Goal: Task Accomplishment & Management: Complete application form

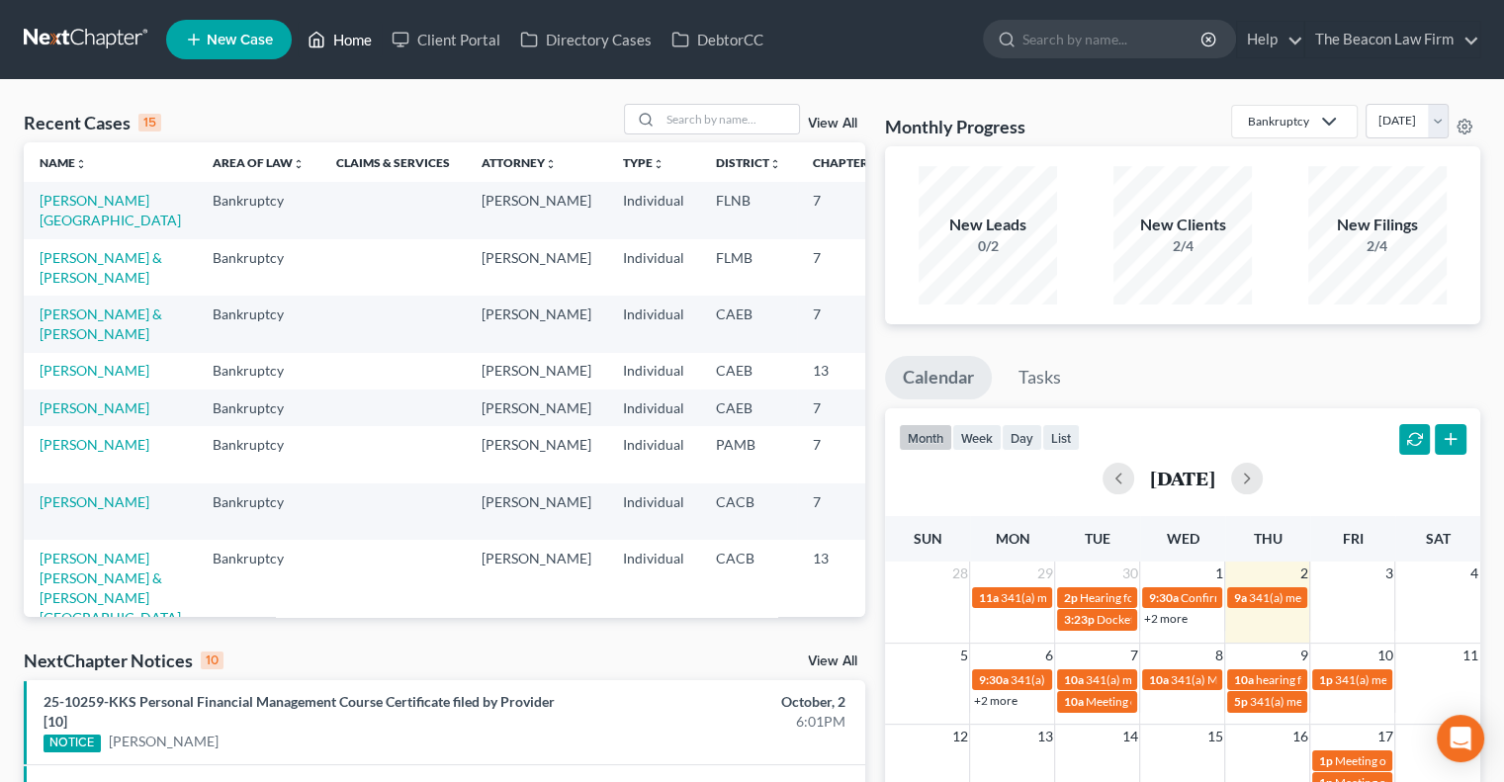
click at [325, 40] on icon at bounding box center [317, 40] width 18 height 24
click at [1479, 29] on link "The Beacon Law Firm" at bounding box center [1392, 40] width 174 height 36
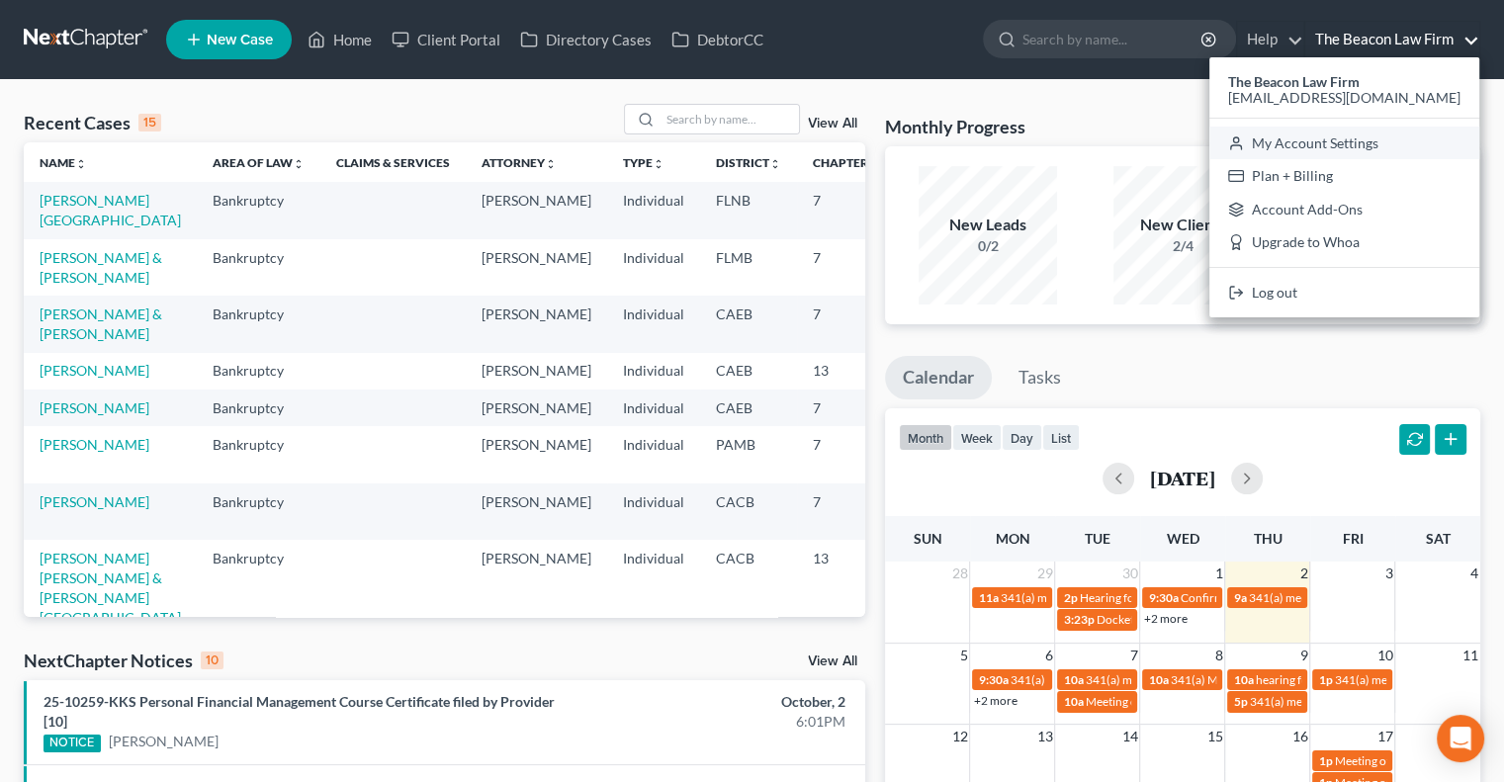
click at [1361, 141] on link "My Account Settings" at bounding box center [1344, 144] width 270 height 34
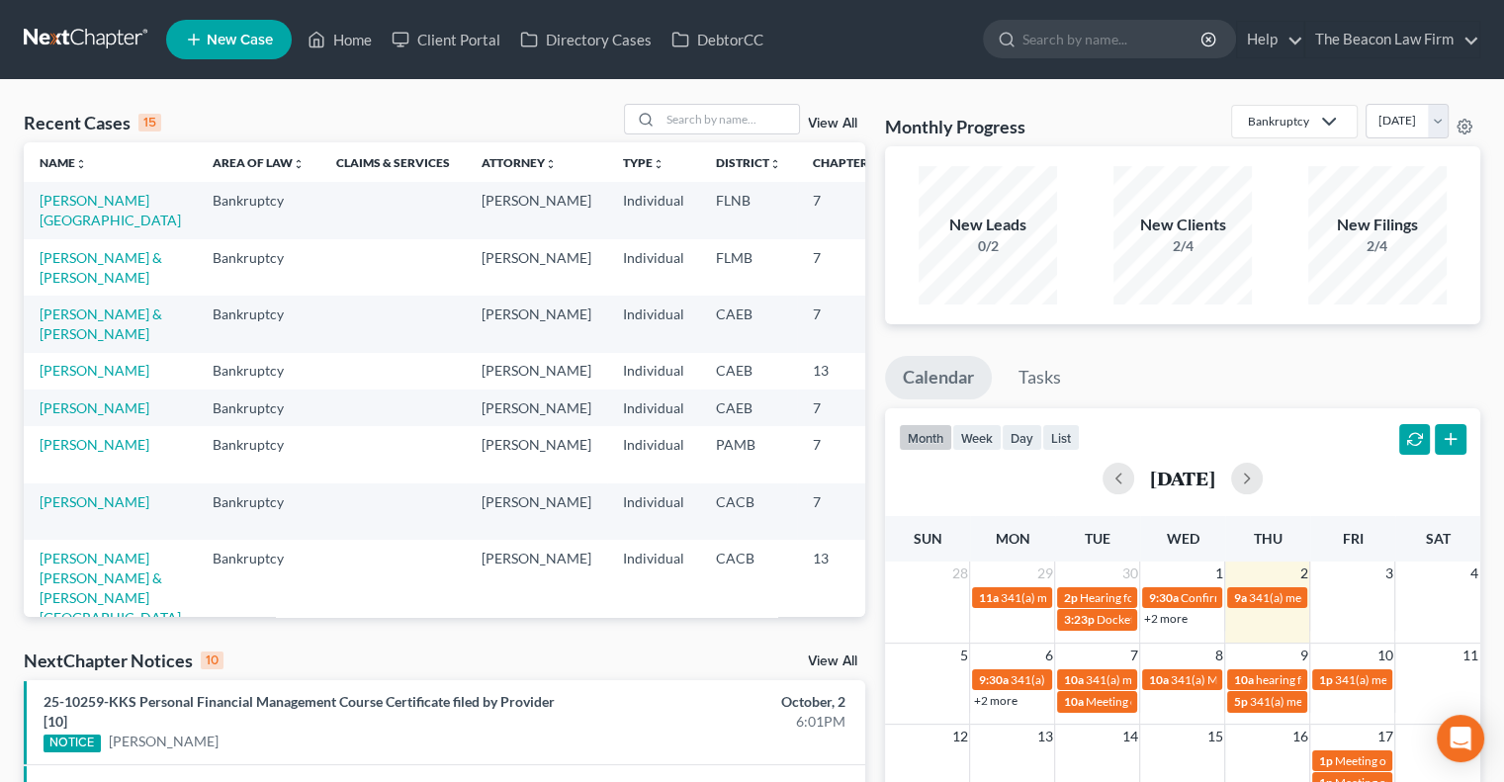
select select "24"
select select "9"
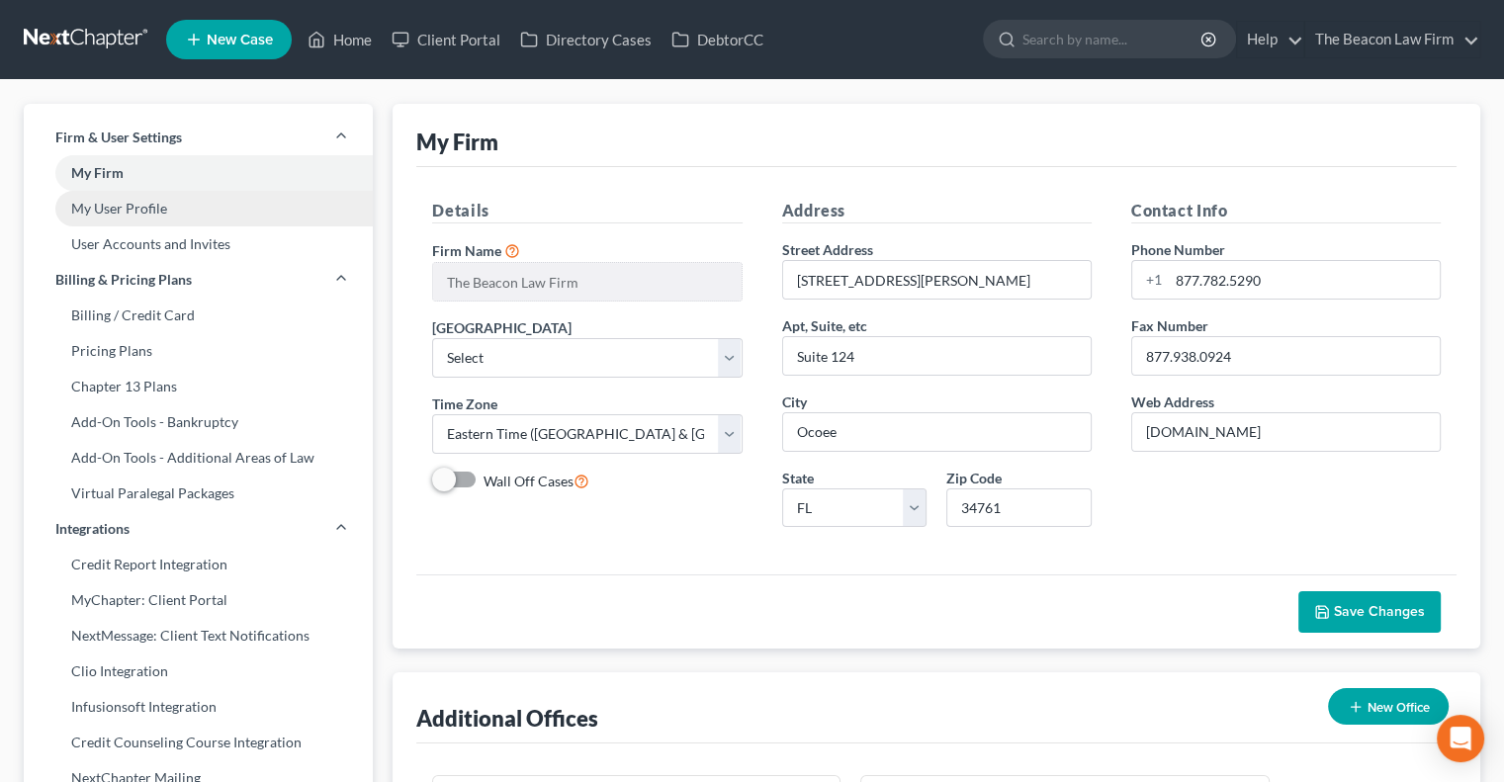
click at [123, 212] on link "My User Profile" at bounding box center [198, 209] width 349 height 36
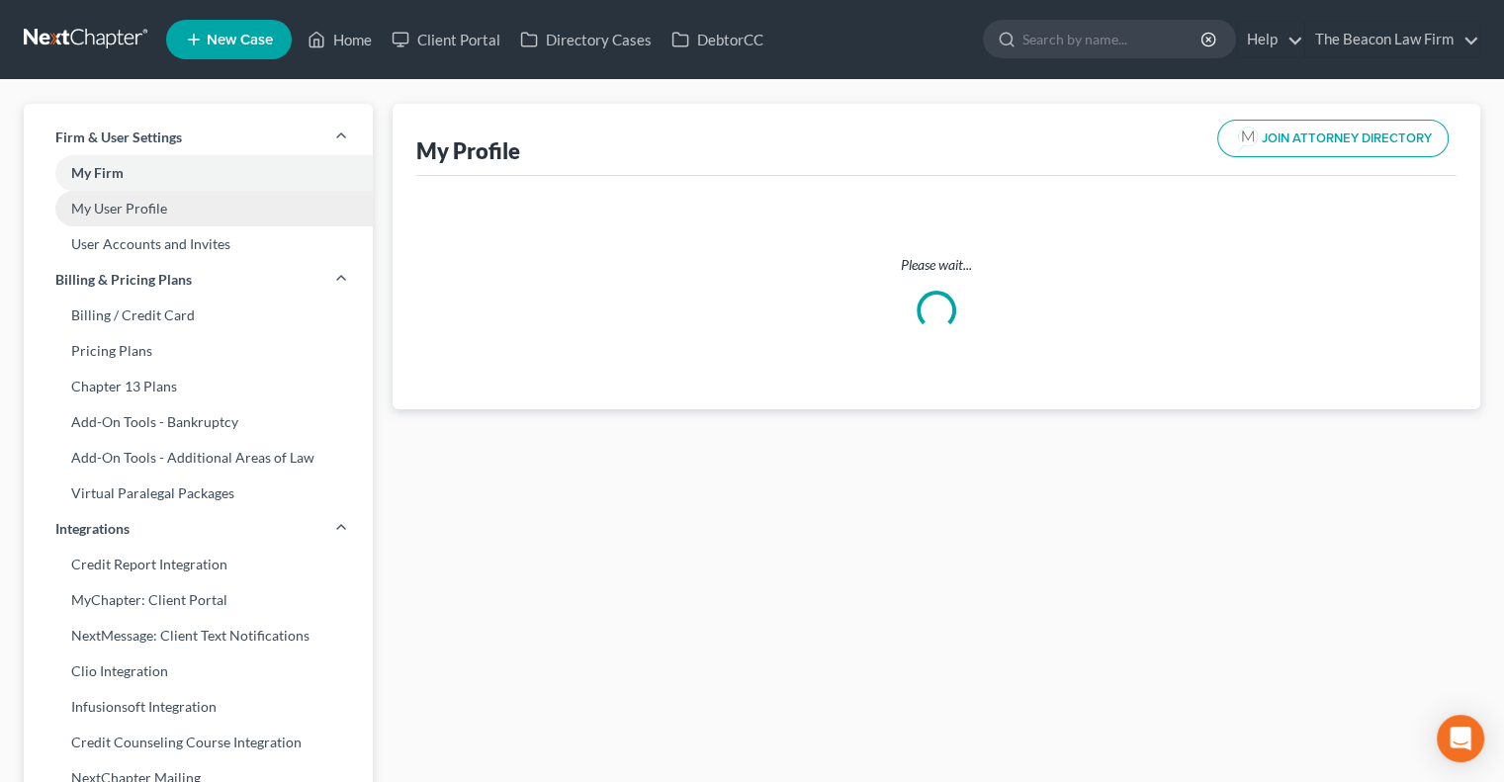
select select "33"
select select "51"
select select "attorney"
select select "0"
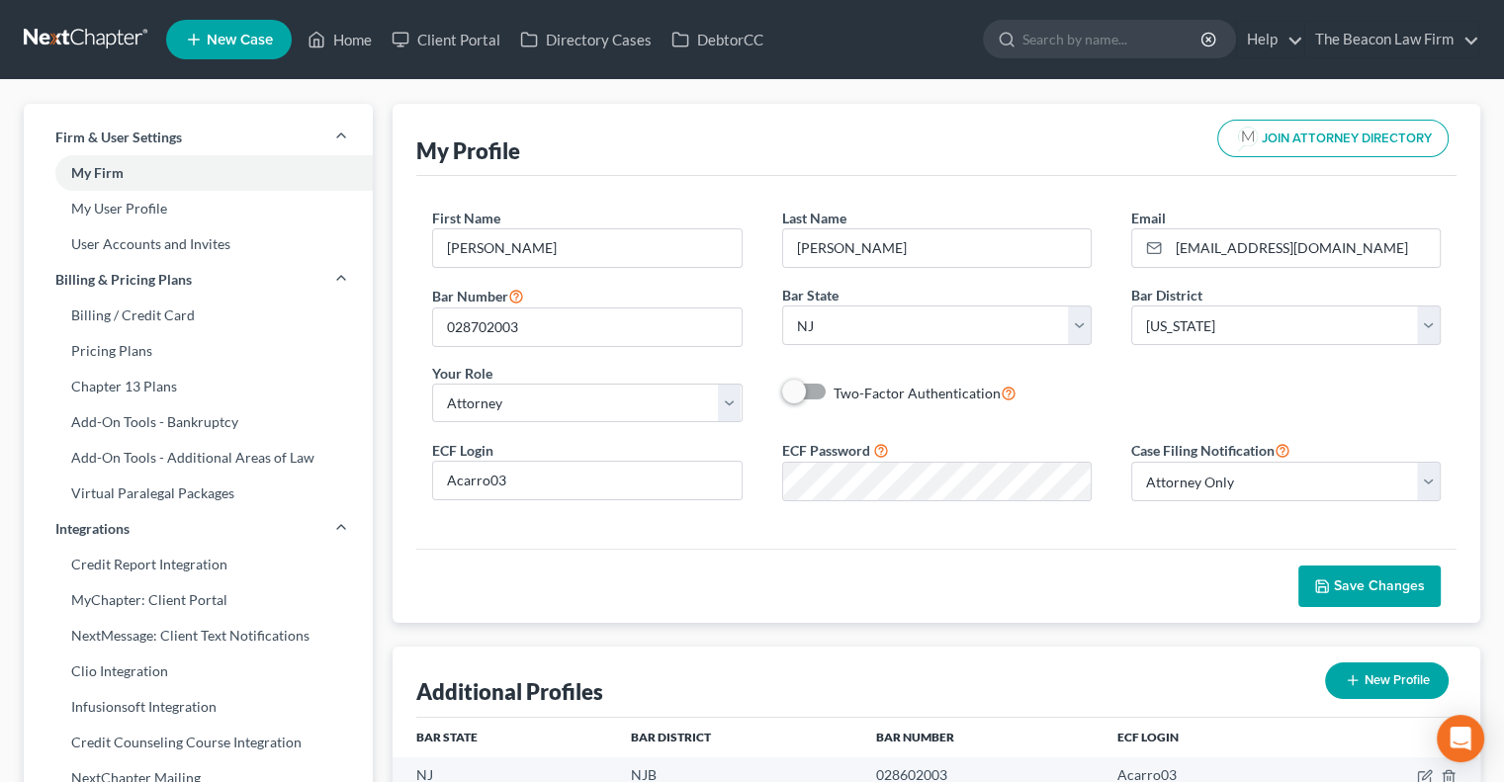
click at [624, 627] on ui-view "My Profile JOIN ATTORNEY DIRECTORY First Name * Andrew Last Name * Carroll Emai…" at bounding box center [937, 512] width 1088 height 817
click at [218, 212] on link "My User Profile" at bounding box center [198, 209] width 349 height 36
click at [136, 226] on link "User Accounts and Invites" at bounding box center [198, 244] width 349 height 36
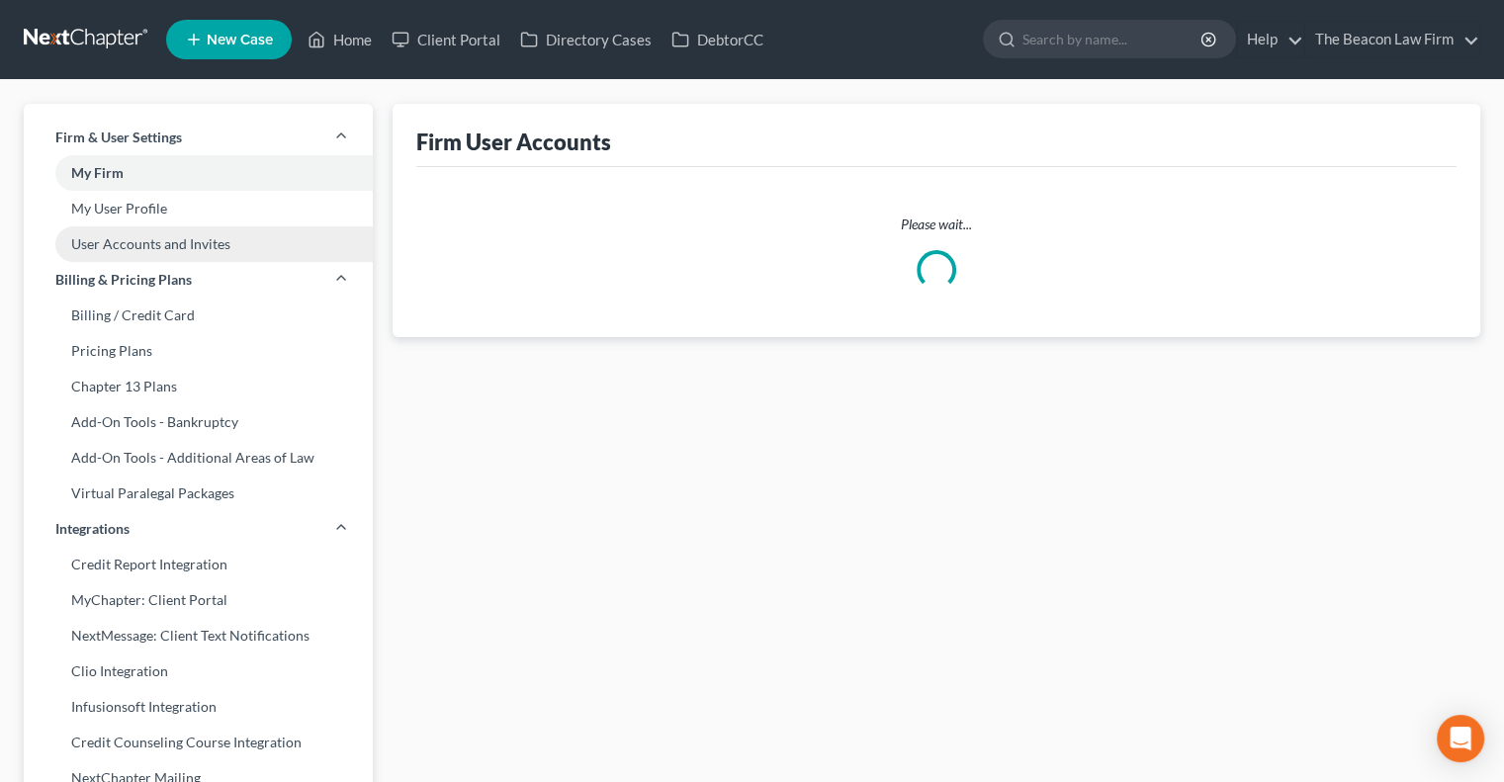
select select "0"
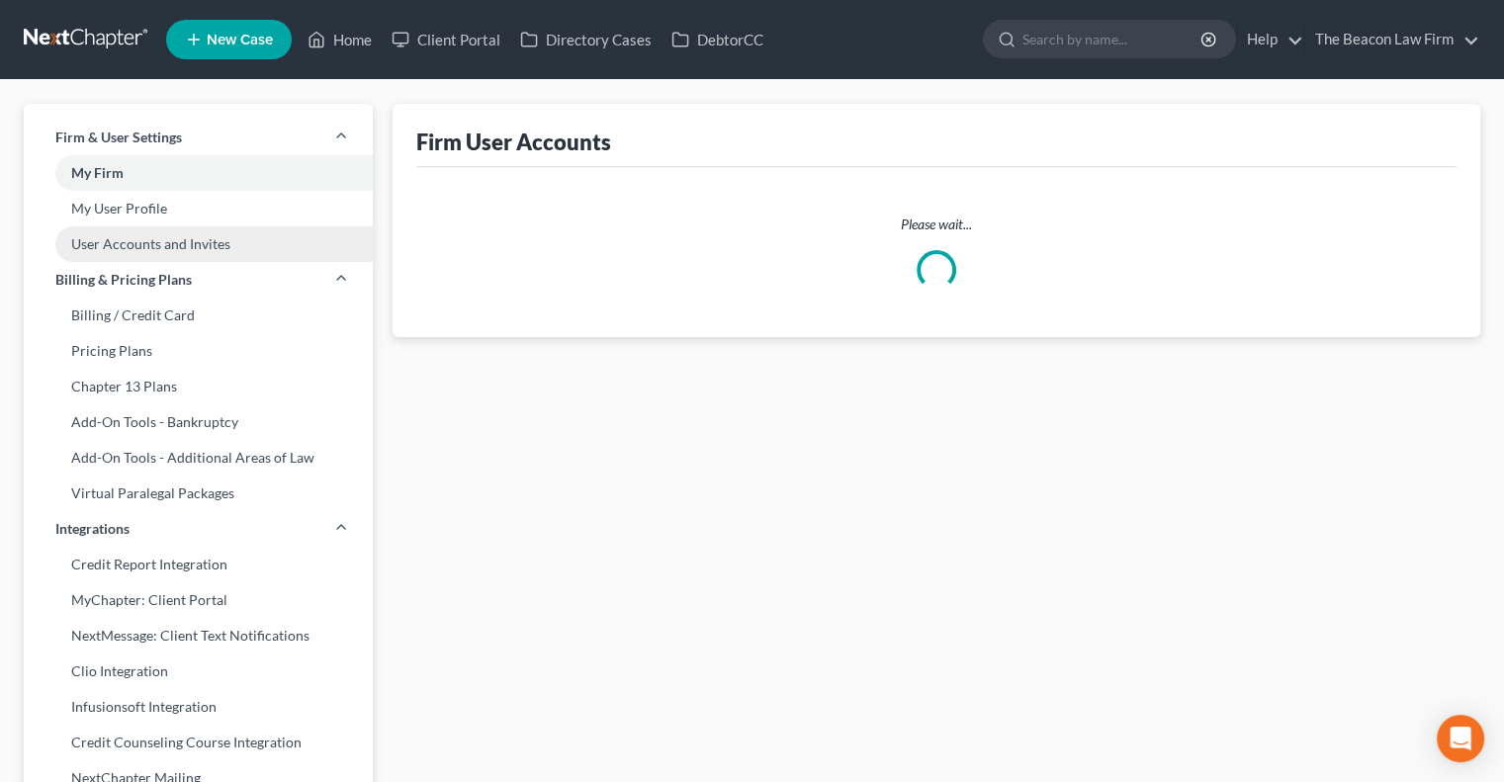
select select "1"
select select "0"
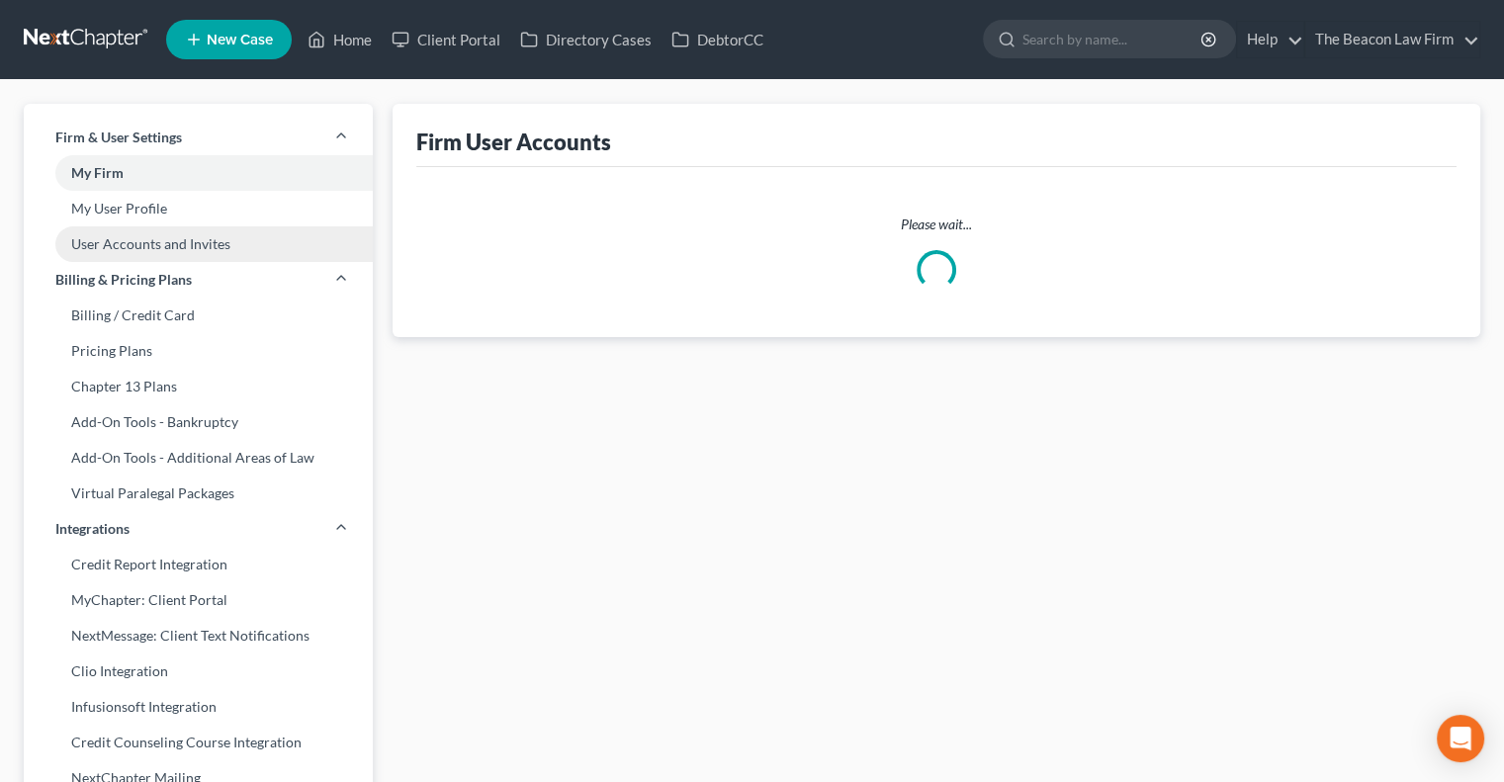
select select "0"
select select "1"
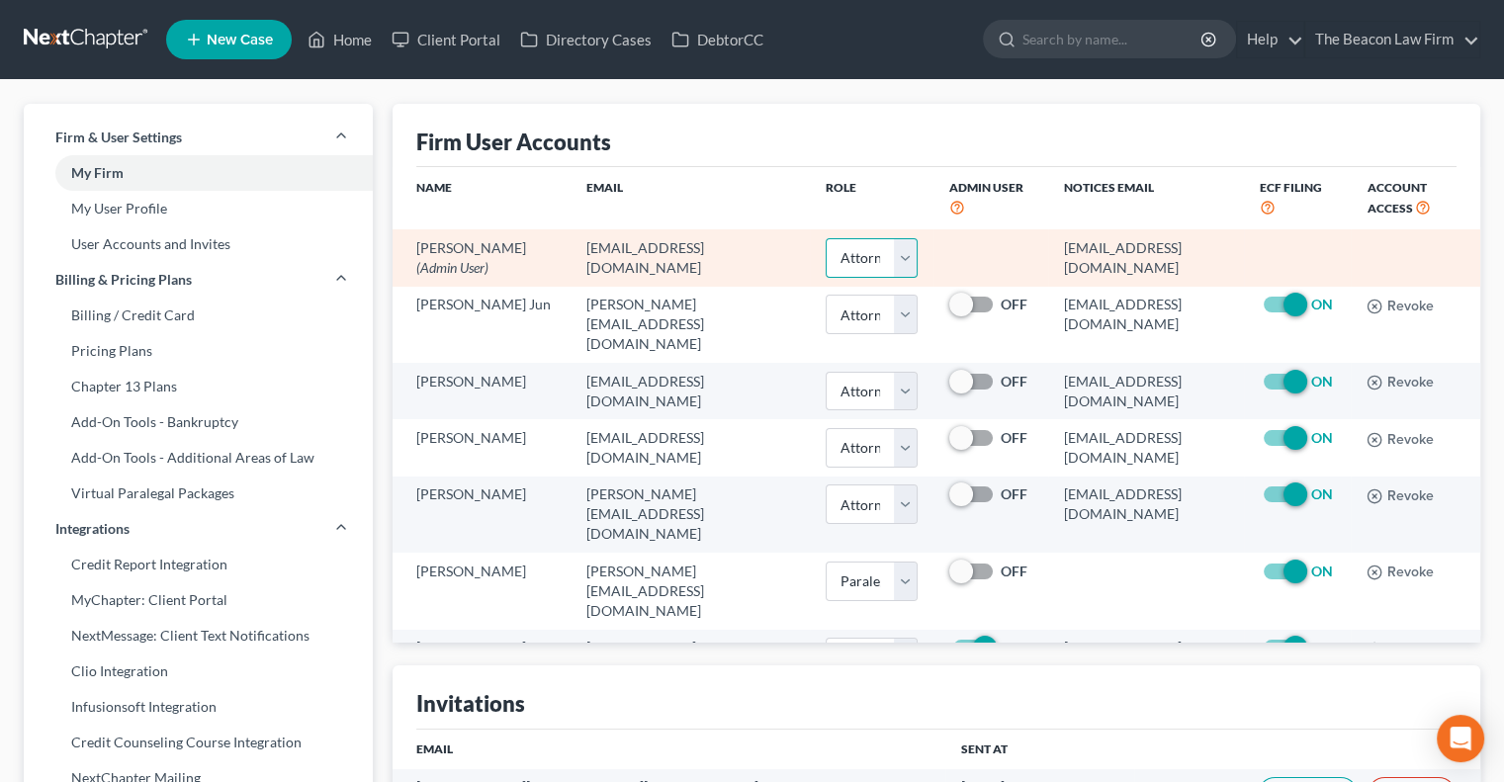
click at [850, 262] on select "Select Attorney Paralegal Assistant" at bounding box center [871, 258] width 91 height 40
click at [948, 249] on td at bounding box center [992, 257] width 116 height 56
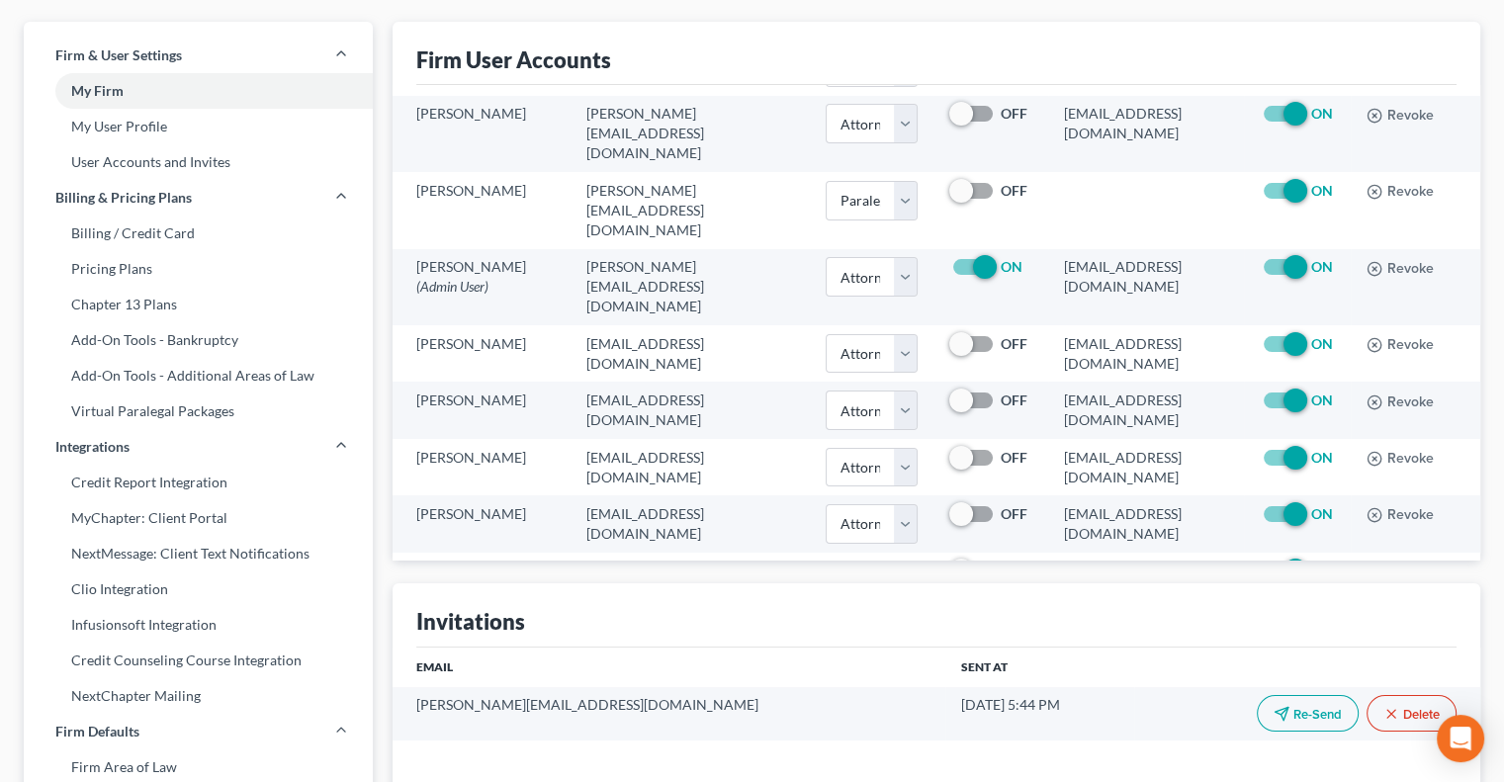
scroll to position [96, 0]
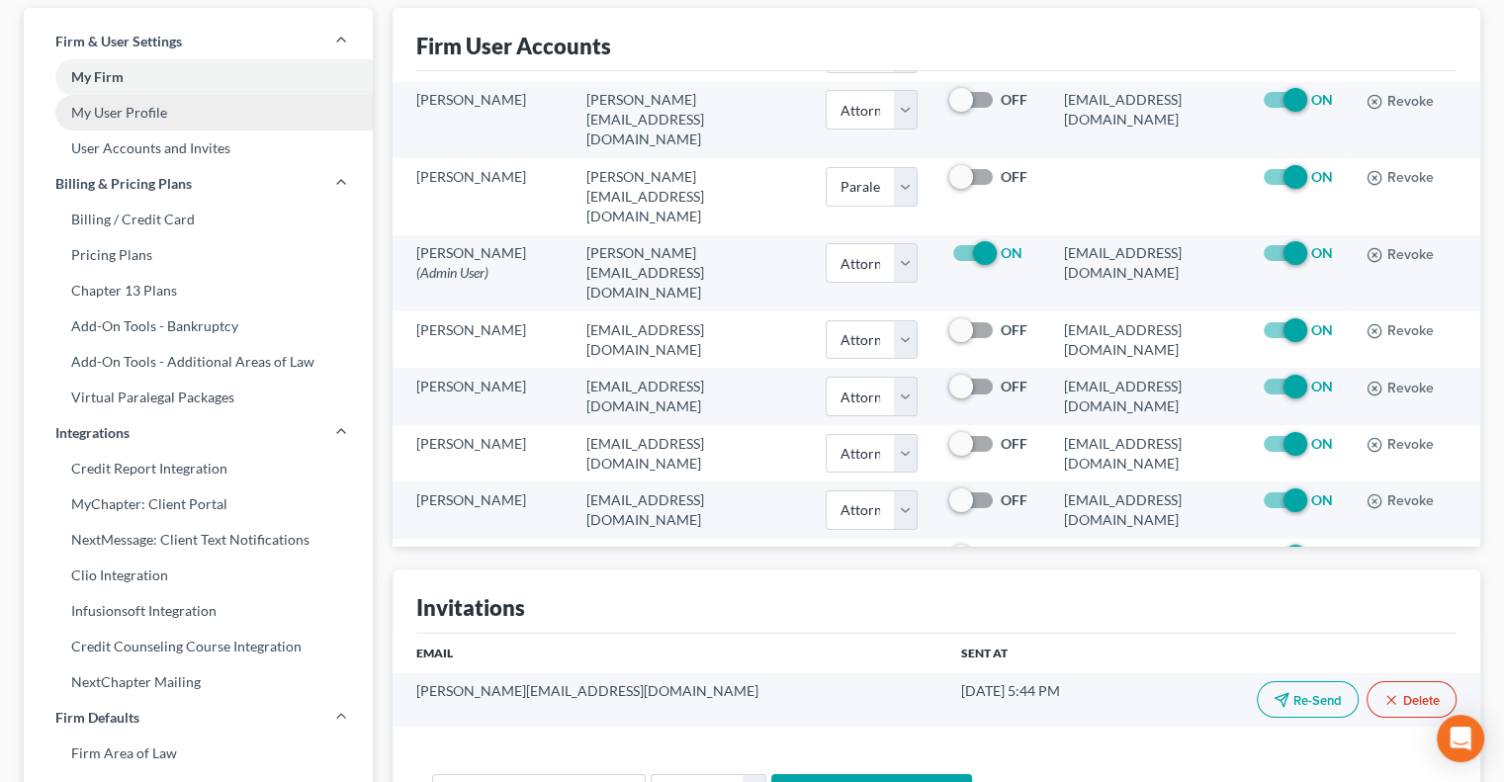
click at [174, 108] on link "My User Profile" at bounding box center [198, 113] width 349 height 36
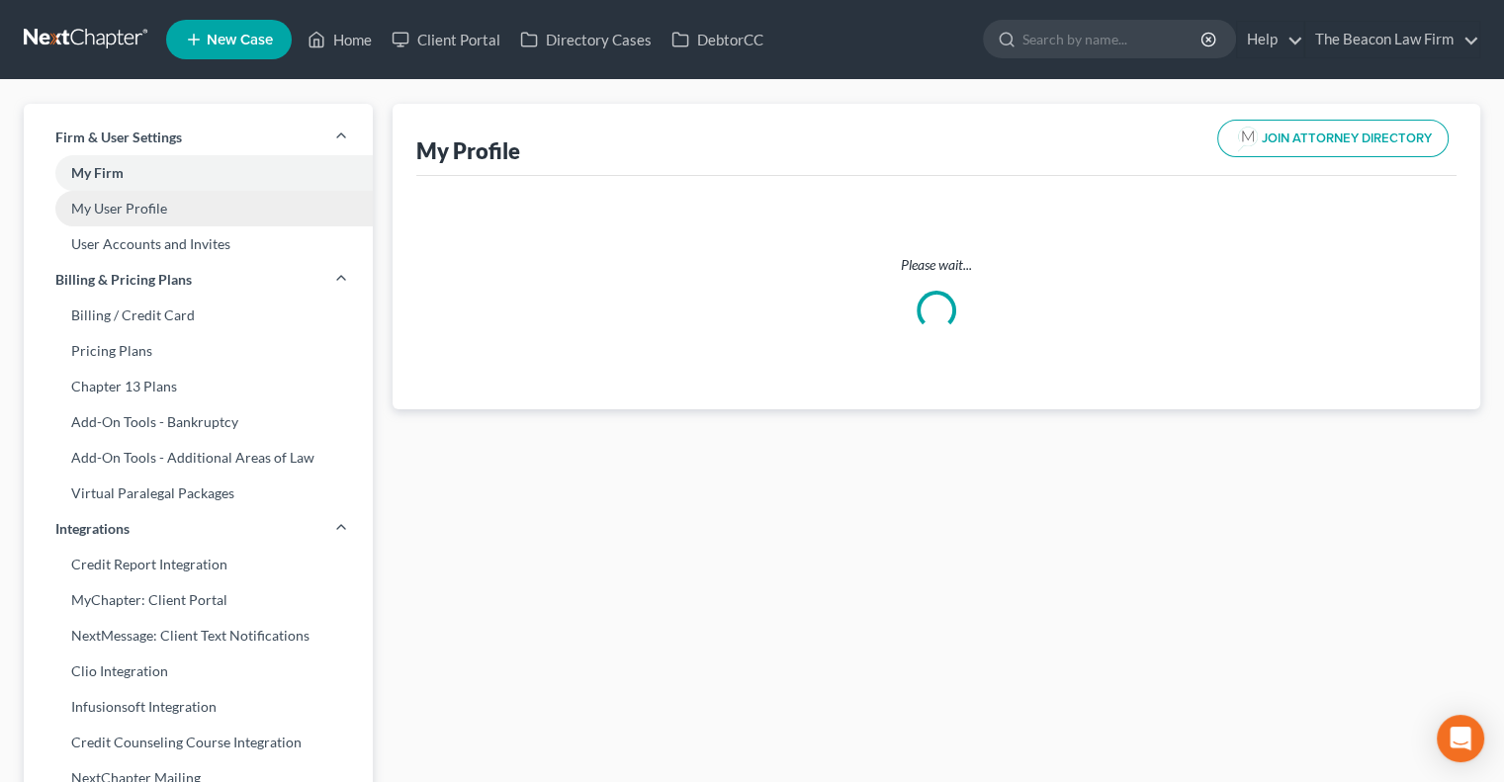
select select "33"
select select "51"
select select "attorney"
select select "0"
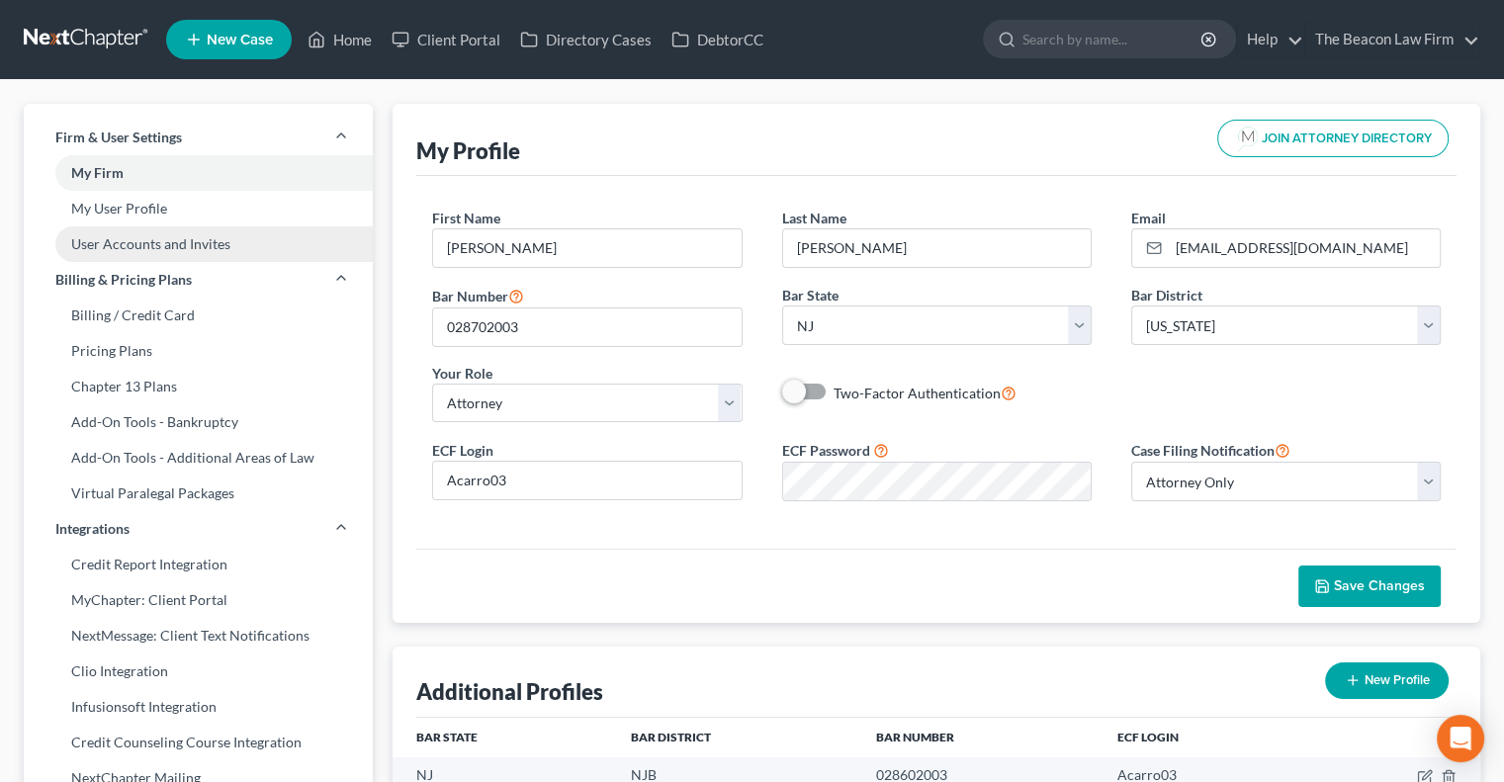
click at [264, 251] on link "User Accounts and Invites" at bounding box center [198, 244] width 349 height 36
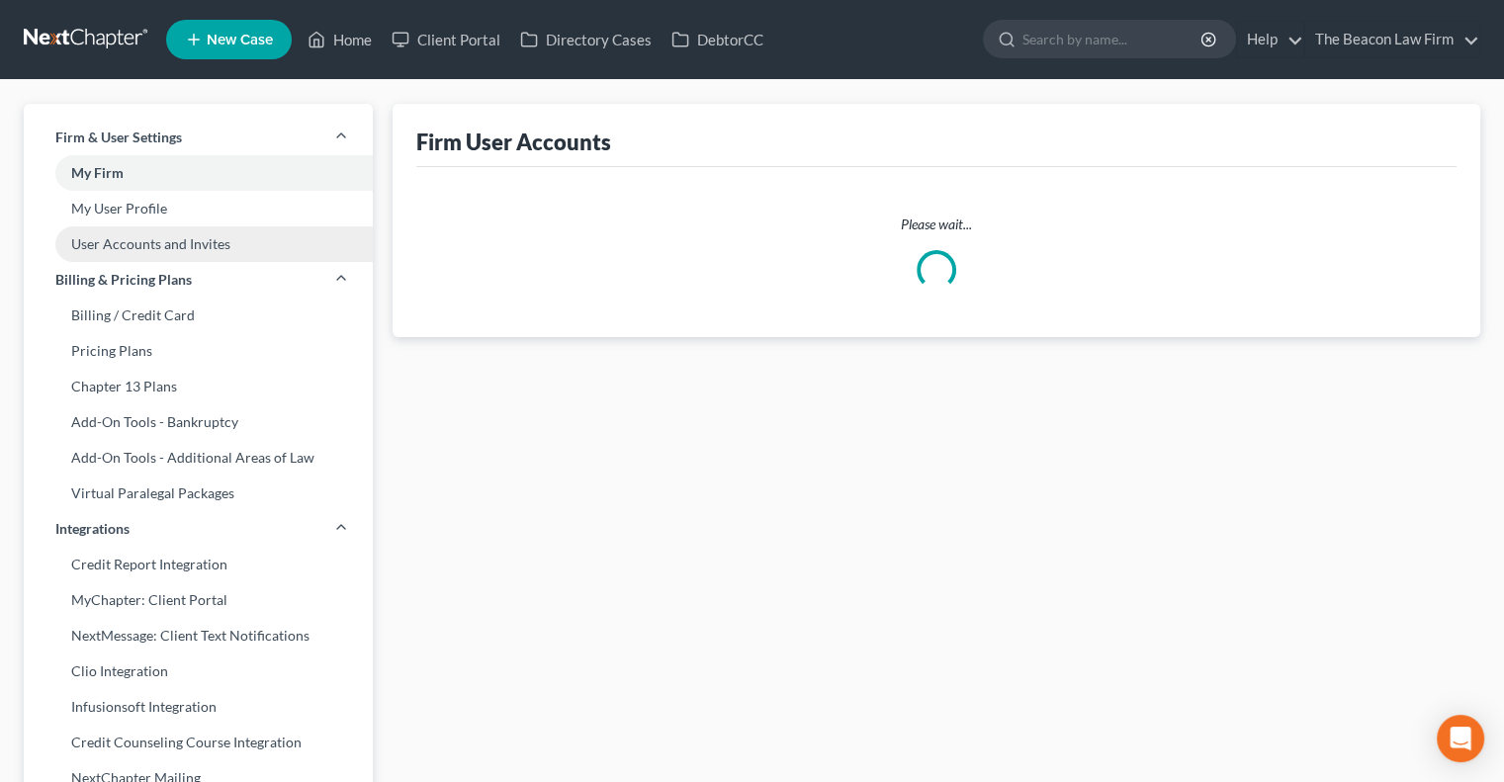
select select "0"
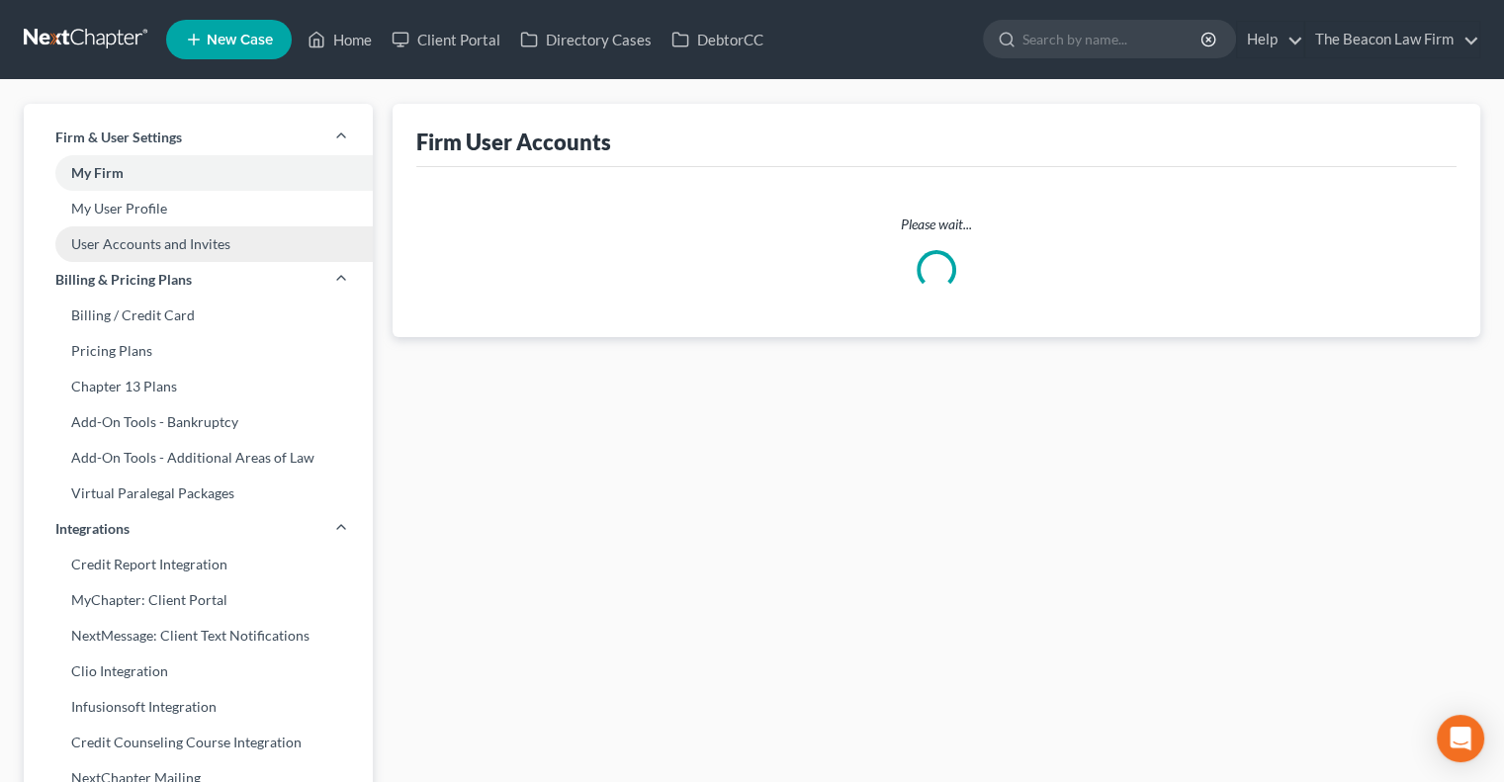
select select "1"
select select "0"
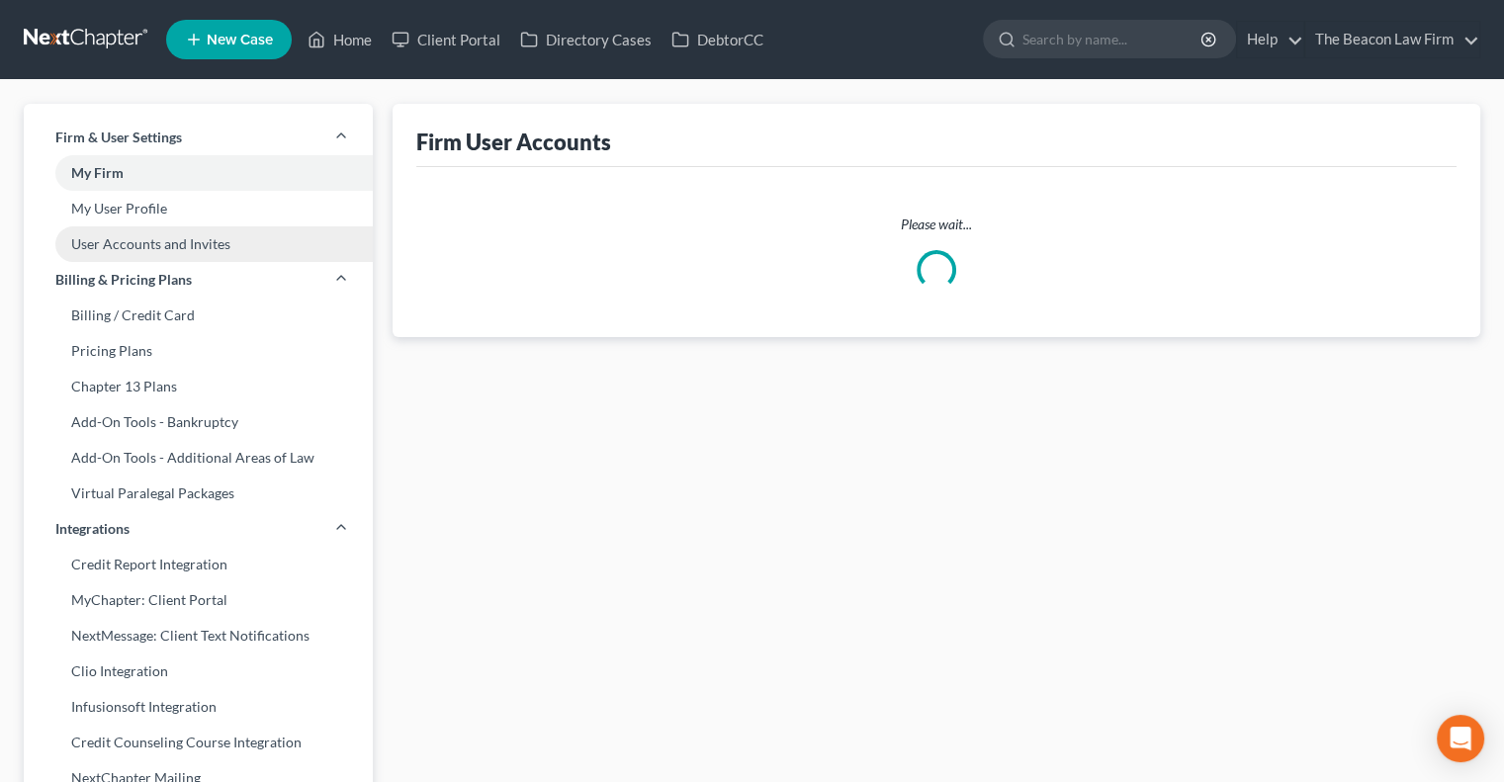
select select "0"
select select "1"
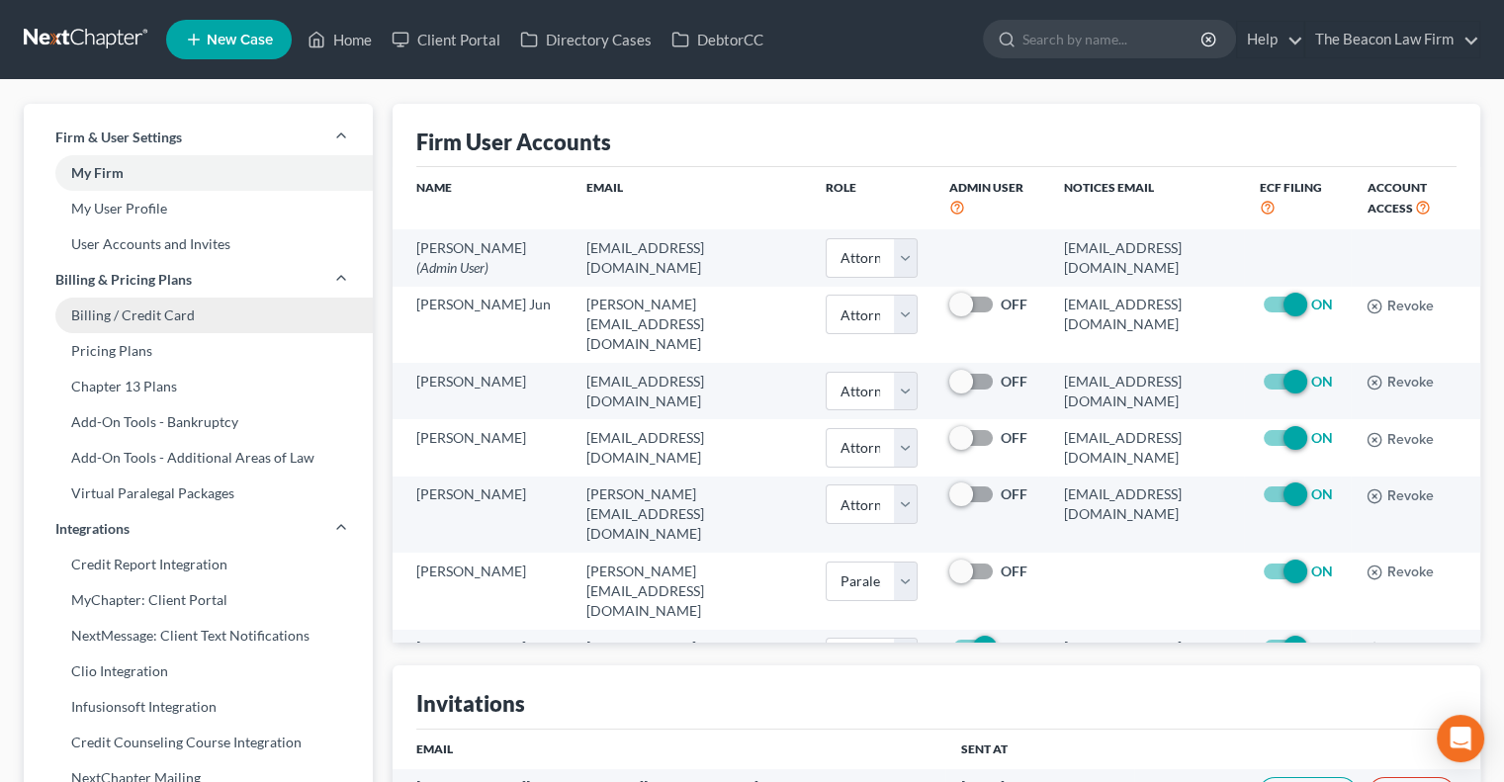
click at [208, 326] on link "Billing / Credit Card" at bounding box center [198, 316] width 349 height 36
select select "9"
select select "2"
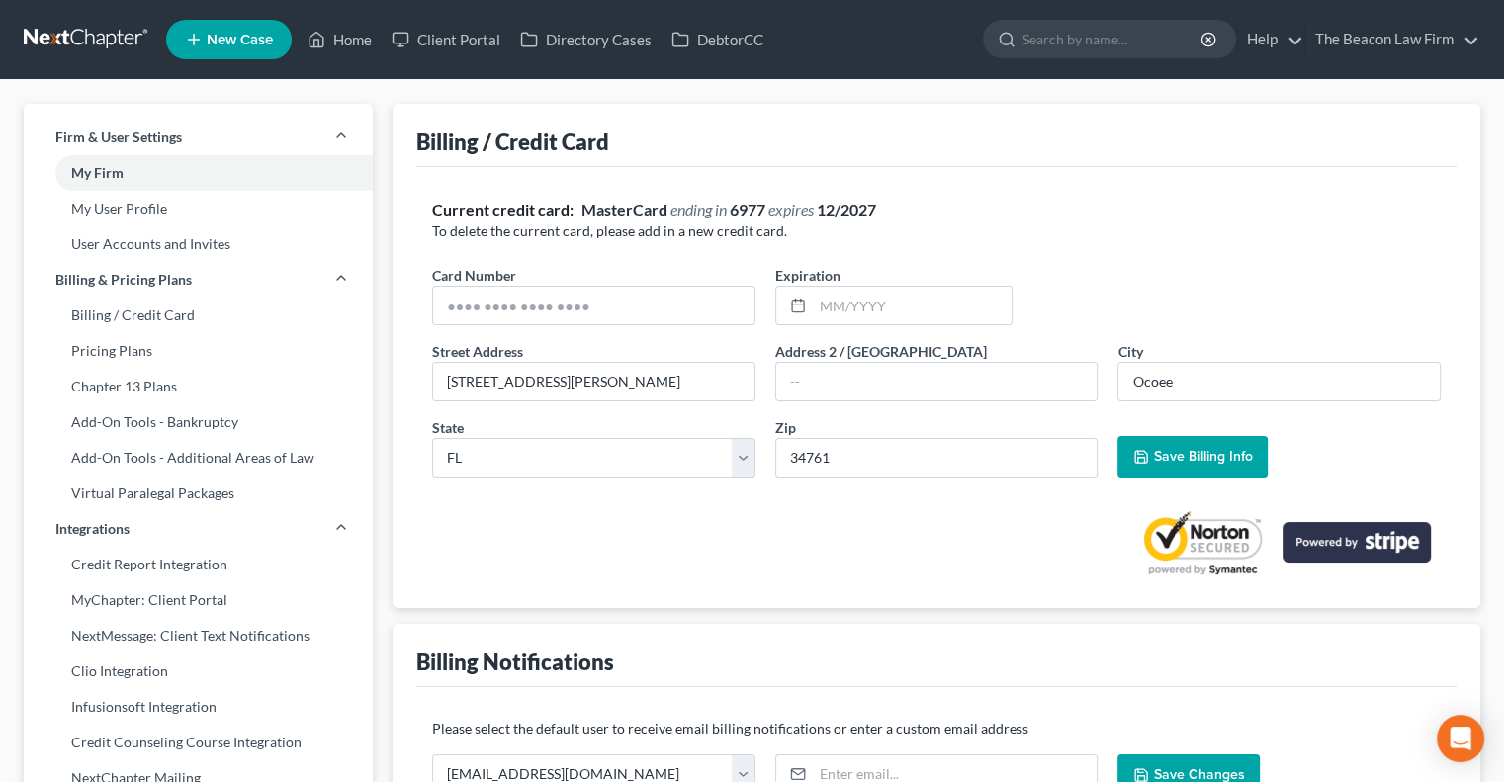
click at [396, 582] on div "Billing / Credit Card Current credit card: MasterCard ending in 6977 expires 12…" at bounding box center [937, 356] width 1088 height 504
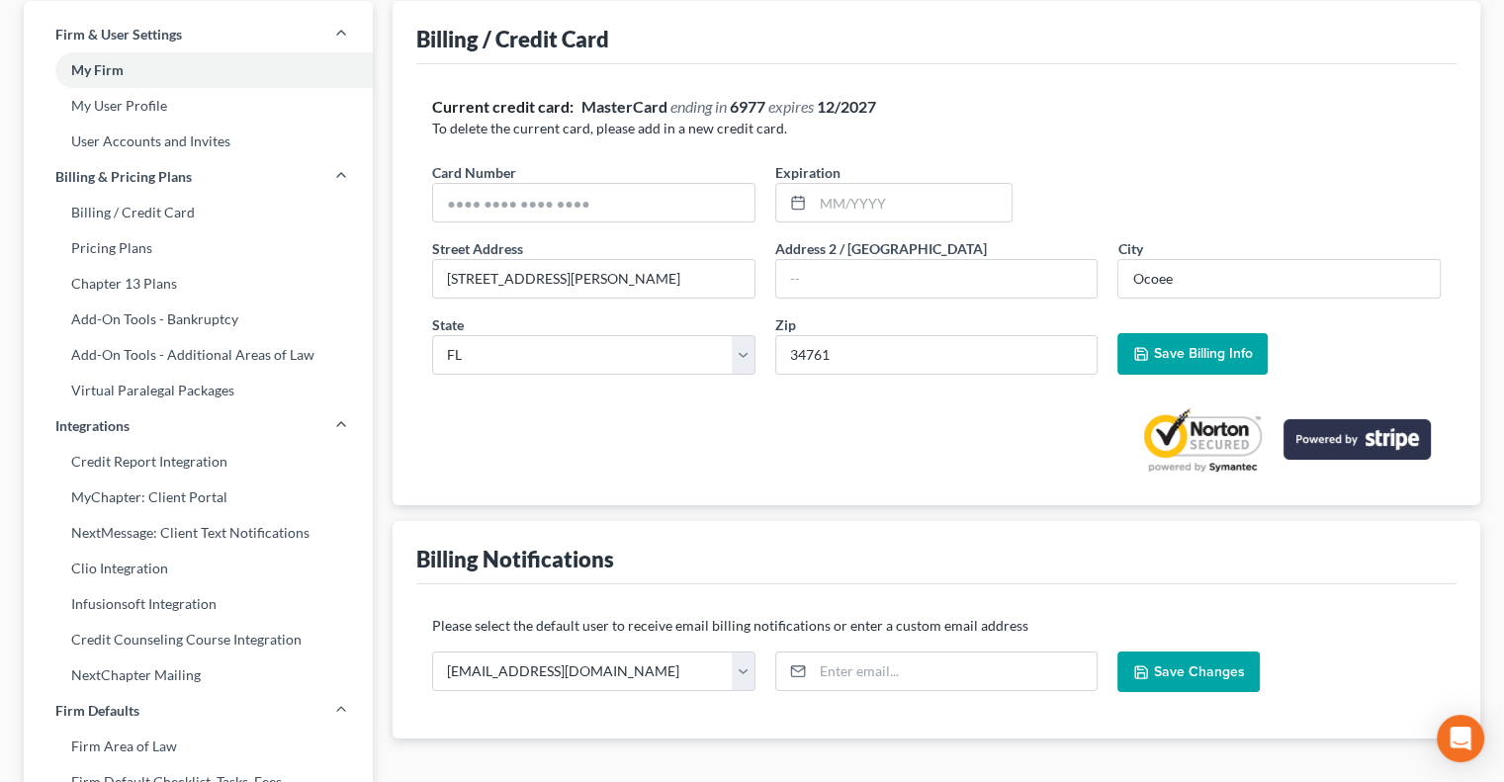
scroll to position [79, 0]
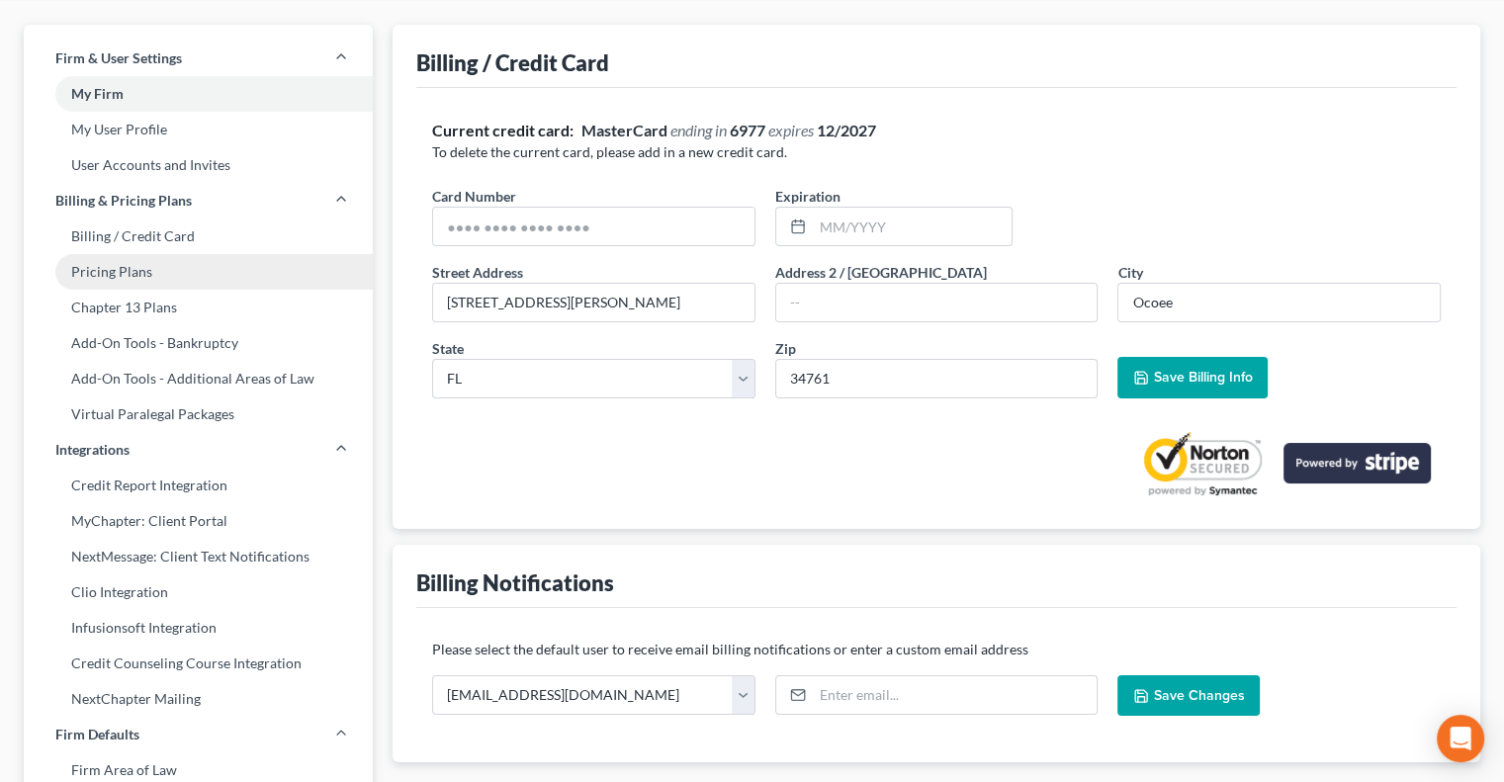
click at [149, 274] on link "Pricing Plans" at bounding box center [198, 272] width 349 height 36
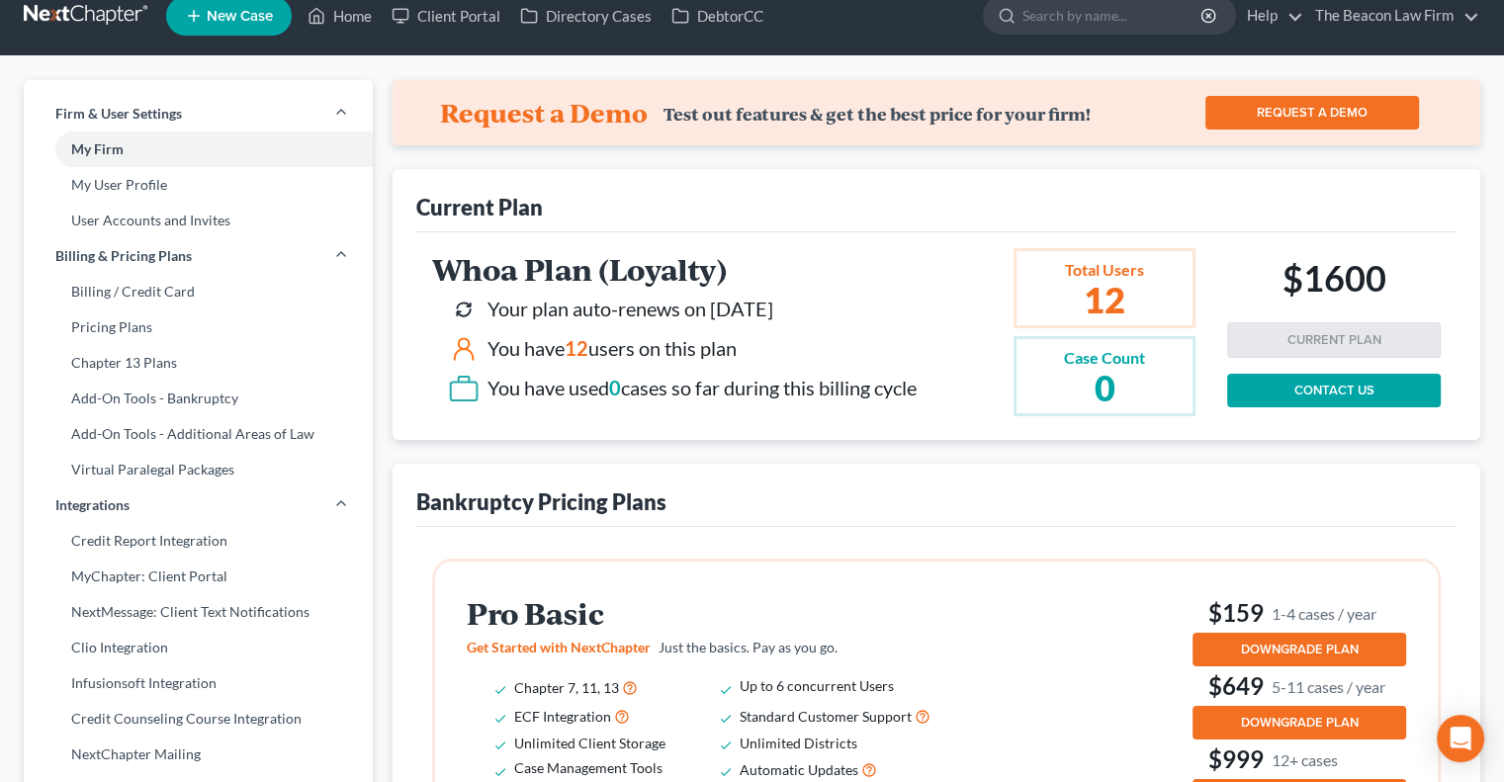
scroll to position [28, 0]
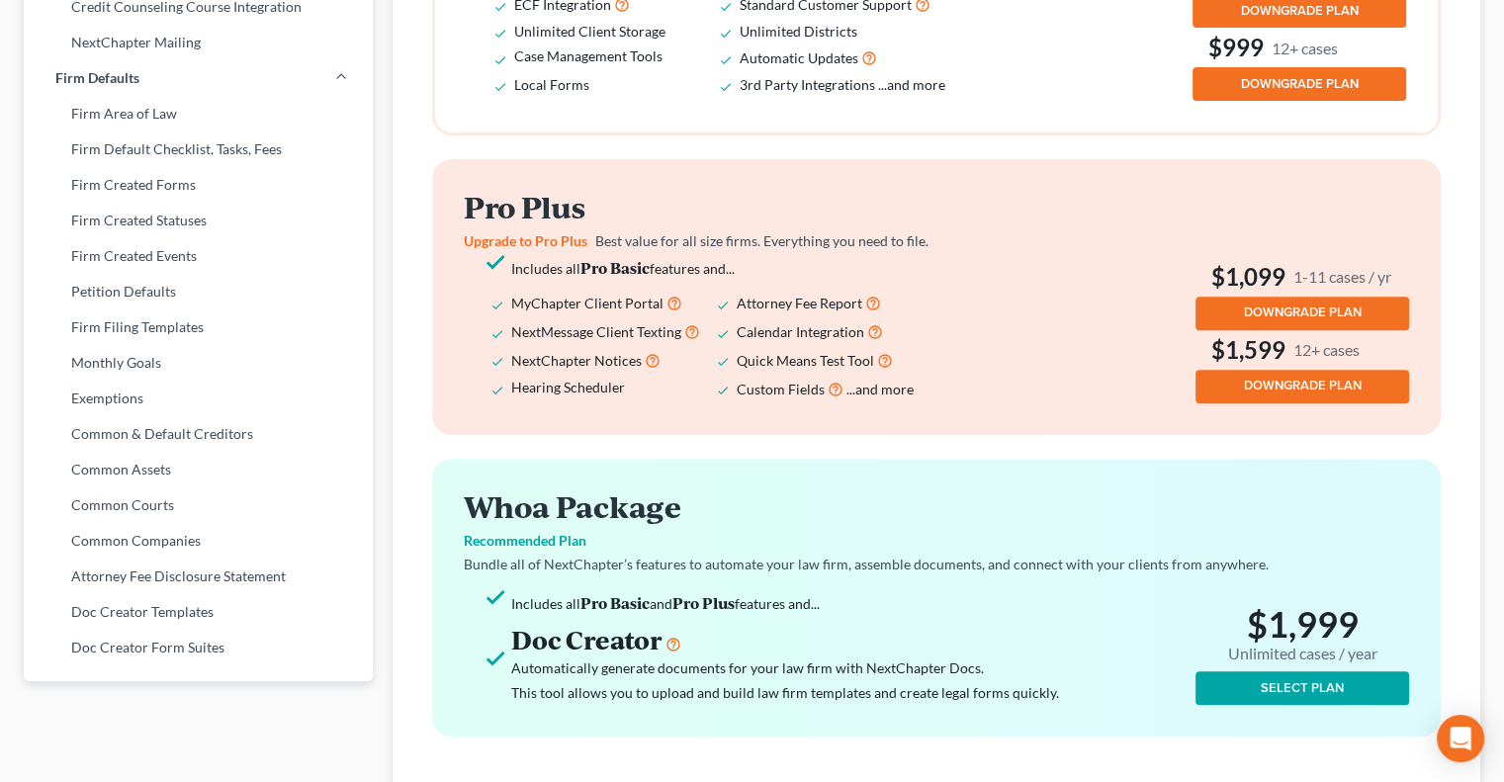
scroll to position [740, 0]
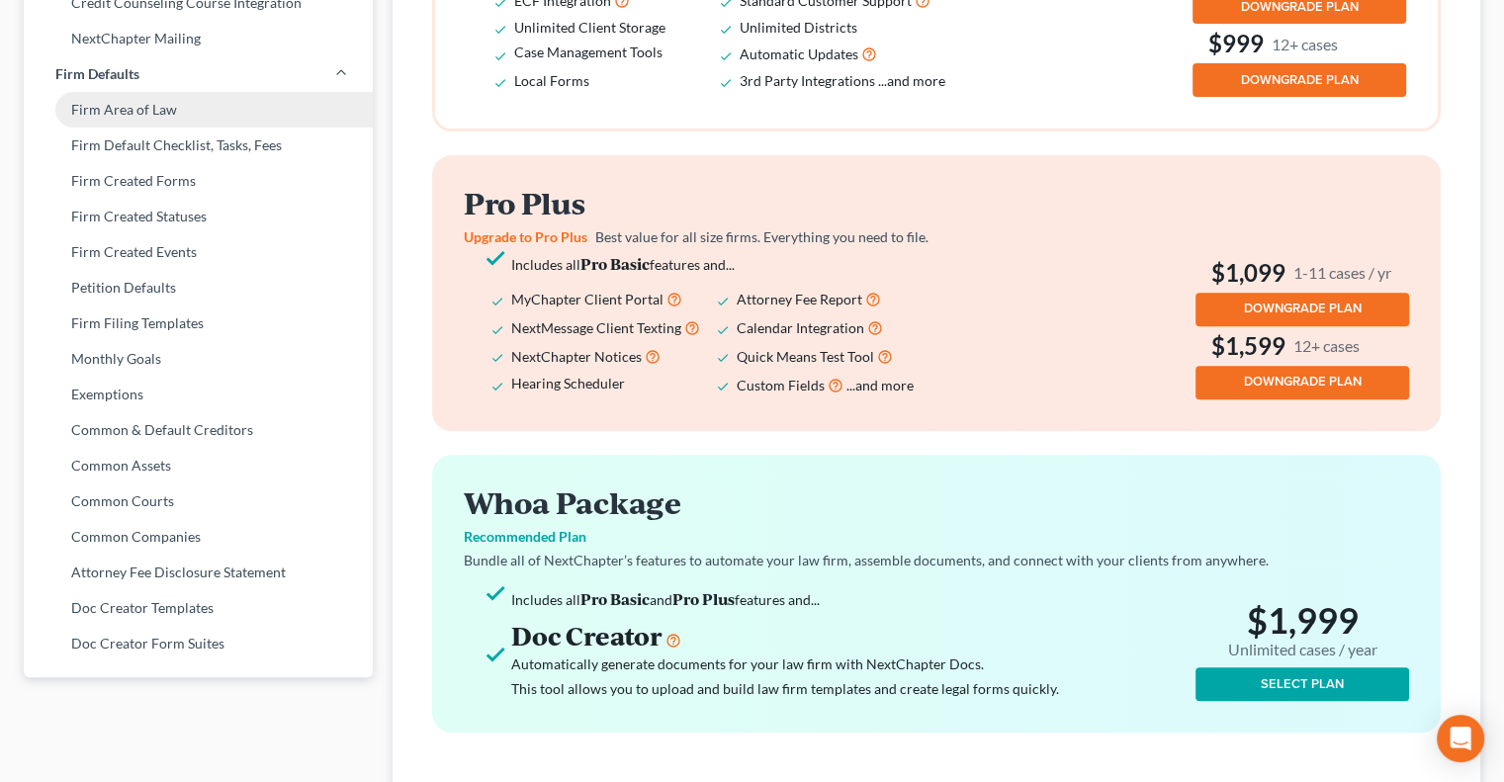
click at [144, 100] on link "Firm Area of Law" at bounding box center [198, 110] width 349 height 36
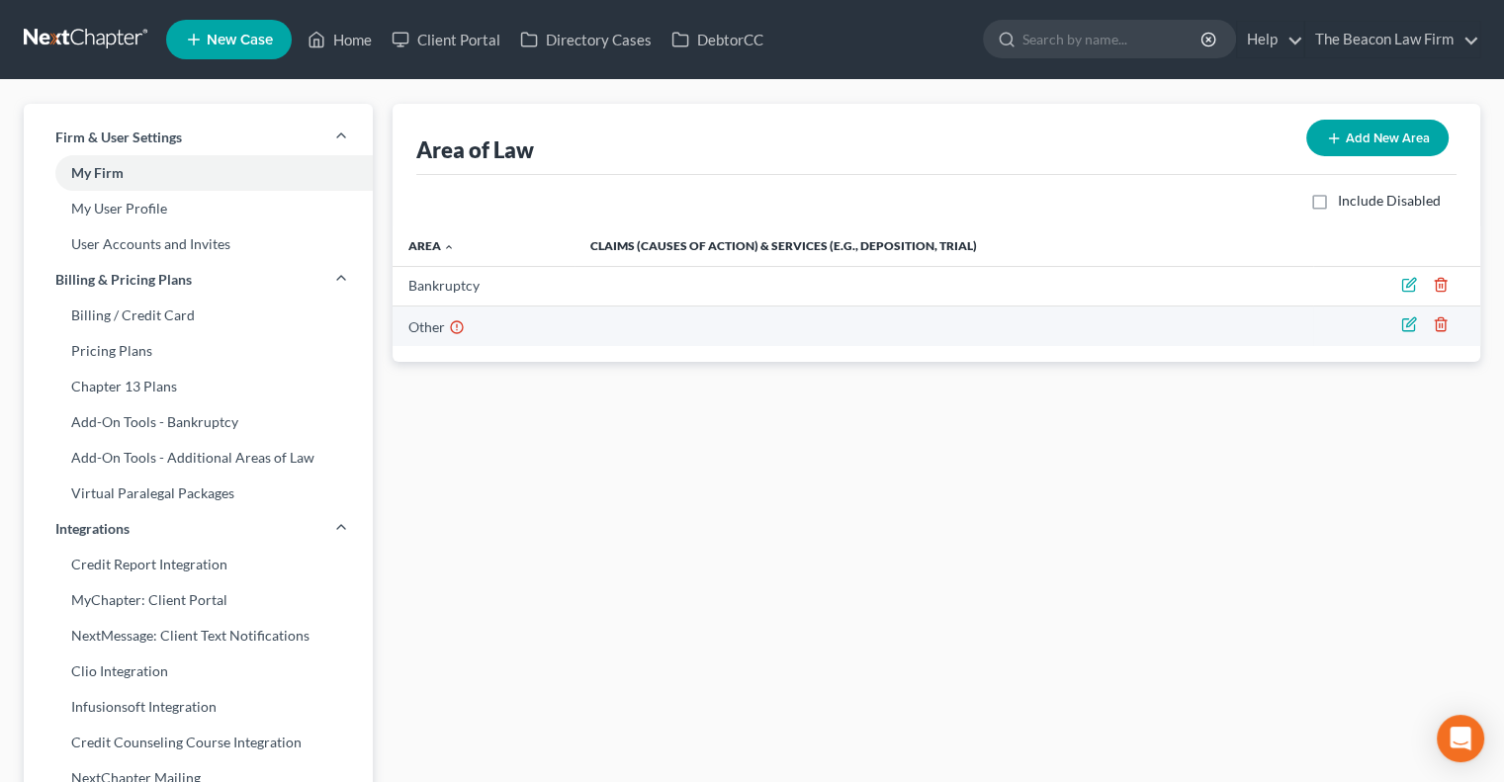
click at [465, 323] on td "Other" at bounding box center [484, 326] width 182 height 41
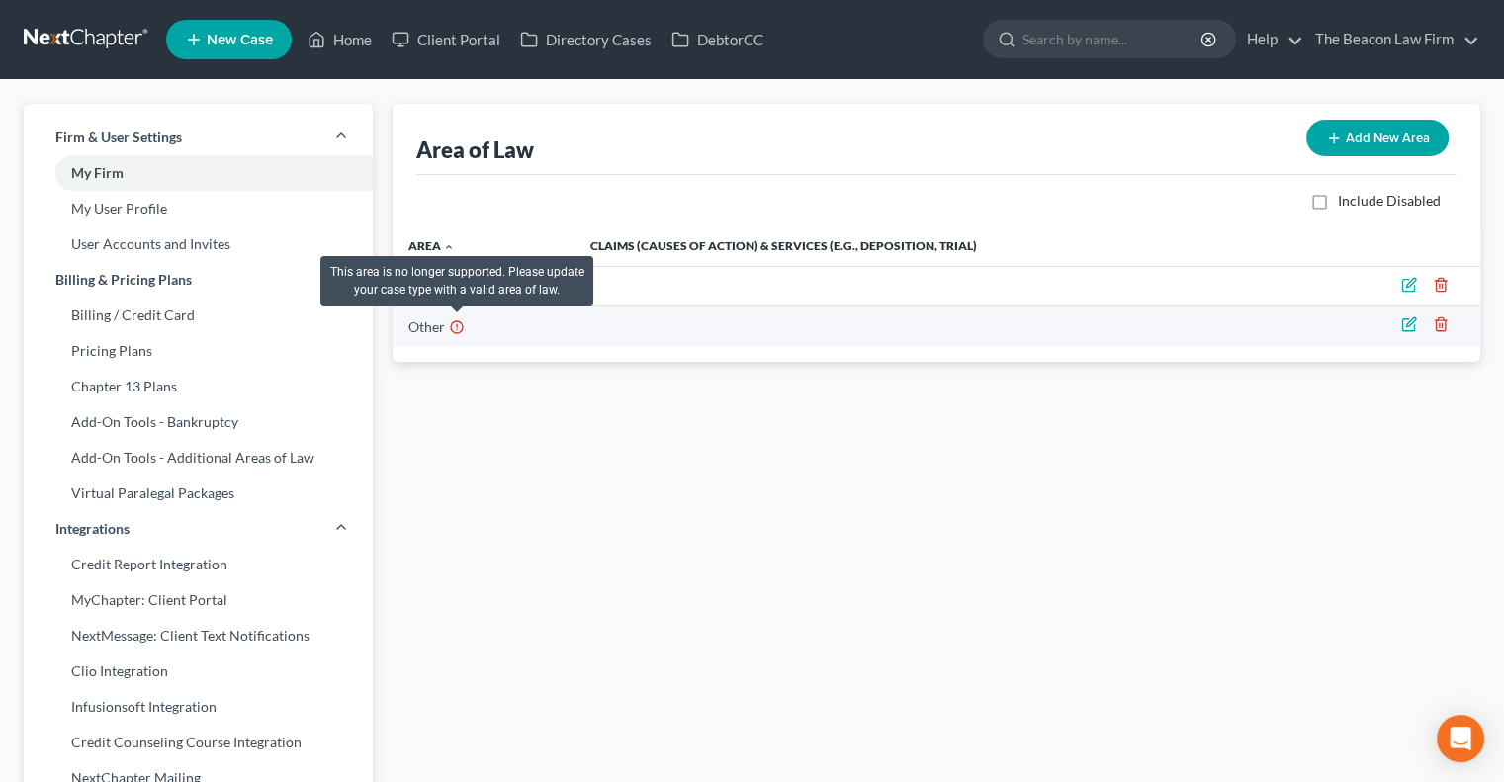
click at [459, 325] on icon at bounding box center [457, 325] width 16 height 19
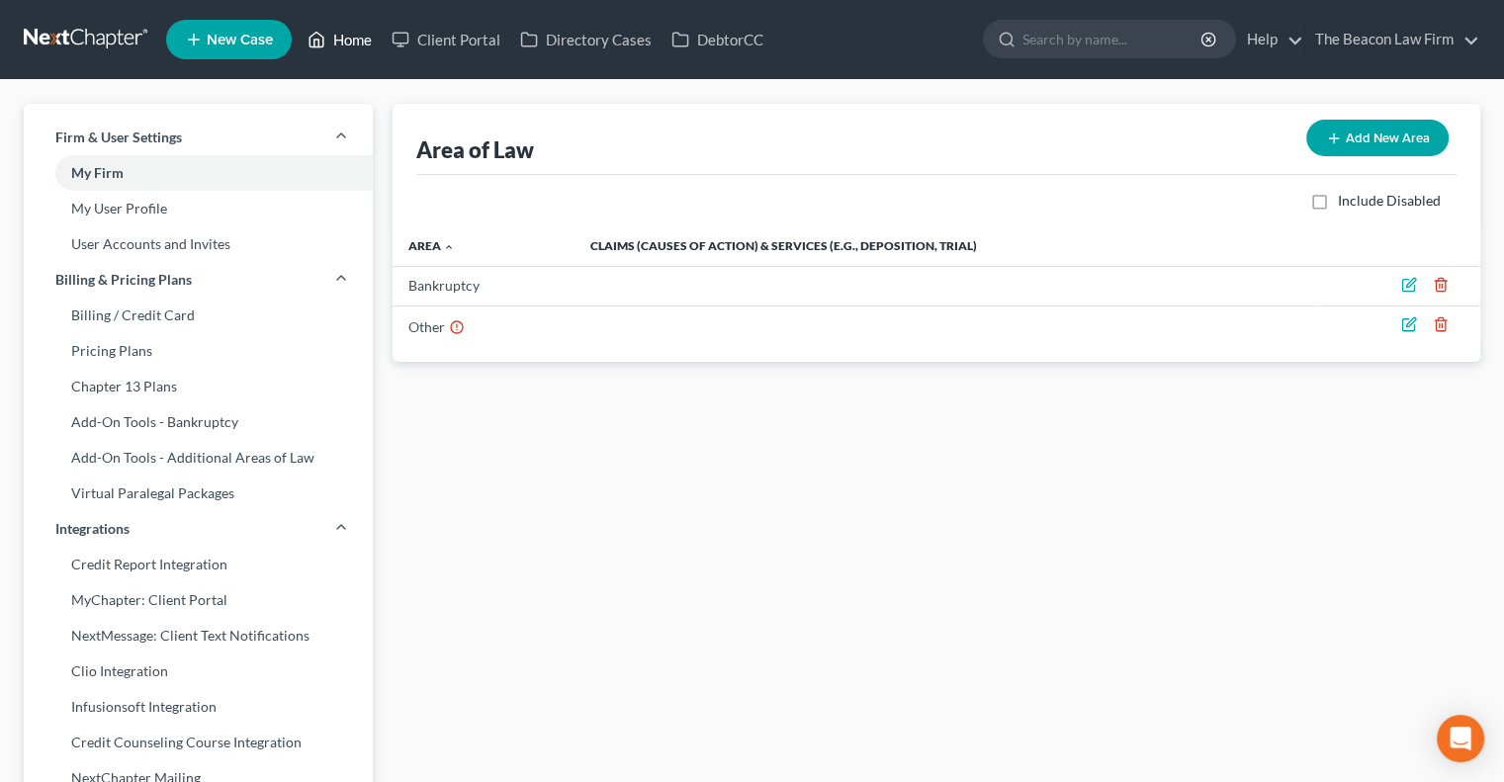
click at [354, 43] on link "Home" at bounding box center [340, 40] width 84 height 36
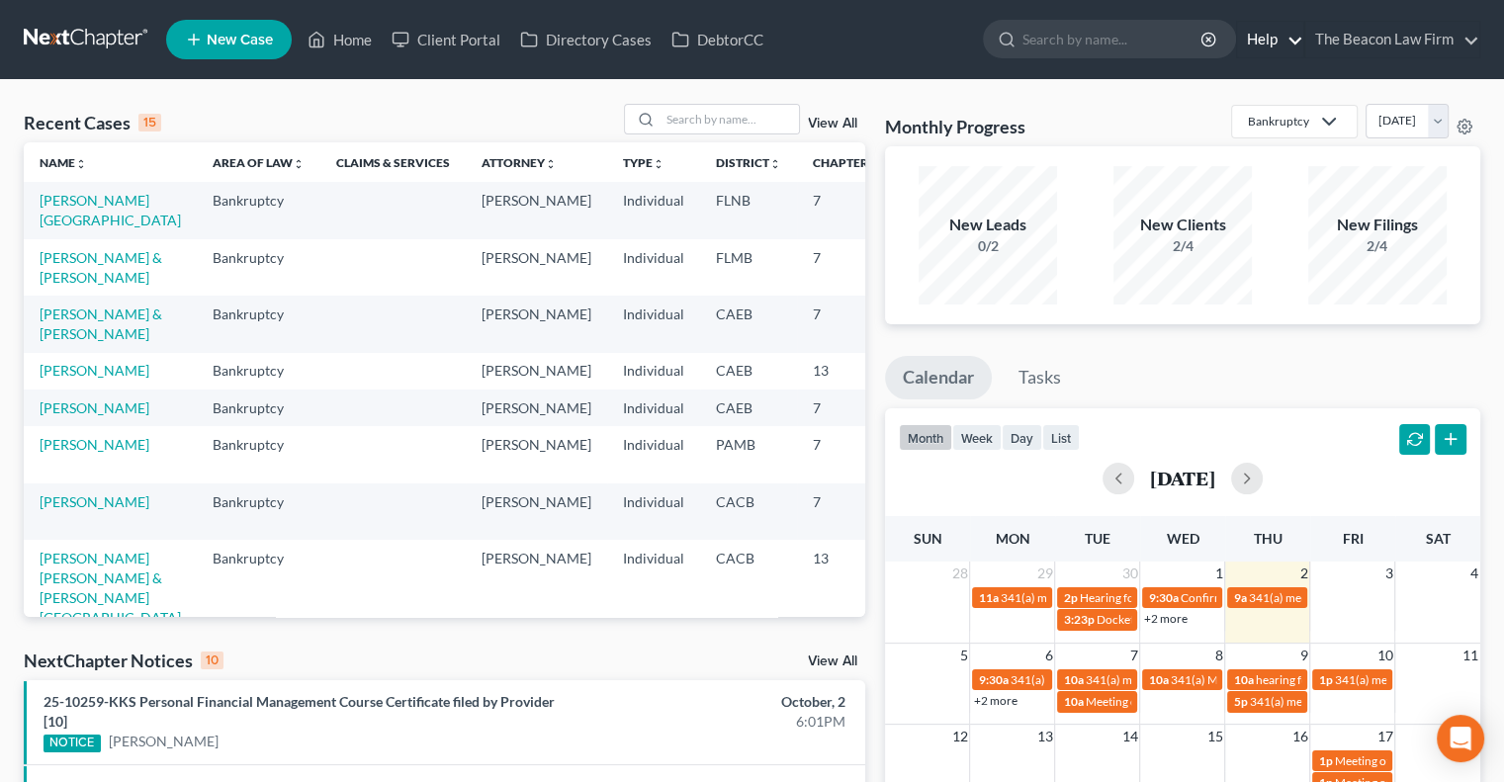
click at [1282, 50] on link "Help" at bounding box center [1270, 40] width 66 height 36
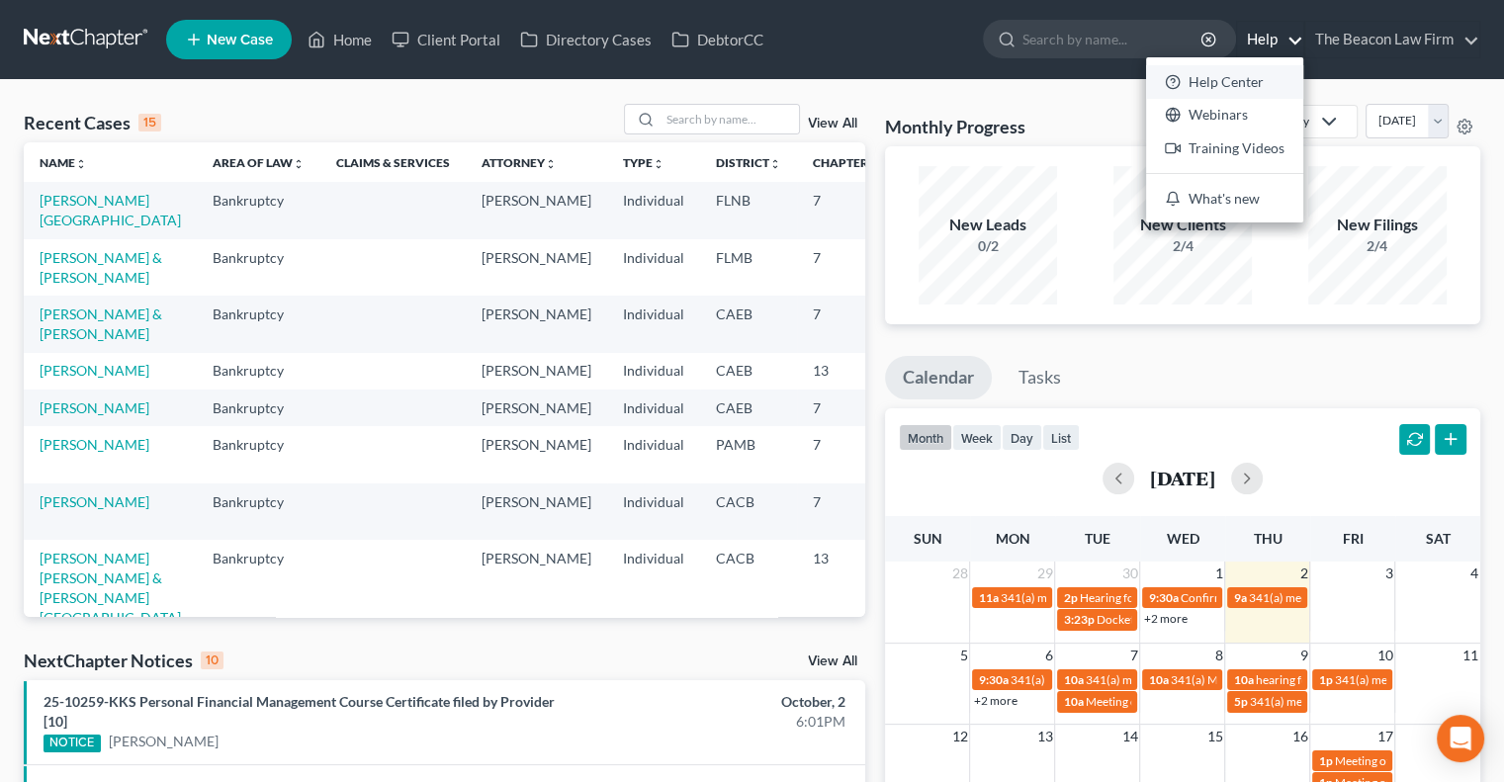
click at [1228, 92] on link "Help Center" at bounding box center [1224, 82] width 157 height 34
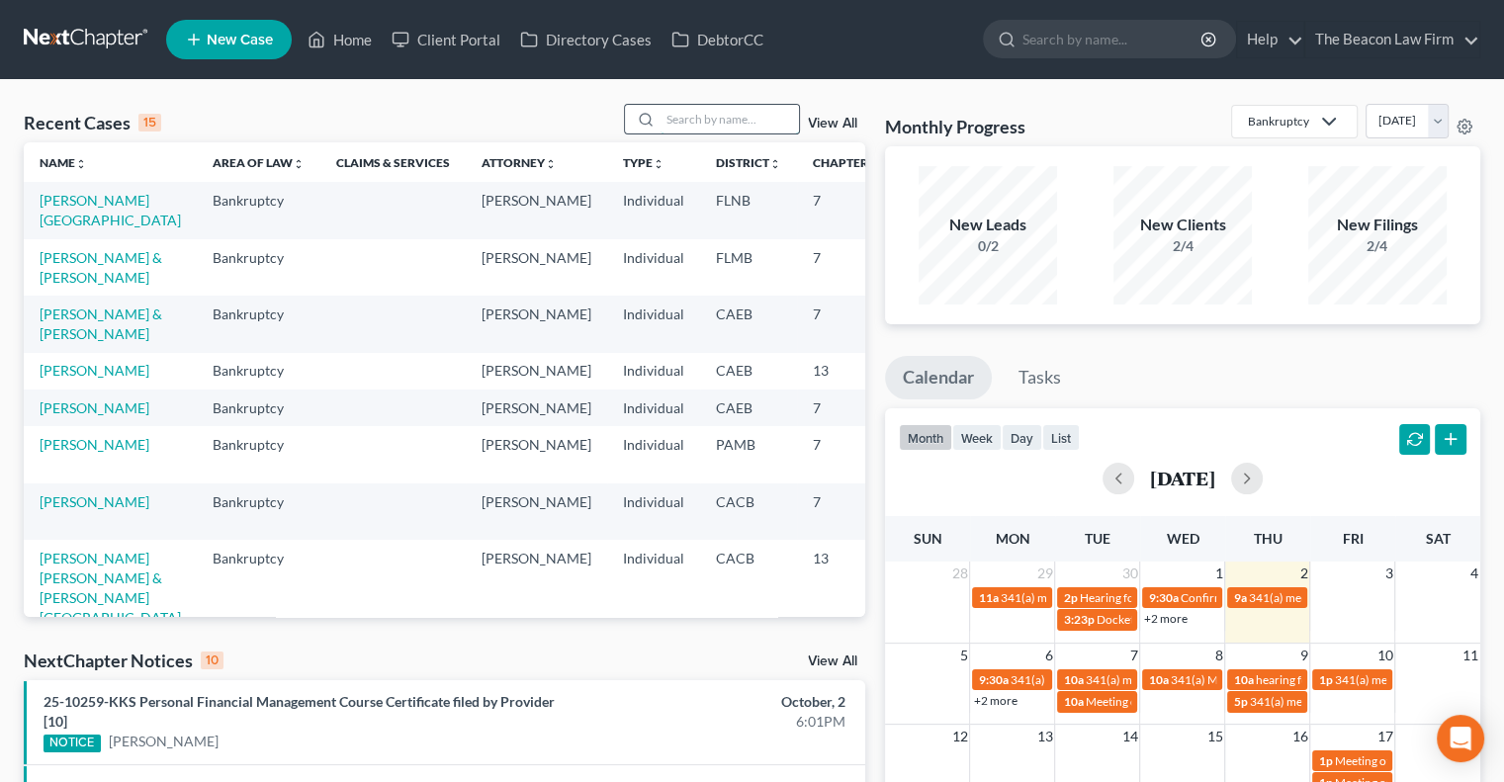
click at [697, 126] on input "search" at bounding box center [730, 119] width 138 height 29
click at [466, 149] on th "Attorney unfold_more expand_more expand_less" at bounding box center [536, 162] width 141 height 40
click at [725, 119] on input "search" at bounding box center [730, 119] width 138 height 29
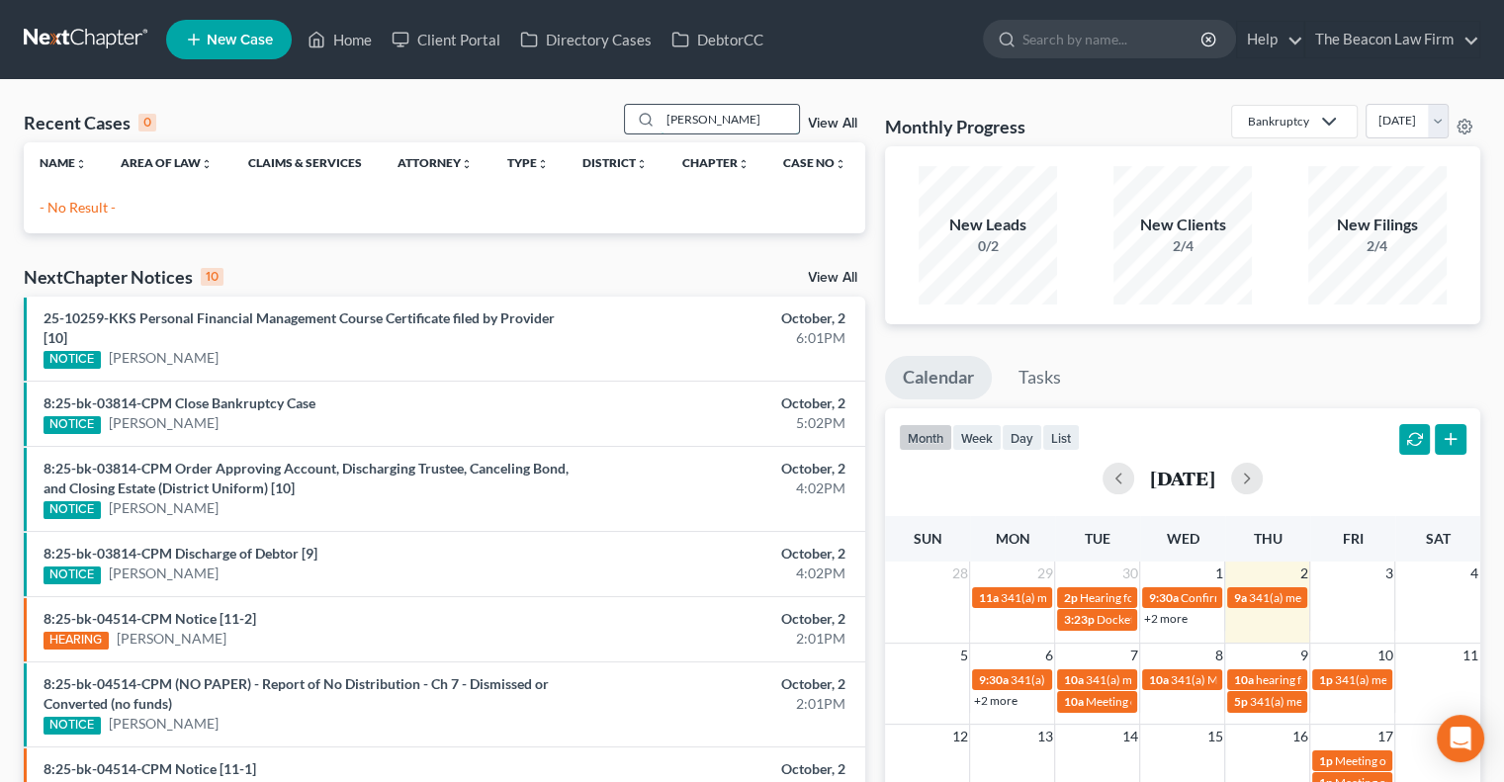
type input "Sanchez"
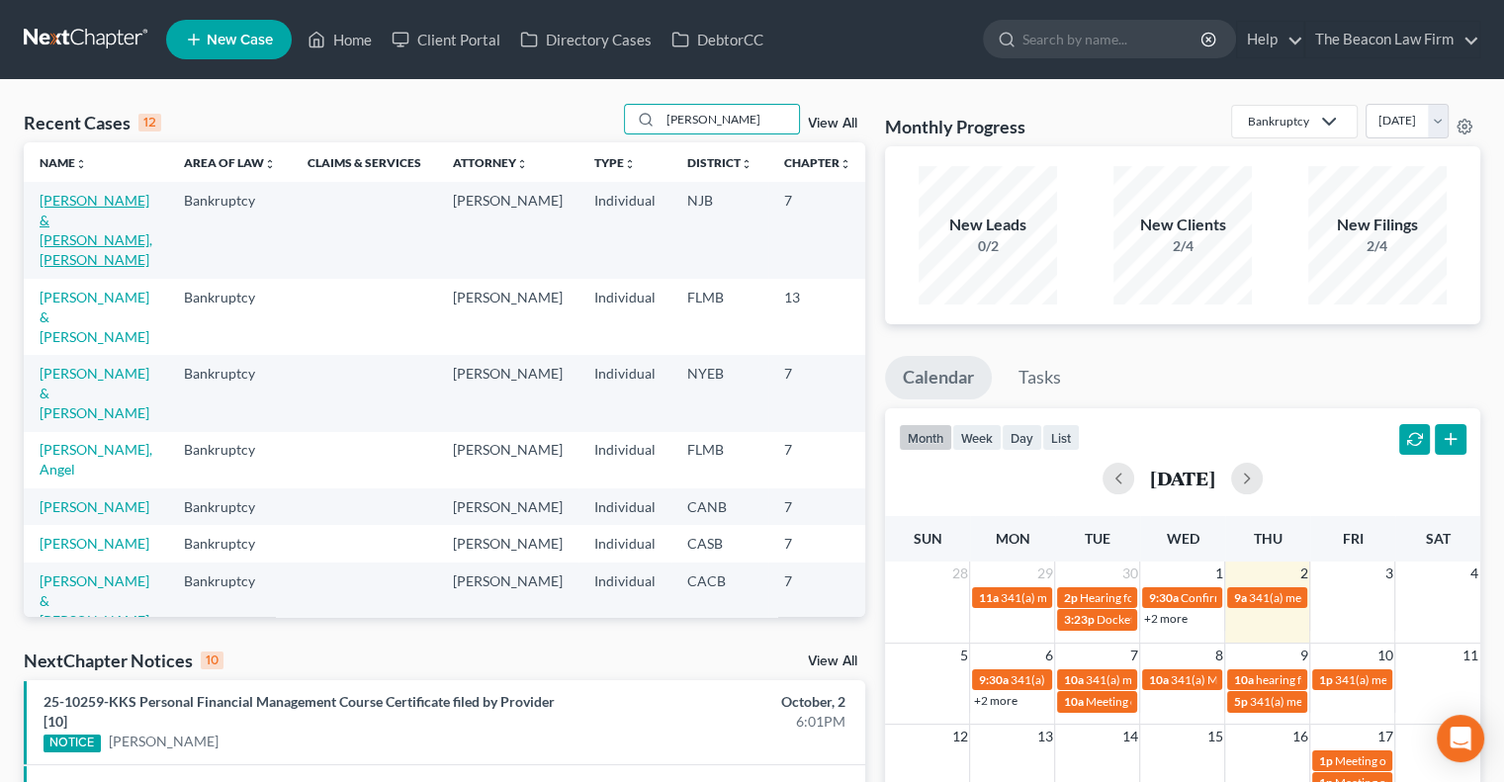
click at [46, 260] on link "[PERSON_NAME] & [PERSON_NAME], [PERSON_NAME]" at bounding box center [96, 230] width 113 height 76
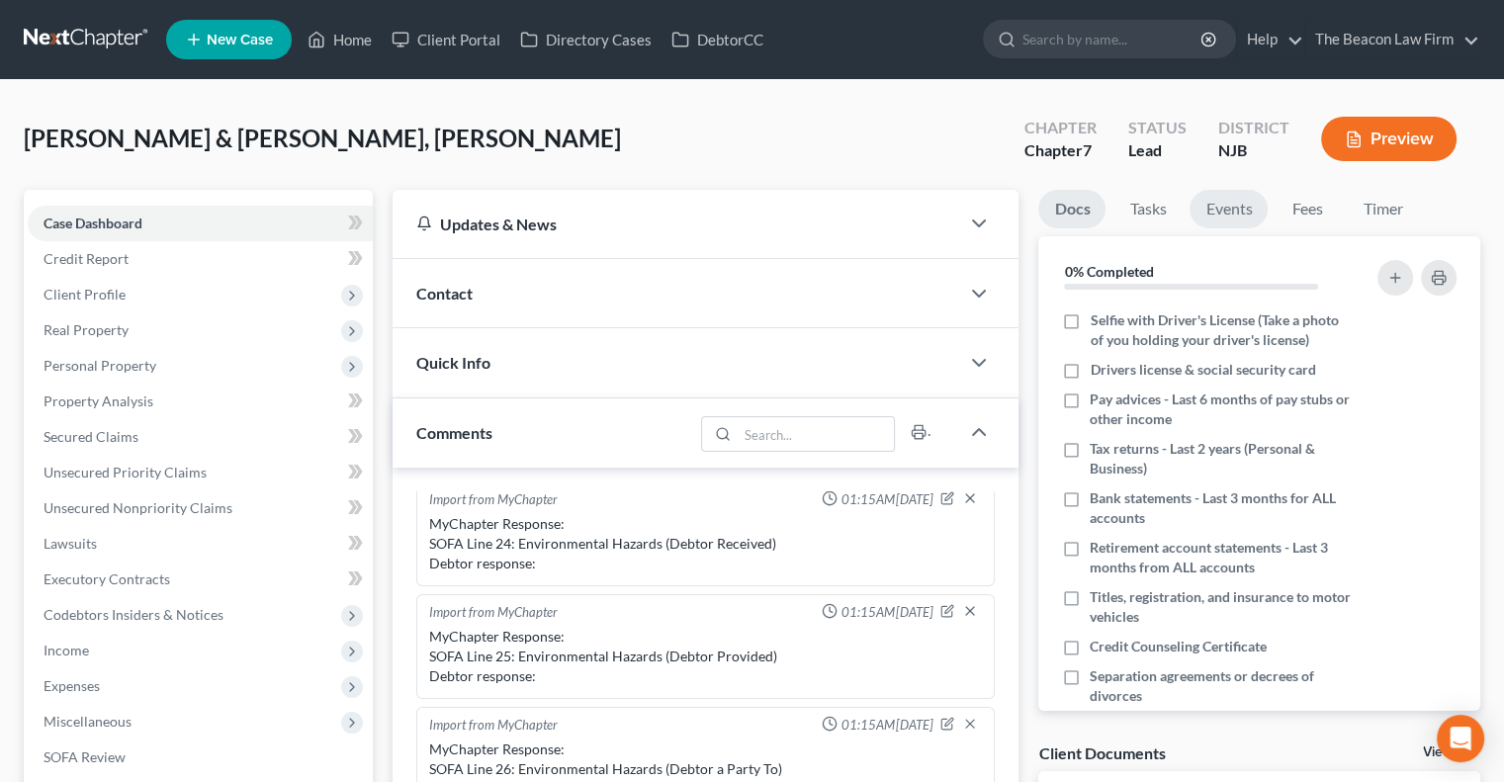
click at [1222, 198] on link "Events" at bounding box center [1229, 209] width 78 height 39
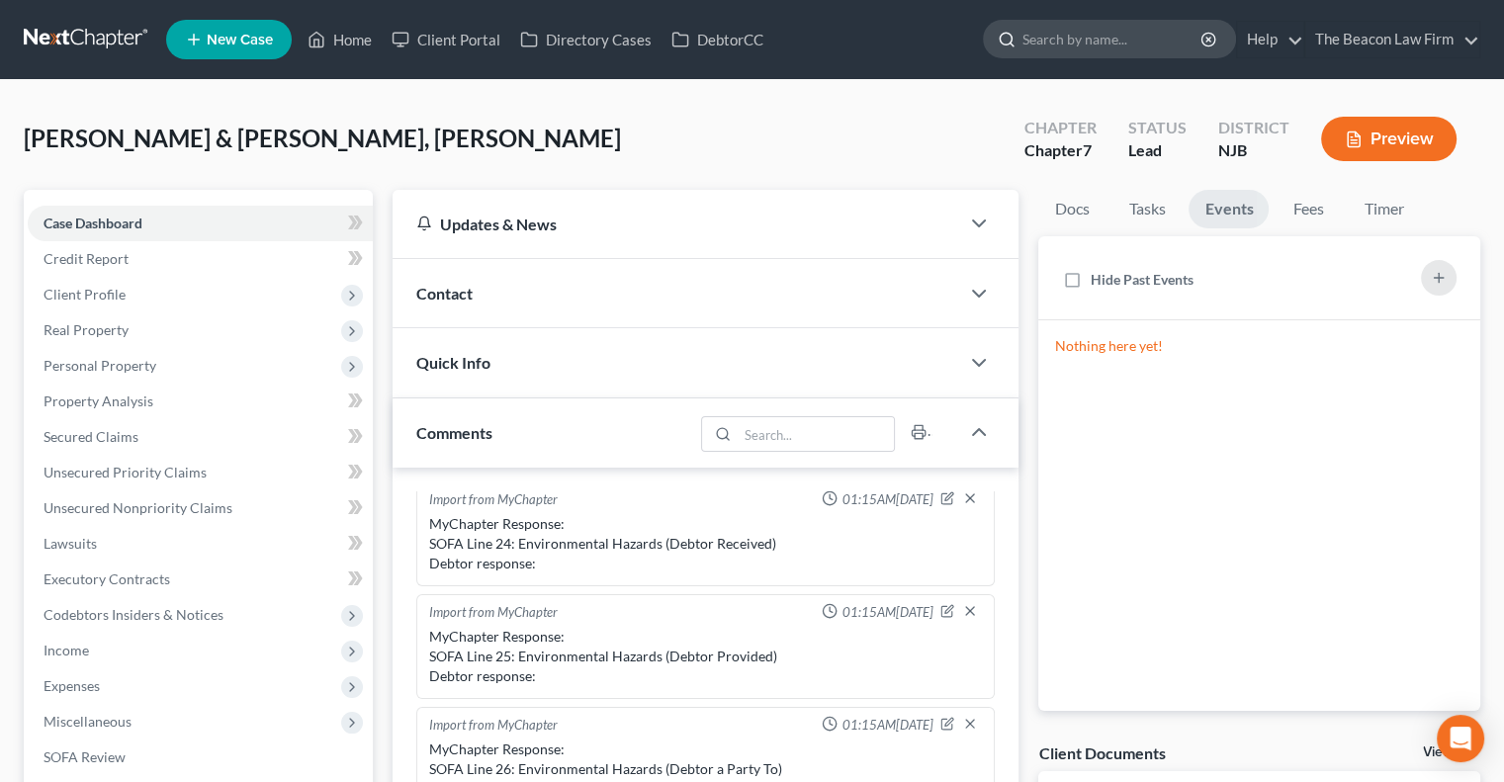
click at [1113, 46] on input "search" at bounding box center [1113, 39] width 181 height 37
type input "Amber cook"
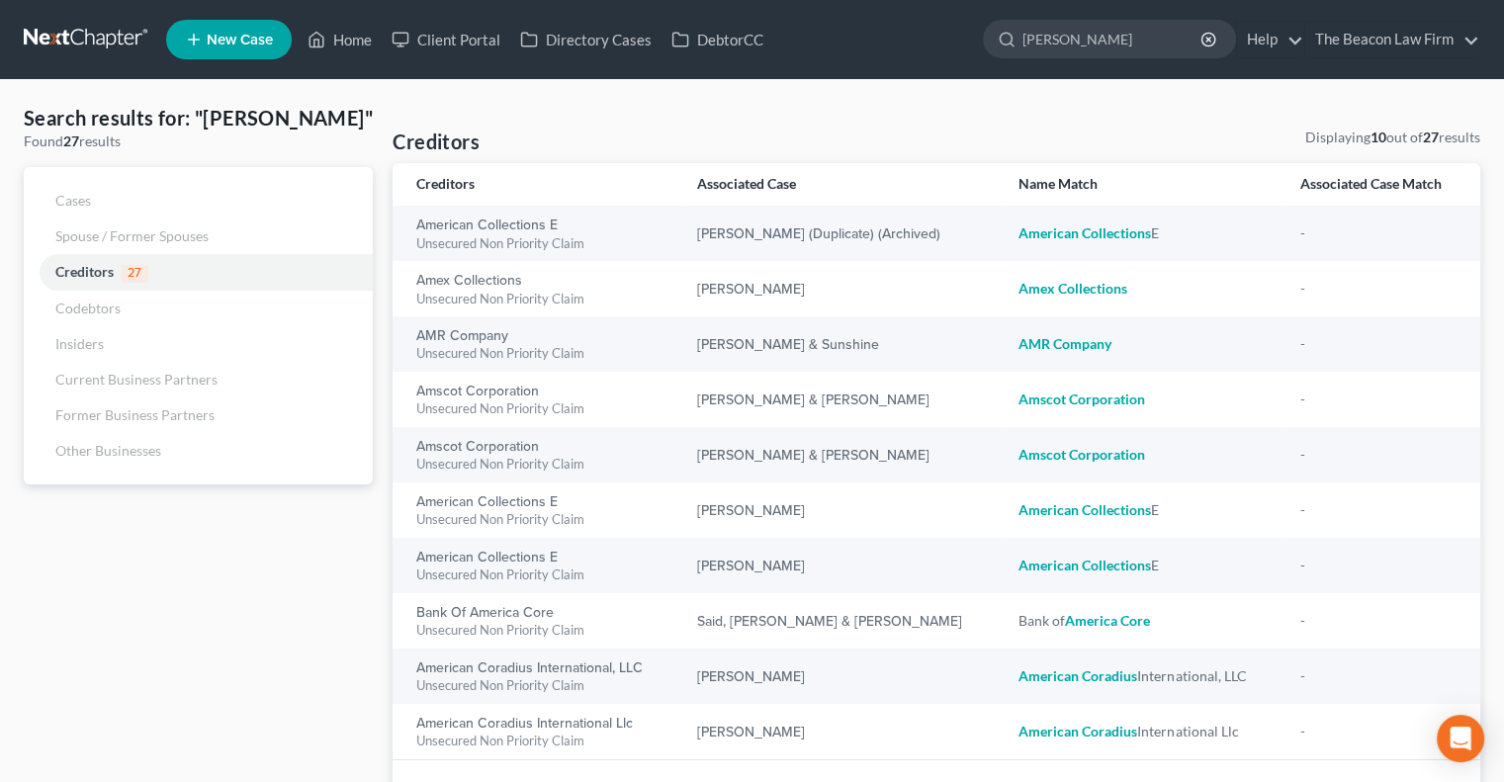
click at [1113, 46] on input "Amber cook" at bounding box center [1113, 39] width 181 height 37
click at [320, 45] on icon at bounding box center [317, 40] width 18 height 24
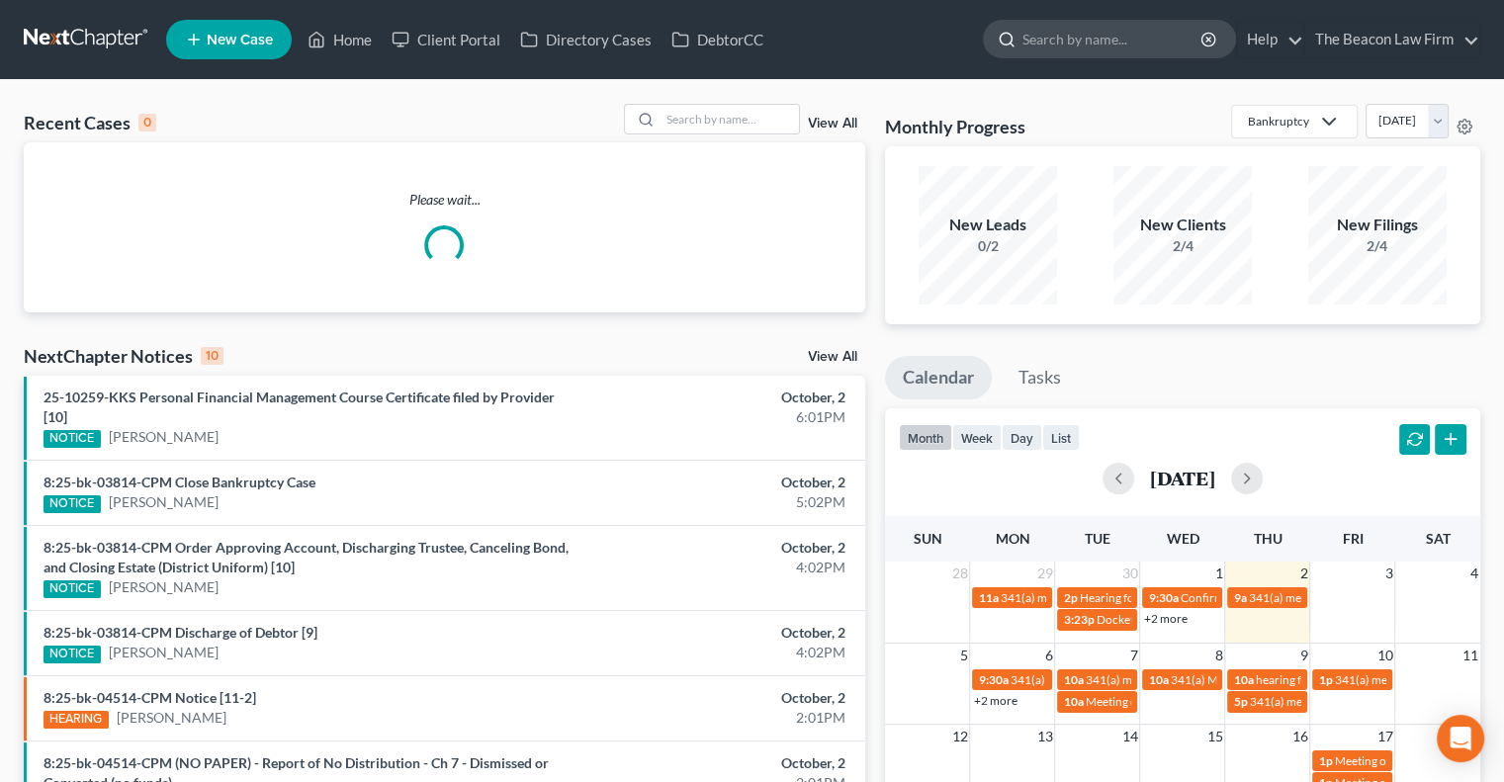
click at [1118, 40] on input "search" at bounding box center [1113, 39] width 181 height 37
click at [691, 130] on input "search" at bounding box center [730, 119] width 138 height 29
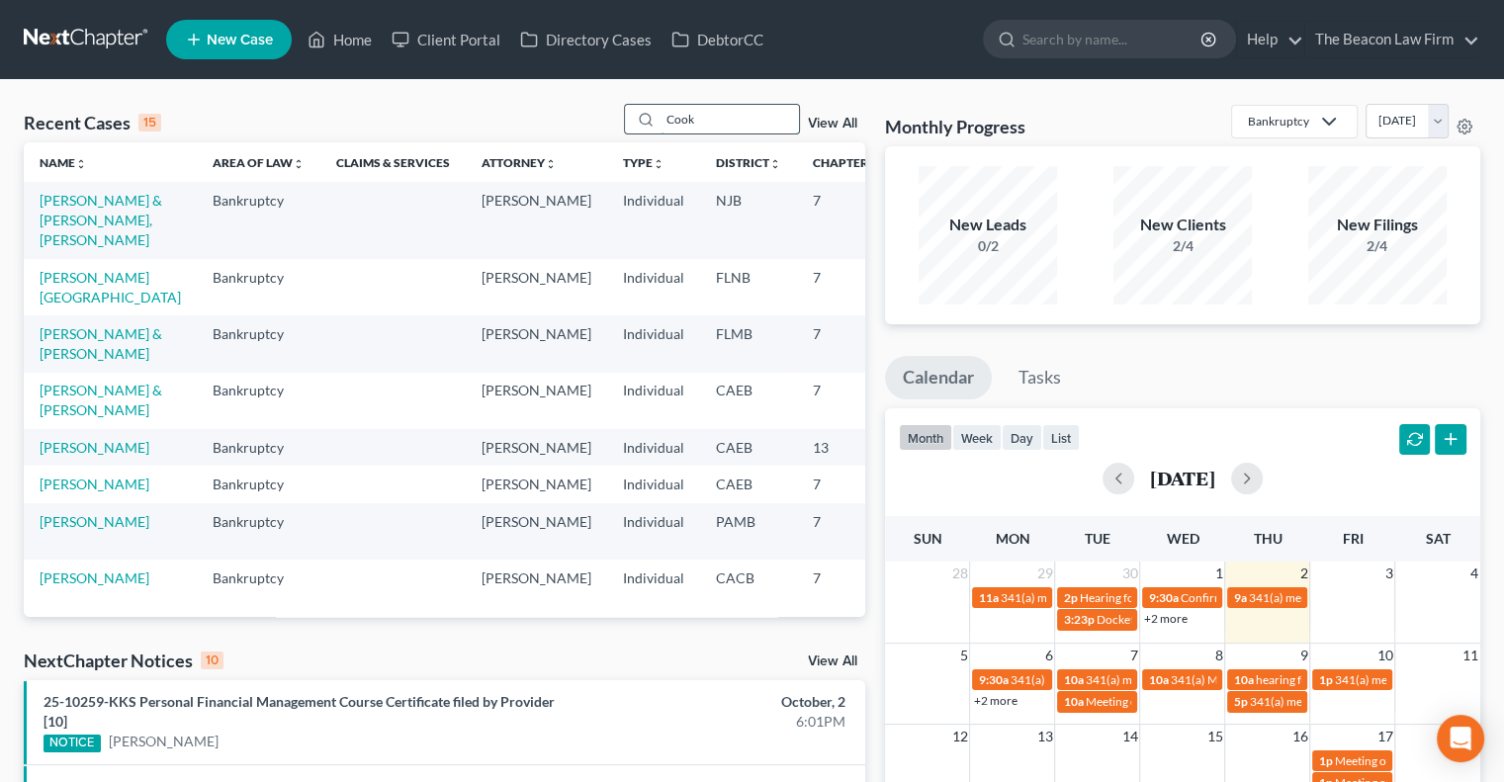
type input "Cook"
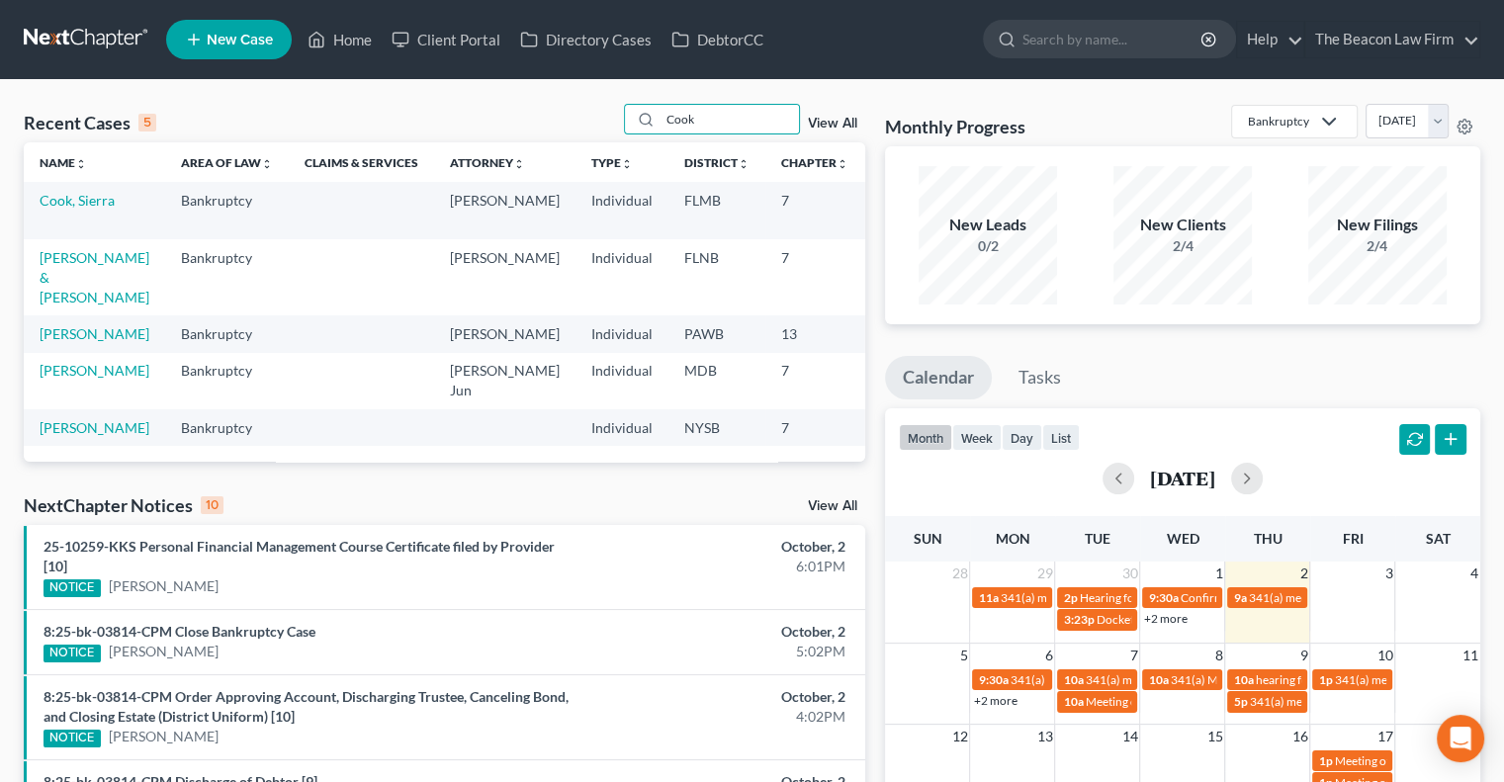
click at [47, 352] on td "Cook, Amber" at bounding box center [94, 333] width 141 height 37
click at [67, 342] on link "Cook, Amber" at bounding box center [95, 333] width 110 height 17
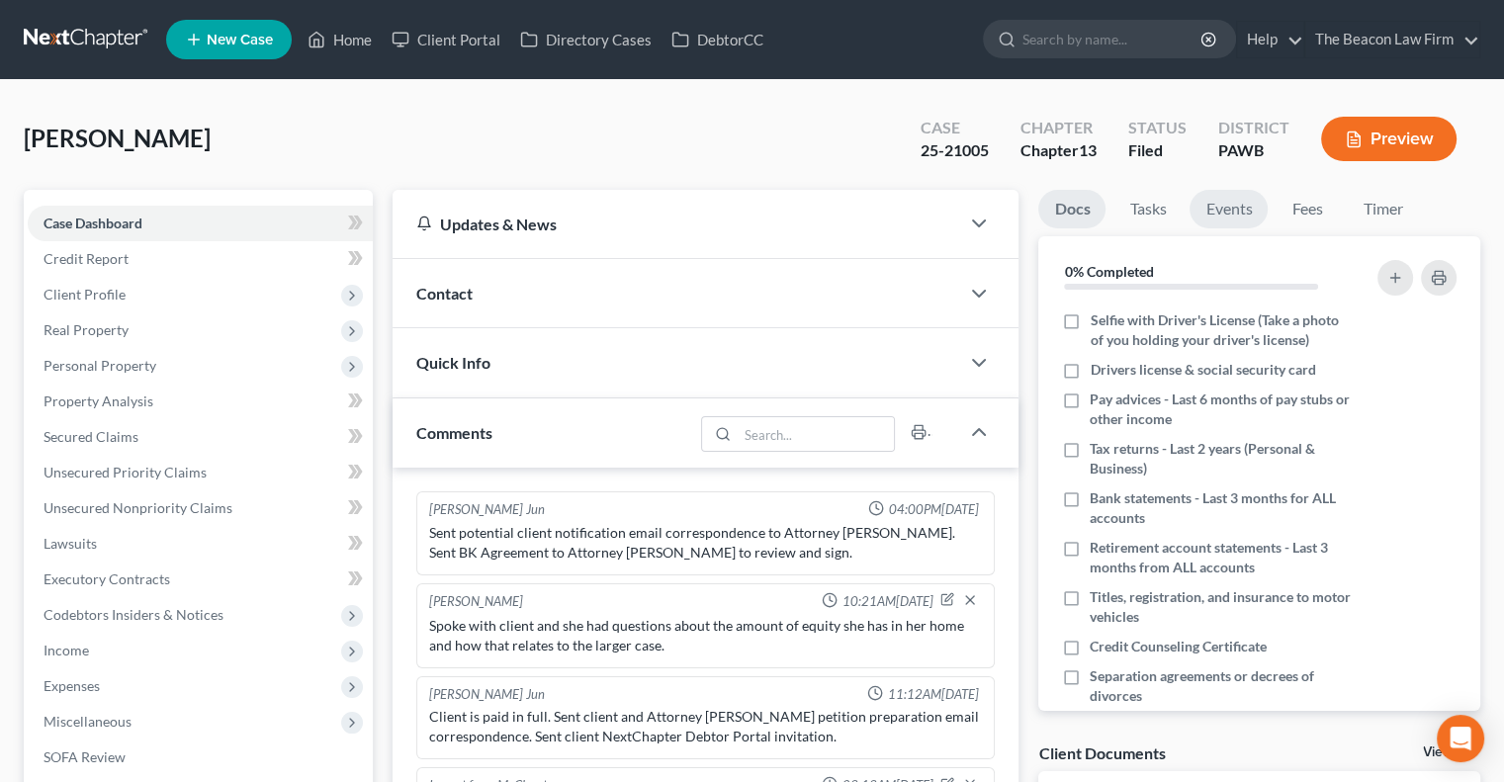
scroll to position [624, 0]
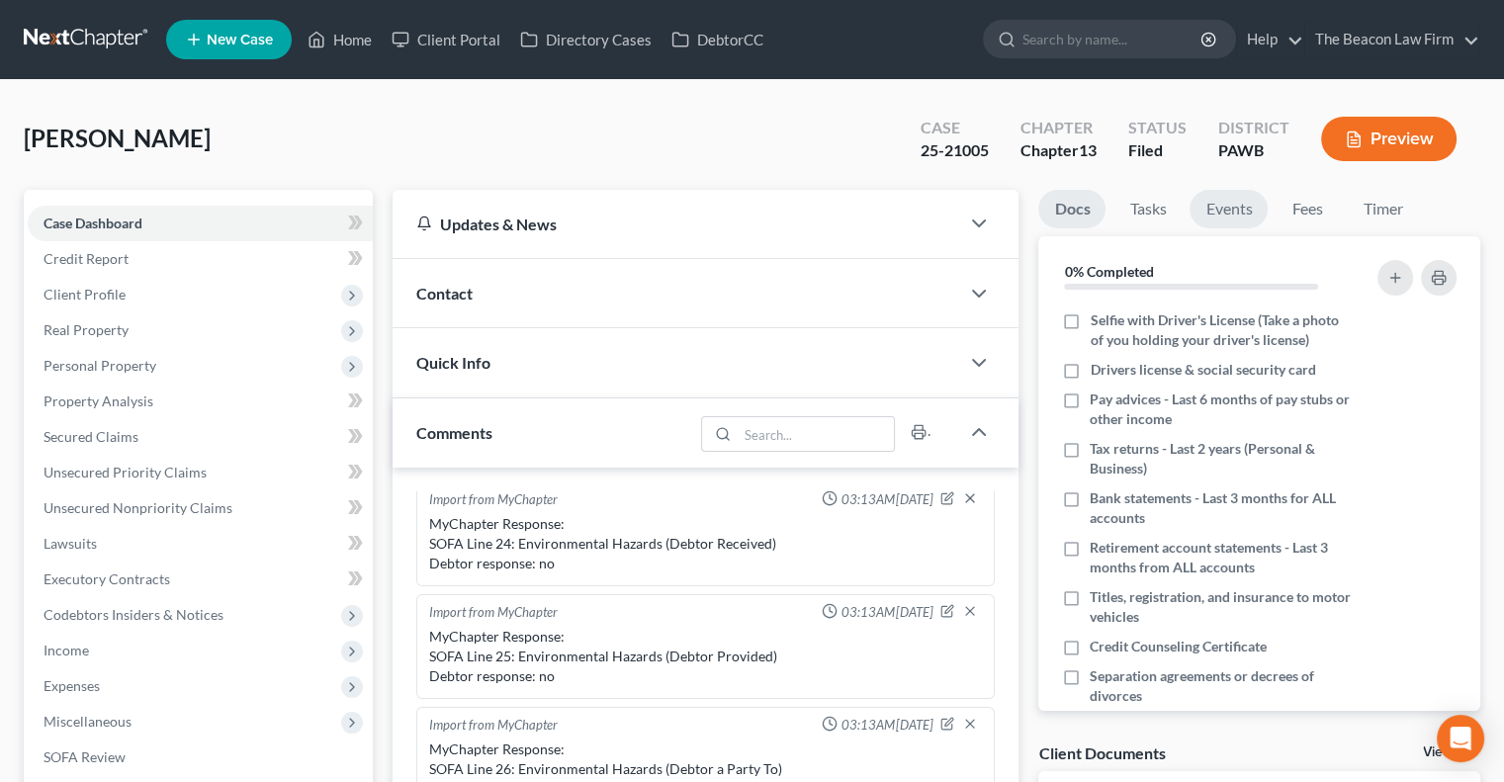
click at [1218, 209] on link "Events" at bounding box center [1229, 209] width 78 height 39
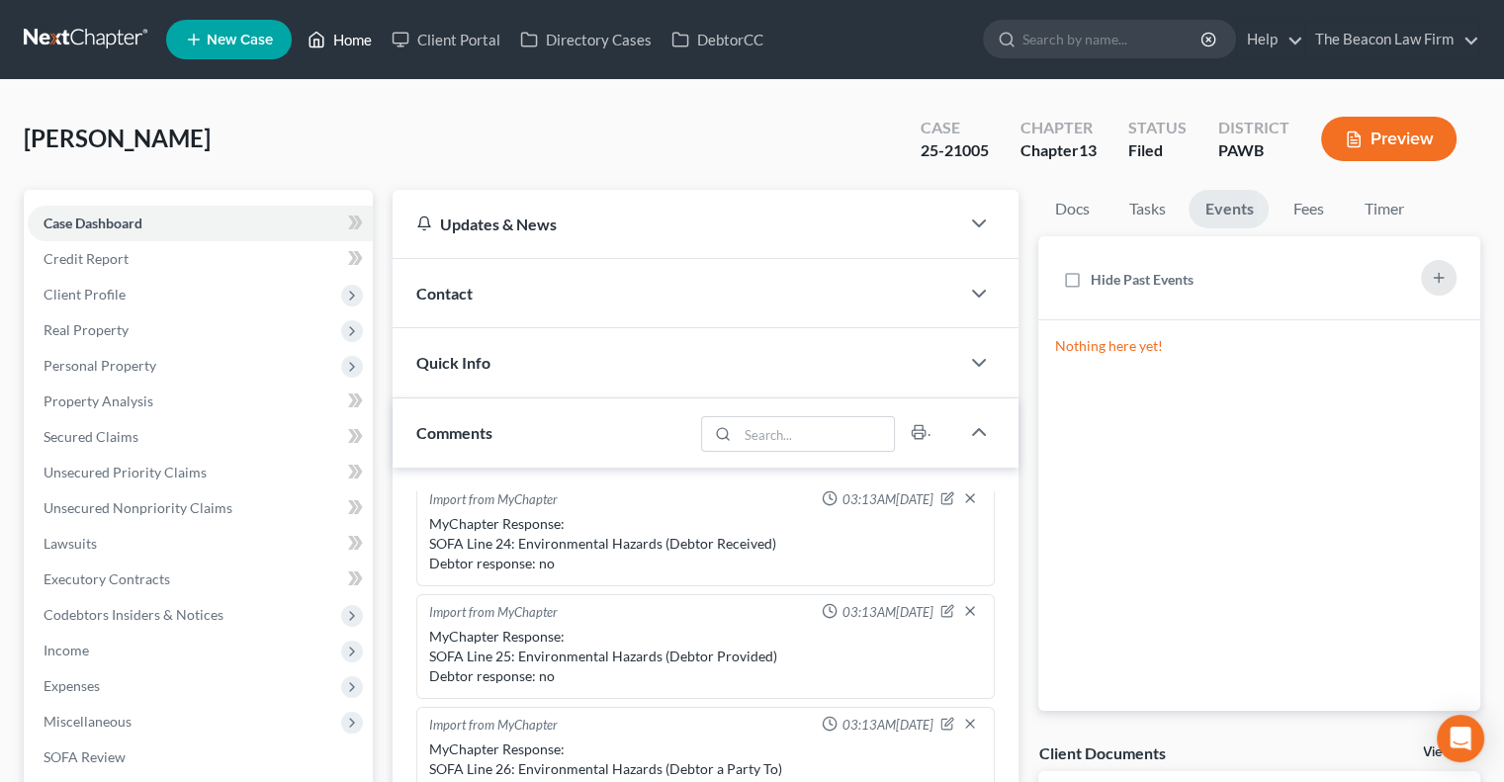
click at [360, 45] on link "Home" at bounding box center [340, 40] width 84 height 36
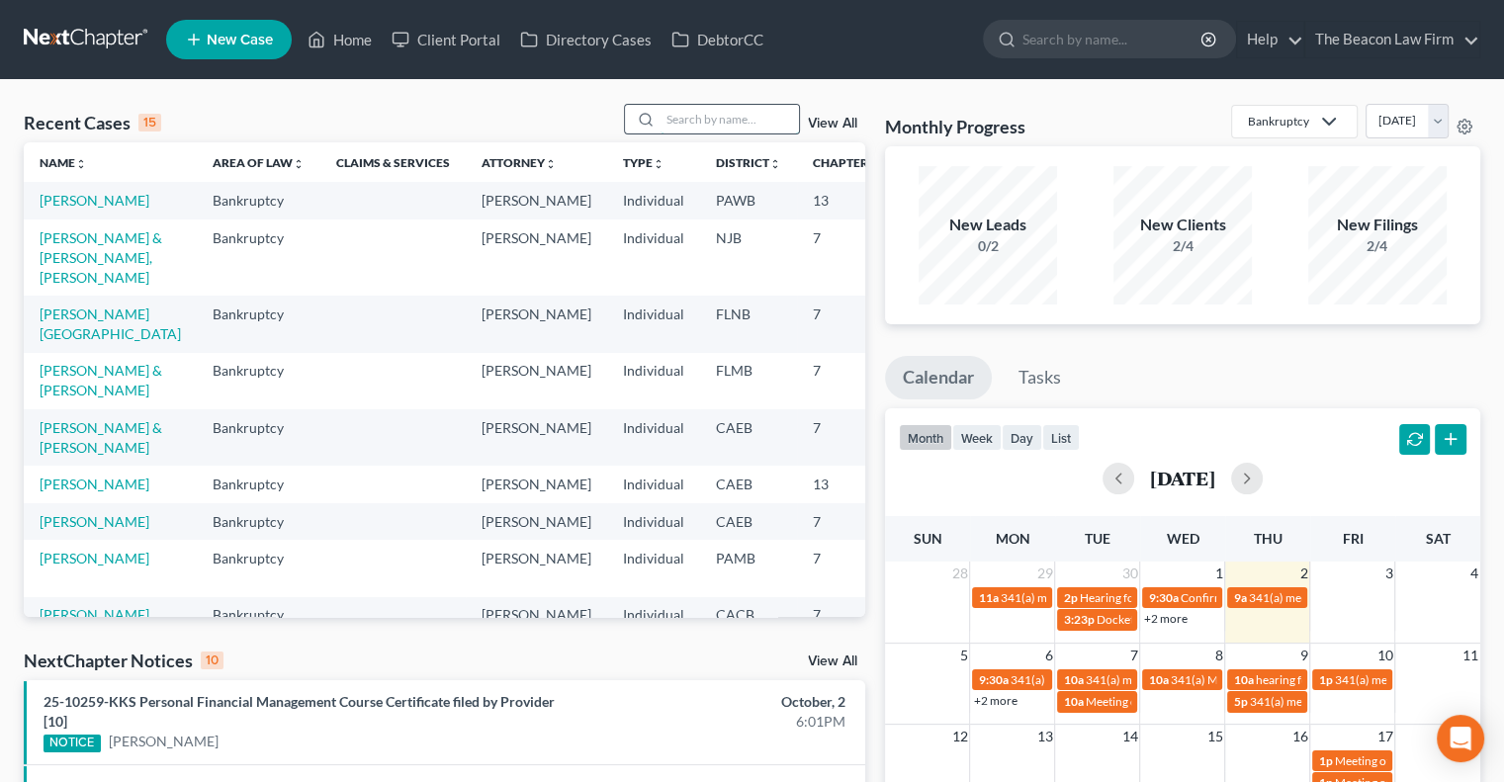
click at [691, 105] on input "search" at bounding box center [730, 119] width 138 height 29
type input "sanchez"
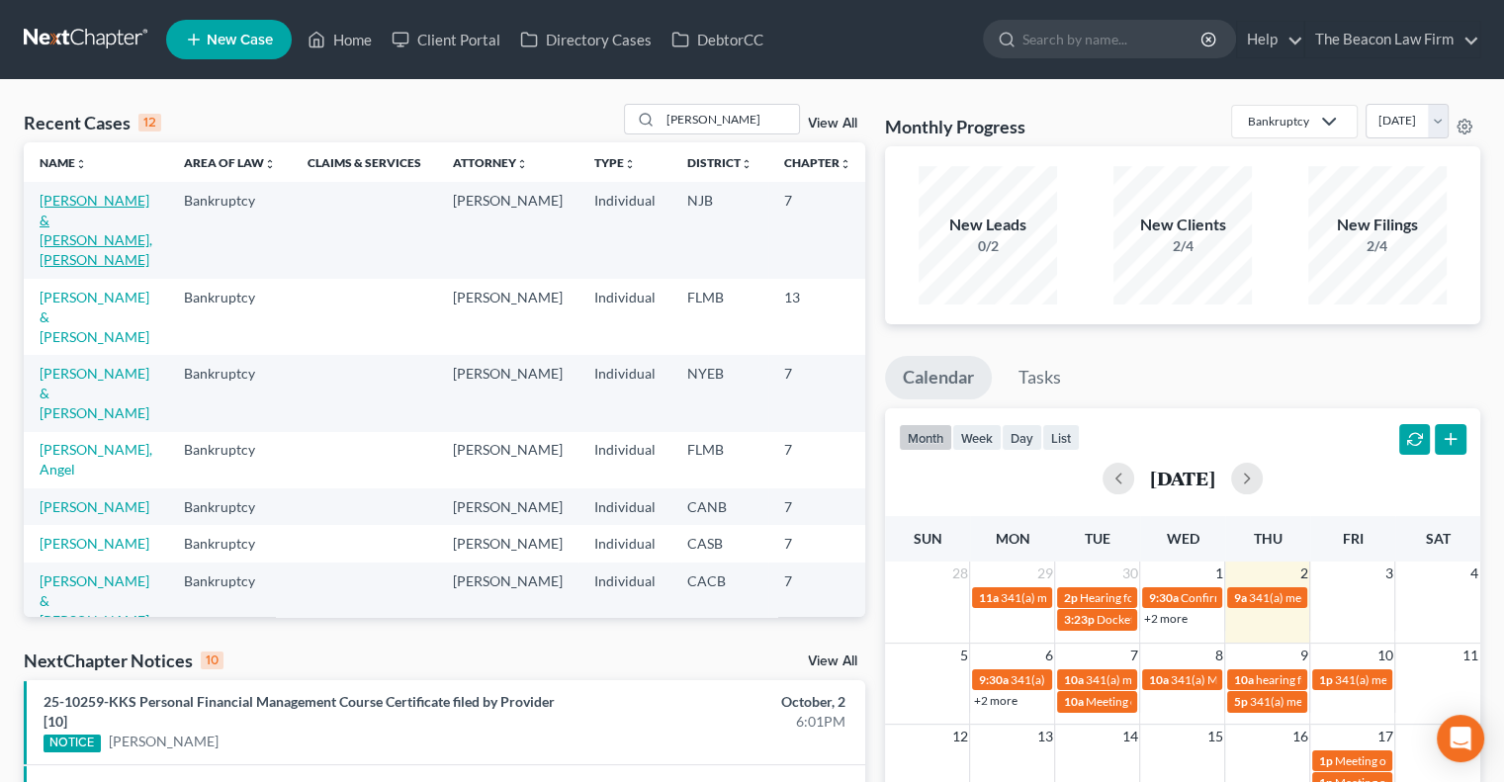
click at [55, 221] on link "[PERSON_NAME] & [PERSON_NAME], [PERSON_NAME]" at bounding box center [96, 230] width 113 height 76
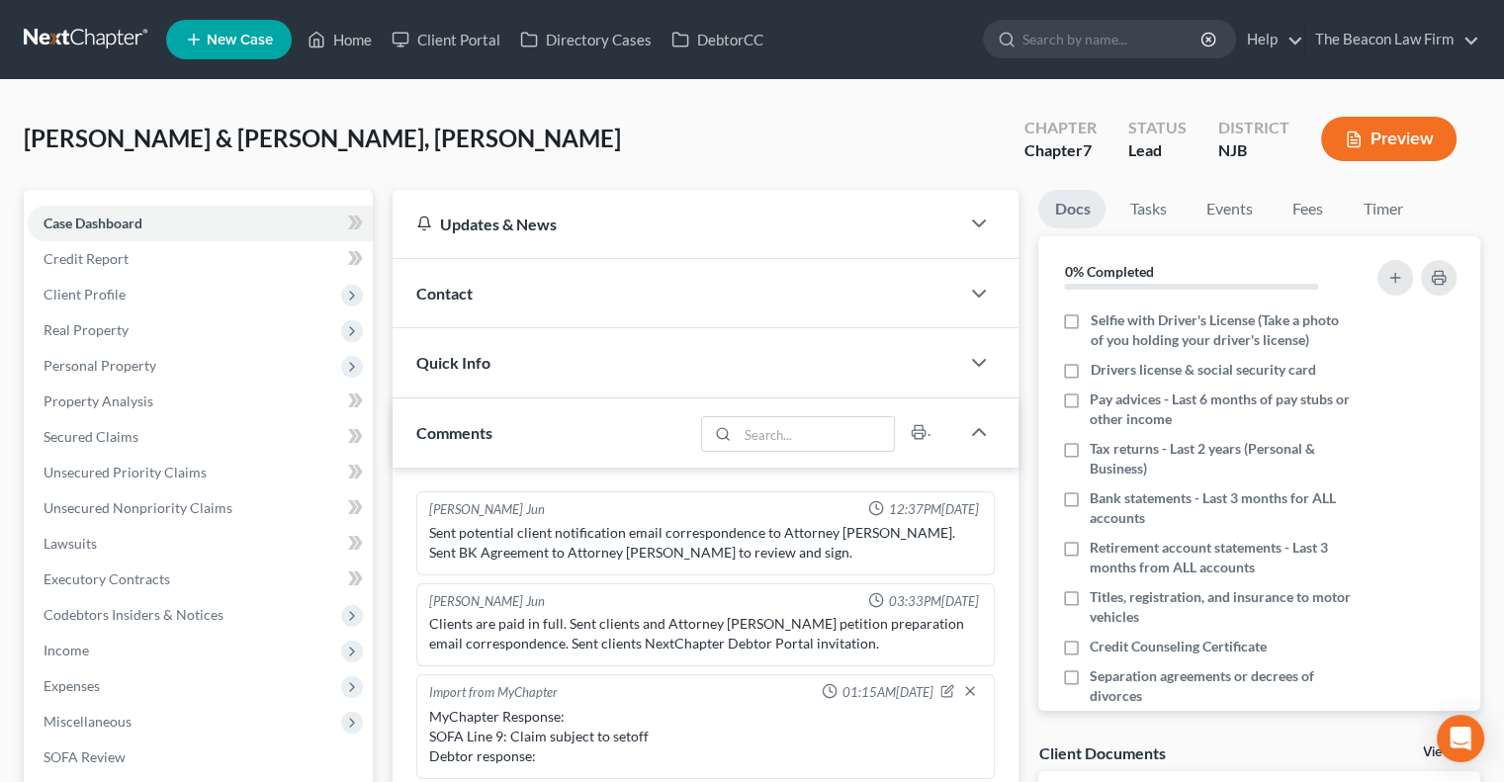
scroll to position [531, 0]
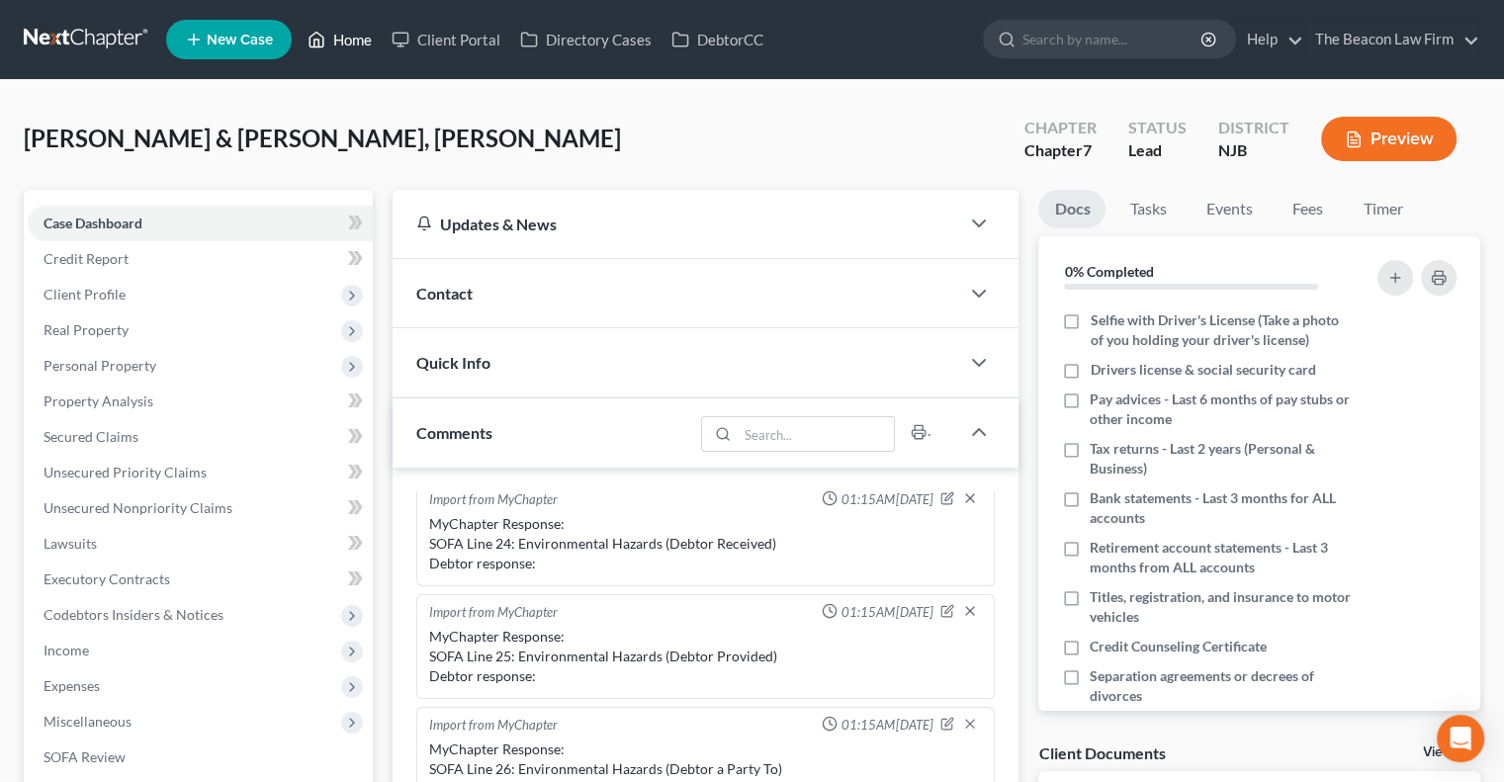
click at [350, 42] on link "Home" at bounding box center [340, 40] width 84 height 36
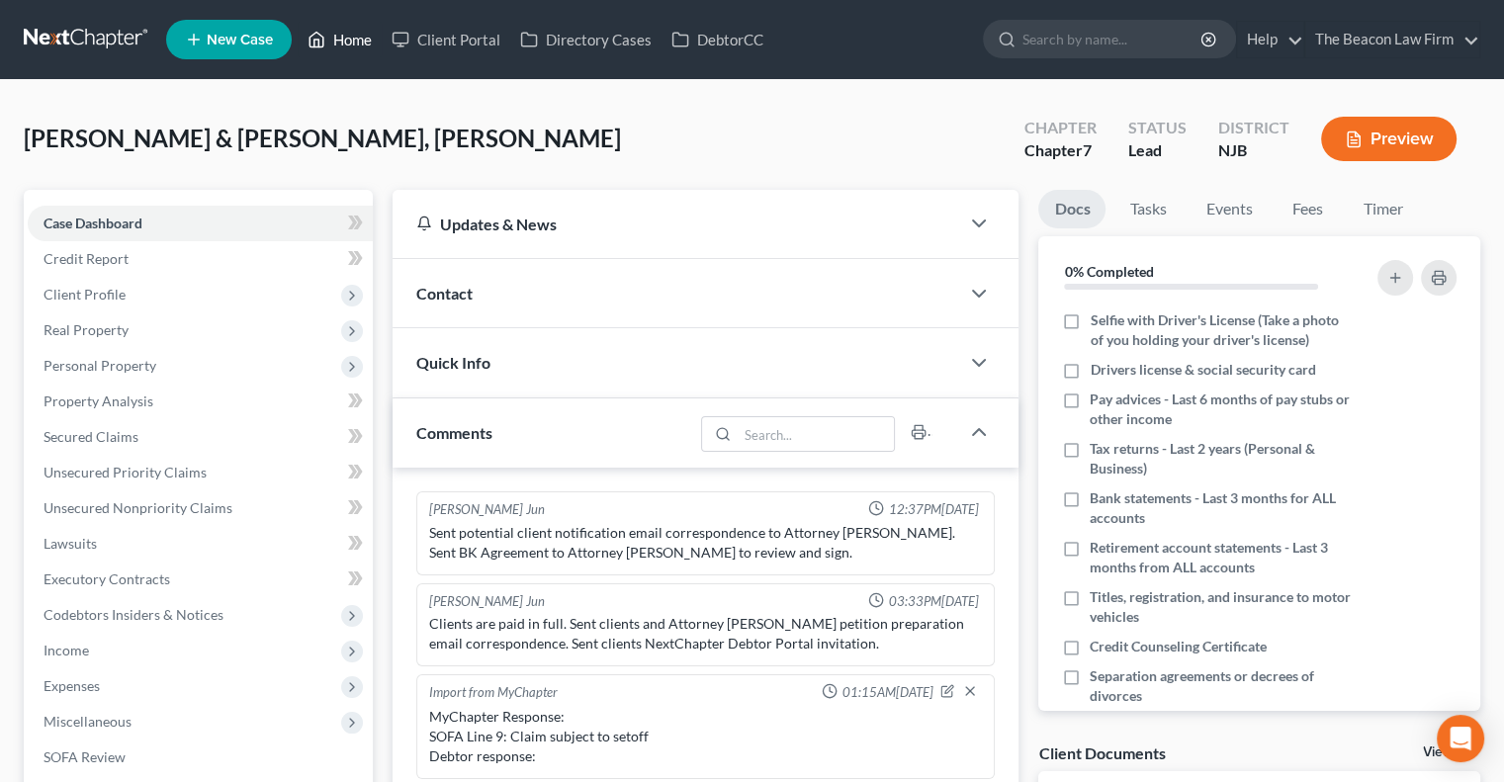
scroll to position [531, 0]
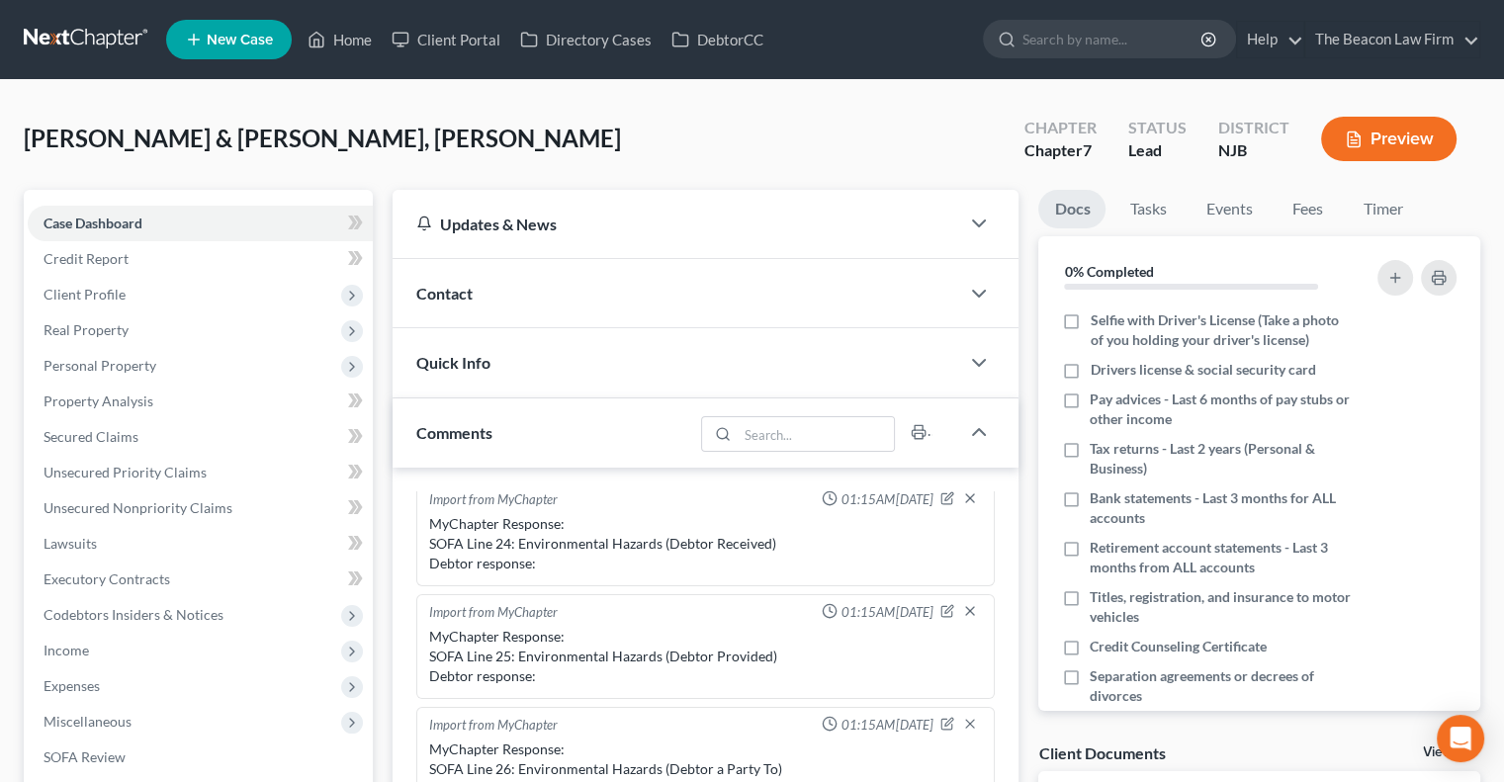
click at [385, 368] on div "Updates & News × New Jersey District Notes Take a look at NextChapter's Distric…" at bounding box center [706, 785] width 646 height 1191
click at [166, 478] on span "Unsecured Priority Claims" at bounding box center [125, 472] width 163 height 17
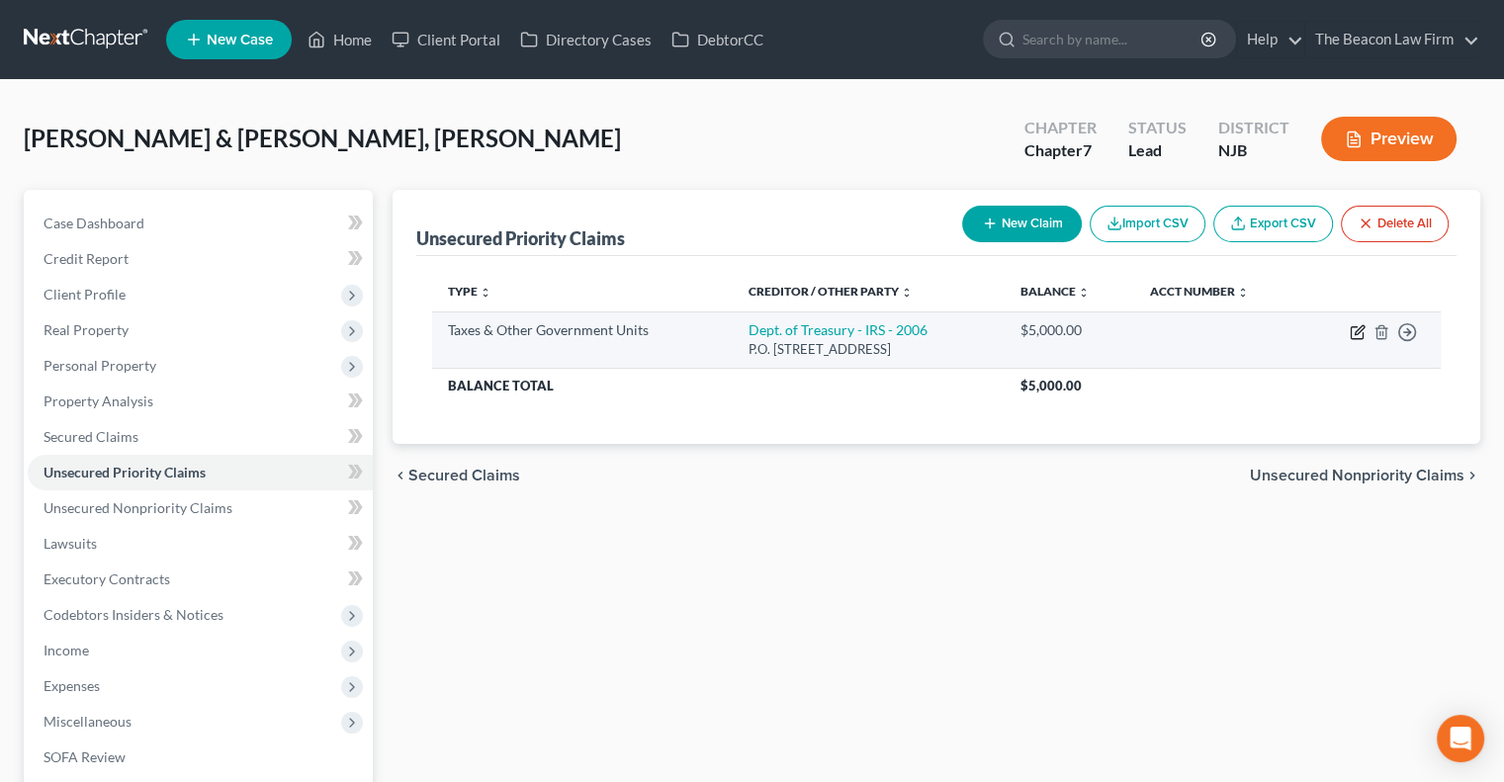
click at [1356, 327] on icon "button" at bounding box center [1358, 332] width 16 height 16
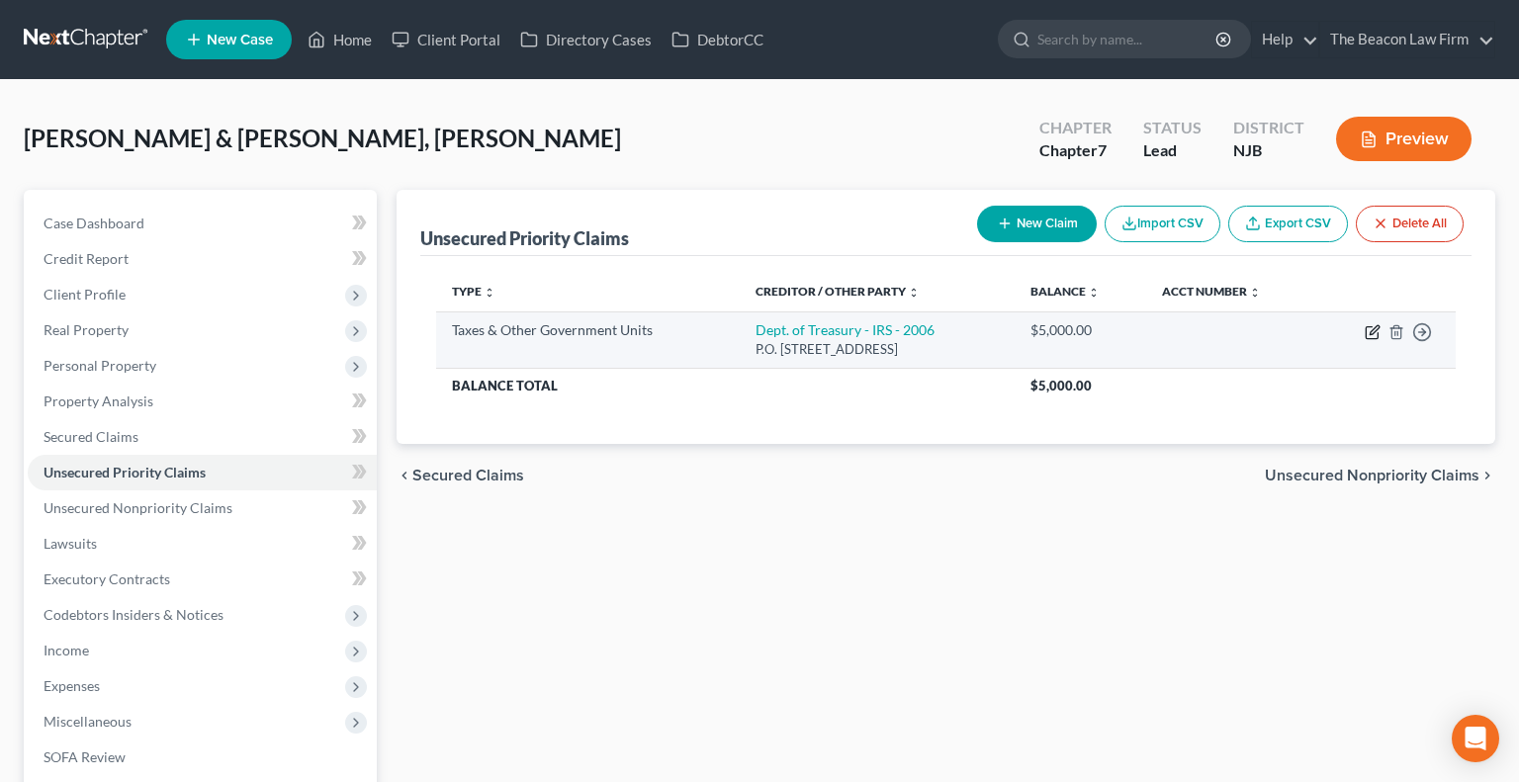
select select "0"
select select "39"
select select "2"
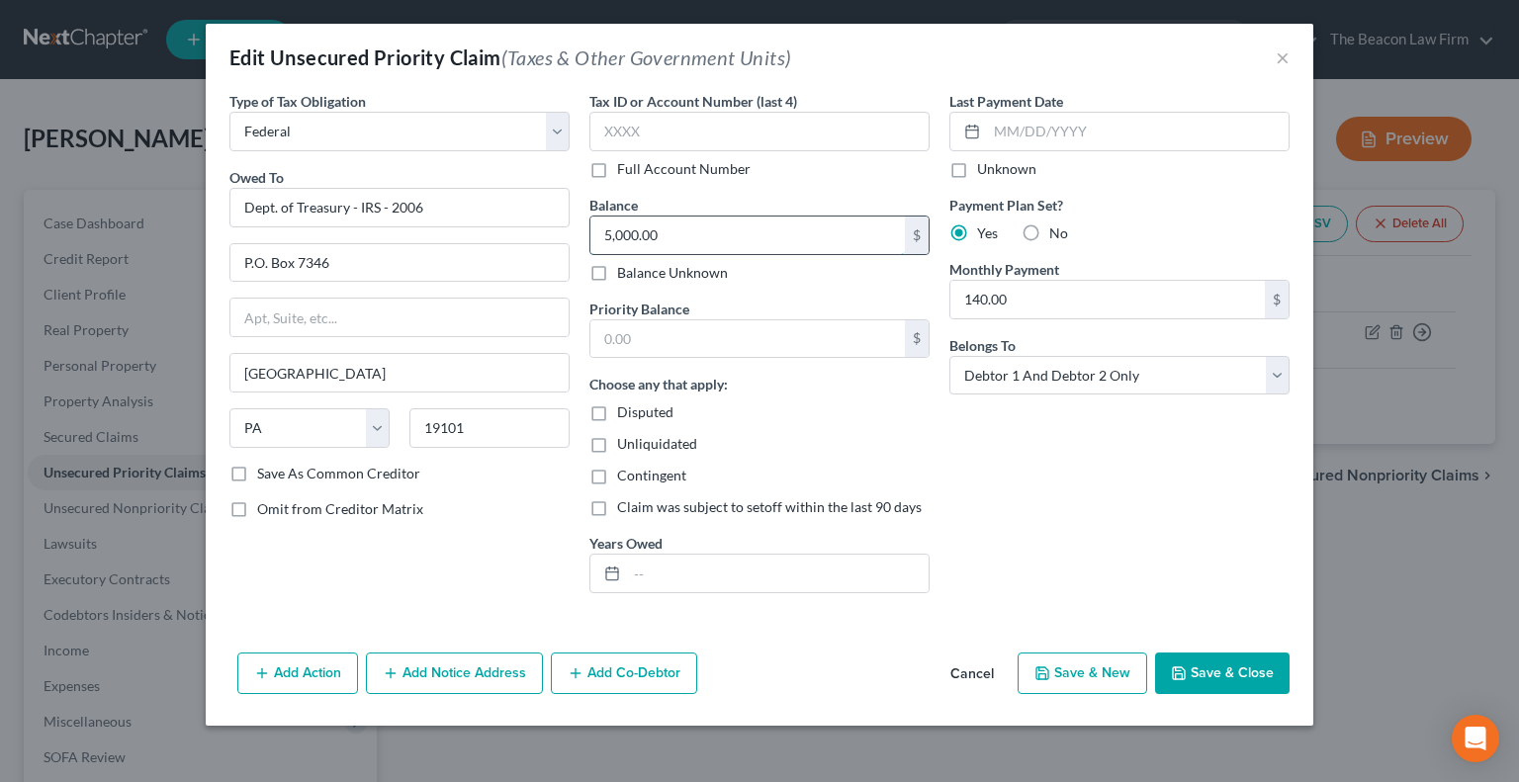
click at [760, 240] on input "5,000.00" at bounding box center [747, 236] width 314 height 38
type input "8,532.64"
click at [1210, 673] on button "Save & Close" at bounding box center [1222, 674] width 134 height 42
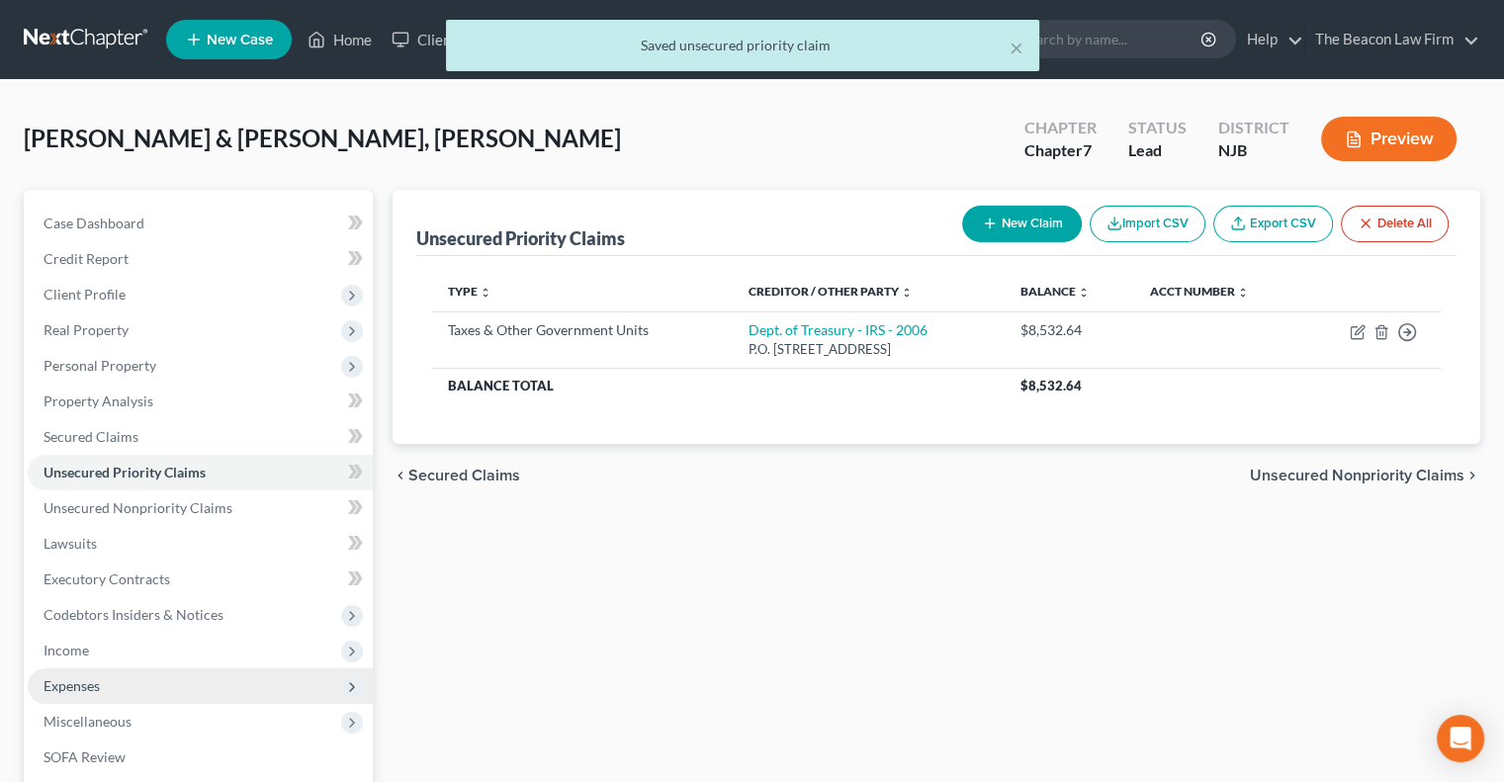
click at [75, 679] on span "Expenses" at bounding box center [72, 685] width 56 height 17
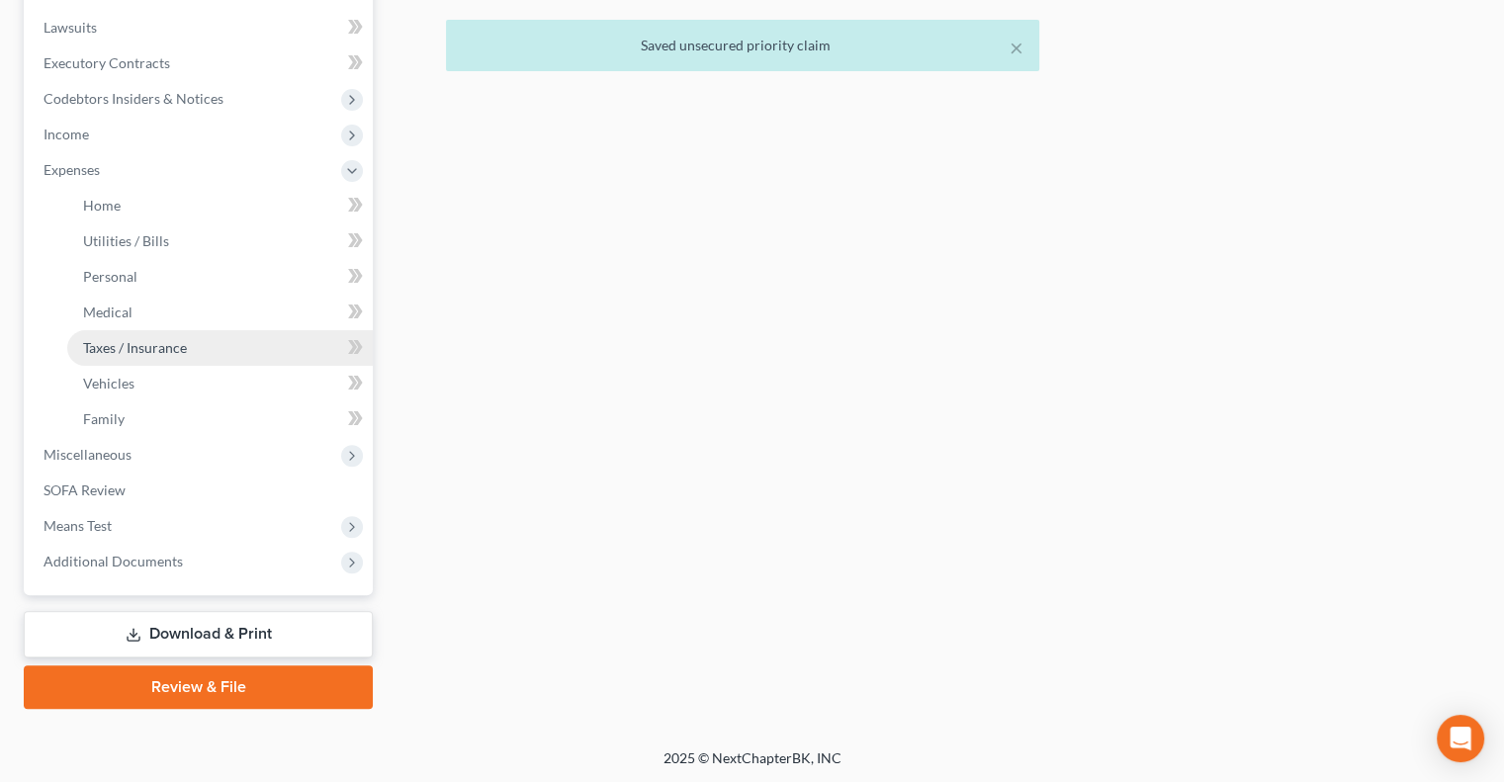
click at [165, 336] on link "Taxes / Insurance" at bounding box center [220, 348] width 306 height 36
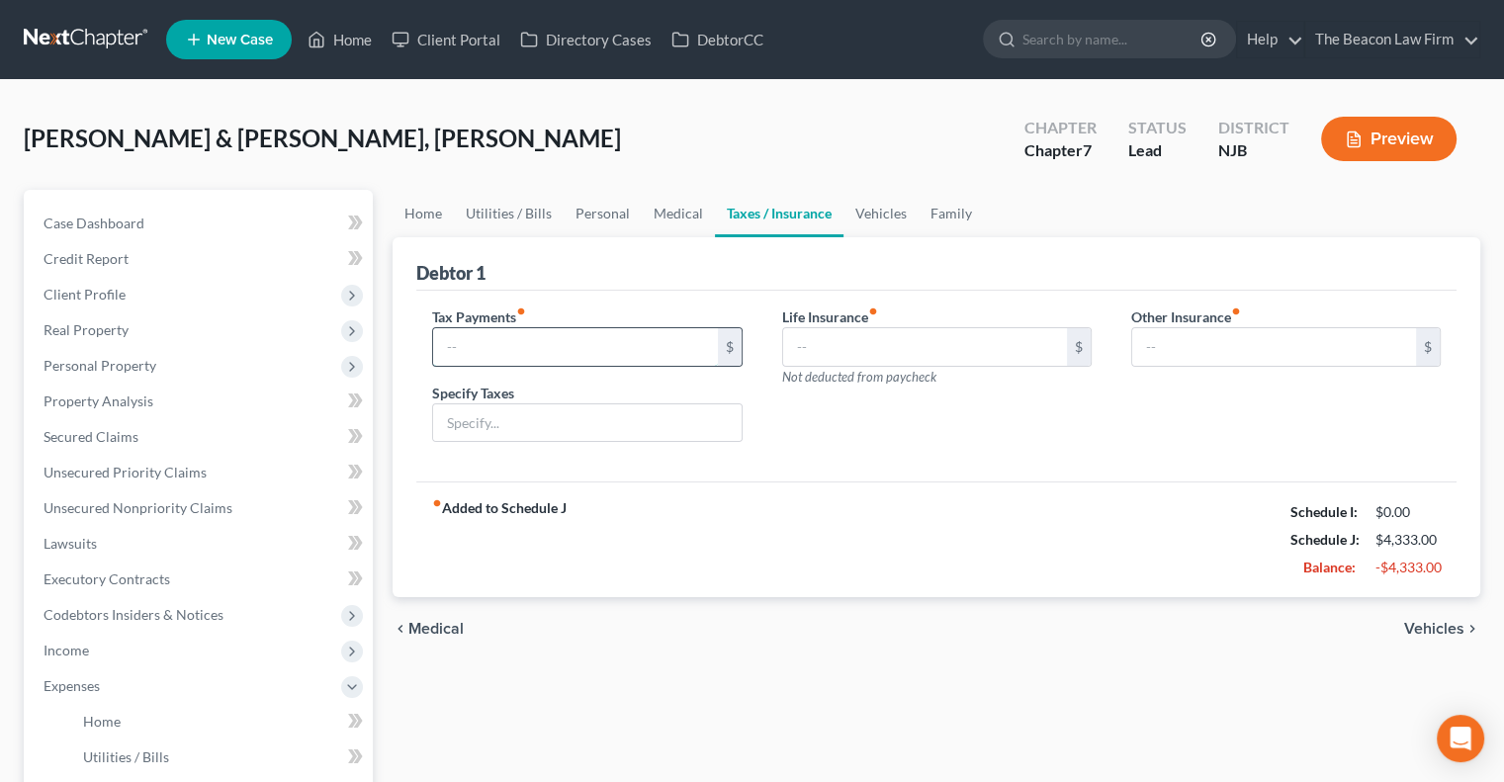
click at [671, 345] on input "text" at bounding box center [575, 347] width 284 height 38
type input "140"
click at [884, 214] on link "Vehicles" at bounding box center [881, 213] width 75 height 47
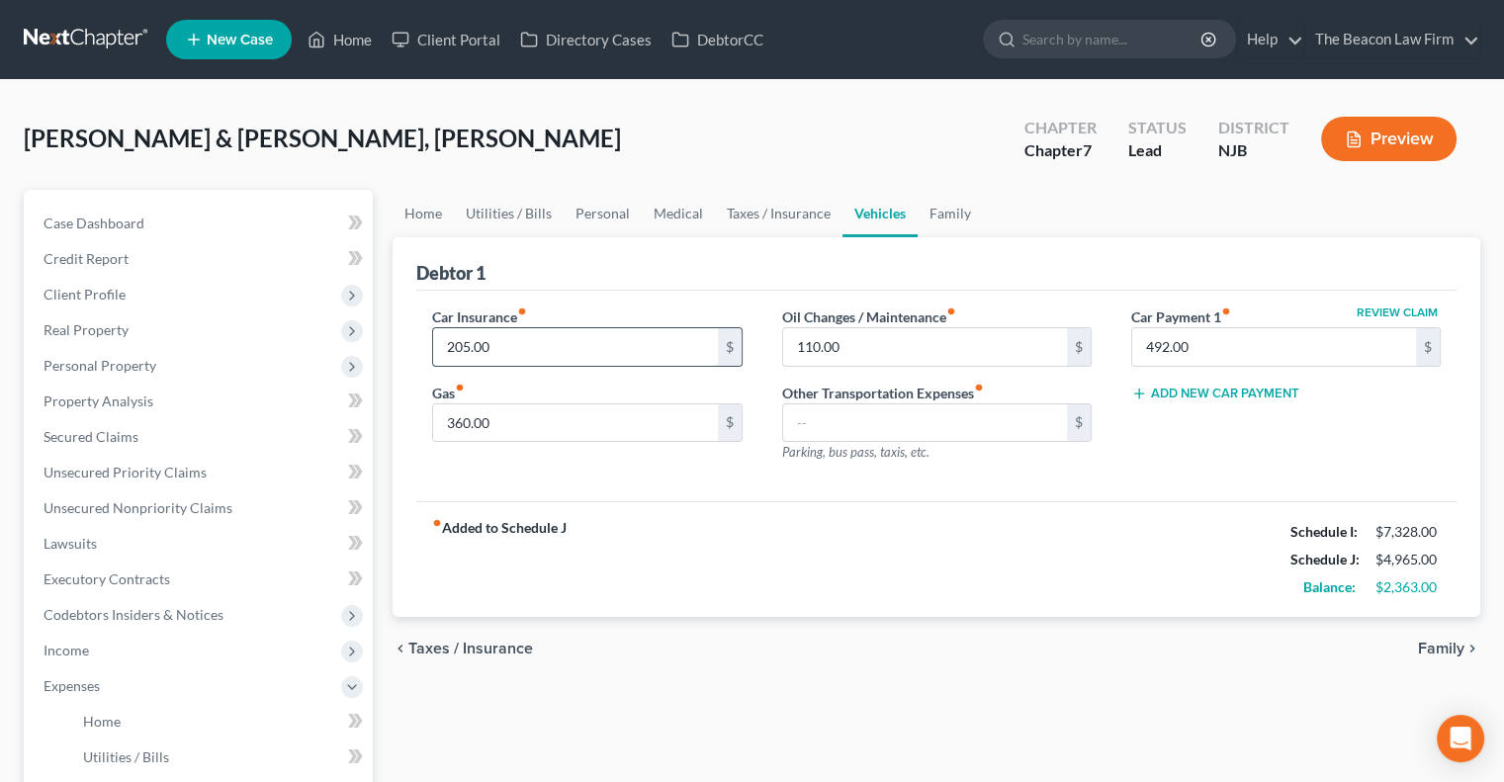
click at [630, 348] on input "205.00" at bounding box center [575, 347] width 284 height 38
click at [785, 211] on link "Taxes / Insurance" at bounding box center [779, 213] width 128 height 47
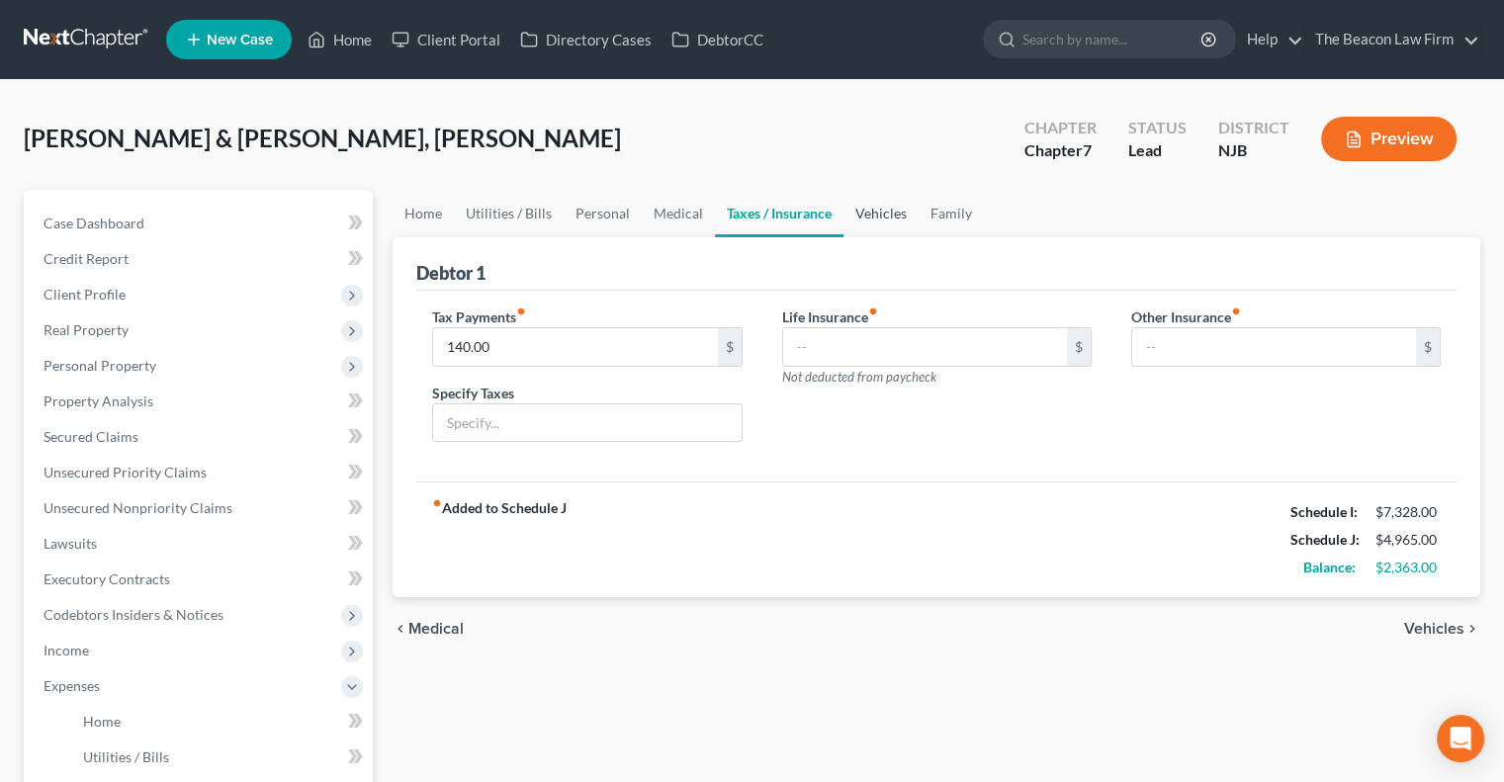
click at [855, 208] on link "Vehicles" at bounding box center [881, 213] width 75 height 47
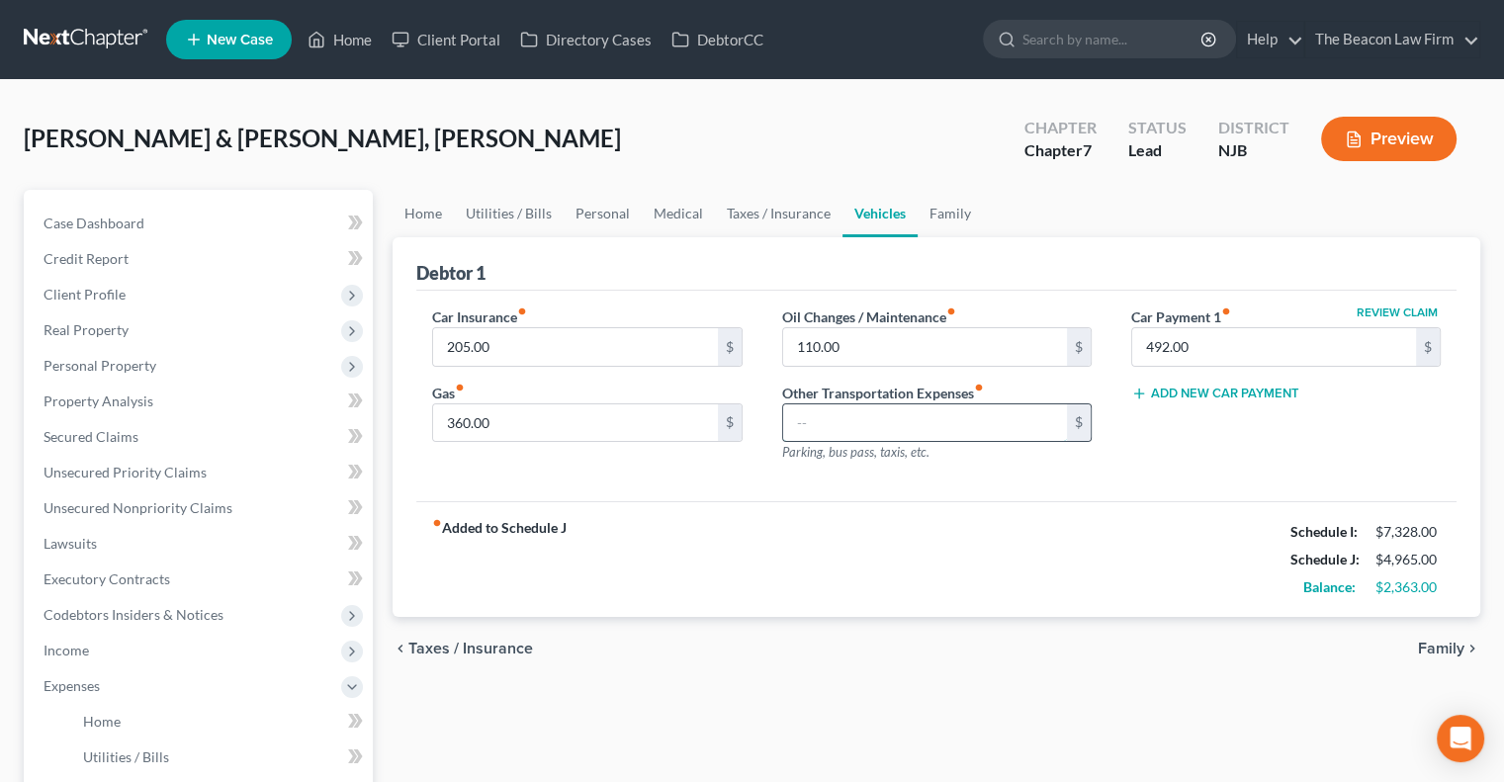
click at [835, 421] on input "text" at bounding box center [925, 423] width 284 height 38
type input "335"
click at [835, 421] on input "335" at bounding box center [925, 423] width 284 height 38
click at [200, 299] on span "Client Profile" at bounding box center [200, 295] width 345 height 36
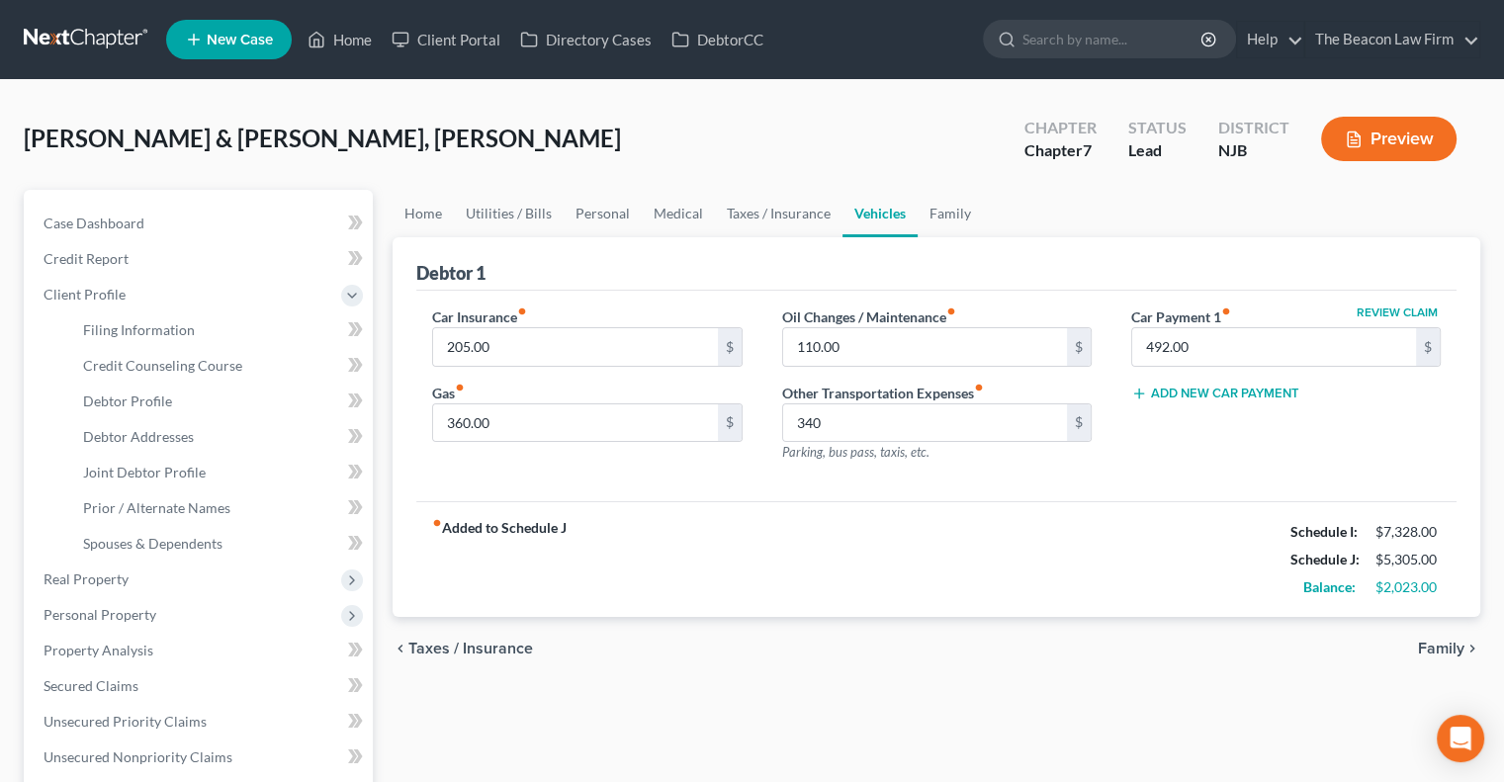
click at [381, 530] on div "Case Dashboard Payments Invoices Payments Payments Credit Report Client Profile" at bounding box center [198, 707] width 369 height 1035
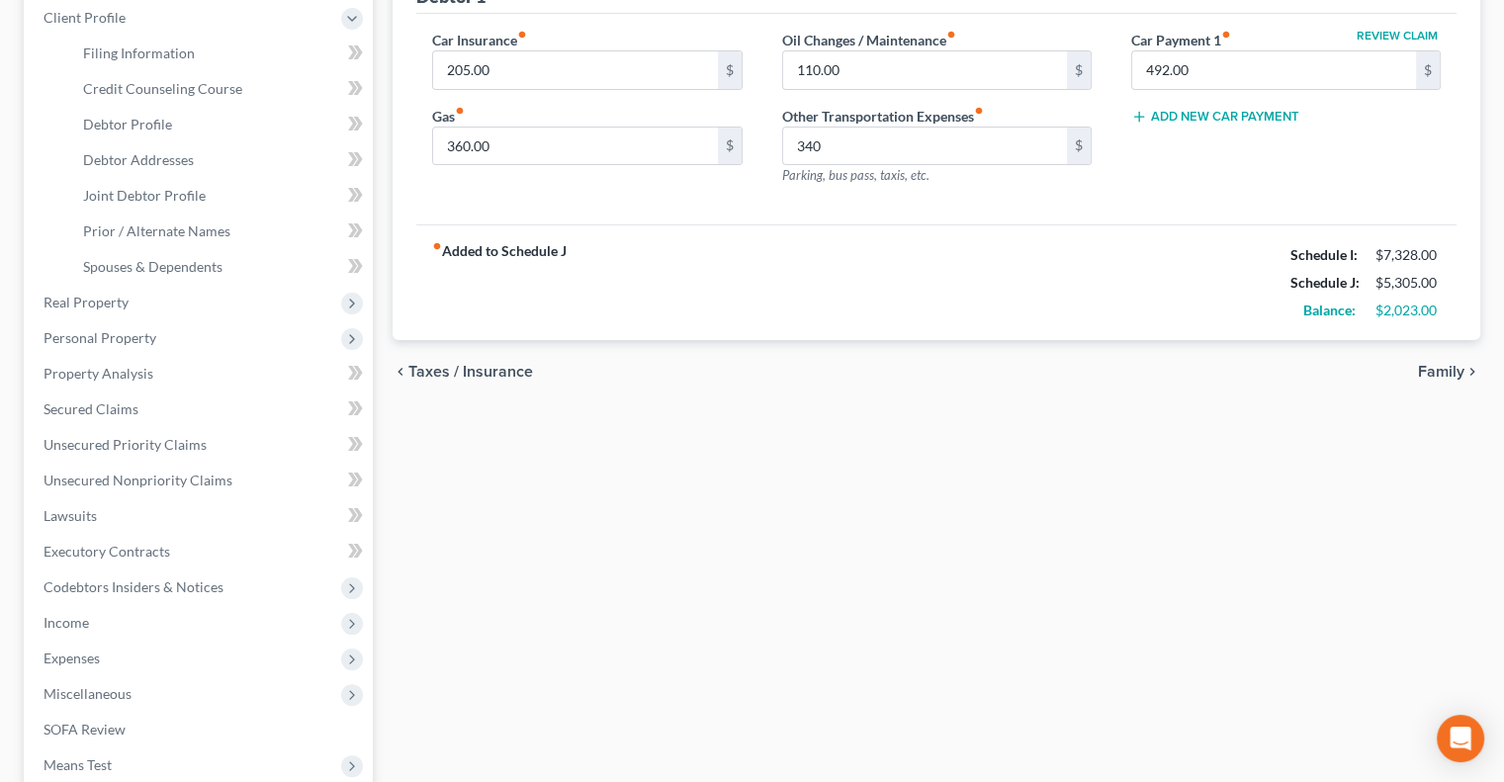
scroll to position [316, 0]
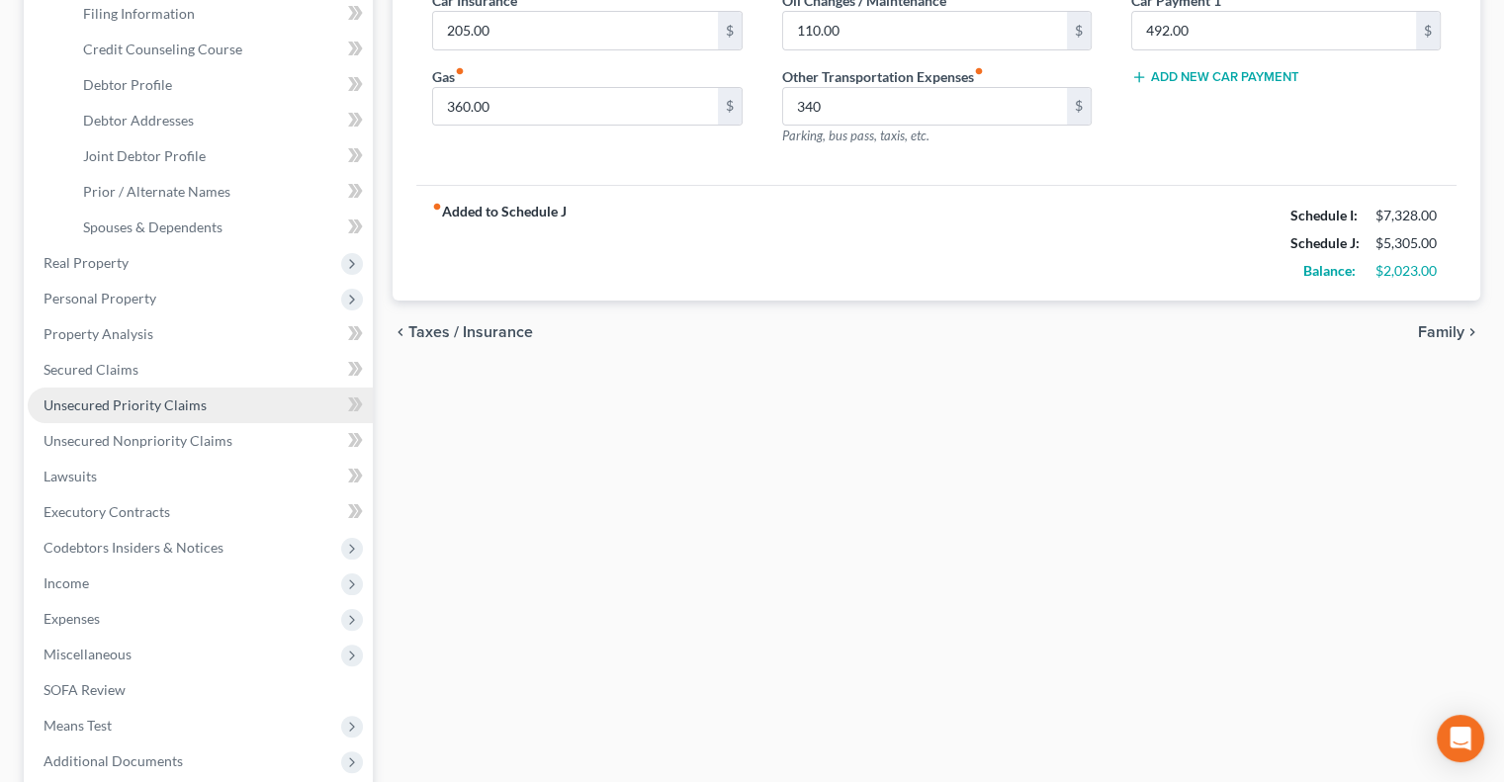
click at [180, 409] on span "Unsecured Priority Claims" at bounding box center [125, 405] width 163 height 17
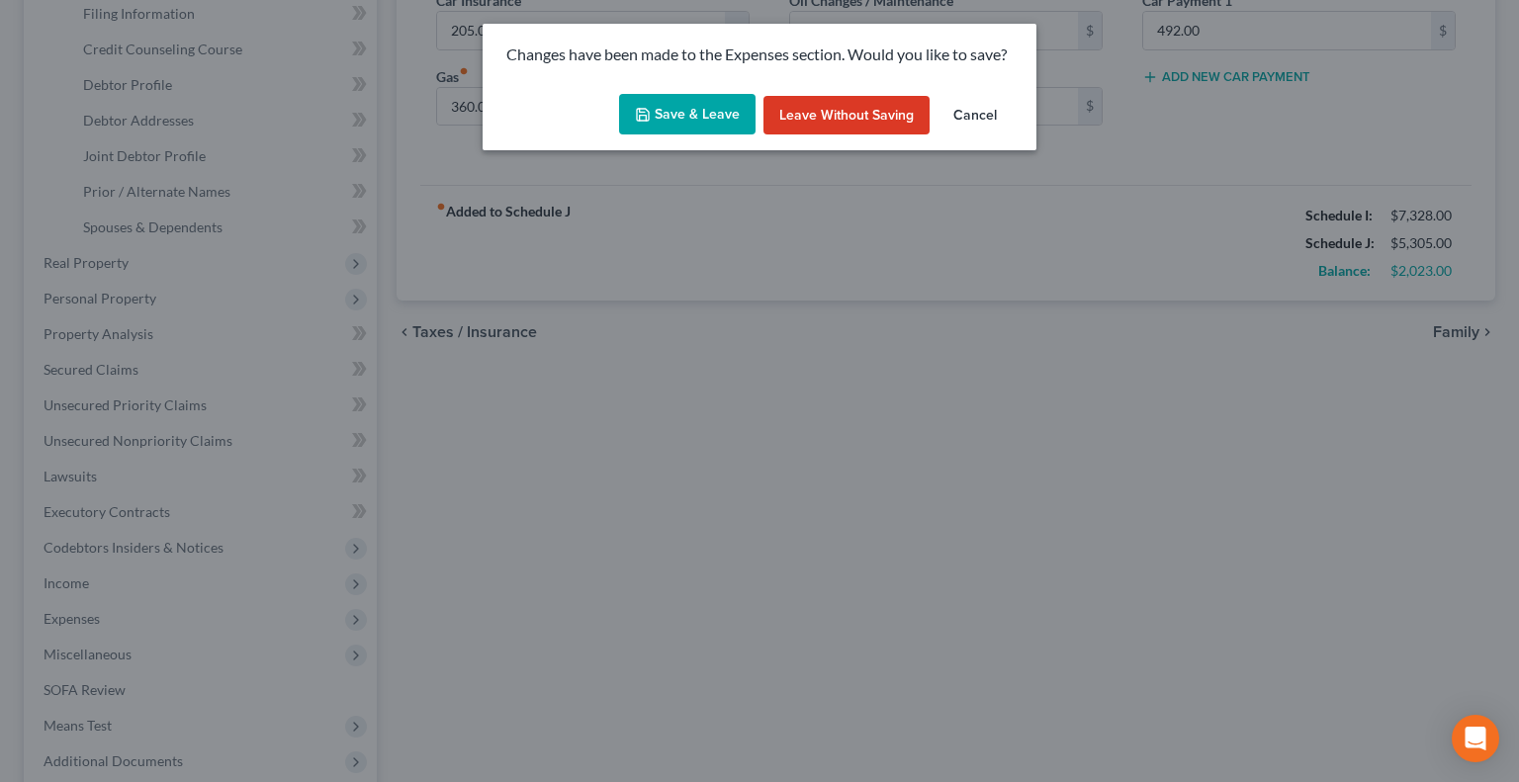
click at [688, 133] on button "Save & Leave" at bounding box center [687, 115] width 136 height 42
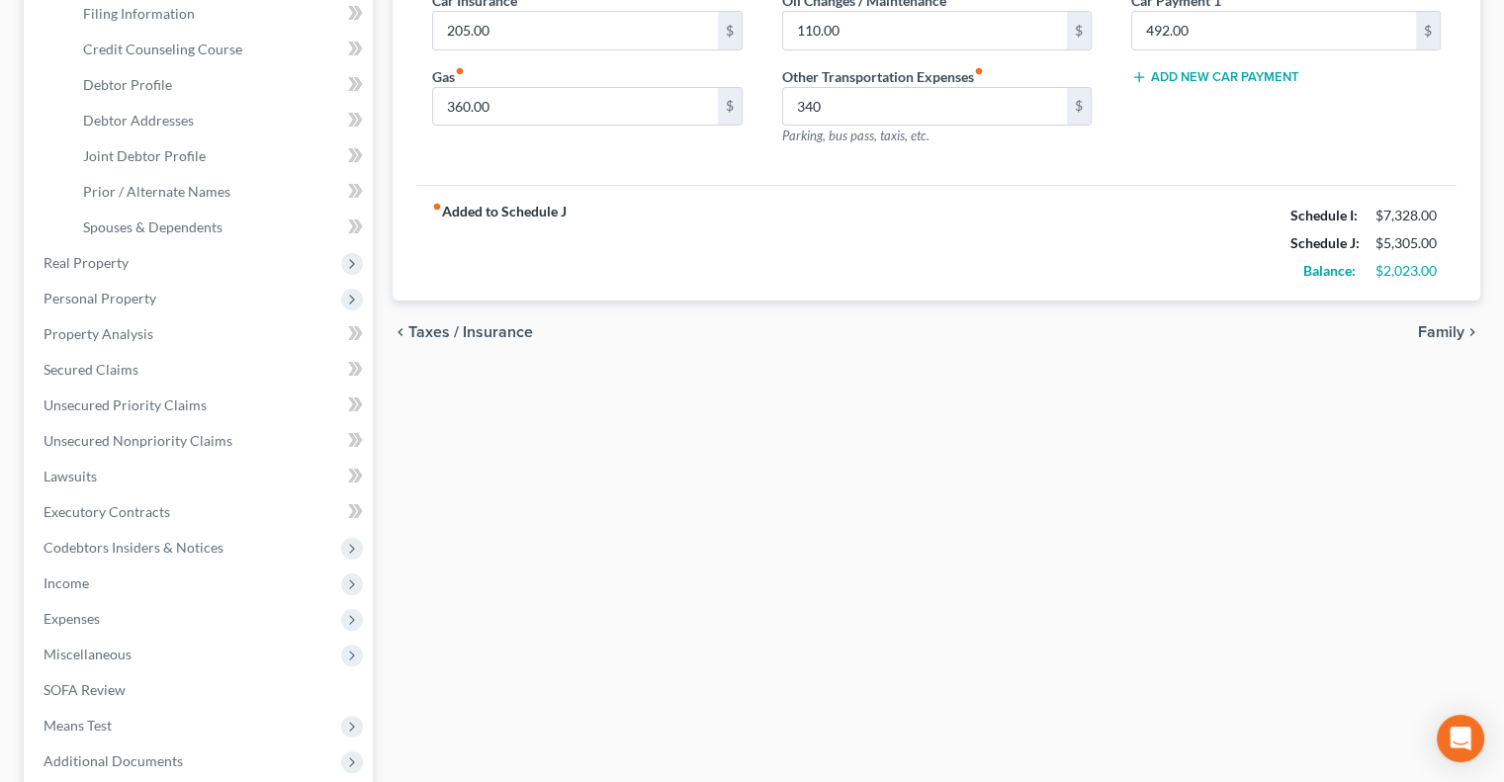
type input "340.00"
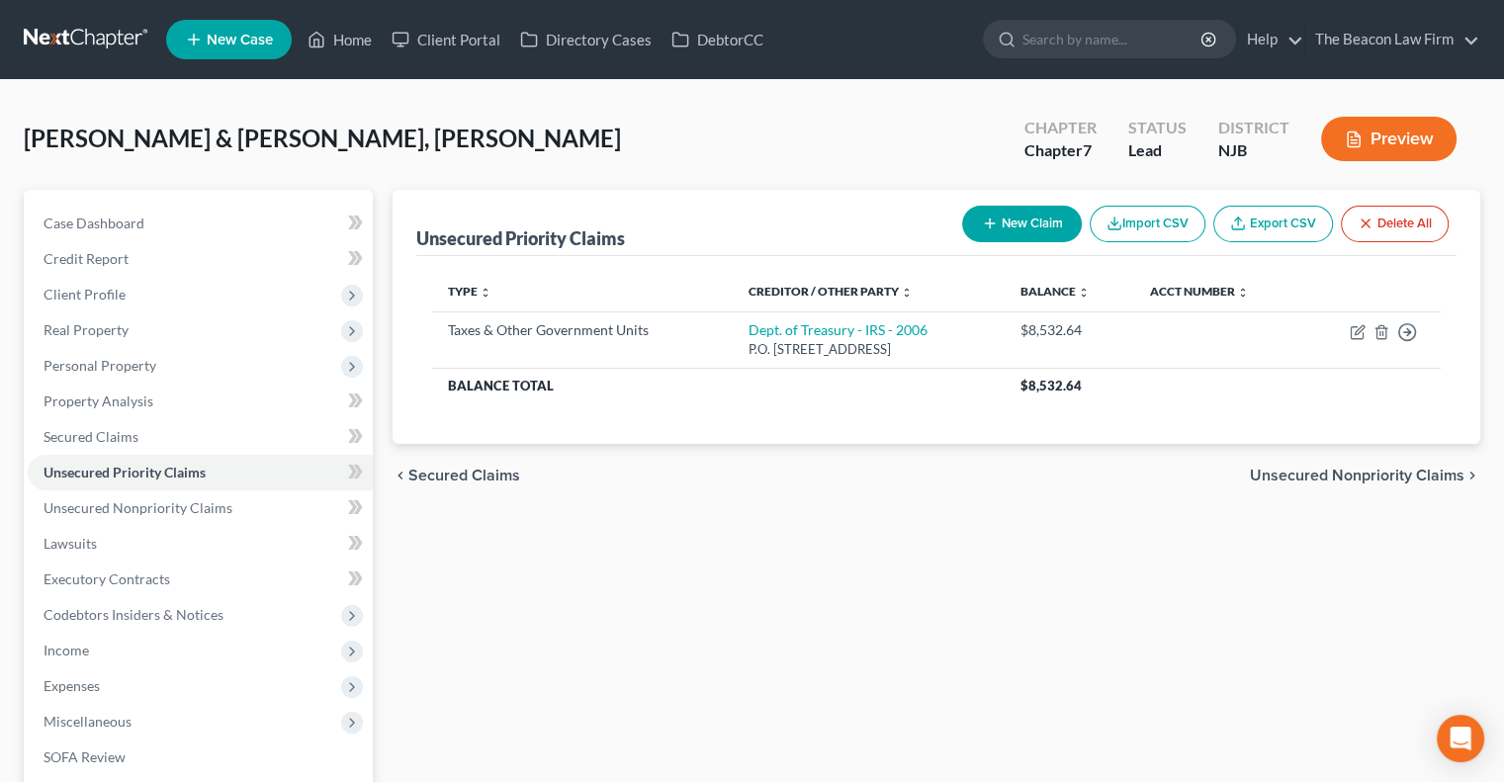
click at [993, 224] on icon "button" at bounding box center [990, 224] width 16 height 16
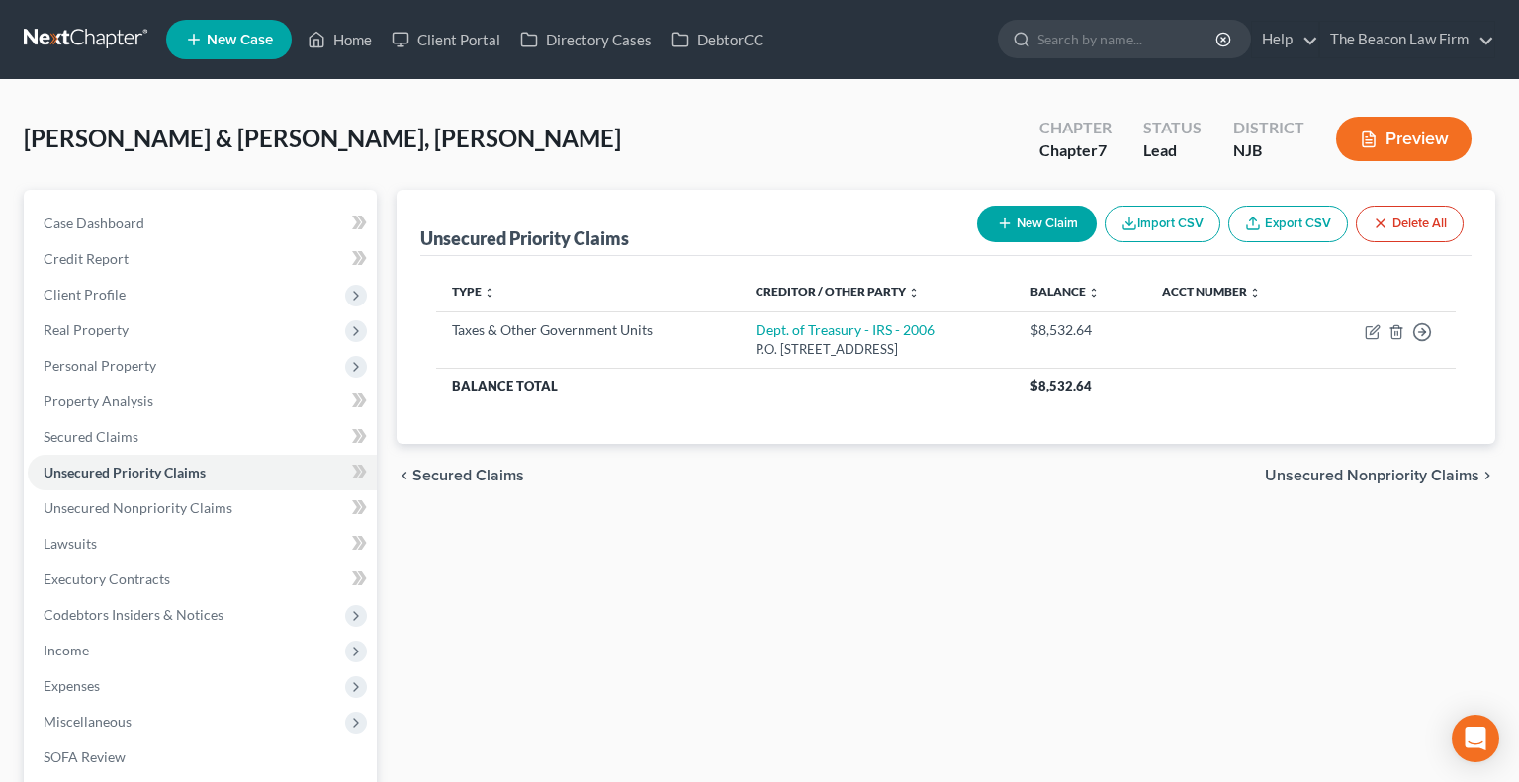
select select "2"
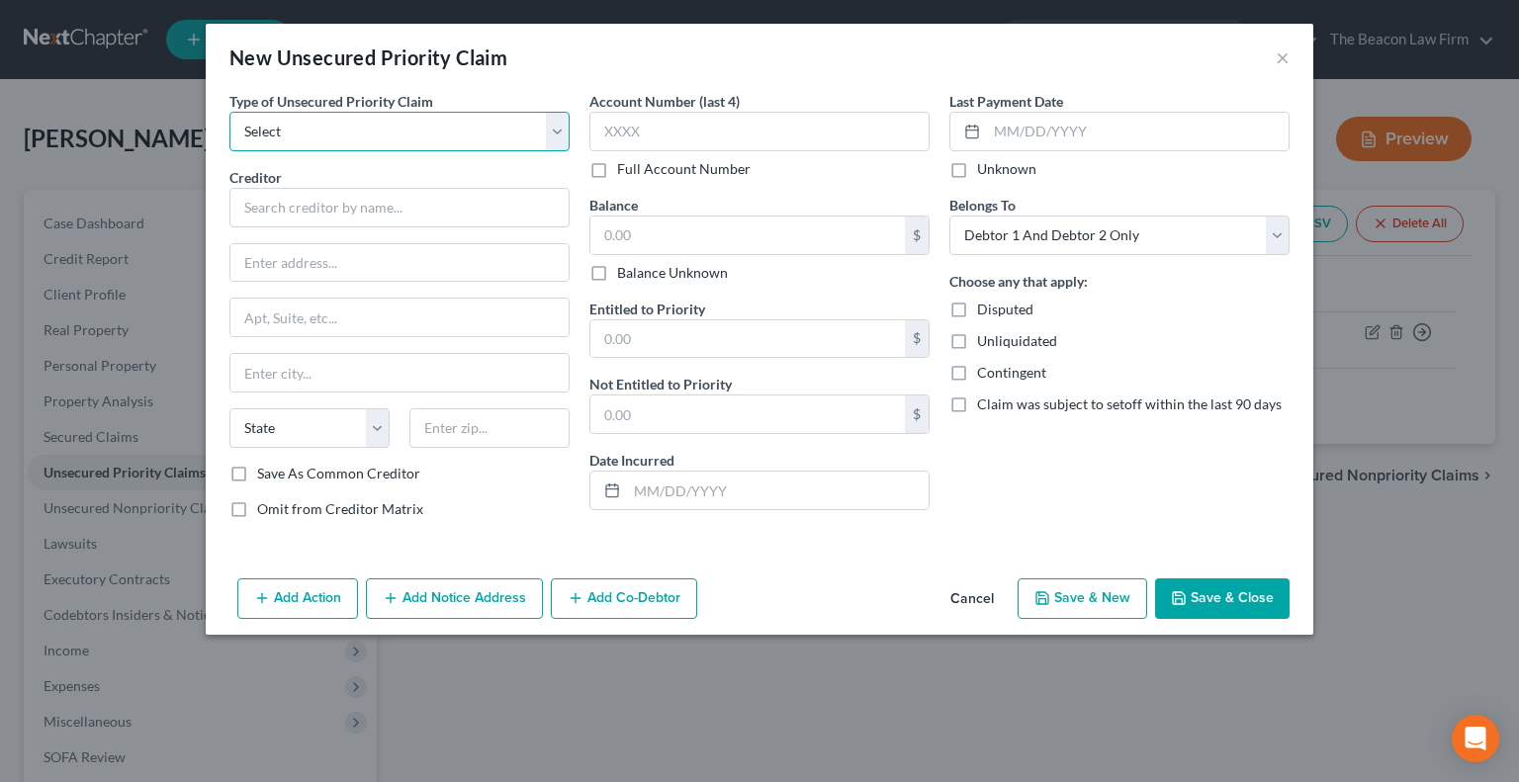
click at [561, 122] on select "Select Taxes & Other Government Units Domestic Support Obligations Extensions o…" at bounding box center [399, 132] width 340 height 40
select select "1"
click at [229, 112] on select "Select Taxes & Other Government Units Domestic Support Obligations Extensions o…" at bounding box center [399, 132] width 340 height 40
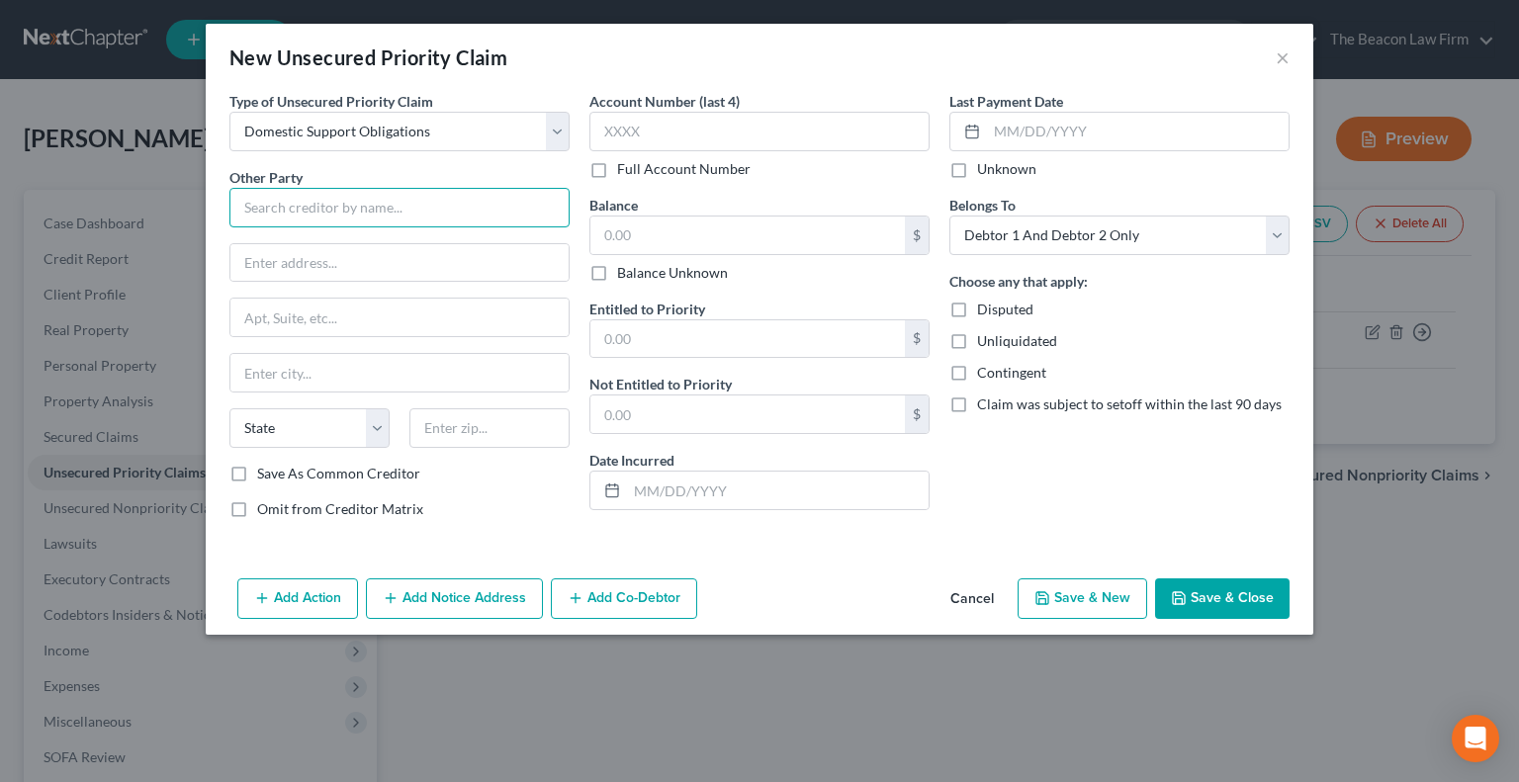
click at [403, 209] on input "text" at bounding box center [399, 208] width 340 height 40
click at [445, 216] on input "text" at bounding box center [399, 208] width 340 height 40
paste input "Gabriela Moreno Maldonado"
type input "Gabriela Moreno Maldonado"
click at [1150, 230] on select "Select Debtor 1 Only Debtor 2 Only Debtor 1 And Debtor 2 Only At Least One Of T…" at bounding box center [1119, 236] width 340 height 40
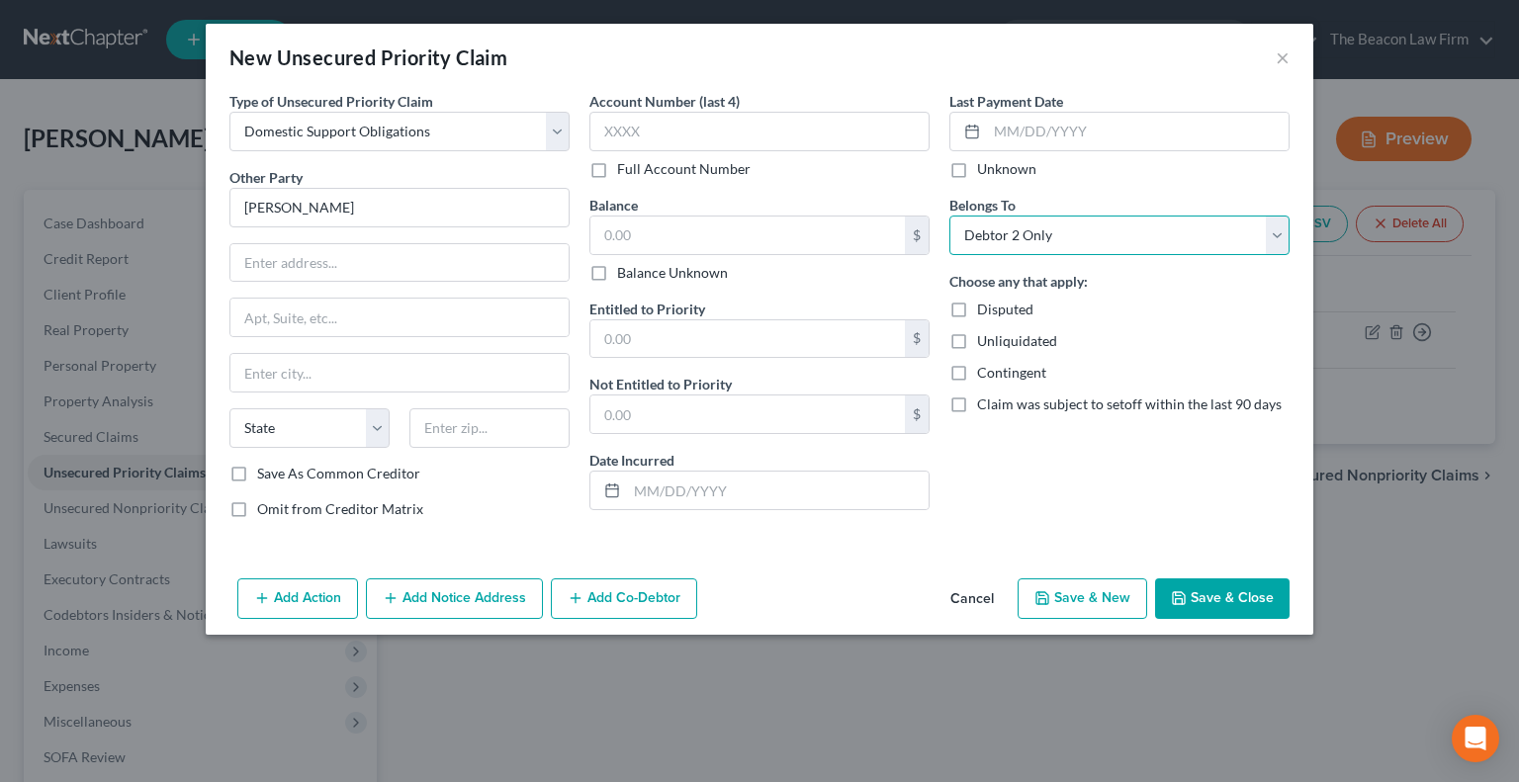
click at [949, 216] on select "Select Debtor 1 Only Debtor 2 Only Debtor 1 And Debtor 2 Only At Least One Of T…" at bounding box center [1119, 236] width 340 height 40
click at [1106, 239] on select "Select Debtor 1 Only Debtor 2 Only Debtor 1 And Debtor 2 Only At Least One Of T…" at bounding box center [1119, 236] width 340 height 40
select select "0"
click at [949, 216] on select "Select Debtor 1 Only Debtor 2 Only Debtor 1 And Debtor 2 Only At Least One Of T…" at bounding box center [1119, 236] width 340 height 40
click at [257, 505] on label "Omit from Creditor Matrix" at bounding box center [340, 509] width 166 height 20
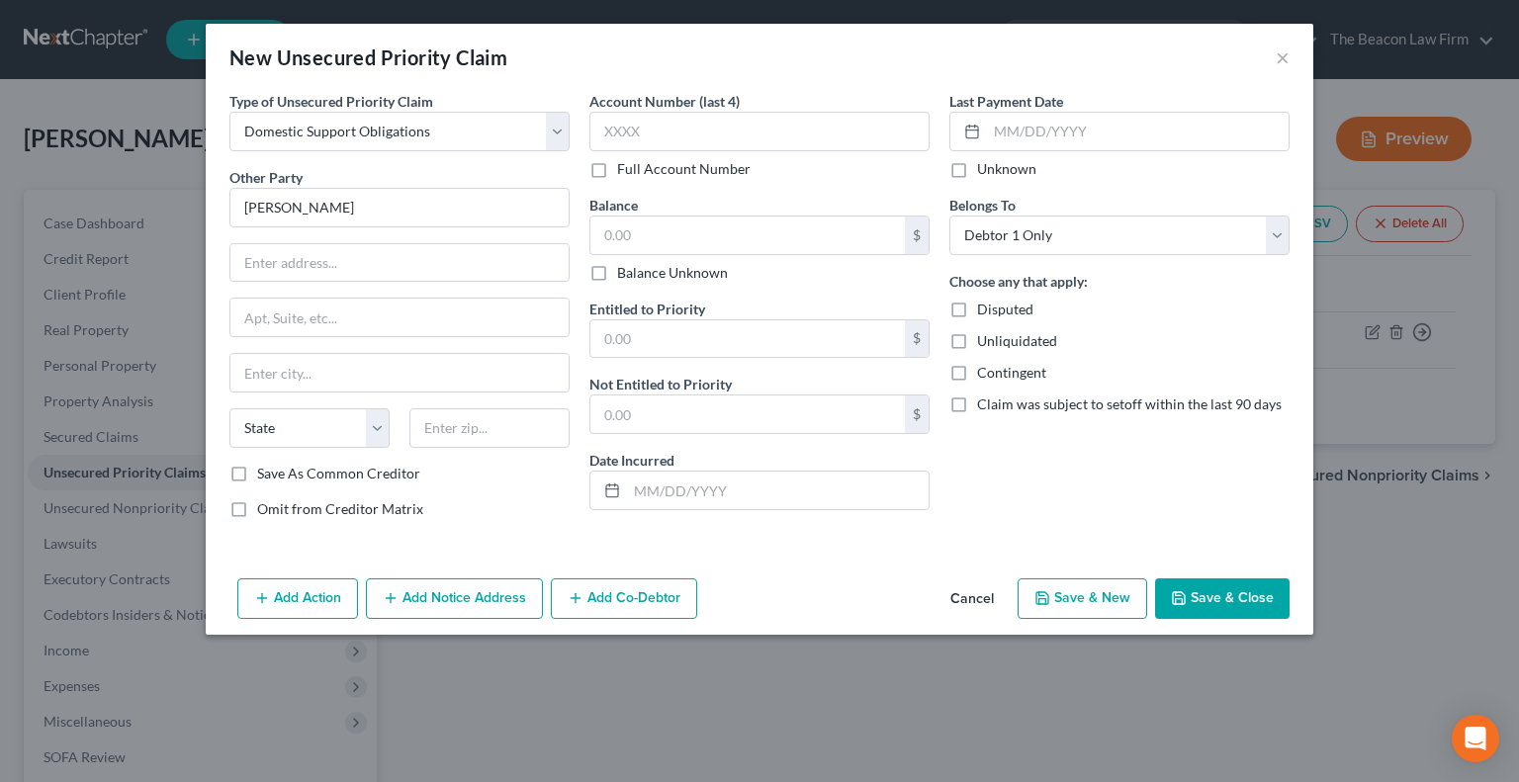
click at [265, 505] on input "Omit from Creditor Matrix" at bounding box center [271, 505] width 13 height 13
checkbox input "true"
click at [1190, 609] on button "Save & Close" at bounding box center [1222, 600] width 134 height 42
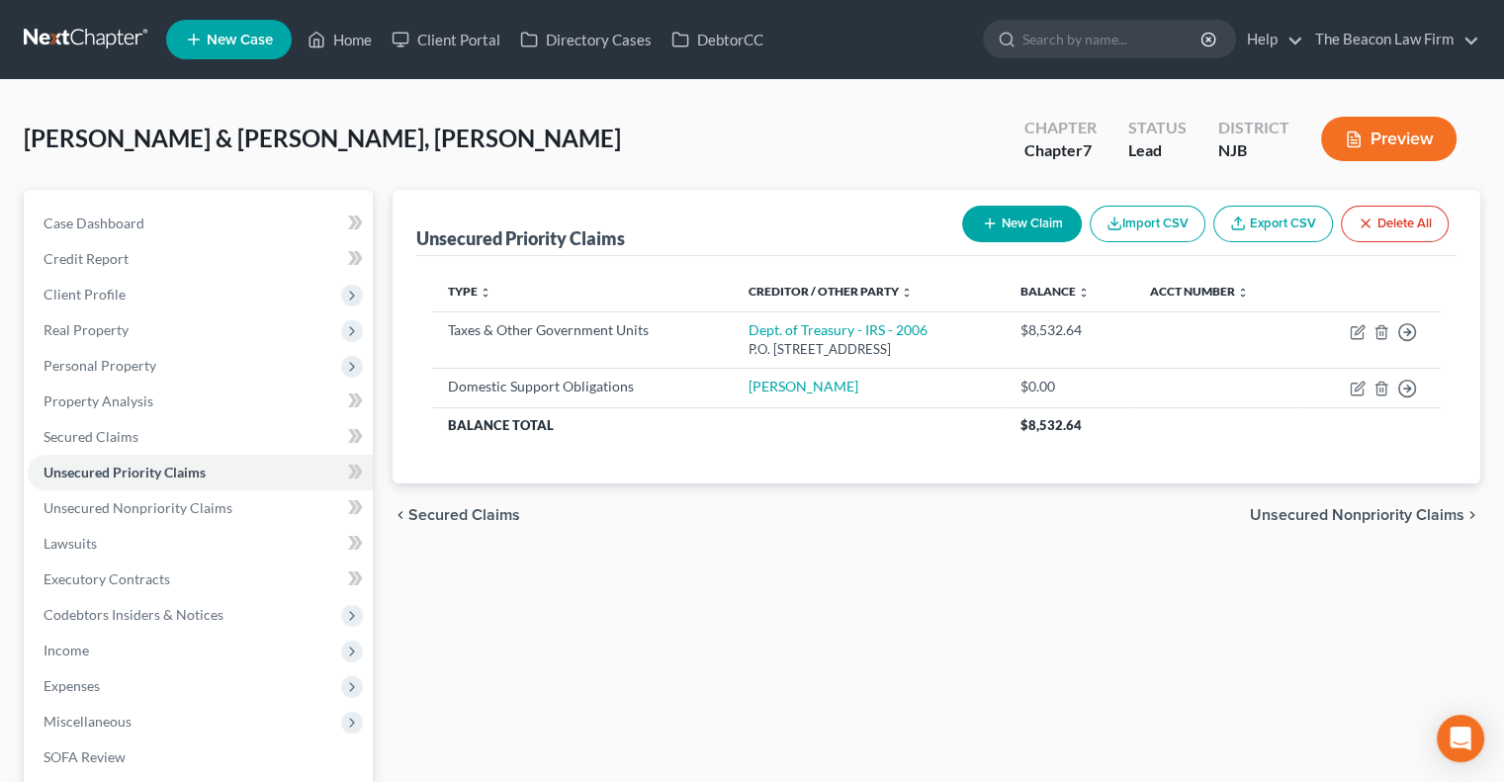
click at [1025, 215] on button "New Claim" at bounding box center [1022, 224] width 120 height 37
select select "2"
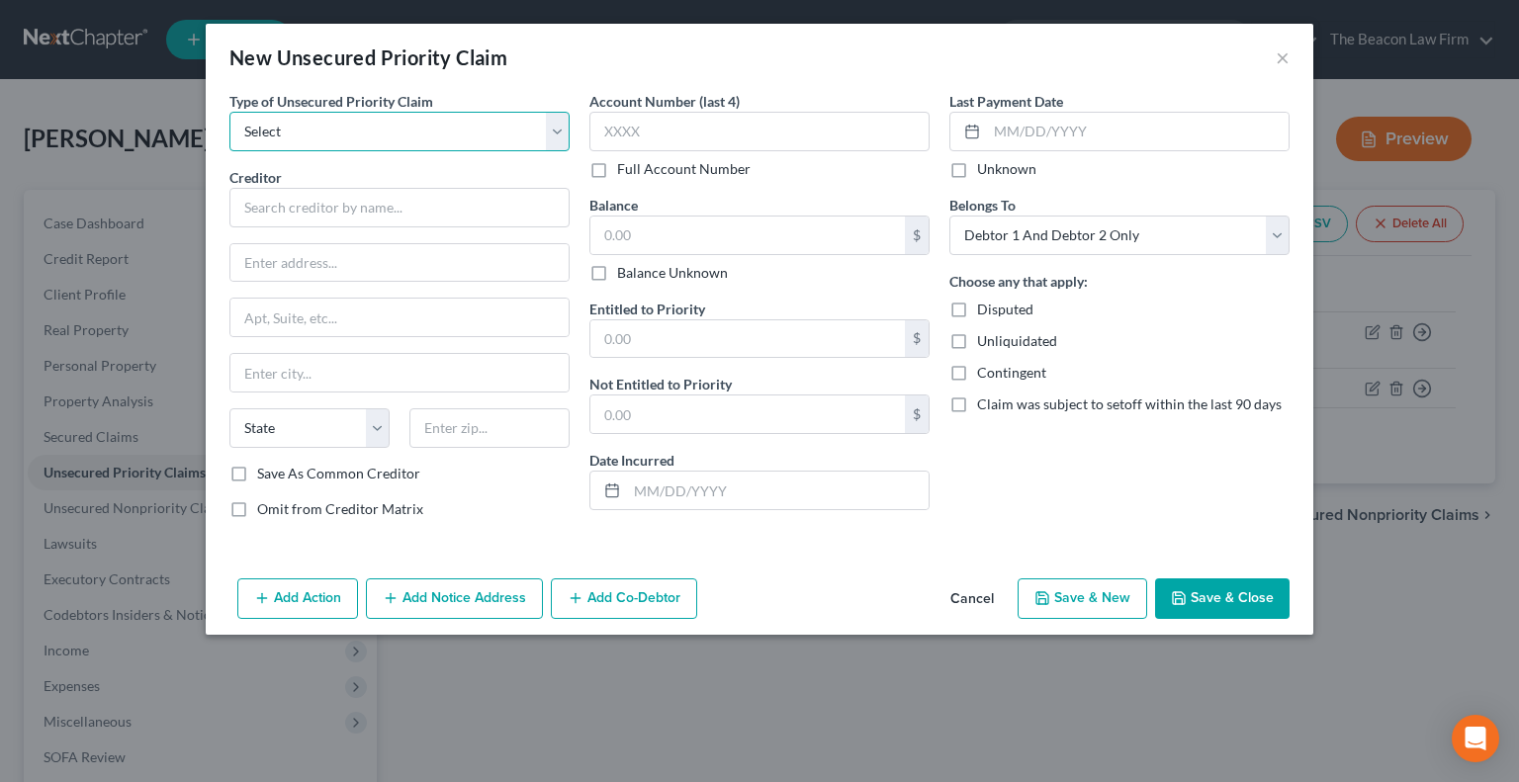
click at [401, 137] on select "Select Taxes & Other Government Units Domestic Support Obligations Extensions o…" at bounding box center [399, 132] width 340 height 40
select select "1"
click at [229, 112] on select "Select Taxes & Other Government Units Domestic Support Obligations Extensions o…" at bounding box center [399, 132] width 340 height 40
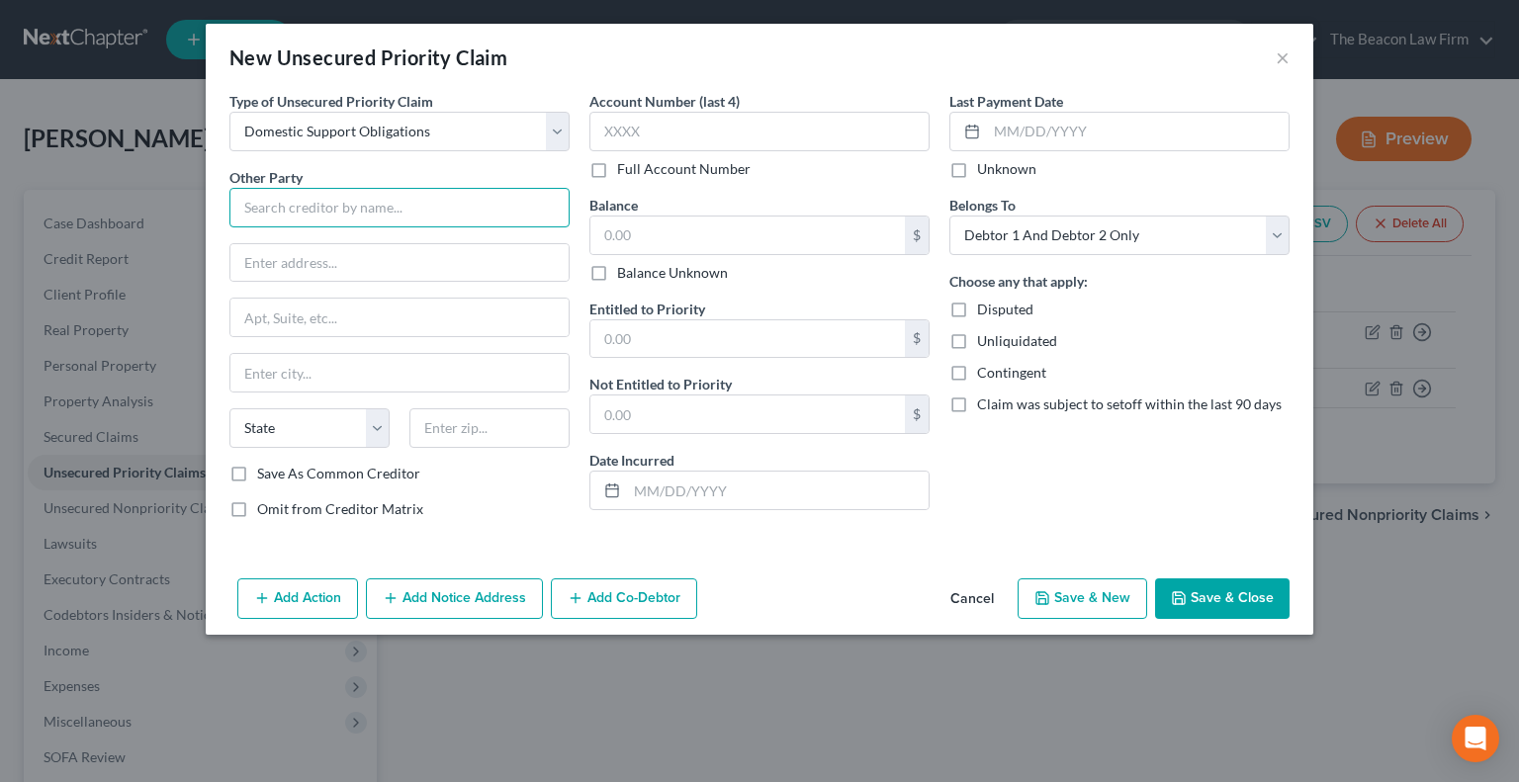
click at [372, 206] on input "text" at bounding box center [399, 208] width 340 height 40
paste input "Kauris Sosa Guzman"
type input "Kauris Sosa Guzman"
click at [645, 223] on input "text" at bounding box center [747, 236] width 314 height 38
type input "0.00"
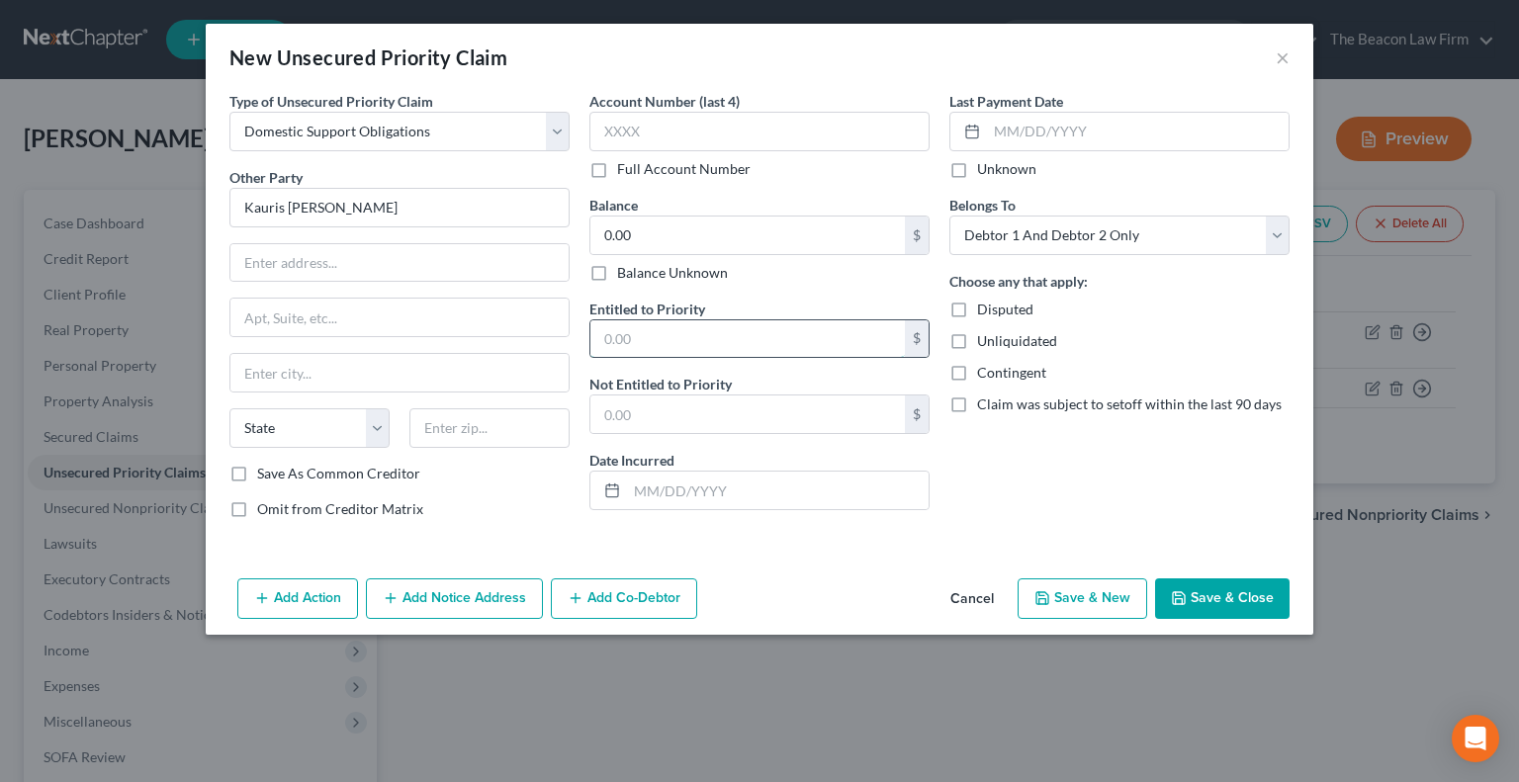
click at [639, 331] on input "text" at bounding box center [747, 339] width 314 height 38
type input "0.00"
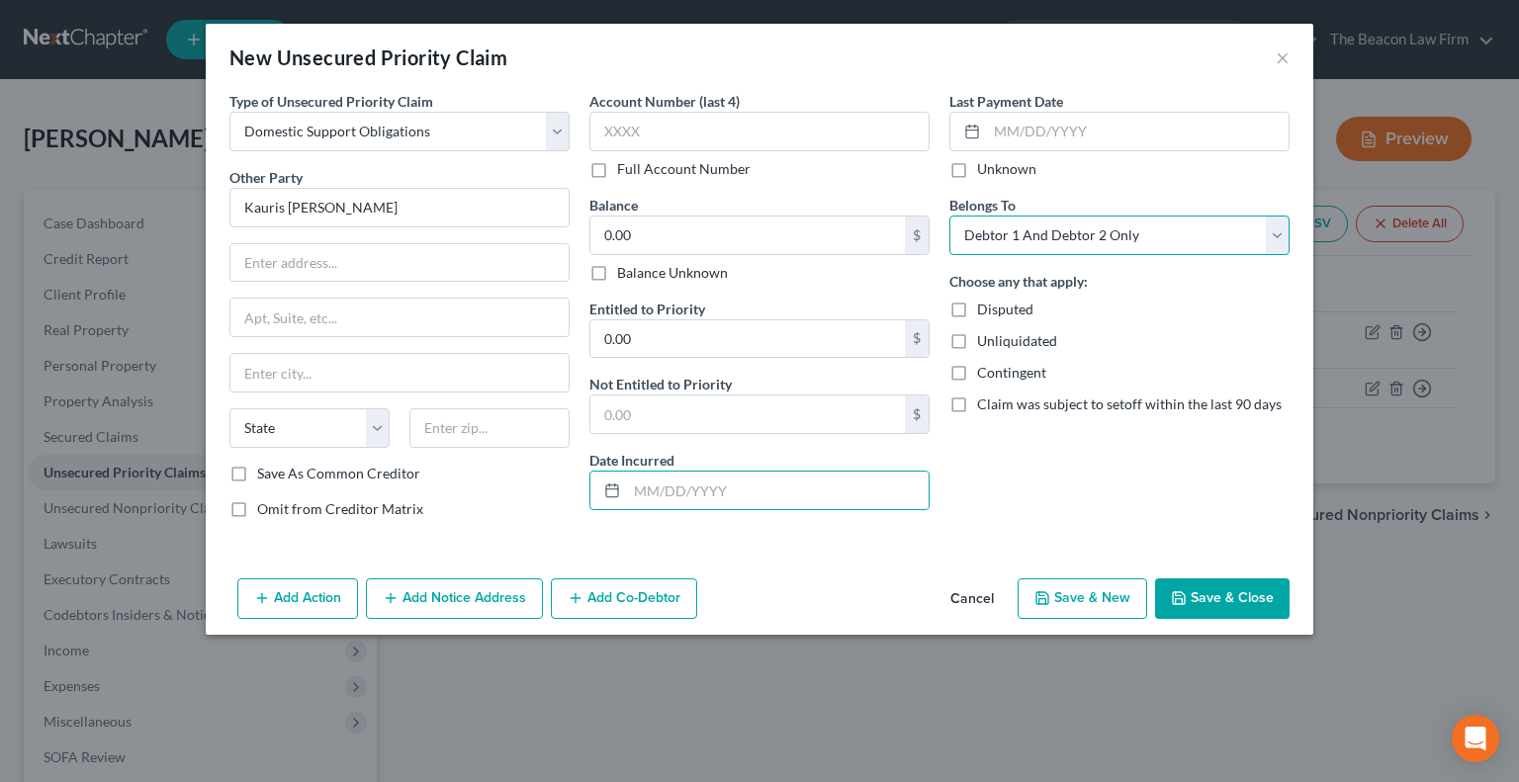
click at [1190, 238] on select "Select Debtor 1 Only Debtor 2 Only Debtor 1 And Debtor 2 Only At Least One Of T…" at bounding box center [1119, 236] width 340 height 40
select select "0"
click at [949, 216] on select "Select Debtor 1 Only Debtor 2 Only Debtor 1 And Debtor 2 Only At Least One Of T…" at bounding box center [1119, 236] width 340 height 40
click at [1259, 602] on button "Save & Close" at bounding box center [1222, 600] width 134 height 42
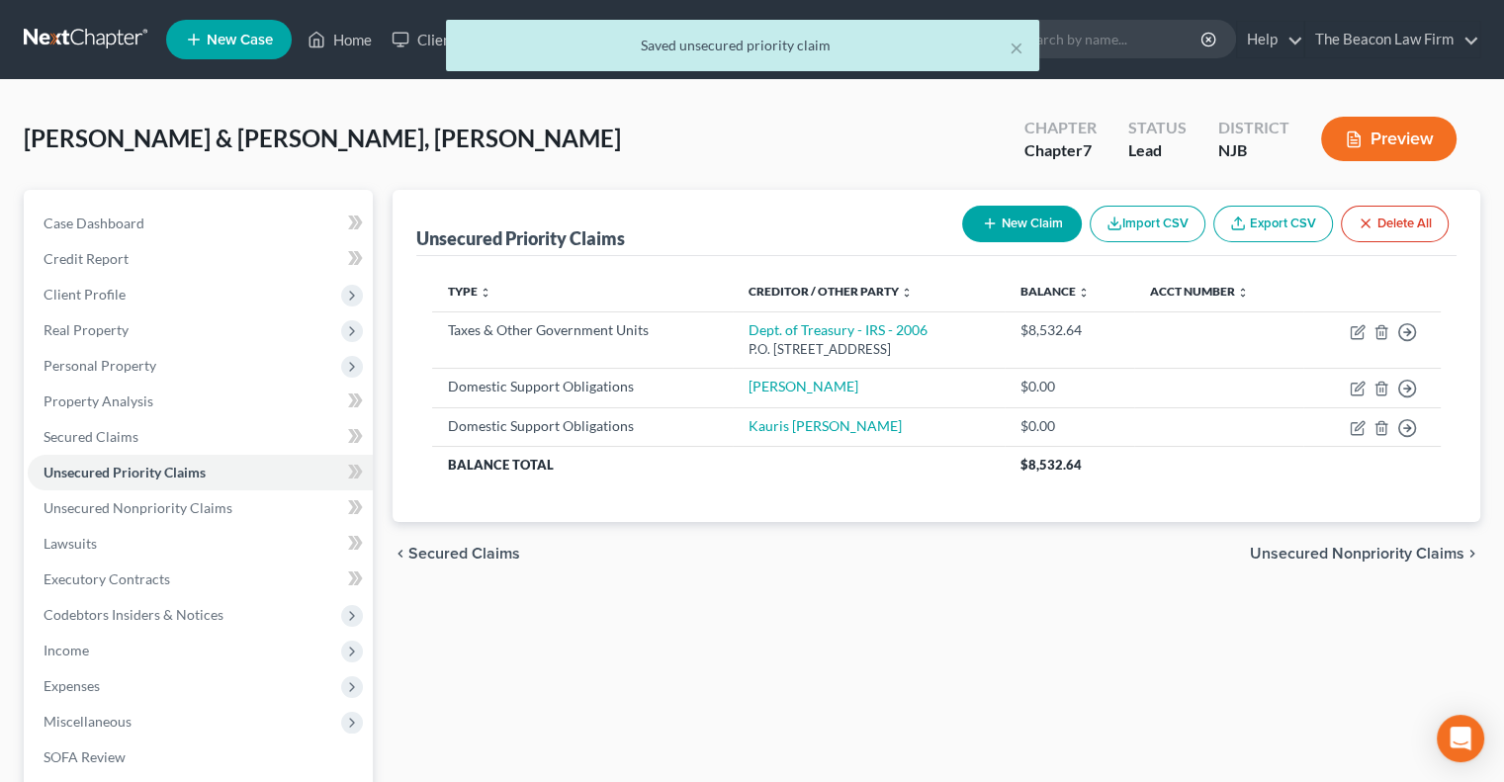
click at [986, 228] on icon "button" at bounding box center [990, 224] width 16 height 16
select select "2"
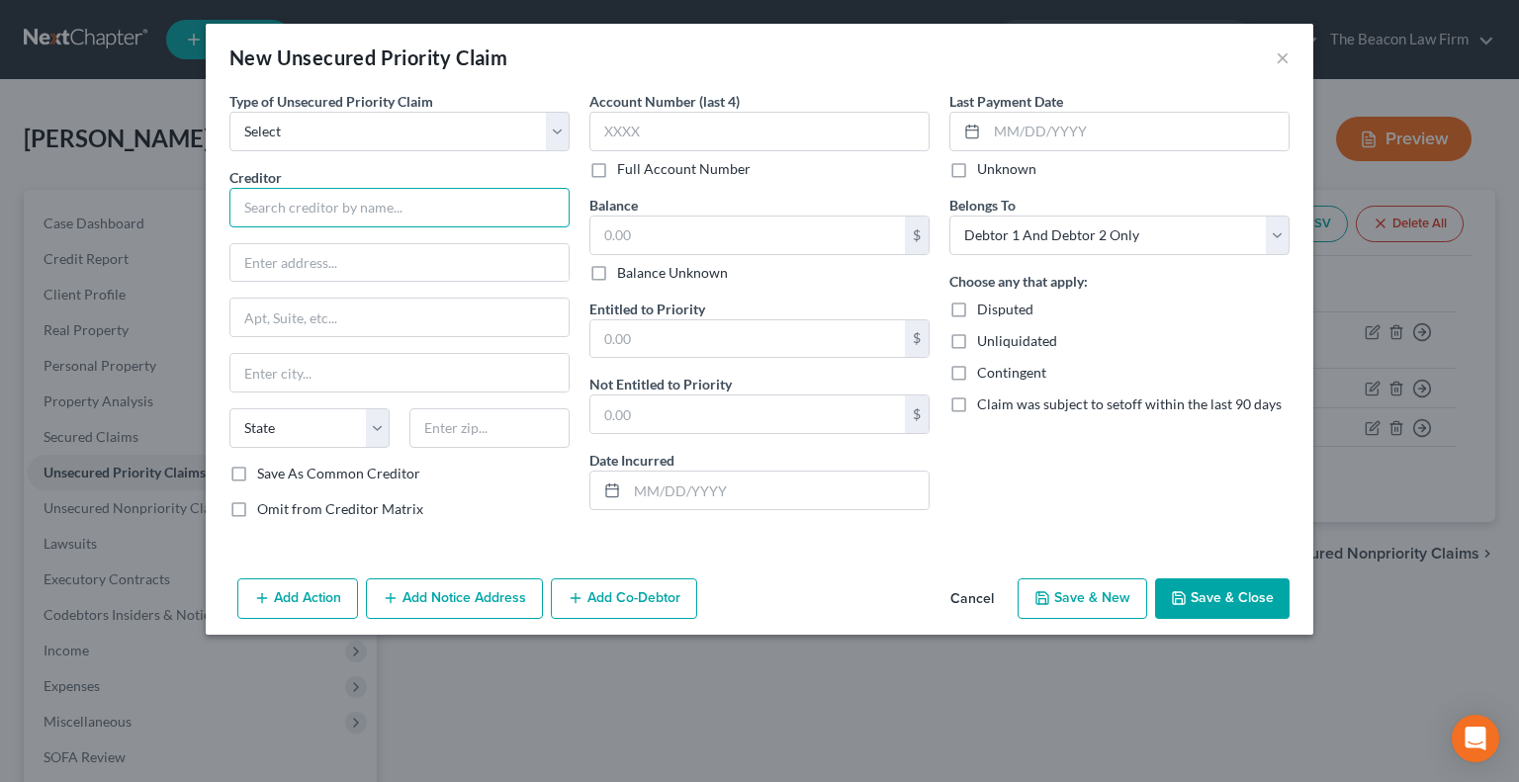
click at [344, 201] on input "text" at bounding box center [399, 208] width 340 height 40
type input "Mother"
click at [1237, 600] on button "Save & Close" at bounding box center [1222, 600] width 134 height 42
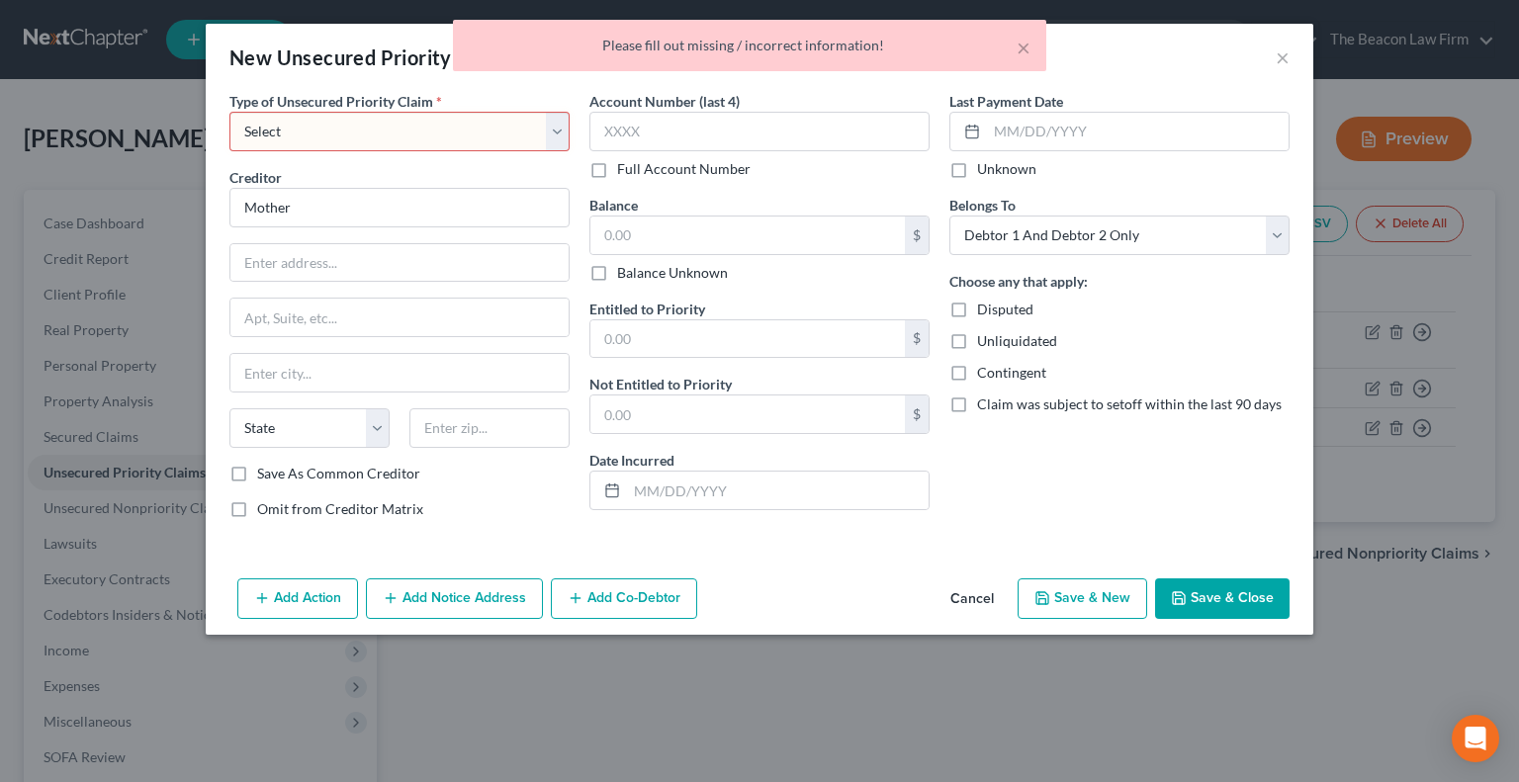
click at [518, 127] on select "Select Taxes & Other Government Units Domestic Support Obligations Extensions o…" at bounding box center [399, 132] width 340 height 40
select select "1"
click at [229, 112] on select "Select Taxes & Other Government Units Domestic Support Obligations Extensions o…" at bounding box center [399, 132] width 340 height 40
click at [665, 200] on div "Balance $ Balance Unknown Balance Undetermined $ Balance Unknown" at bounding box center [759, 239] width 340 height 88
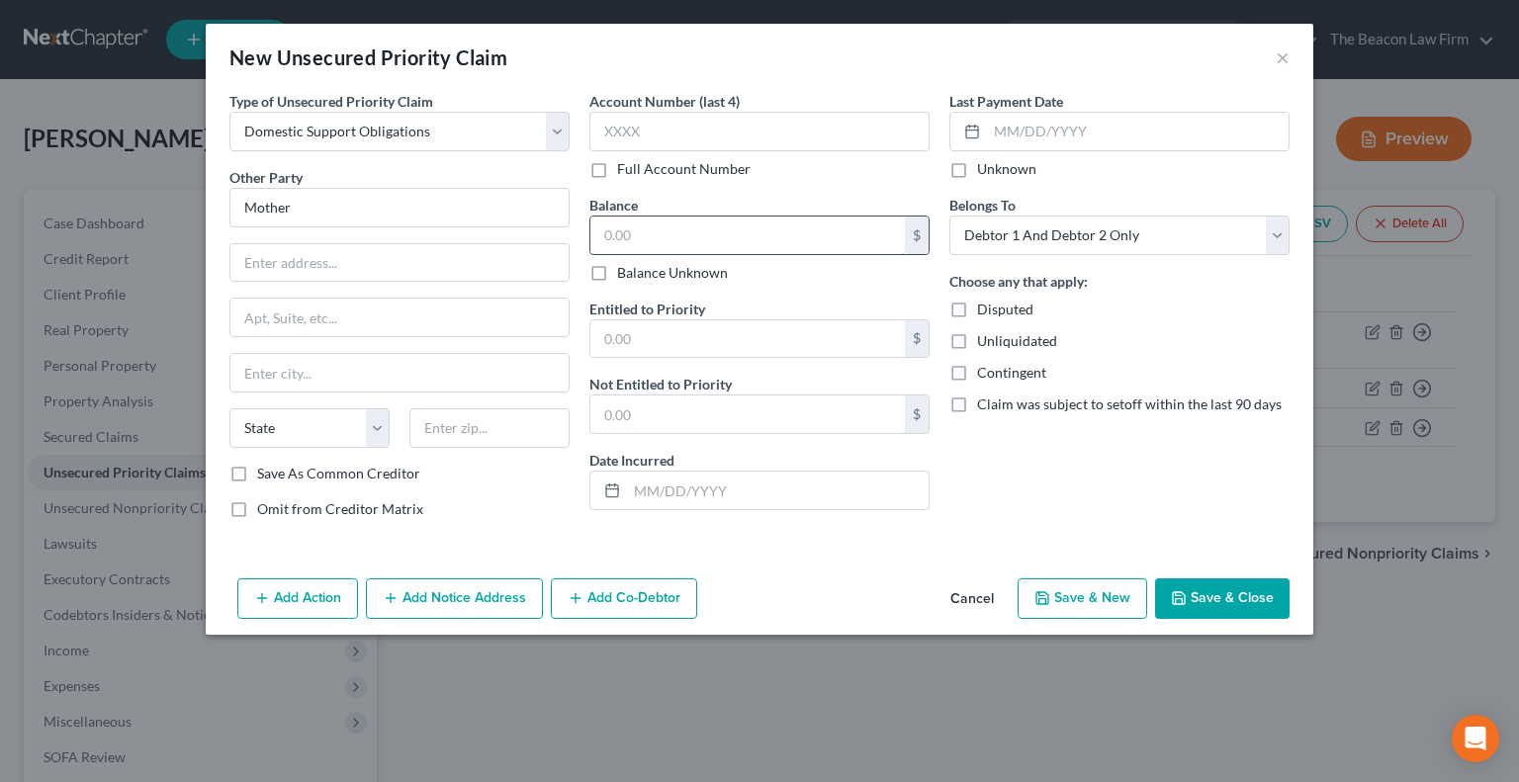
click at [665, 236] on input "text" at bounding box center [747, 236] width 314 height 38
type input "0.00"
click at [1214, 601] on button "Save & Close" at bounding box center [1222, 600] width 134 height 42
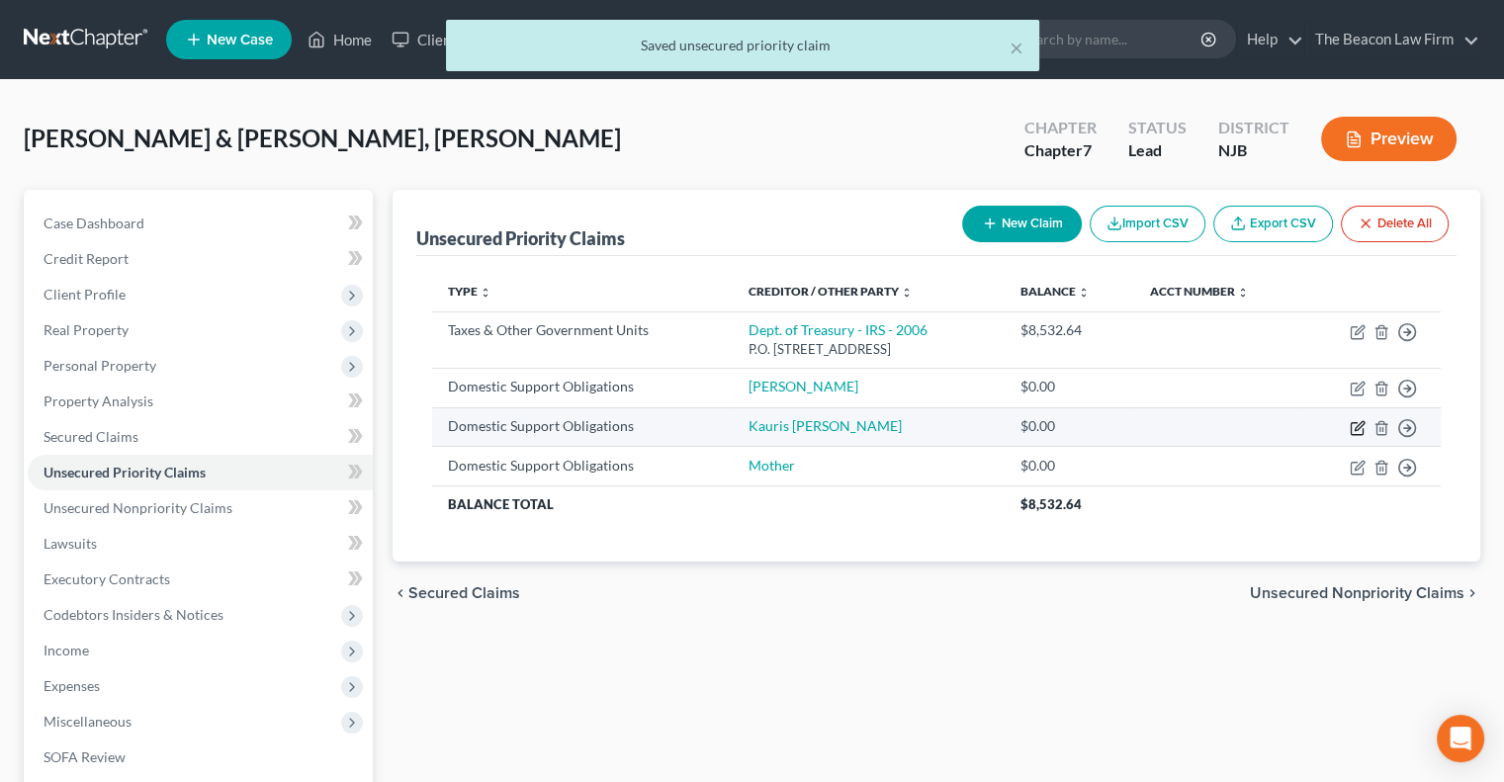
click at [1353, 424] on icon "button" at bounding box center [1358, 428] width 16 height 16
select select "0"
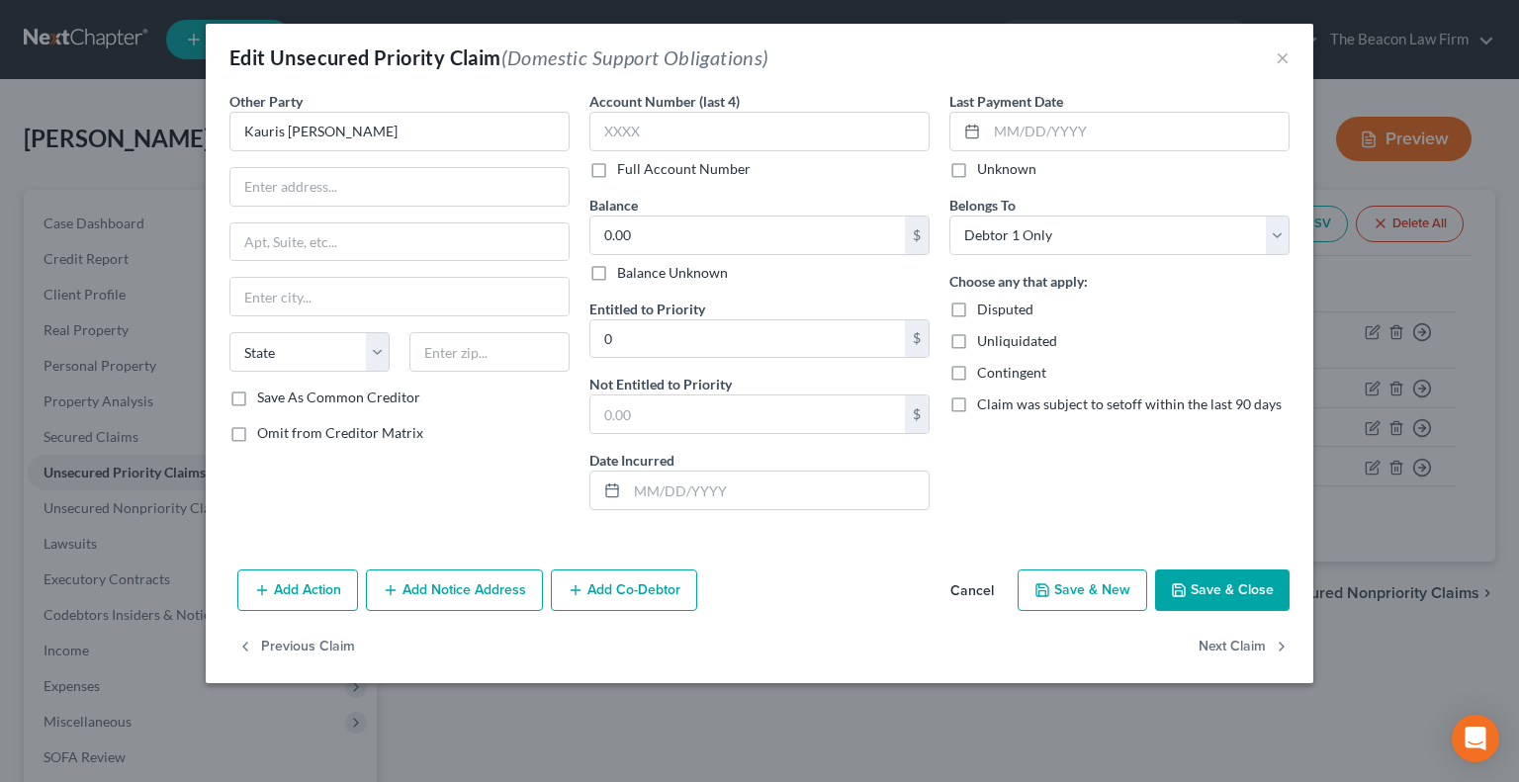
click at [1185, 584] on icon "button" at bounding box center [1179, 590] width 12 height 12
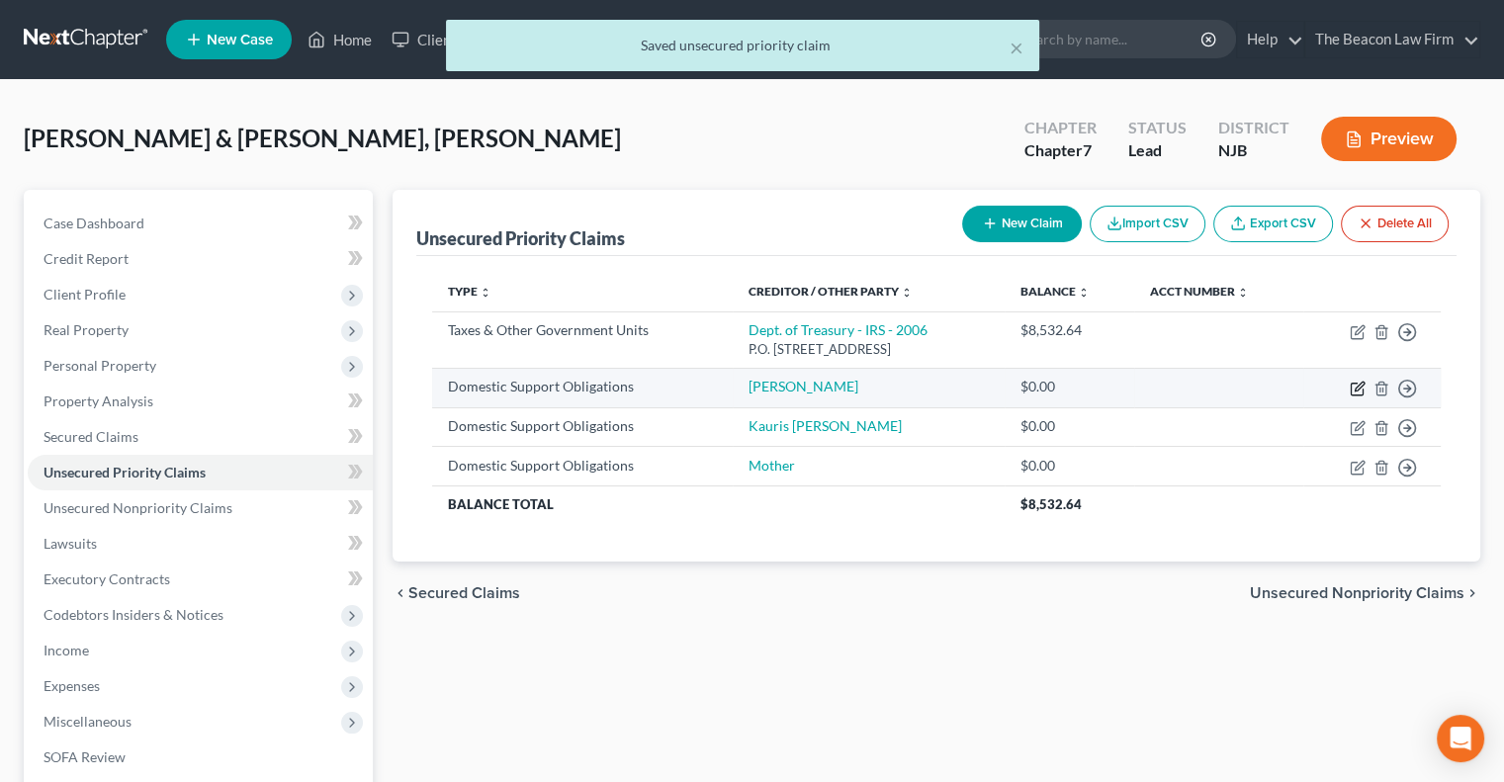
click at [1356, 388] on icon "button" at bounding box center [1359, 386] width 9 height 9
select select "0"
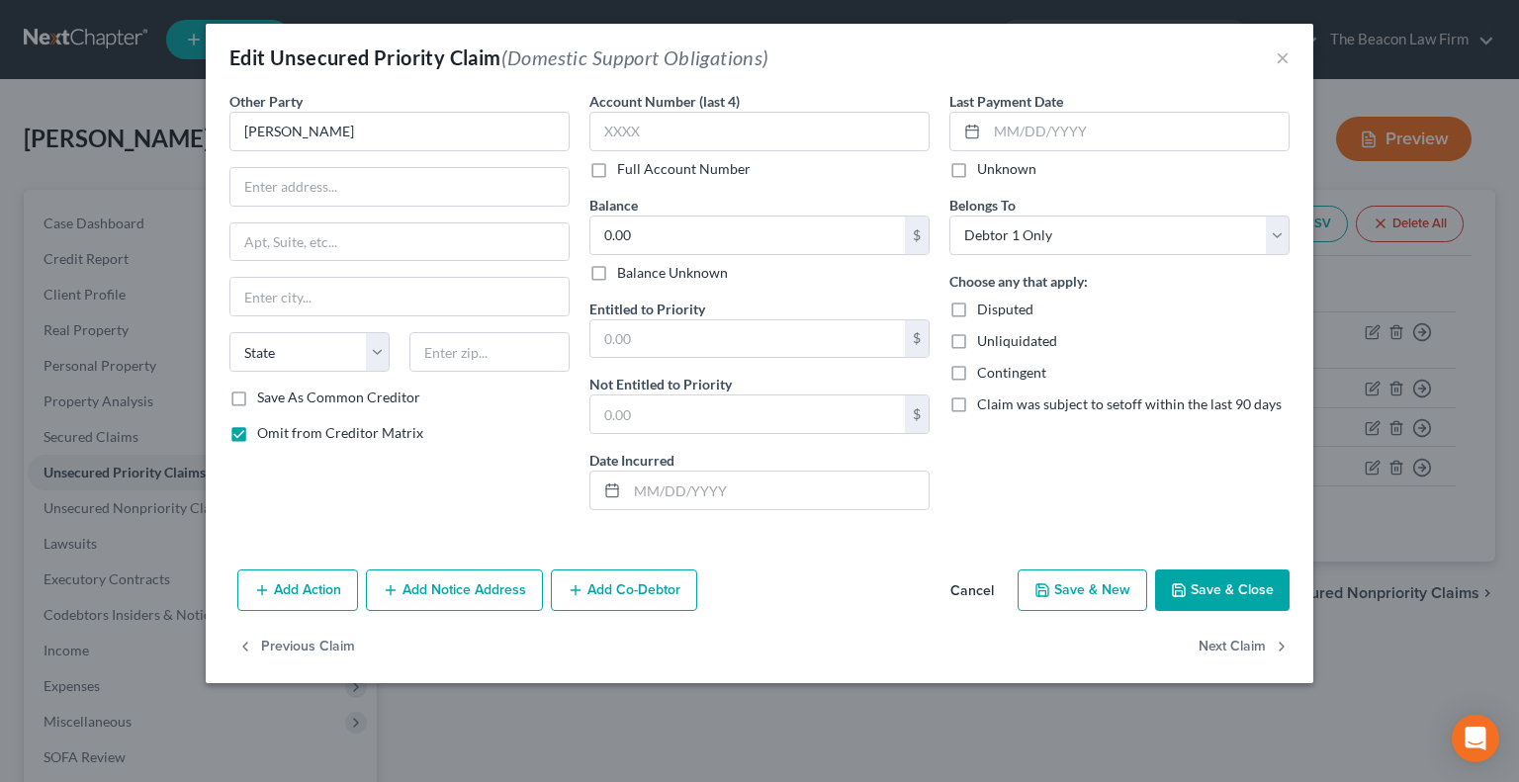
click at [1200, 575] on button "Save & Close" at bounding box center [1222, 591] width 134 height 42
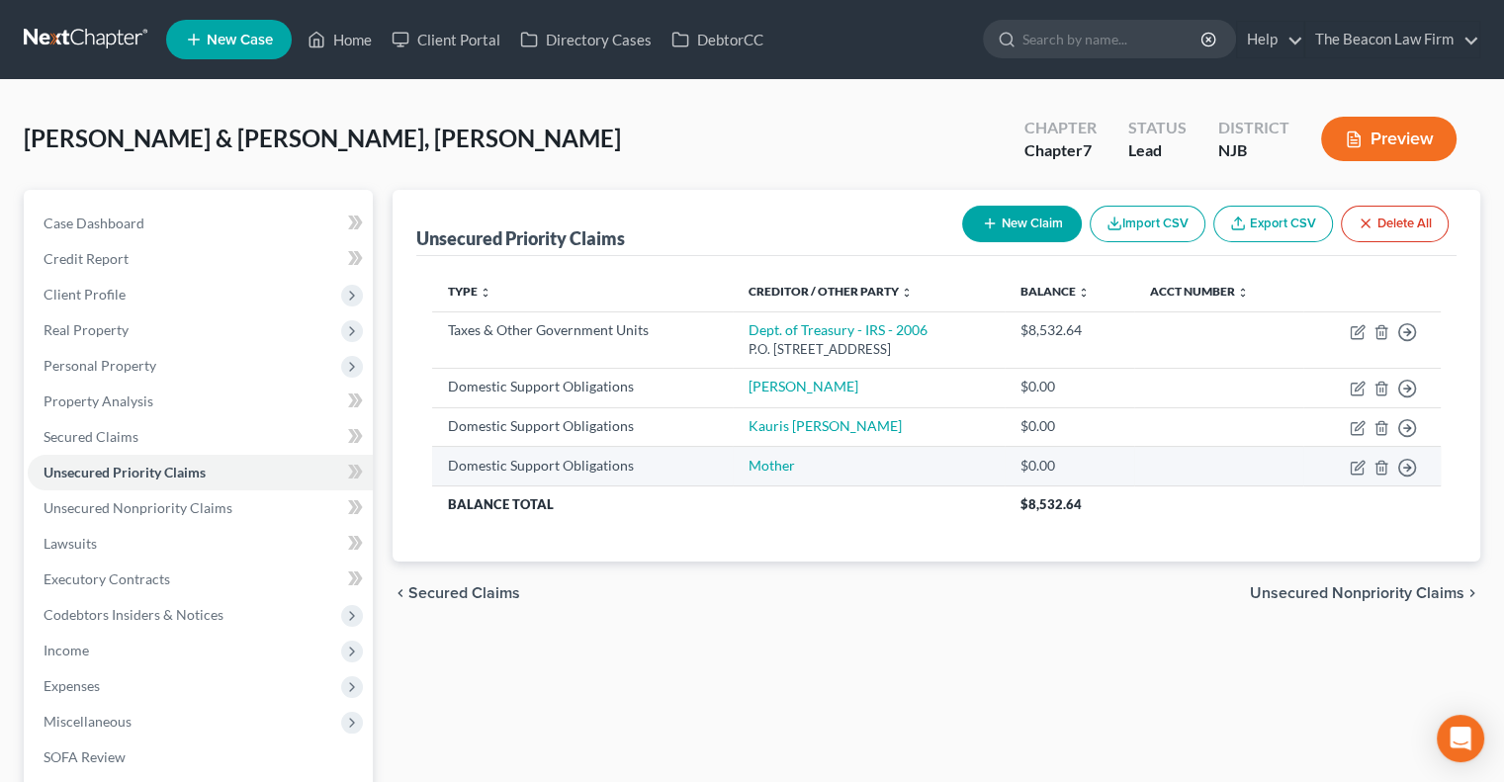
click at [1347, 468] on td "Move to D Move to F Move to G Move to Notice Only" at bounding box center [1371, 467] width 137 height 40
click at [1359, 466] on icon "button" at bounding box center [1359, 465] width 9 height 9
select select "2"
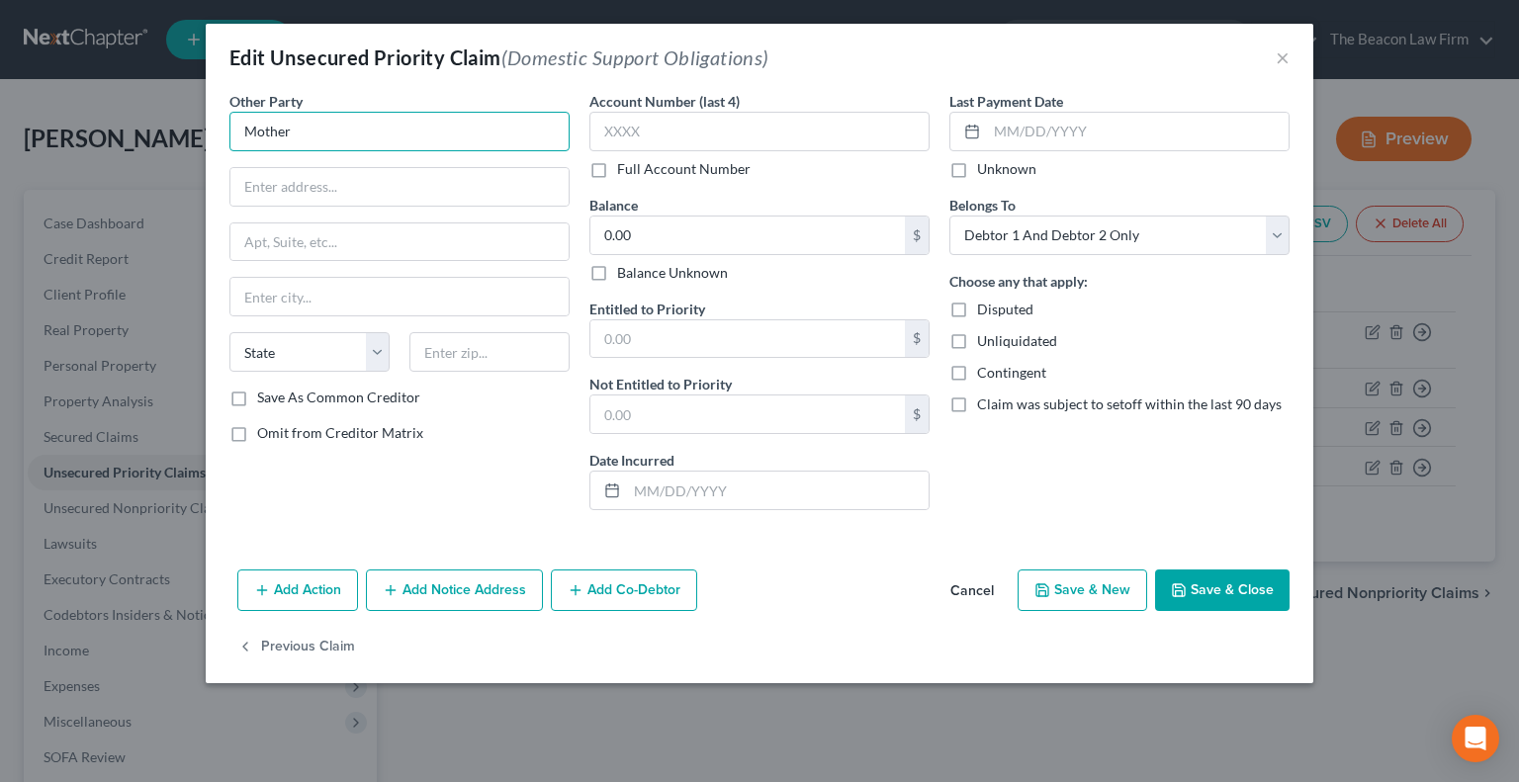
click at [425, 137] on input "Mother" at bounding box center [399, 132] width 340 height 40
type input "Grandmother"
click at [1234, 612] on div "Add Action Add Notice Address Add Co-Debtor Cancel Save & New Save & Close" at bounding box center [760, 594] width 1108 height 65
click at [1218, 592] on button "Save & Close" at bounding box center [1222, 591] width 134 height 42
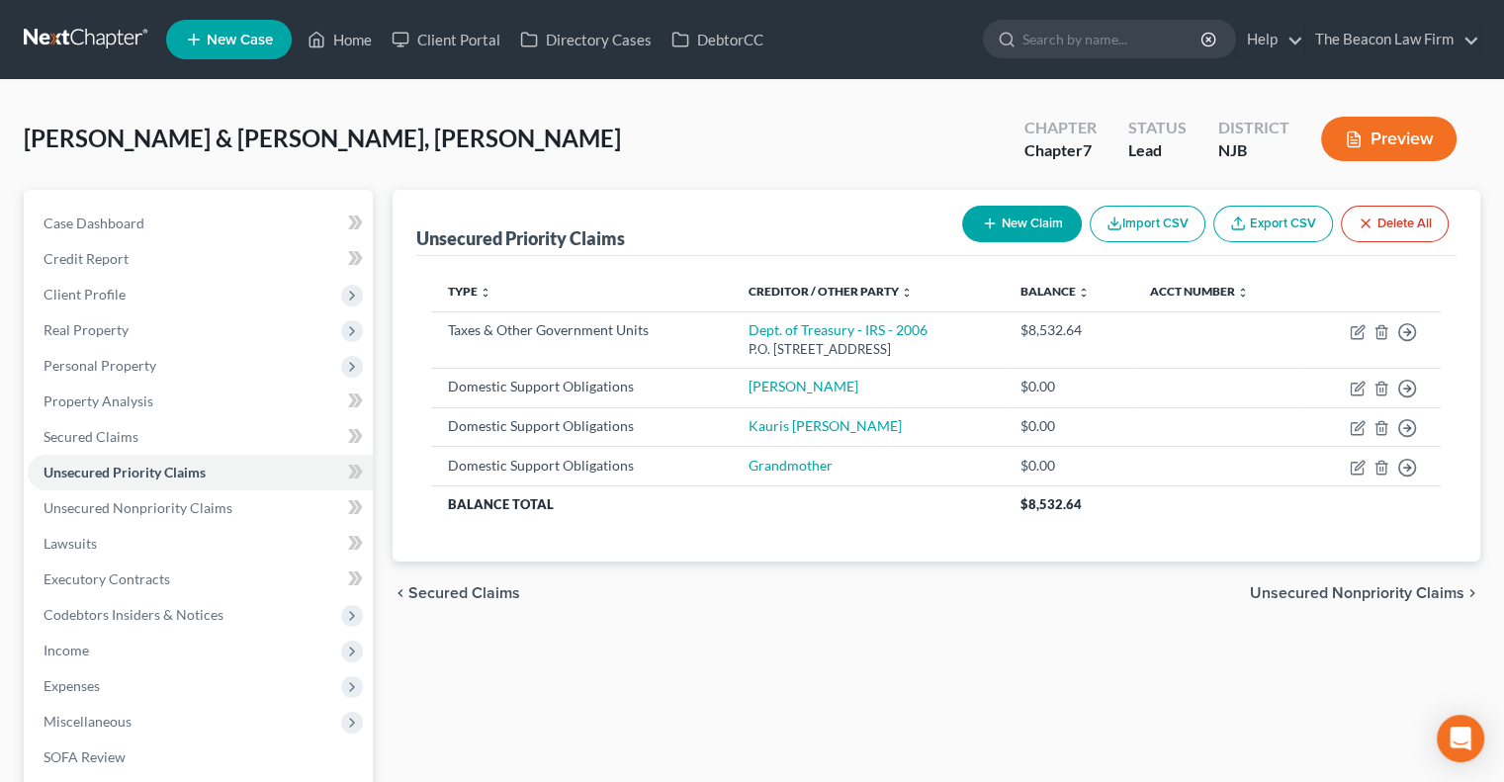
click at [391, 557] on div "Unsecured Priority Claims New Claim Import CSV Export CSV Delete All Type expan…" at bounding box center [937, 583] width 1108 height 786
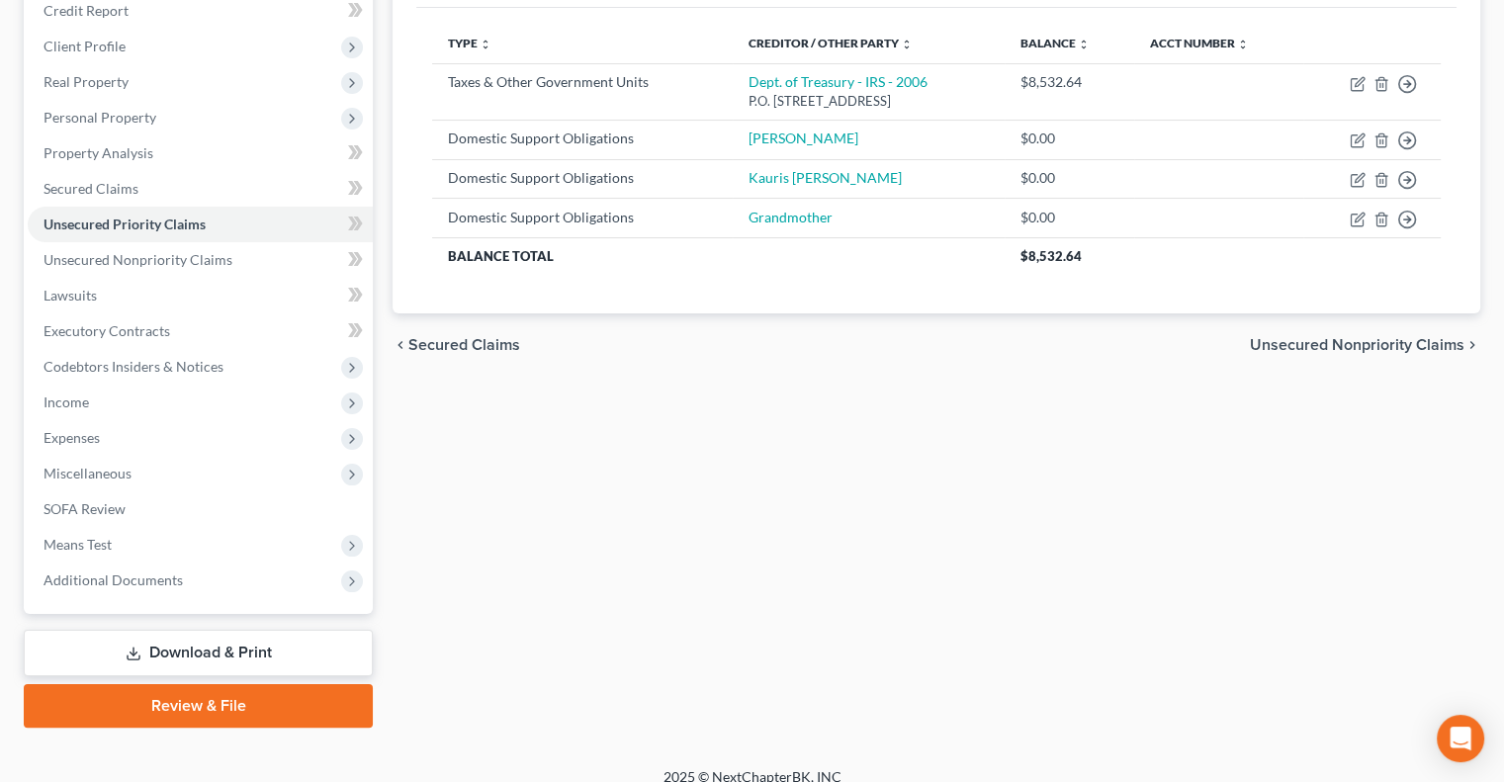
scroll to position [267, 0]
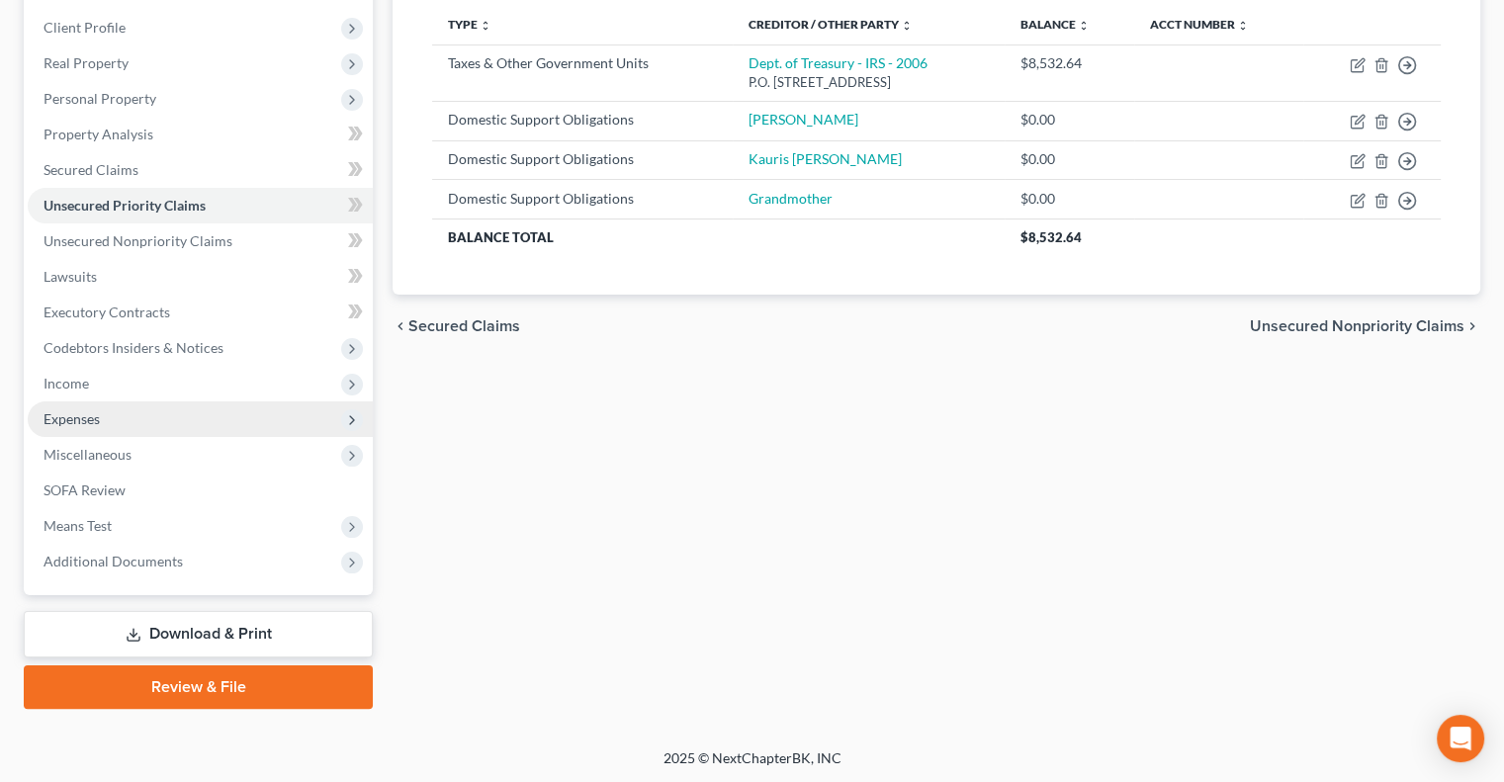
click at [141, 414] on span "Expenses" at bounding box center [200, 420] width 345 height 36
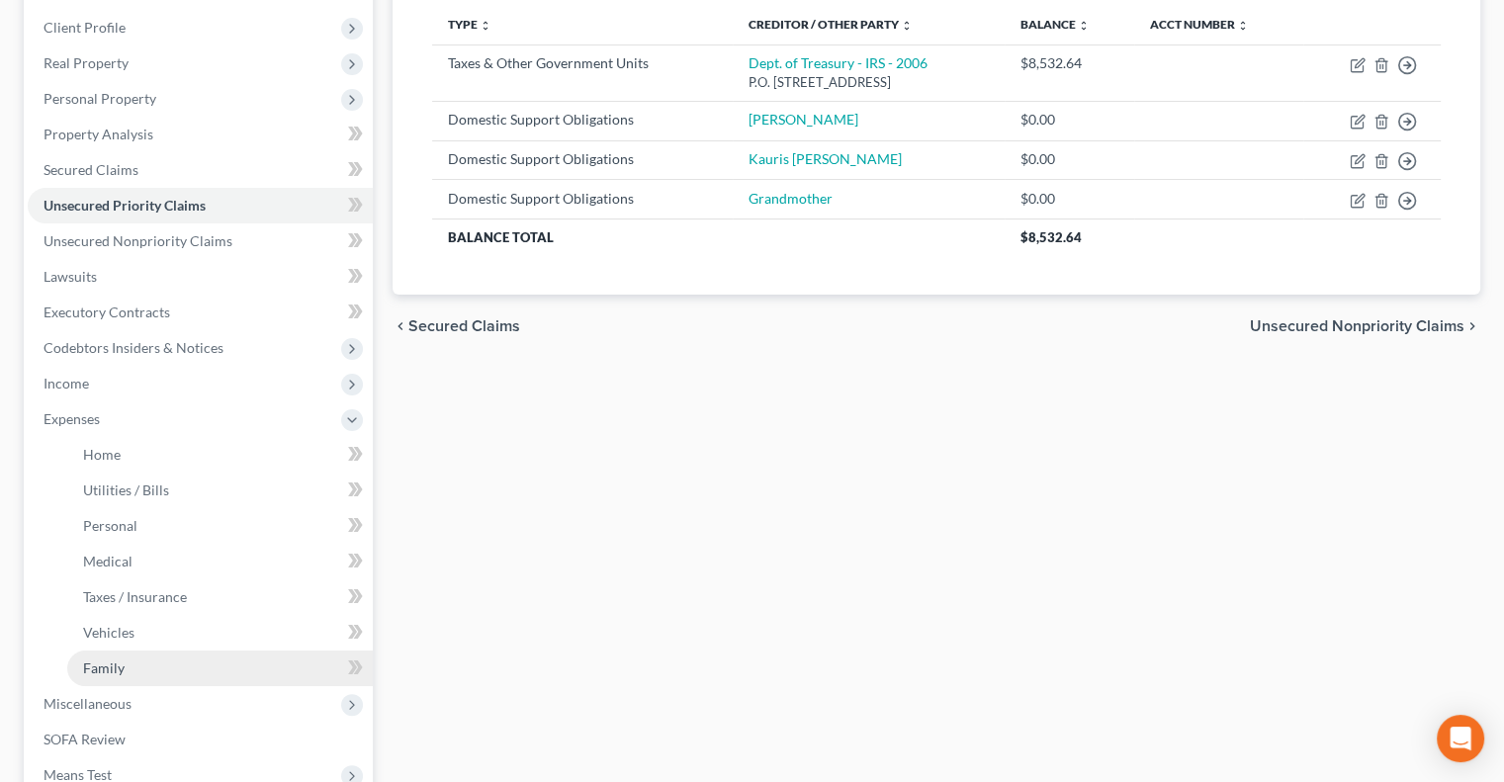
click at [169, 655] on link "Family" at bounding box center [220, 669] width 306 height 36
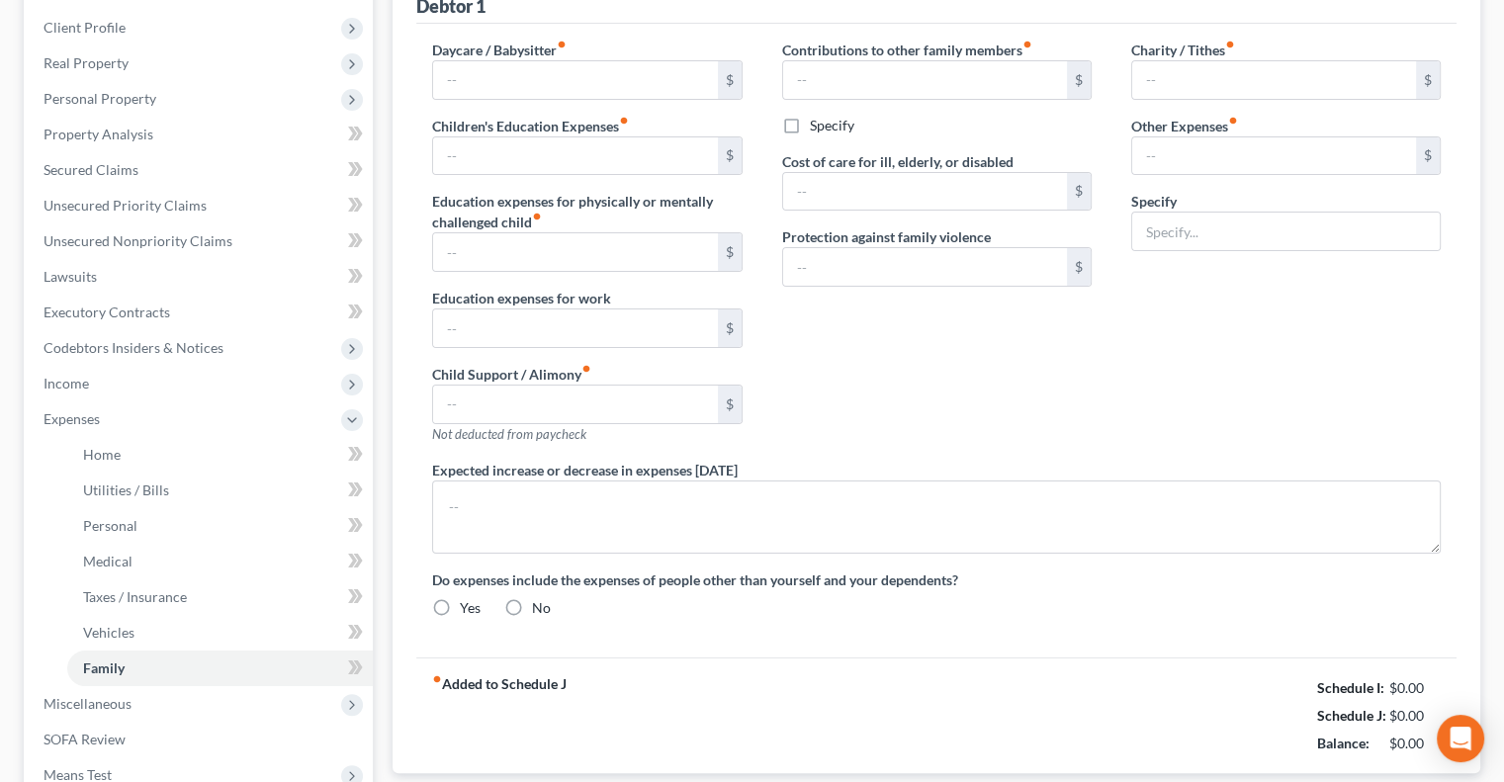
type input "120.00"
radio input "true"
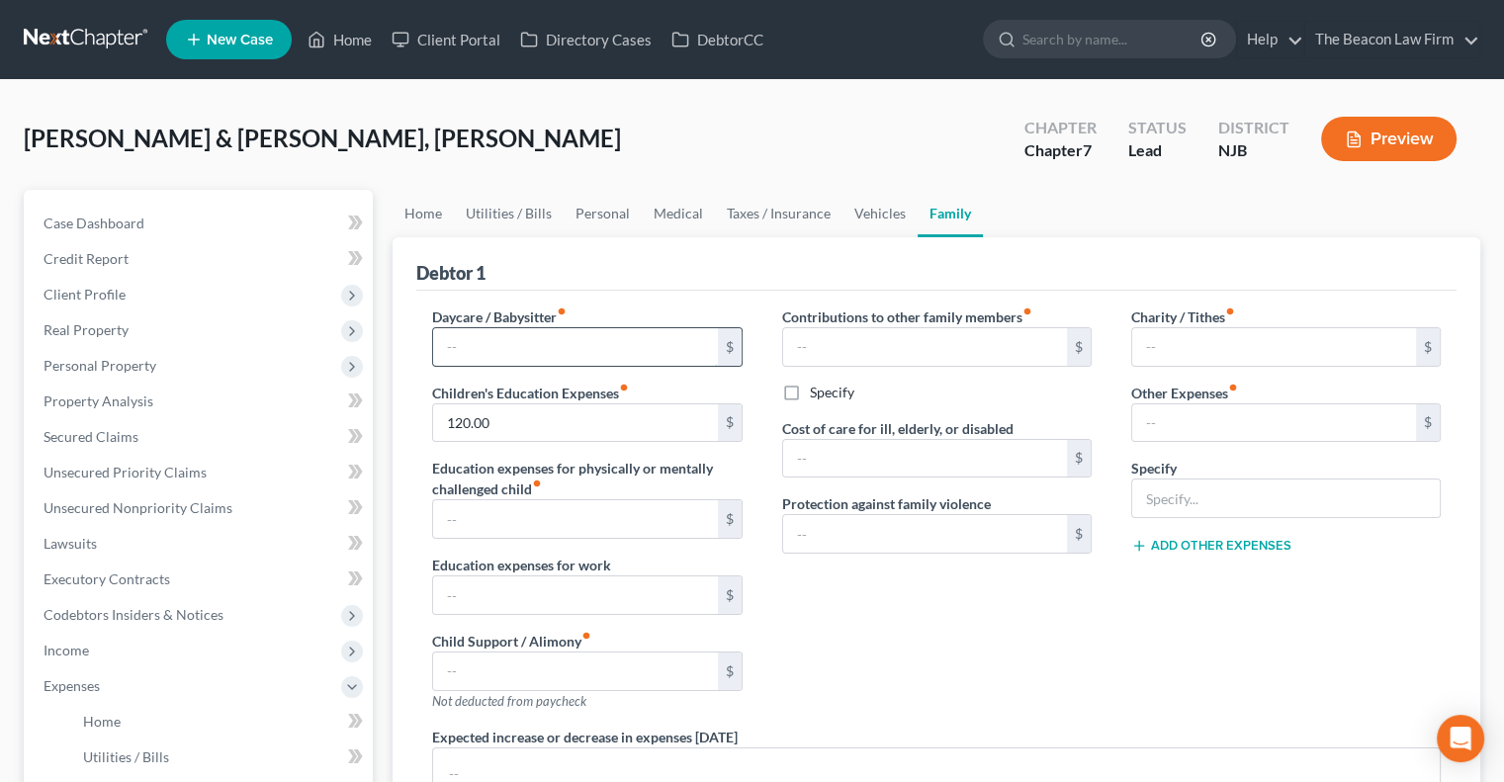
click at [609, 336] on input "text" at bounding box center [575, 347] width 284 height 38
click at [1009, 589] on div "Contributions to other family members fiber_manual_record $ Specify Cost of car…" at bounding box center [936, 517] width 349 height 420
click at [1206, 434] on input "text" at bounding box center [1274, 423] width 284 height 38
click at [884, 351] on input "text" at bounding box center [925, 347] width 284 height 38
click at [610, 419] on input "120.00" at bounding box center [575, 423] width 284 height 38
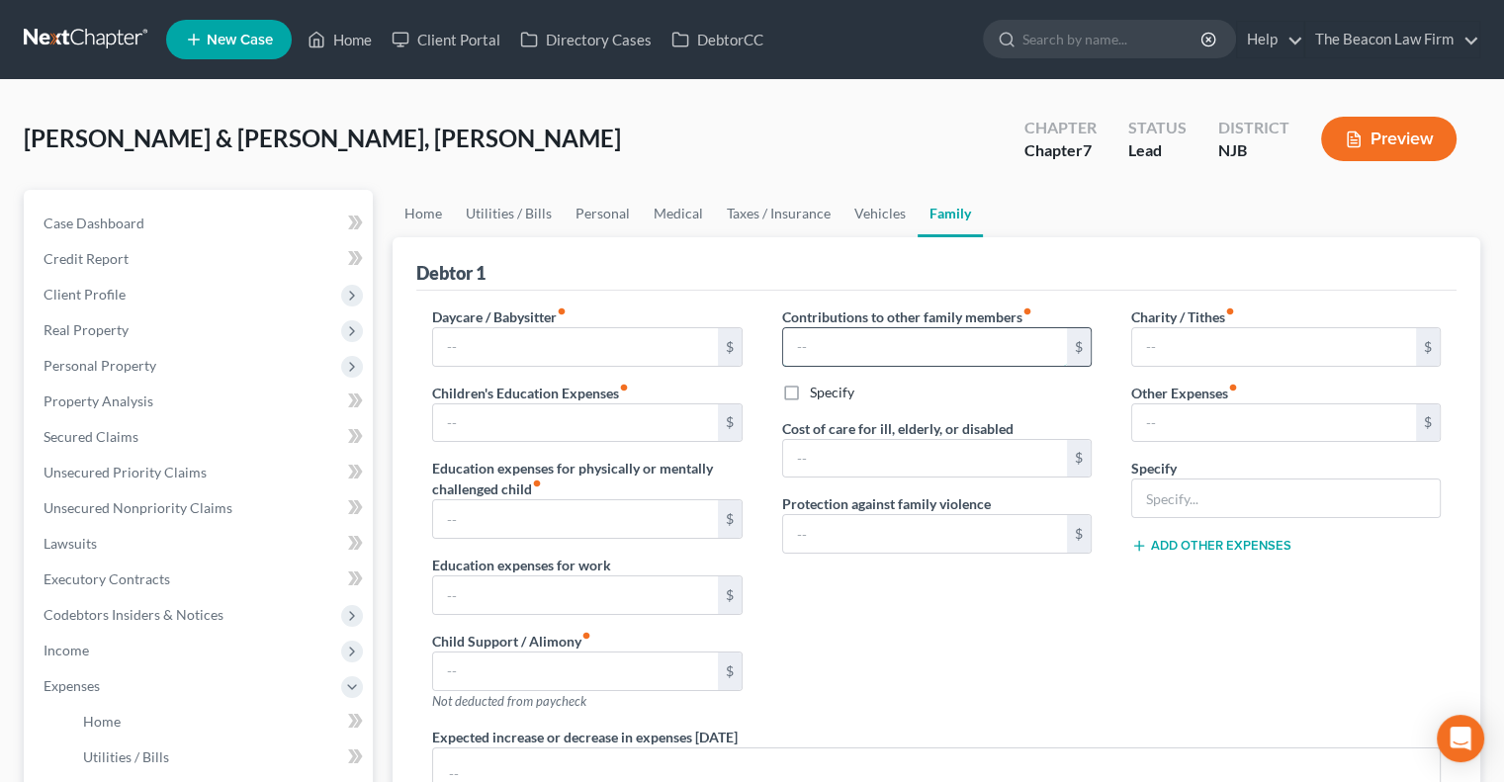
click at [861, 337] on input "text" at bounding box center [925, 347] width 284 height 38
click at [433, 224] on link "Home" at bounding box center [423, 213] width 61 height 47
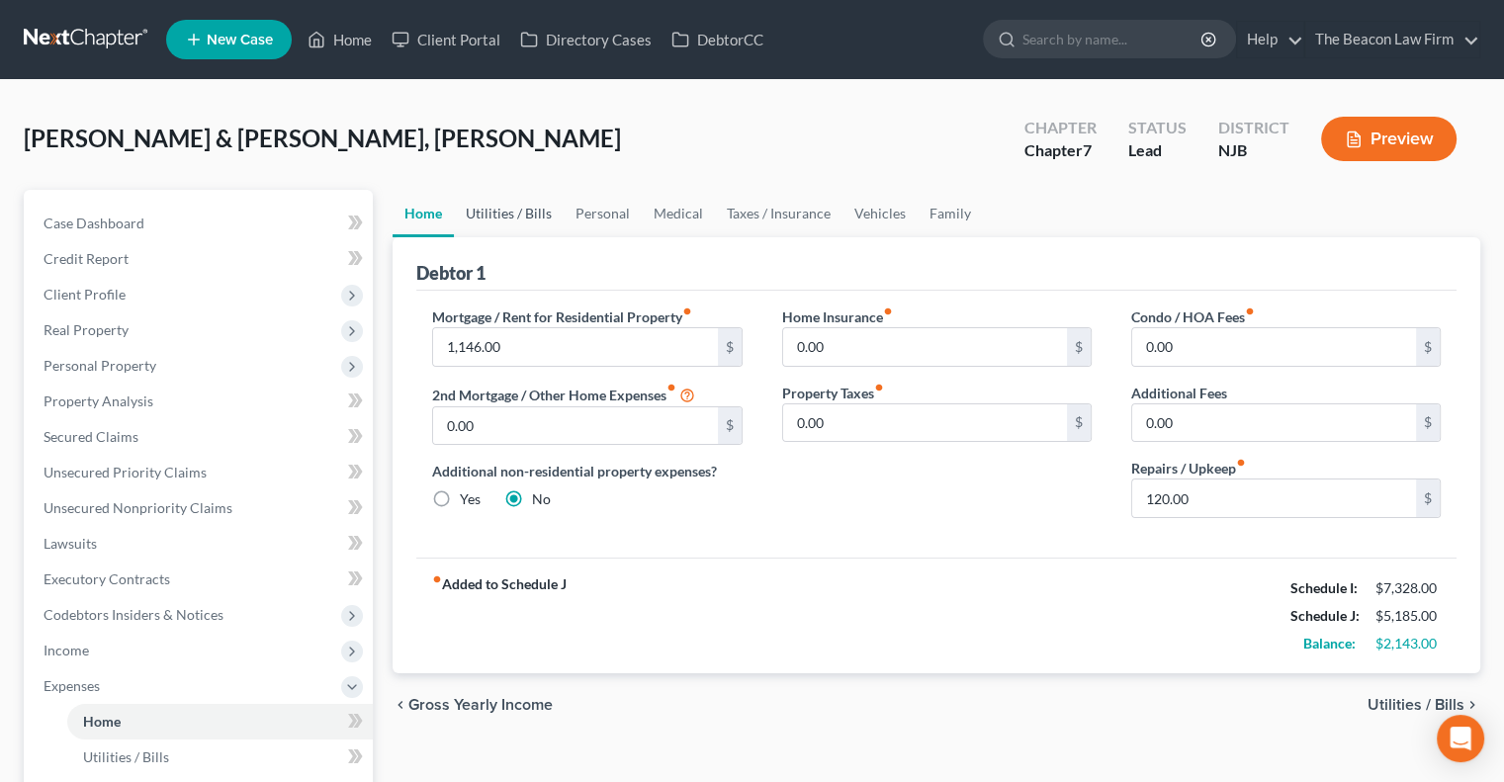
click at [523, 215] on link "Utilities / Bills" at bounding box center [509, 213] width 110 height 47
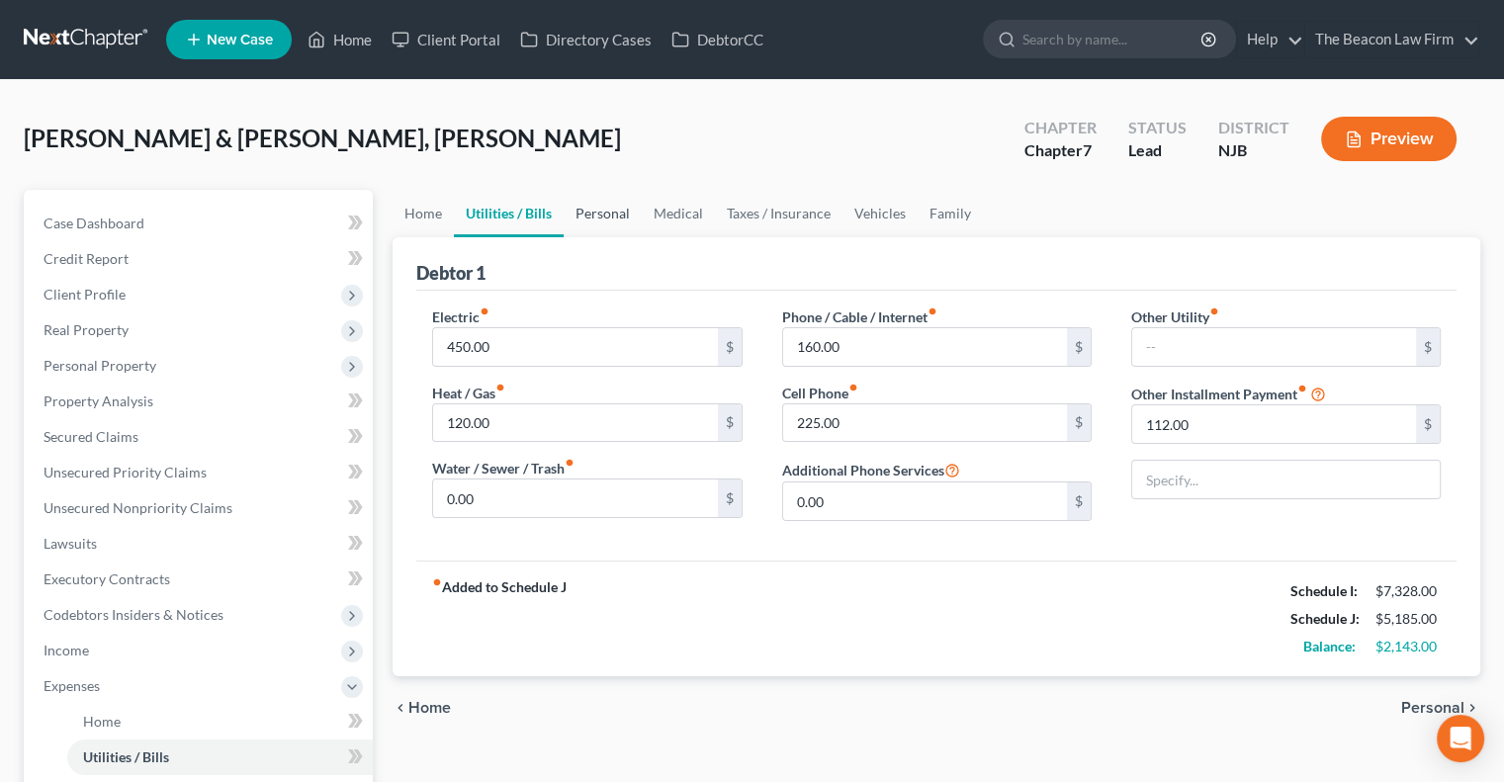
click at [620, 224] on link "Personal" at bounding box center [603, 213] width 78 height 47
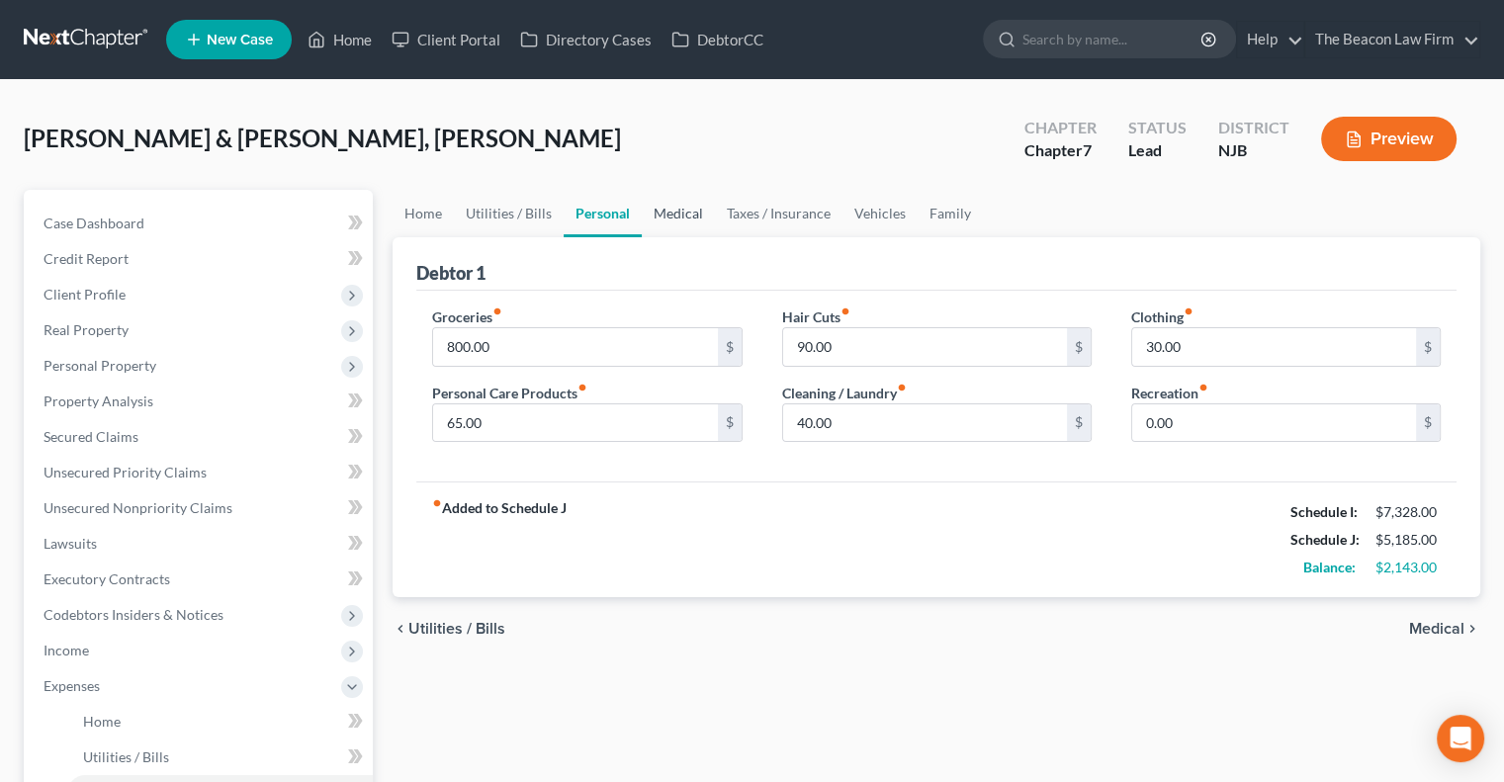
click at [704, 213] on link "Medical" at bounding box center [678, 213] width 73 height 47
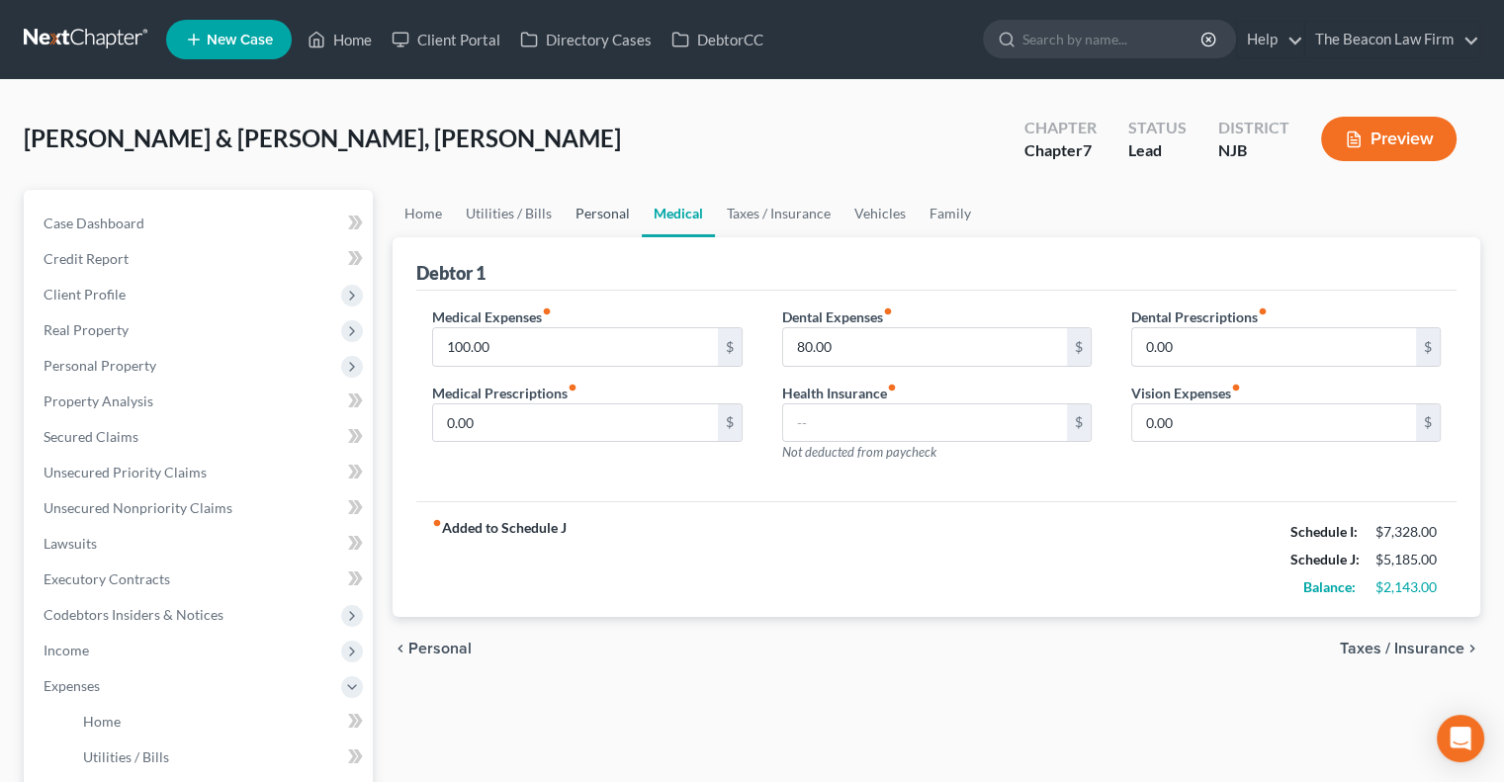
click at [618, 220] on link "Personal" at bounding box center [603, 213] width 78 height 47
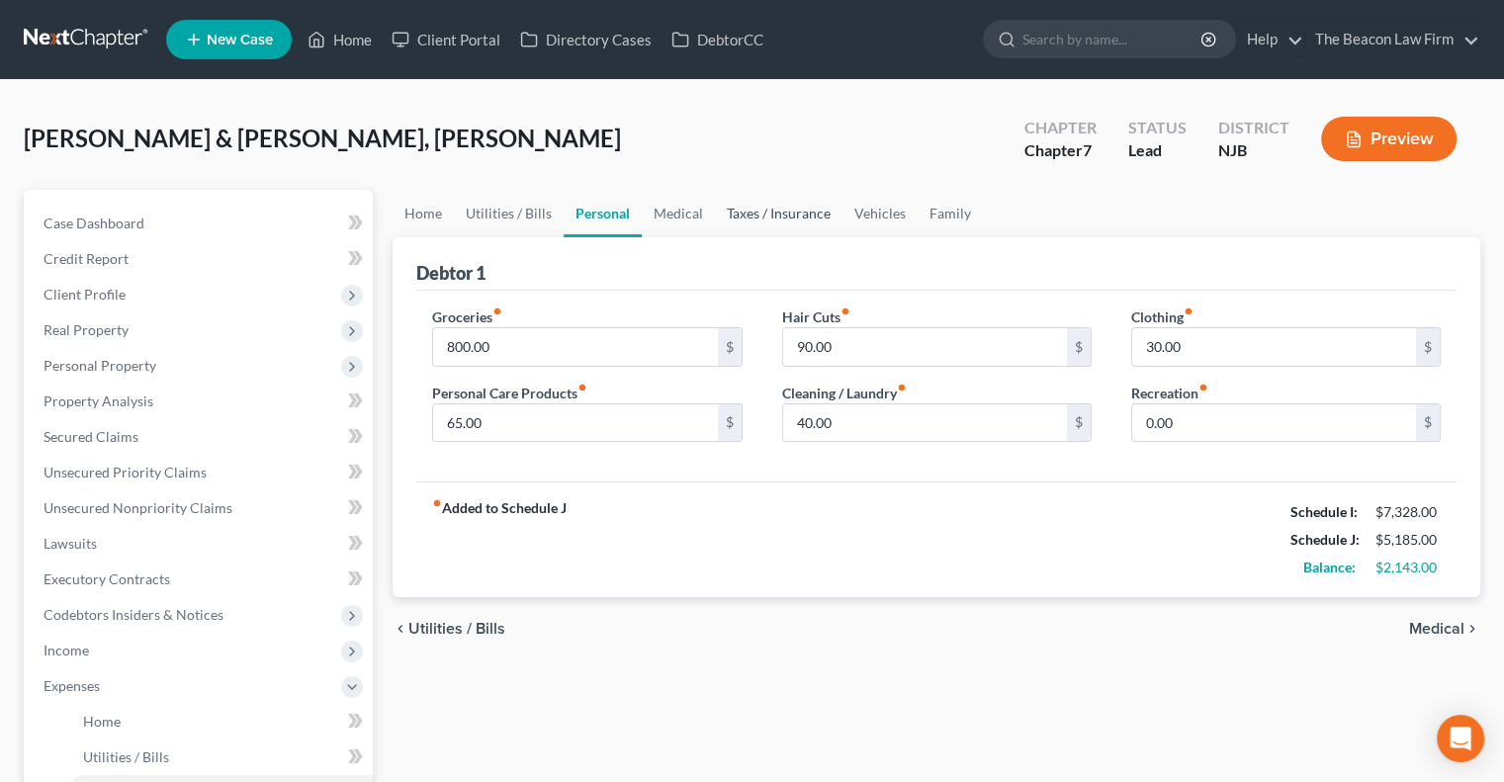
click at [748, 216] on link "Taxes / Insurance" at bounding box center [779, 213] width 128 height 47
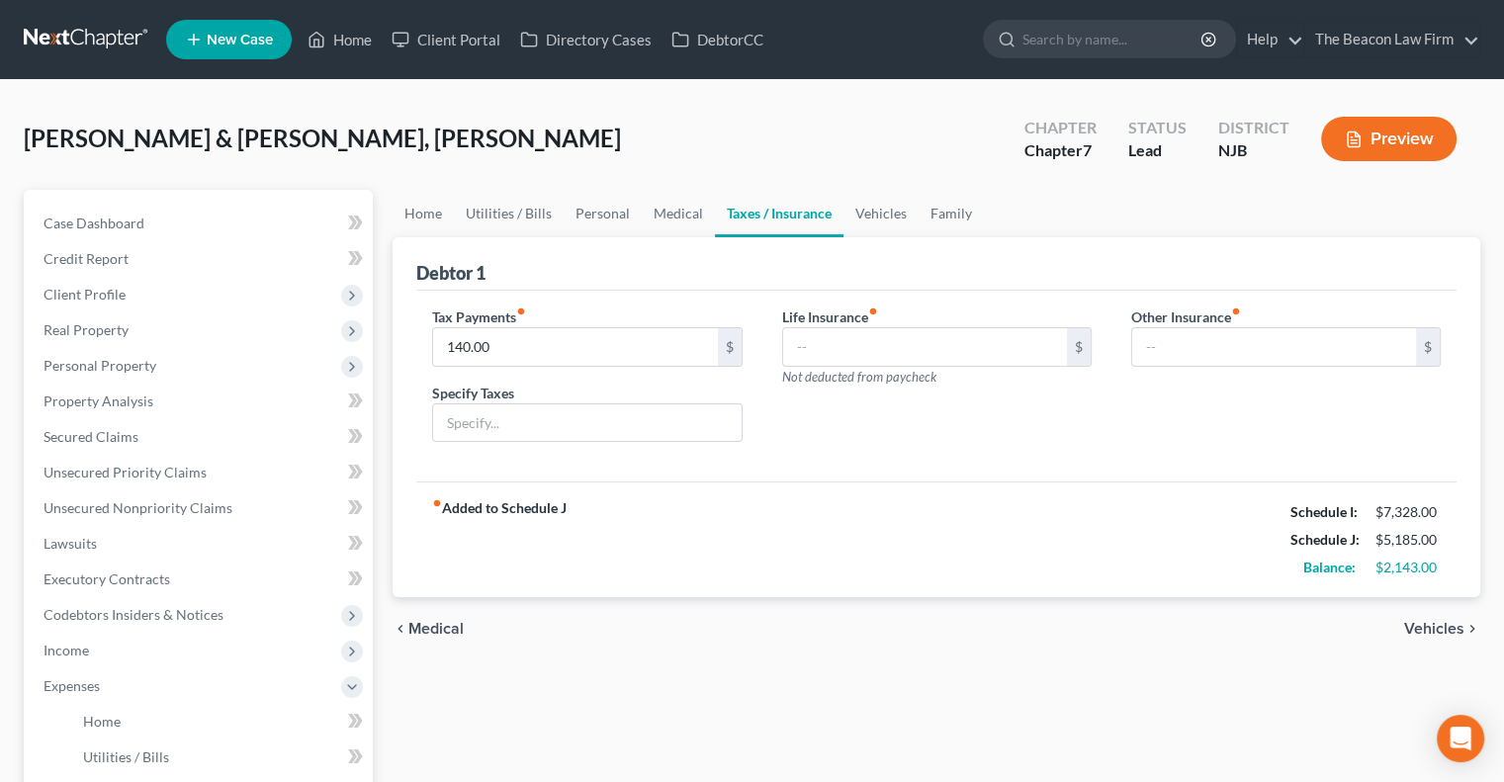
click at [828, 219] on link "Taxes / Insurance" at bounding box center [779, 213] width 129 height 47
click at [890, 216] on link "Vehicles" at bounding box center [881, 213] width 75 height 47
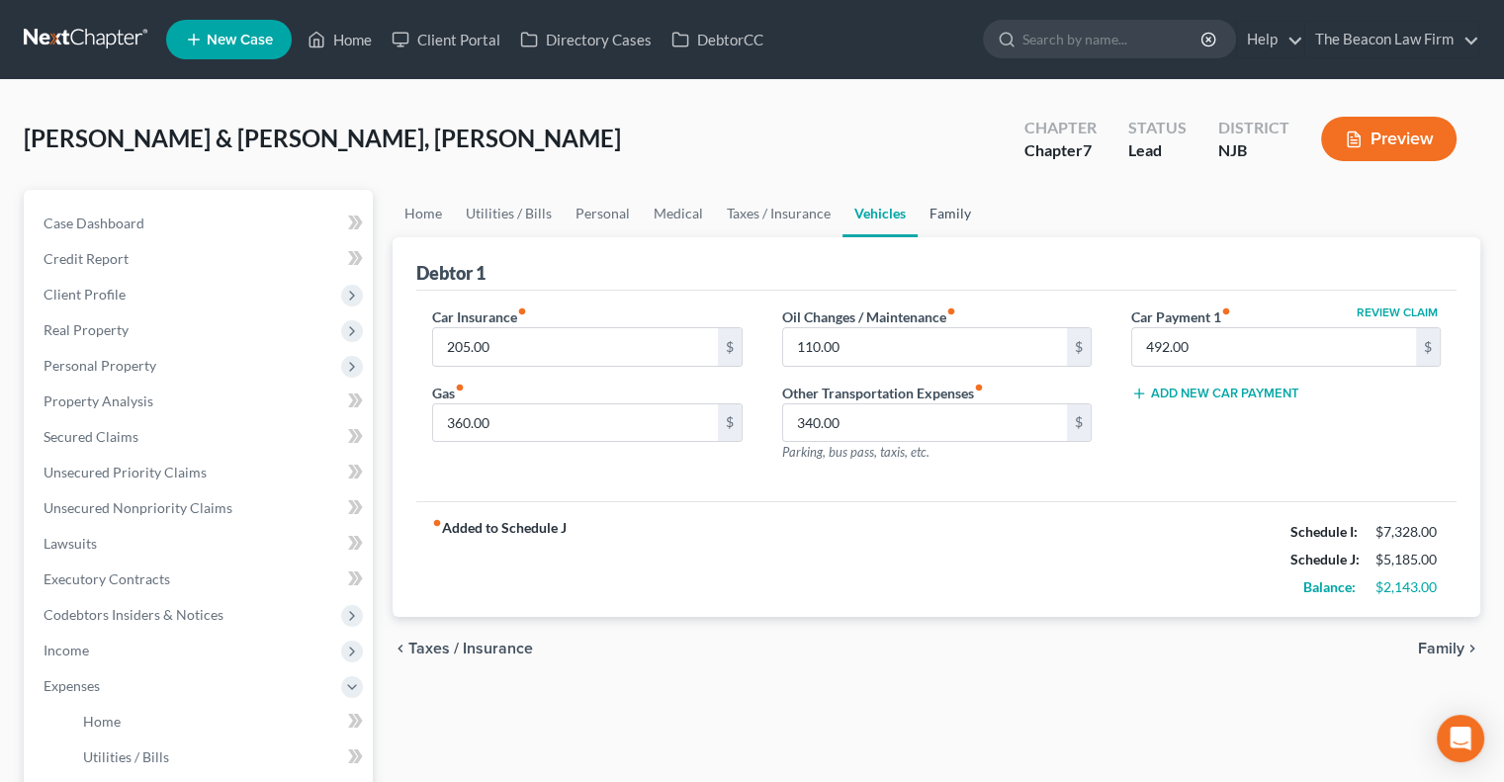
click at [932, 215] on link "Family" at bounding box center [950, 213] width 65 height 47
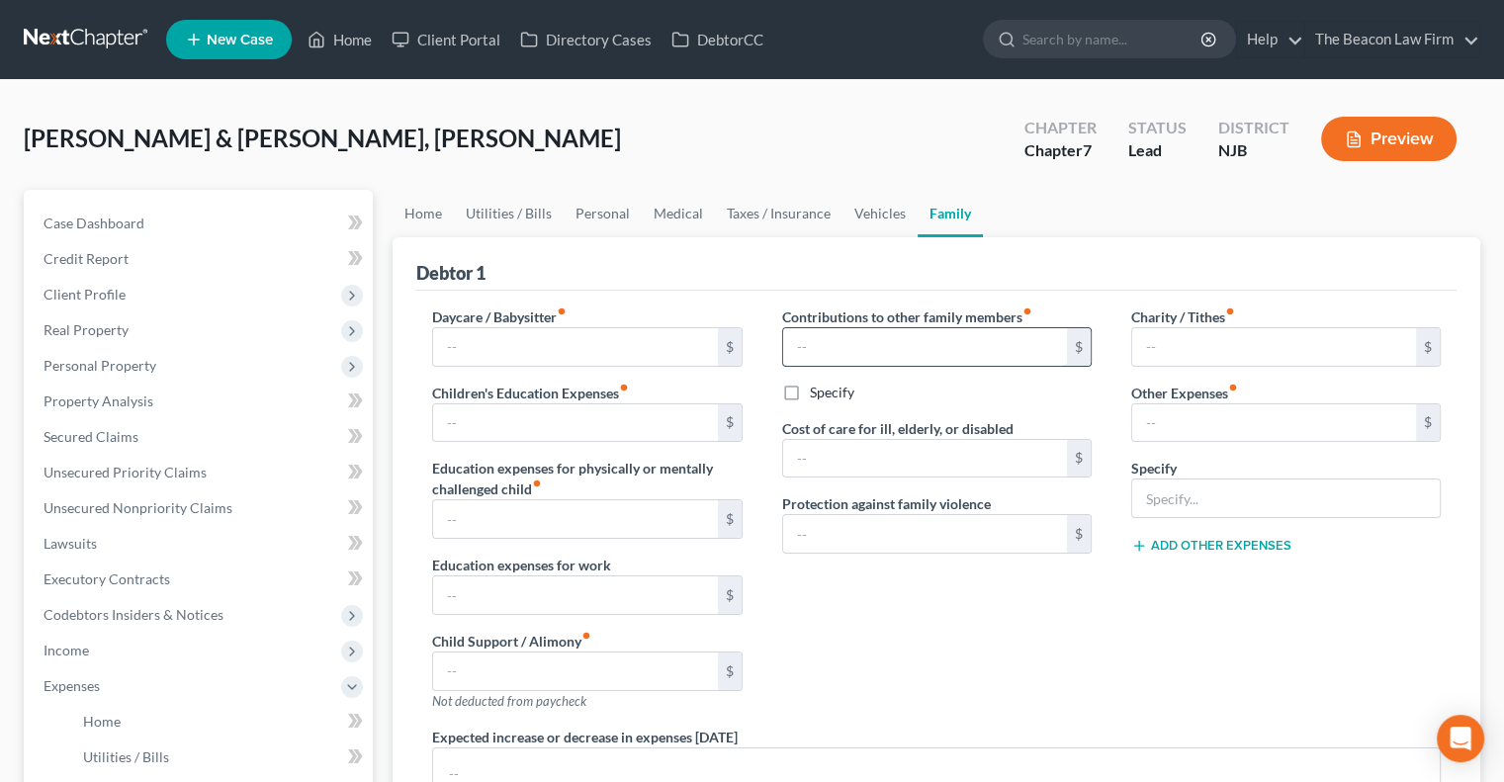
click at [847, 332] on input "text" at bounding box center [925, 347] width 284 height 38
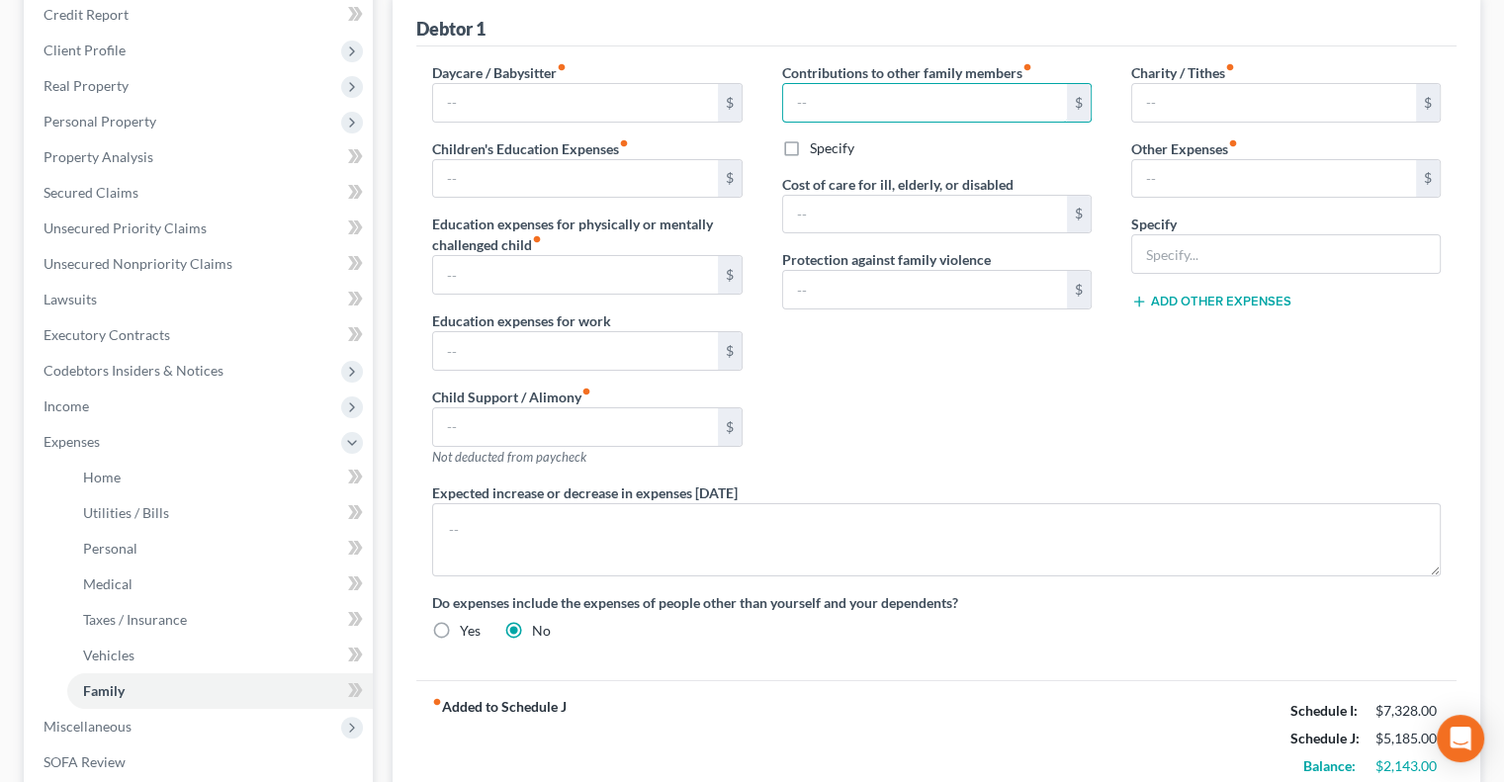
scroll to position [245, 0]
click at [496, 424] on input "text" at bounding box center [575, 426] width 284 height 38
click at [852, 101] on input "text" at bounding box center [925, 102] width 284 height 38
click at [1239, 260] on input "text" at bounding box center [1286, 253] width 308 height 38
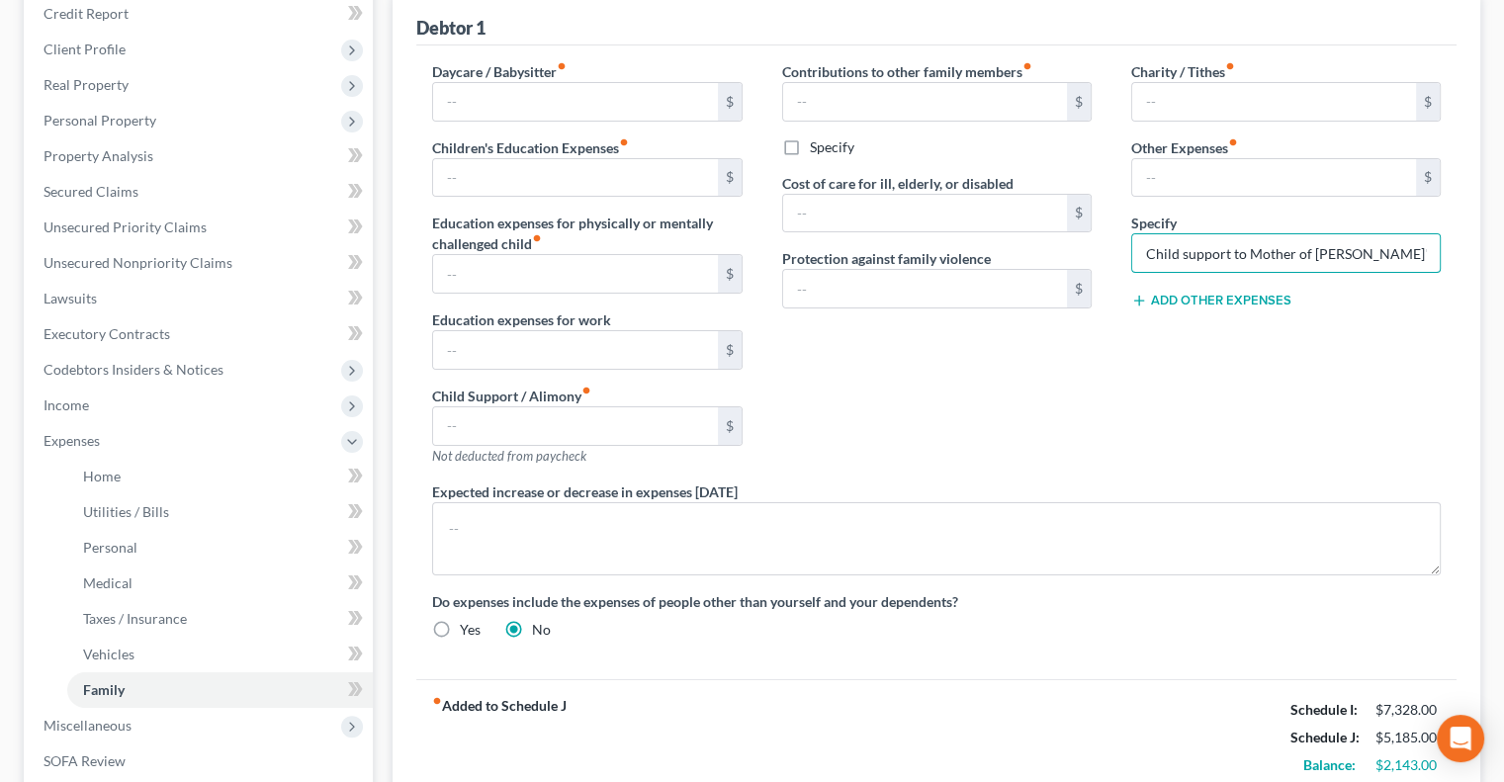
paste input "Gabriela Moreno Maldonado"
click at [1192, 247] on input "Child support to Mother of Debtor's child - Gabriela Moreno Maldonado - 382." at bounding box center [1286, 253] width 308 height 38
type input "Child support to Mother of Debtor's child - Gabriela Moreno Maldonado - 382.16"
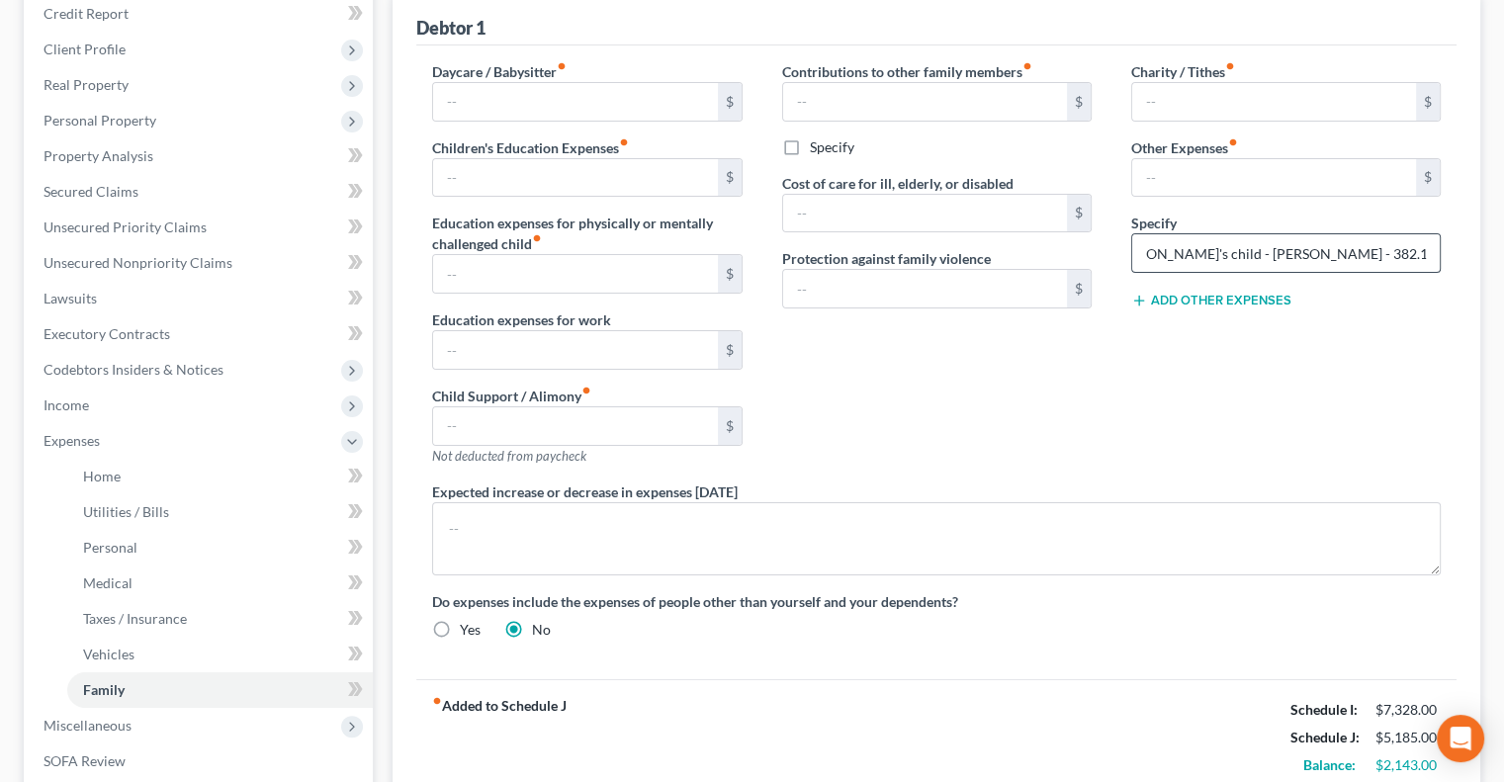
scroll to position [0, 0]
click at [1176, 301] on button "Add Other Expenses" at bounding box center [1211, 301] width 160 height 16
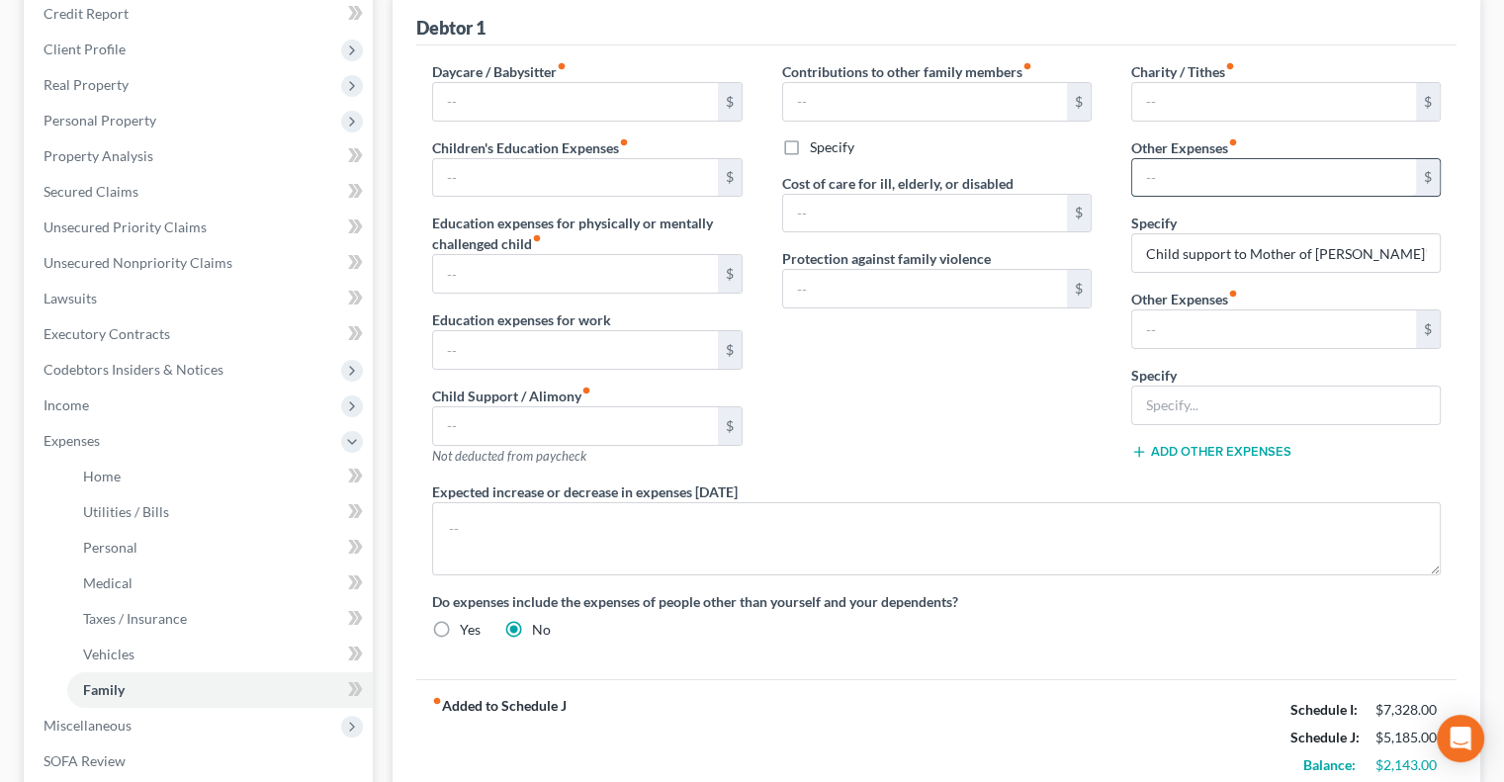
click at [1187, 173] on input "text" at bounding box center [1274, 178] width 284 height 38
type input "382.16"
click at [1199, 315] on input "text" at bounding box center [1274, 330] width 284 height 38
click at [1178, 236] on input "Child support to Mother of Debtor's child - Gabriela Moreno Maldonado - 382.16" at bounding box center [1286, 253] width 308 height 38
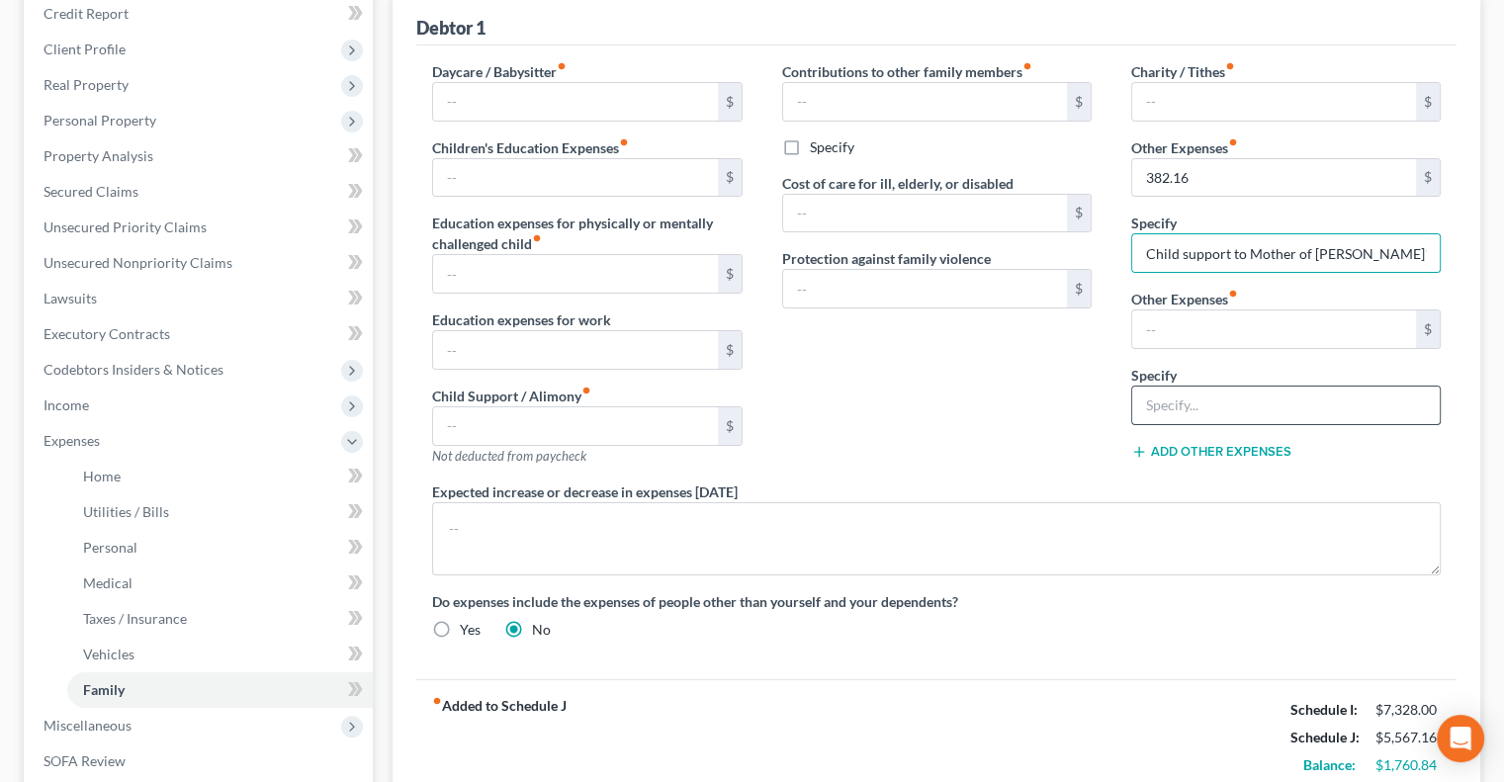
click at [1188, 406] on input "text" at bounding box center [1286, 406] width 308 height 38
paste input "Child support to Mother of Debtor's child - Gabriela Moreno Maldonado - 382.16"
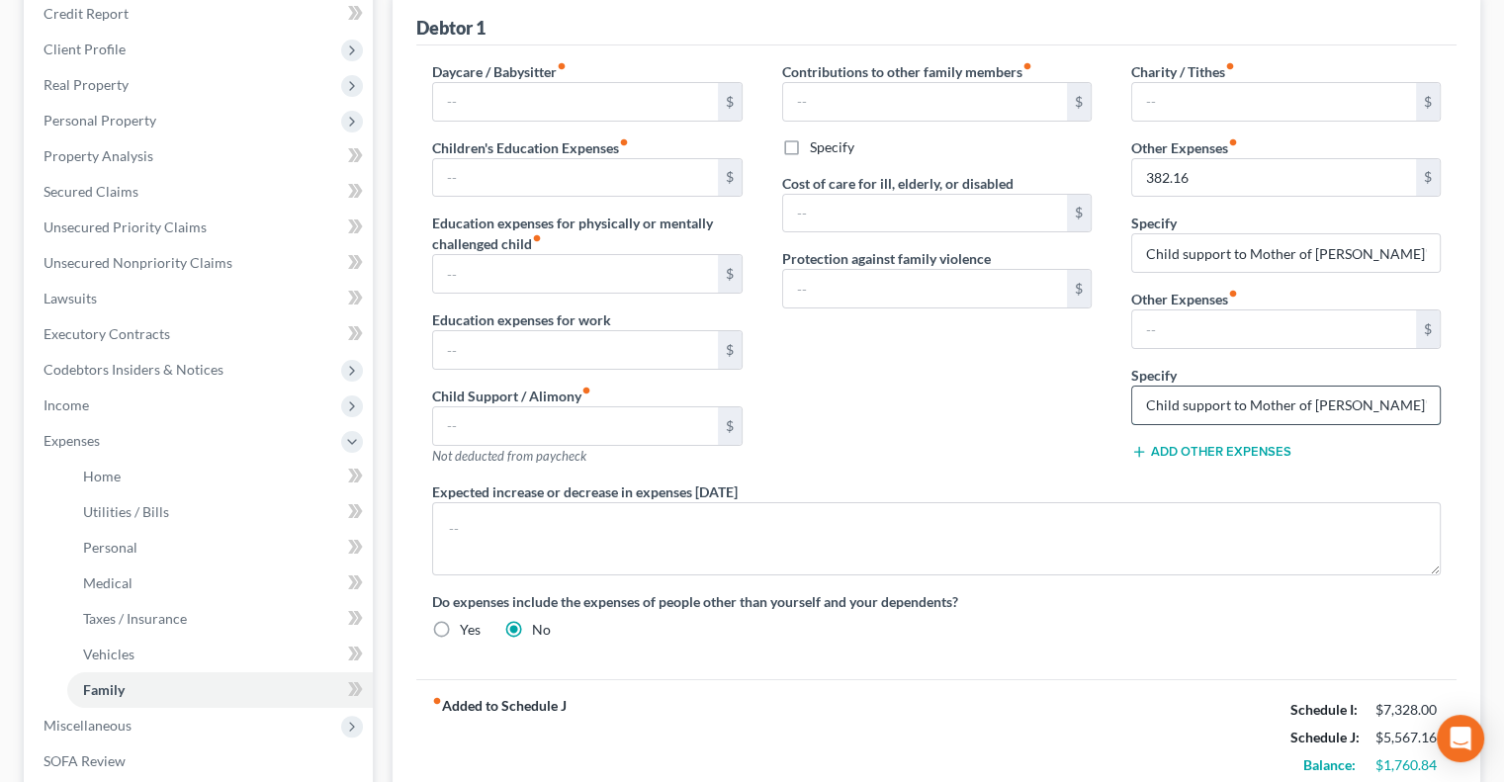
paste input "Kauris Sosa Guzman"
click at [1202, 331] on input "text" at bounding box center [1274, 330] width 284 height 38
click at [1208, 399] on input "Child support to Mother of Debtor's child - Kauris Sosa Guzman- 321.18" at bounding box center [1286, 406] width 308 height 38
type input "Child support to Mother of Debtor's child - Kauris Sosa Guzman-"
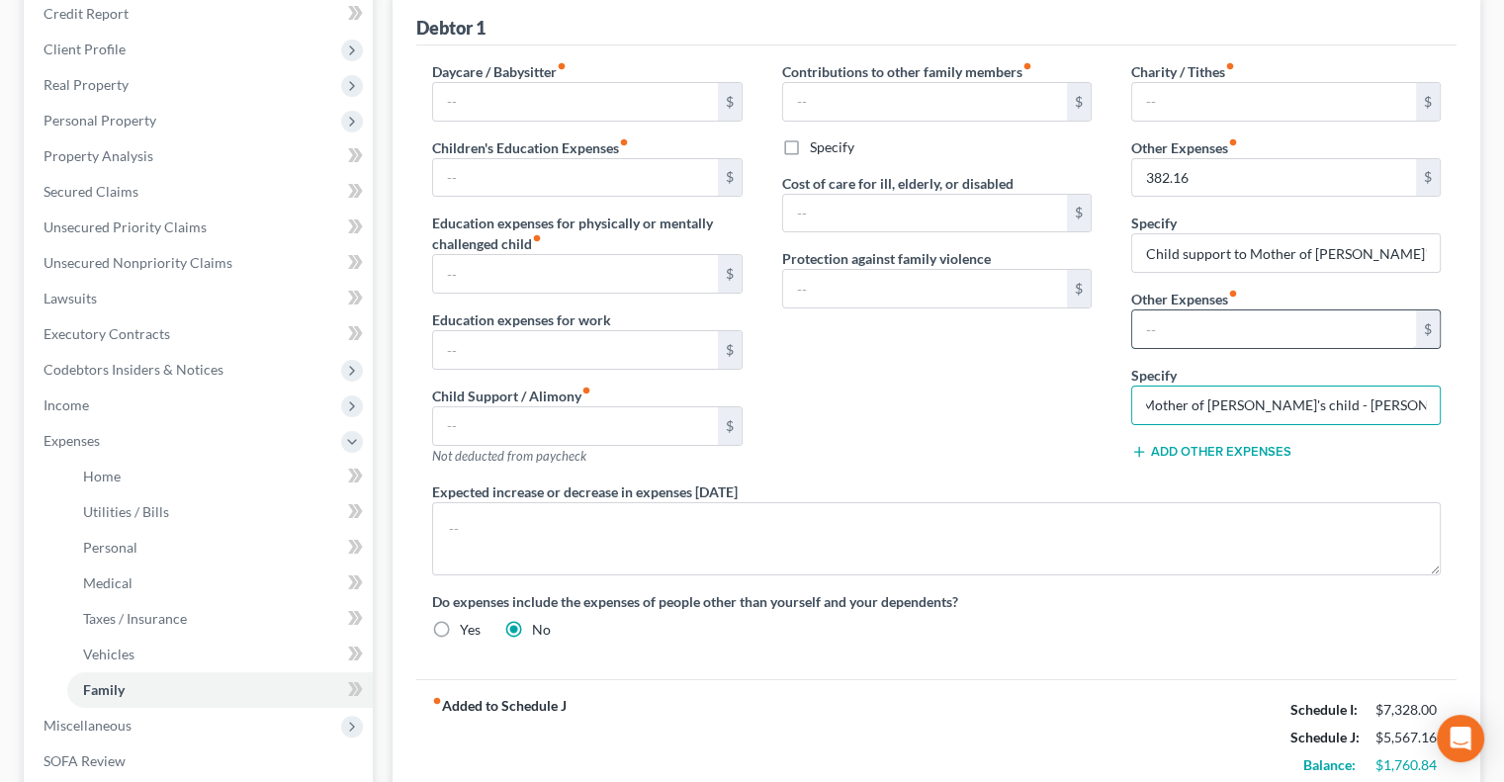
scroll to position [0, 0]
click at [1184, 323] on input "text" at bounding box center [1274, 330] width 284 height 38
paste input "321.18"
type input "321.18"
click at [1258, 257] on input "Child support to Mother of Debtor's child - Gabriela Moreno Maldonado - 382.16" at bounding box center [1286, 253] width 308 height 38
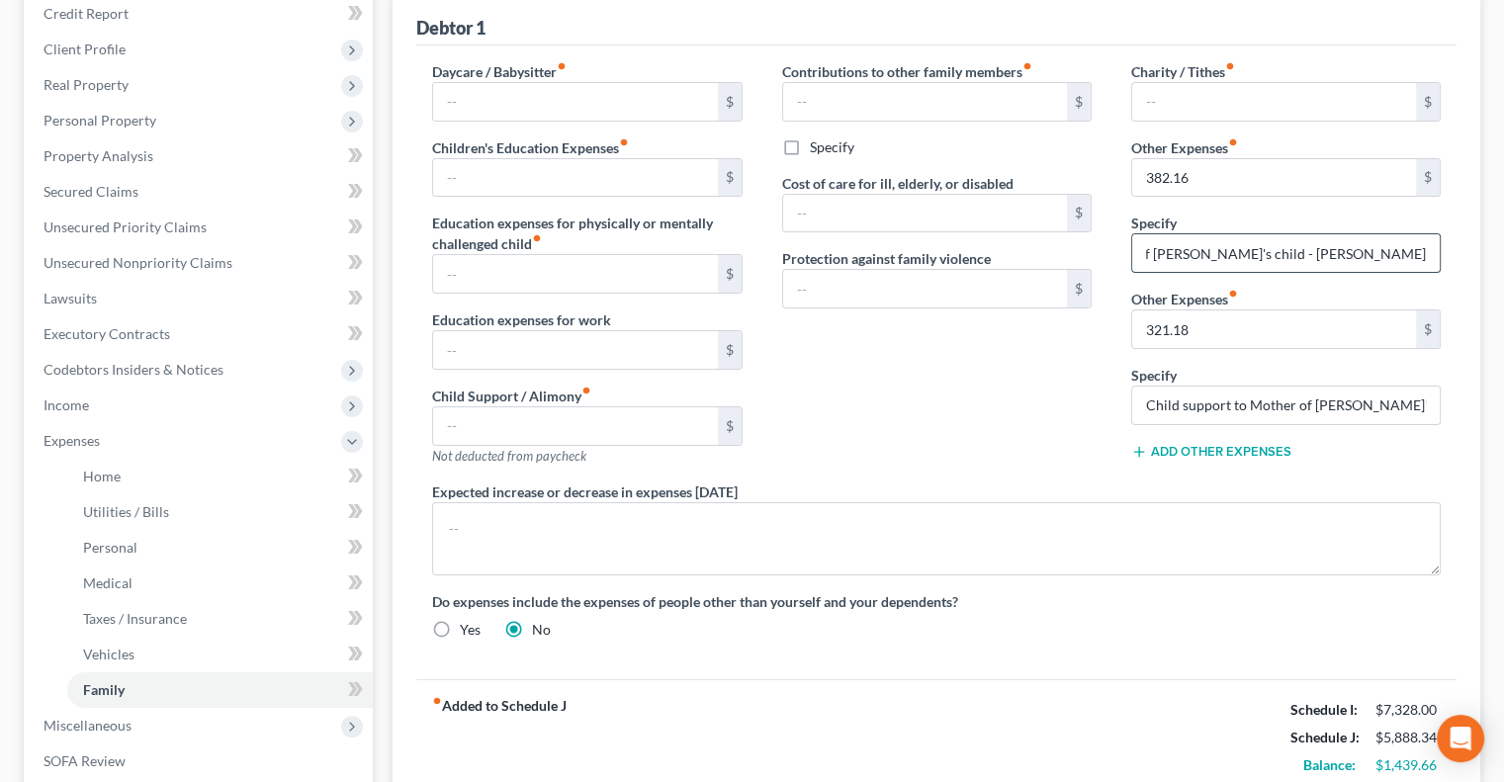
scroll to position [0, 155]
type input "Child support to Mother of Debtor's child - Gabriela Moreno Maldonado"
type input "Child support to Mother of Debtor's child - Kauris Sosa Guzman"
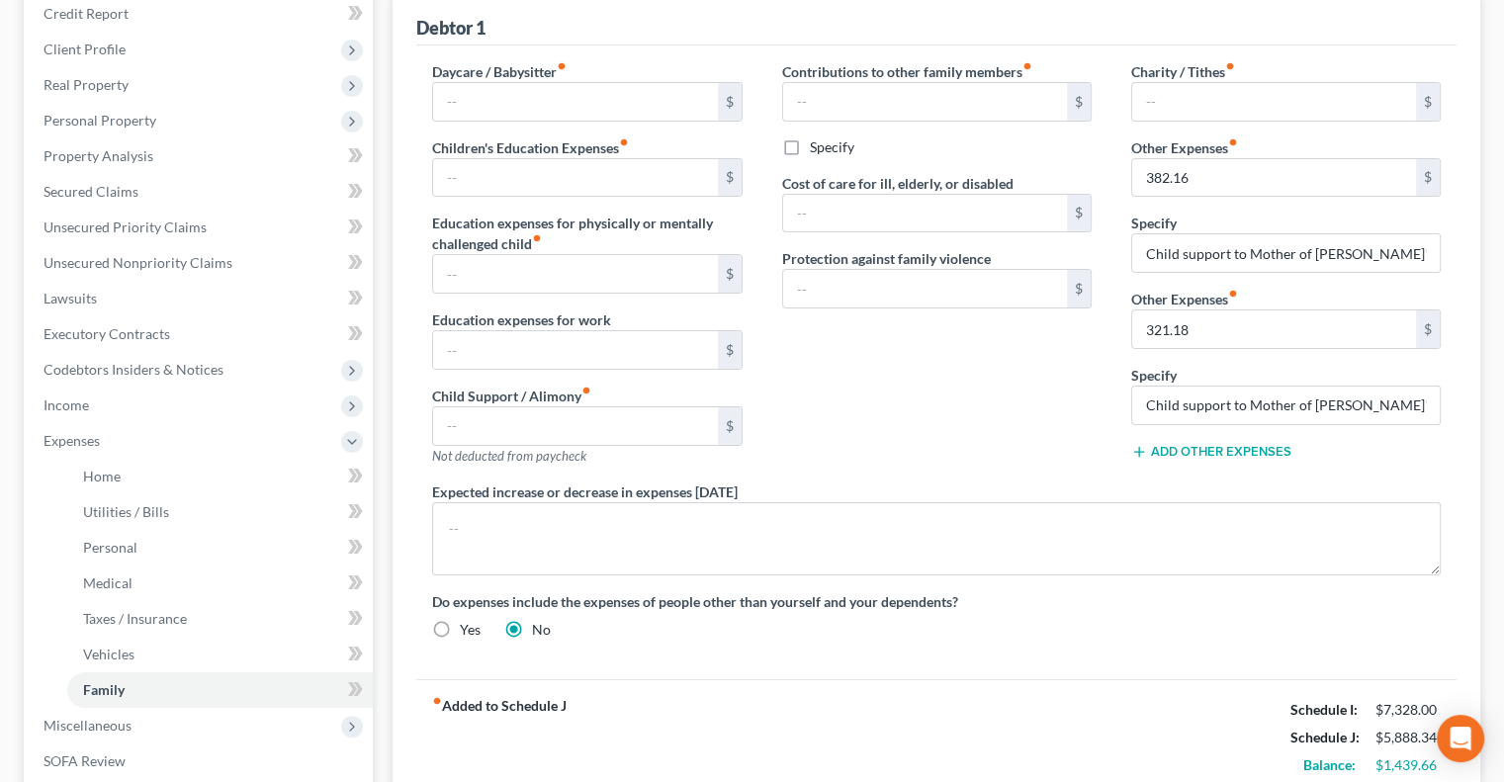
click at [1226, 444] on button "Add Other Expenses" at bounding box center [1211, 452] width 160 height 16
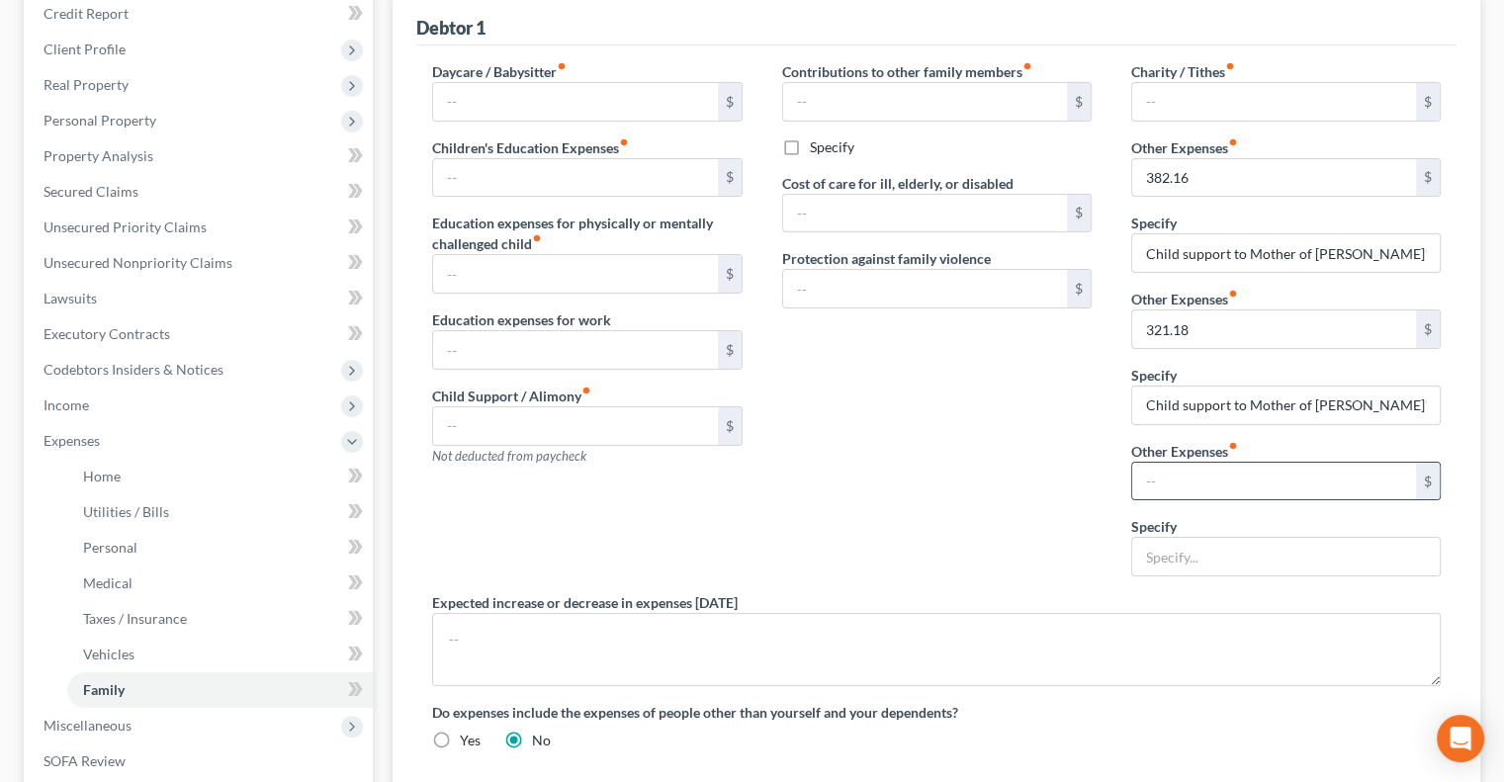
click at [1201, 478] on input "text" at bounding box center [1274, 482] width 284 height 38
click at [1205, 404] on input "Child support to Mother of Debtor's child - Kauris Sosa Guzman" at bounding box center [1286, 406] width 308 height 38
click at [1200, 313] on input "321.18" at bounding box center [1274, 330] width 284 height 38
click at [1210, 484] on input "text" at bounding box center [1274, 482] width 284 height 38
type input "0"
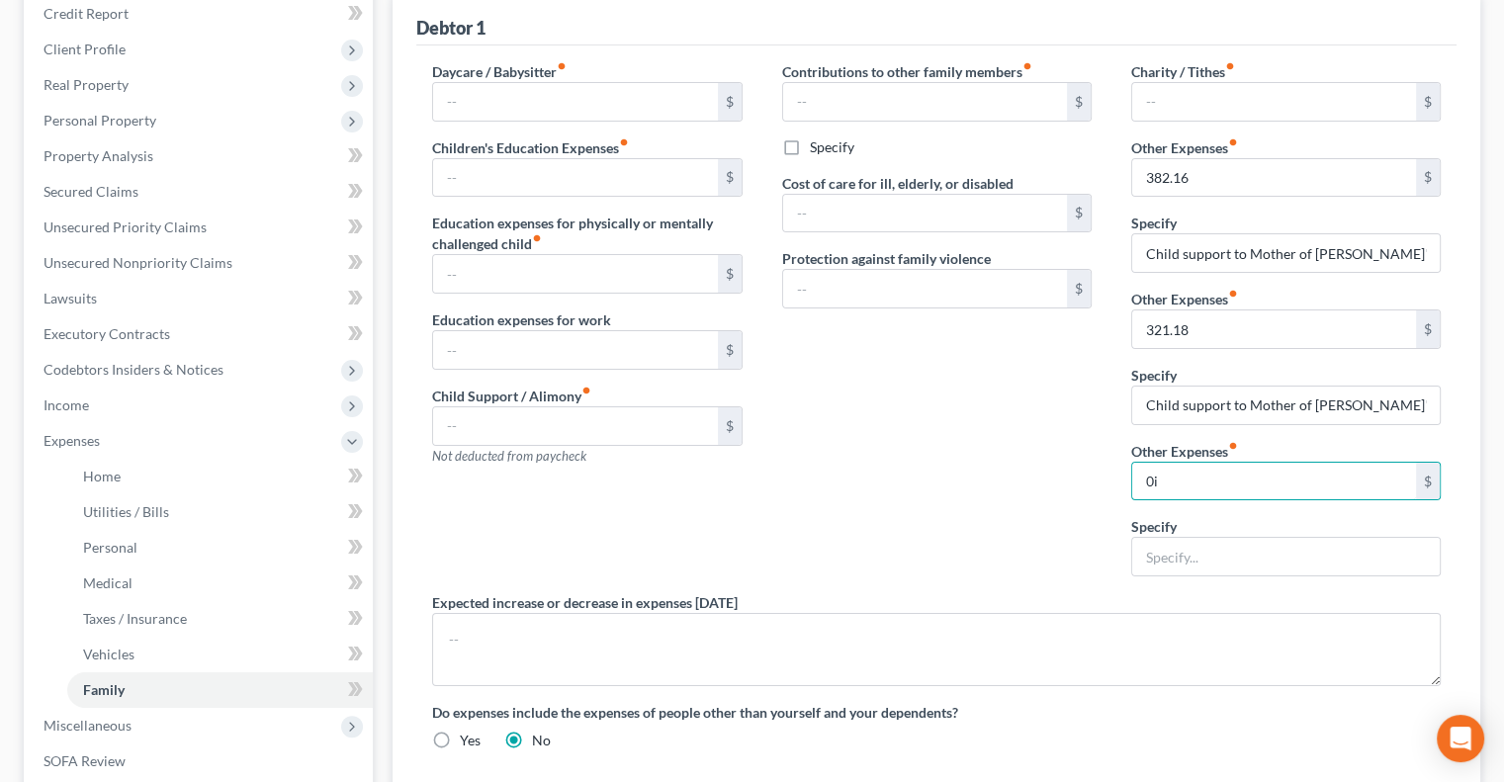
type input "0"
type input "450"
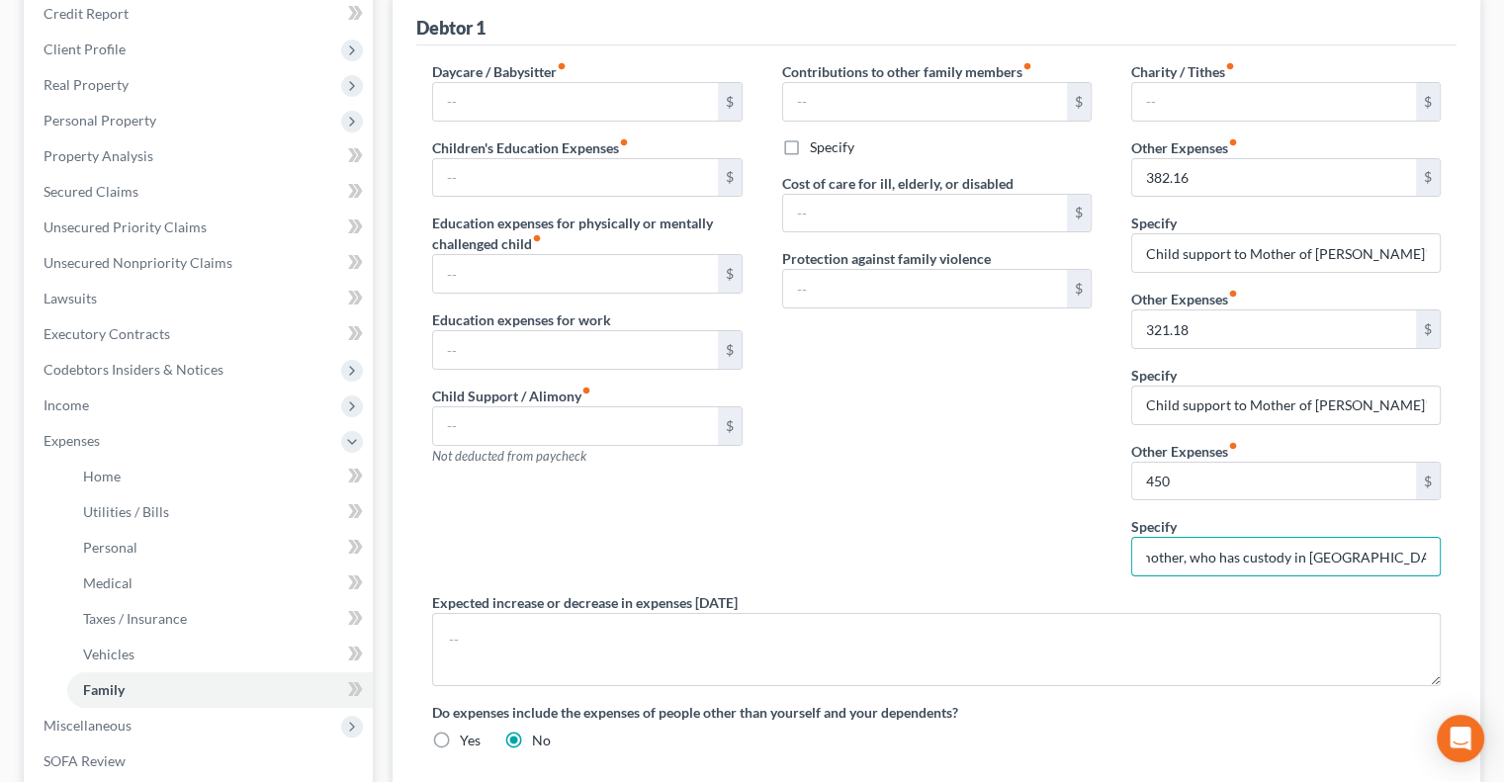
scroll to position [0, 257]
type input "Child support to Mother of Co-Debtor's mother, who has custody in [GEOGRAPHIC_D…"
click at [1246, 415] on input "Child support to Mother of Debtor's child - Kauris Sosa Guzman" at bounding box center [1286, 406] width 308 height 38
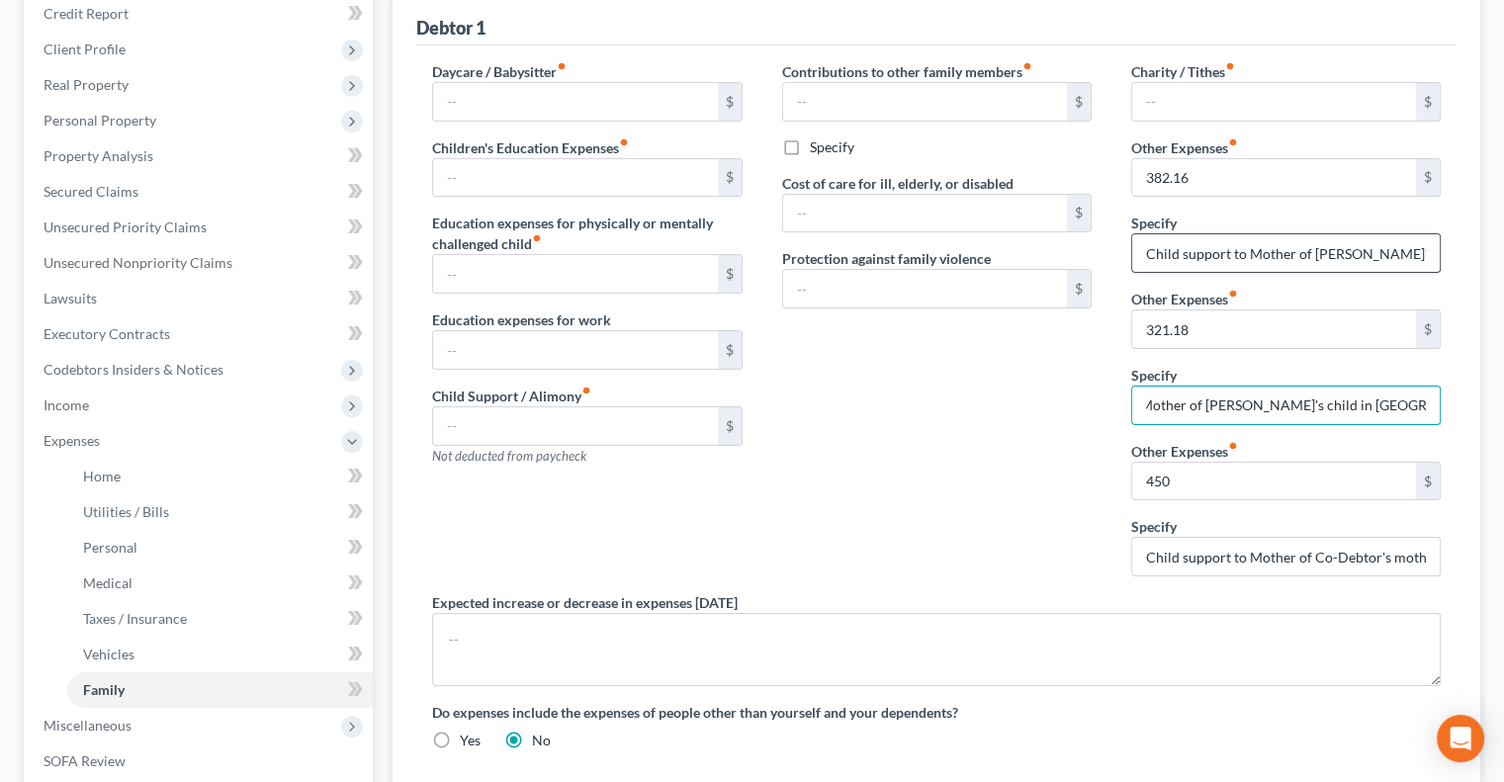
type input "Child support to Mother of [PERSON_NAME]'s child in [GEOGRAPHIC_DATA] - Kauris …"
click at [1270, 239] on input "Child support to Mother of Debtor's child - Gabriela Moreno Maldonado" at bounding box center [1286, 253] width 308 height 38
type input "Child support to Mother of [PERSON_NAME]'s child in [GEOGRAPHIC_DATA] - [PERSON…"
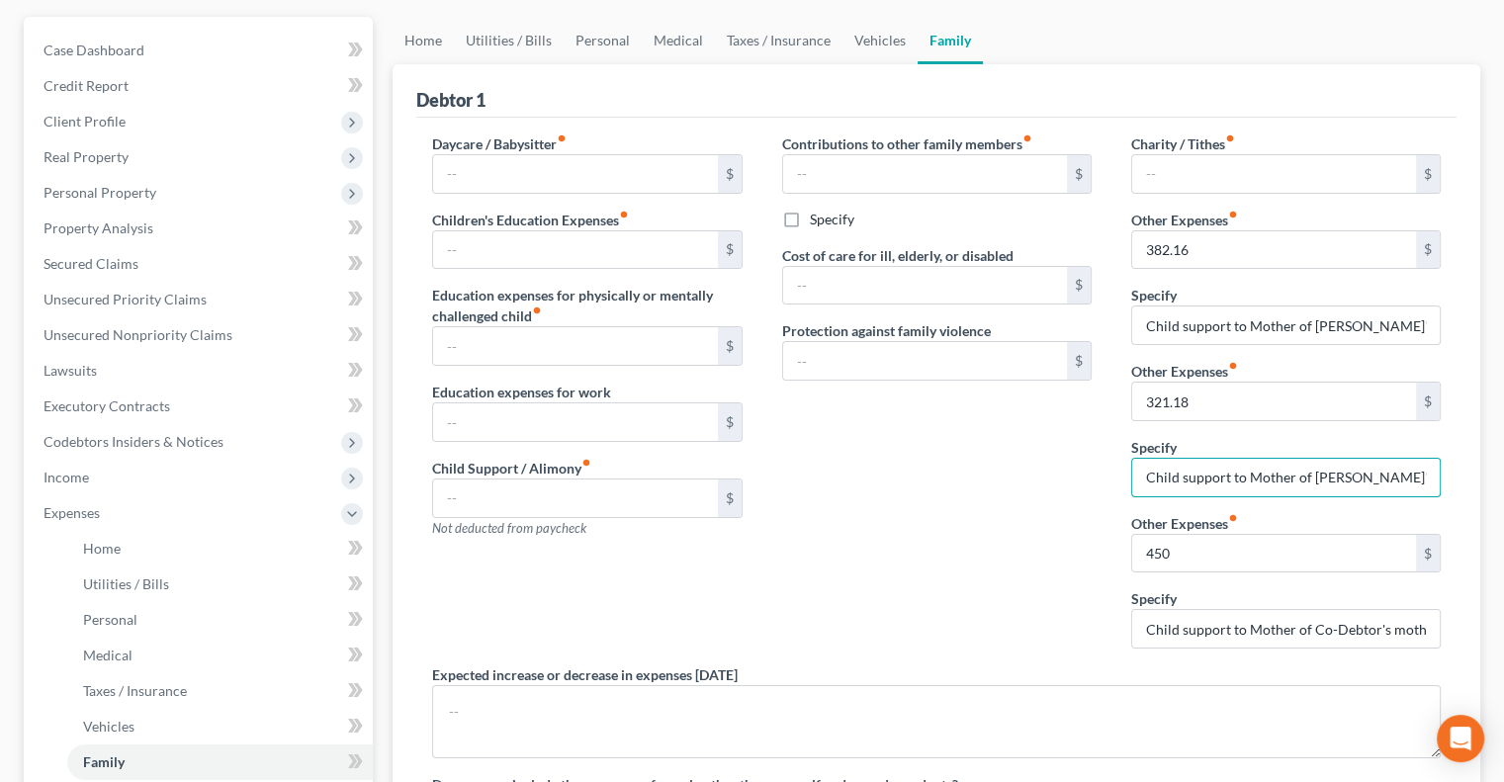
scroll to position [167, 0]
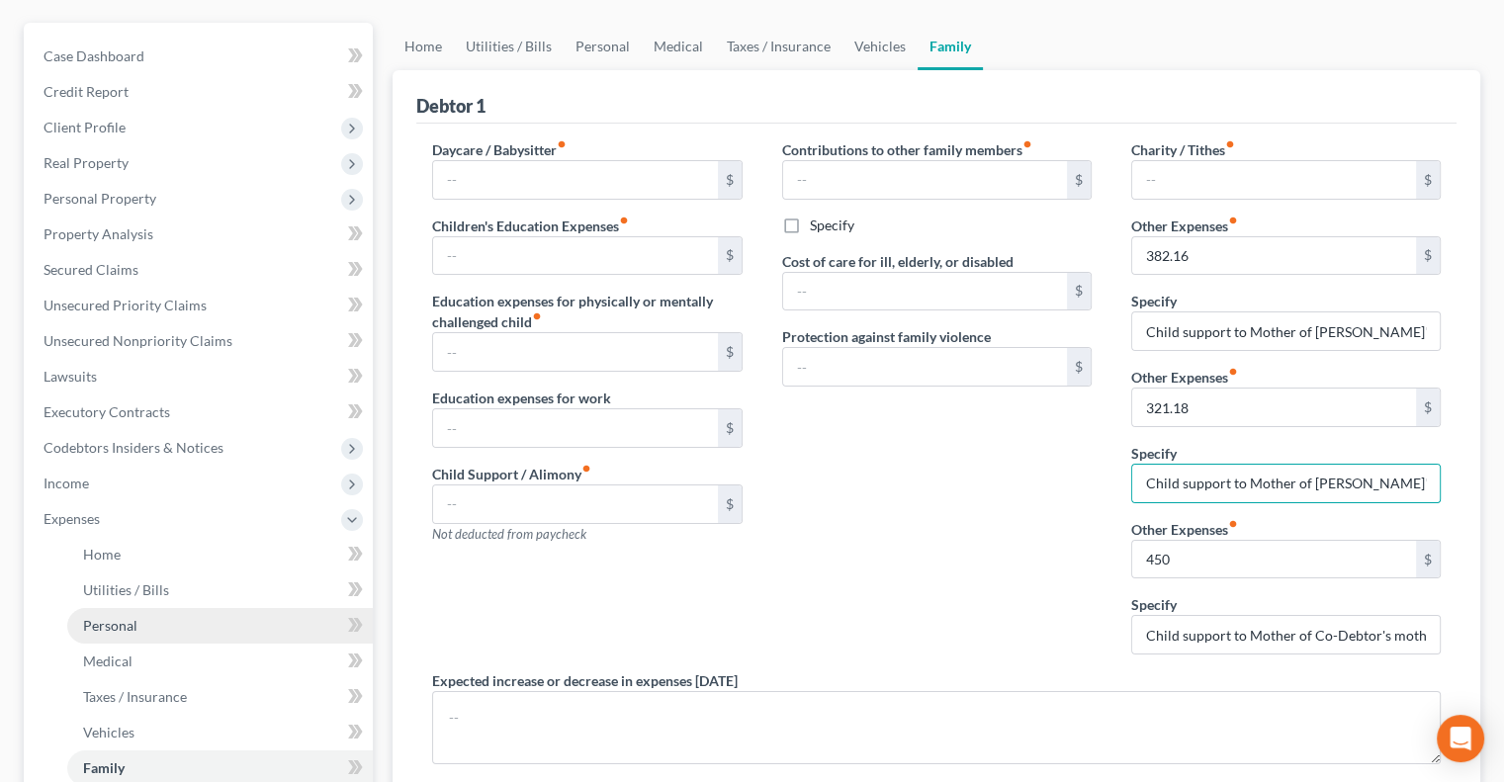
click at [150, 638] on link "Personal" at bounding box center [220, 626] width 306 height 36
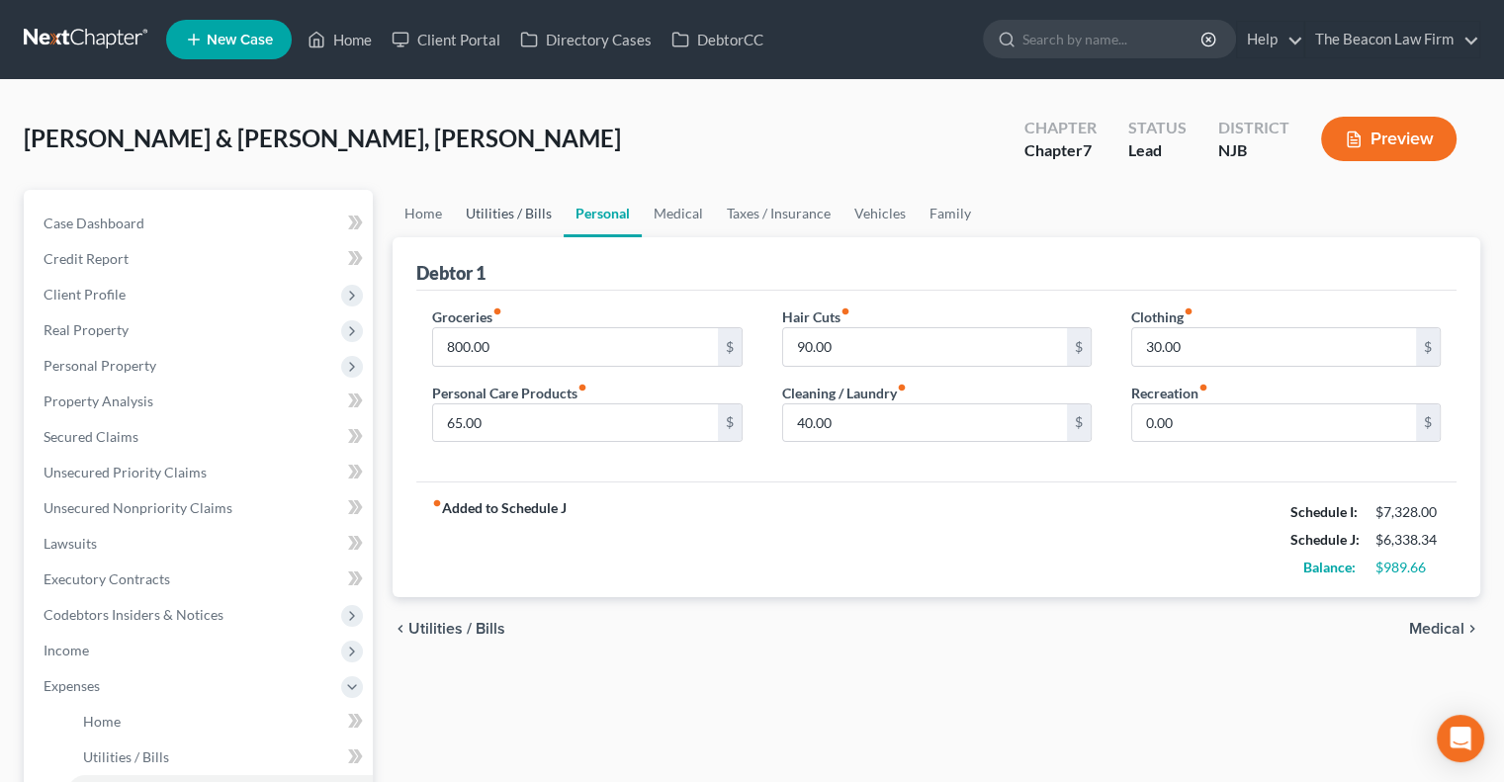
click at [513, 203] on link "Utilities / Bills" at bounding box center [509, 213] width 110 height 47
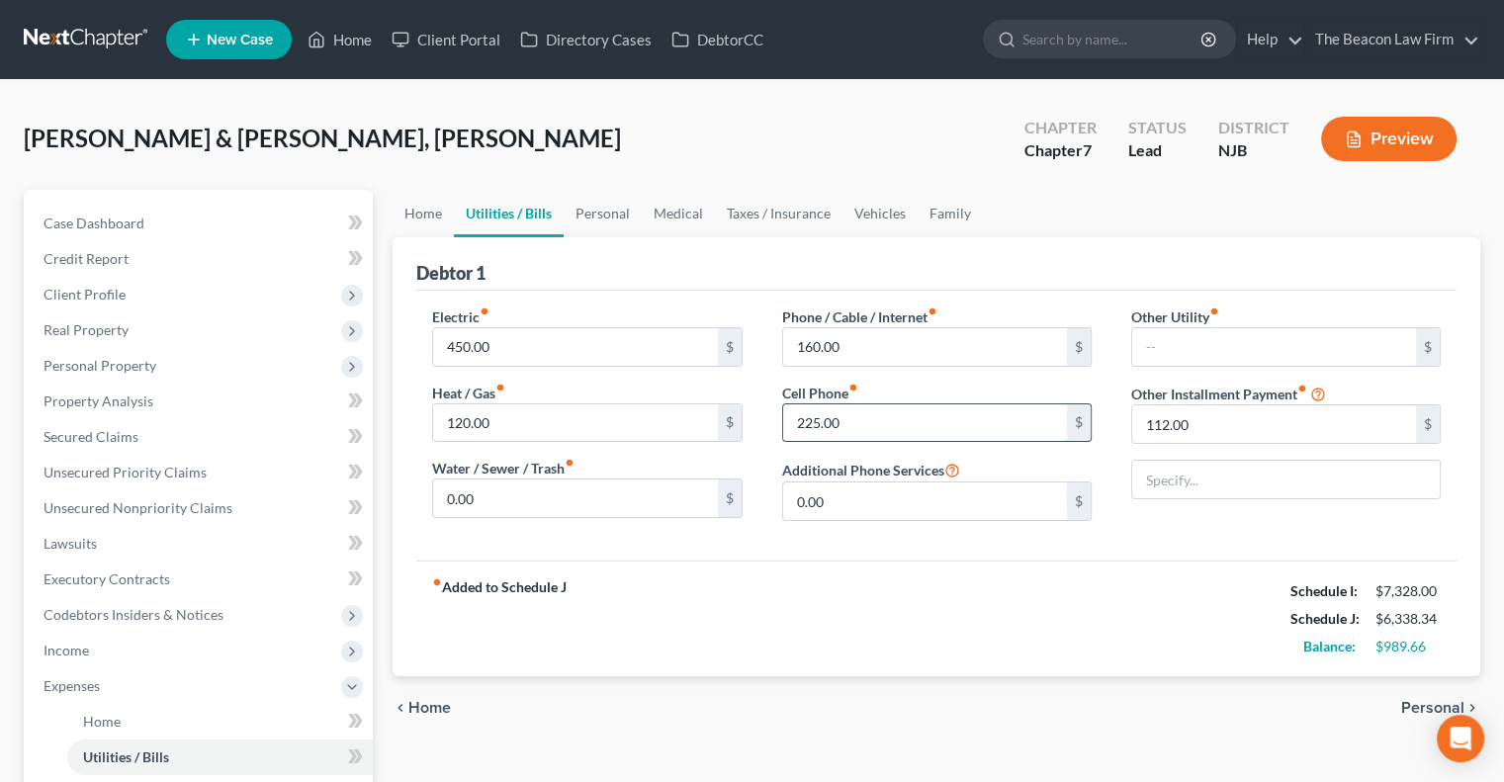
click at [908, 425] on input "225.00" at bounding box center [925, 423] width 284 height 38
click at [429, 213] on link "Home" at bounding box center [423, 213] width 61 height 47
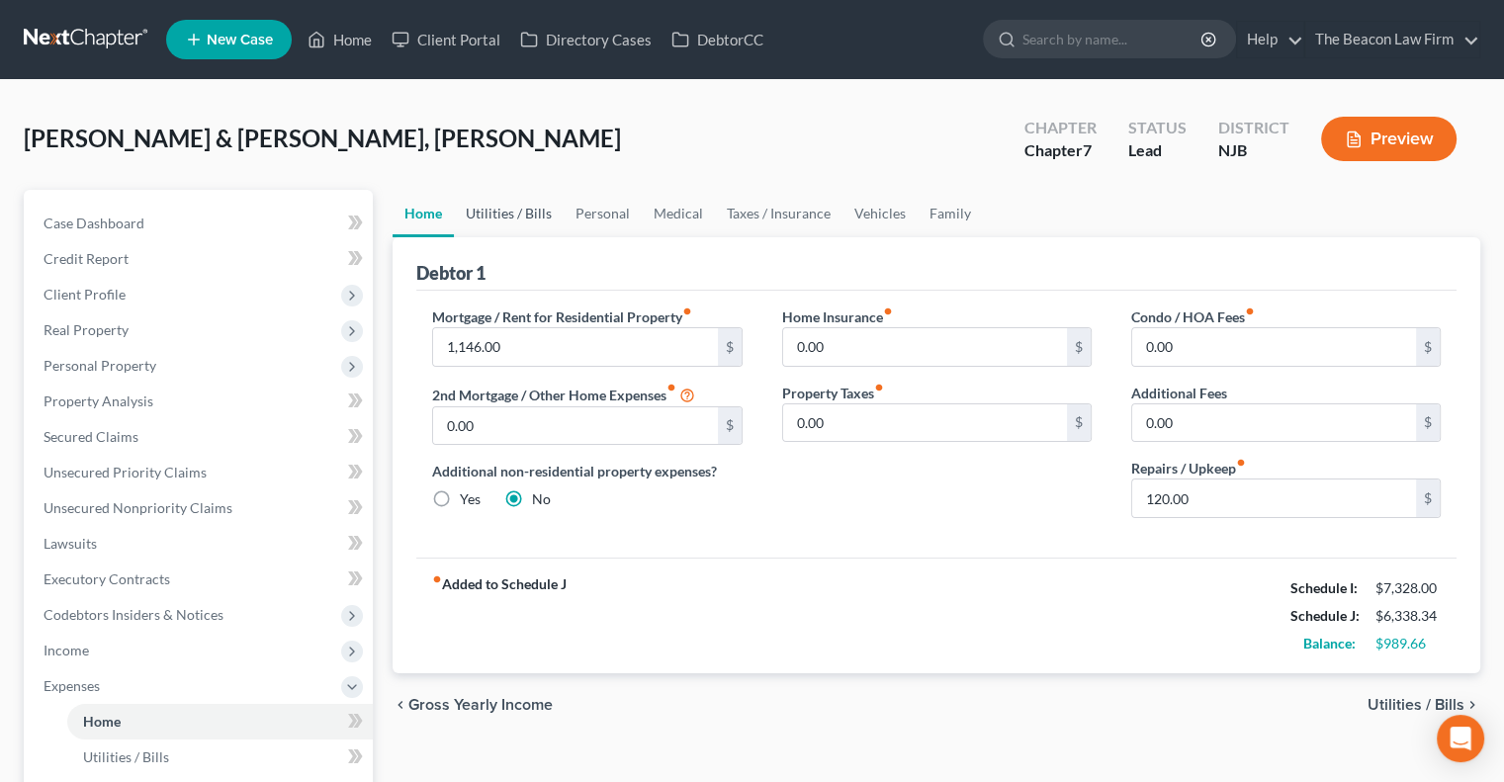
click at [521, 211] on link "Utilities / Bills" at bounding box center [509, 213] width 110 height 47
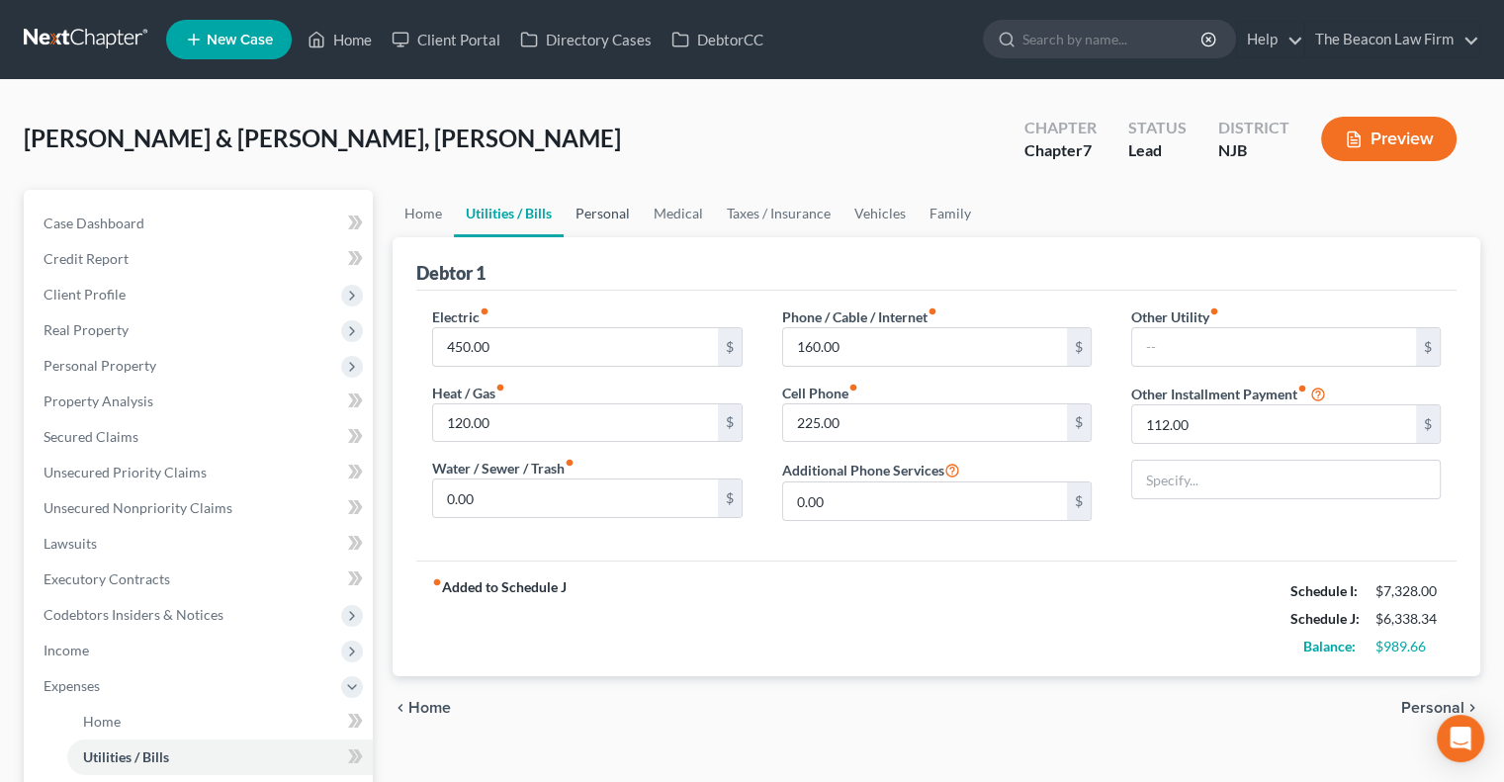
click at [589, 214] on link "Personal" at bounding box center [603, 213] width 78 height 47
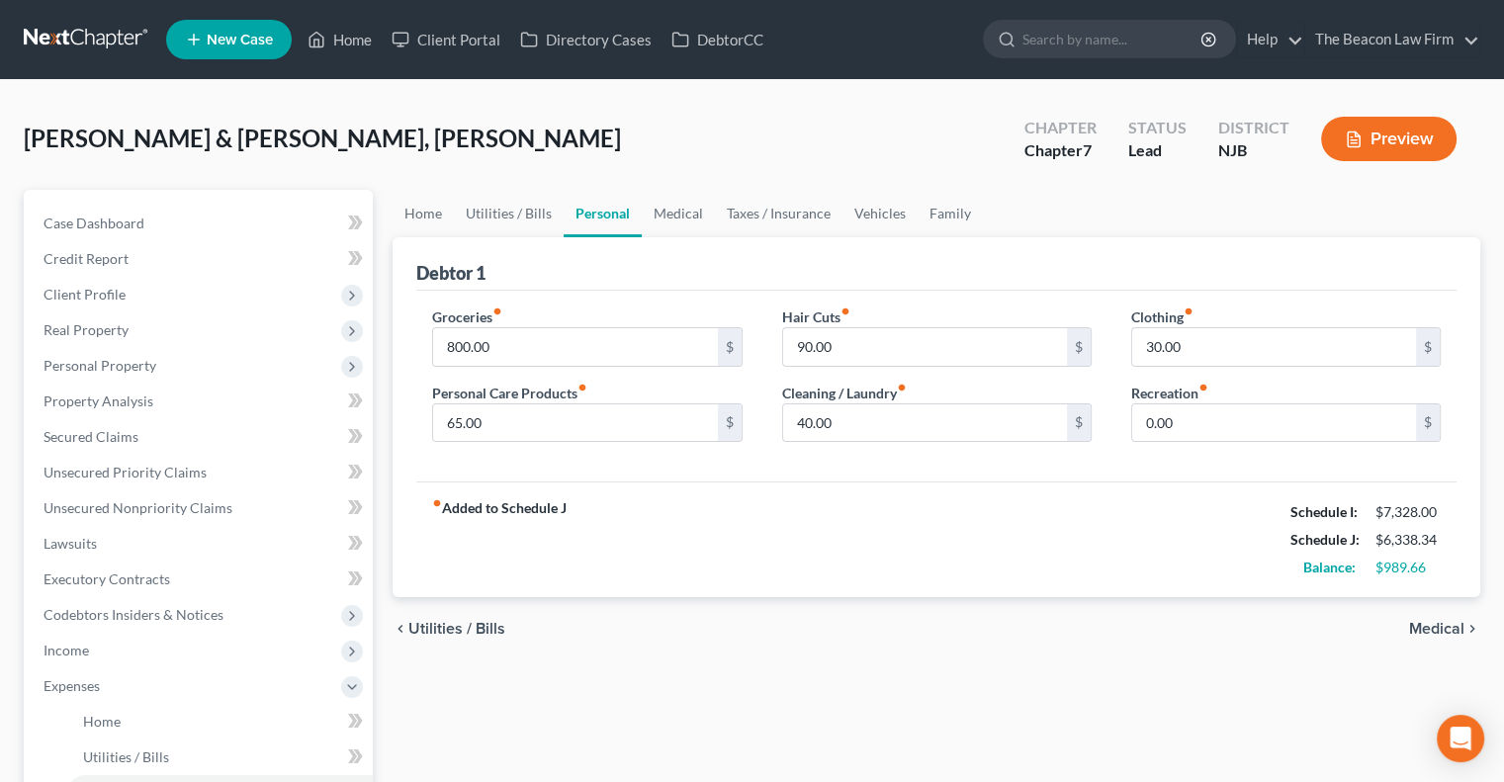
click at [506, 367] on div "Groceries fiber_manual_record 800.00 $ Personal Care Products fiber_manual_reco…" at bounding box center [586, 383] width 349 height 152
click at [507, 355] on input "800.00" at bounding box center [575, 347] width 284 height 38
type input "0"
type input "600.00"
click at [784, 219] on link "Taxes / Insurance" at bounding box center [779, 213] width 128 height 47
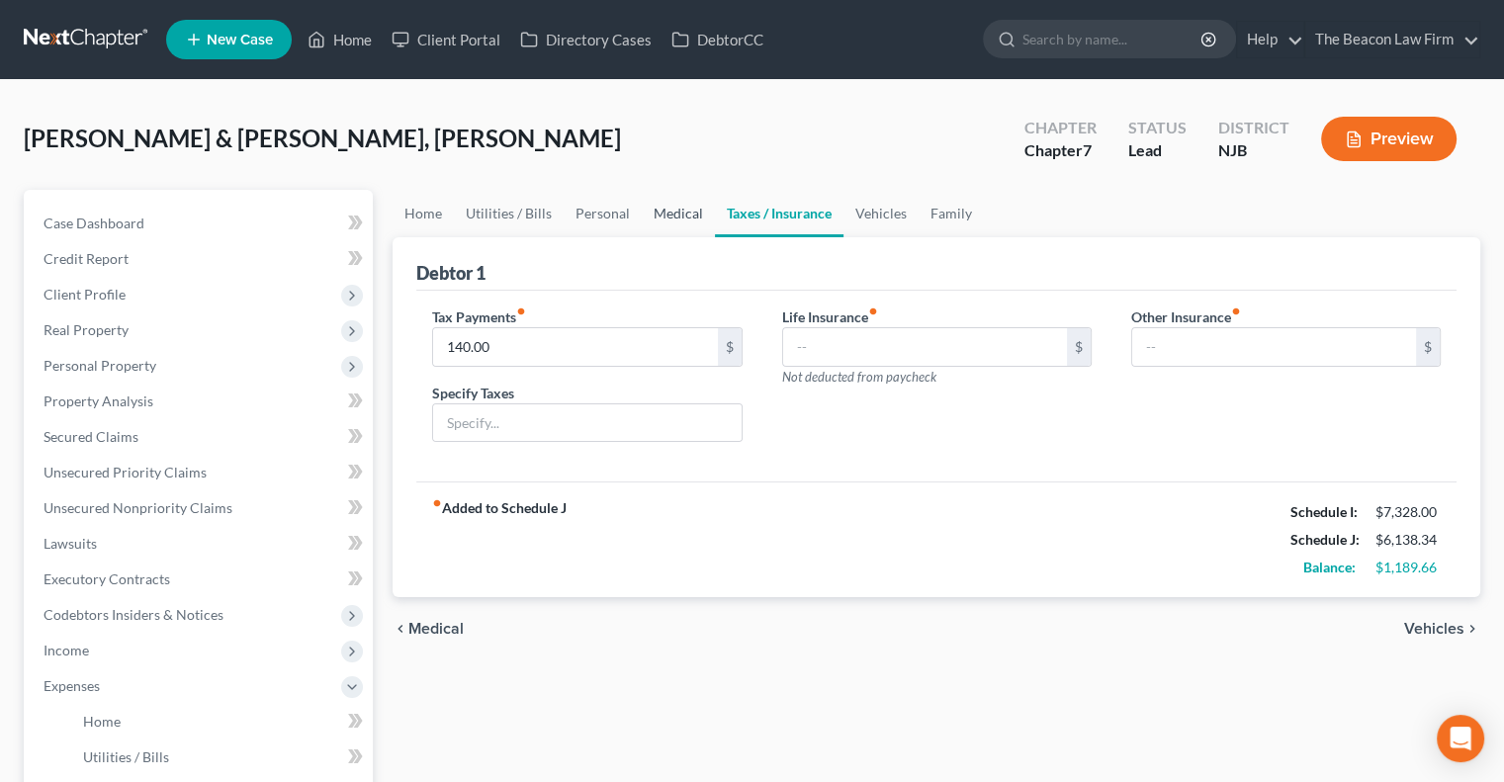
click at [642, 230] on link "Medical" at bounding box center [678, 213] width 73 height 47
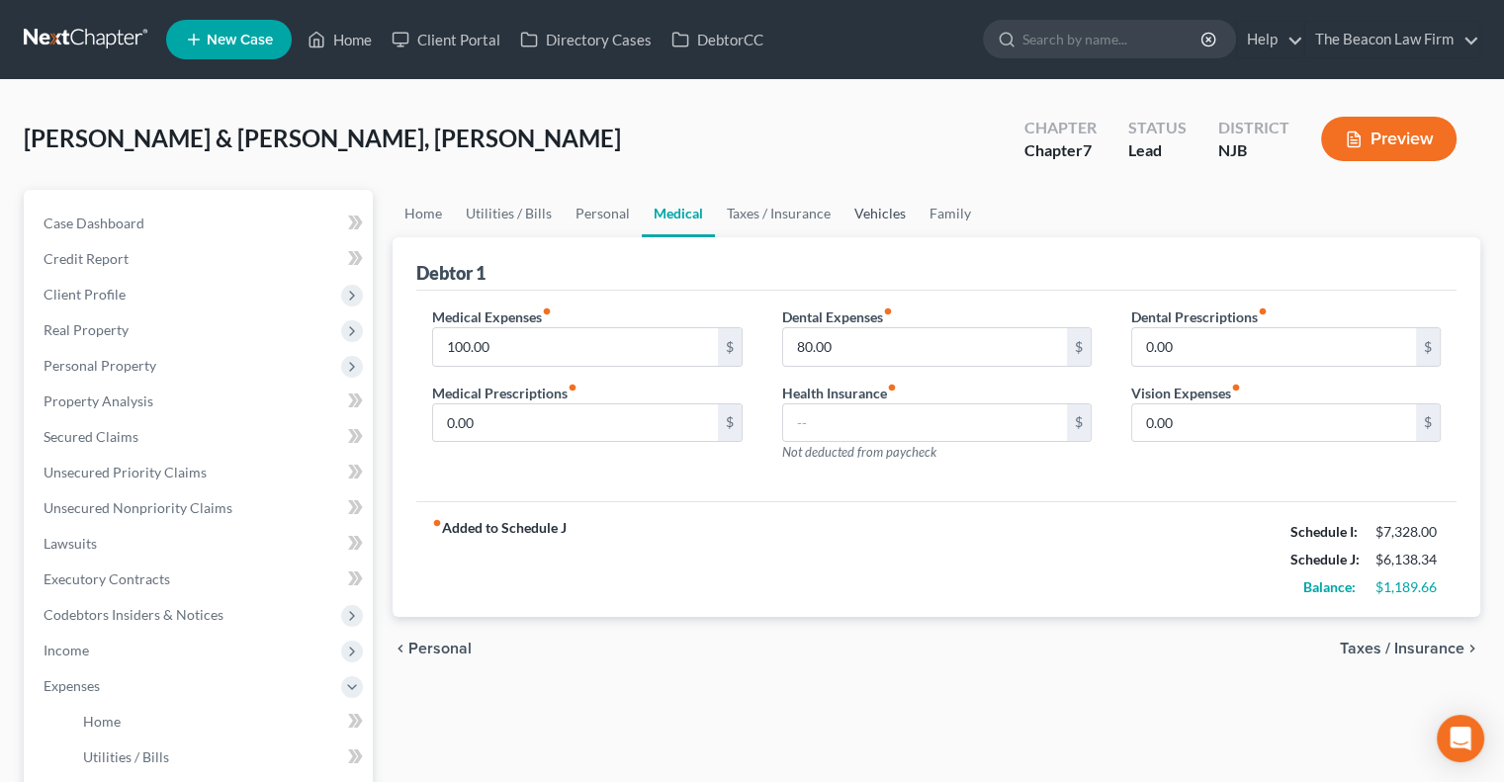
click at [848, 220] on link "Vehicles" at bounding box center [880, 213] width 75 height 47
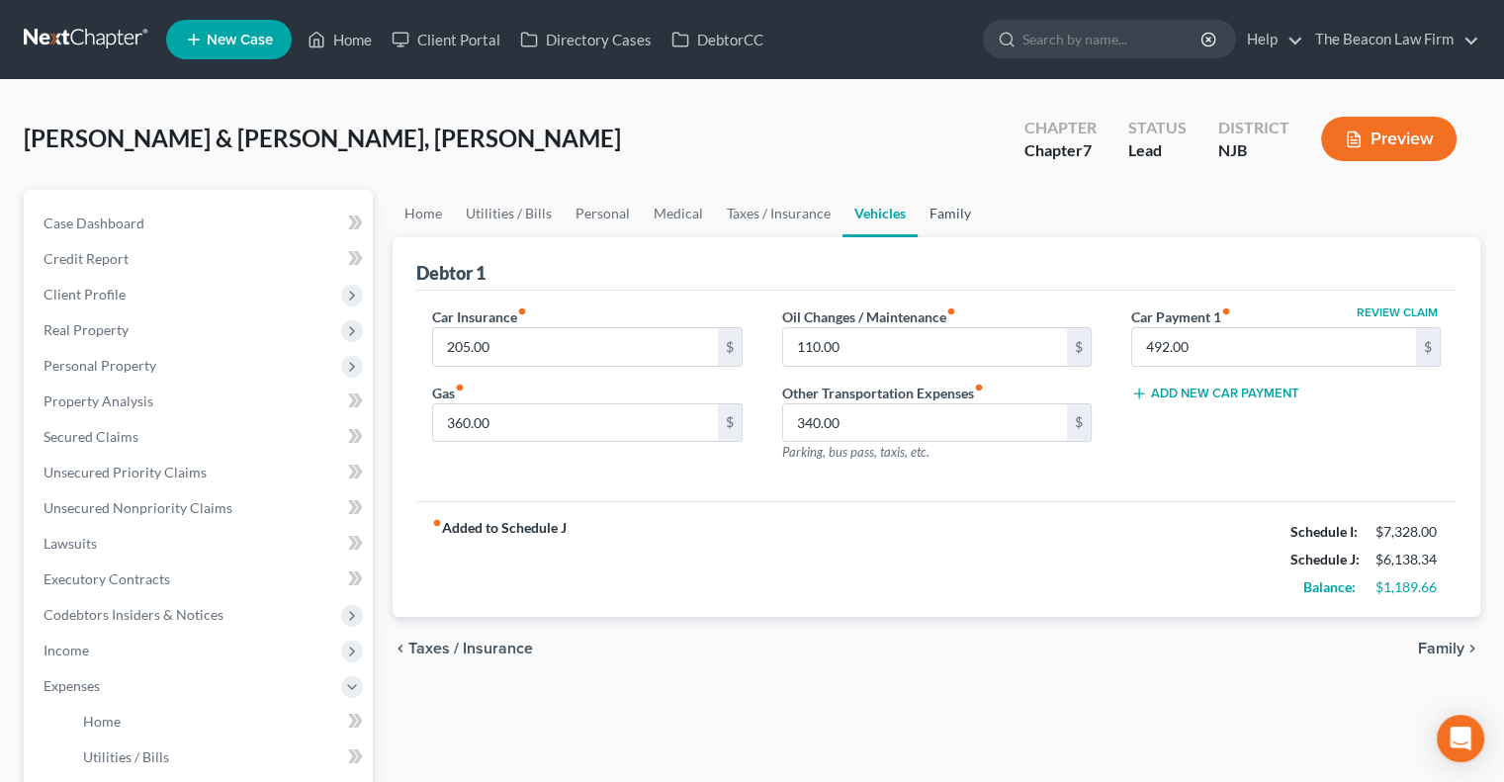
click at [942, 218] on link "Family" at bounding box center [950, 213] width 65 height 47
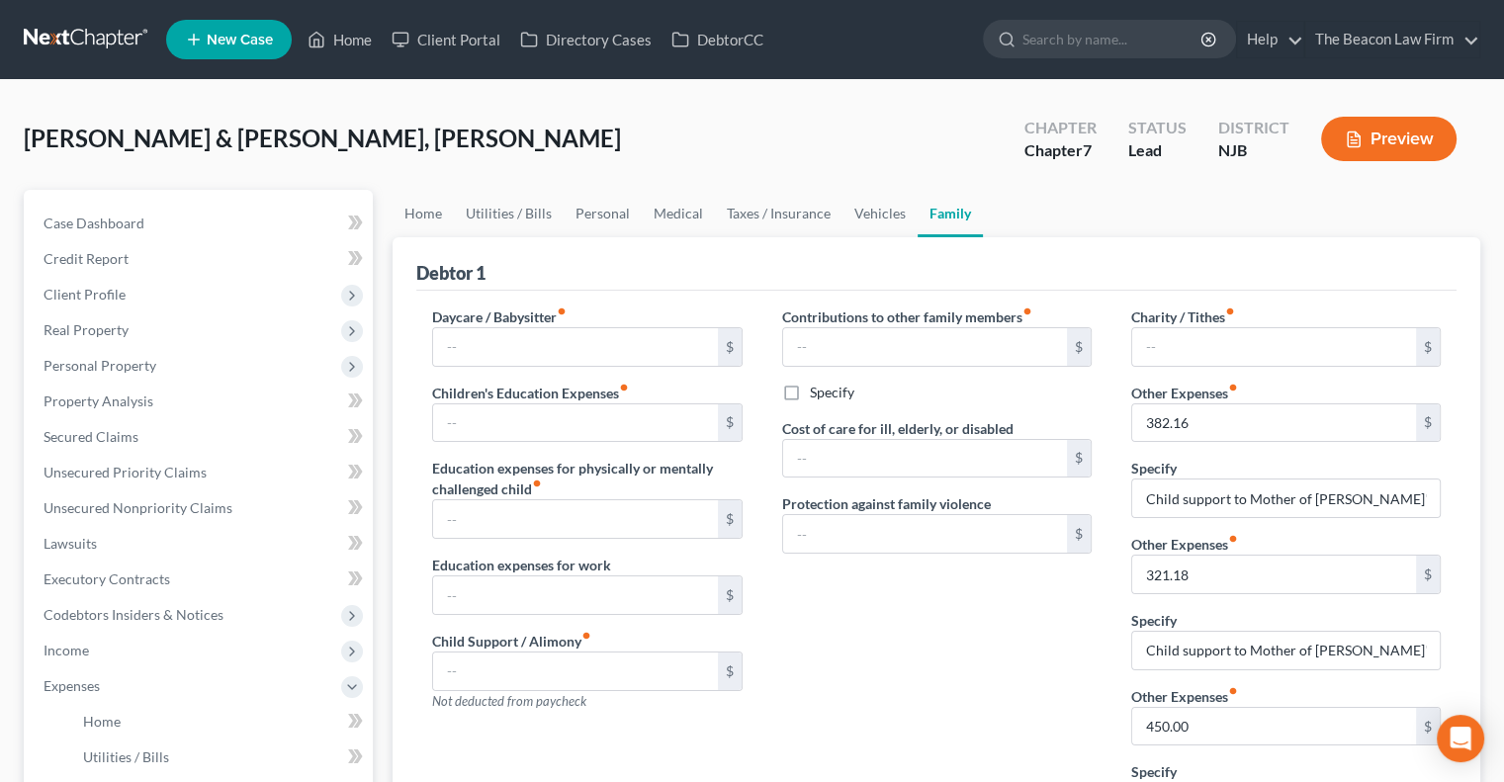
click at [902, 645] on div "Contributions to other family members fiber_manual_record $ Specify Cost of car…" at bounding box center [936, 572] width 349 height 531
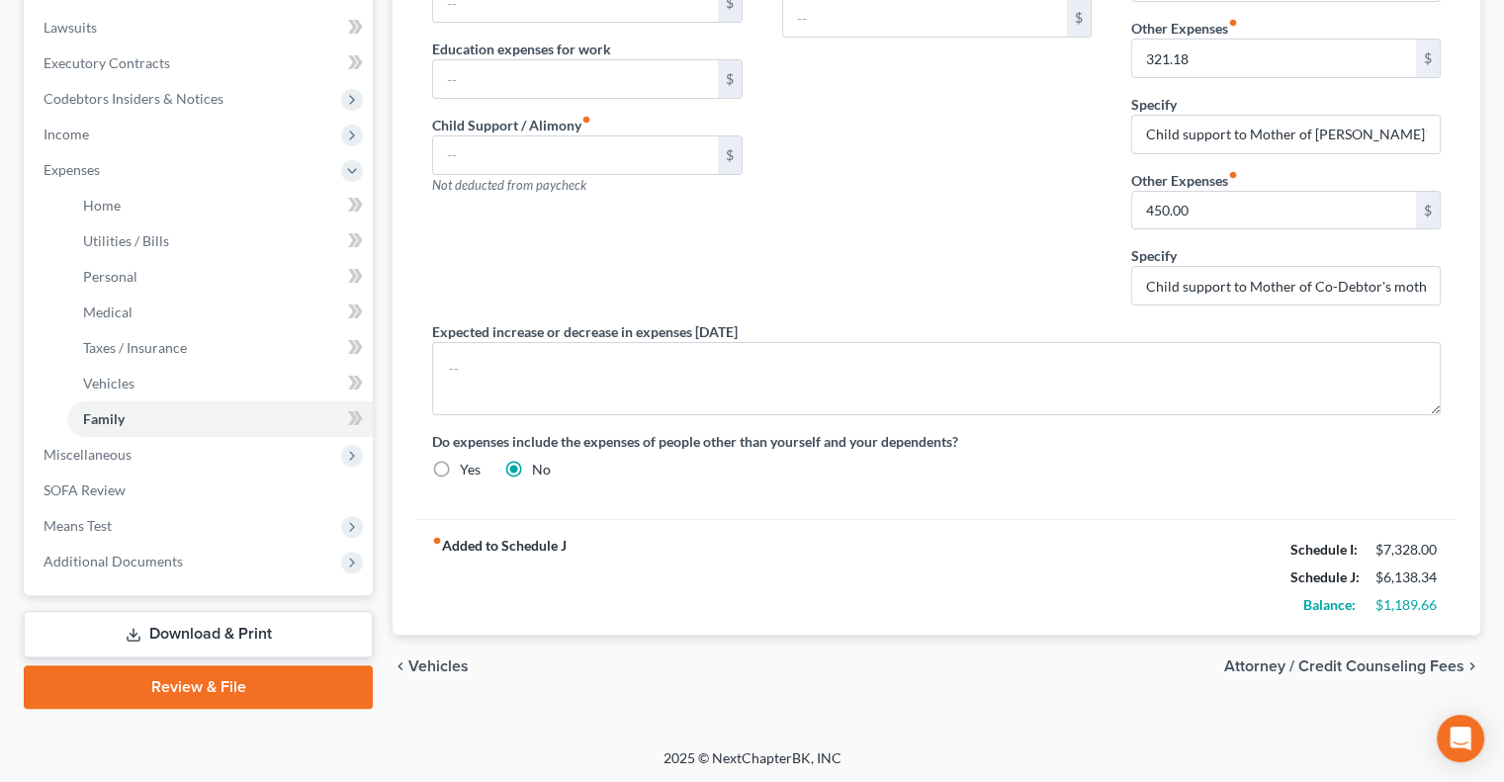
click at [793, 224] on div "Contributions to other family members fiber_manual_record $ Specify Cost of car…" at bounding box center [936, 55] width 349 height 531
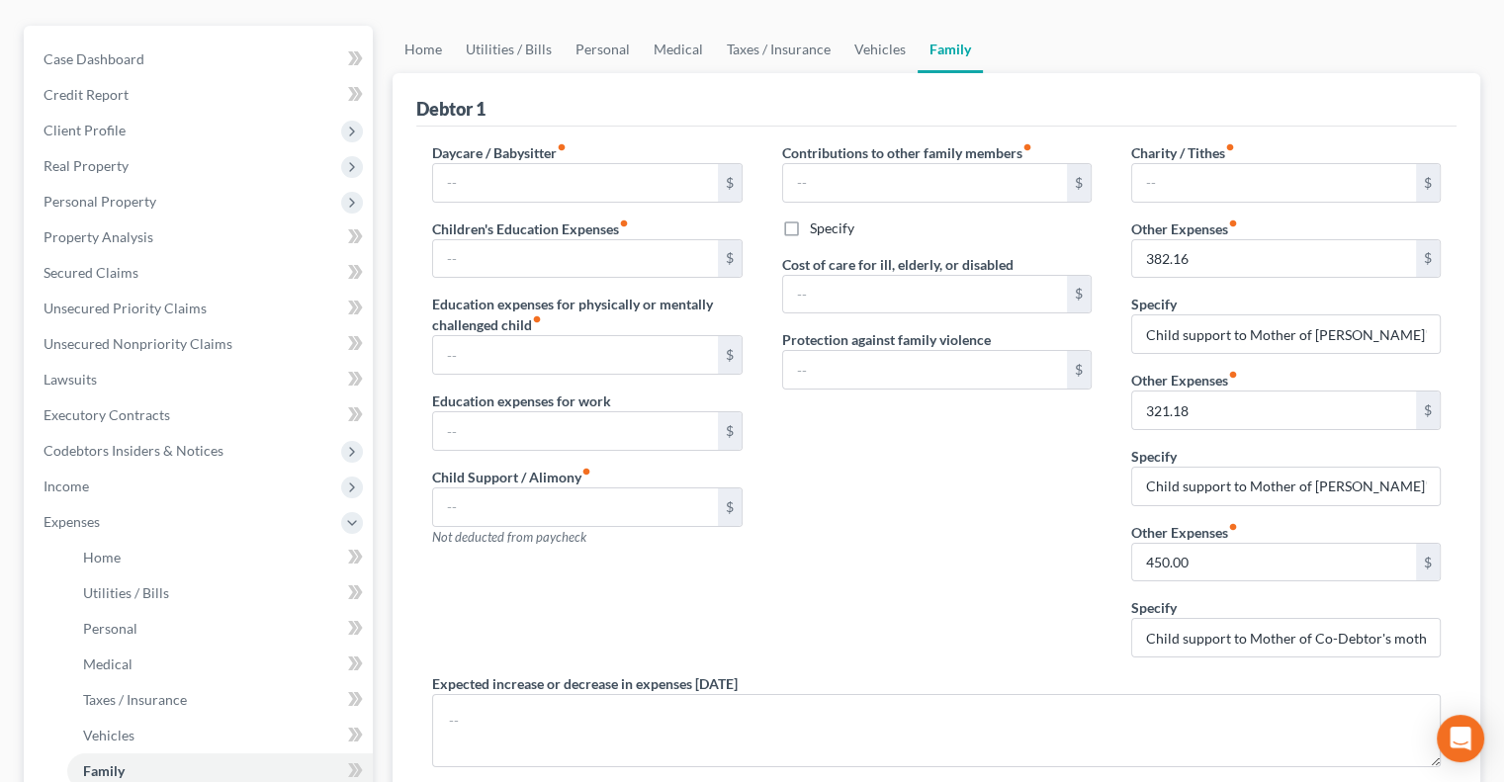
scroll to position [159, 0]
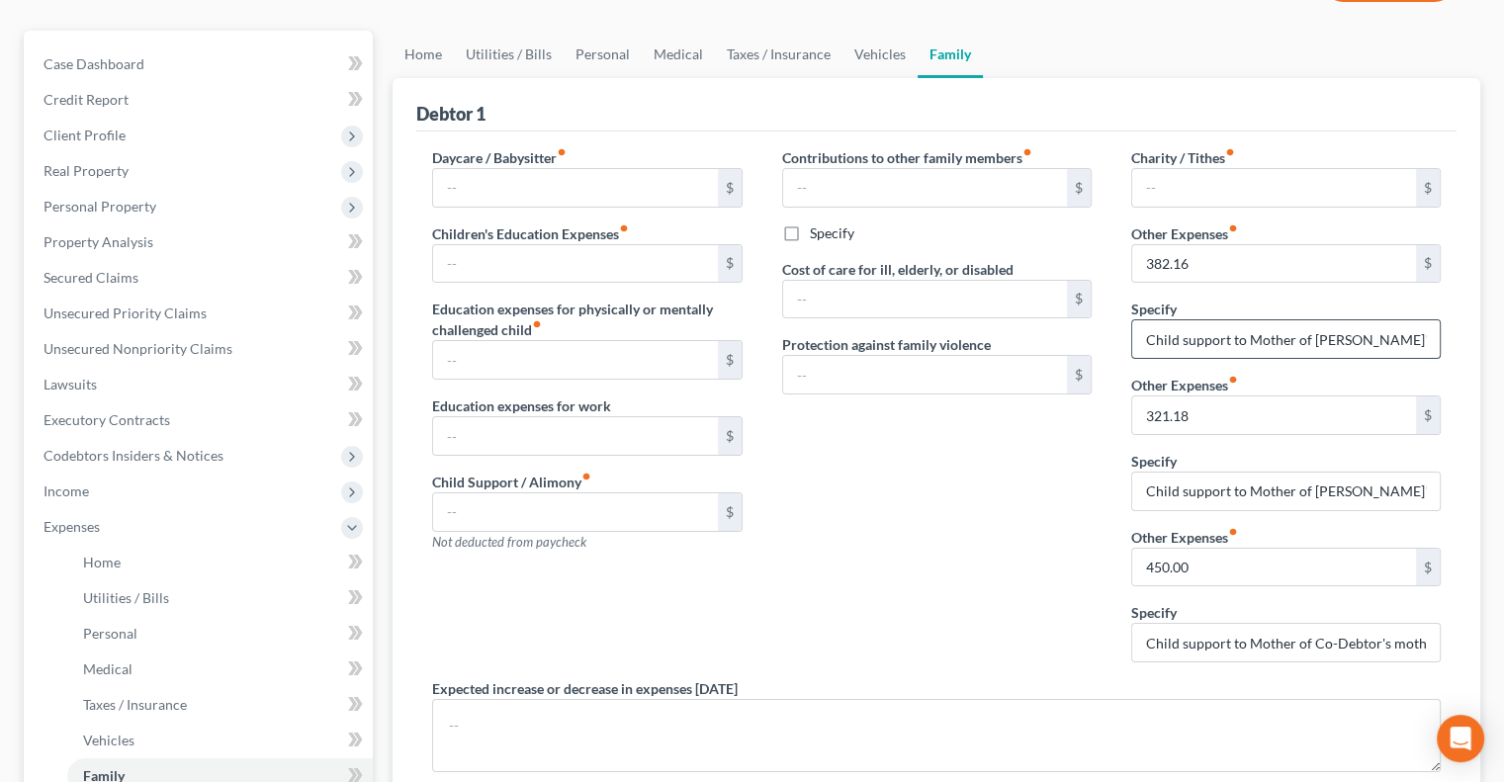
click at [1212, 338] on input "Child support to Mother of [PERSON_NAME]'s child in [GEOGRAPHIC_DATA] - [PERSON…" at bounding box center [1286, 339] width 308 height 38
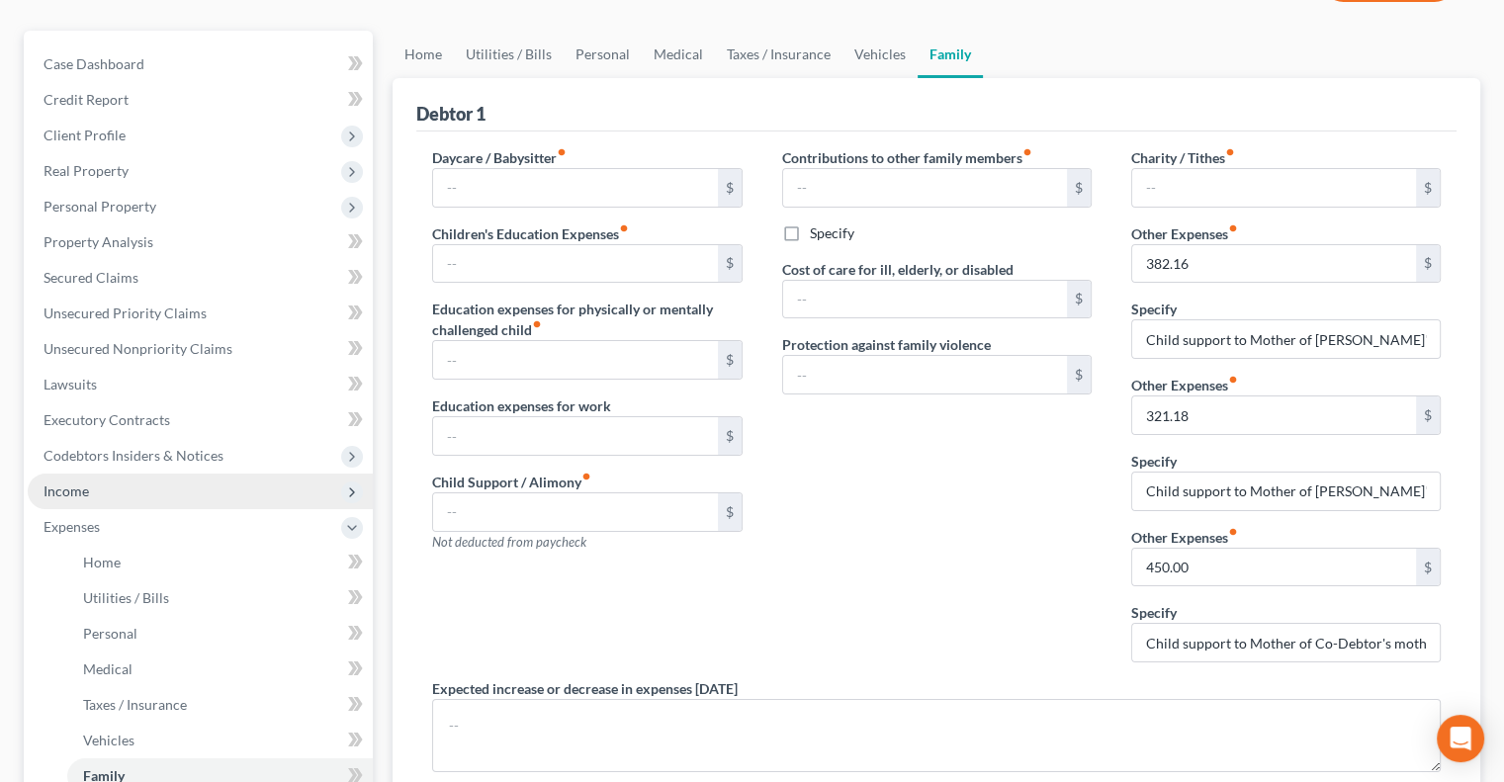
click at [81, 500] on span "Income" at bounding box center [200, 492] width 345 height 36
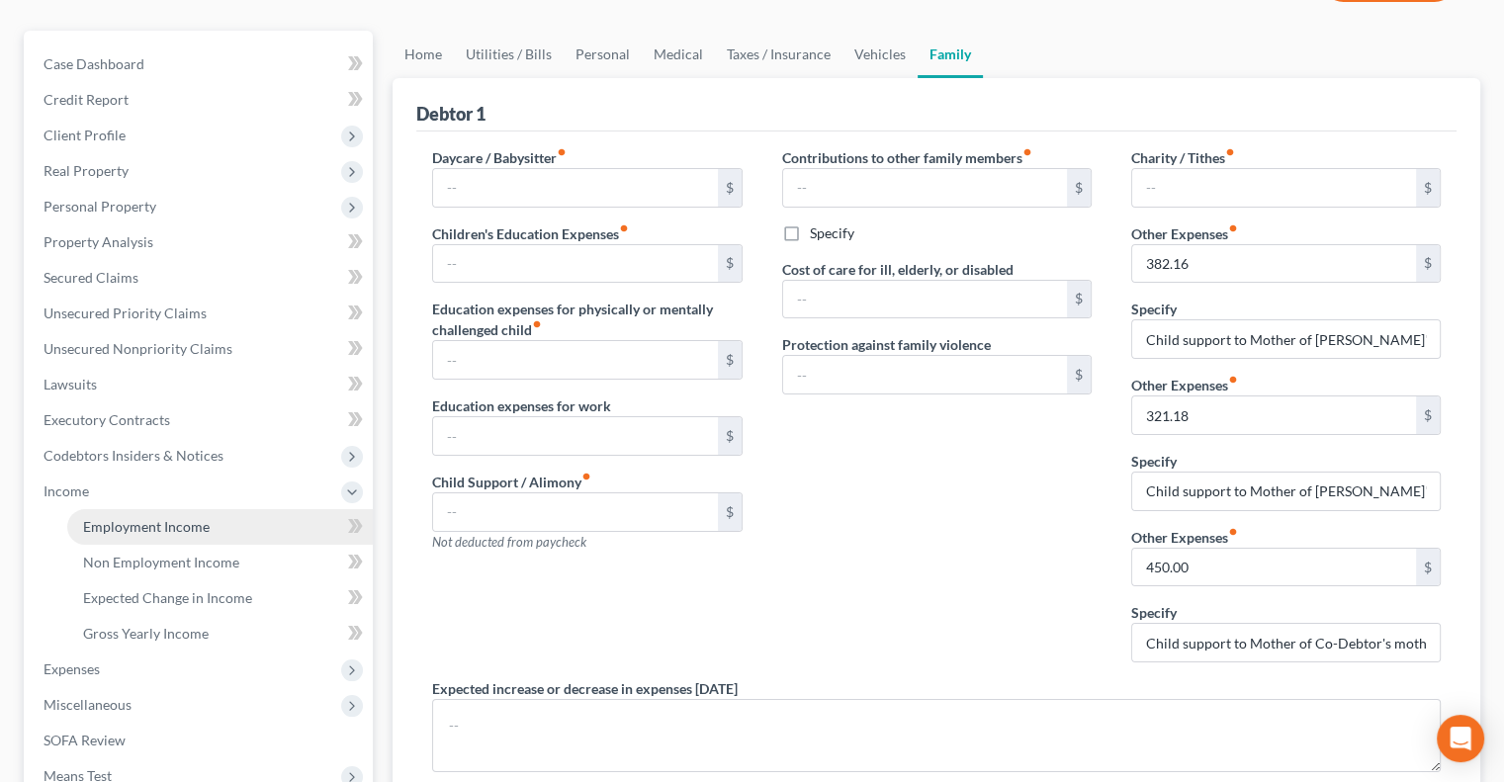
click at [209, 510] on link "Employment Income" at bounding box center [220, 527] width 306 height 36
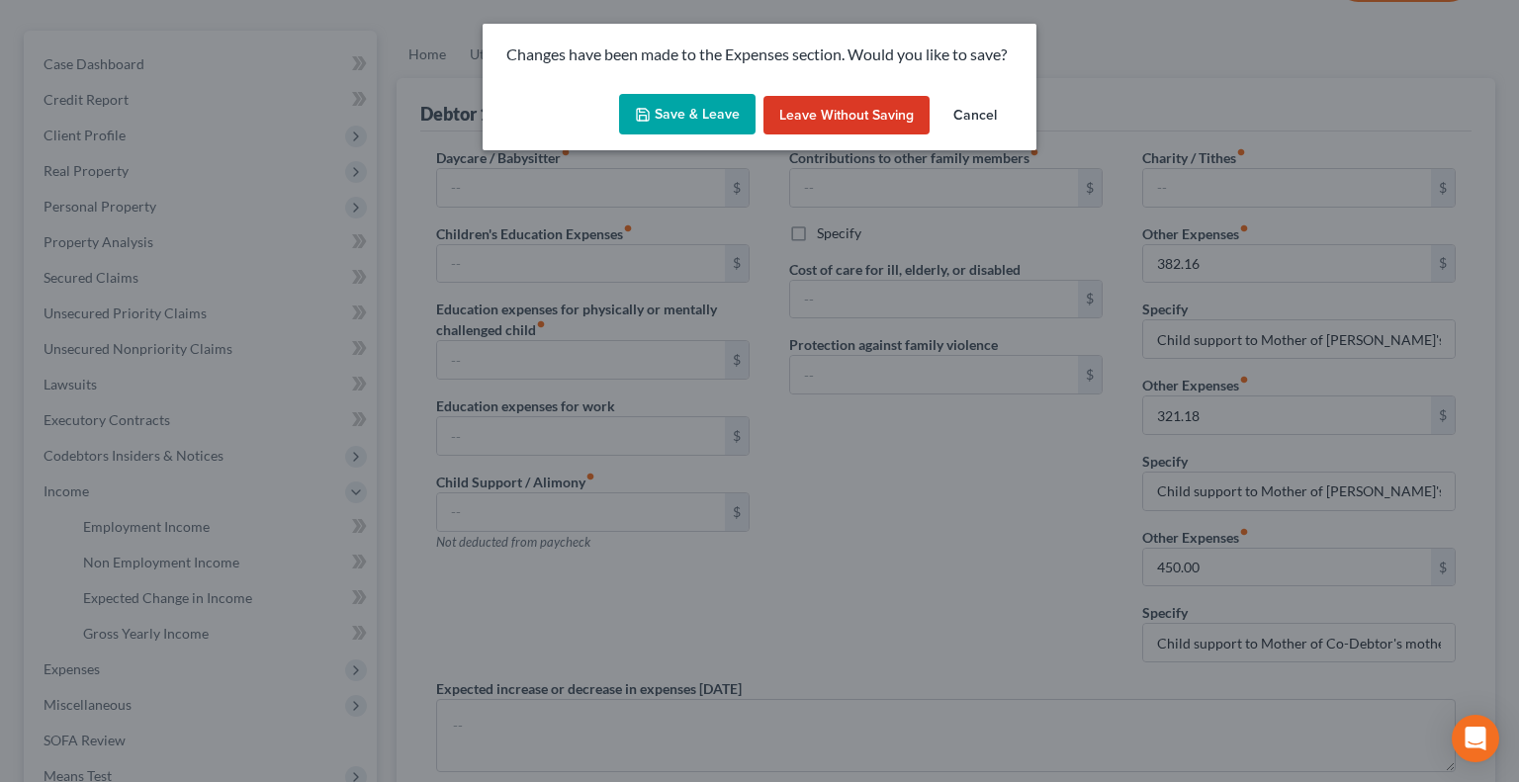
click at [689, 112] on button "Save & Leave" at bounding box center [687, 115] width 136 height 42
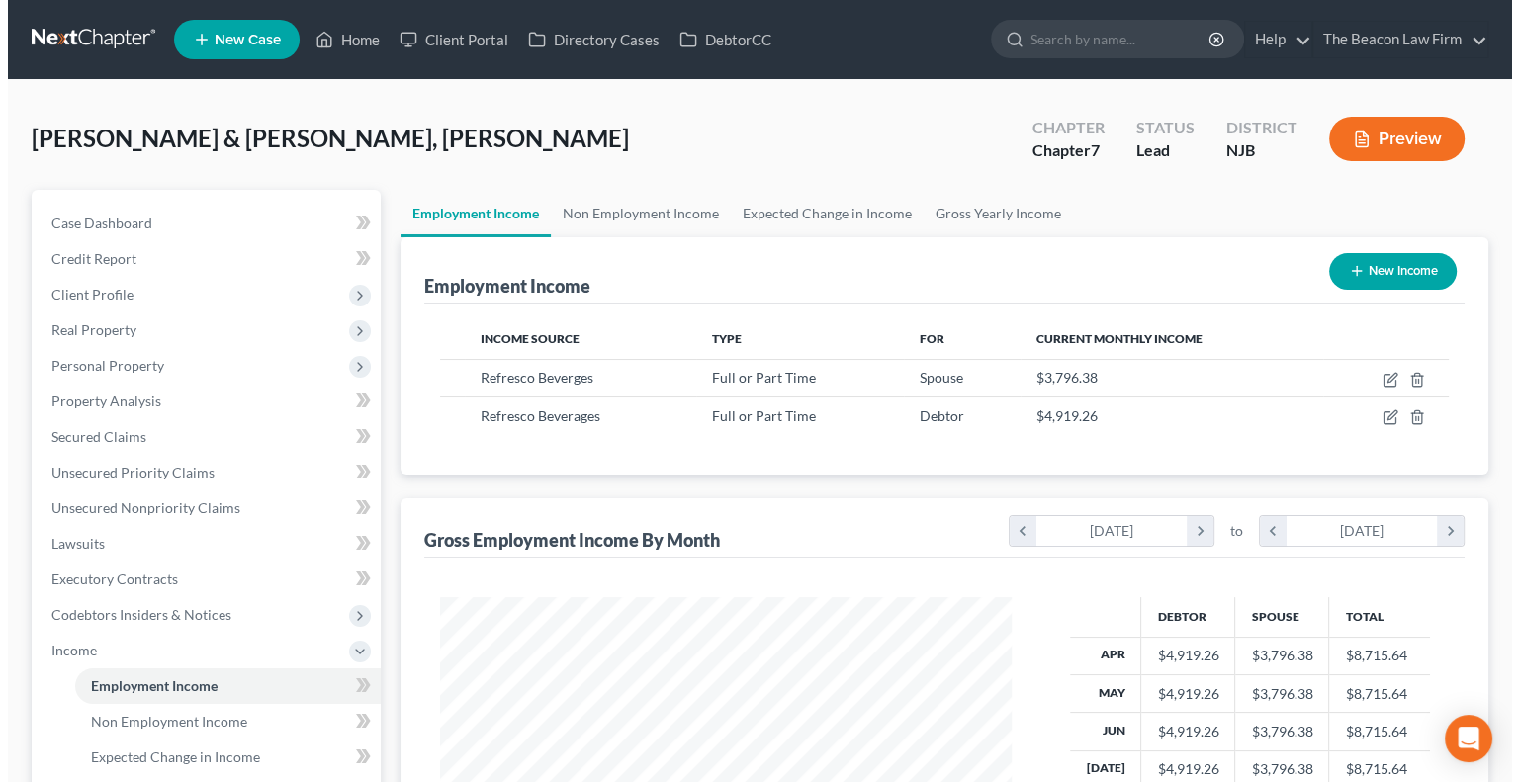
scroll to position [352, 610]
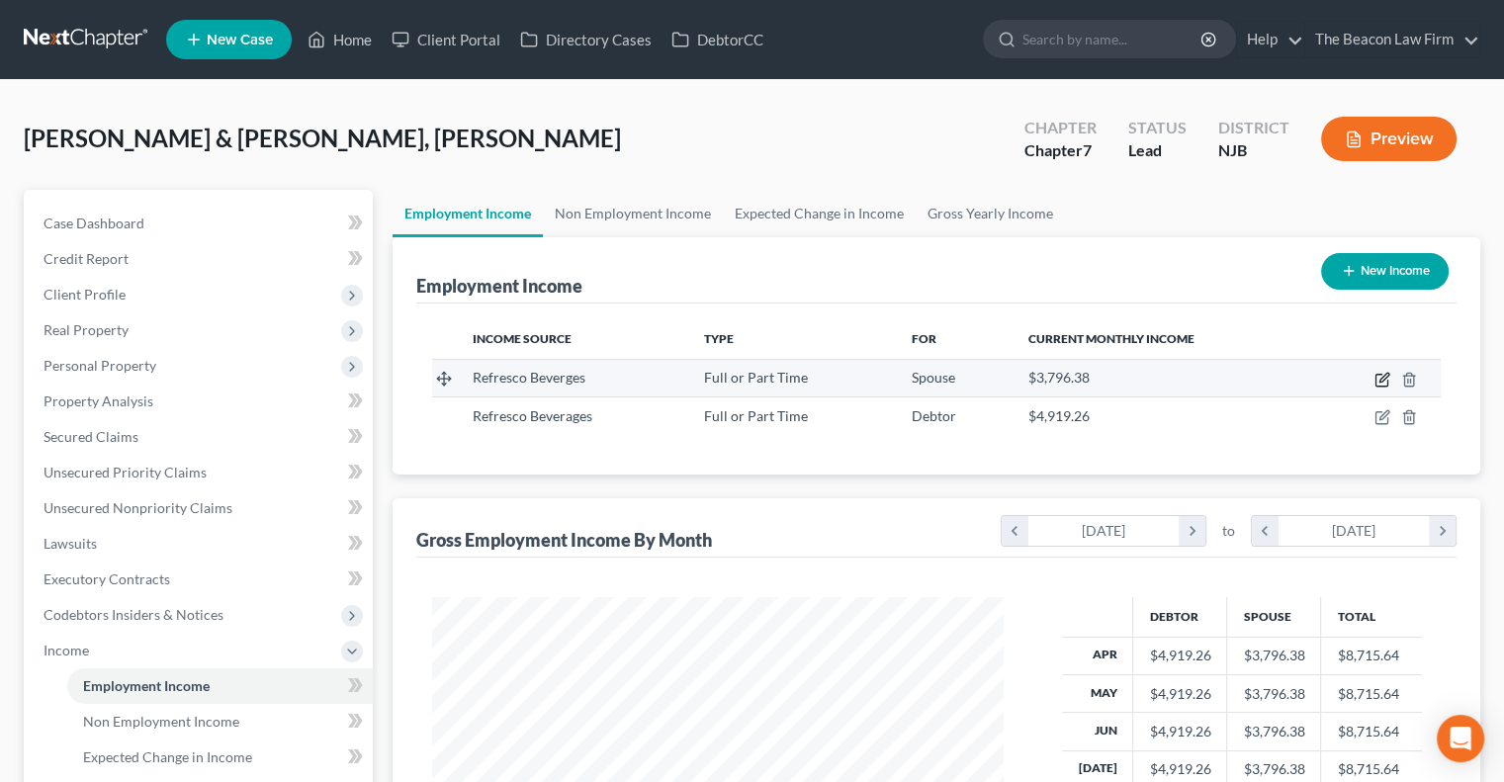
click at [1383, 380] on icon "button" at bounding box center [1384, 377] width 9 height 9
select select "0"
select select "33"
select select "1"
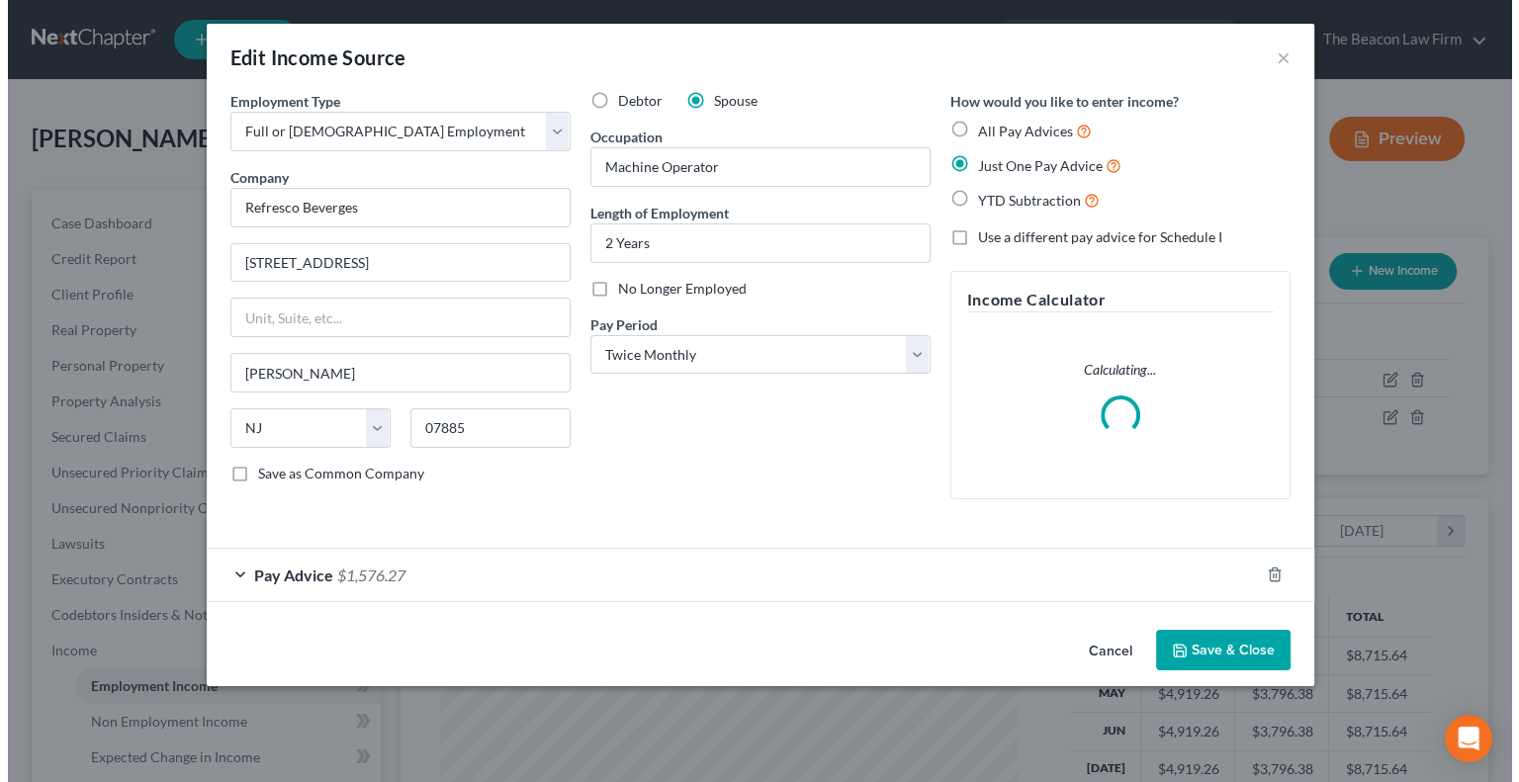
scroll to position [352, 617]
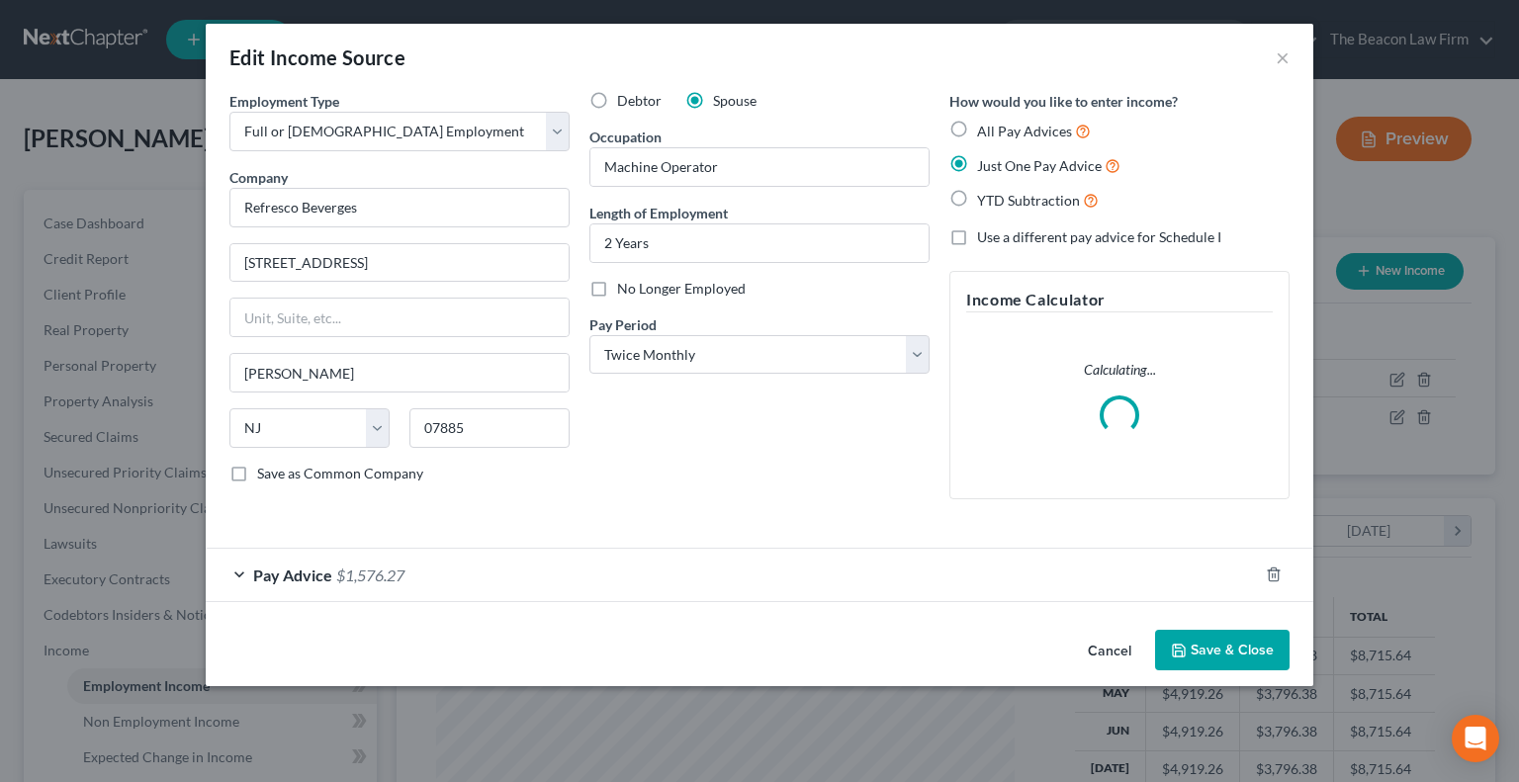
click at [332, 572] on div "Pay Advice $1,576.27" at bounding box center [732, 575] width 1052 height 52
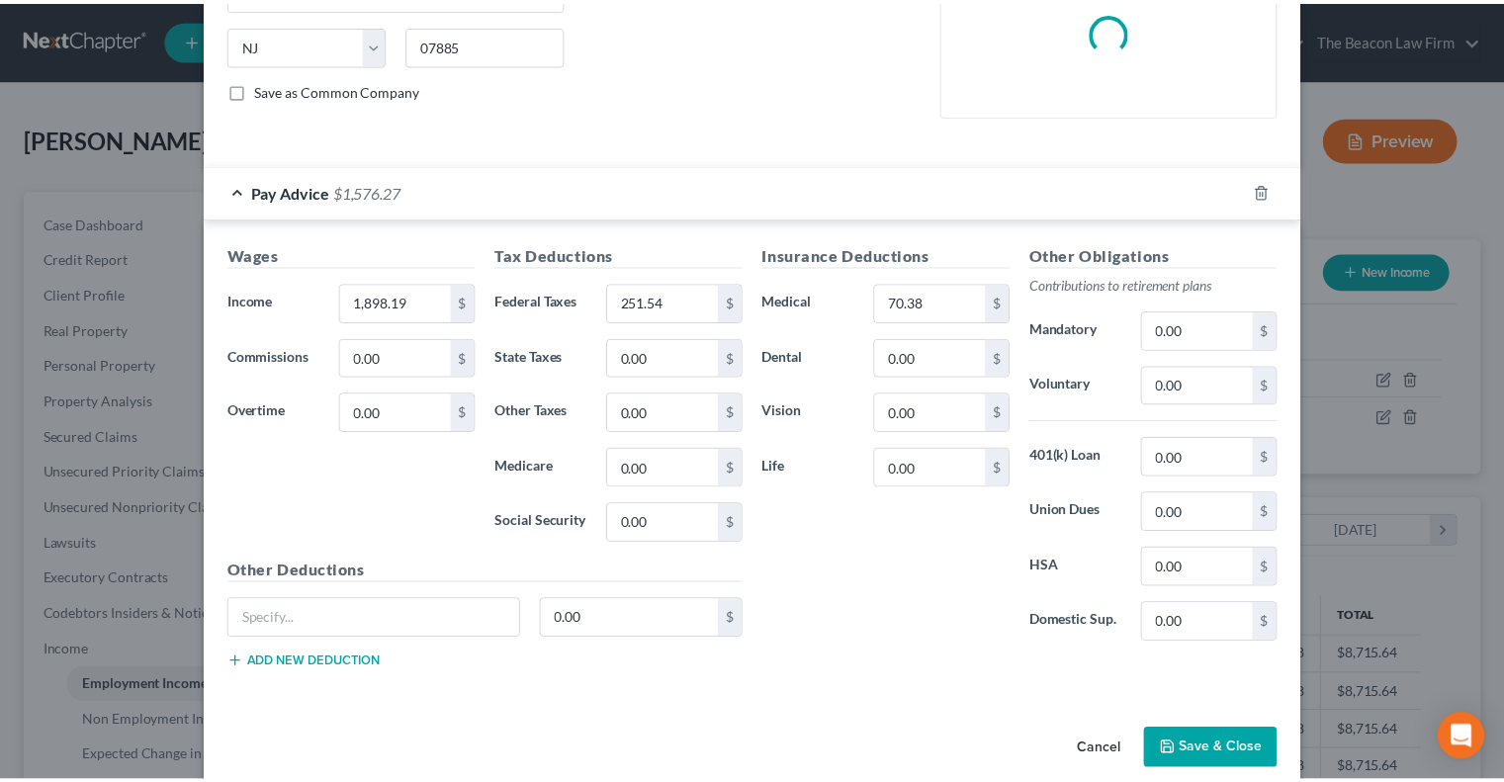
scroll to position [407, 0]
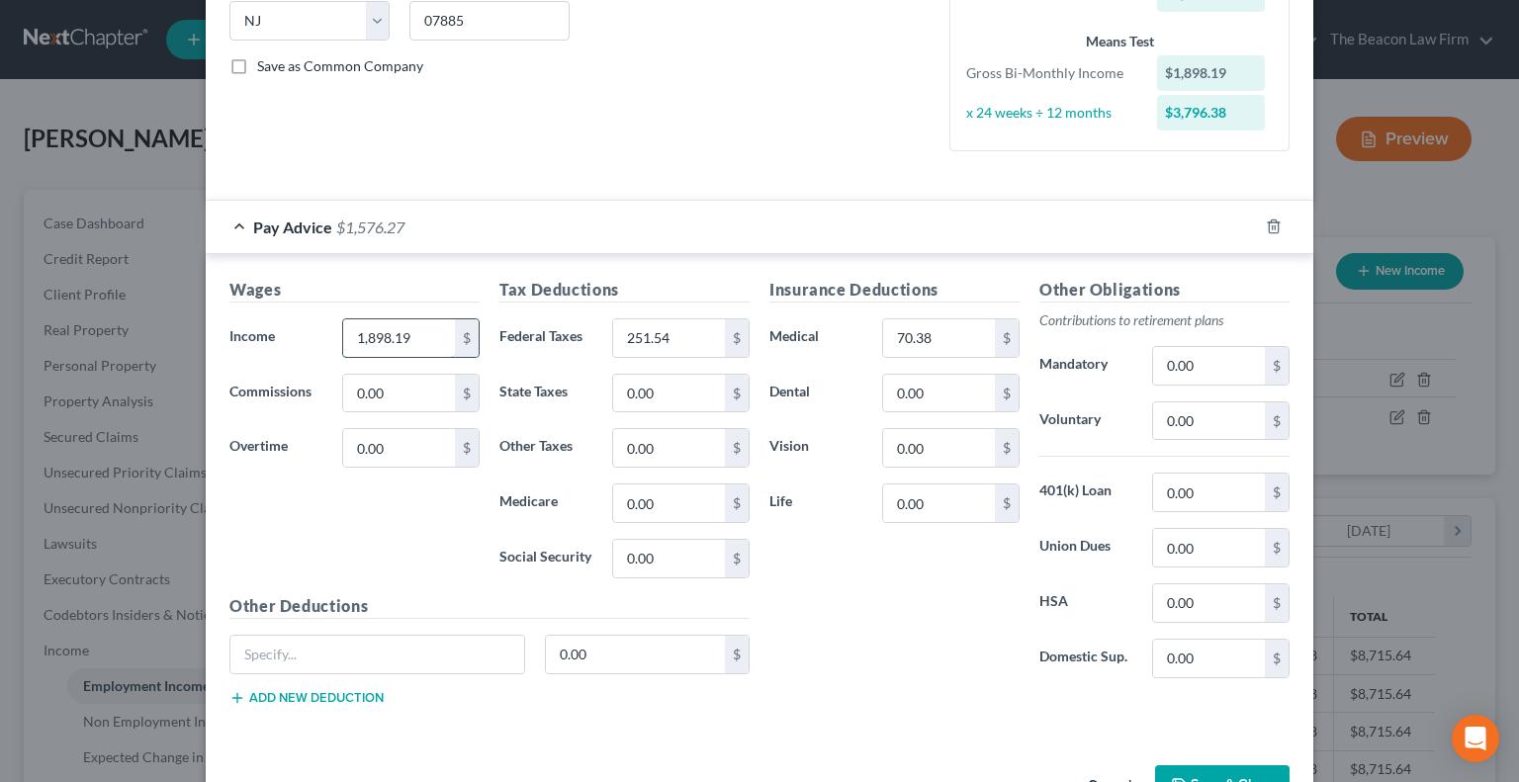
click at [403, 343] on input "1,898.19" at bounding box center [399, 338] width 112 height 38
click at [403, 343] on input "2,366." at bounding box center [399, 338] width 112 height 38
type input "2,248"
click at [403, 343] on input "2,248" at bounding box center [399, 338] width 112 height 38
type input "511.22"
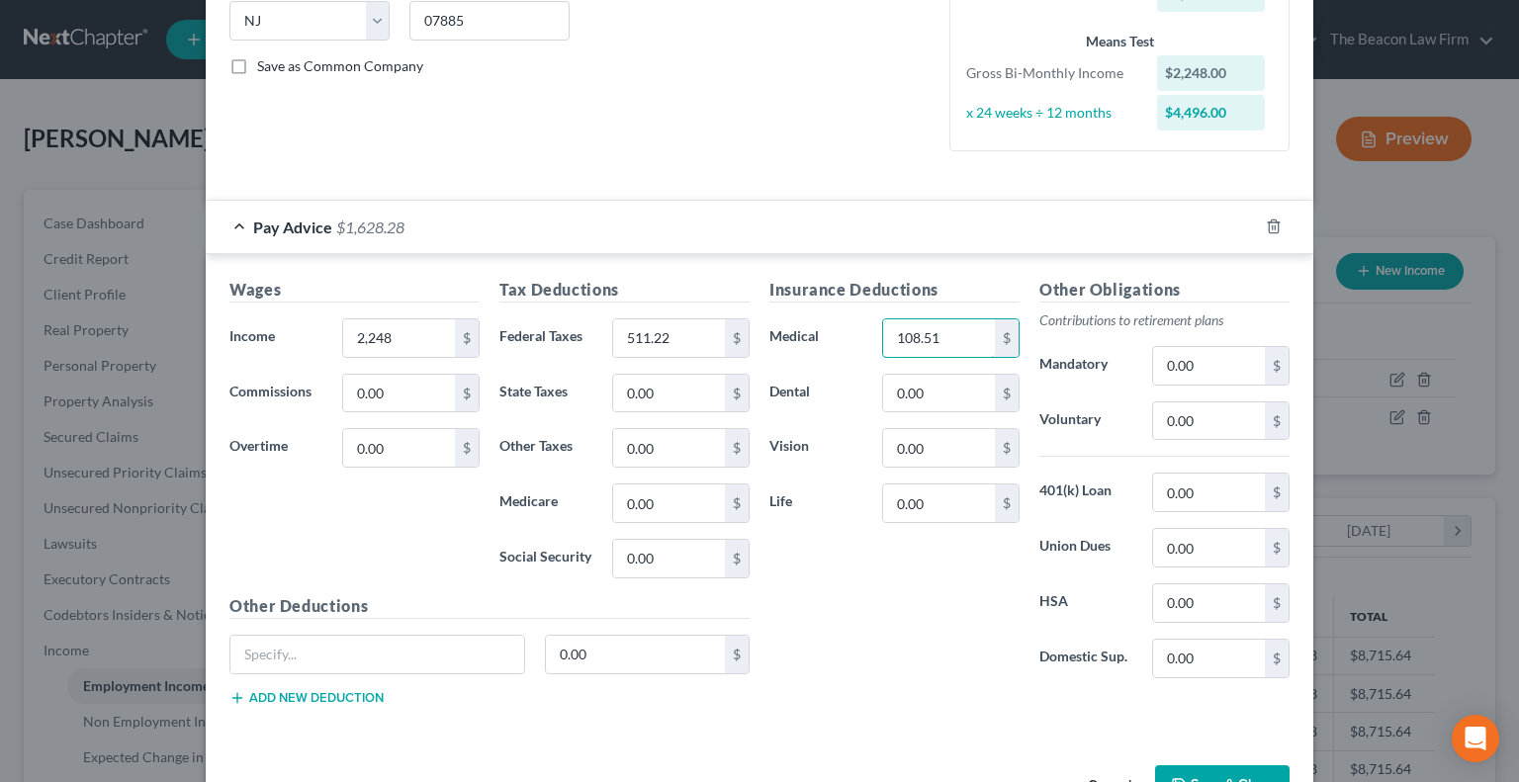
type input "108.51"
click at [1210, 771] on button "Save & Close" at bounding box center [1222, 786] width 134 height 42
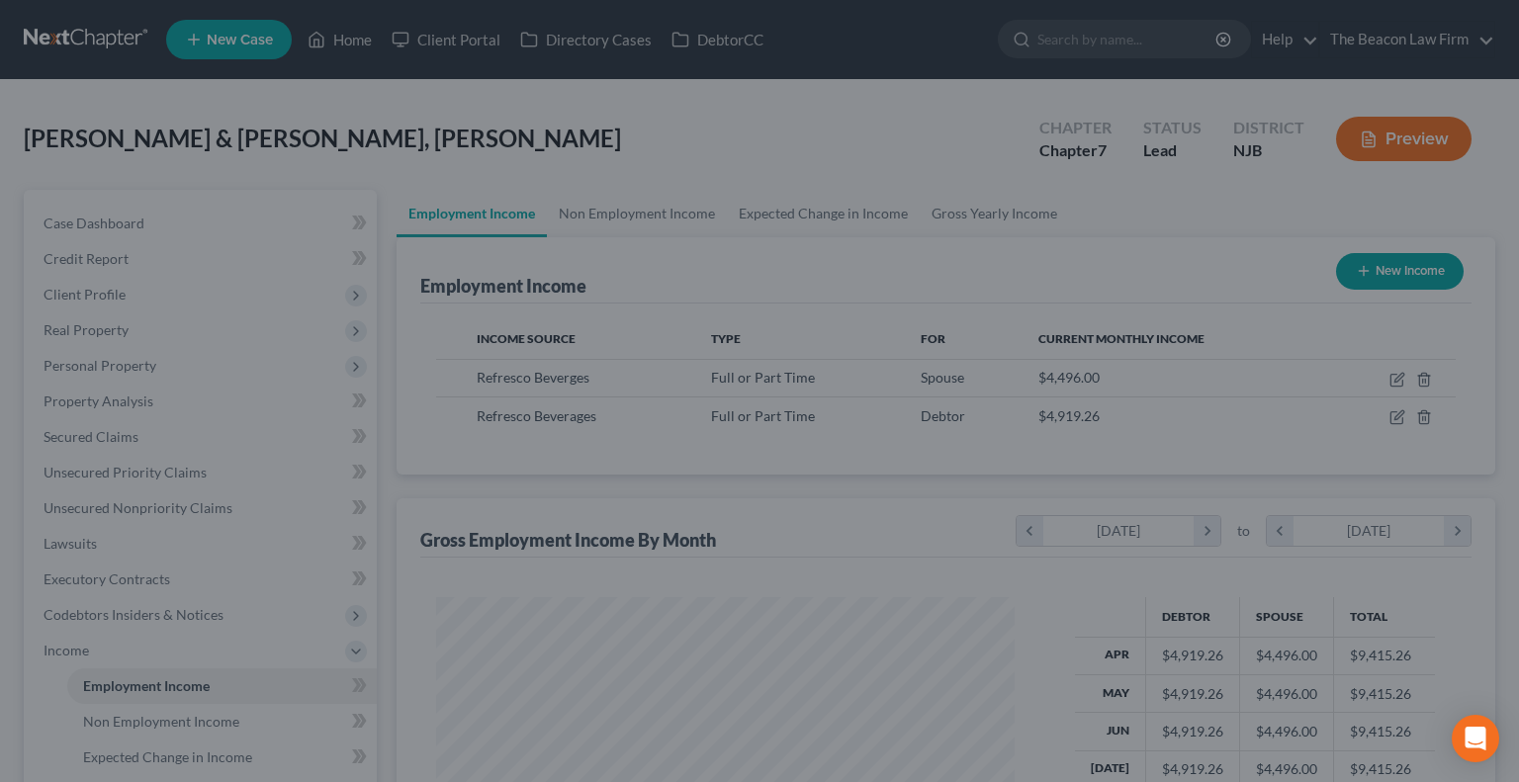
scroll to position [988599, 988340]
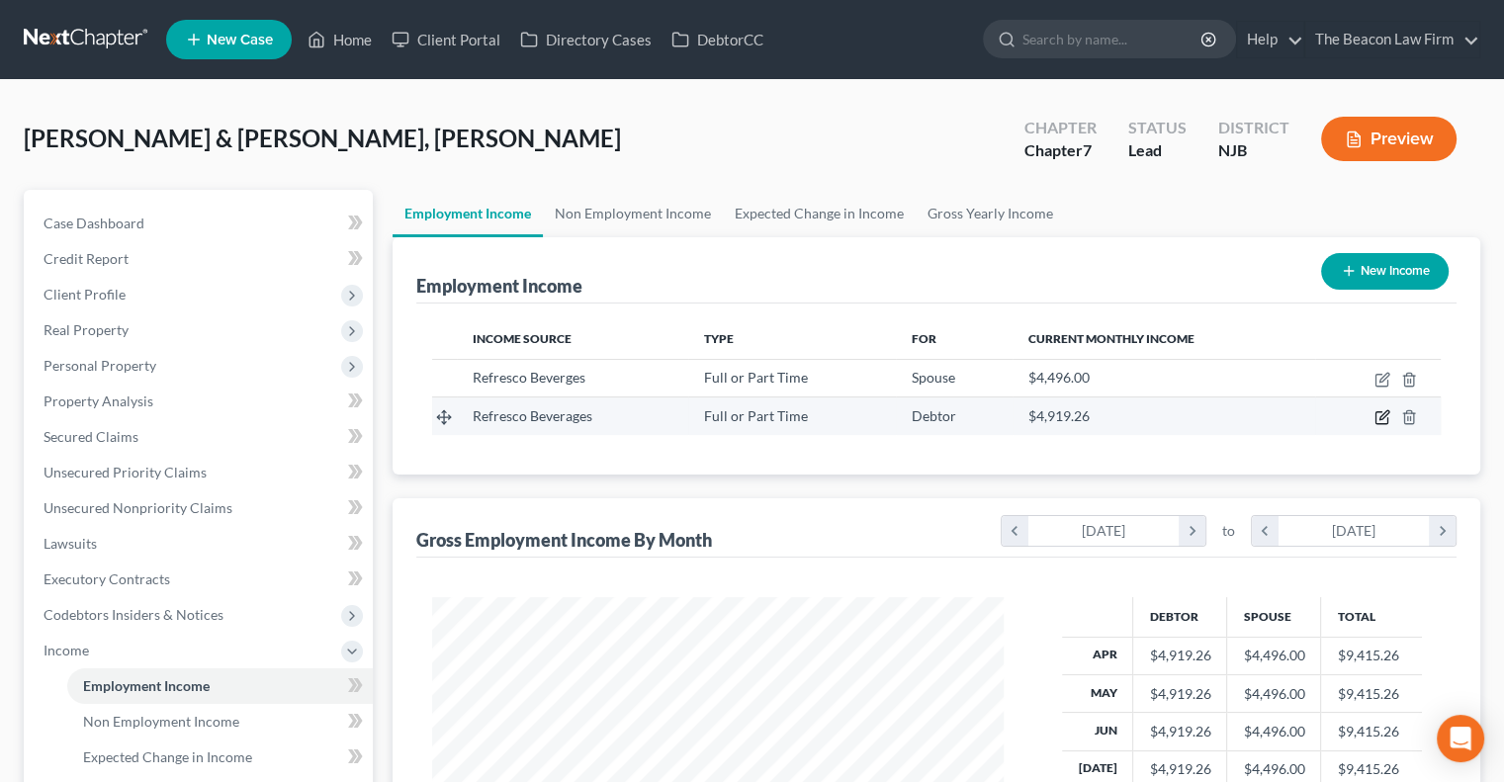
click at [1381, 418] on icon "button" at bounding box center [1384, 415] width 9 height 9
select select "0"
select select "33"
select select "1"
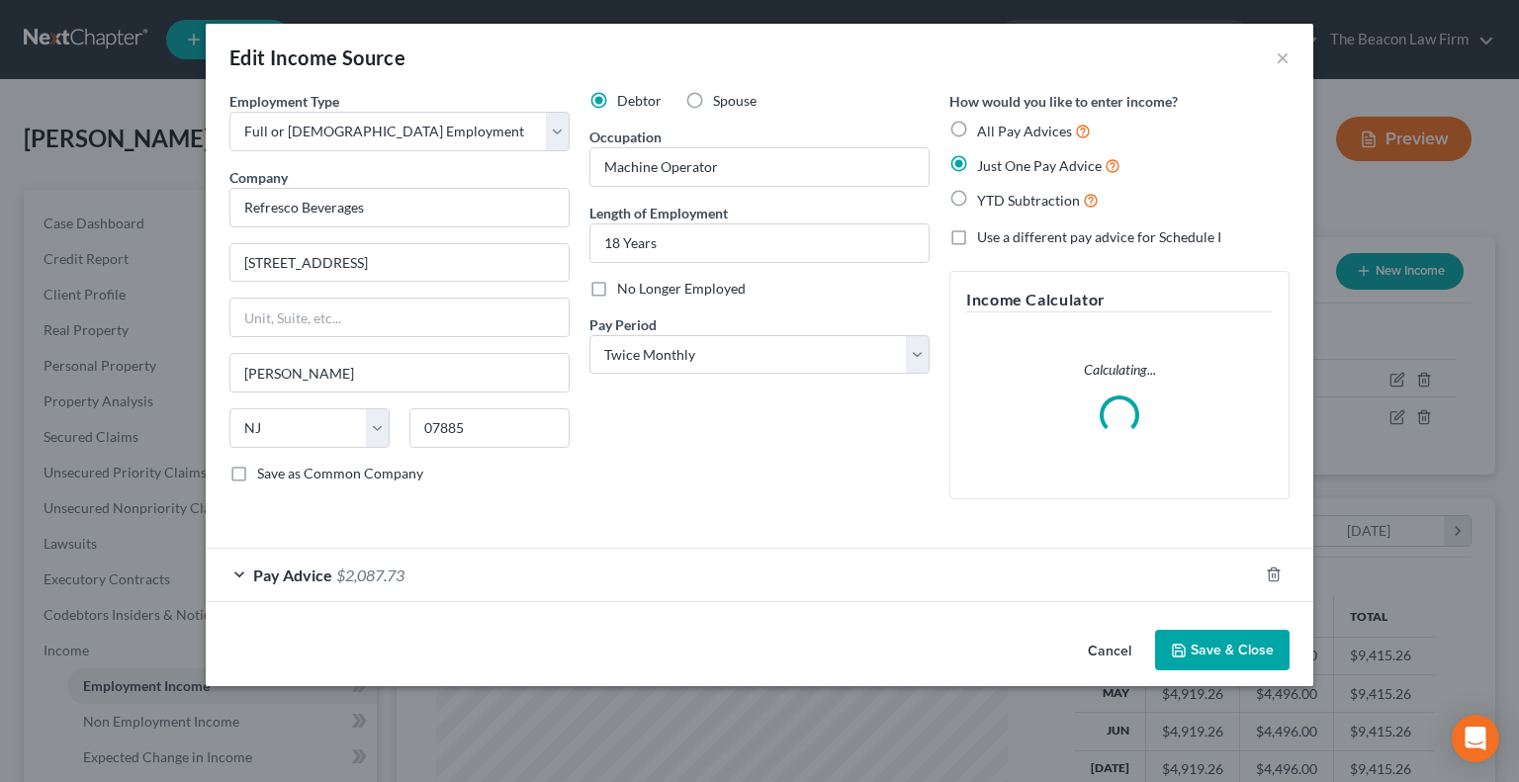
scroll to position [352, 617]
click at [298, 572] on span "Pay Advice" at bounding box center [292, 575] width 79 height 19
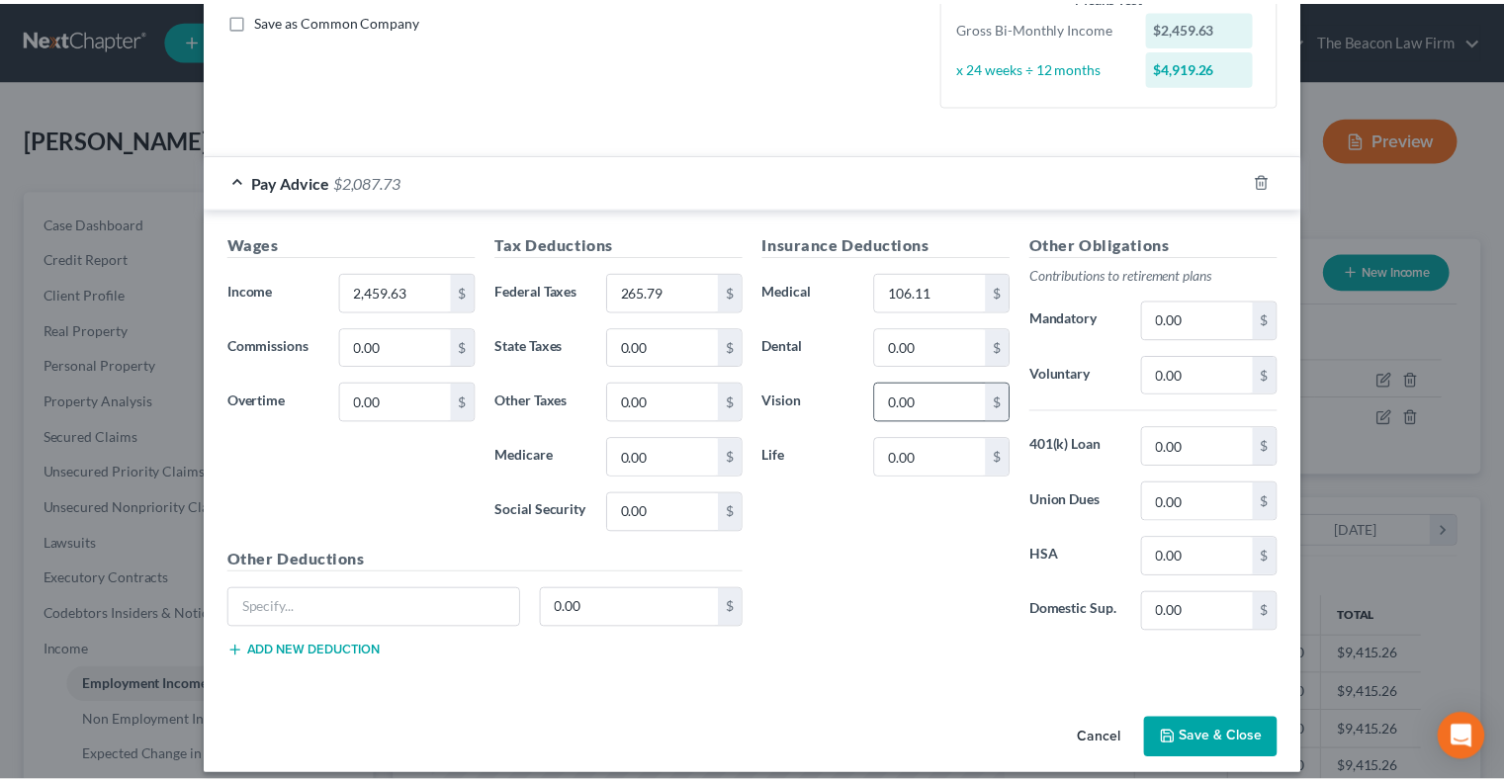
scroll to position [467, 0]
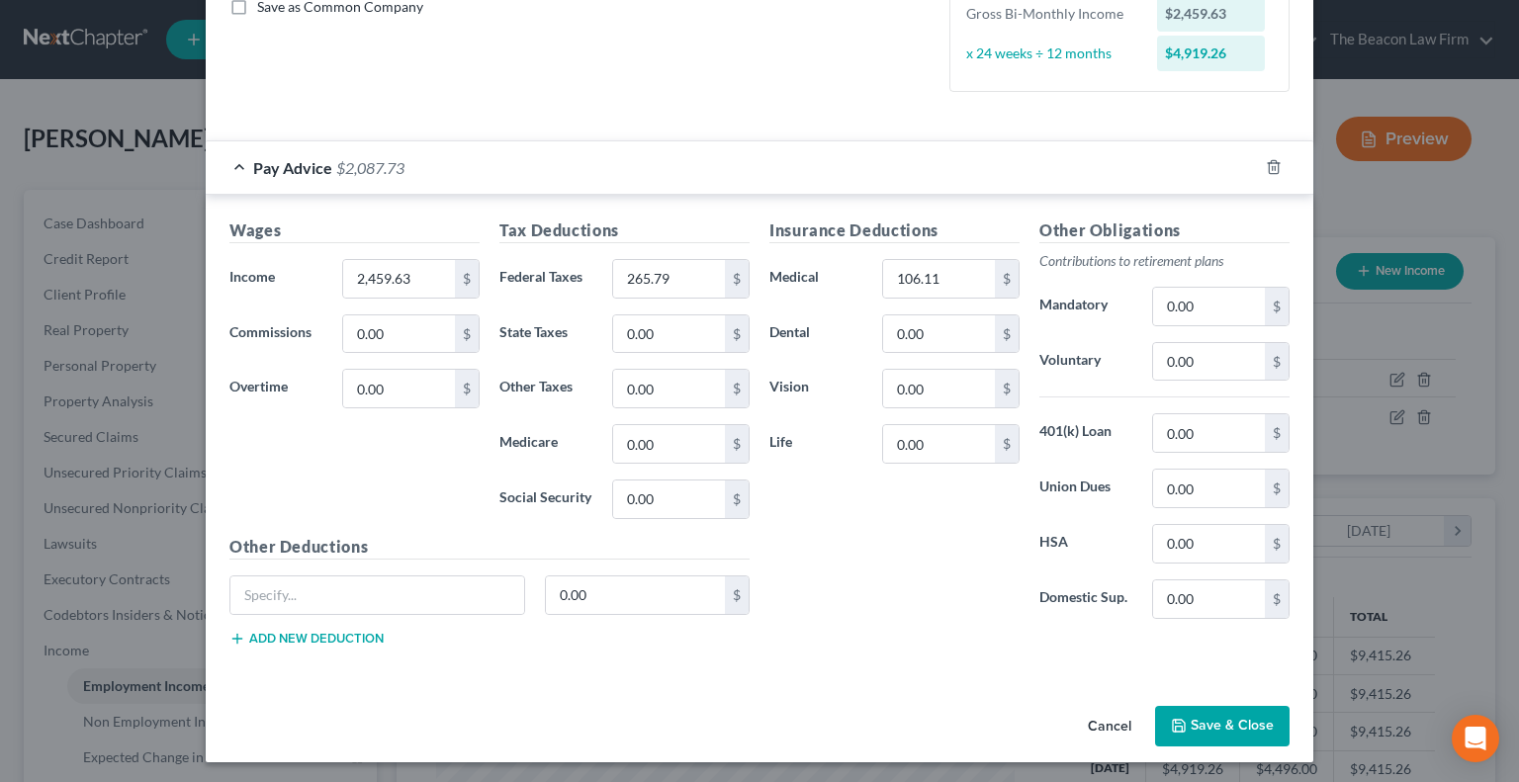
click at [1234, 711] on button "Save & Close" at bounding box center [1222, 727] width 134 height 42
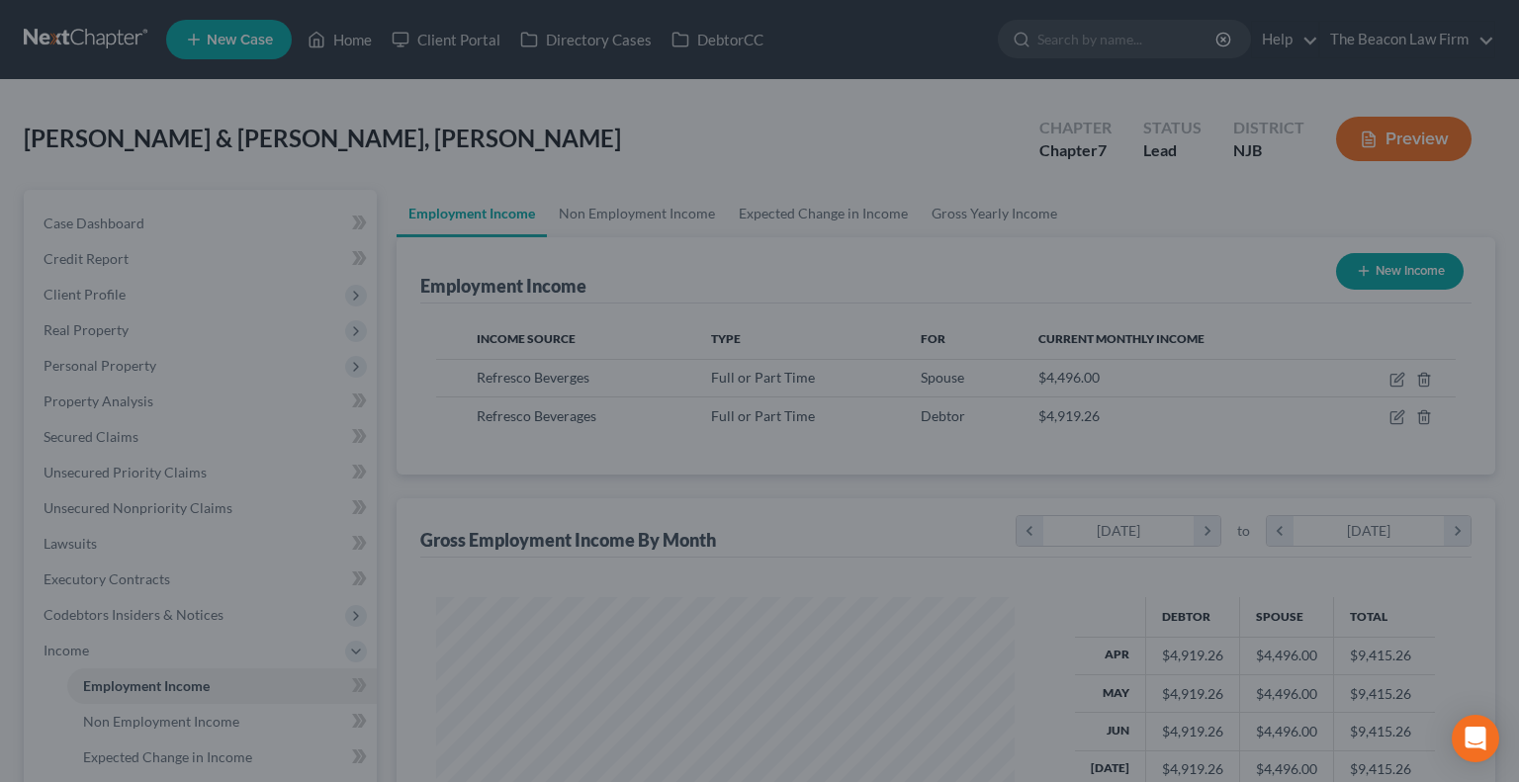
scroll to position [988599, 988340]
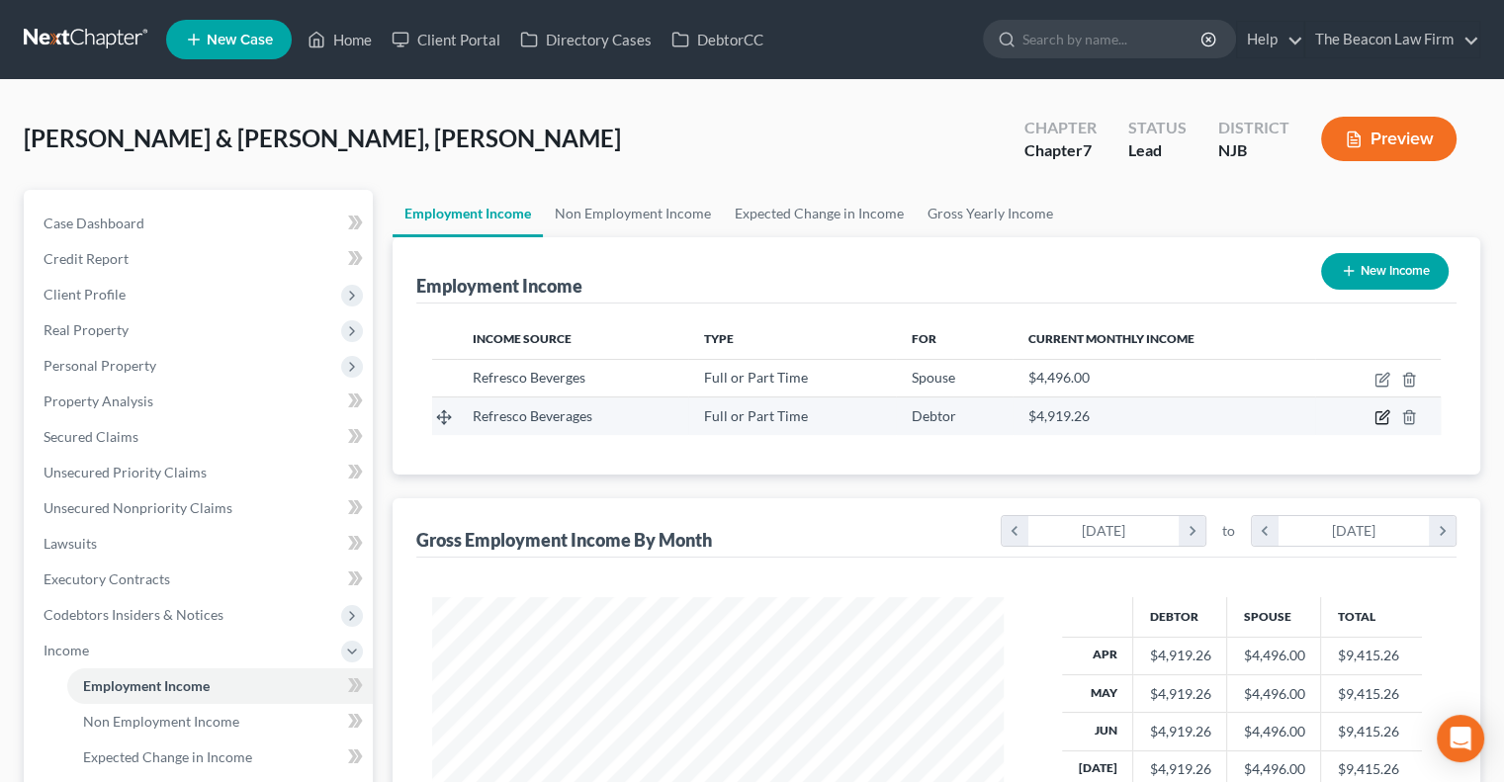
click at [1381, 413] on icon "button" at bounding box center [1383, 417] width 16 height 16
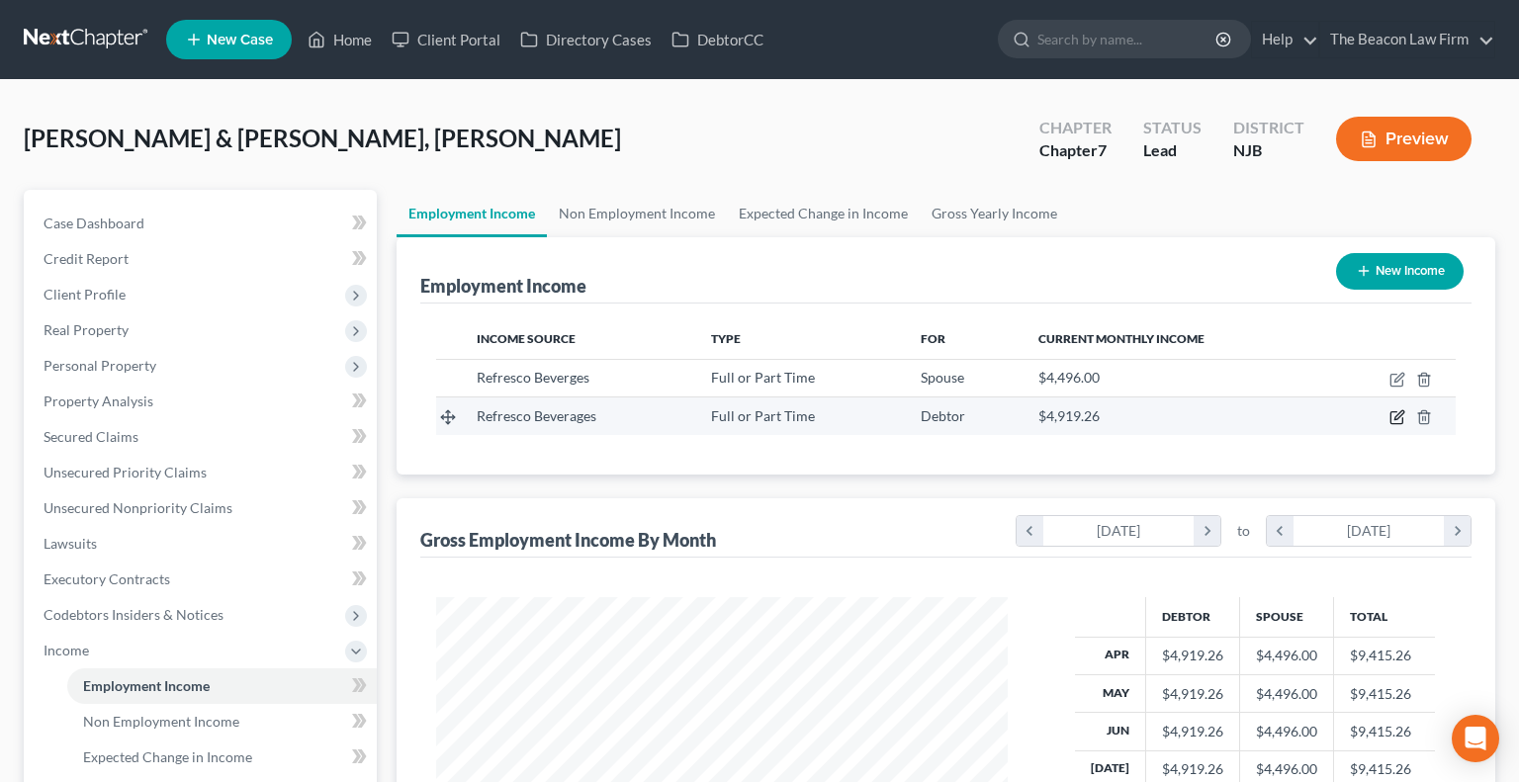
select select "0"
select select "33"
select select "1"
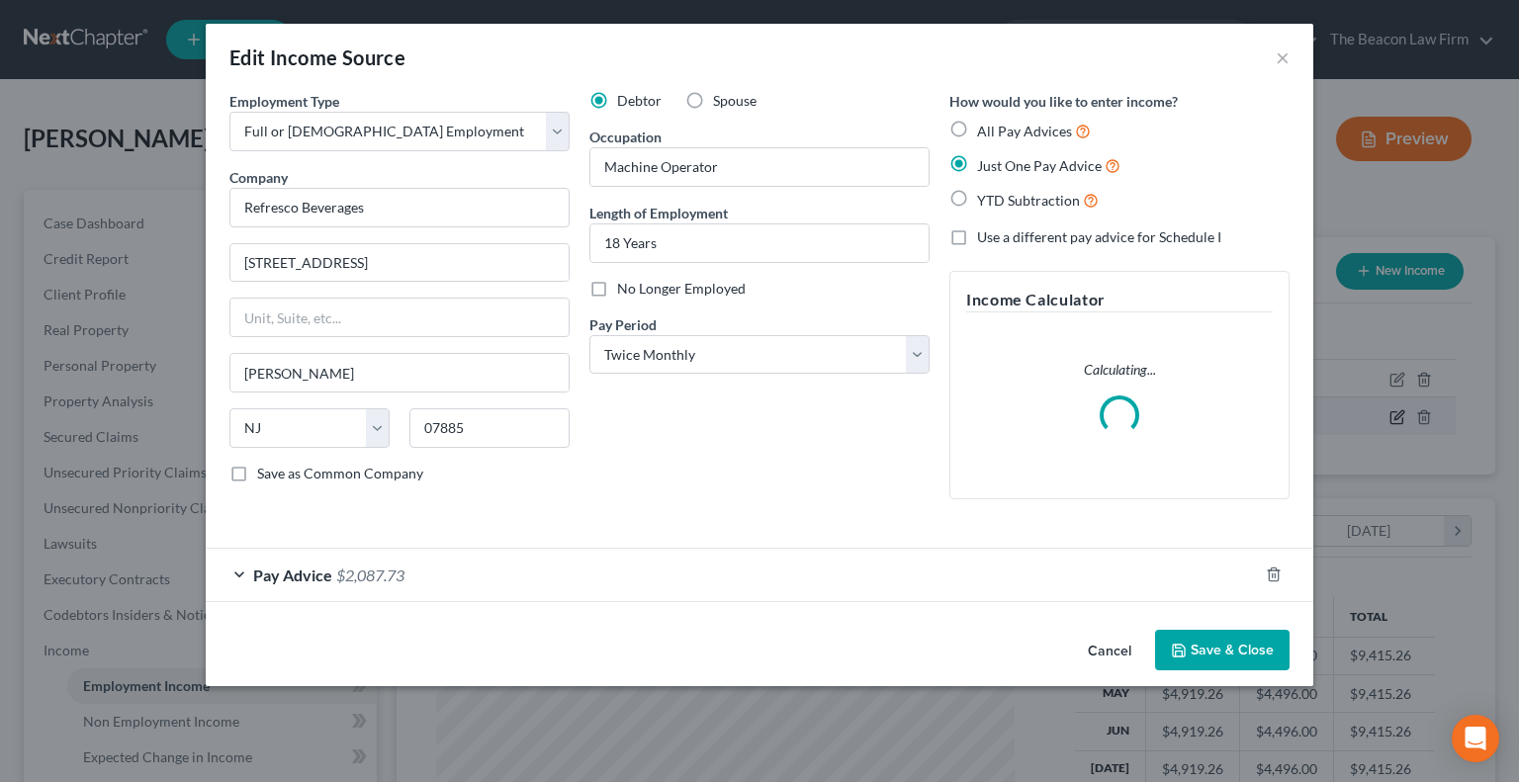
scroll to position [352, 617]
click at [305, 572] on span "Pay Advice" at bounding box center [292, 575] width 79 height 19
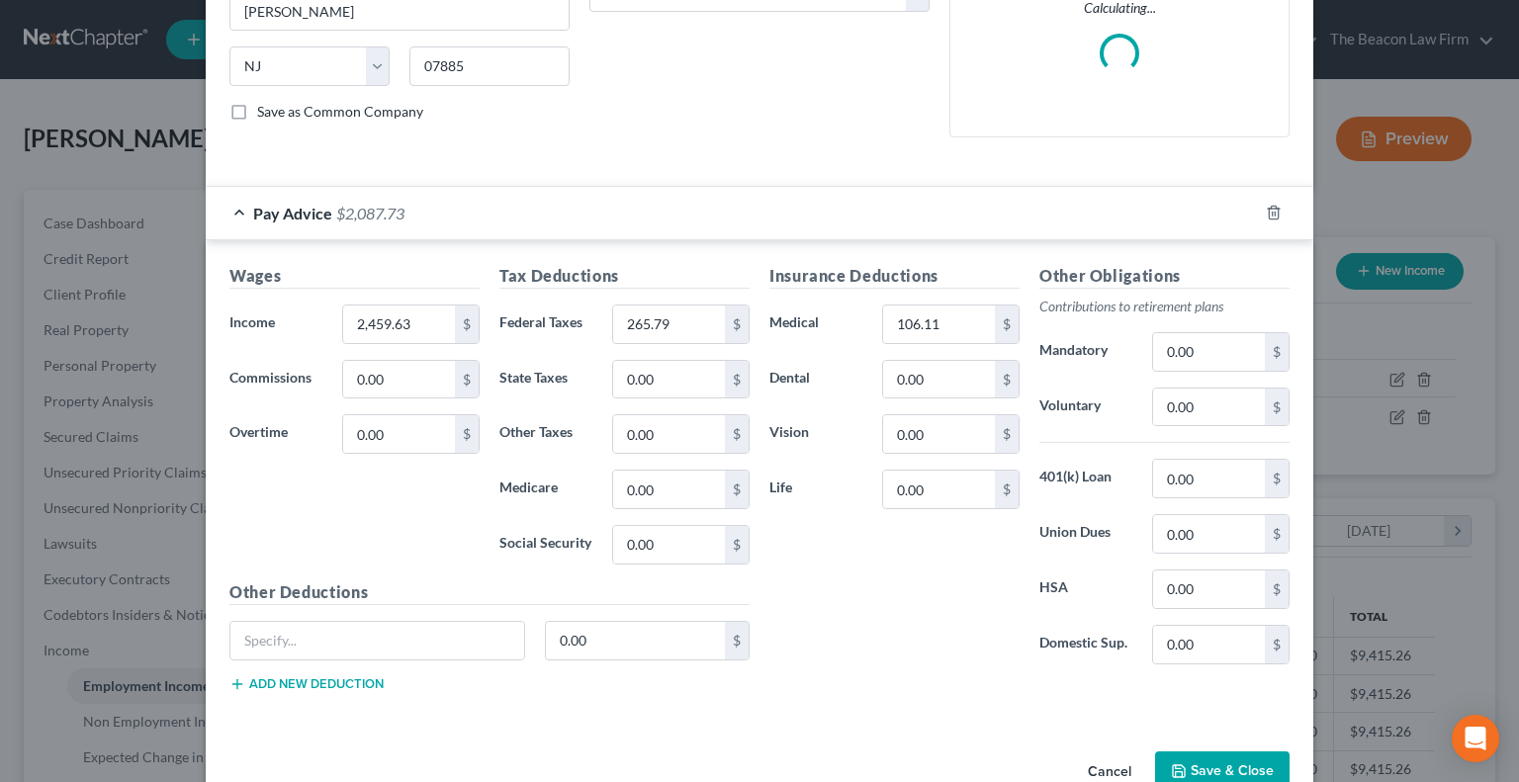
scroll to position [407, 0]
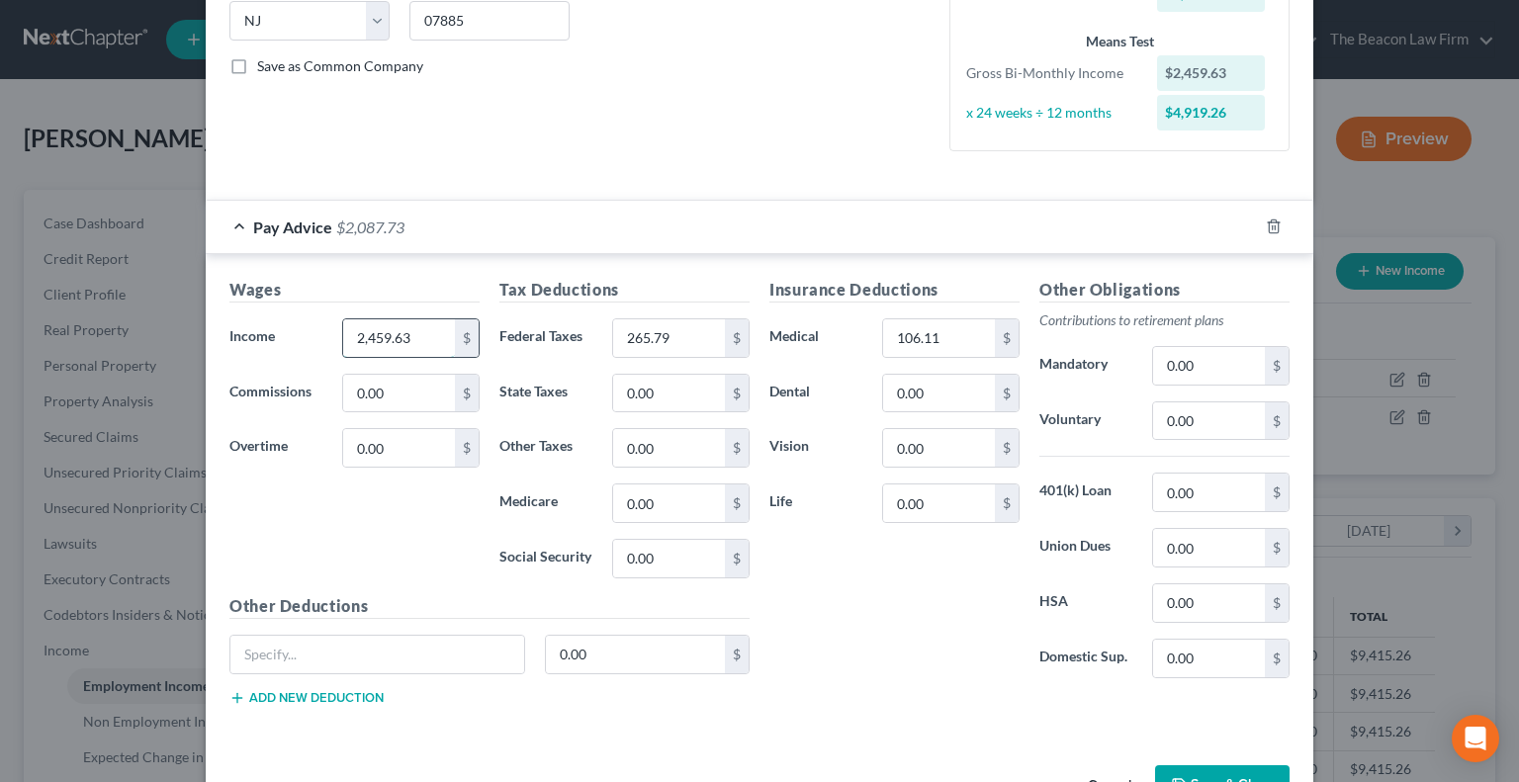
click at [425, 344] on input "2,459.63" at bounding box center [399, 338] width 112 height 38
click at [396, 336] on input "2,868.78" at bounding box center [399, 338] width 112 height 38
type input "2,868.79"
click at [683, 335] on input "511.22" at bounding box center [669, 338] width 112 height 38
type input "511.44"
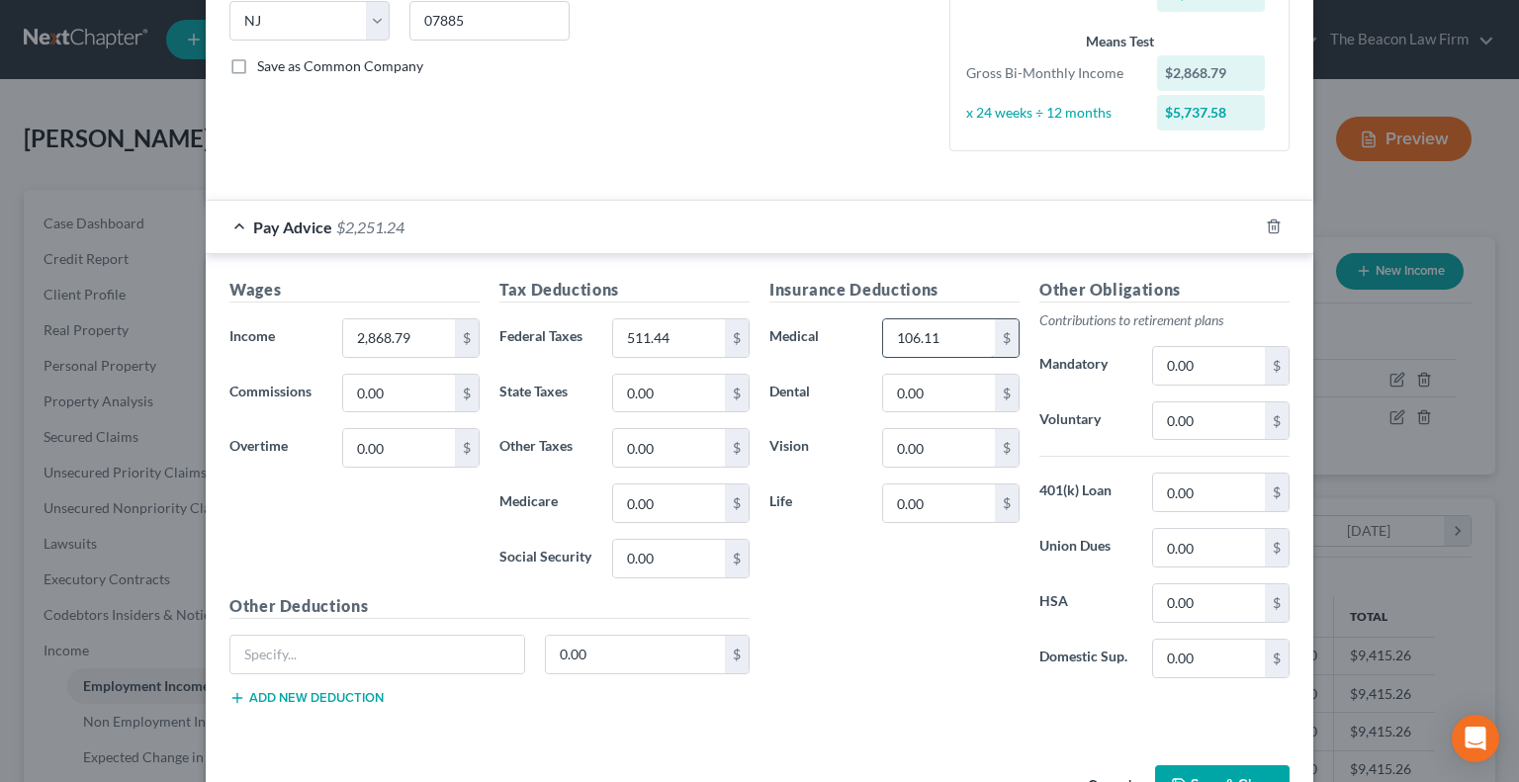
click at [891, 334] on input "106.11" at bounding box center [939, 338] width 112 height 38
type input "107.81"
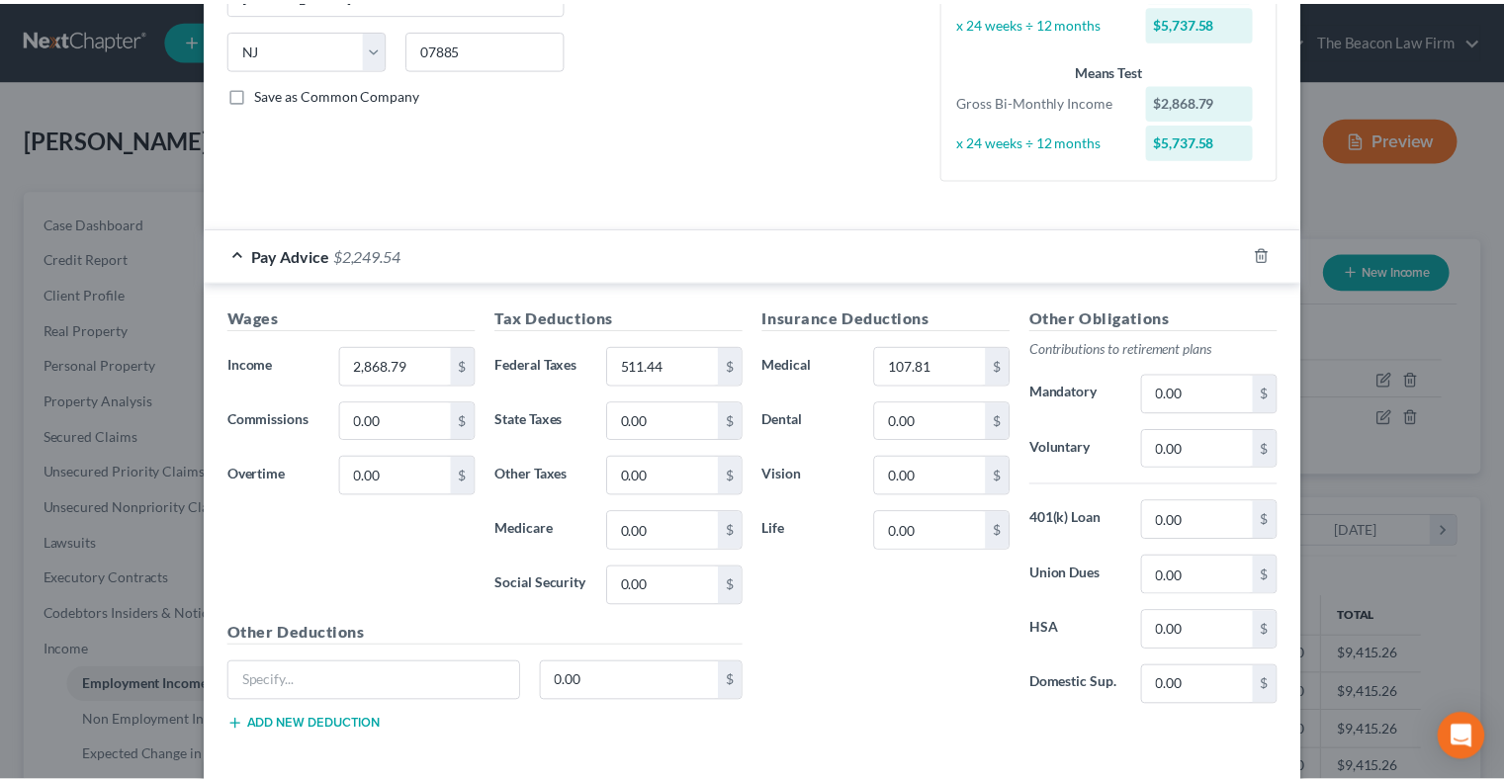
scroll to position [467, 0]
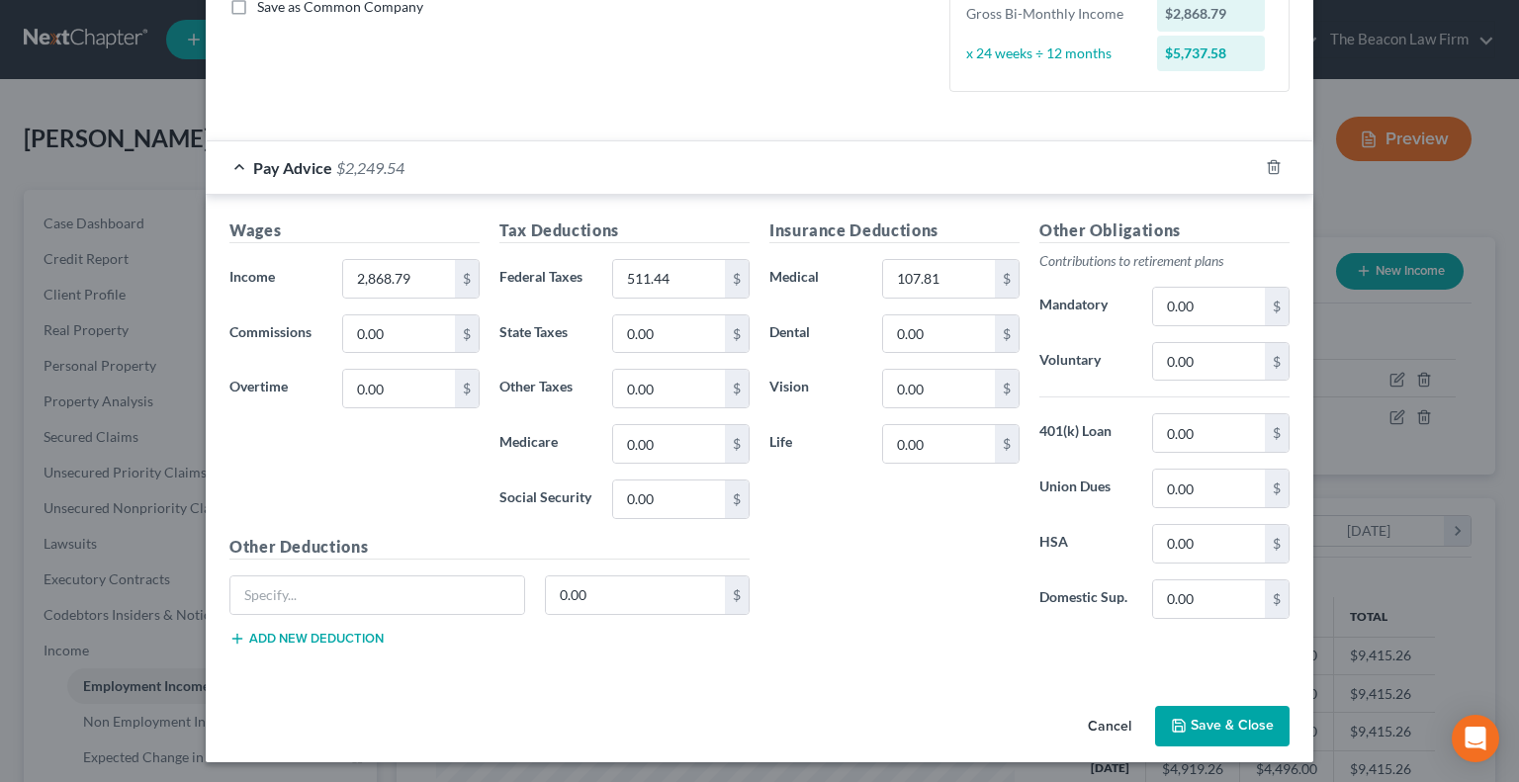
click at [1209, 720] on button "Save & Close" at bounding box center [1222, 727] width 134 height 42
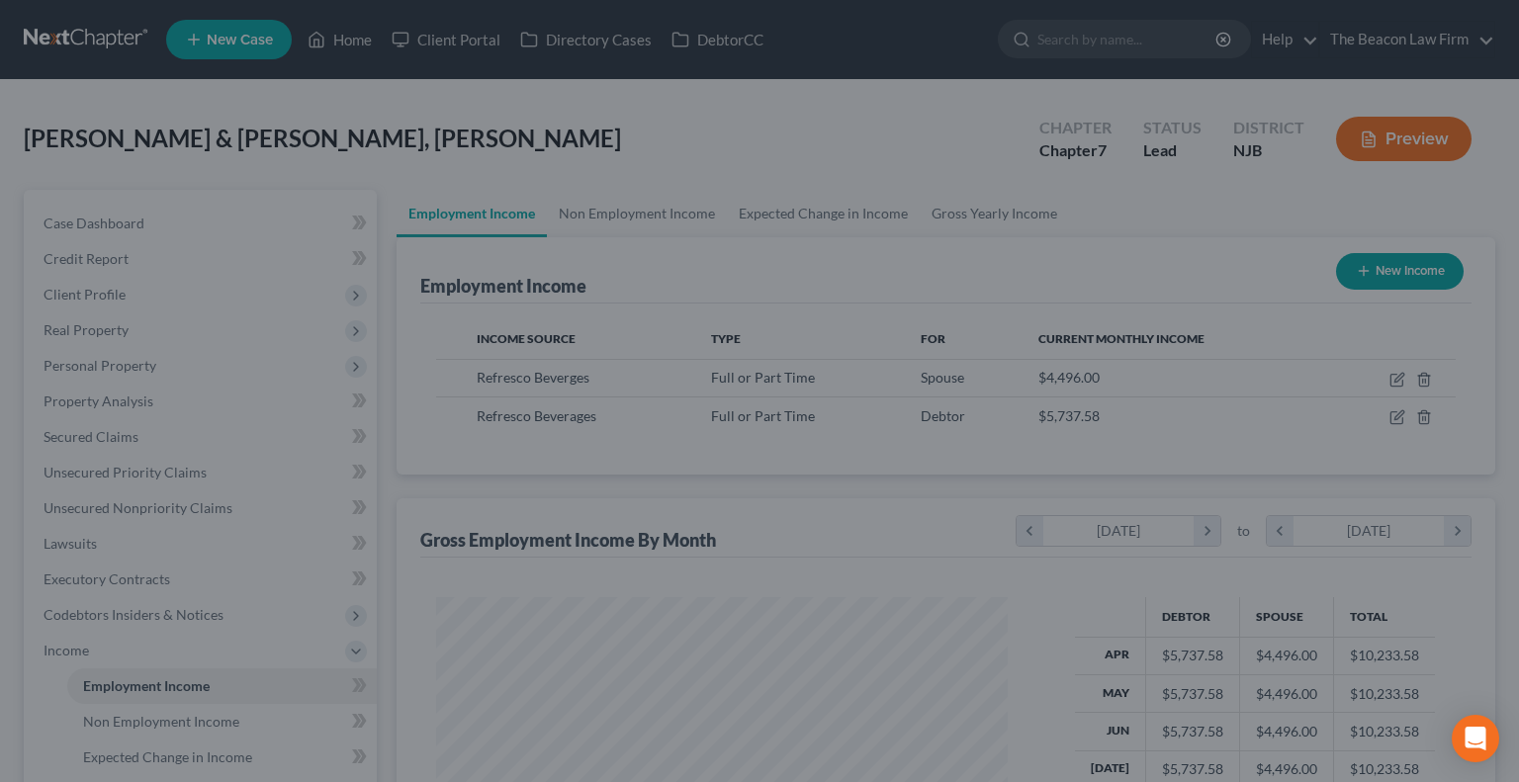
scroll to position [988599, 988340]
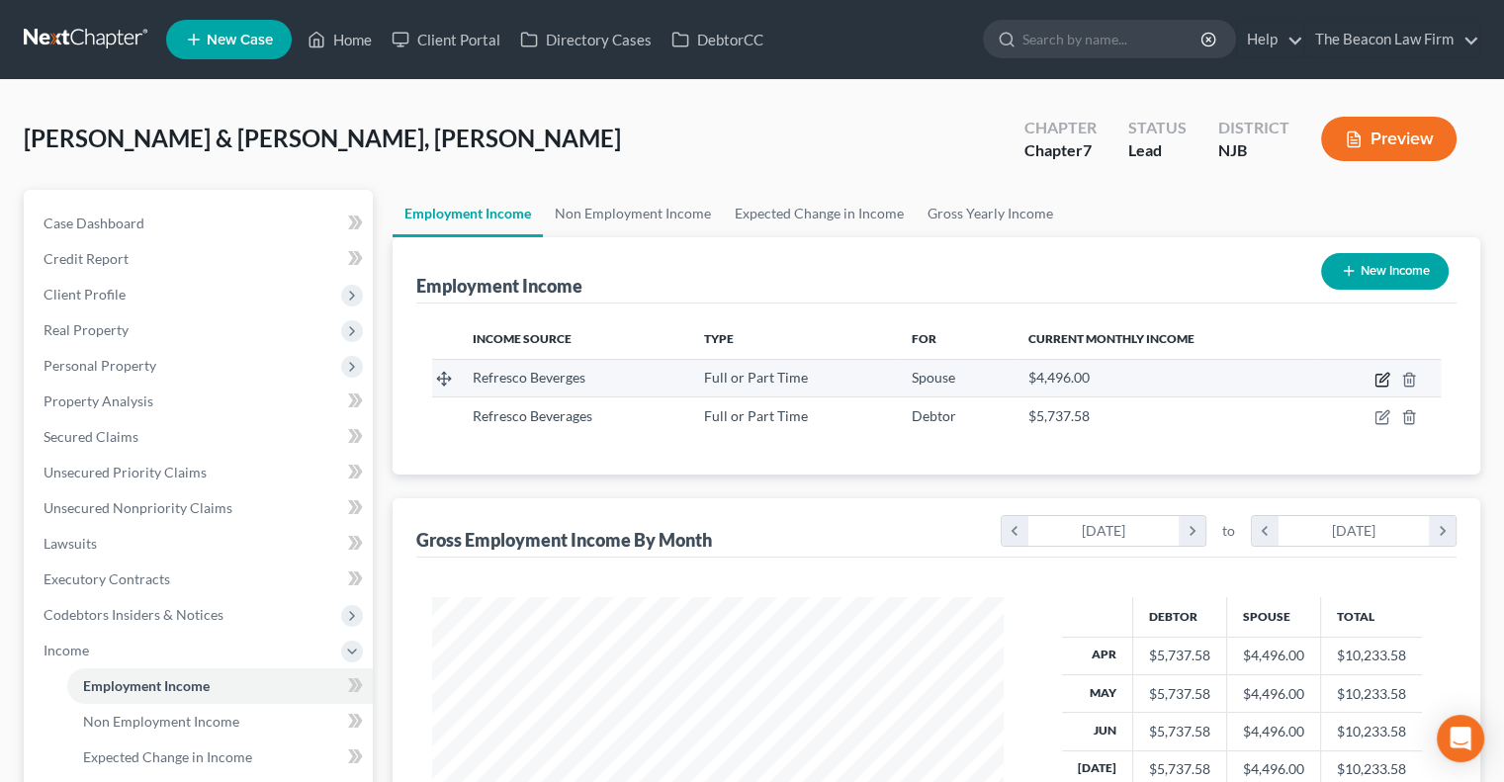
click at [1389, 382] on icon "button" at bounding box center [1383, 380] width 16 height 16
select select "0"
select select "33"
select select "1"
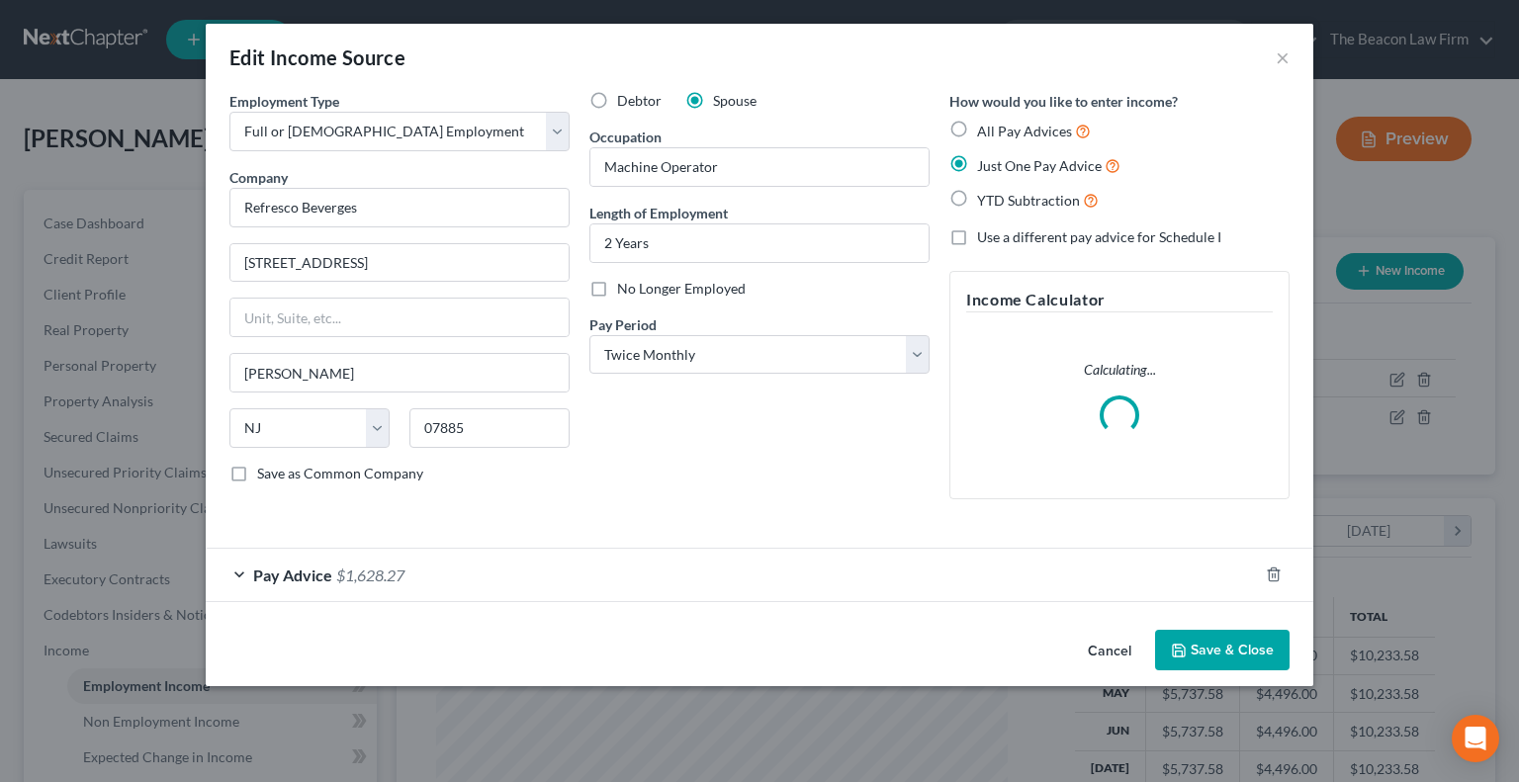
scroll to position [352, 617]
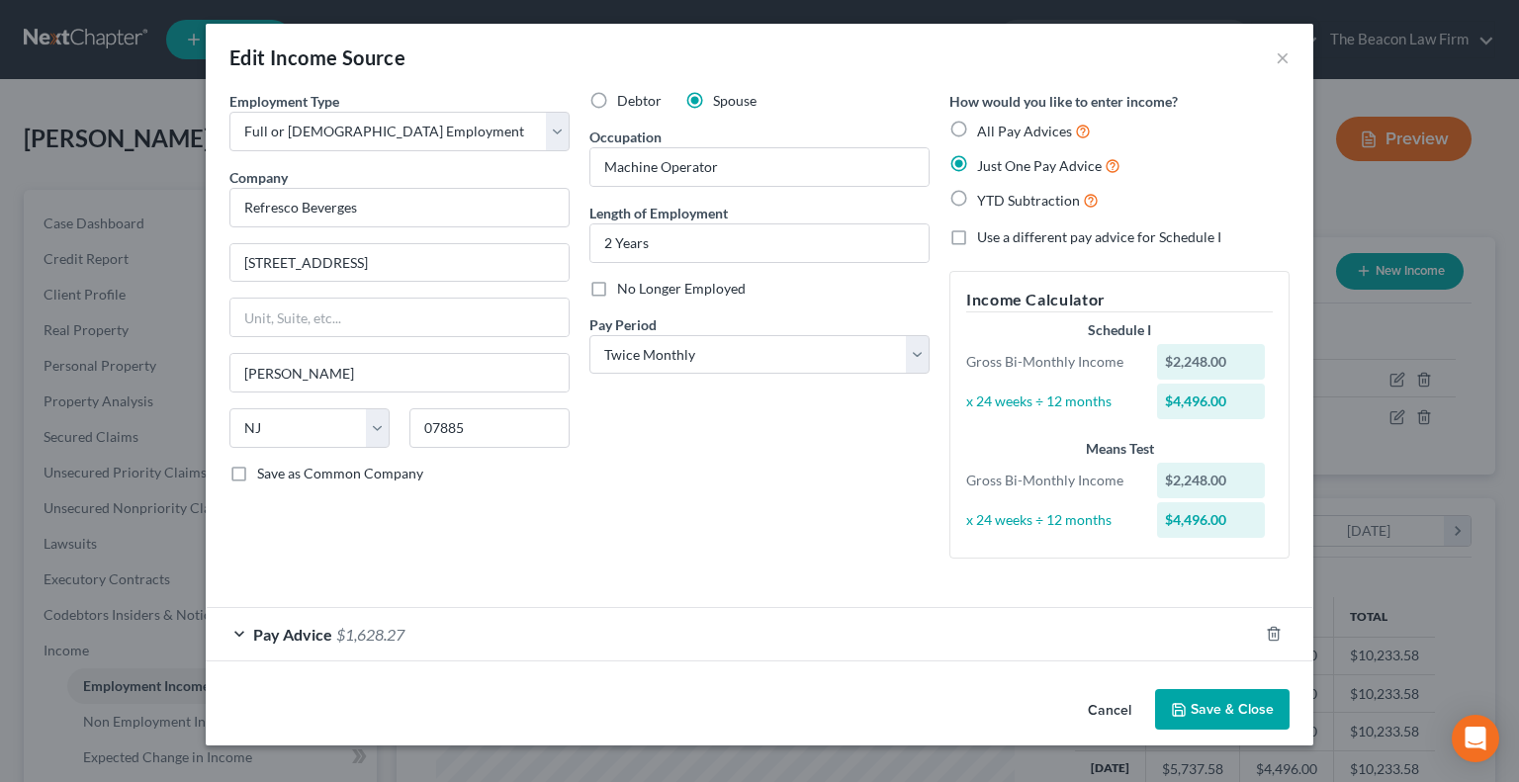
click at [317, 634] on span "Pay Advice" at bounding box center [292, 634] width 79 height 19
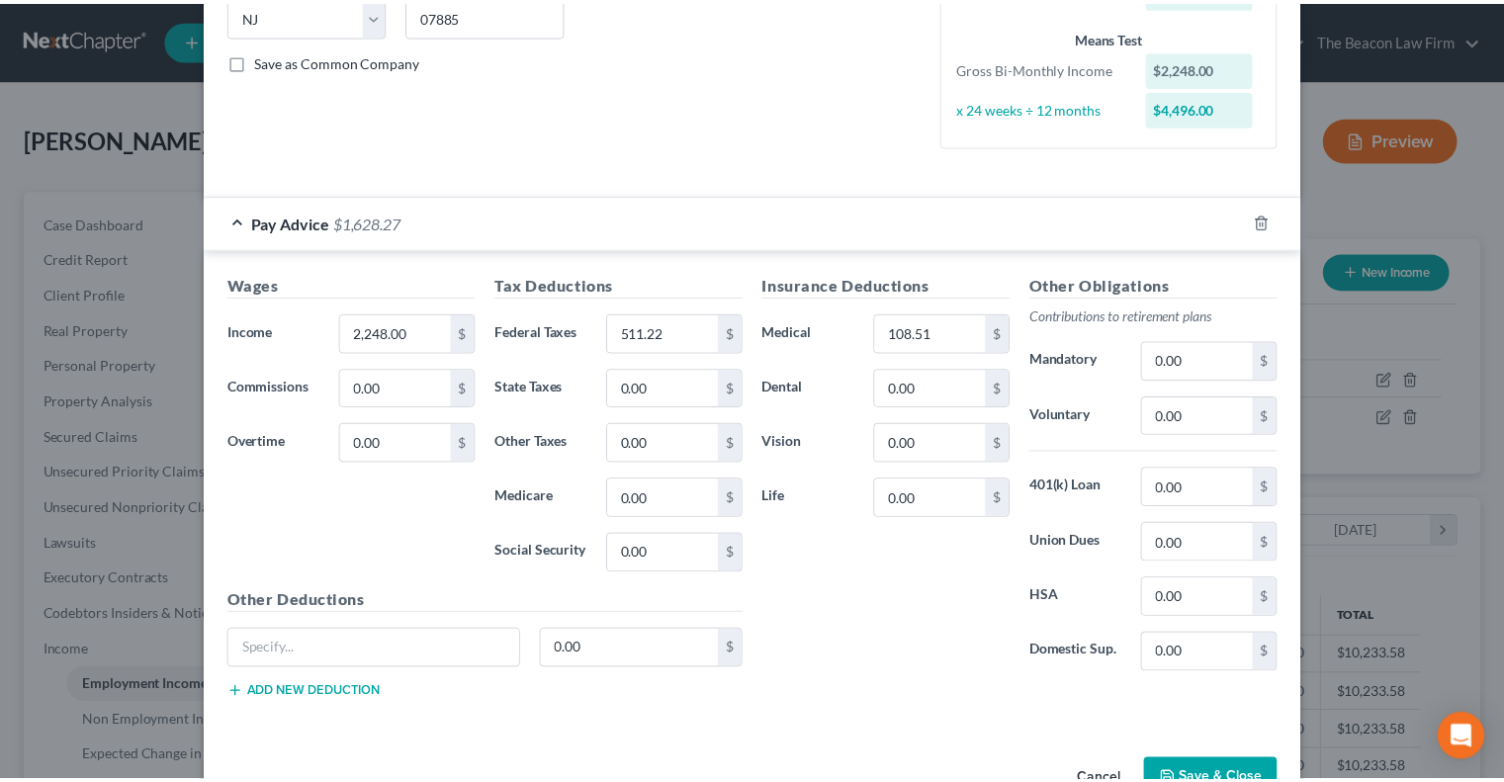
scroll to position [413, 0]
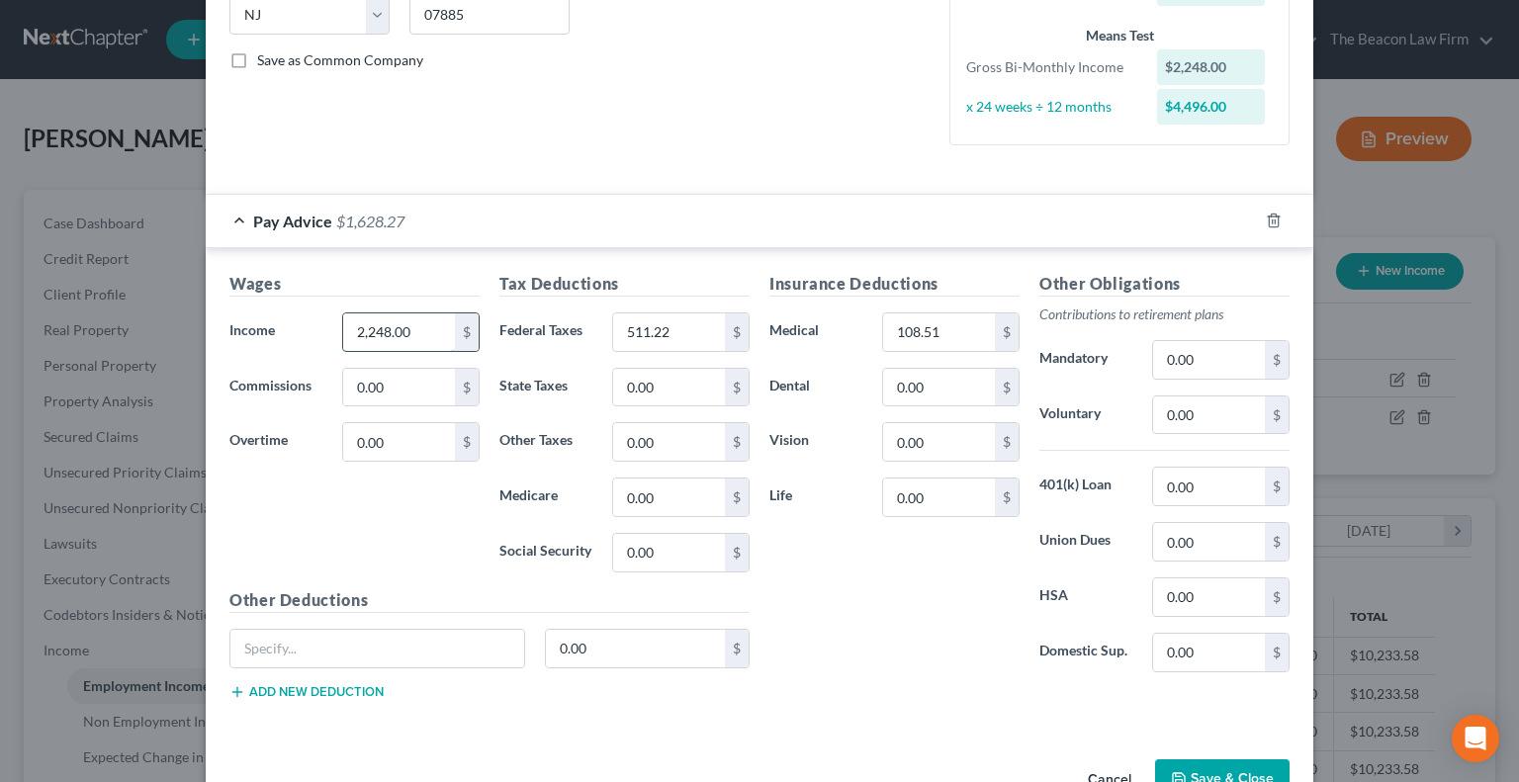
click at [405, 339] on input "2,248.00" at bounding box center [399, 332] width 112 height 38
type input "2,702"
type input "481.29"
type input "86.45"
click at [1199, 769] on button "Save & Close" at bounding box center [1222, 781] width 134 height 42
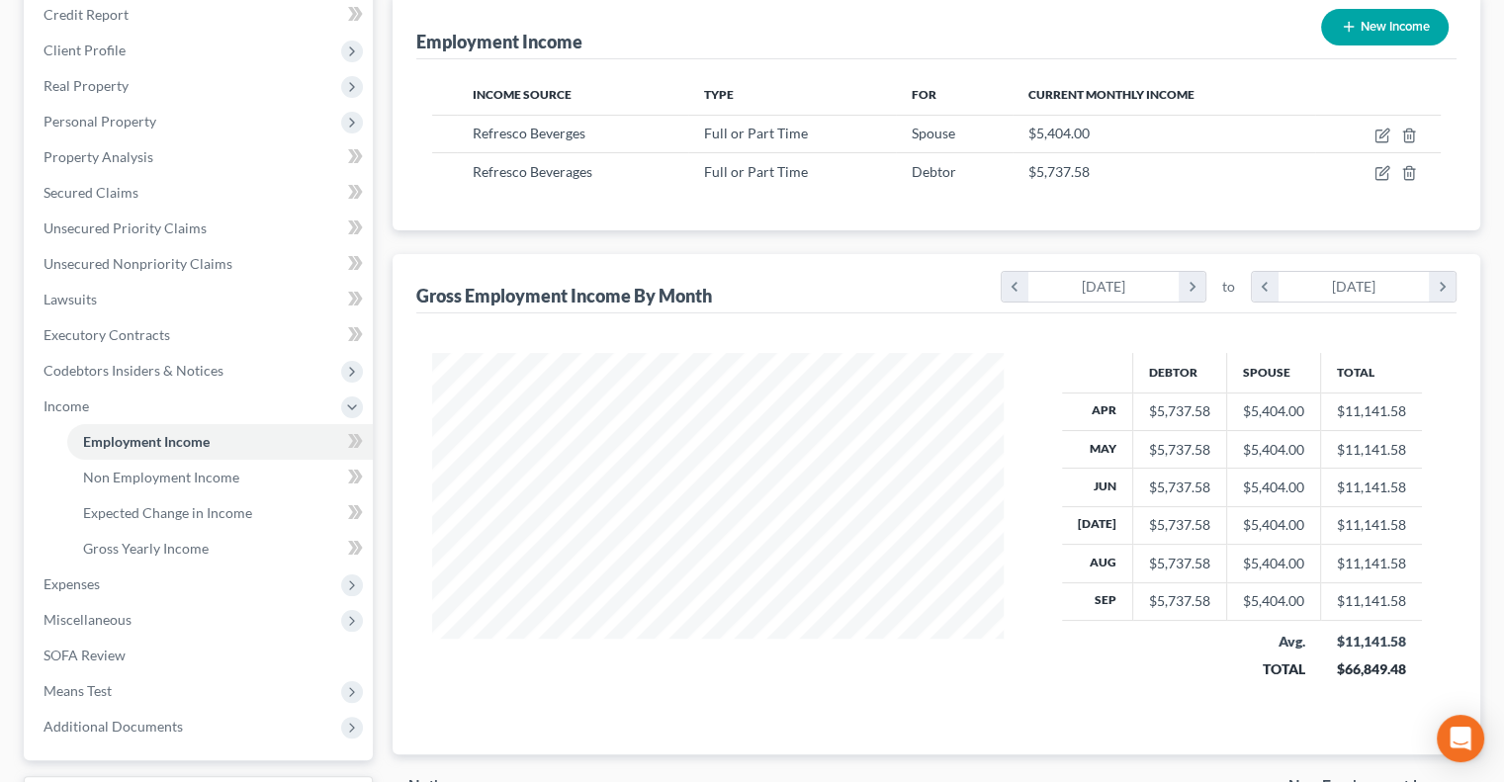
scroll to position [285, 0]
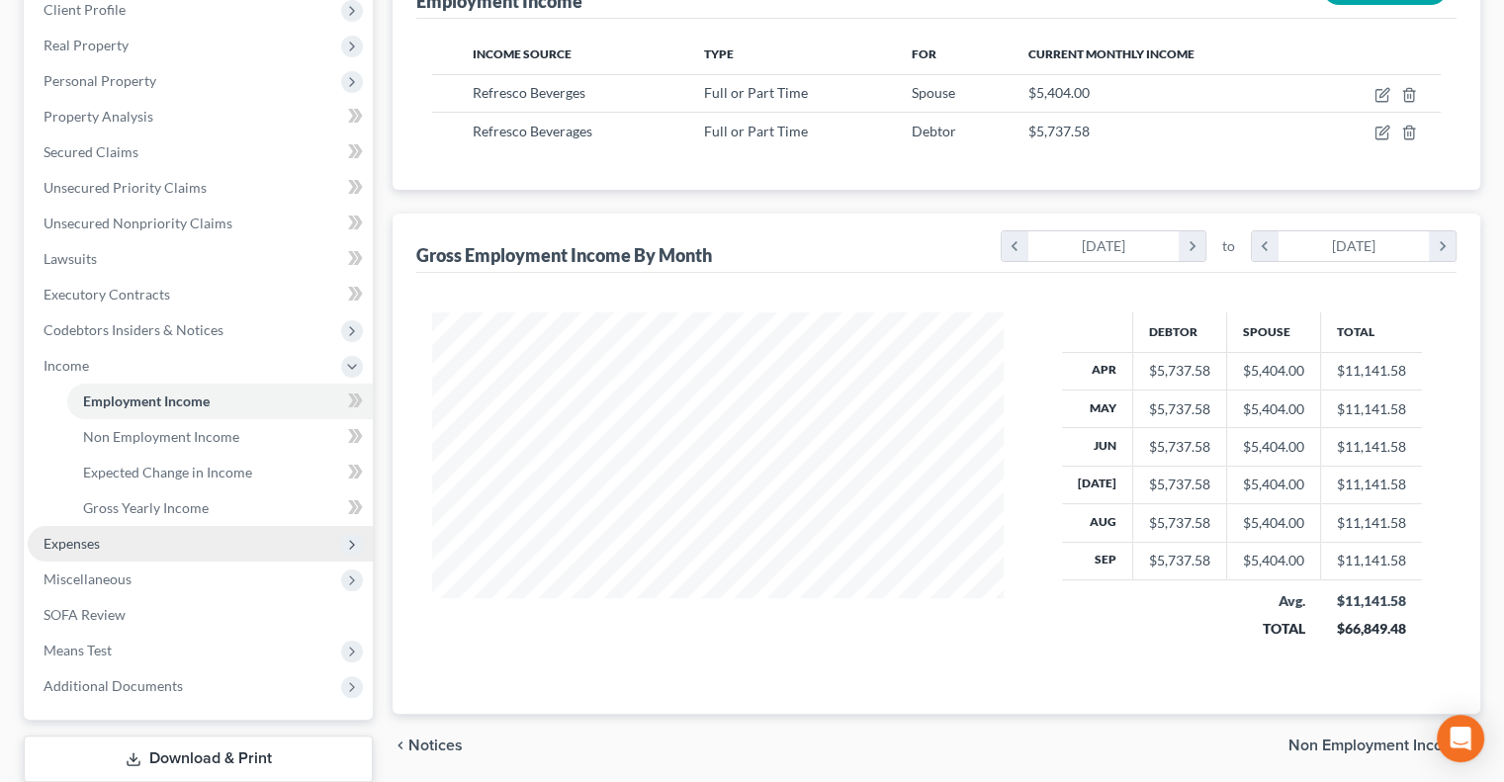
click at [82, 538] on span "Expenses" at bounding box center [72, 543] width 56 height 17
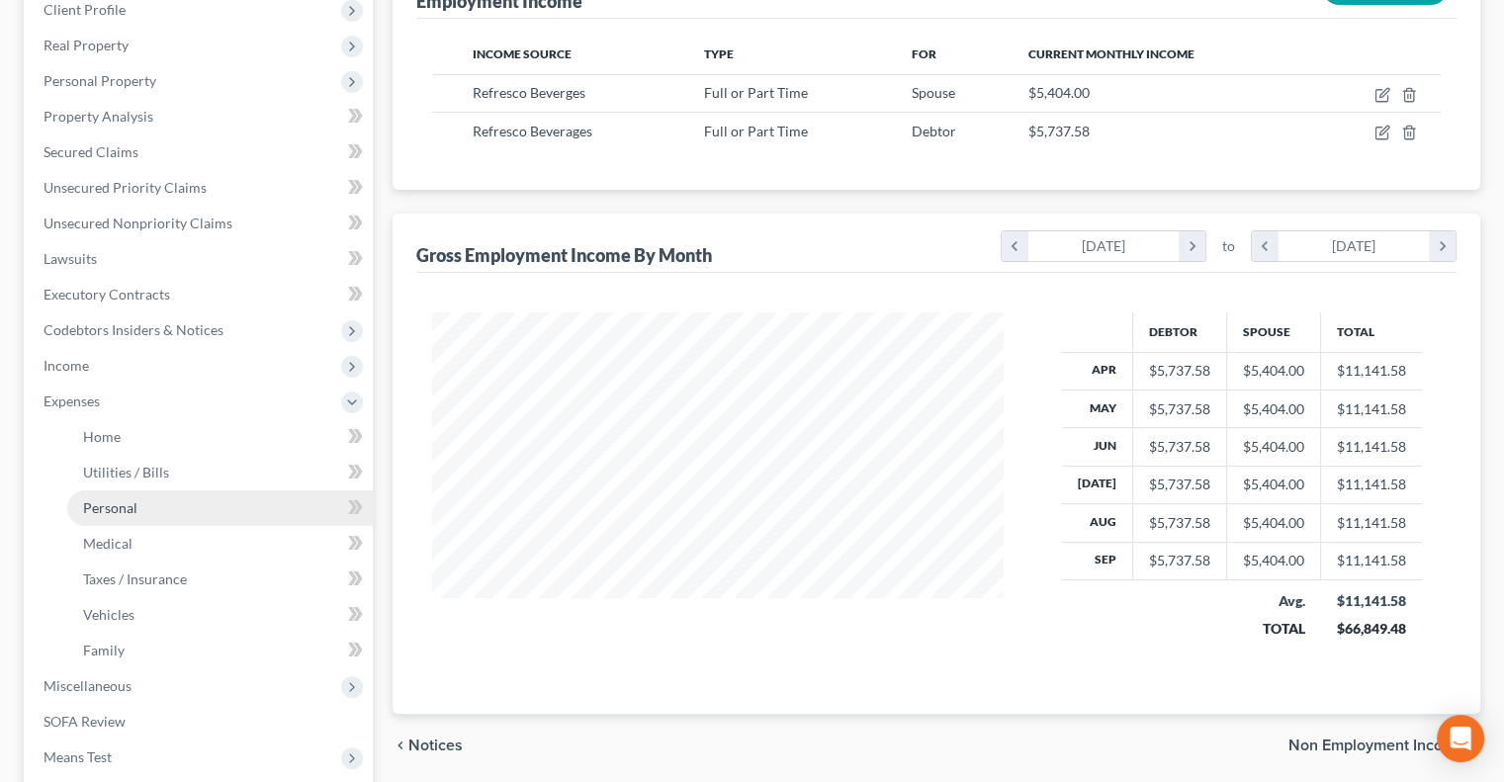
click at [151, 523] on link "Personal" at bounding box center [220, 509] width 306 height 36
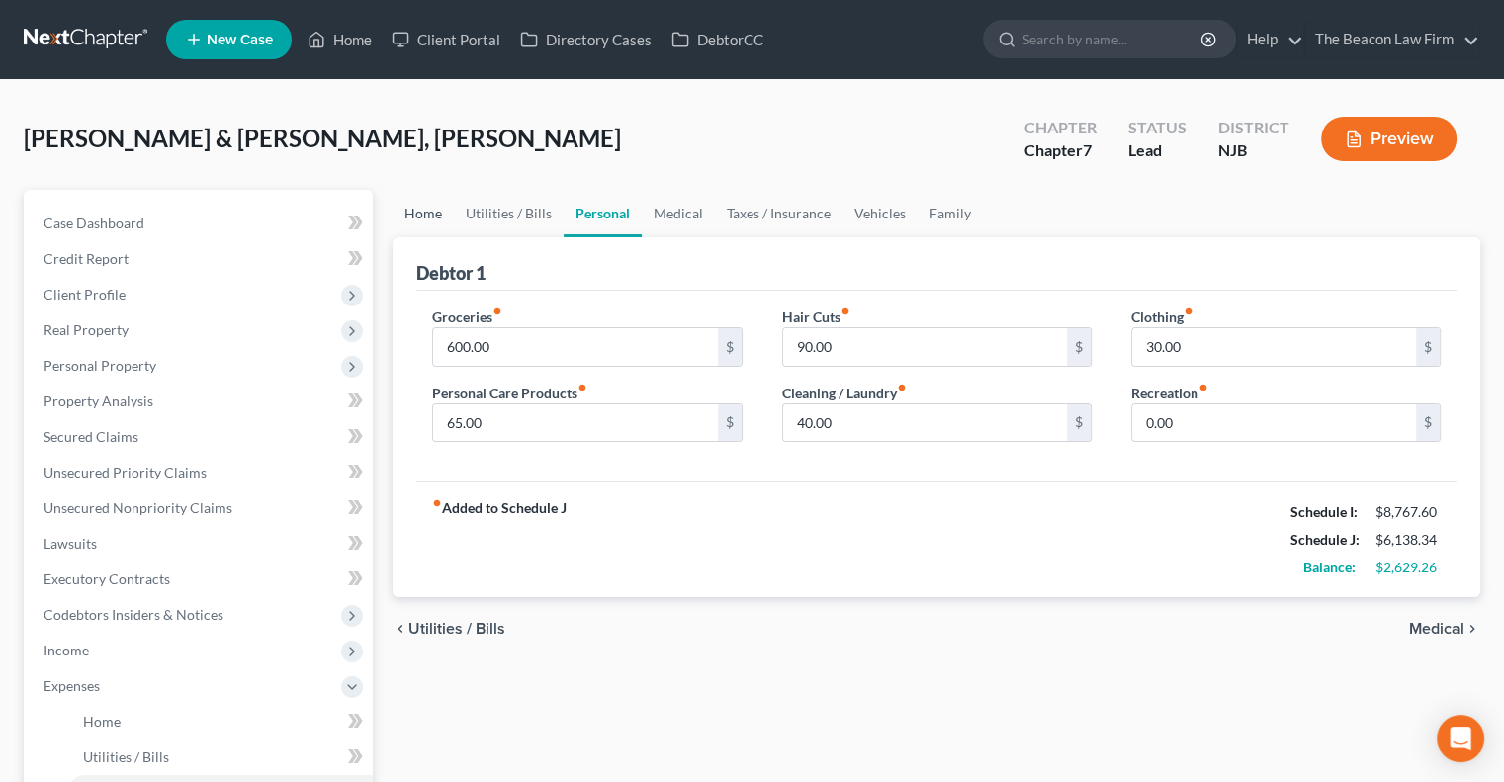
click at [420, 226] on link "Home" at bounding box center [423, 213] width 61 height 47
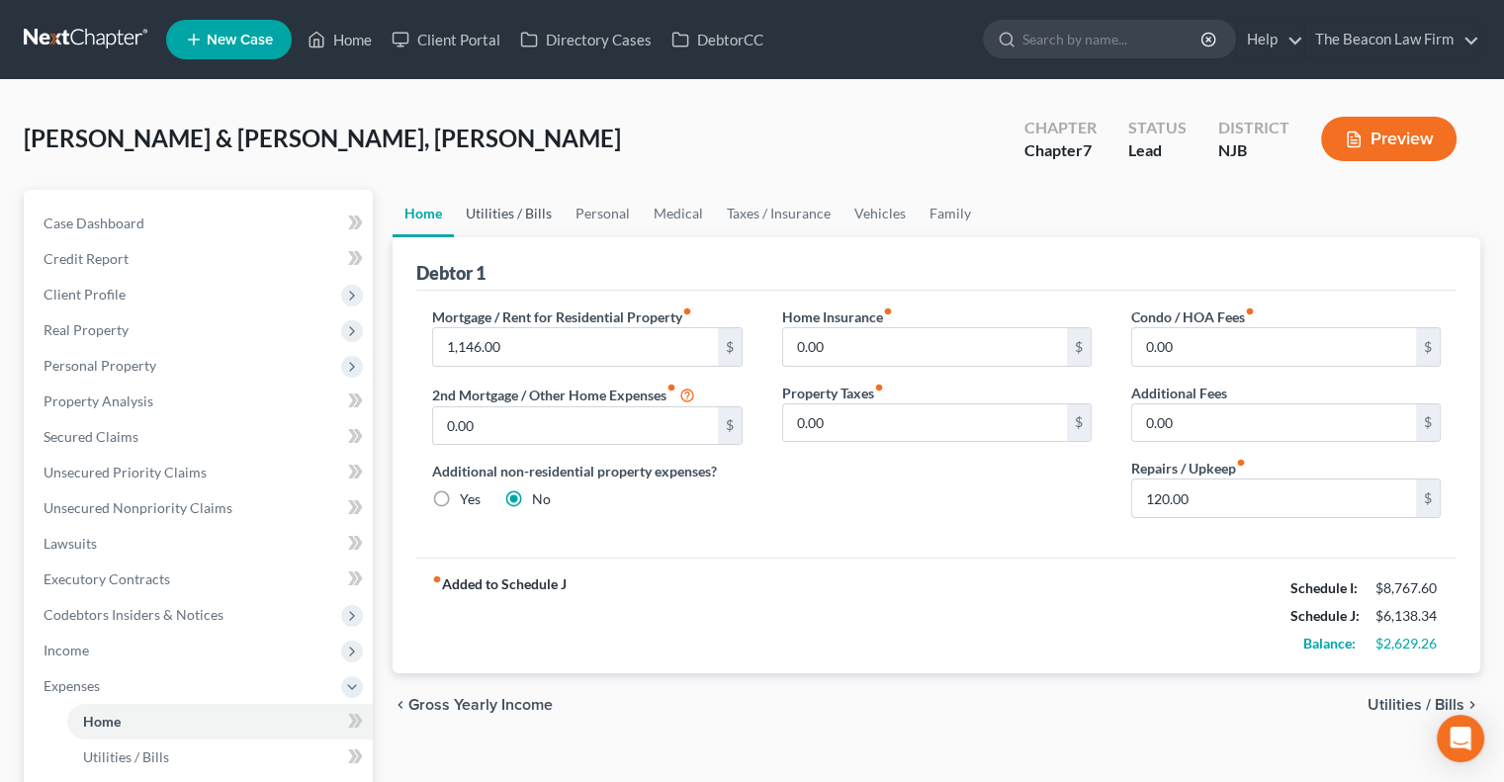
click at [538, 222] on link "Utilities / Bills" at bounding box center [509, 213] width 110 height 47
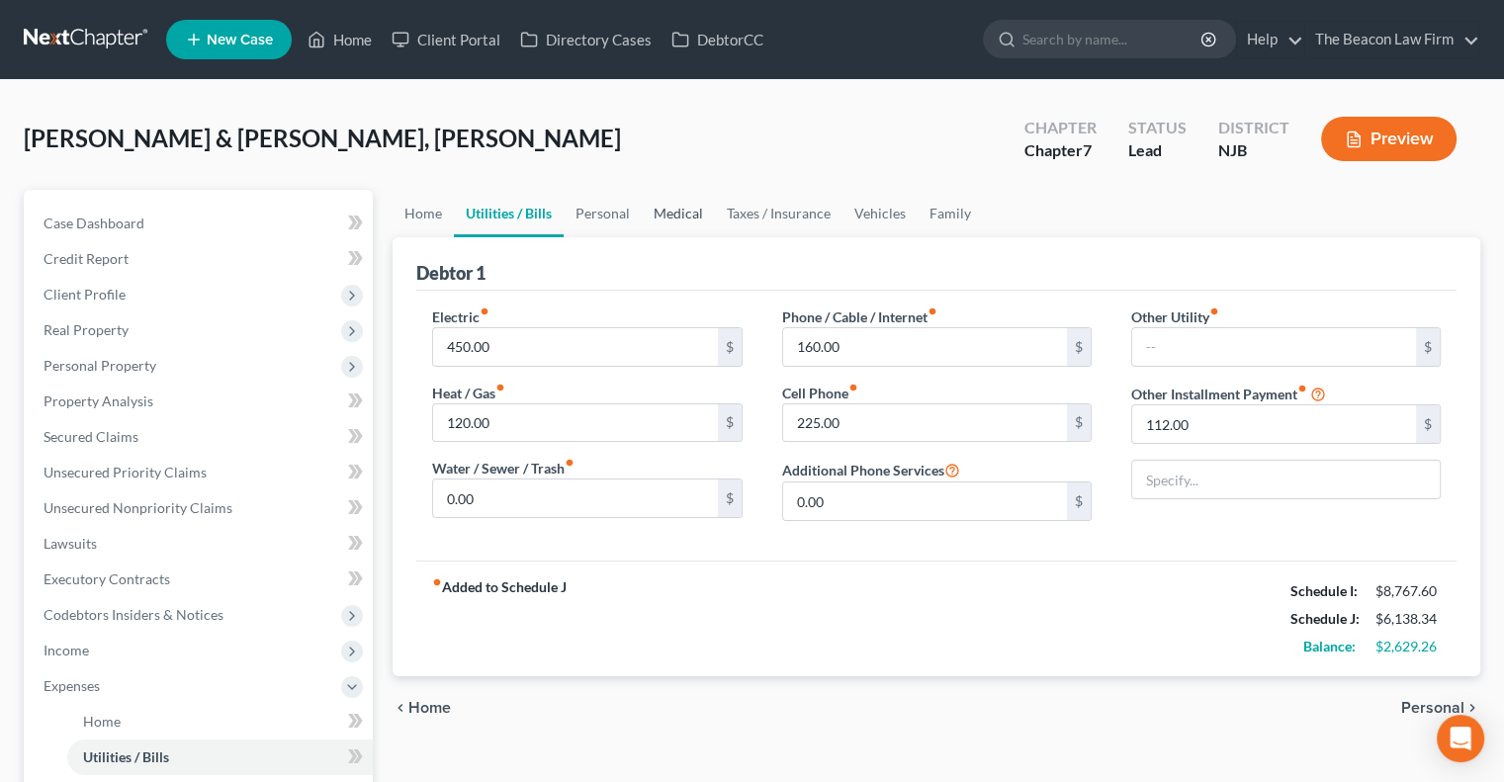
click at [642, 209] on link "Medical" at bounding box center [678, 213] width 73 height 47
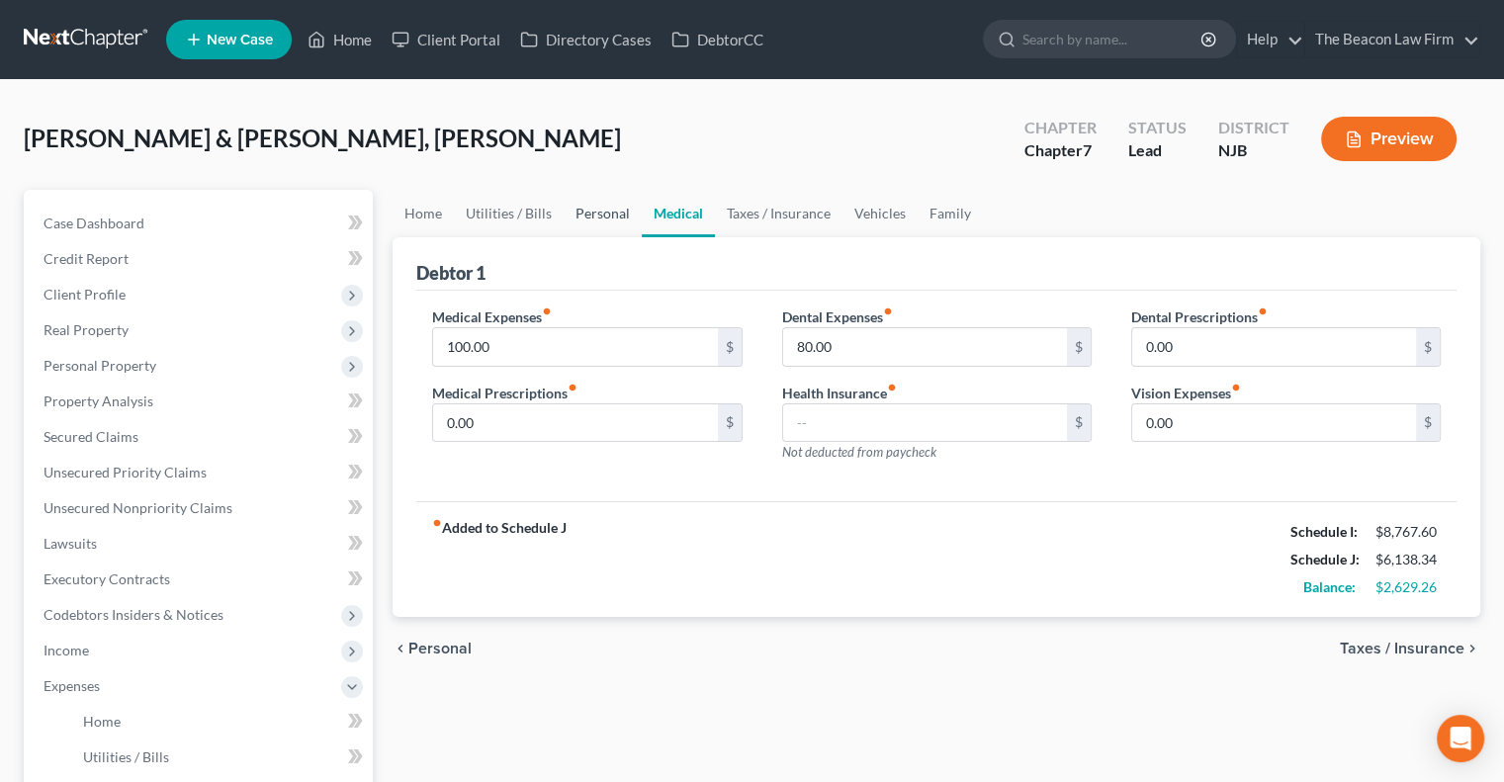
click at [590, 215] on link "Personal" at bounding box center [603, 213] width 78 height 47
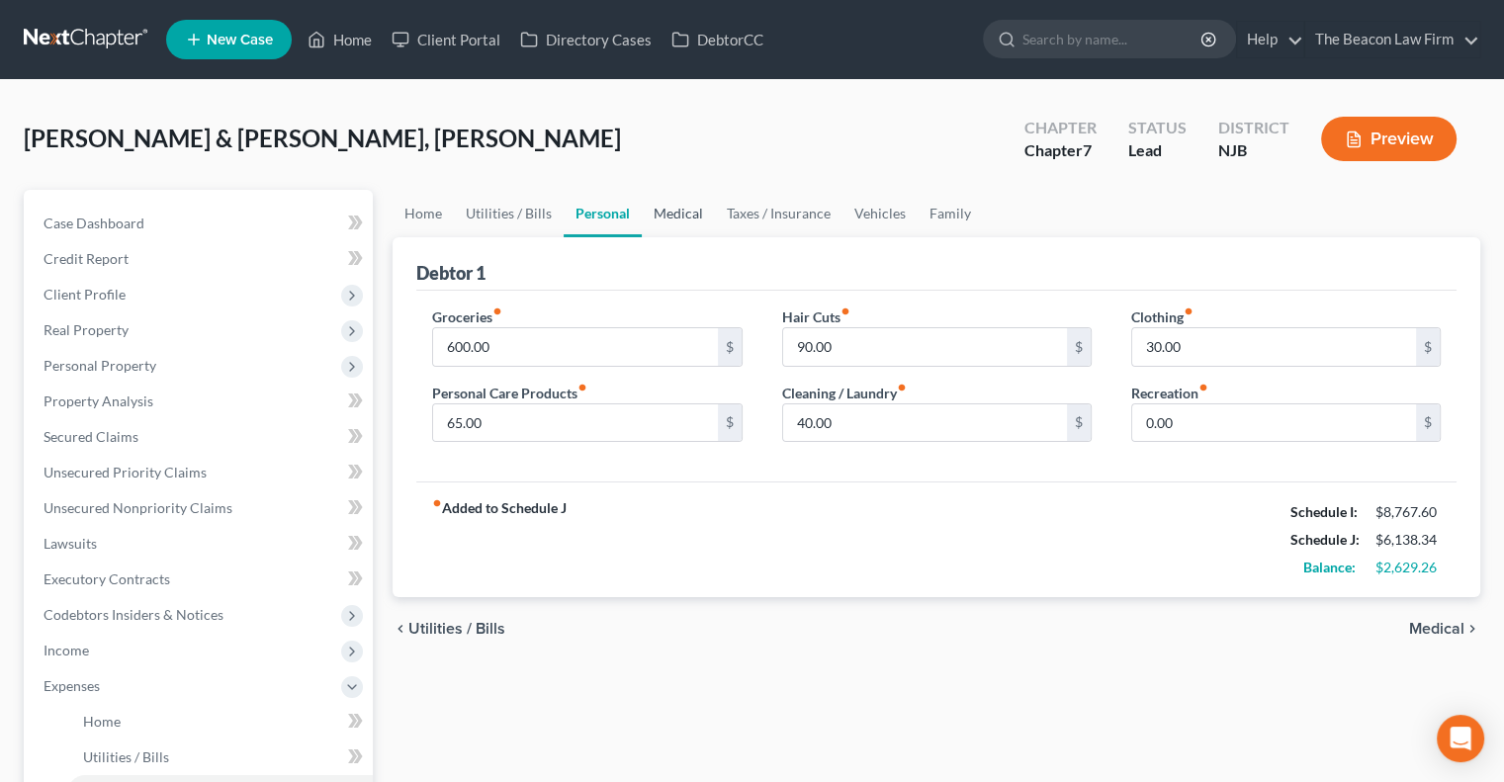
click at [691, 221] on link "Medical" at bounding box center [678, 213] width 73 height 47
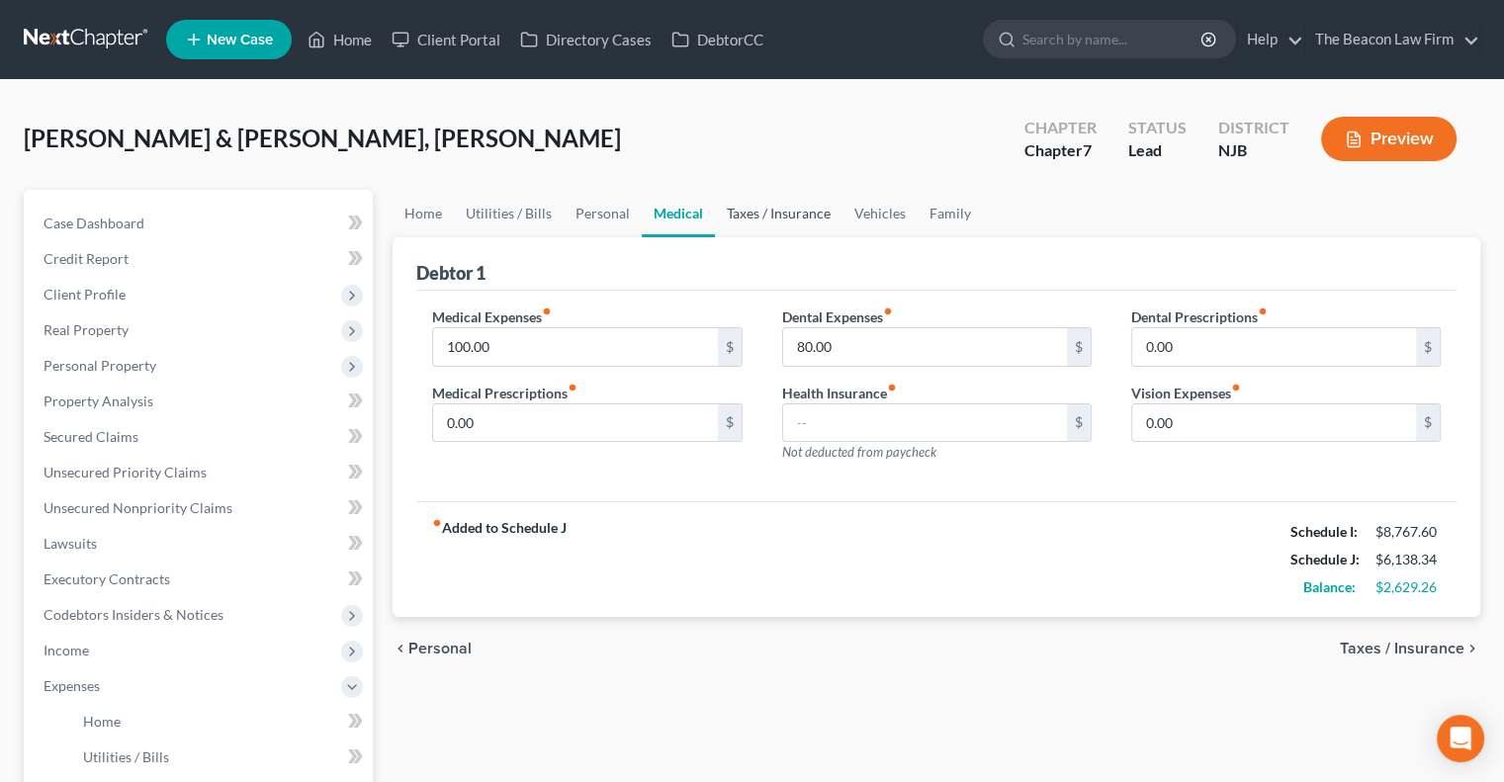
click at [798, 217] on link "Taxes / Insurance" at bounding box center [779, 213] width 128 height 47
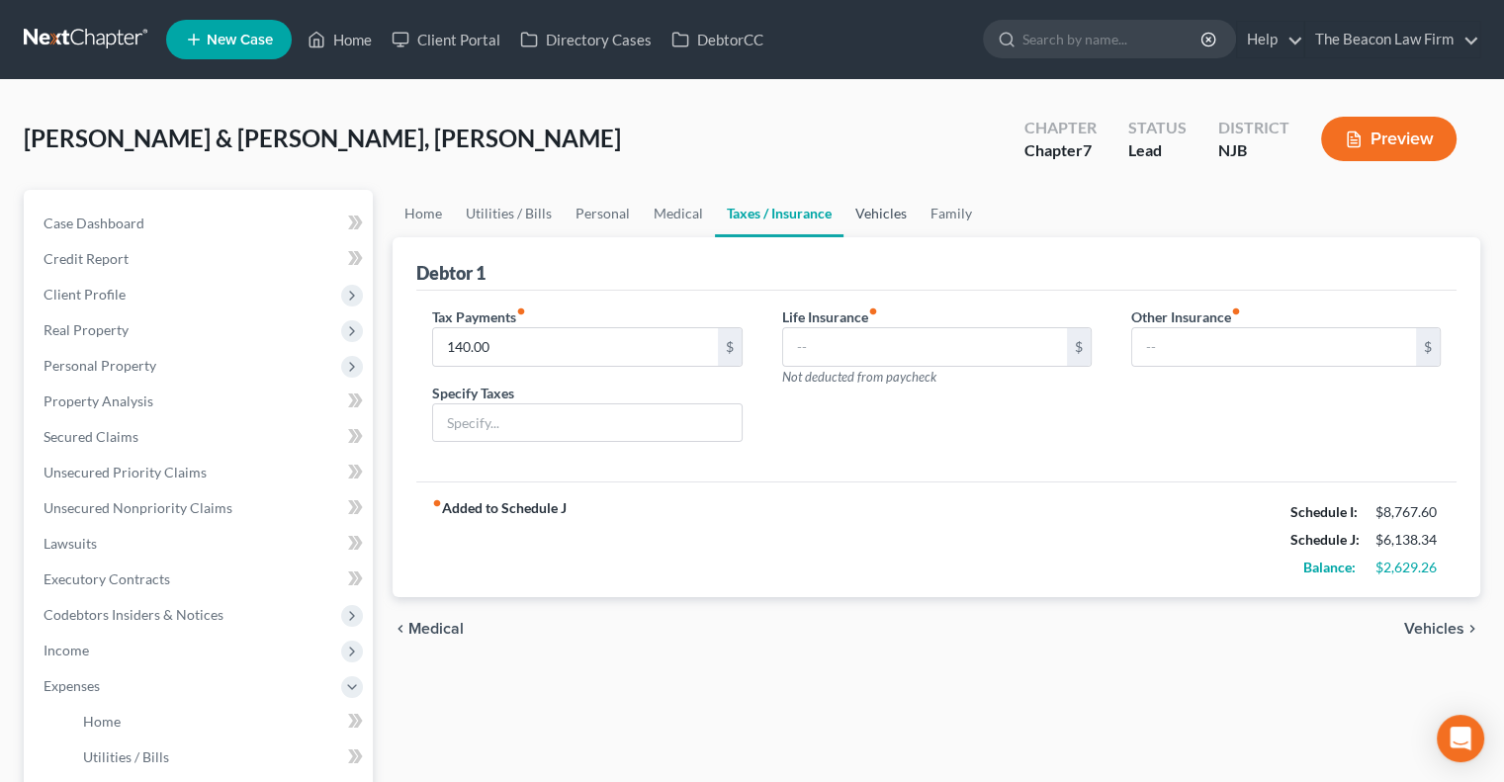
click at [889, 217] on link "Vehicles" at bounding box center [881, 213] width 75 height 47
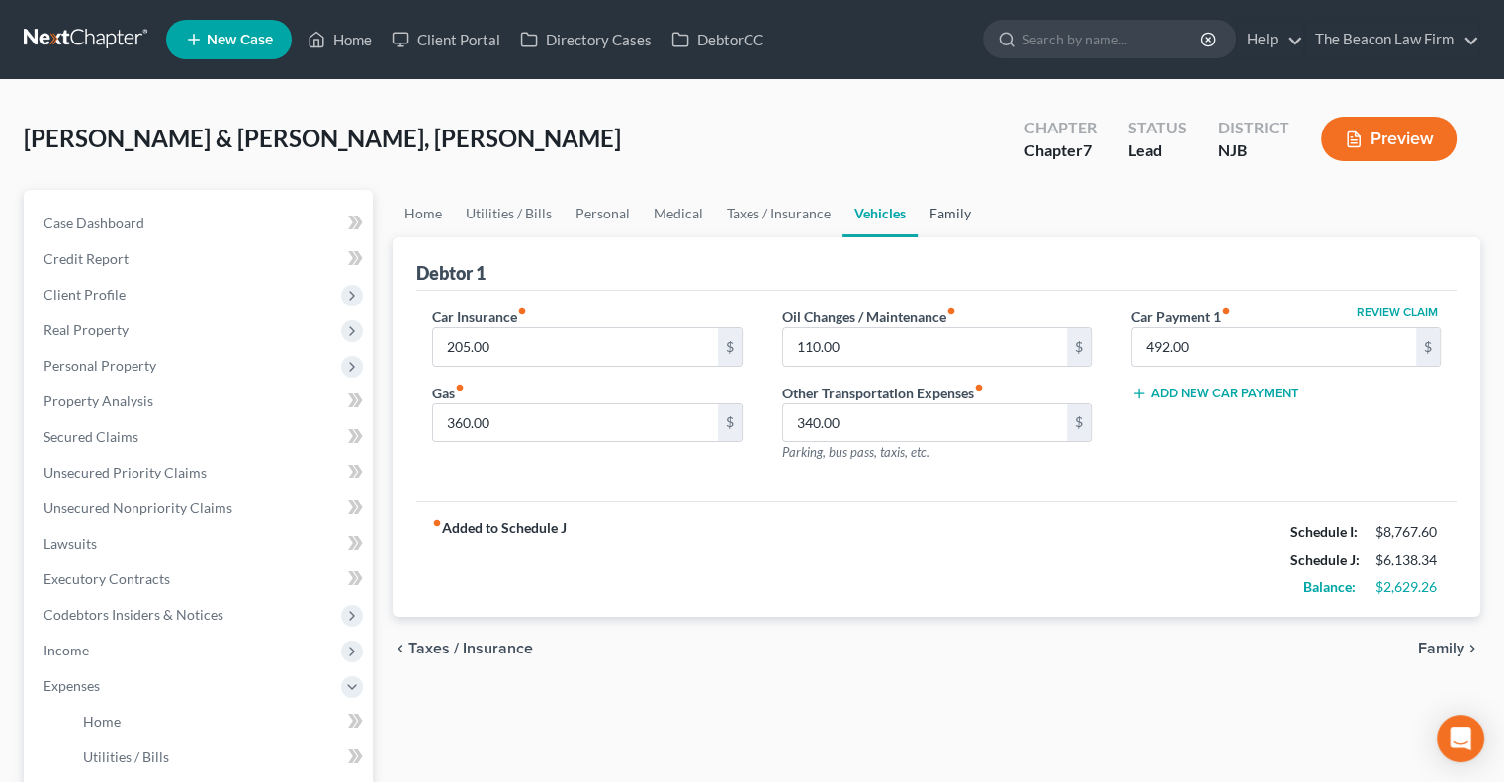
click at [945, 222] on link "Family" at bounding box center [950, 213] width 65 height 47
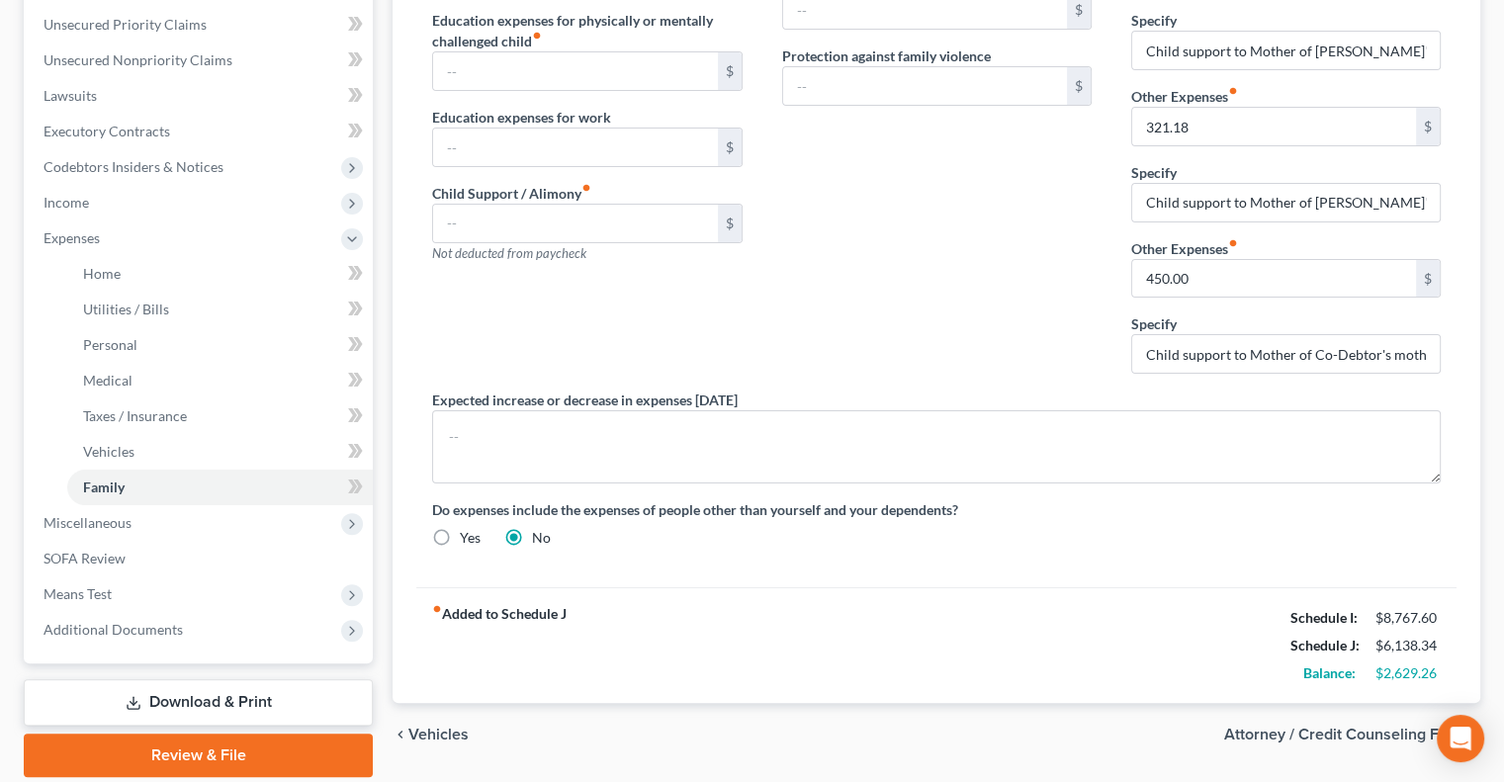
scroll to position [466, 0]
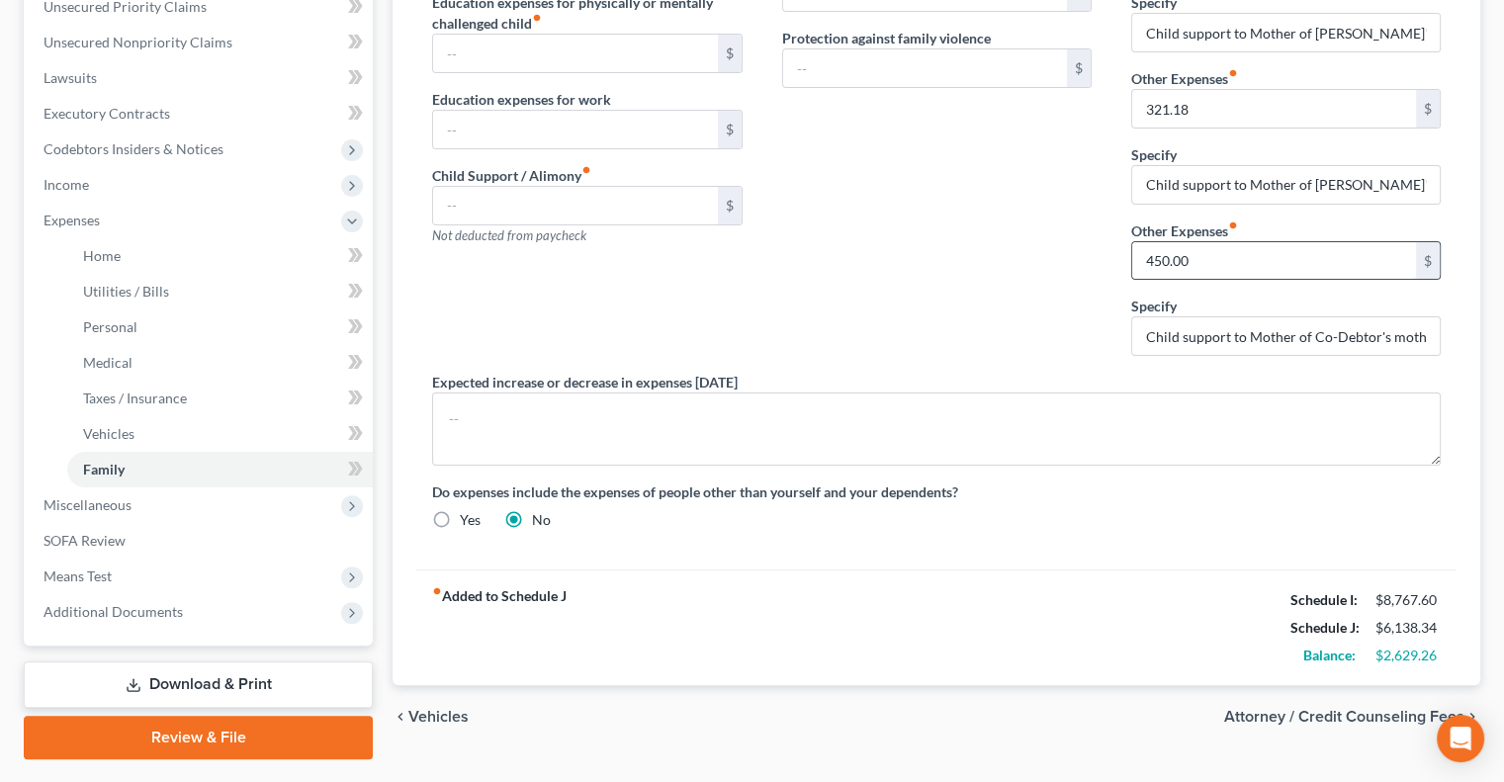
click at [1226, 251] on input "450.00" at bounding box center [1274, 261] width 284 height 38
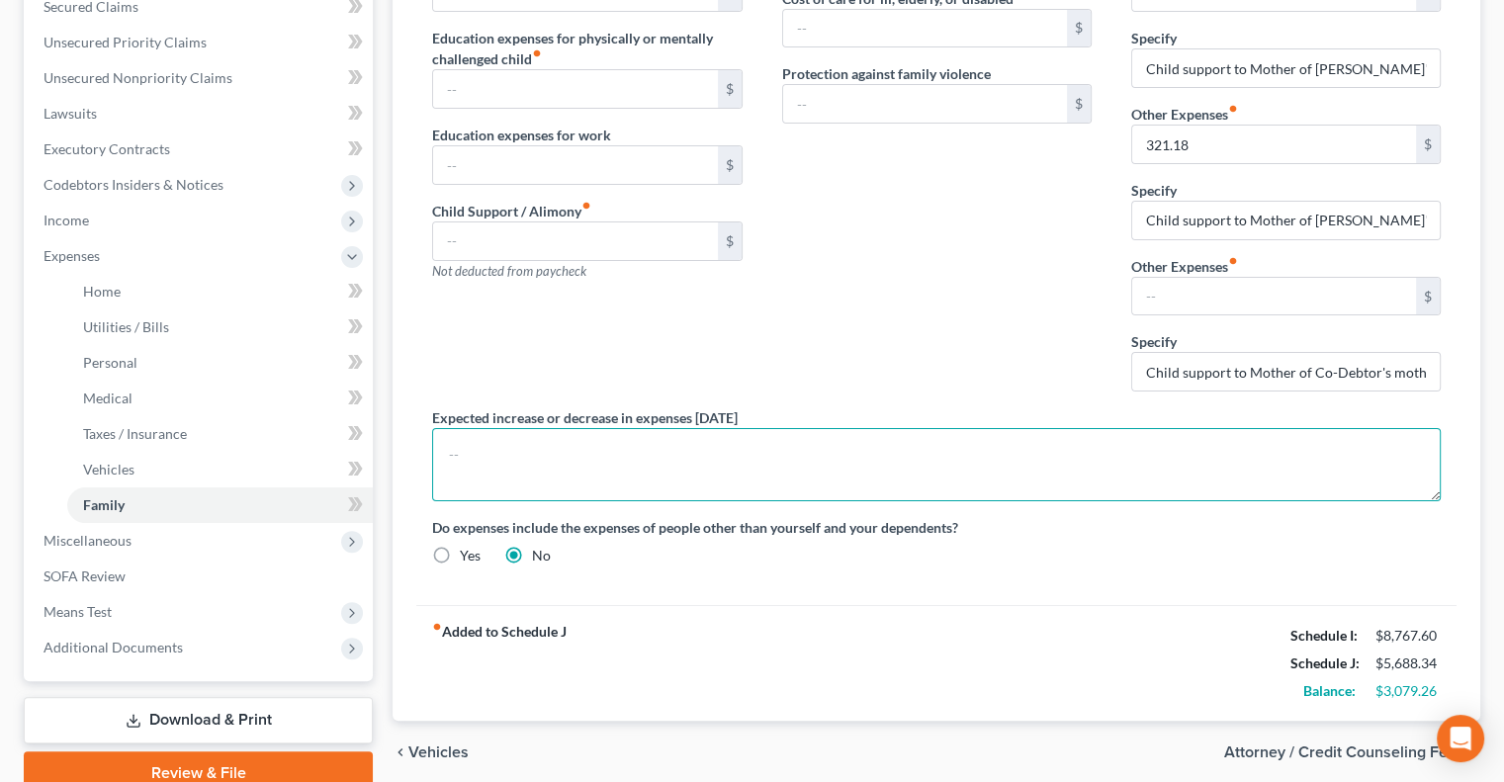
scroll to position [0, 0]
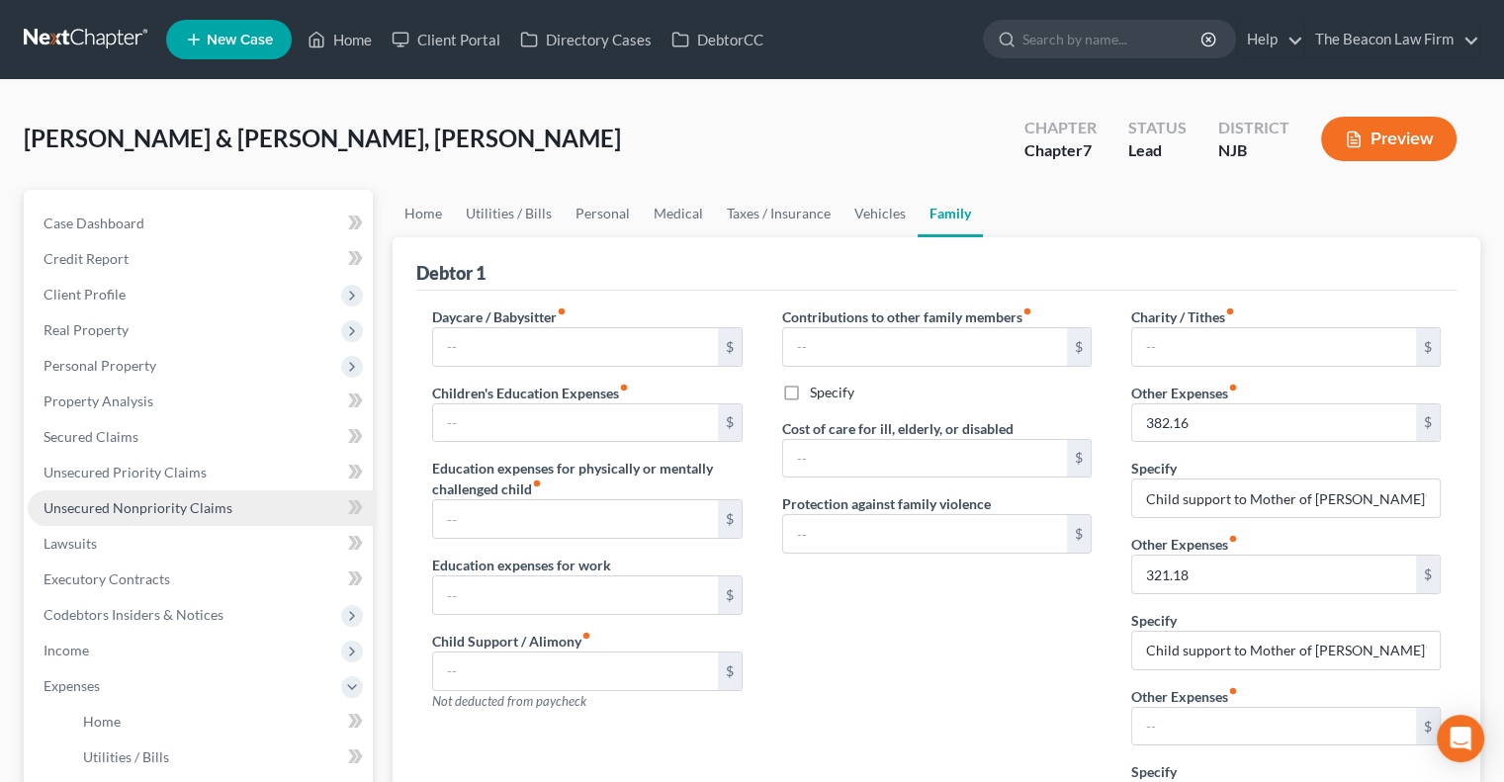
click at [137, 499] on span "Unsecured Nonpriority Claims" at bounding box center [138, 507] width 189 height 17
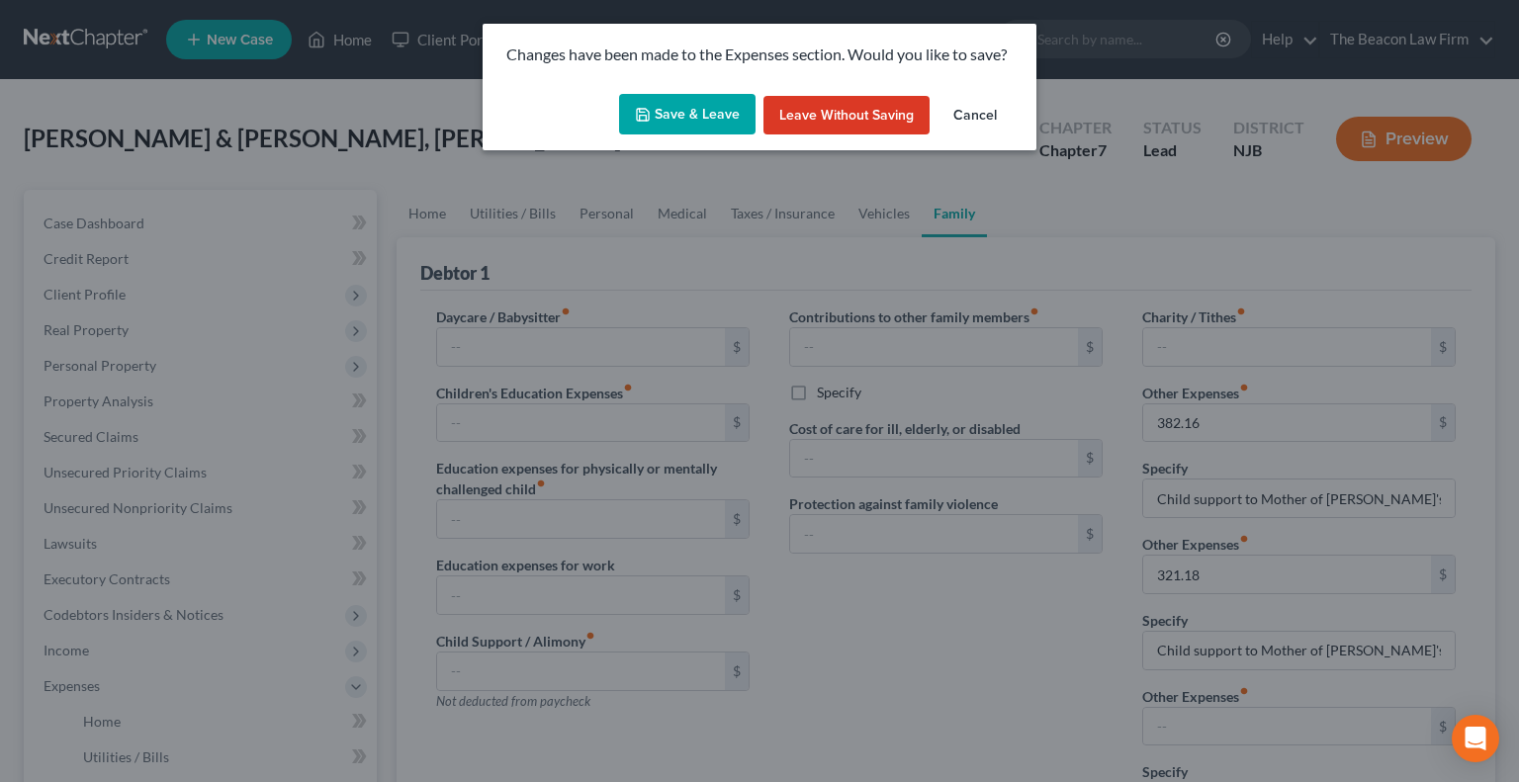
click at [709, 125] on button "Save & Leave" at bounding box center [687, 115] width 136 height 42
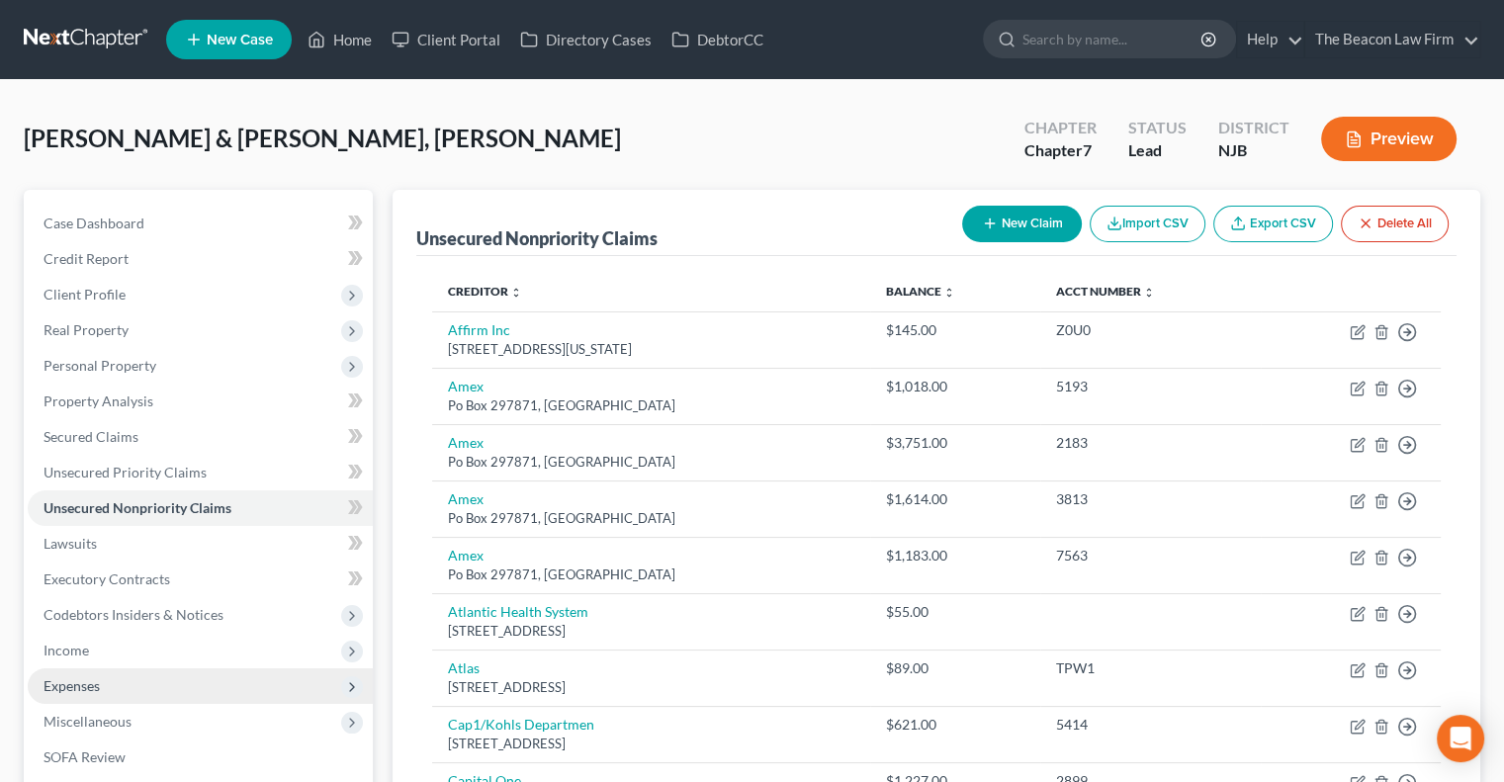
click at [85, 671] on span "Expenses" at bounding box center [200, 687] width 345 height 36
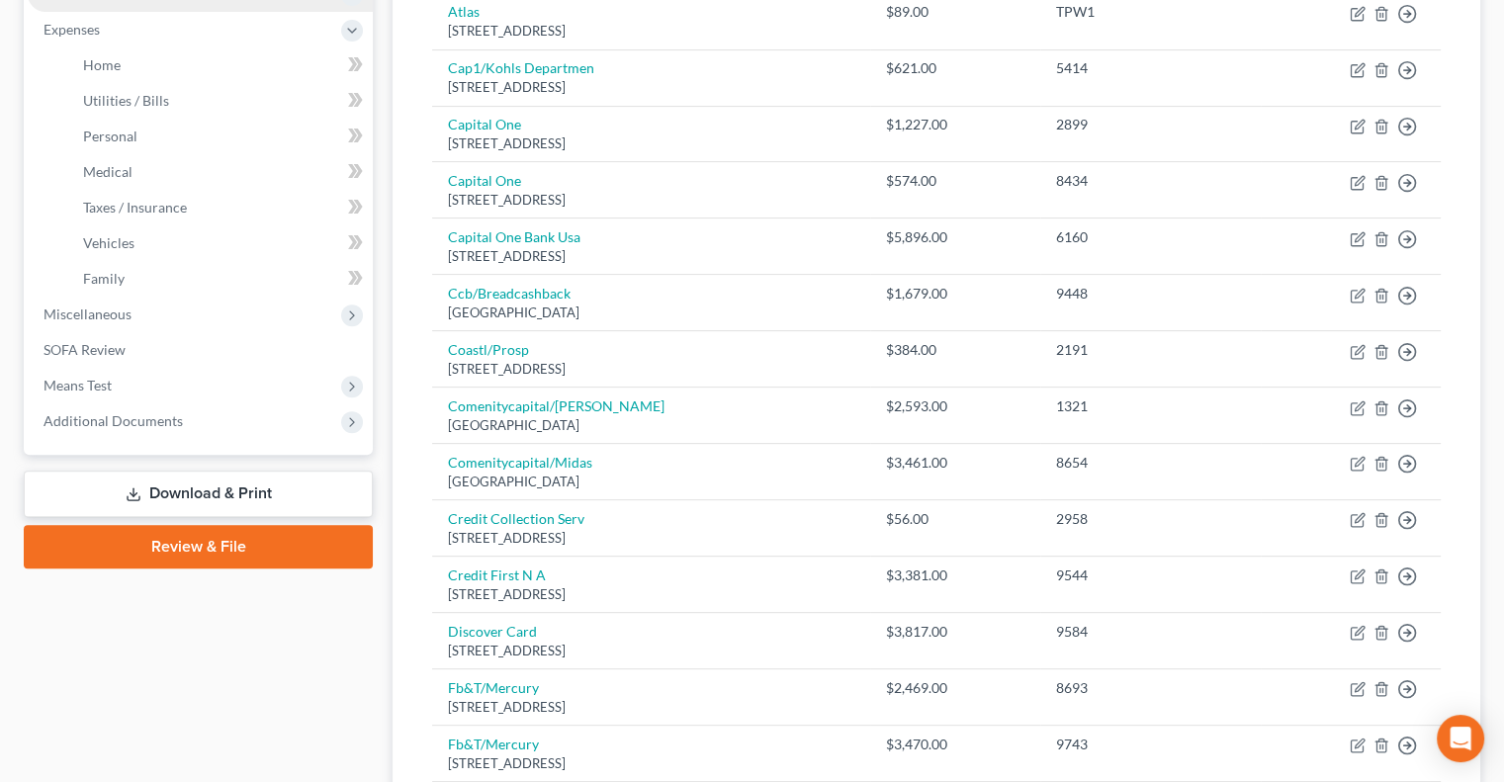
scroll to position [684, 0]
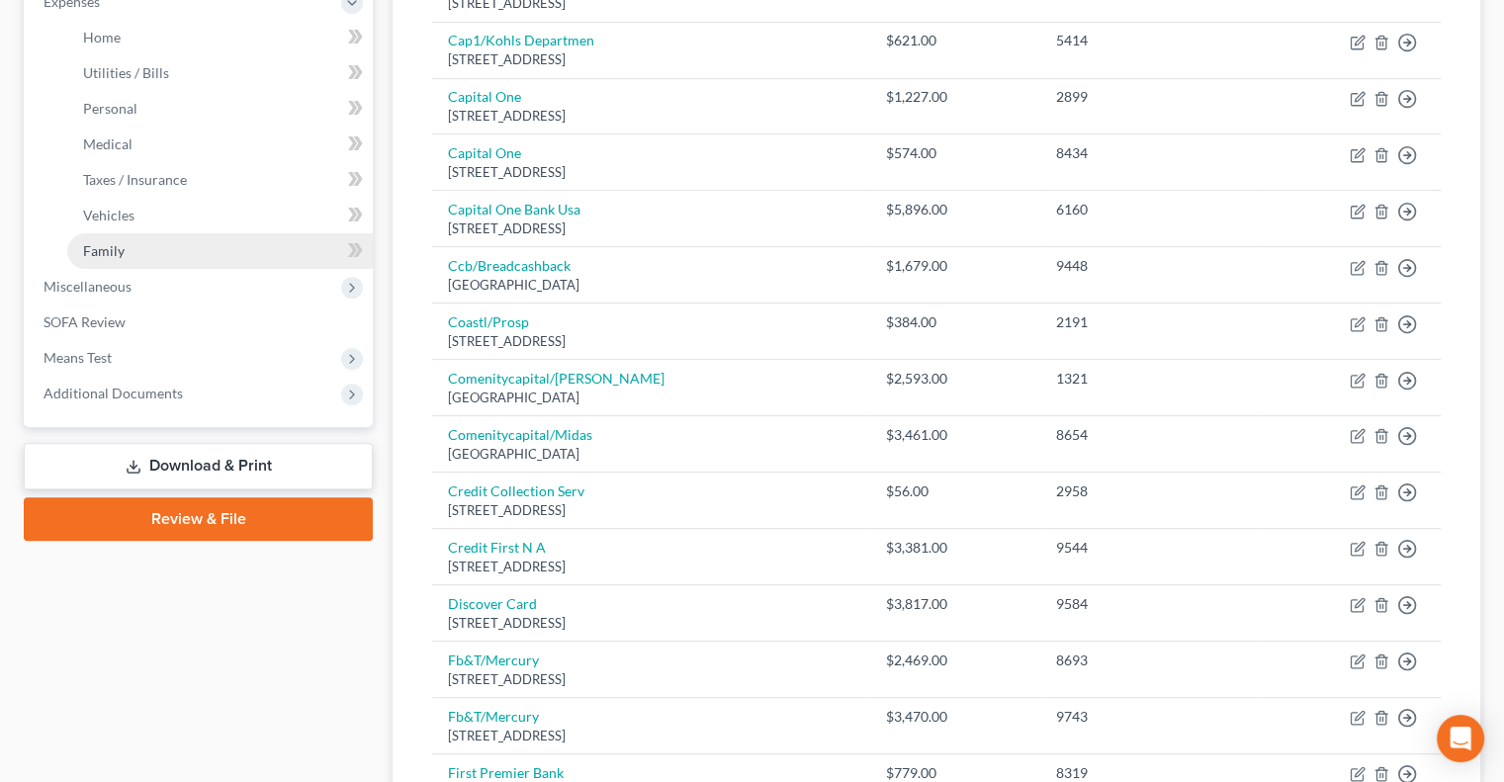
click at [156, 243] on link "Family" at bounding box center [220, 251] width 306 height 36
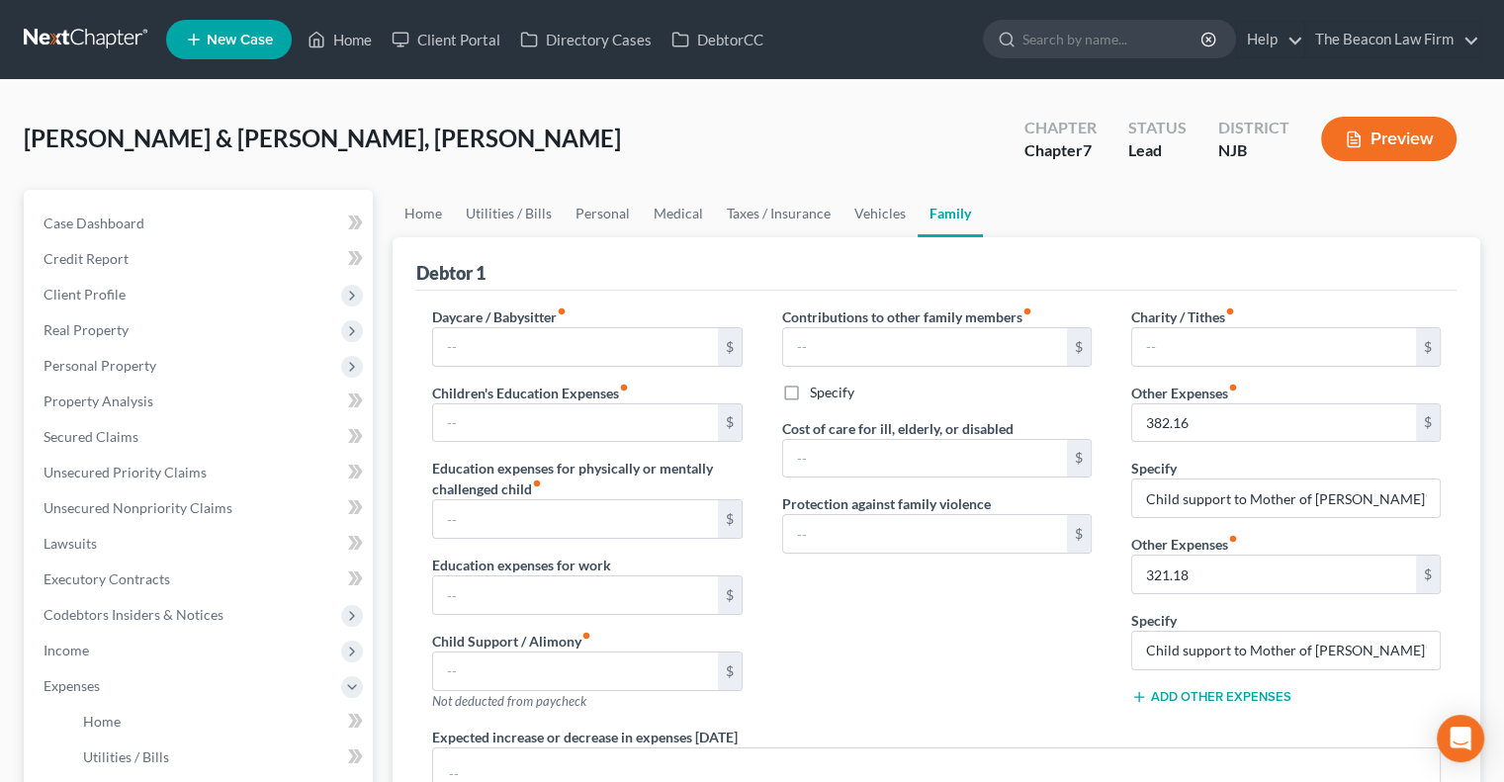
click at [1216, 690] on button "Add Other Expenses" at bounding box center [1211, 697] width 160 height 16
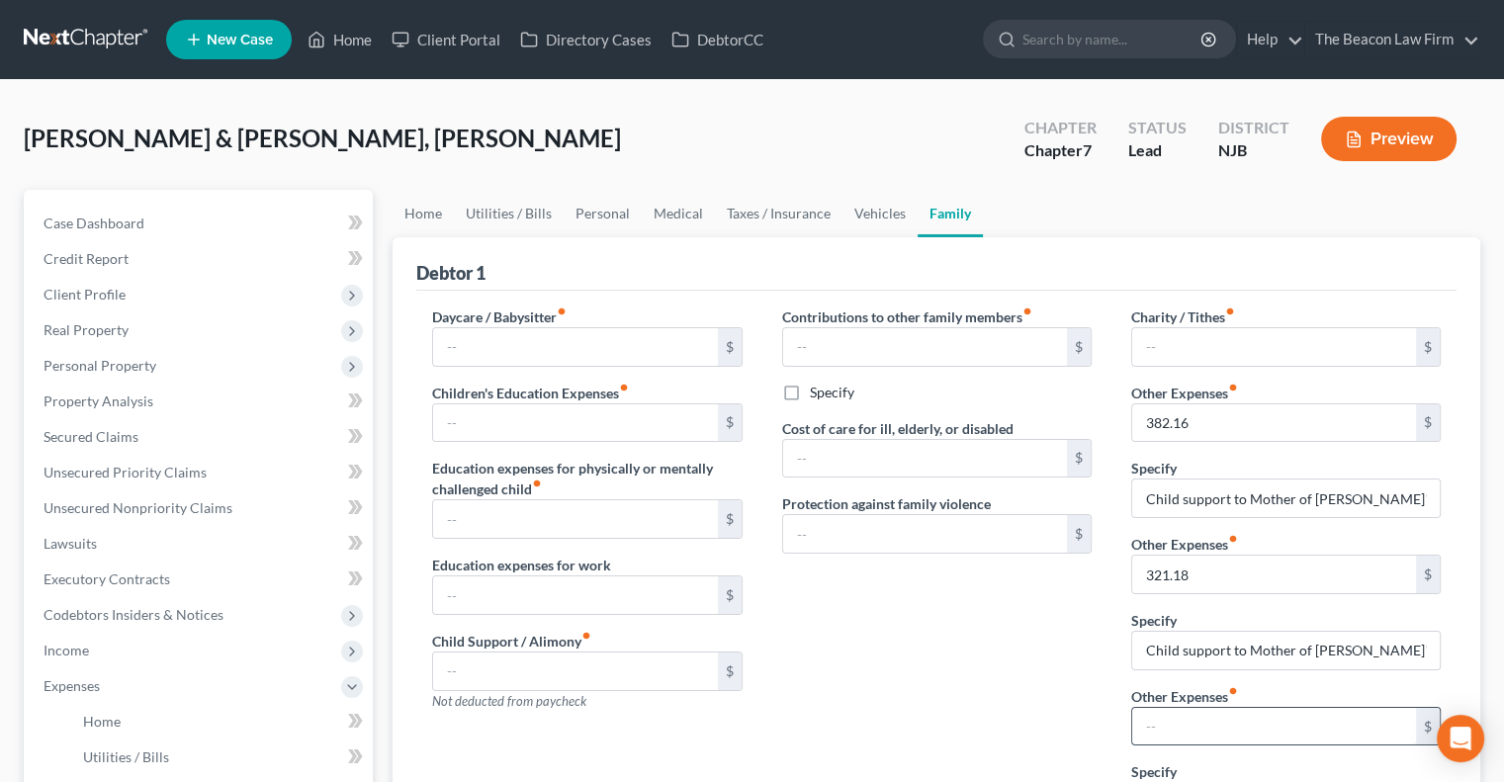
click at [1250, 721] on input "text" at bounding box center [1274, 727] width 284 height 38
paste input "450.00"
type input "450.00"
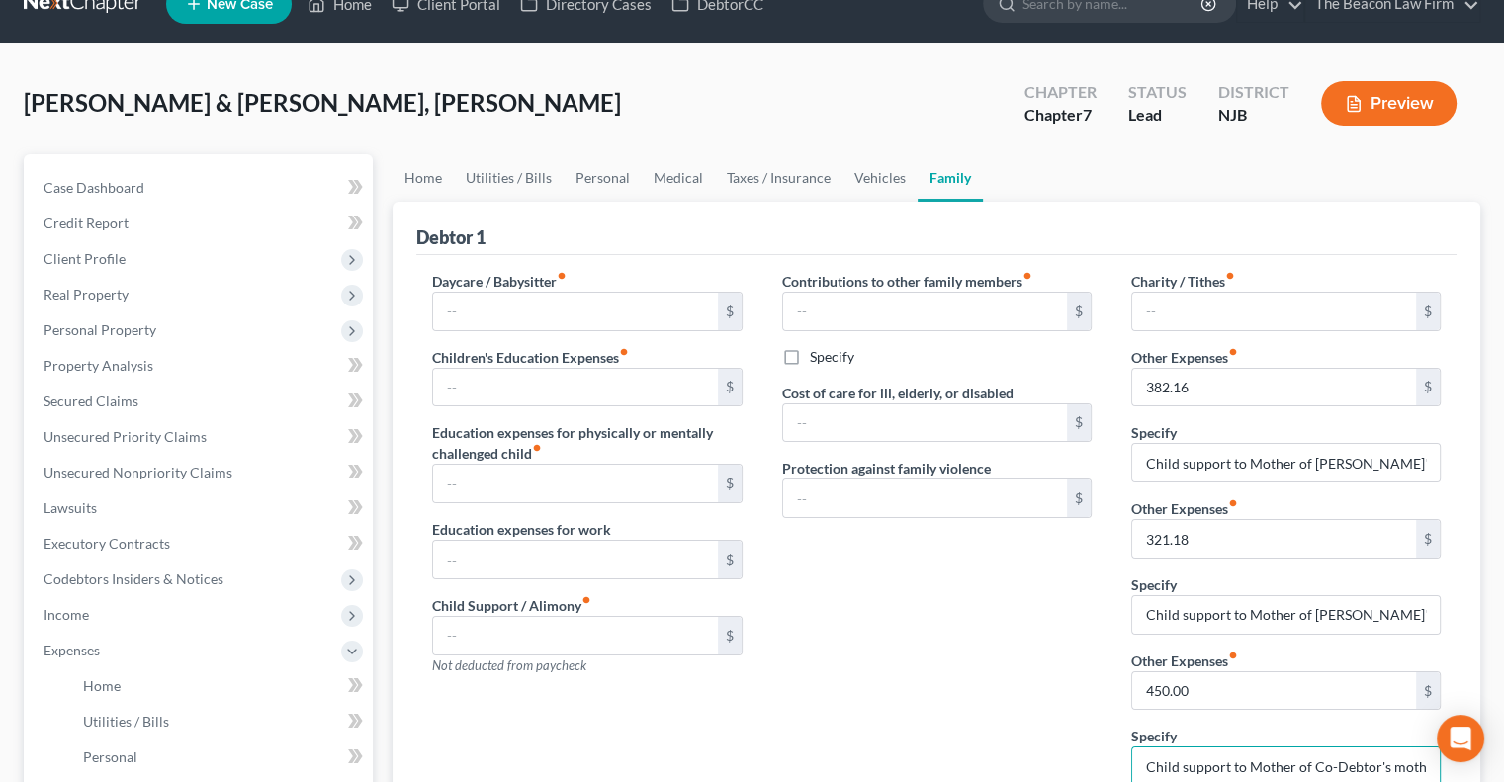
scroll to position [516, 0]
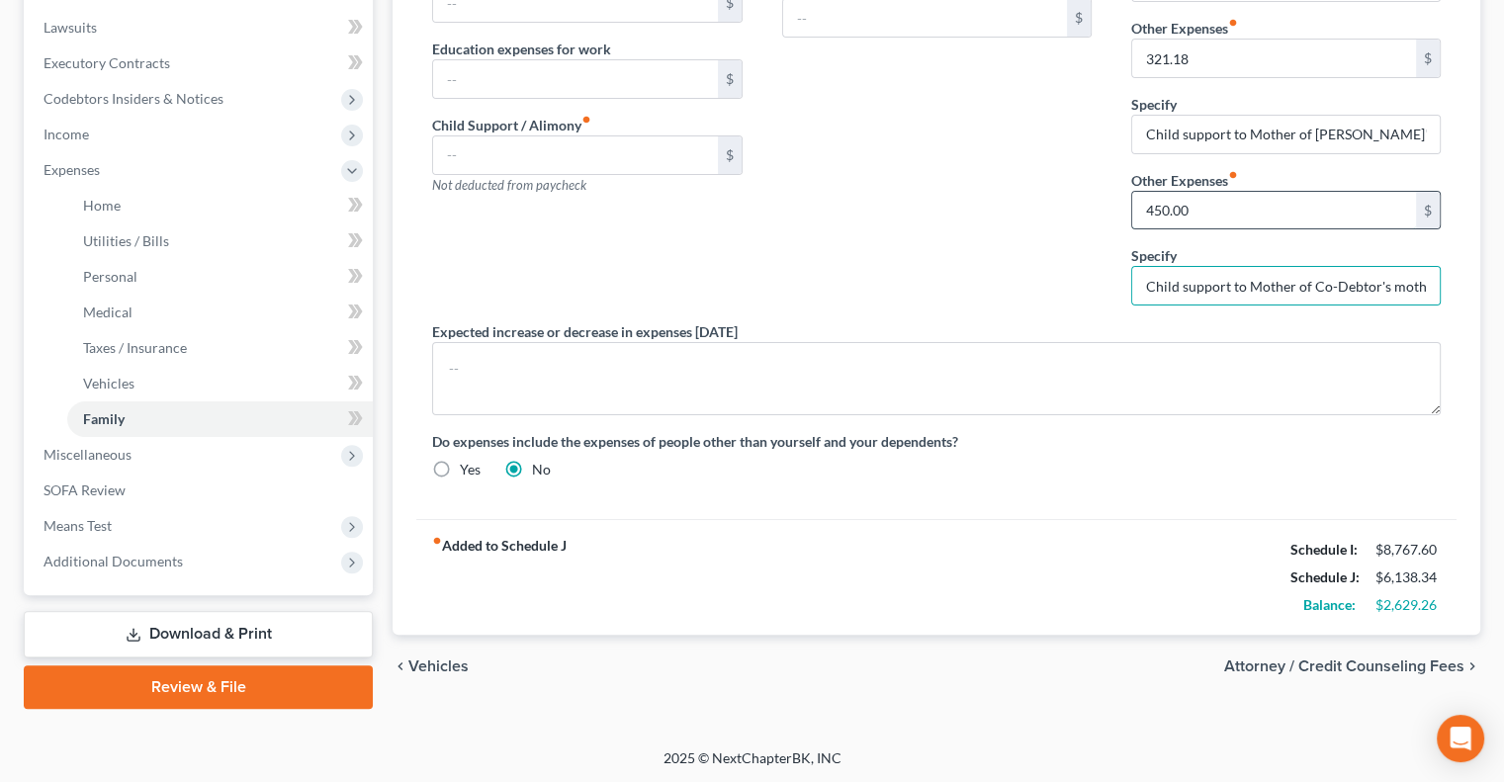
click at [1293, 217] on input "450.00" at bounding box center [1274, 211] width 284 height 38
click at [1293, 217] on input "text" at bounding box center [1274, 211] width 284 height 38
type input "0.00"
click at [1315, 651] on div "chevron_left Vehicles Attorney / Credit Counseling Fees chevron_right" at bounding box center [937, 666] width 1088 height 63
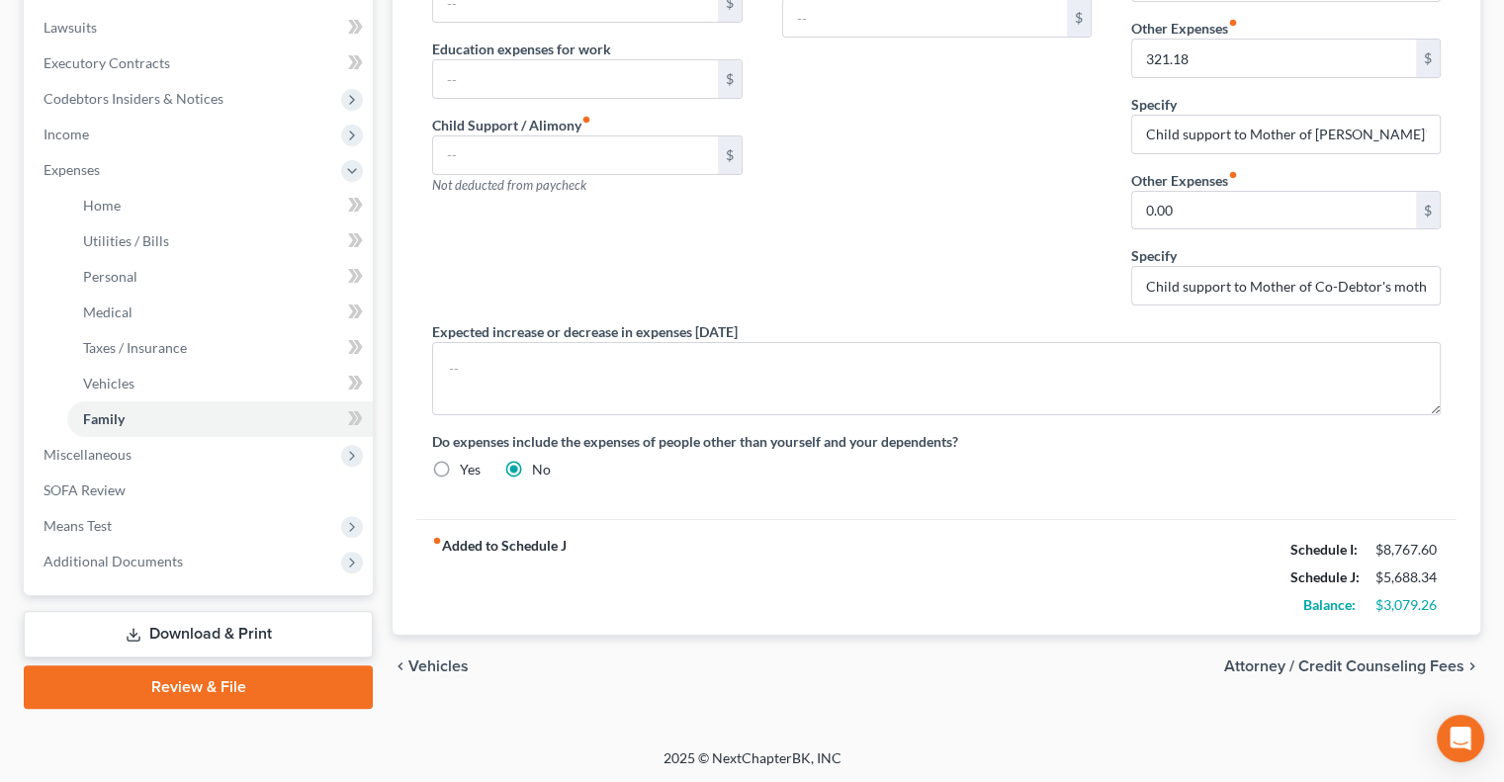
click at [1302, 664] on span "Attorney / Credit Counseling Fees" at bounding box center [1344, 667] width 240 height 16
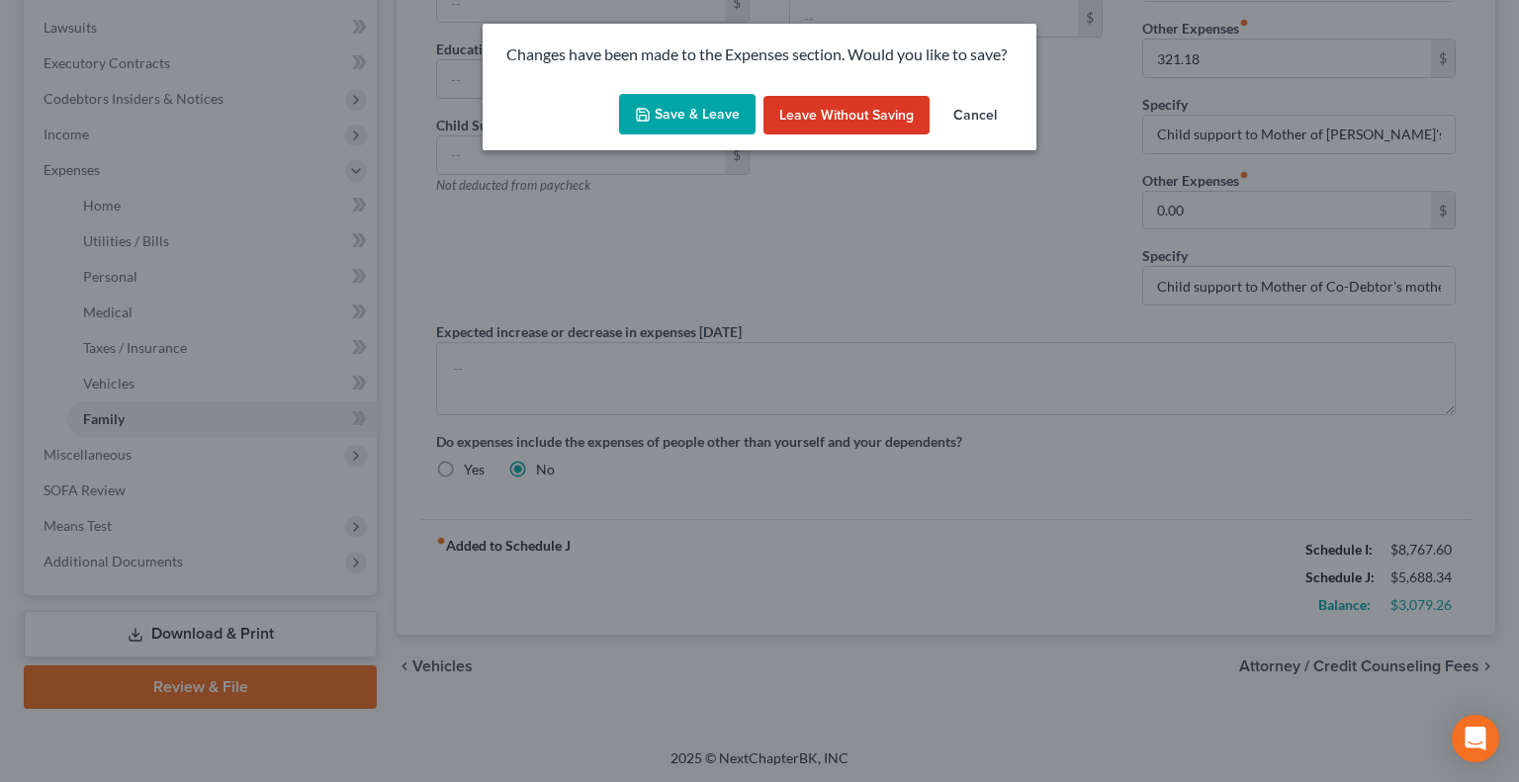
click at [671, 115] on button "Save & Leave" at bounding box center [687, 115] width 136 height 42
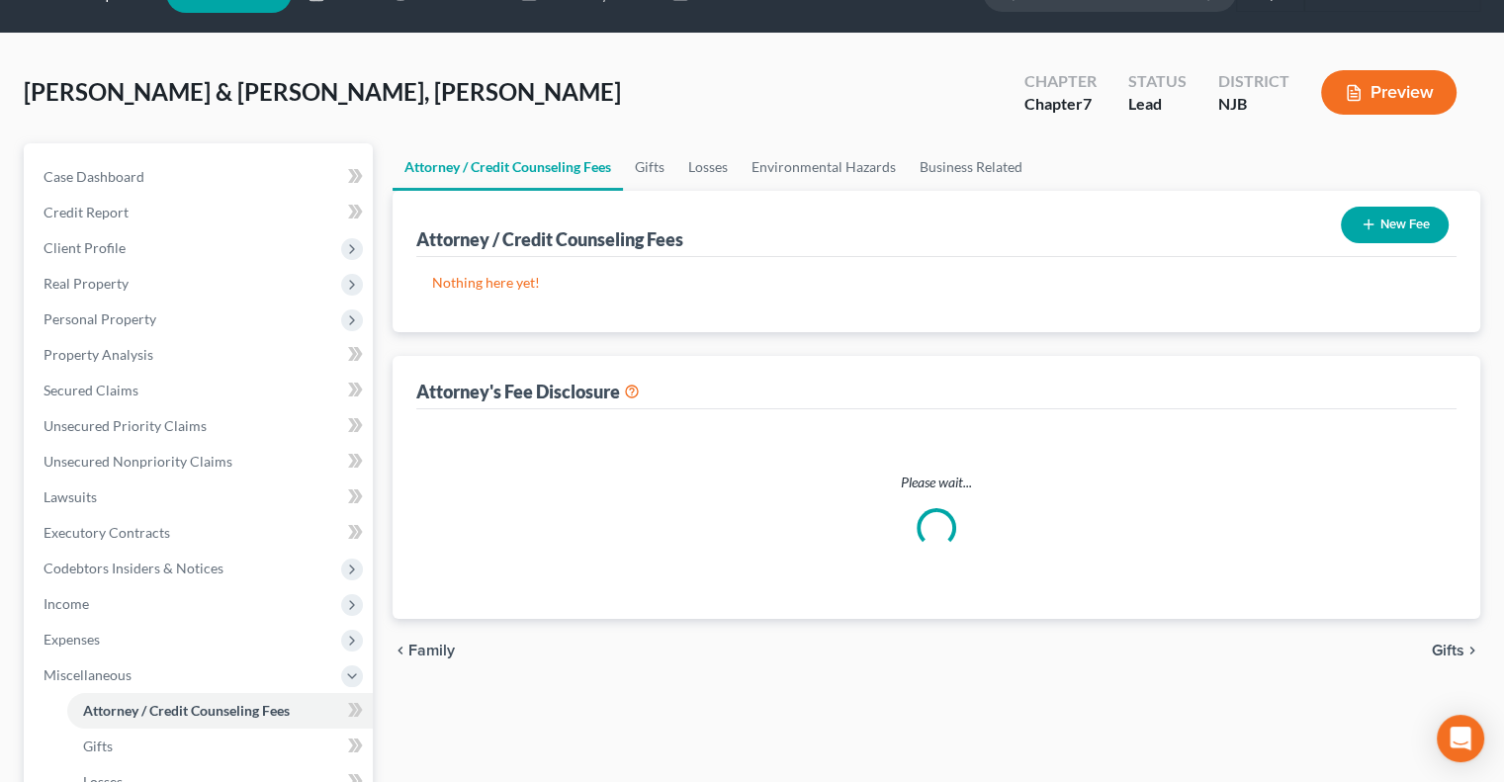
select select "27"
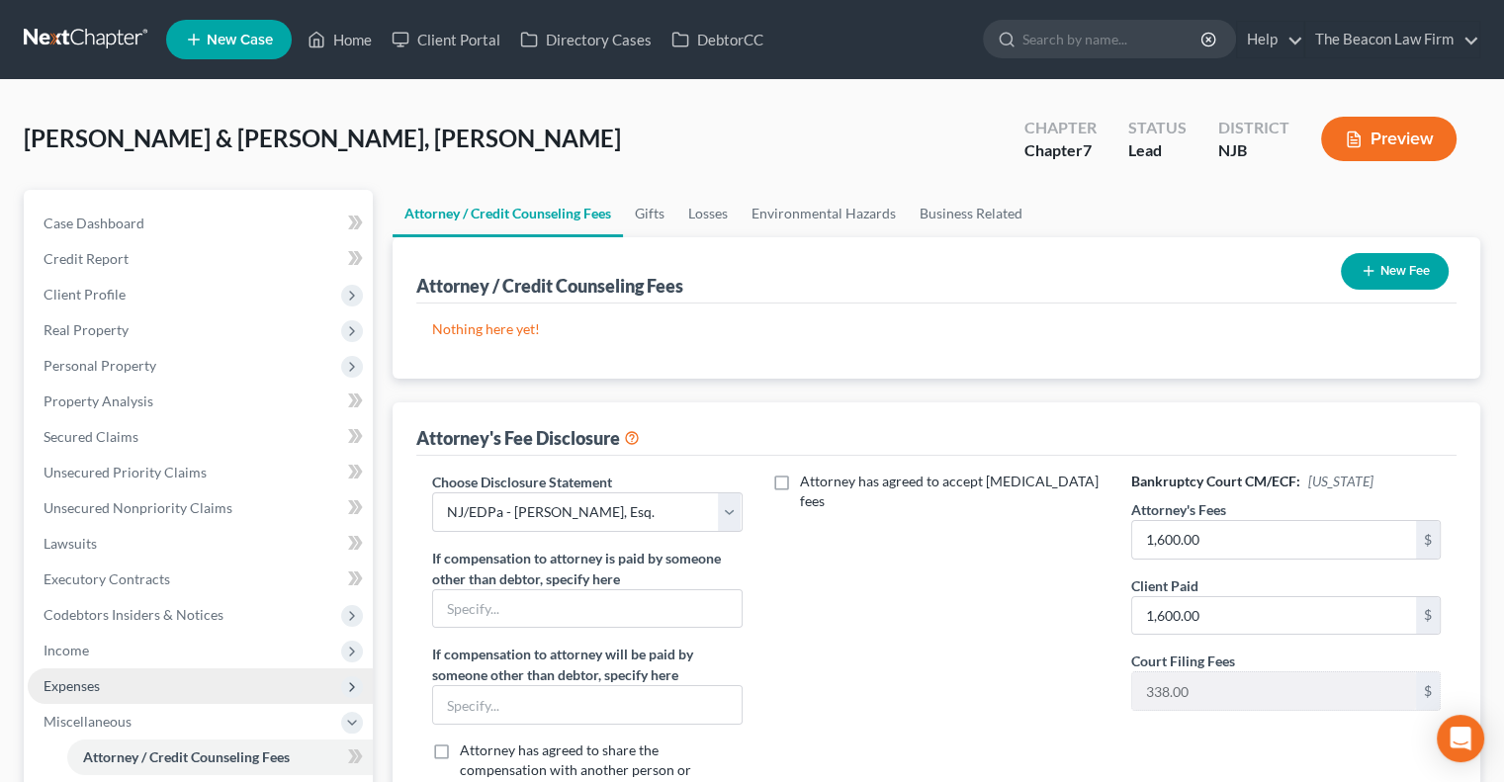
click at [241, 678] on span "Expenses" at bounding box center [200, 687] width 345 height 36
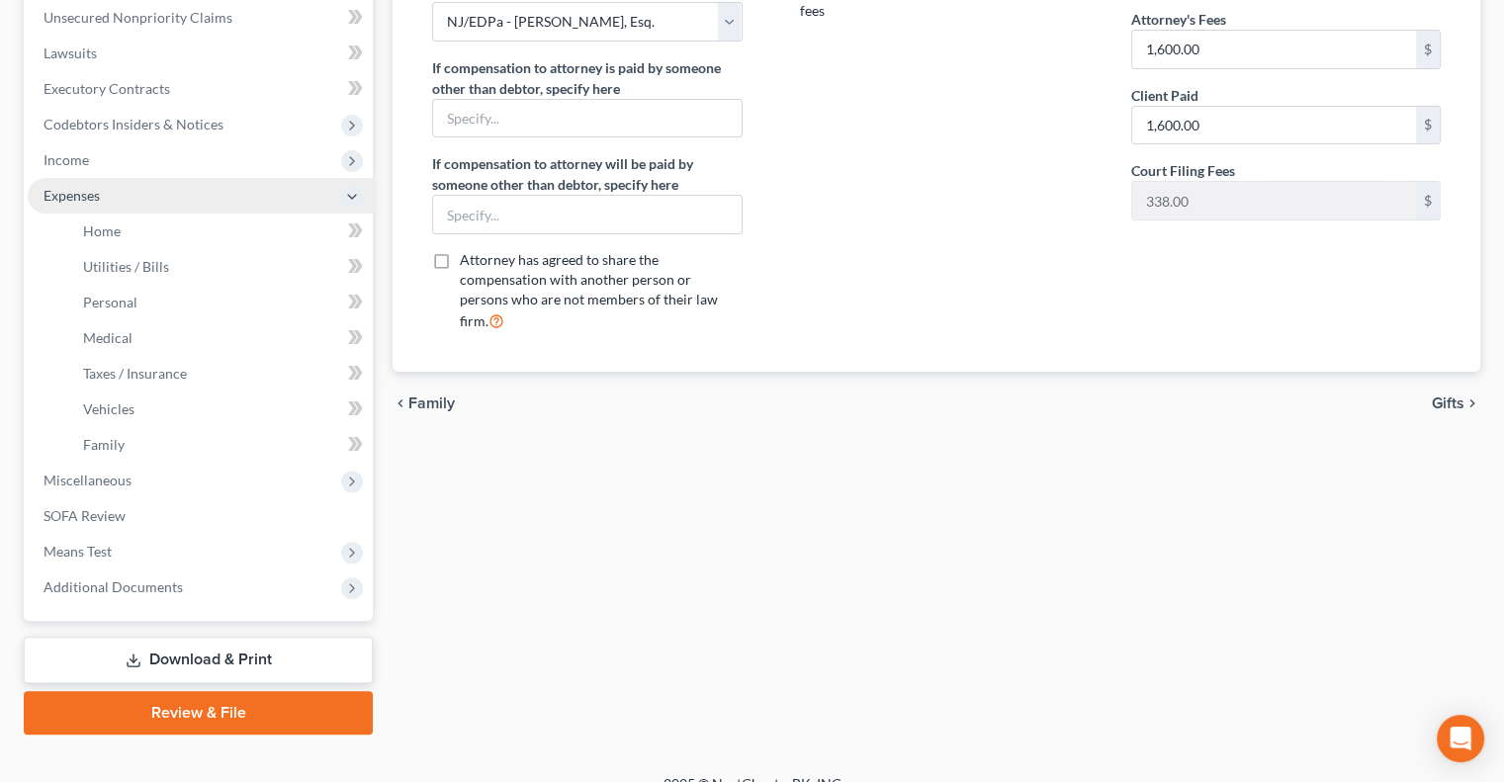
scroll to position [516, 0]
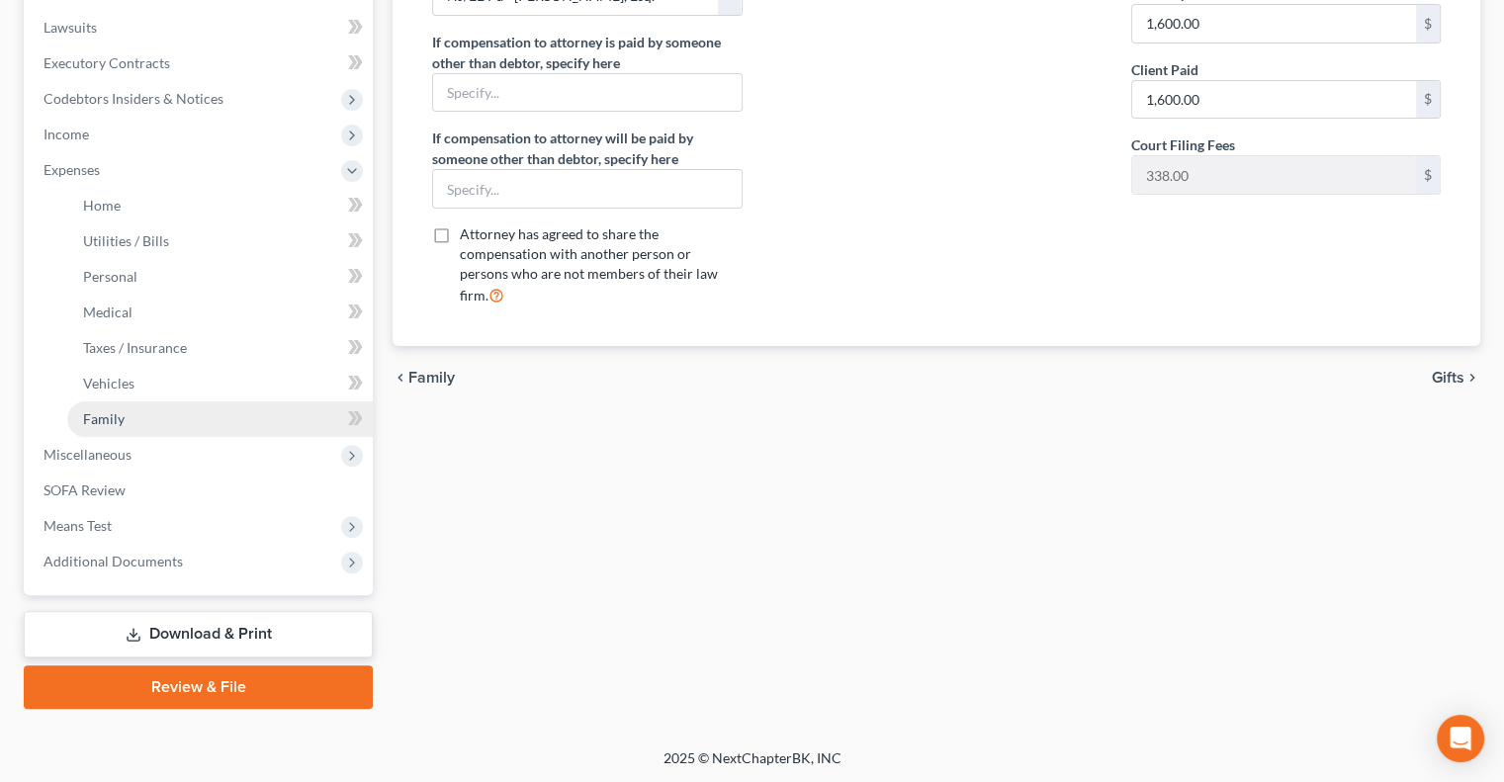
click at [206, 419] on link "Family" at bounding box center [220, 420] width 306 height 36
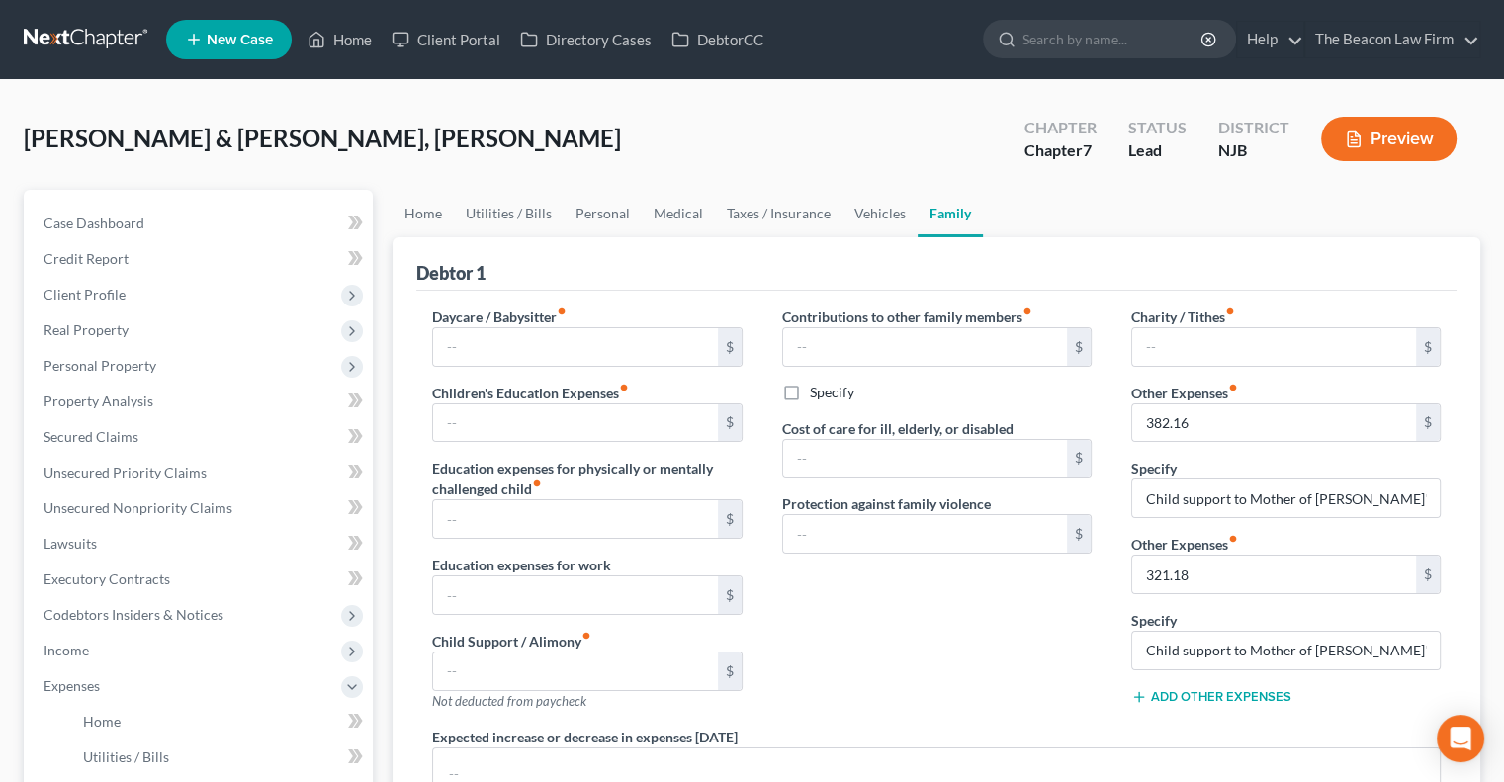
click at [1223, 698] on button "Add Other Expenses" at bounding box center [1211, 697] width 160 height 16
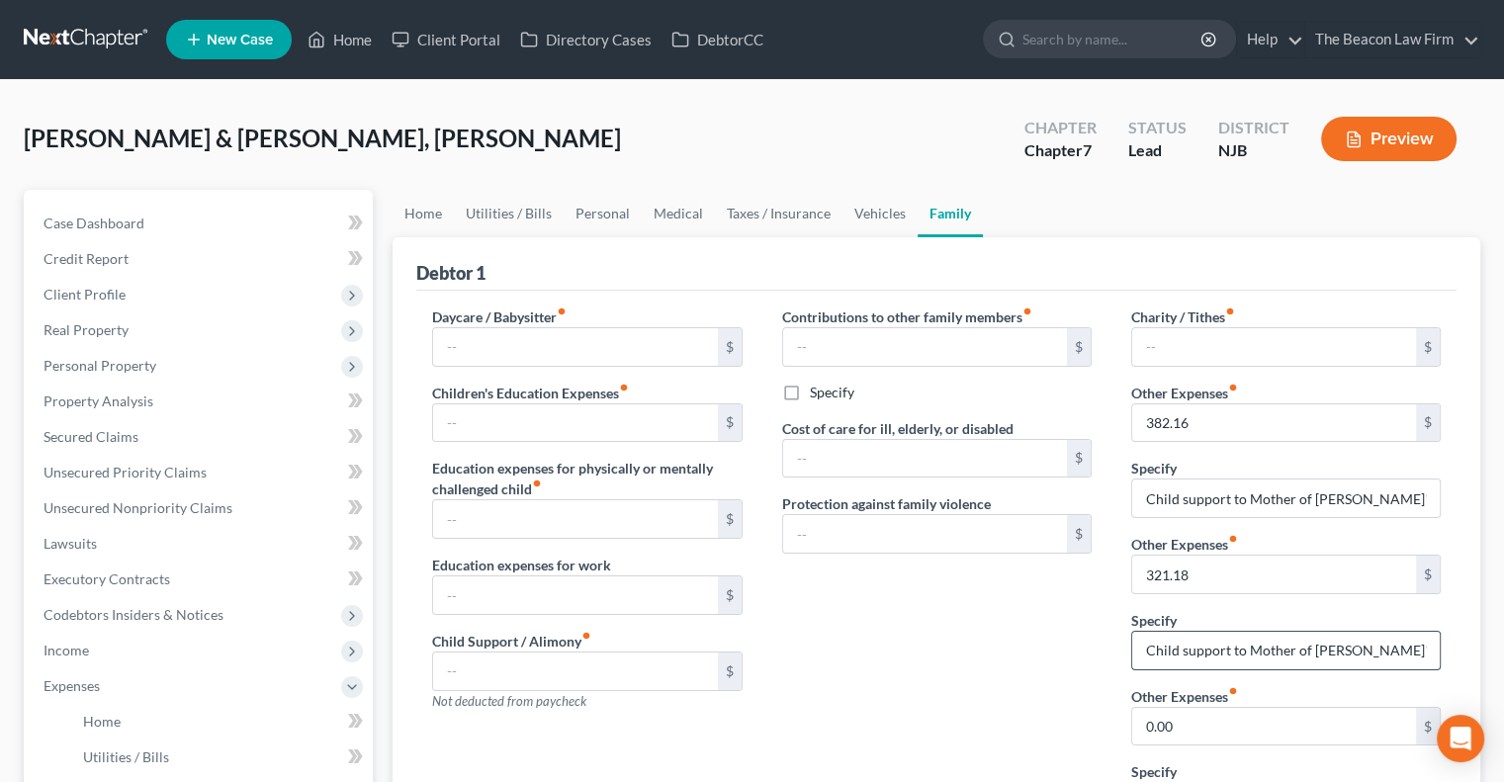
scroll to position [516, 0]
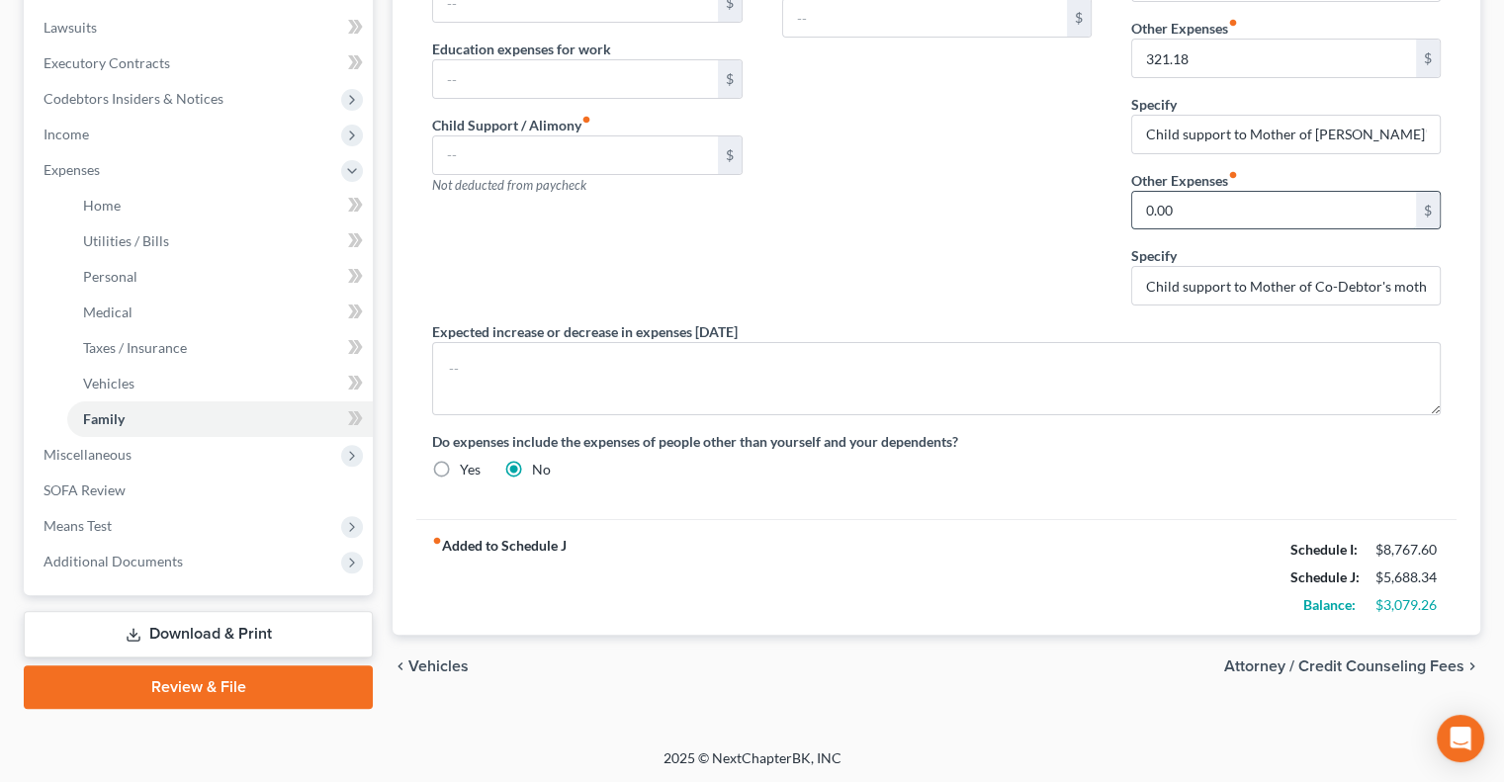
click at [1214, 210] on input "0.00" at bounding box center [1274, 211] width 284 height 38
paste input "45"
type input "450.00"
paste input "450.00"
type input "450.00"
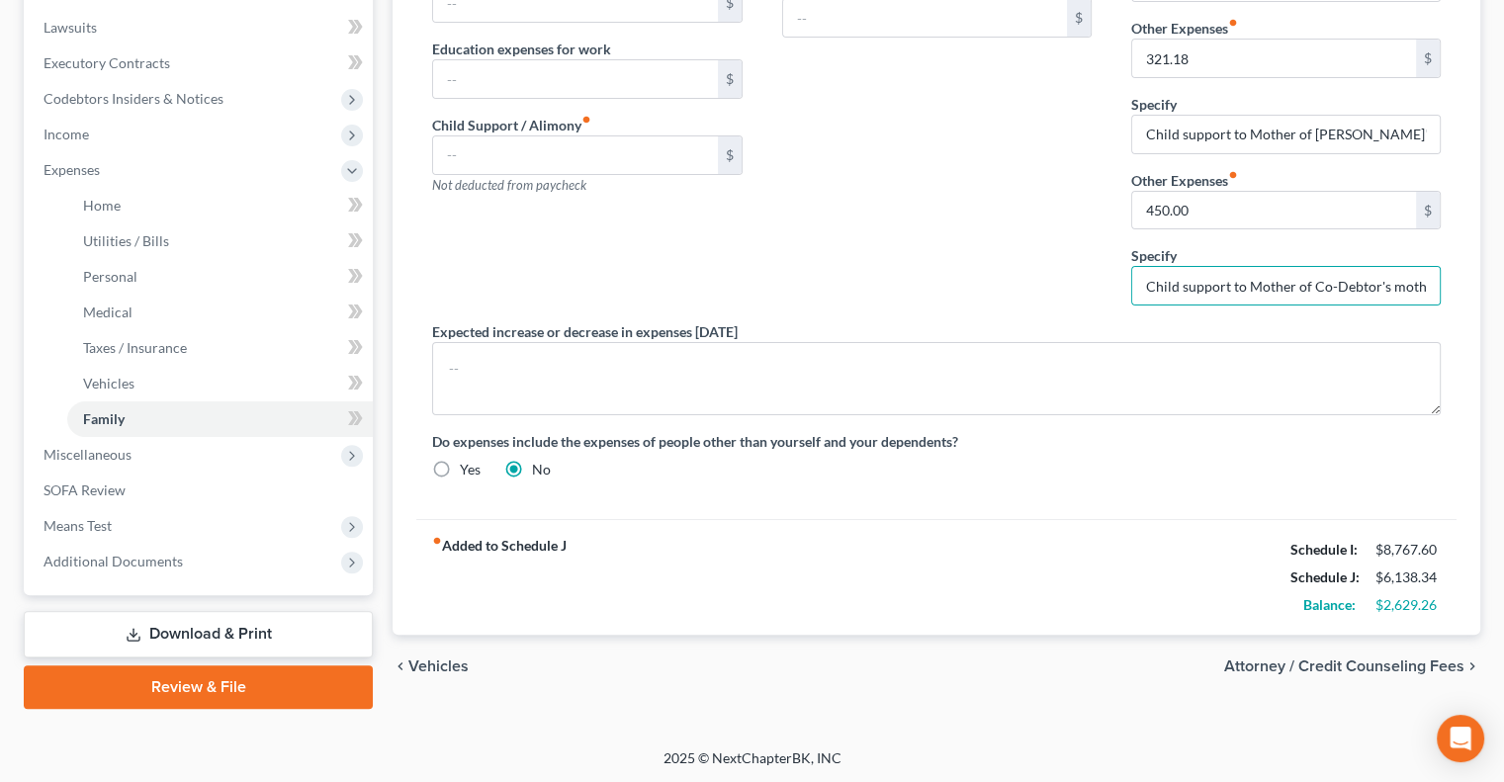
click at [919, 292] on div "Contributions to other family members fiber_manual_record $ Specify Cost of car…" at bounding box center [936, 55] width 349 height 531
click at [1052, 321] on div "Expected increase or decrease in expenses [DATE]" at bounding box center [936, 368] width 1048 height 94
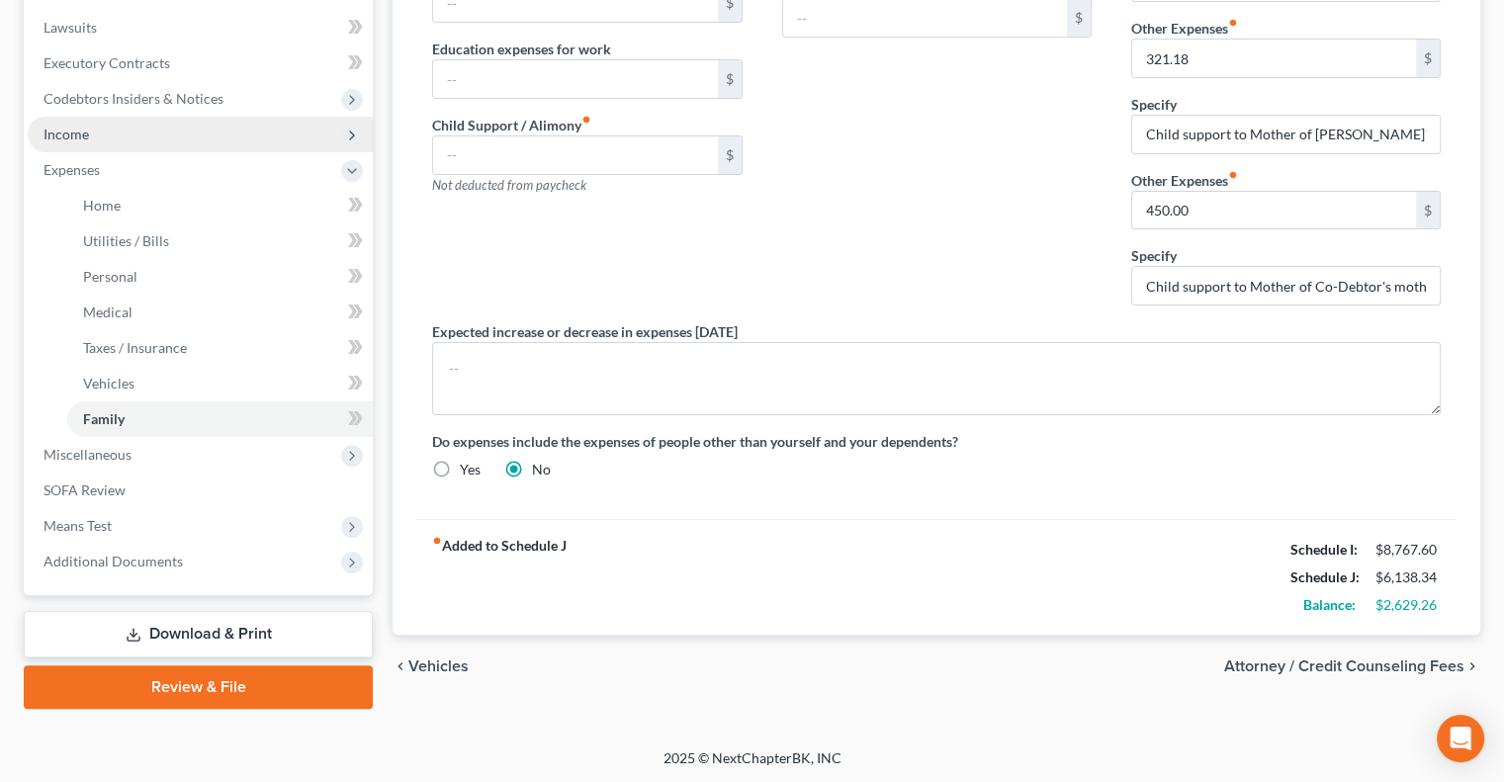
drag, startPoint x: 73, startPoint y: 130, endPoint x: 65, endPoint y: 136, distance: 10.5
click at [65, 136] on span "Income" at bounding box center [66, 134] width 45 height 17
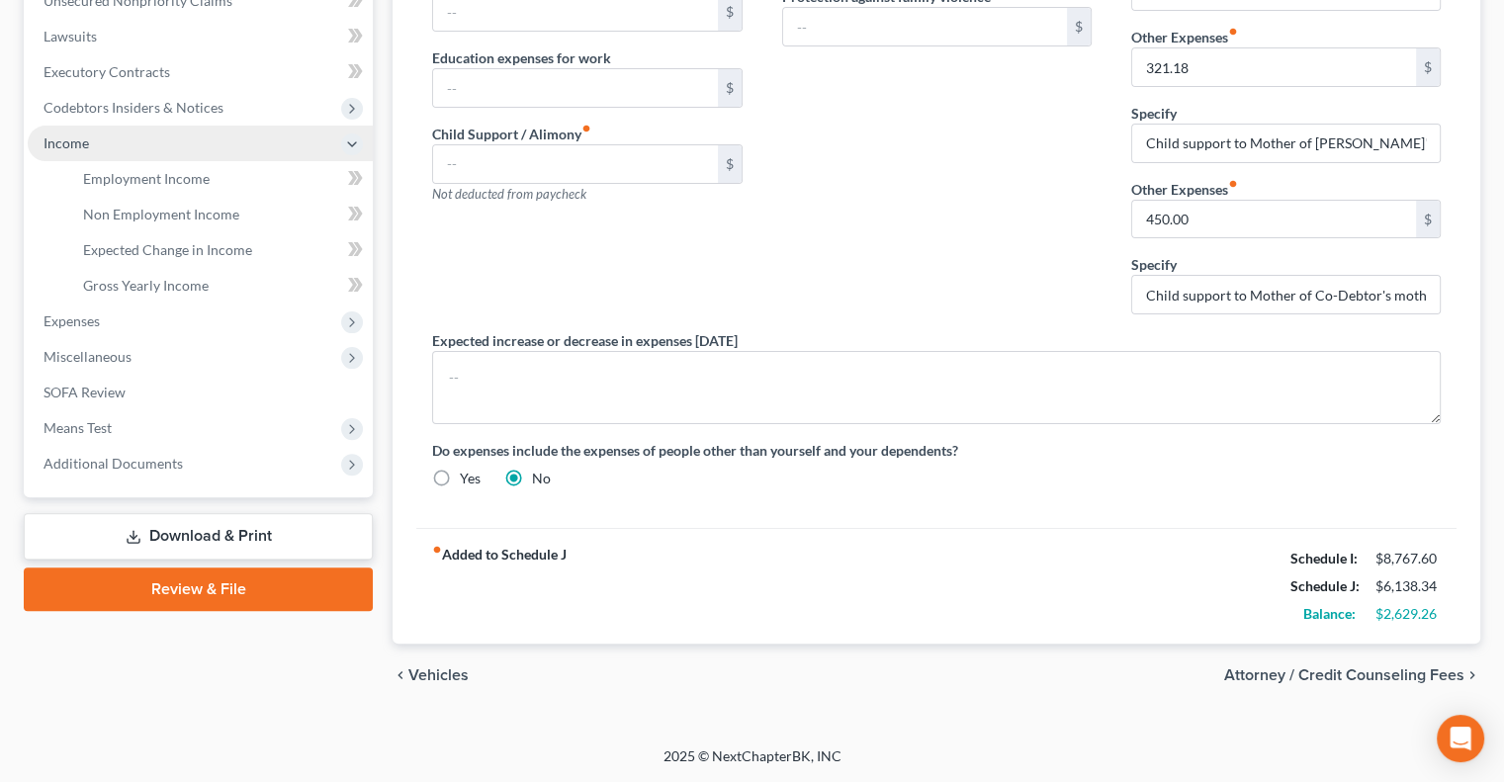
scroll to position [502, 0]
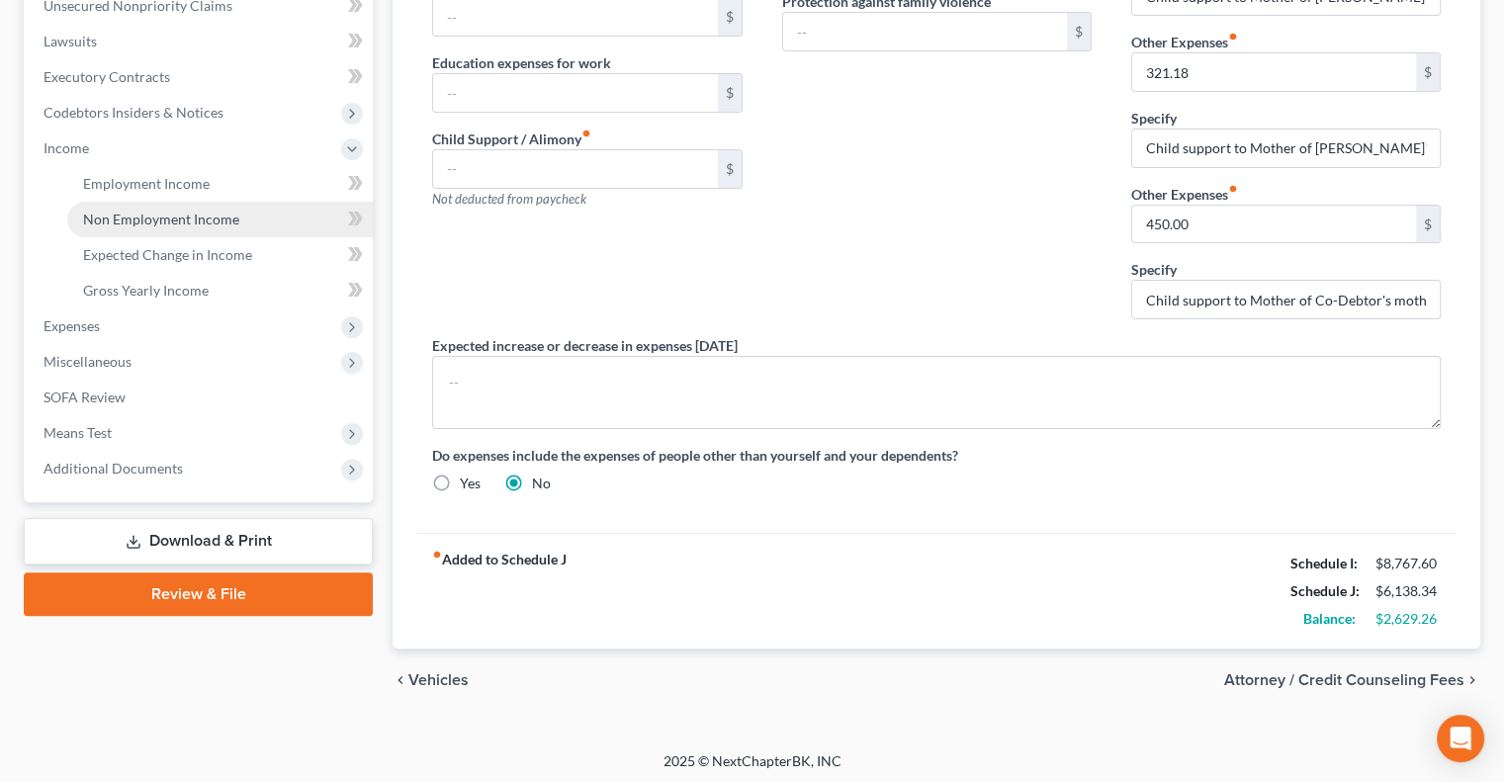
click at [123, 203] on link "Non Employment Income" at bounding box center [220, 220] width 306 height 36
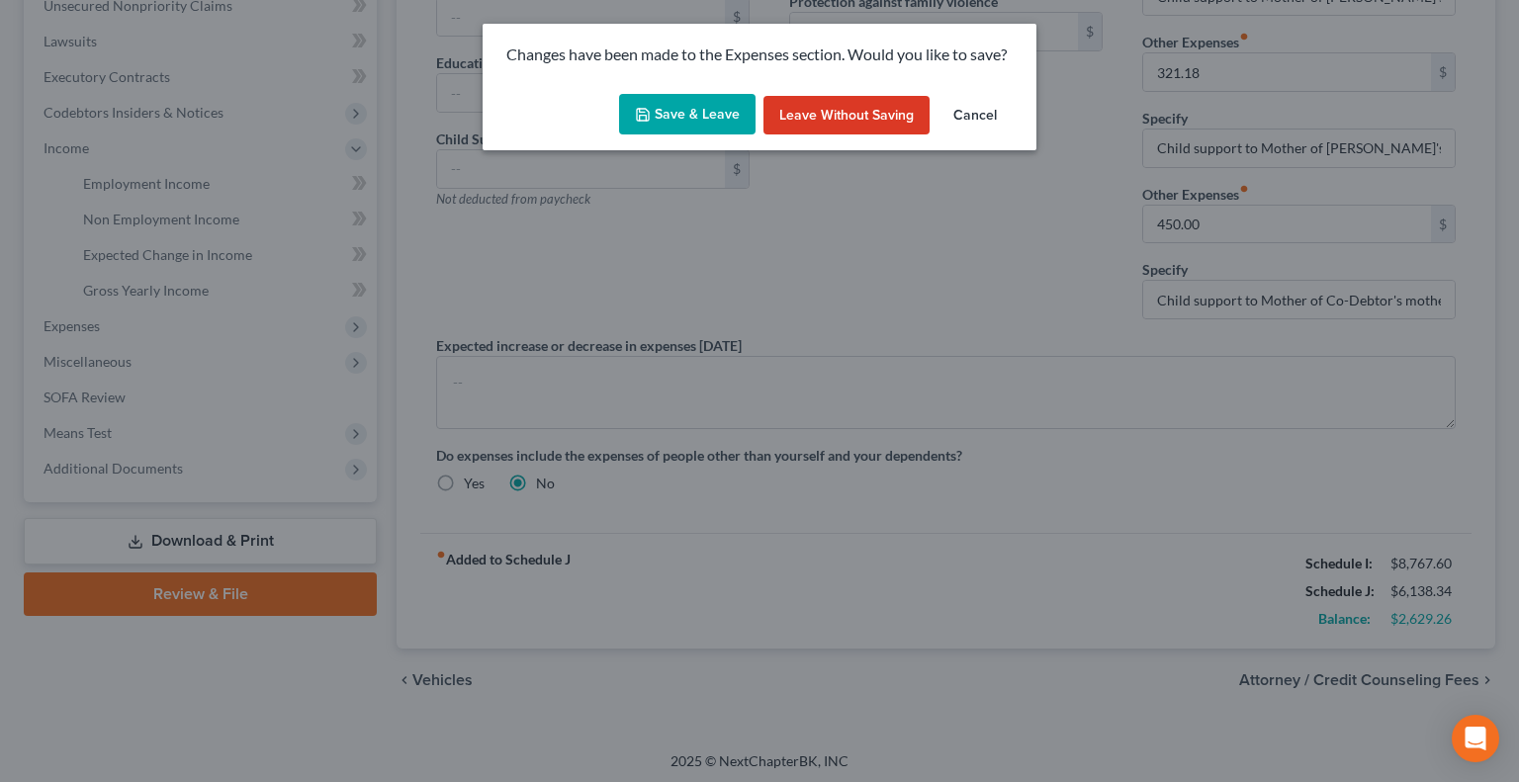
click at [723, 127] on button "Save & Leave" at bounding box center [687, 115] width 136 height 42
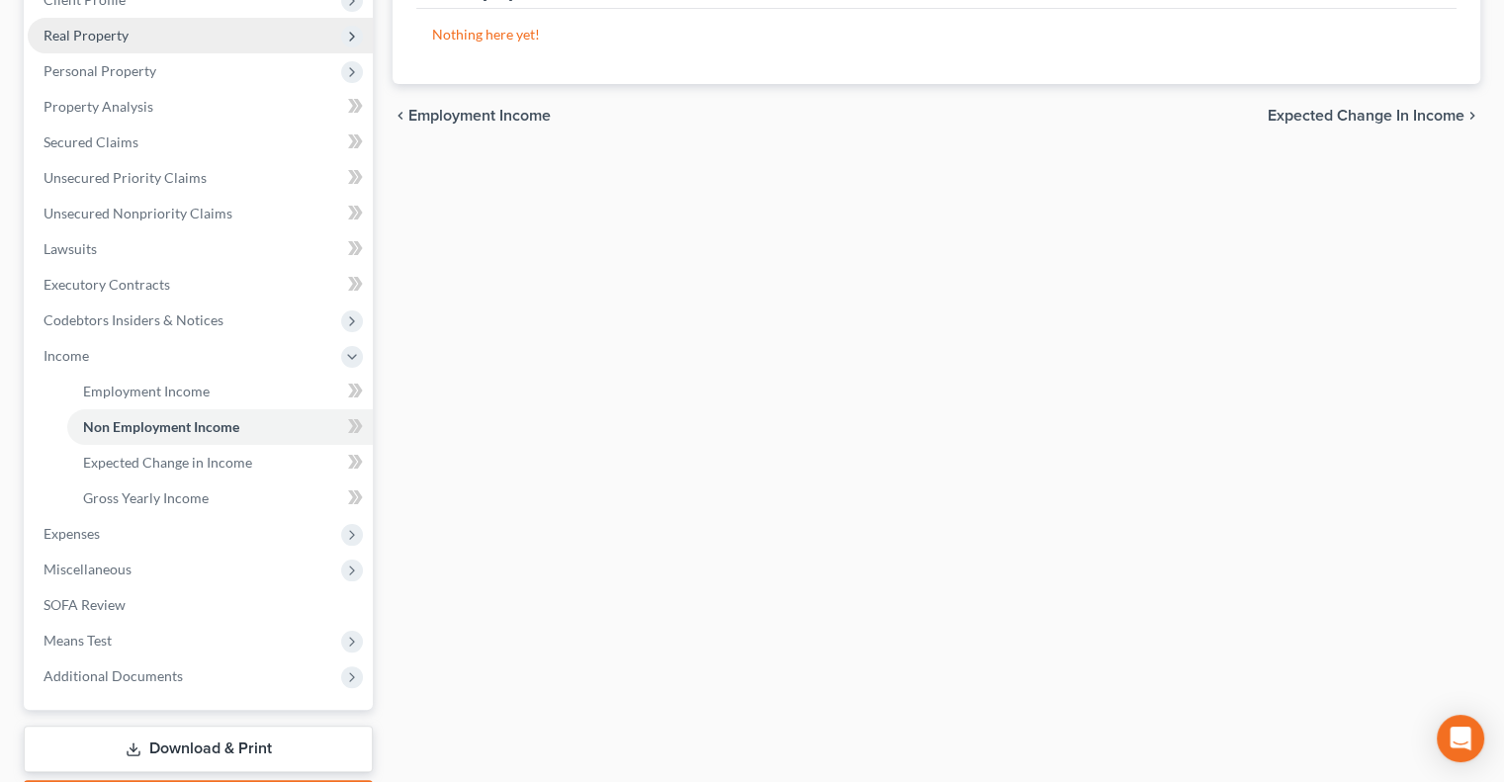
scroll to position [4, 0]
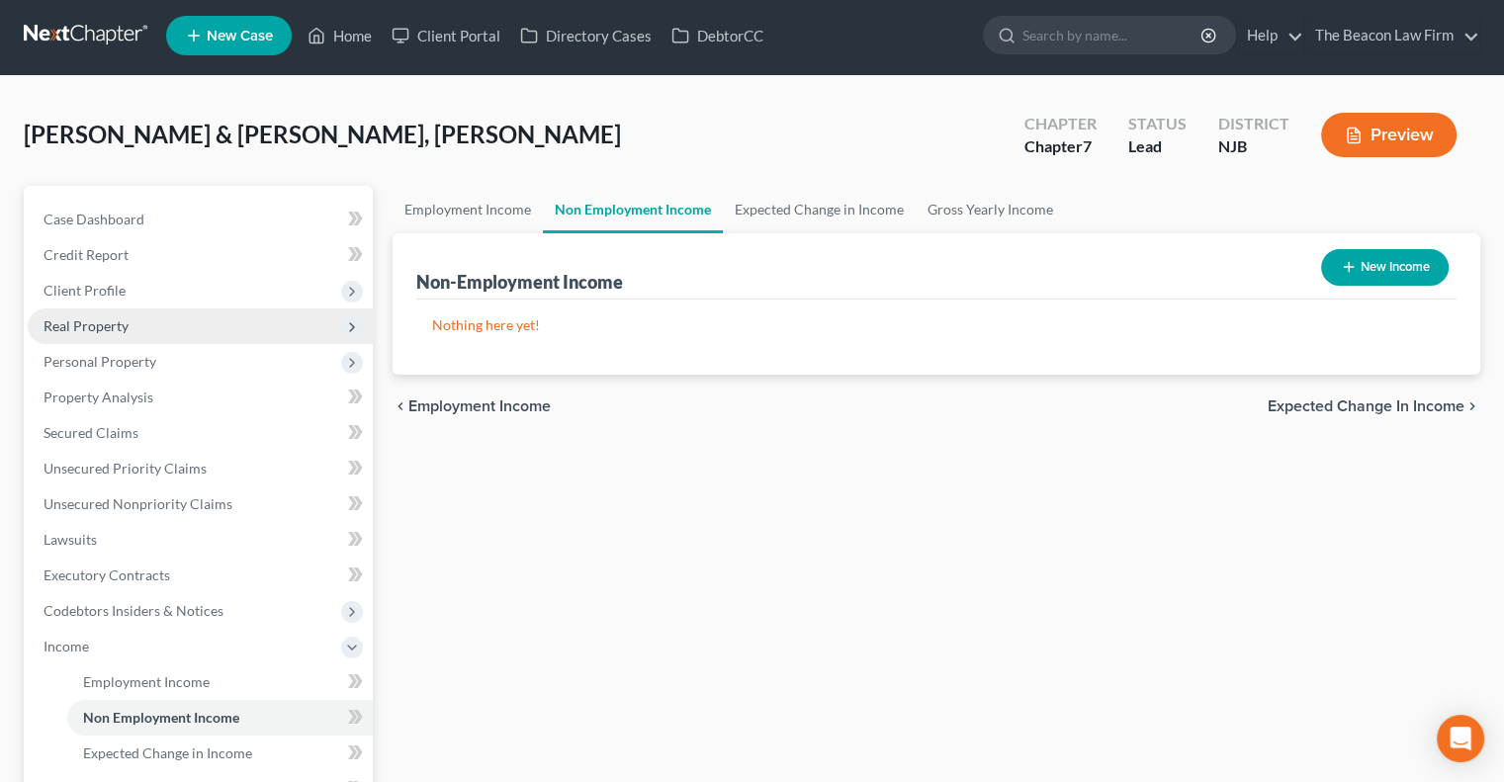
click at [184, 287] on ul "Case Dashboard Payments Invoices Payments Payments Credit Report Client Profile" at bounding box center [200, 593] width 345 height 783
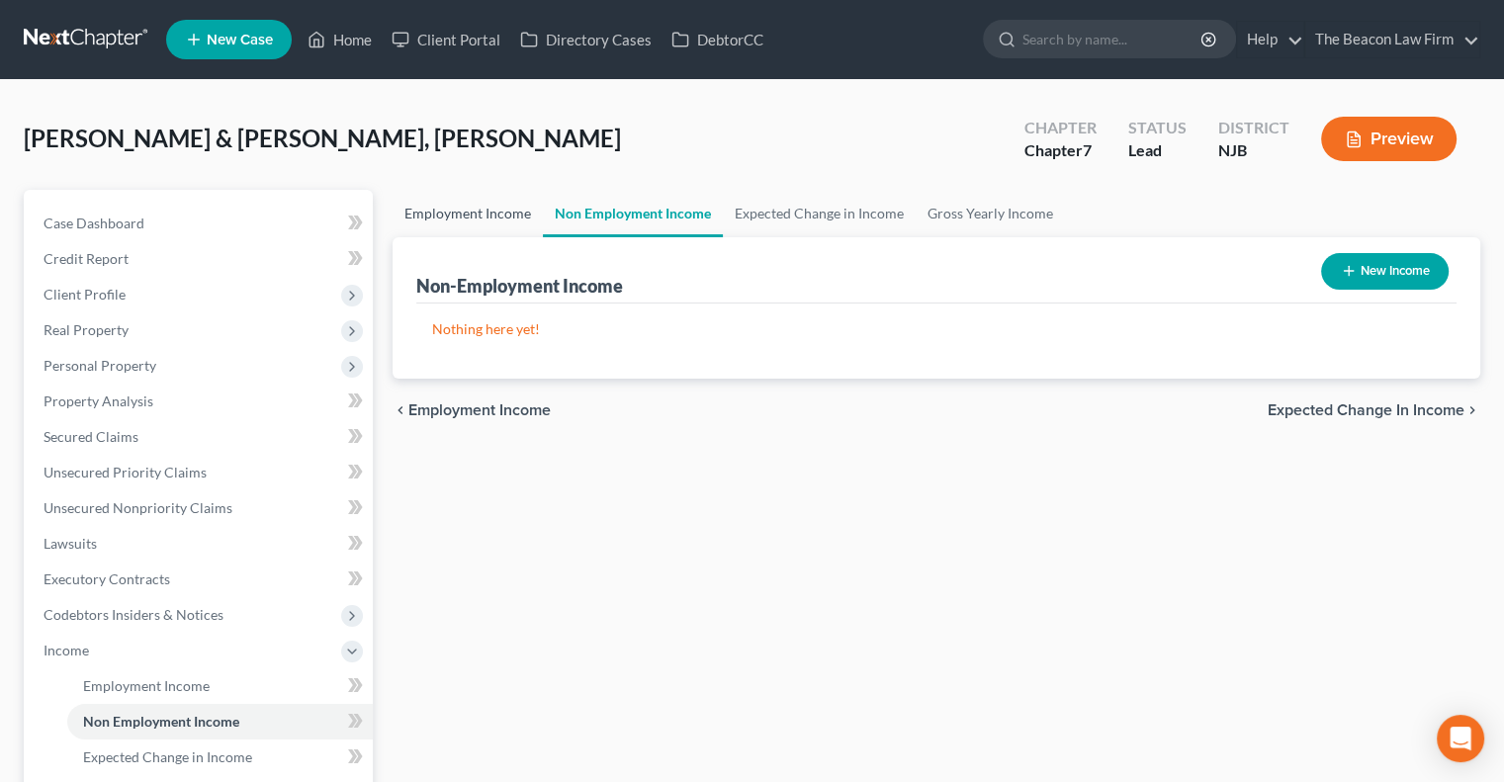
click at [491, 207] on link "Employment Income" at bounding box center [468, 213] width 150 height 47
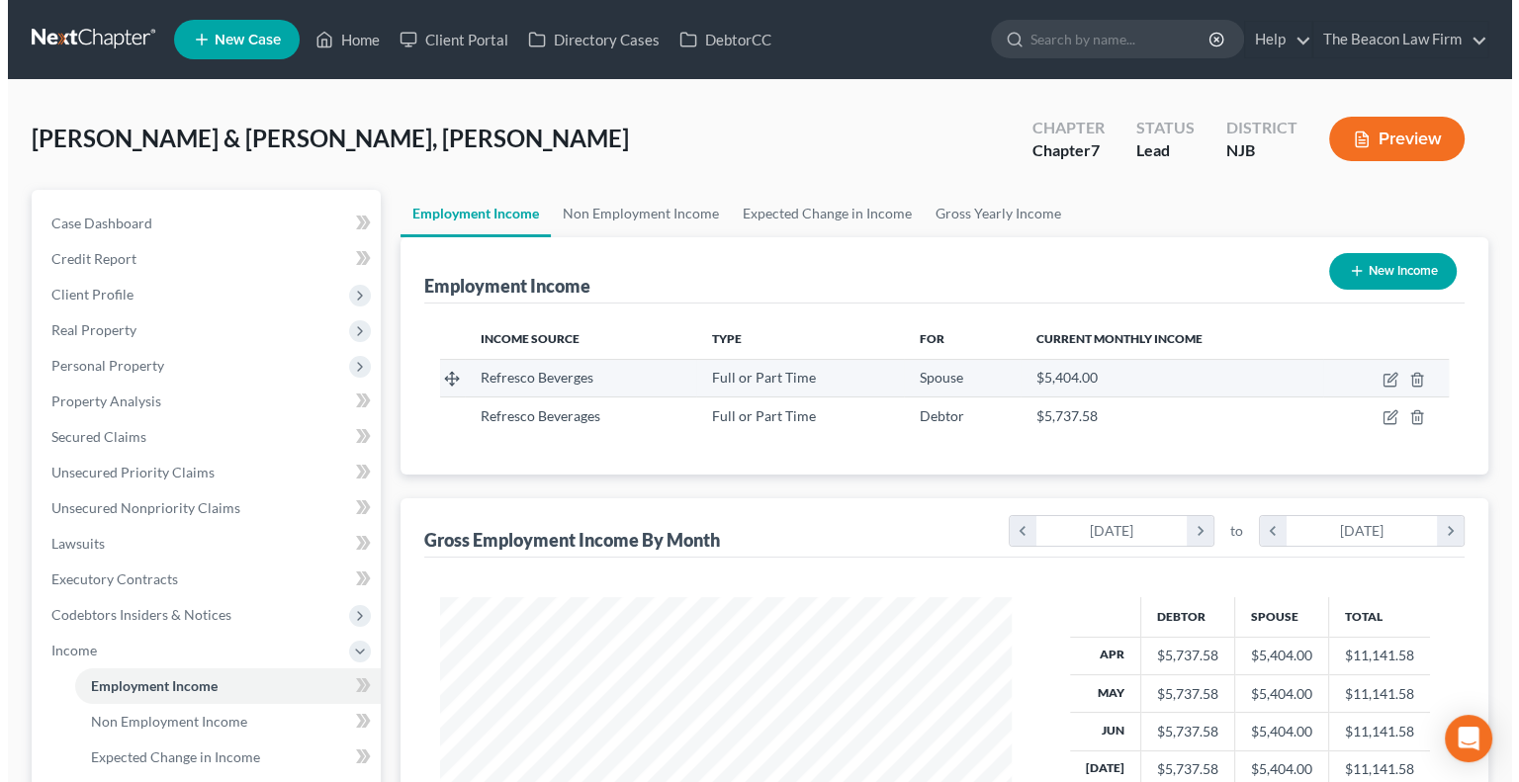
scroll to position [352, 610]
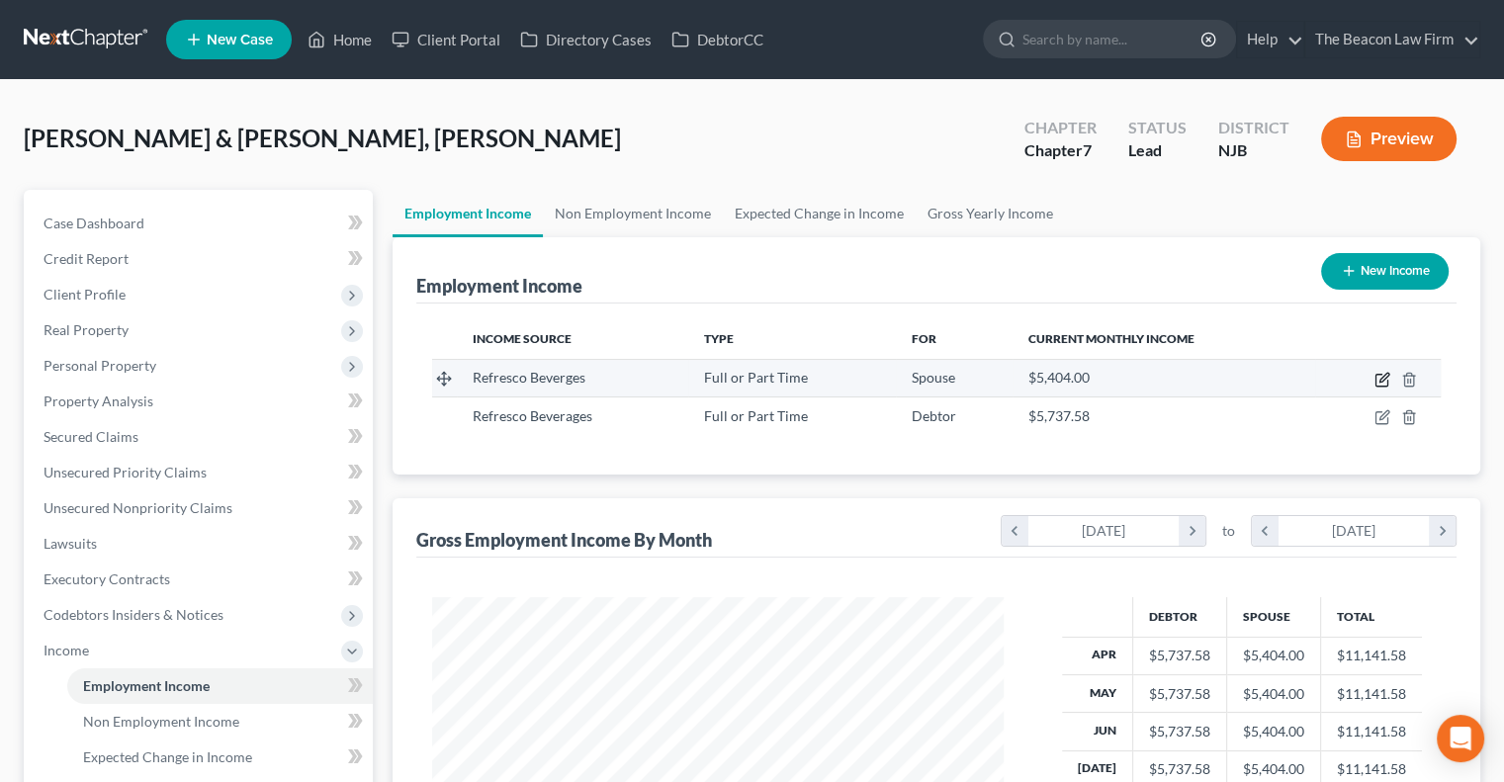
click at [1381, 385] on icon "button" at bounding box center [1382, 381] width 12 height 12
select select "0"
select select "33"
select select "1"
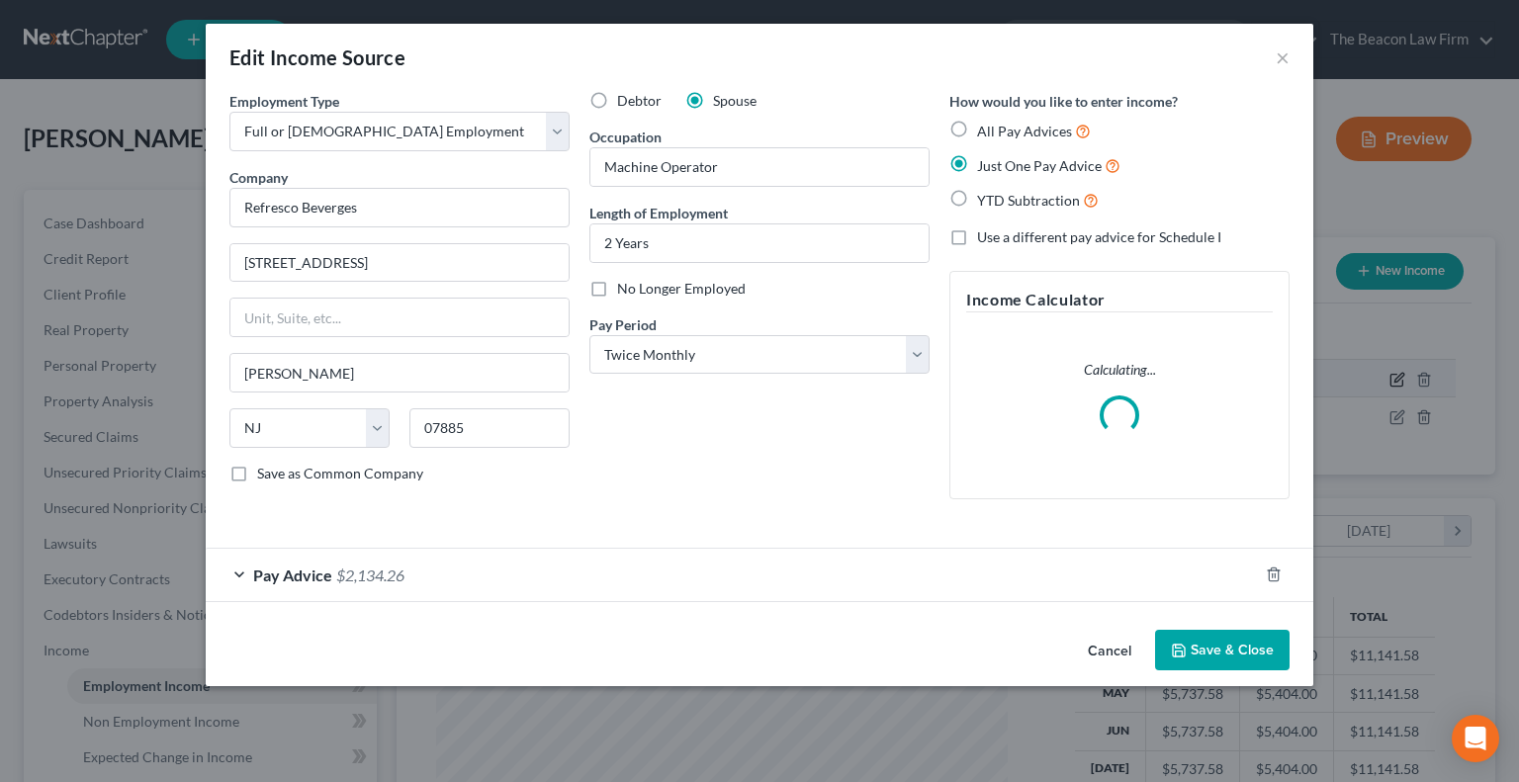
scroll to position [352, 617]
click at [362, 573] on span "$2,134.26" at bounding box center [370, 575] width 68 height 19
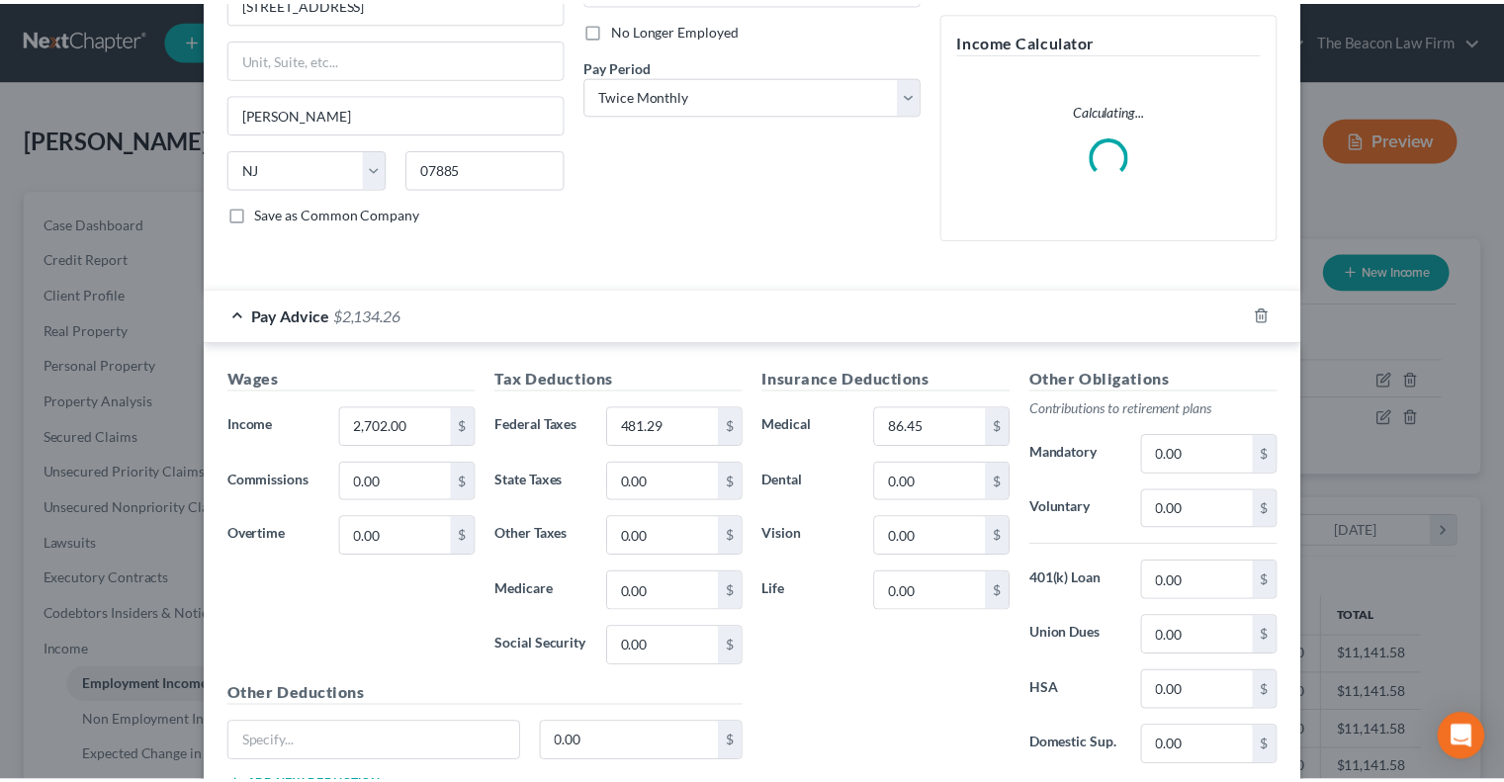
scroll to position [407, 0]
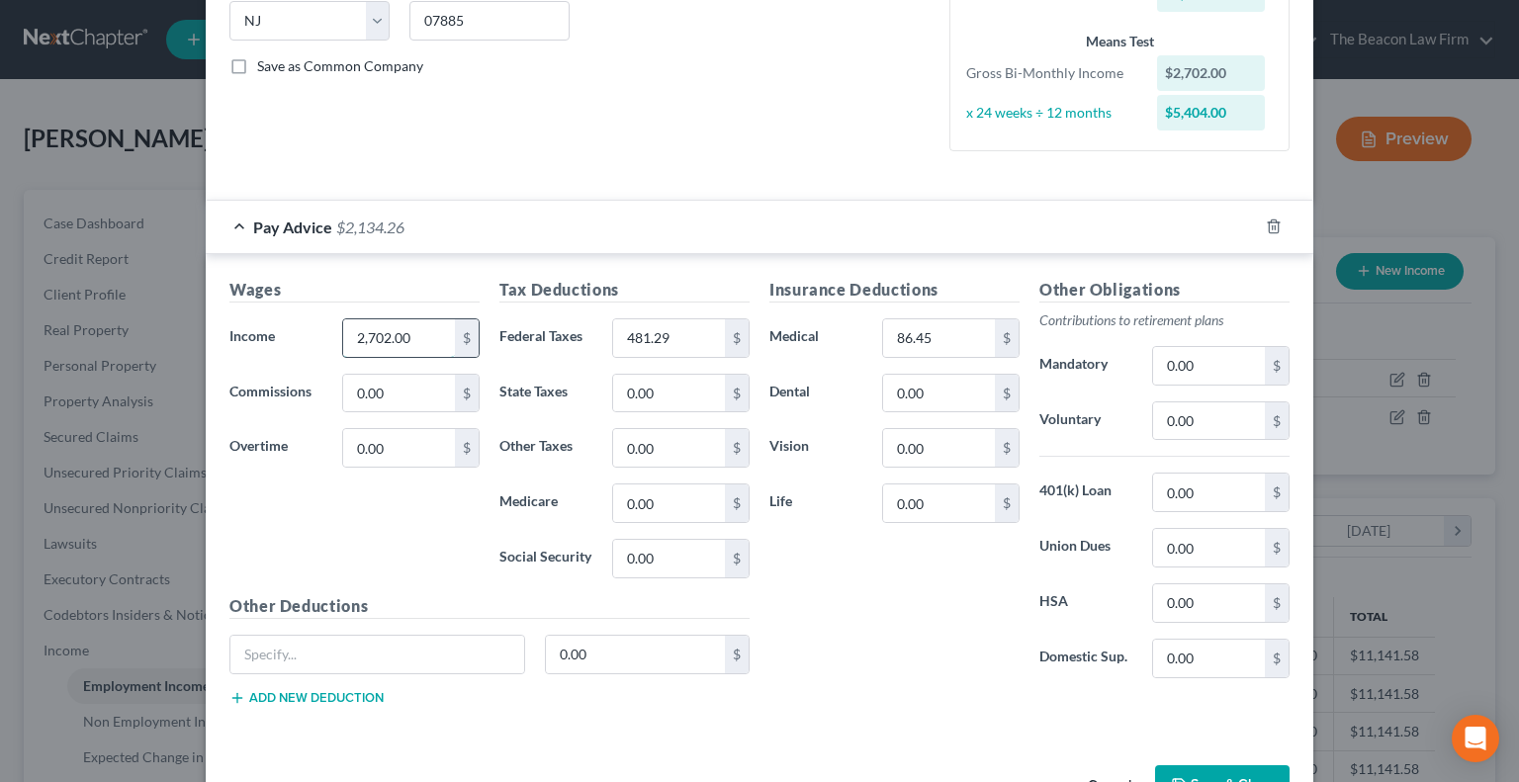
click at [407, 345] on input "2,702.00" at bounding box center [399, 338] width 112 height 38
type input "1,797"
click at [702, 335] on input "481.29" at bounding box center [669, 338] width 112 height 38
type input "197.83"
type input "50.39"
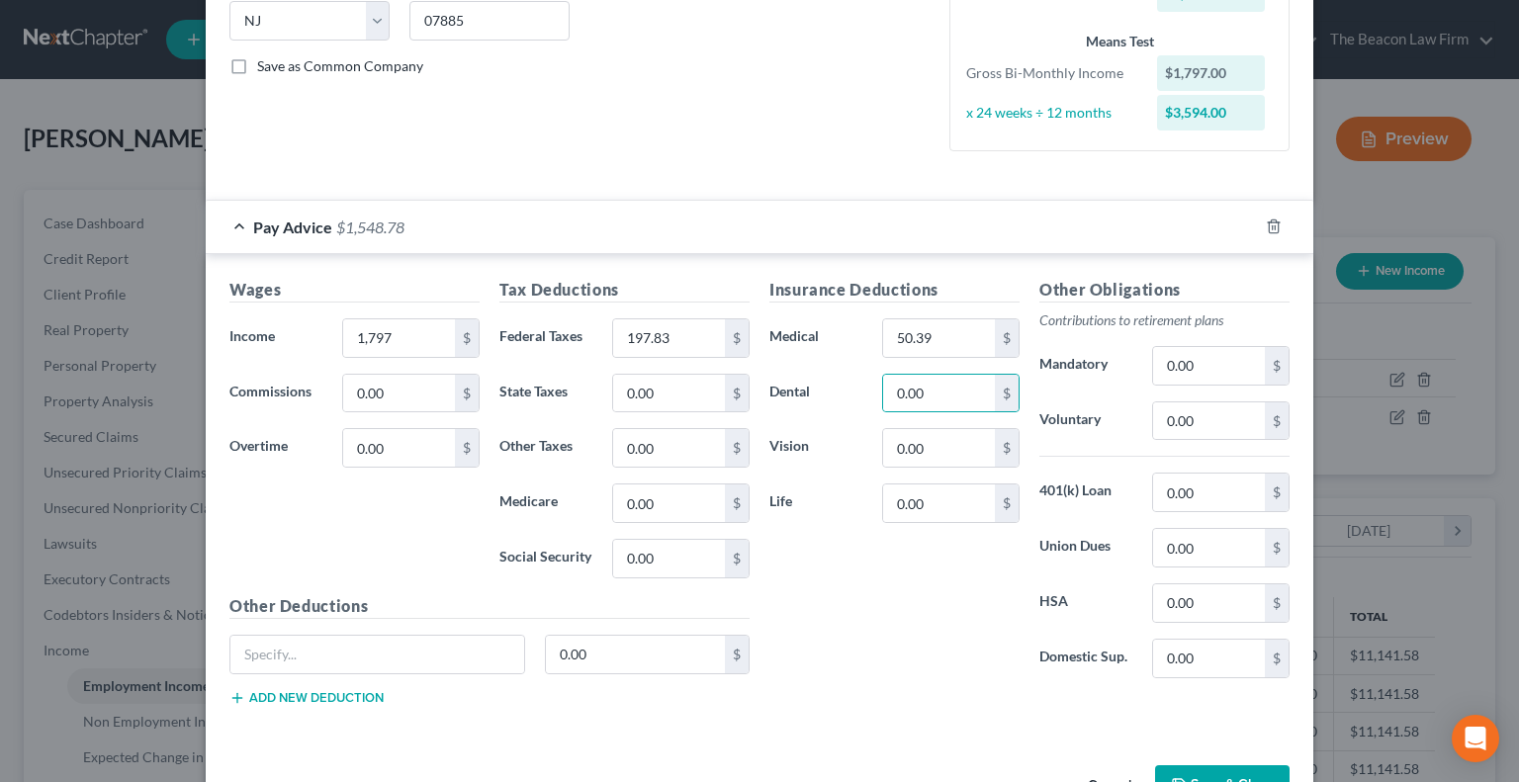
click at [1207, 765] on button "Save & Close" at bounding box center [1222, 786] width 134 height 42
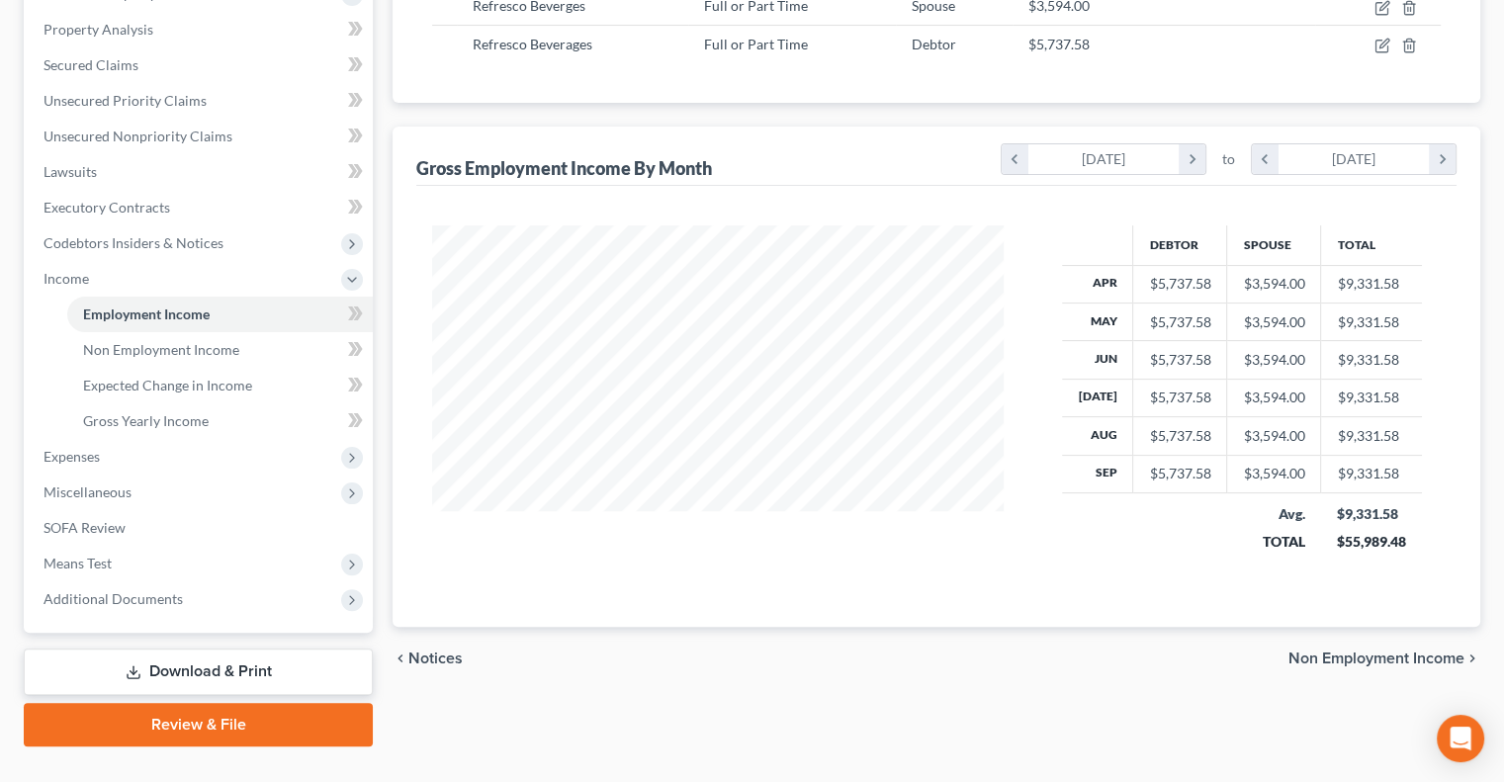
scroll to position [409, 0]
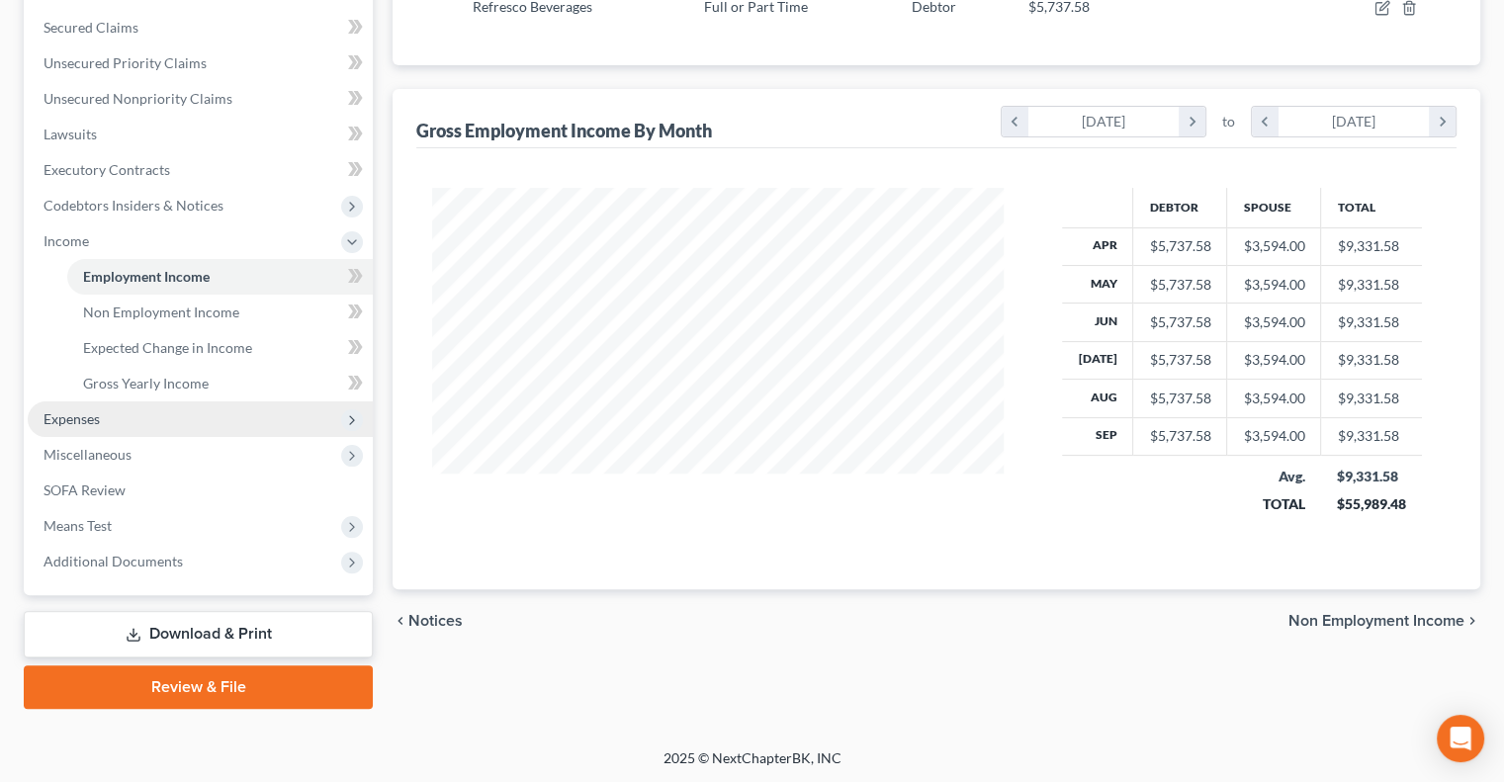
click at [67, 420] on span "Expenses" at bounding box center [72, 418] width 56 height 17
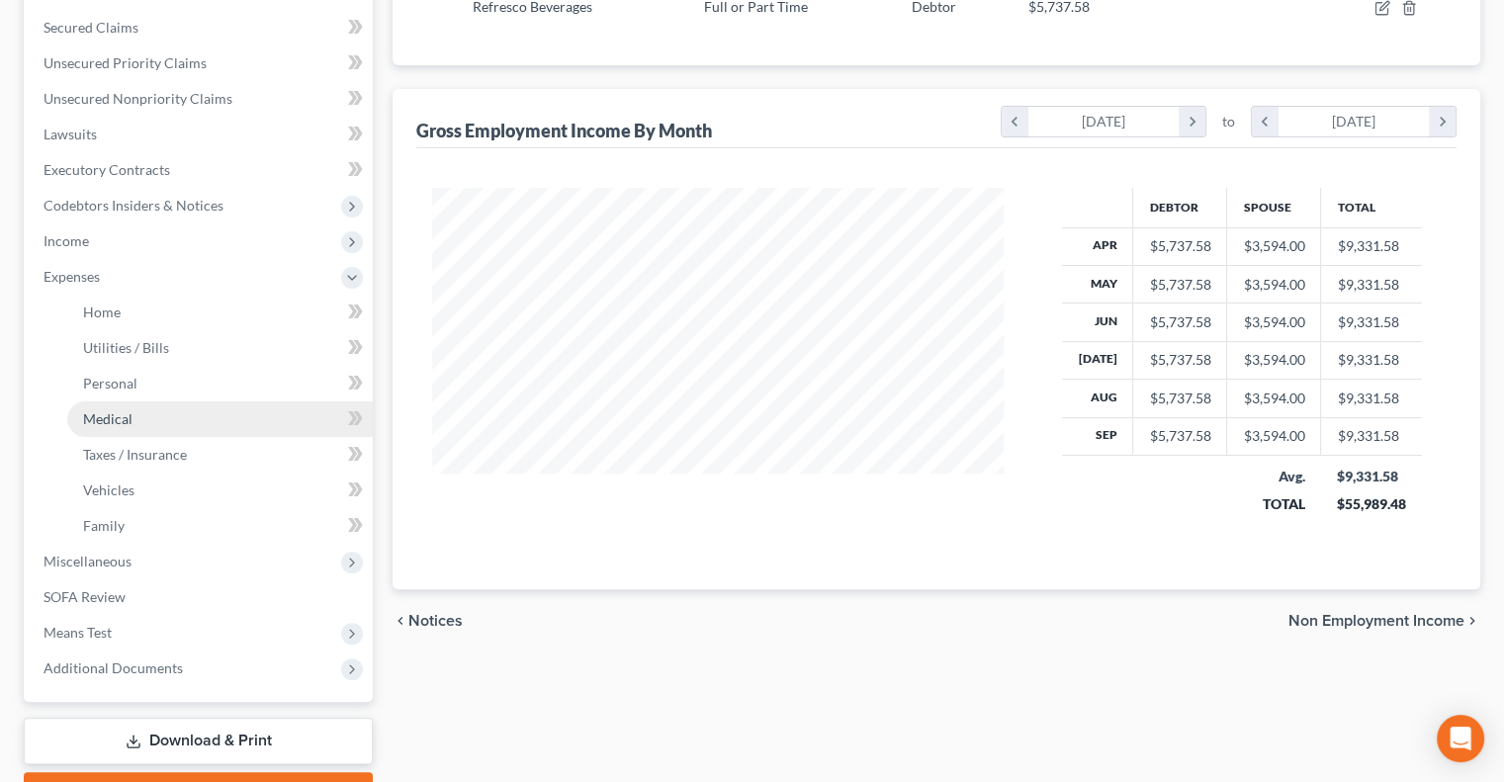
click at [137, 418] on link "Medical" at bounding box center [220, 420] width 306 height 36
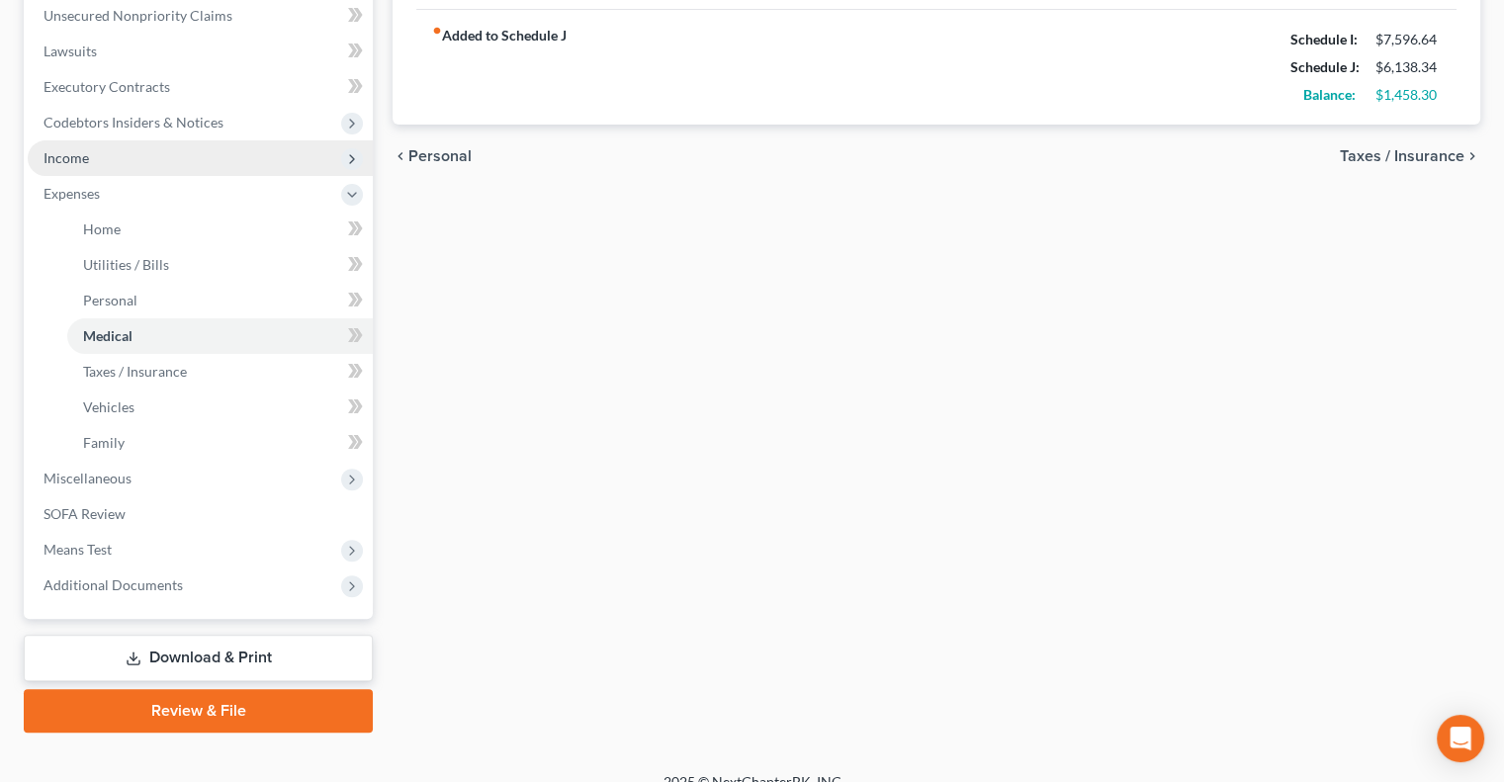
scroll to position [516, 0]
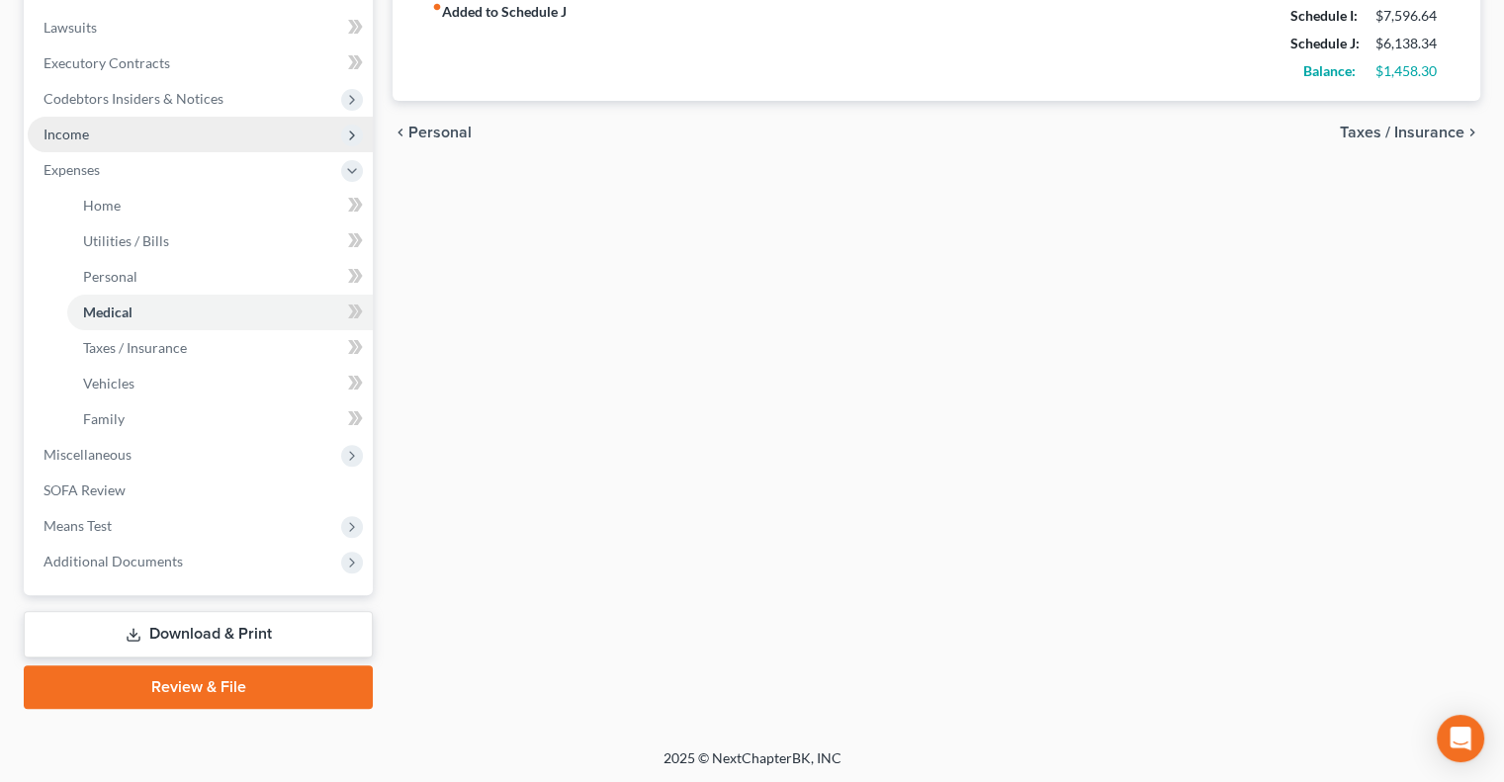
click at [99, 129] on span "Income" at bounding box center [200, 135] width 345 height 36
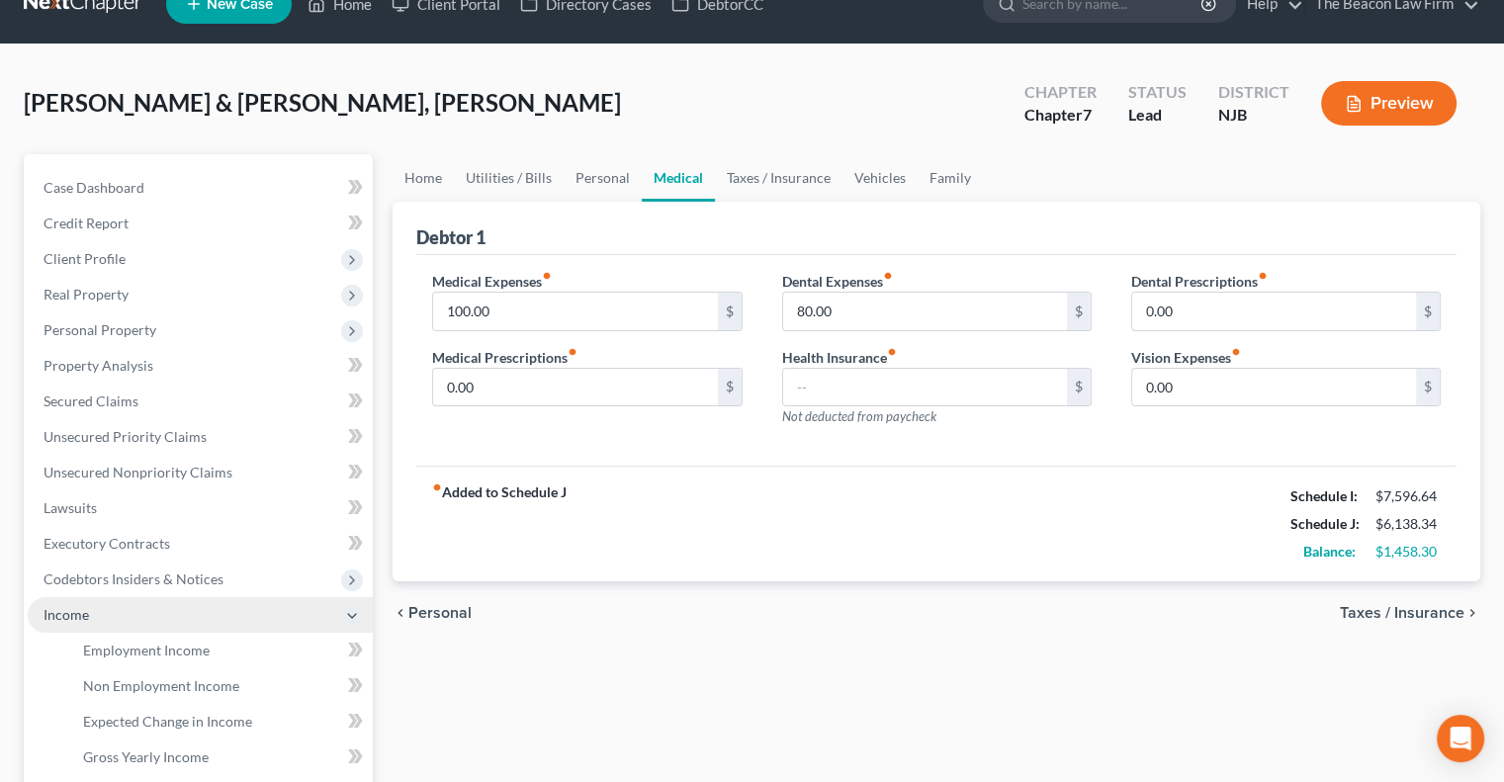
scroll to position [40, 0]
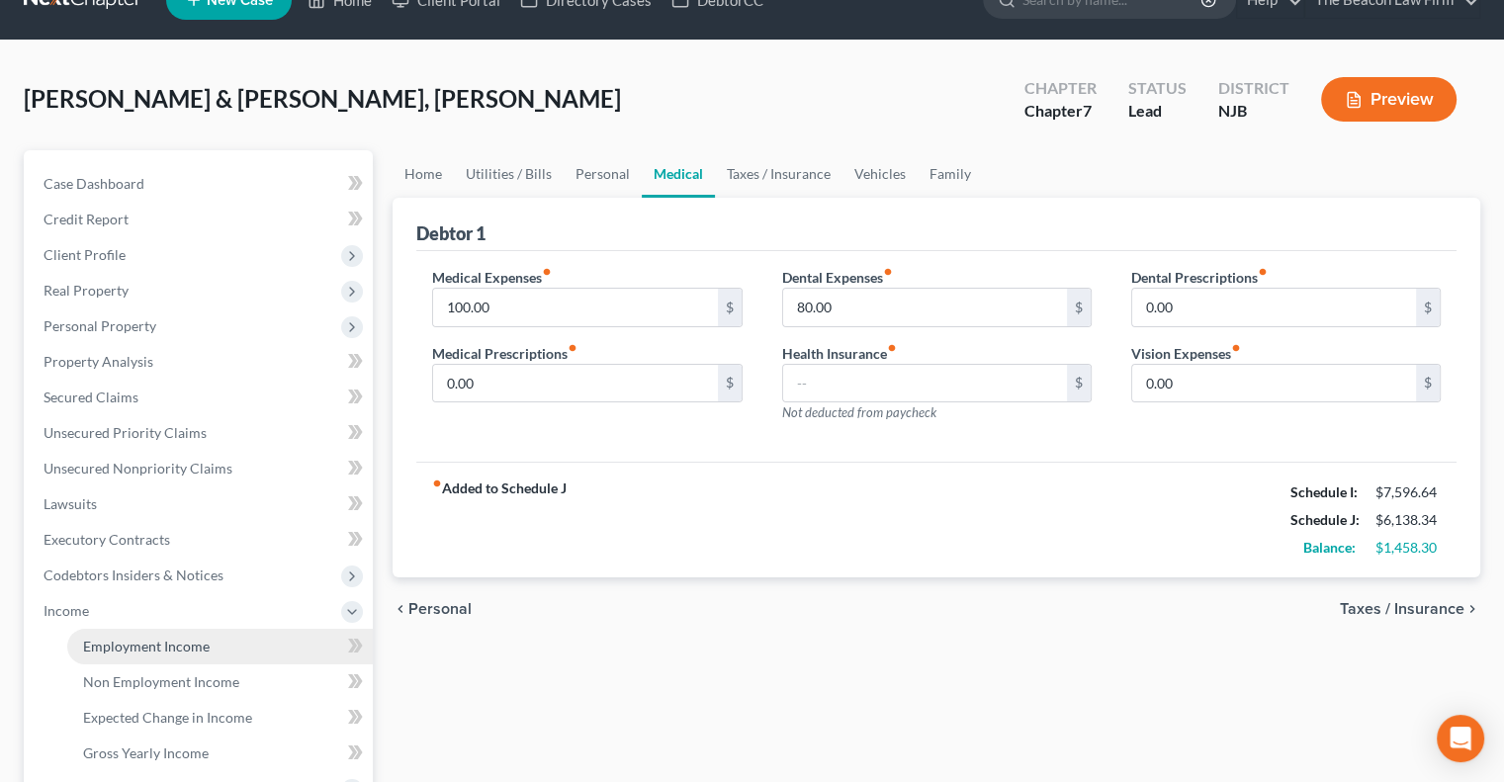
click at [201, 647] on span "Employment Income" at bounding box center [146, 646] width 127 height 17
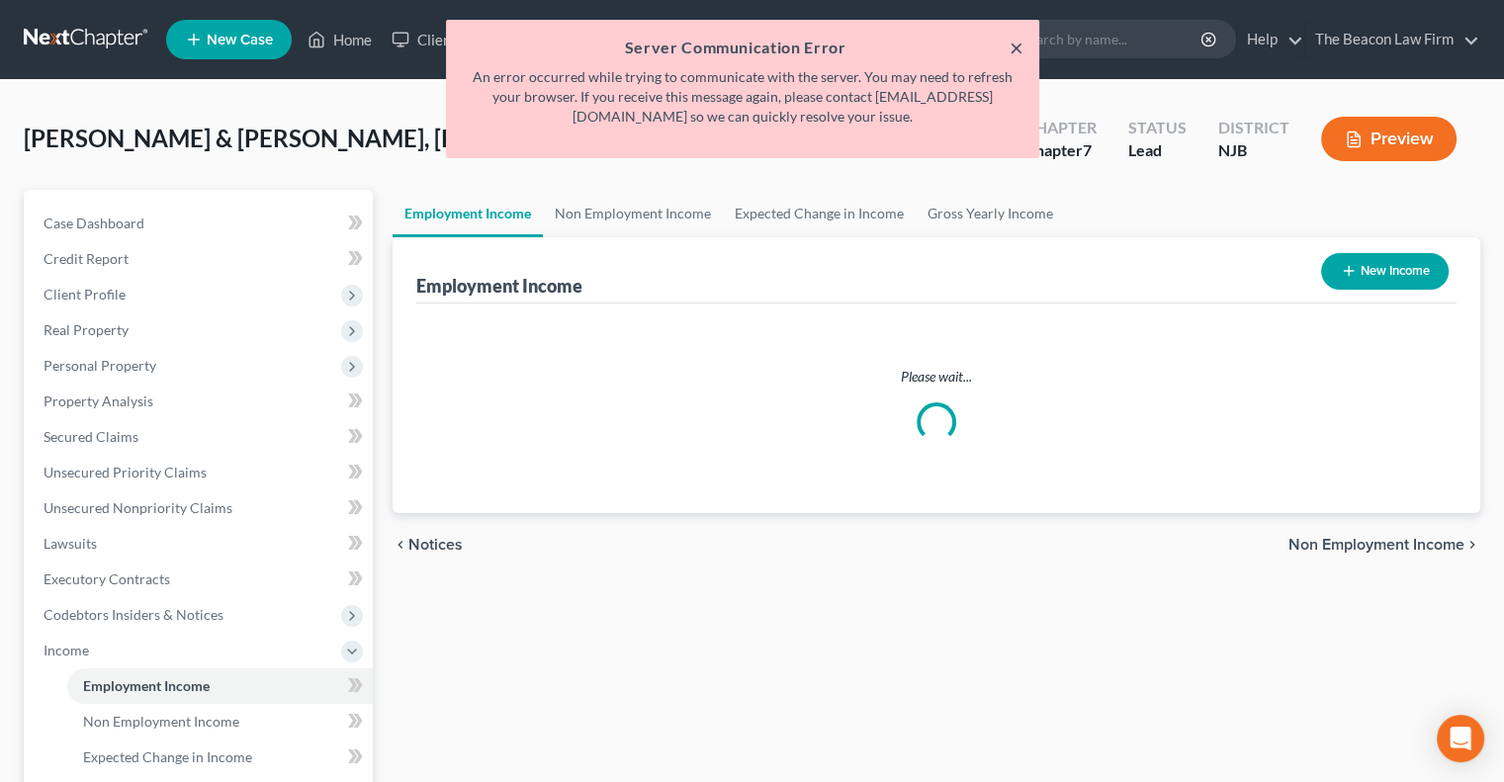
click at [1014, 46] on button "×" at bounding box center [1017, 48] width 14 height 24
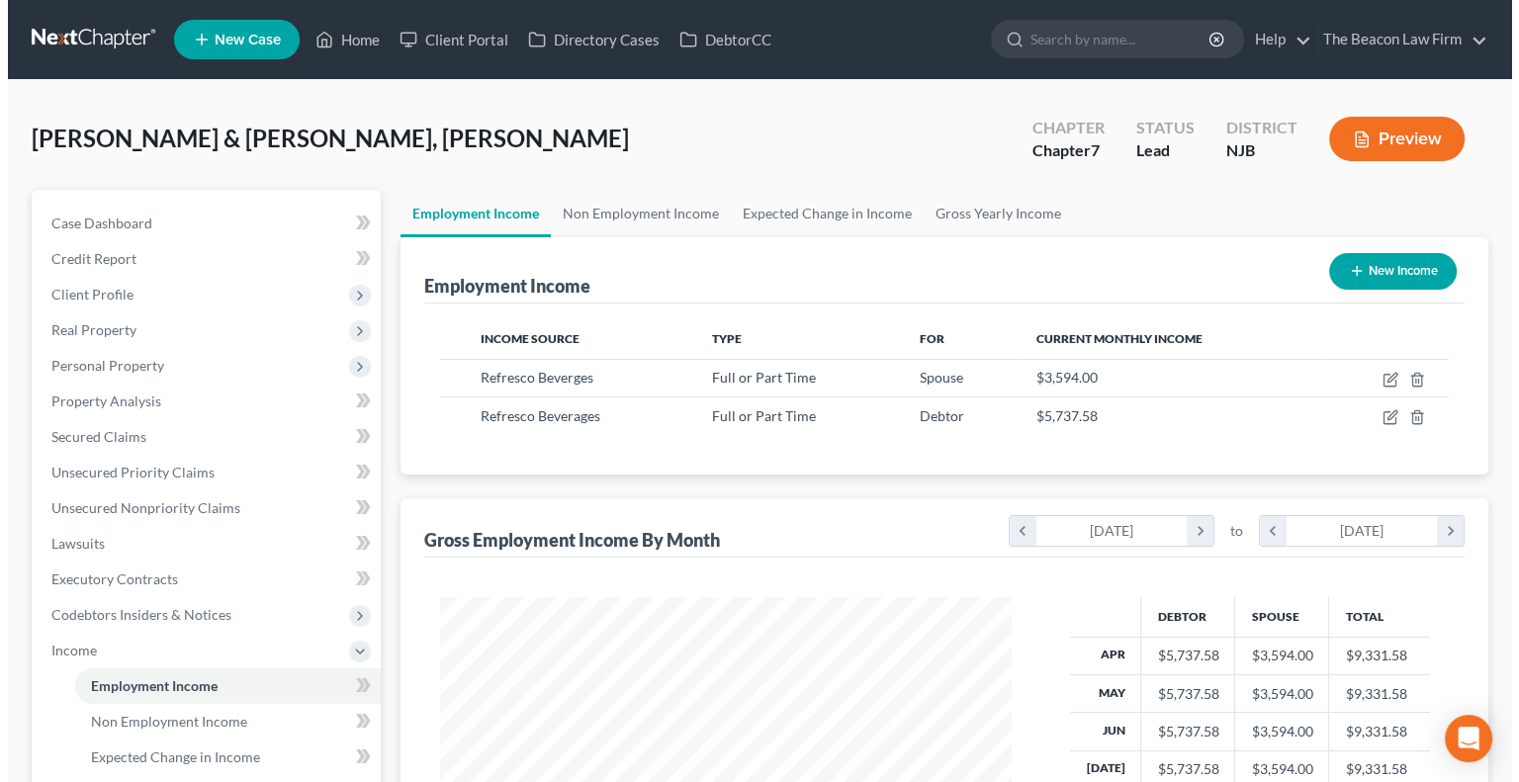
scroll to position [352, 610]
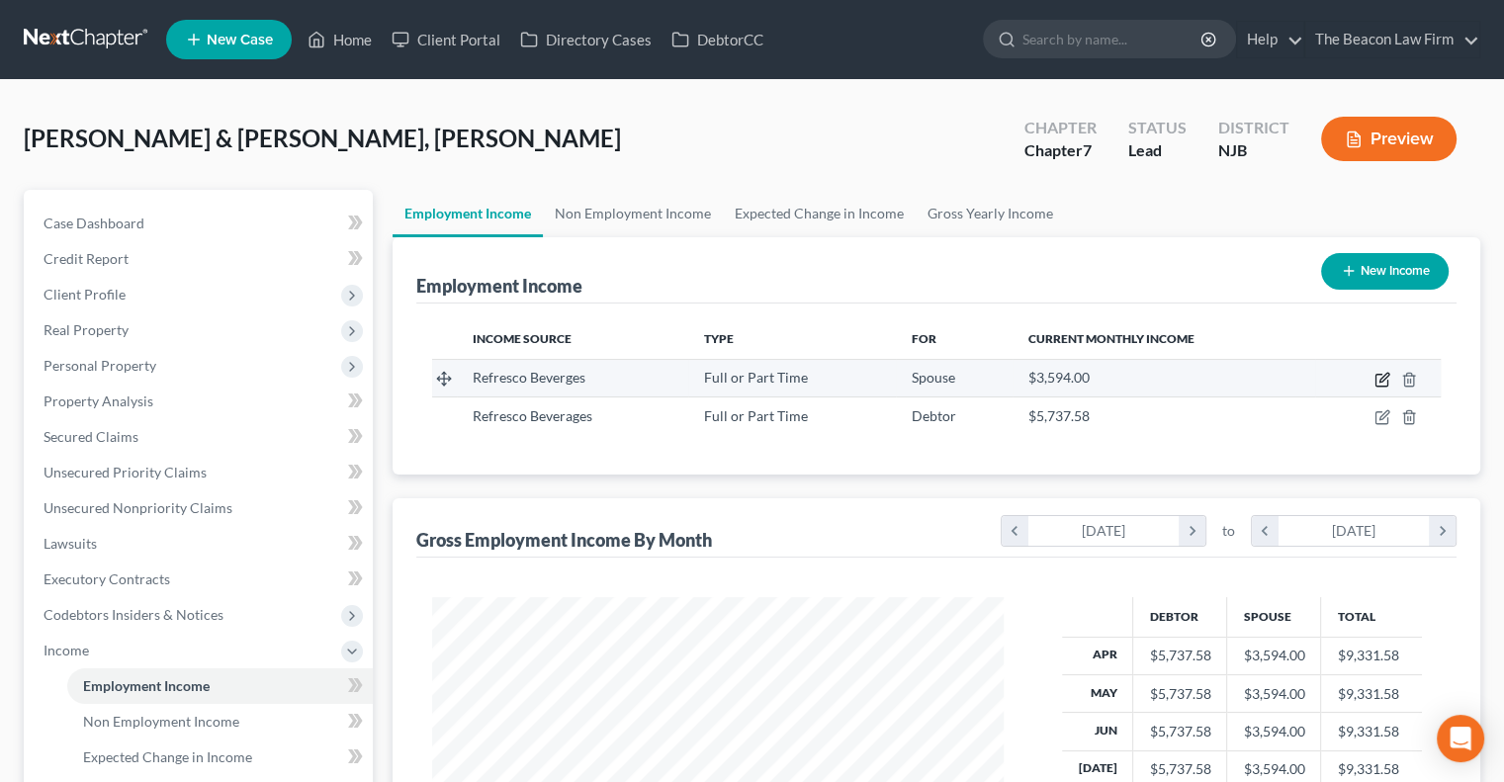
click at [1379, 382] on icon "button" at bounding box center [1383, 380] width 16 height 16
select select "0"
select select "33"
select select "1"
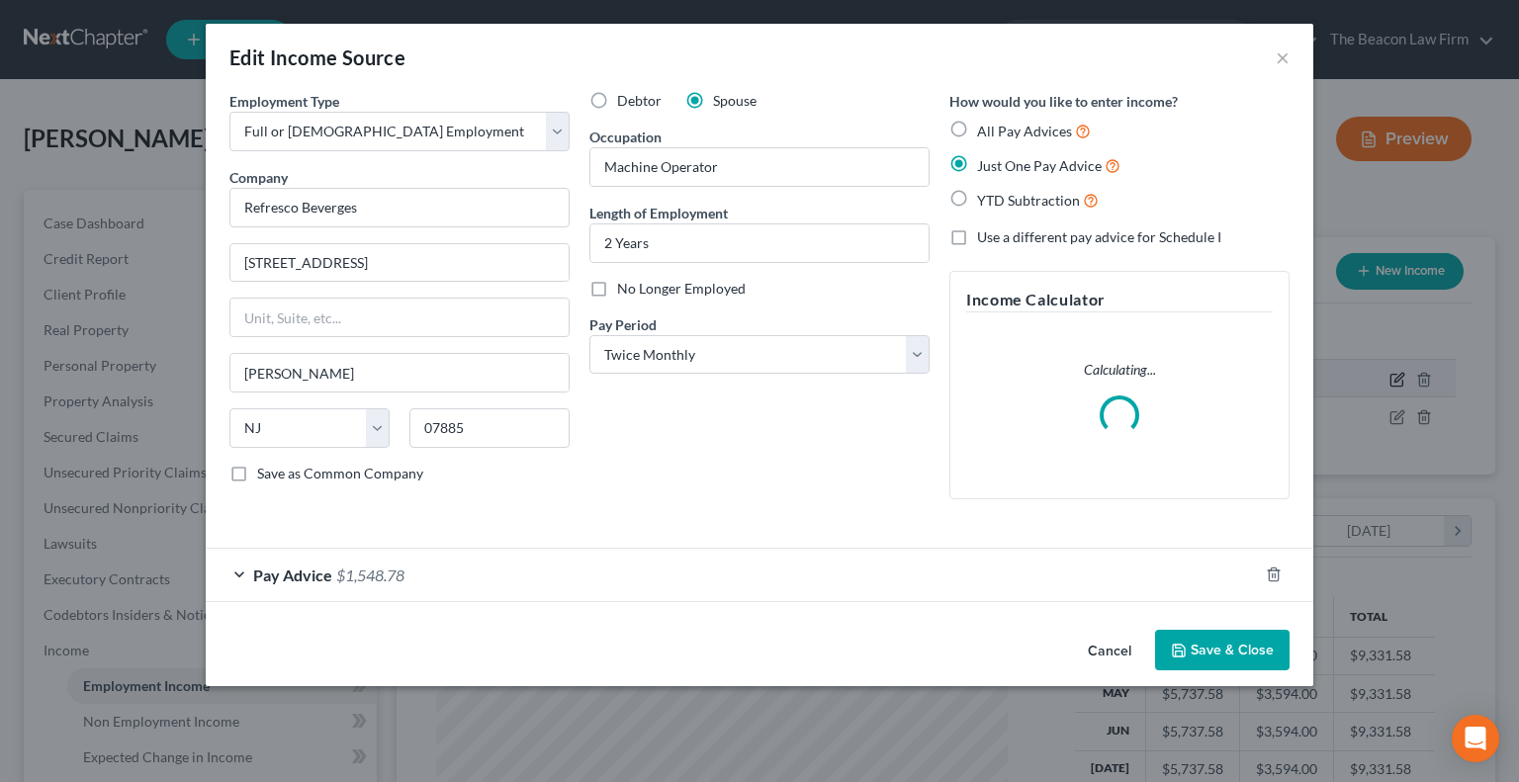
scroll to position [352, 617]
click at [324, 577] on span "Pay Advice" at bounding box center [292, 575] width 79 height 19
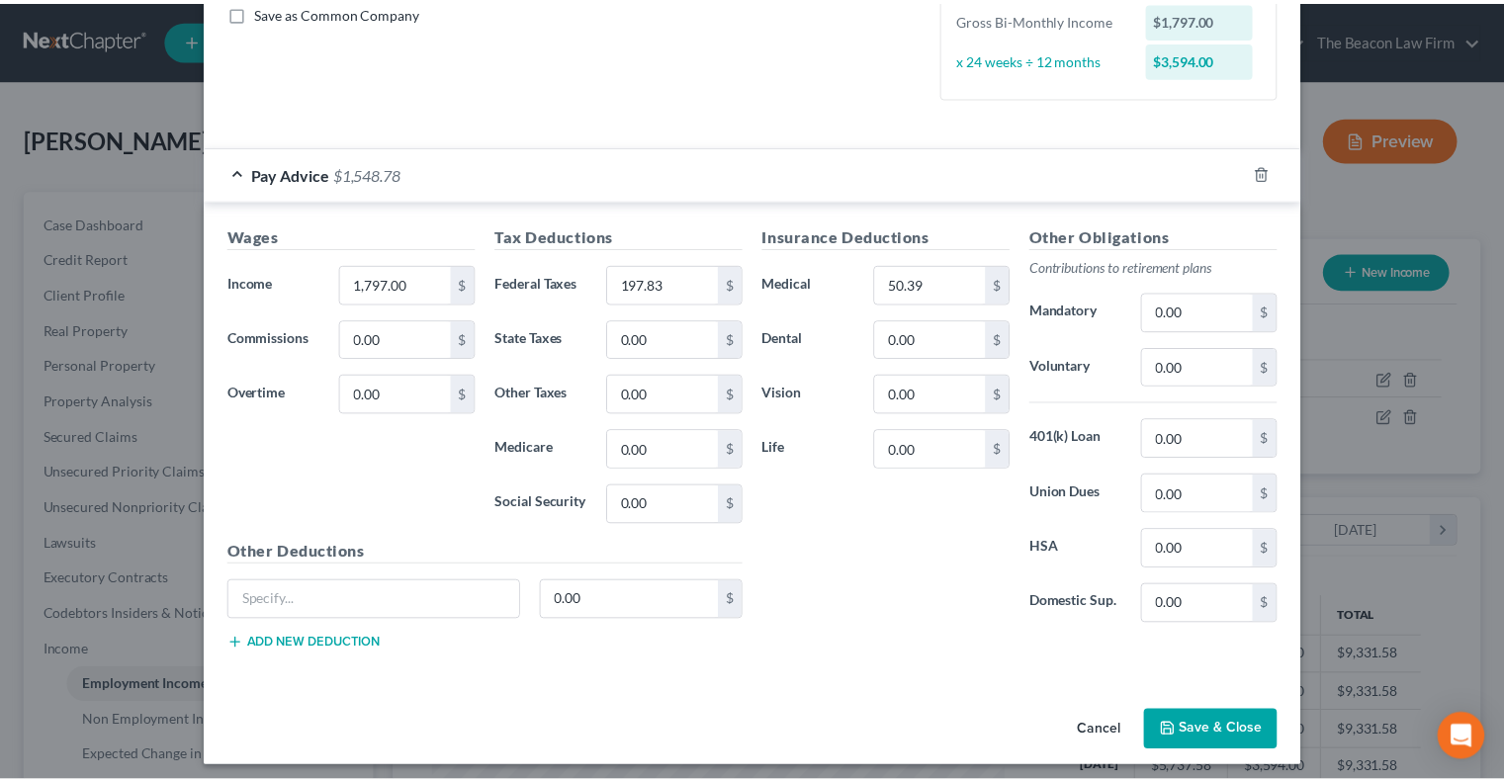
scroll to position [467, 0]
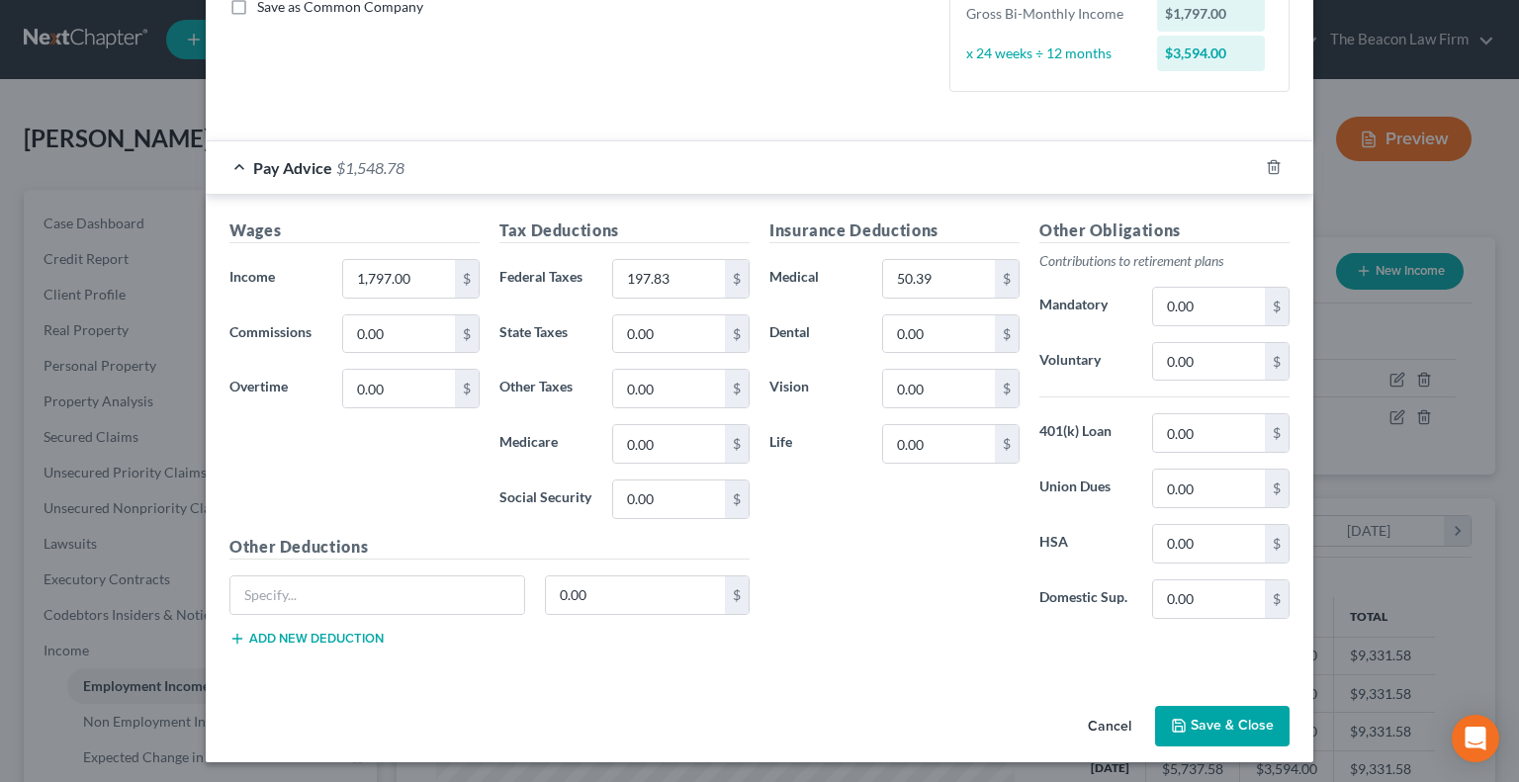
click at [1216, 732] on button "Save & Close" at bounding box center [1222, 727] width 134 height 42
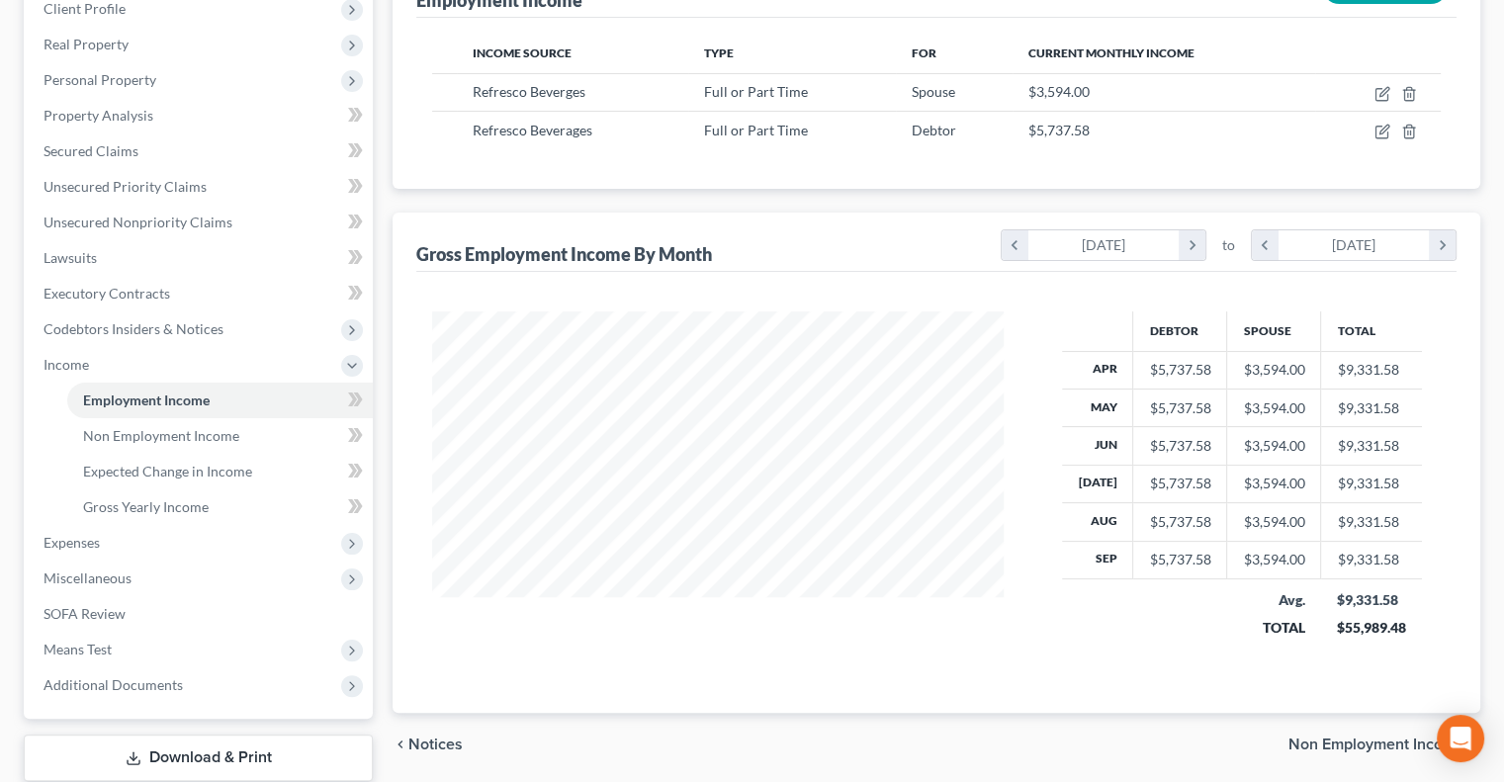
scroll to position [303, 0]
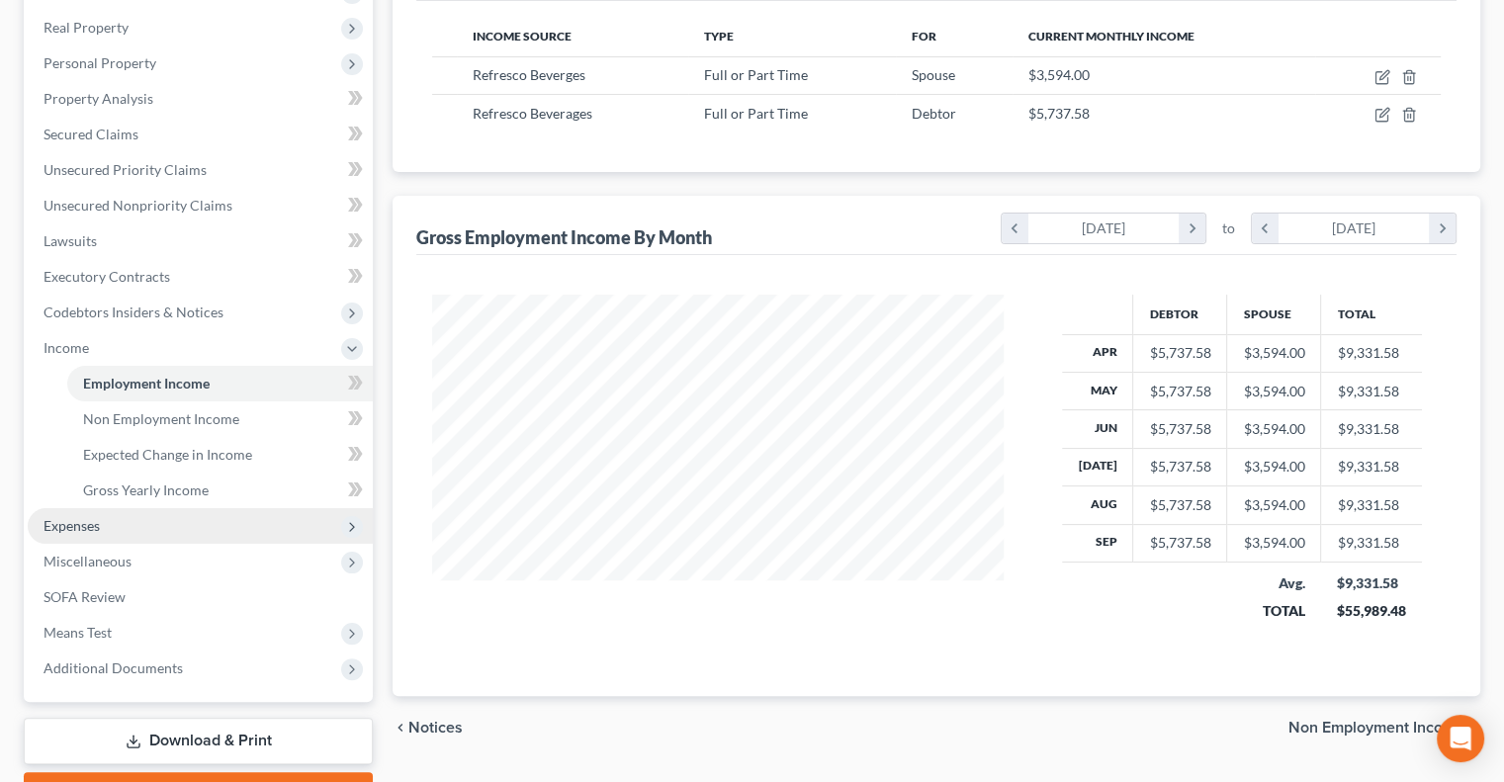
click at [88, 533] on span "Expenses" at bounding box center [72, 525] width 56 height 17
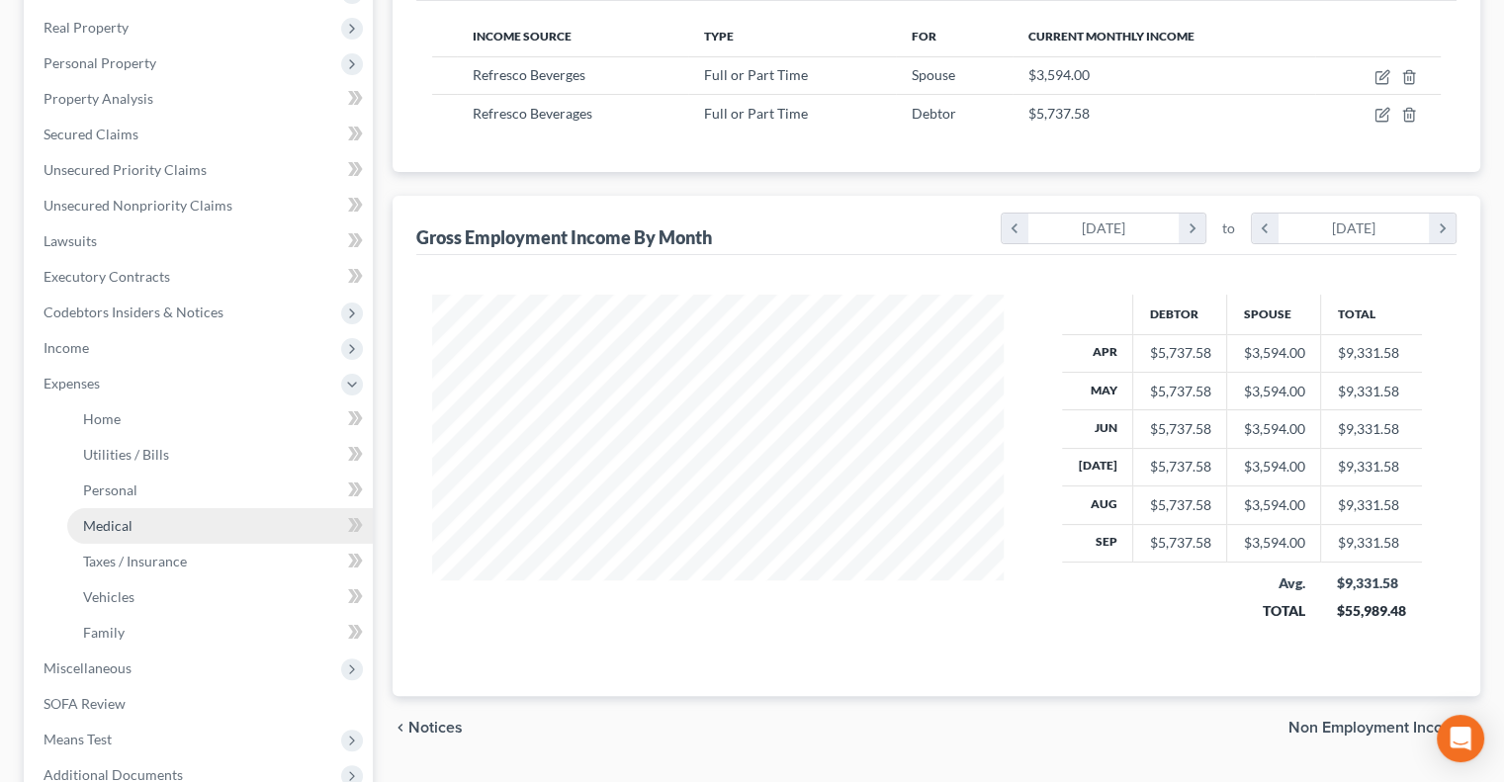
click at [137, 529] on link "Medical" at bounding box center [220, 526] width 306 height 36
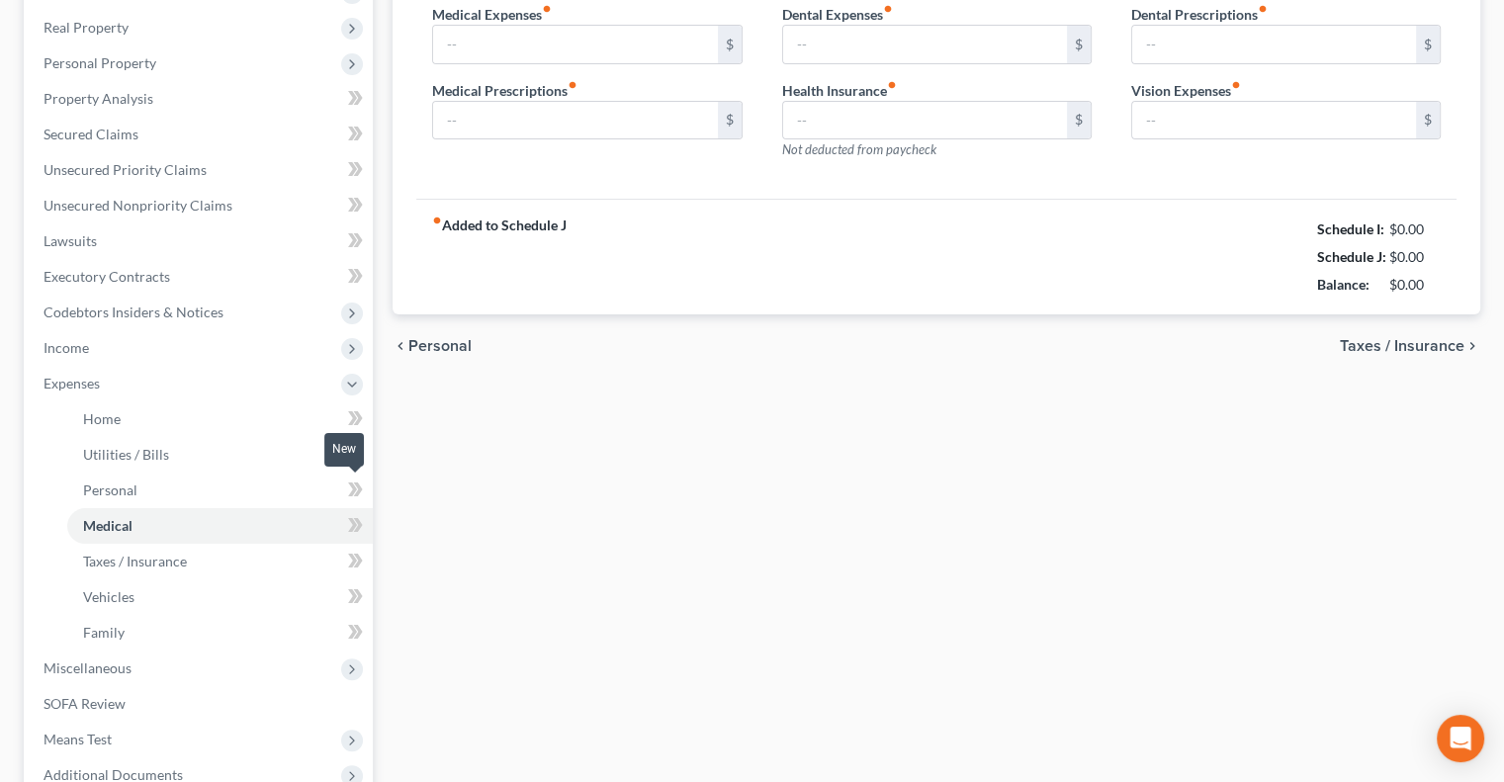
scroll to position [68, 0]
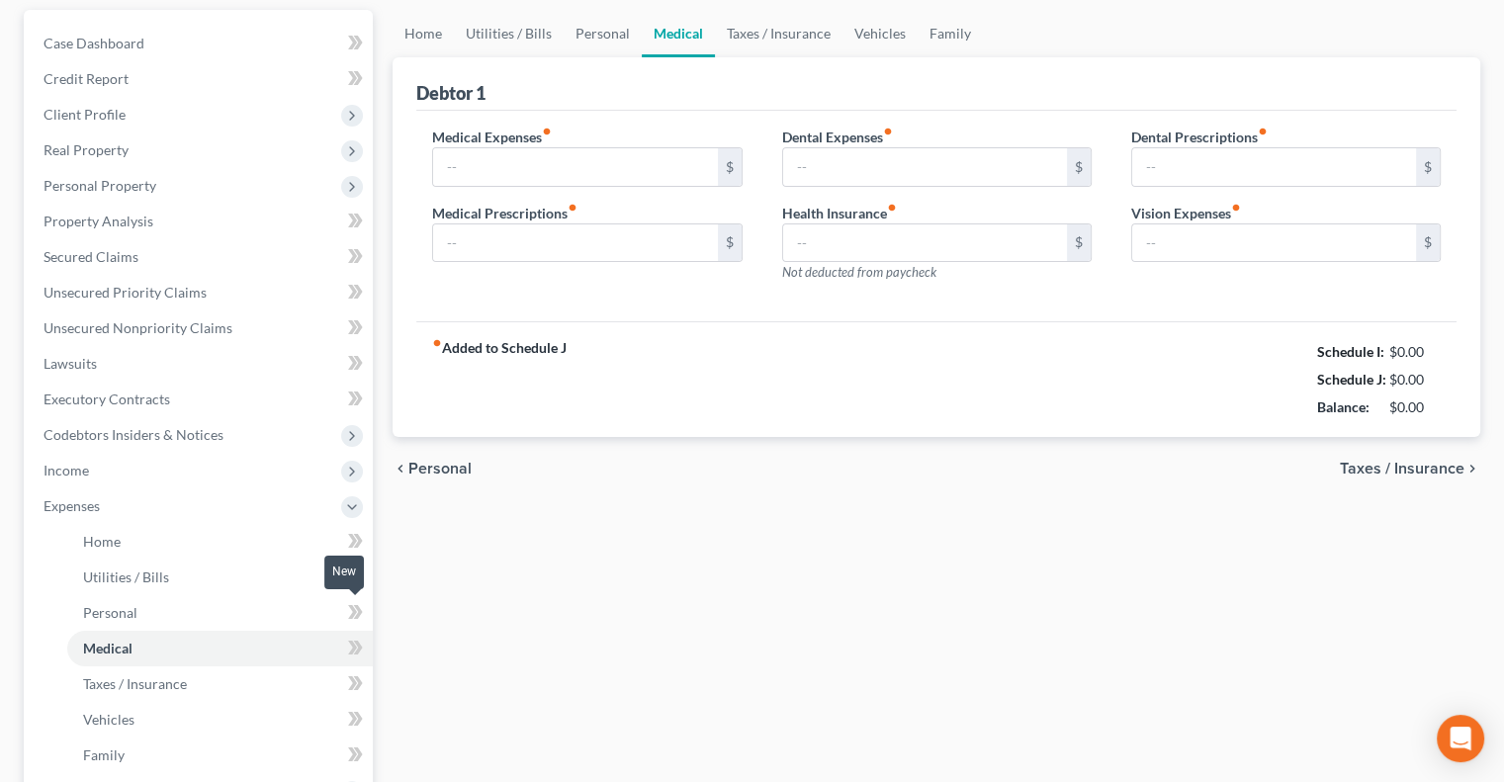
type input "100.00"
type input "0.00"
type input "80.00"
type input "0.00"
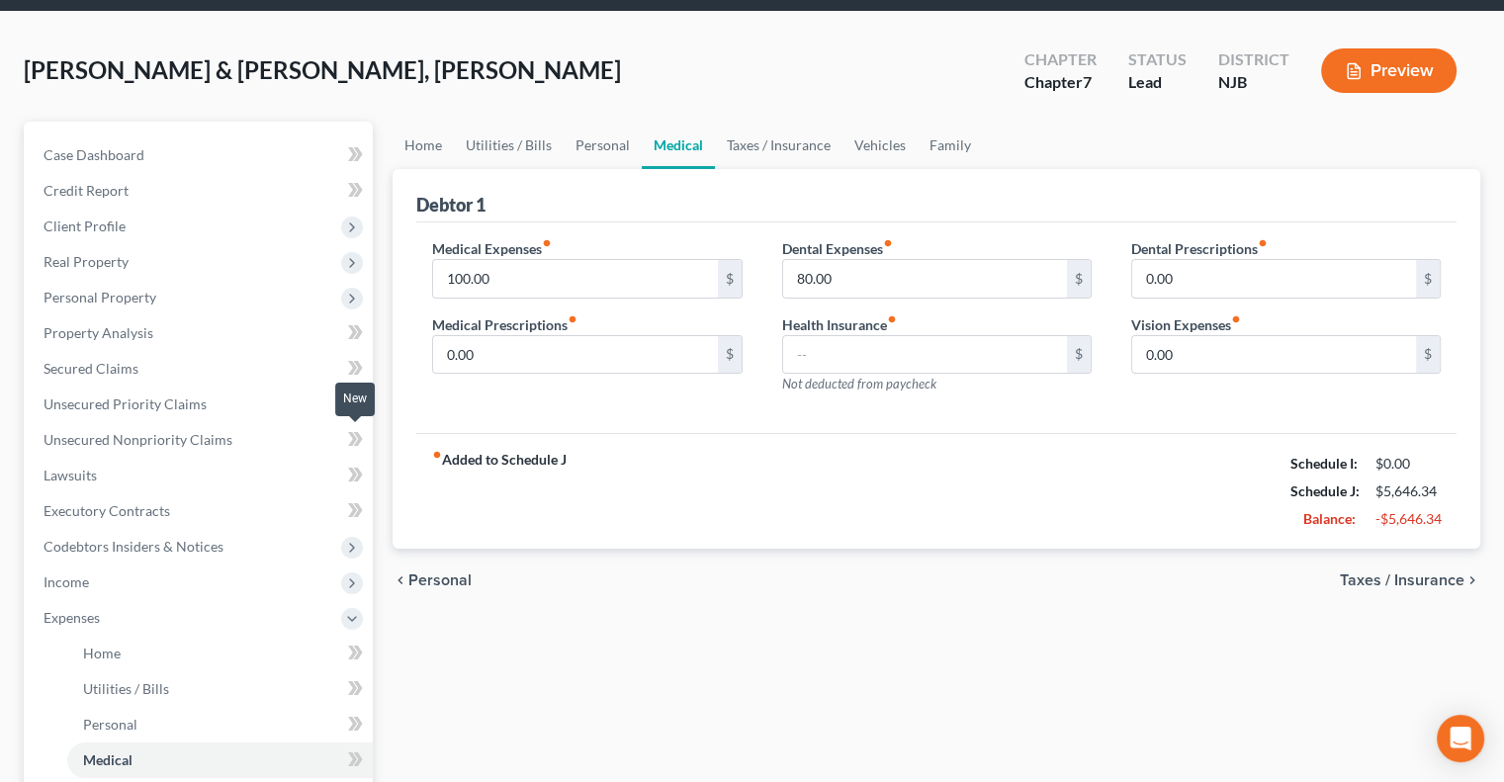
scroll to position [0, 0]
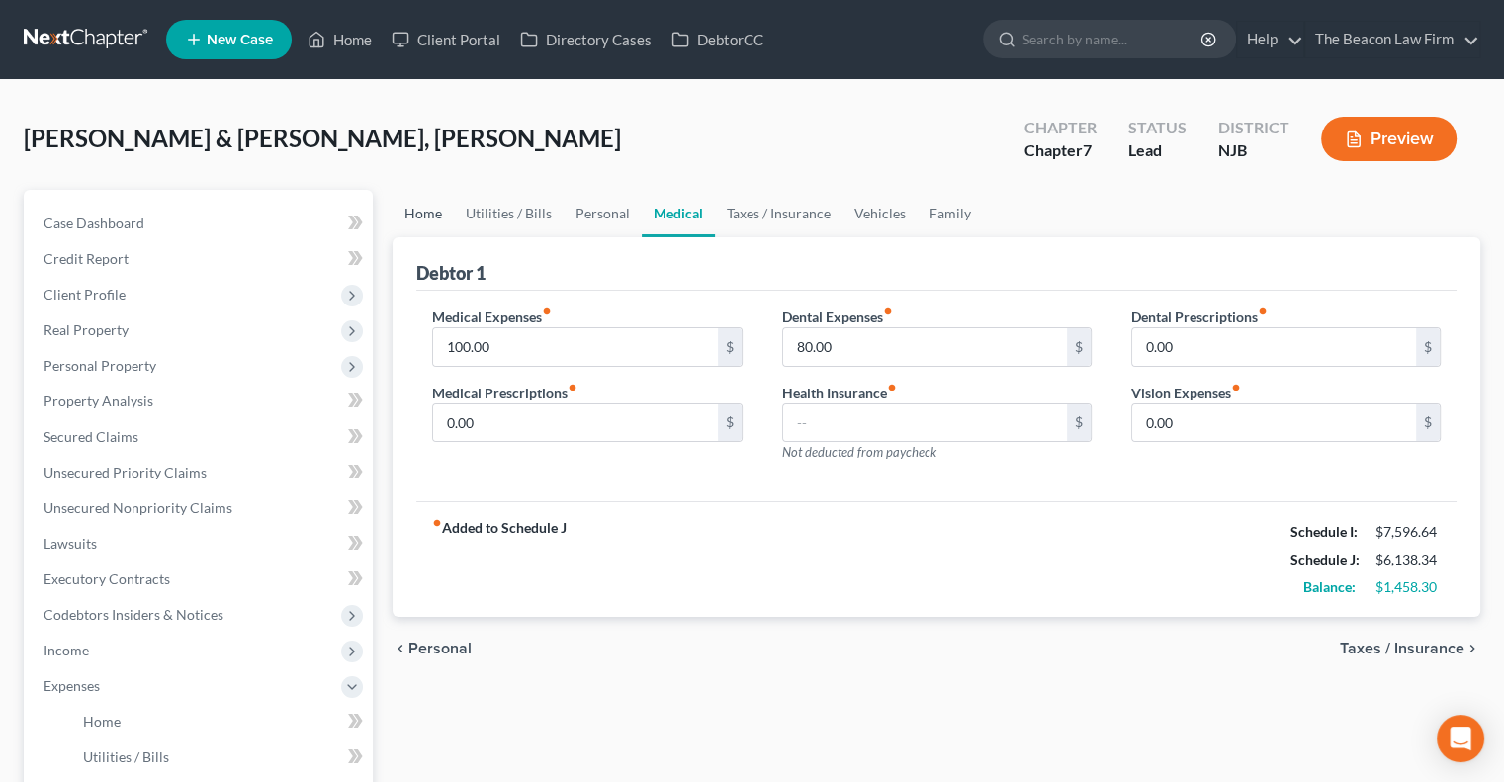
click at [429, 222] on link "Home" at bounding box center [423, 213] width 61 height 47
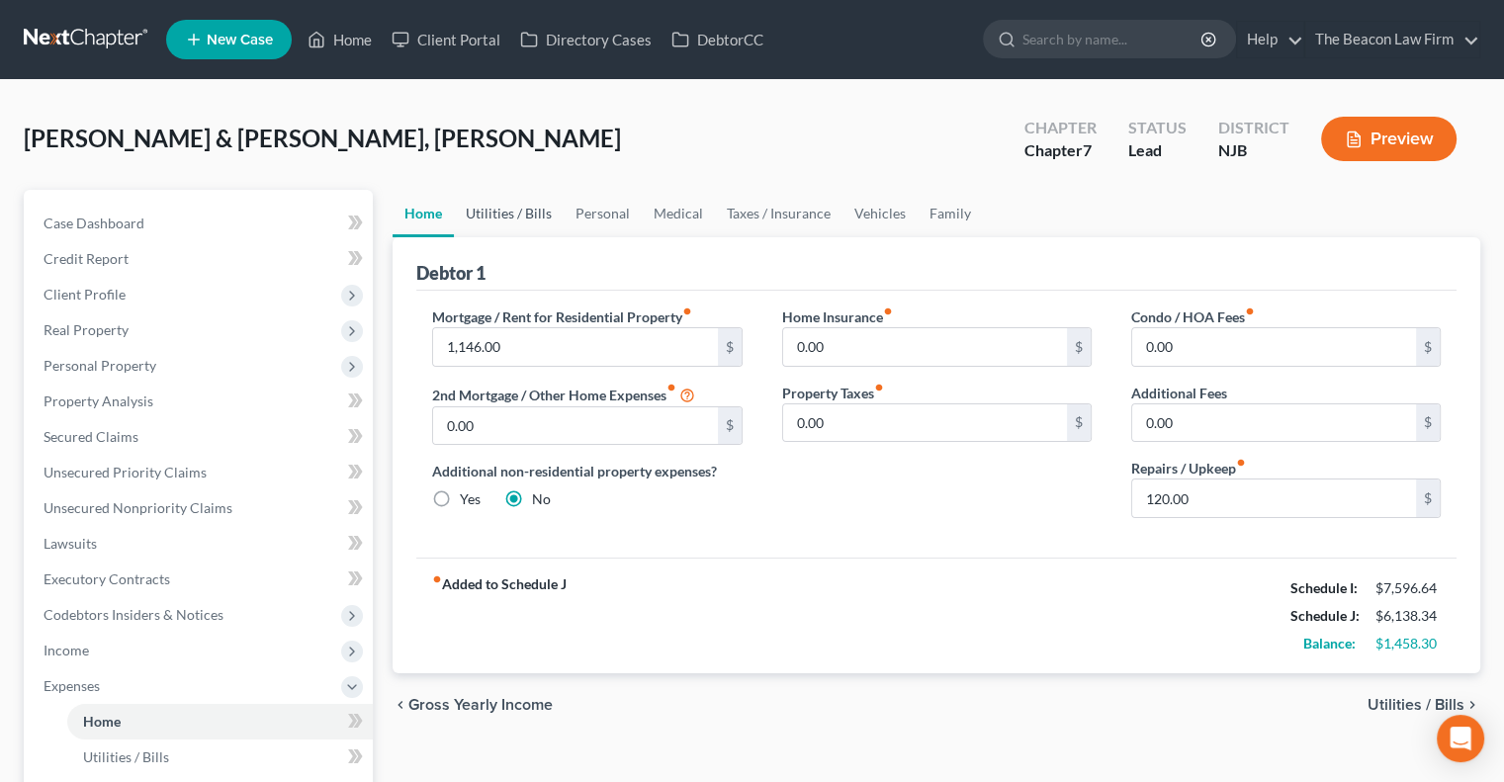
click at [516, 204] on link "Utilities / Bills" at bounding box center [509, 213] width 110 height 47
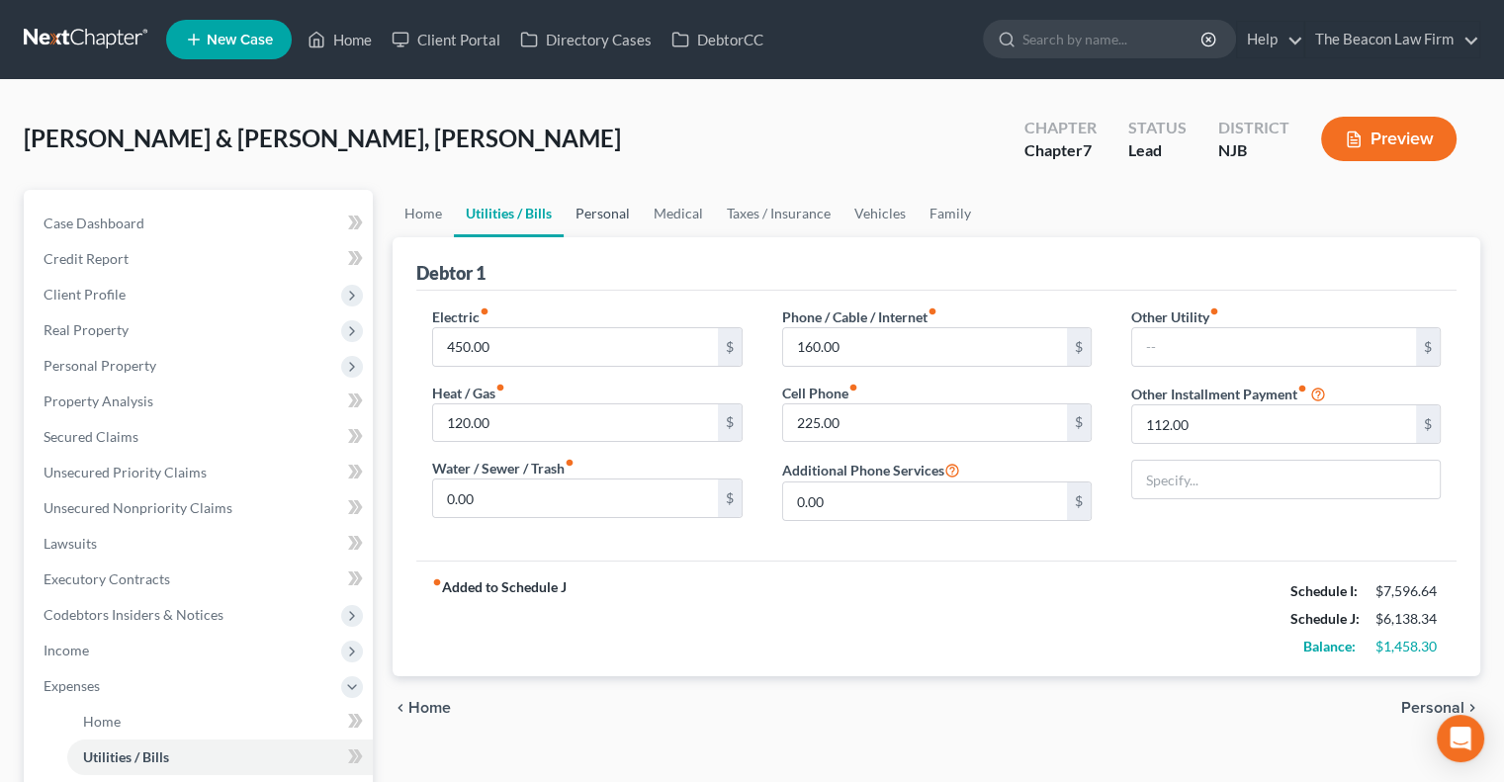
click at [631, 222] on link "Personal" at bounding box center [603, 213] width 78 height 47
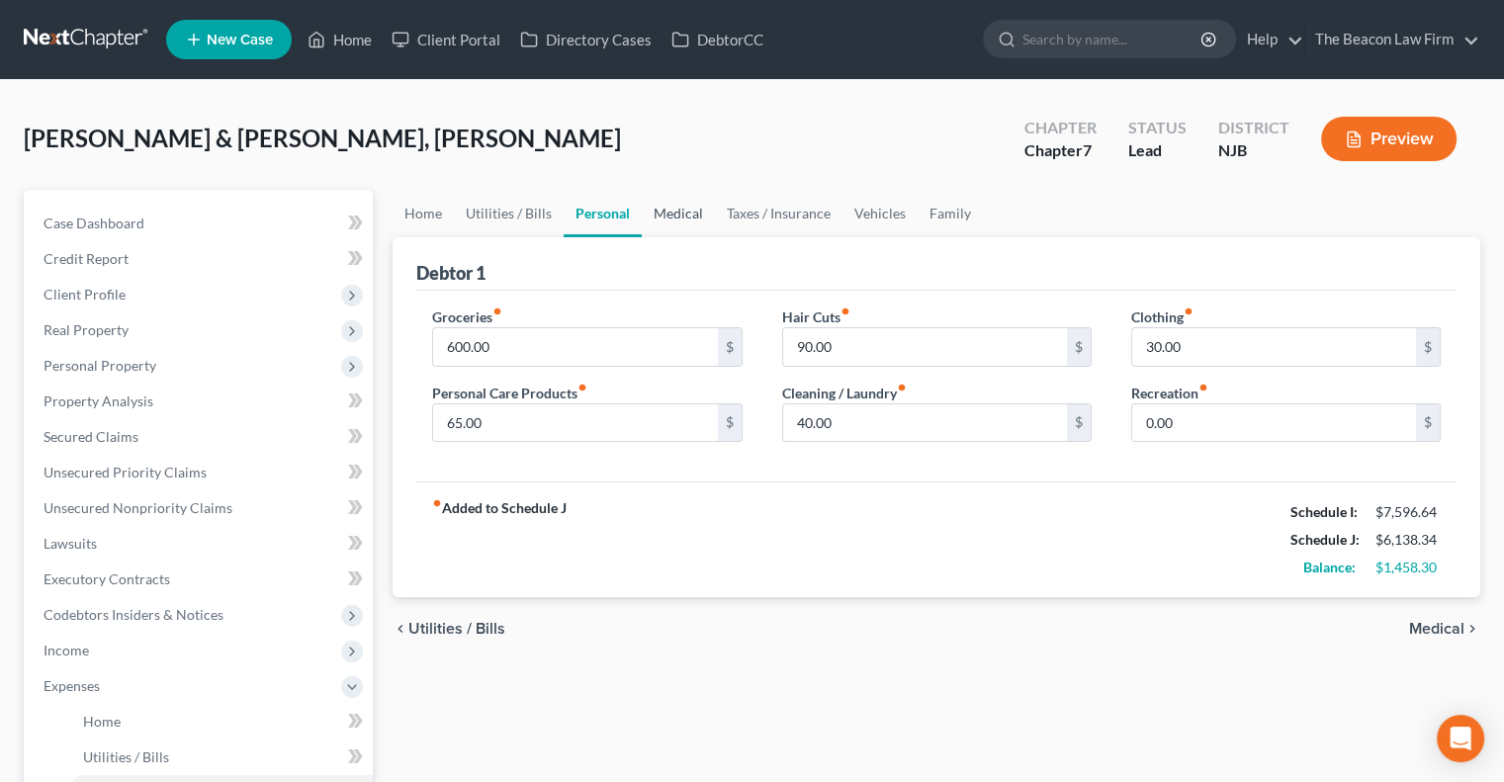
click at [686, 218] on link "Medical" at bounding box center [678, 213] width 73 height 47
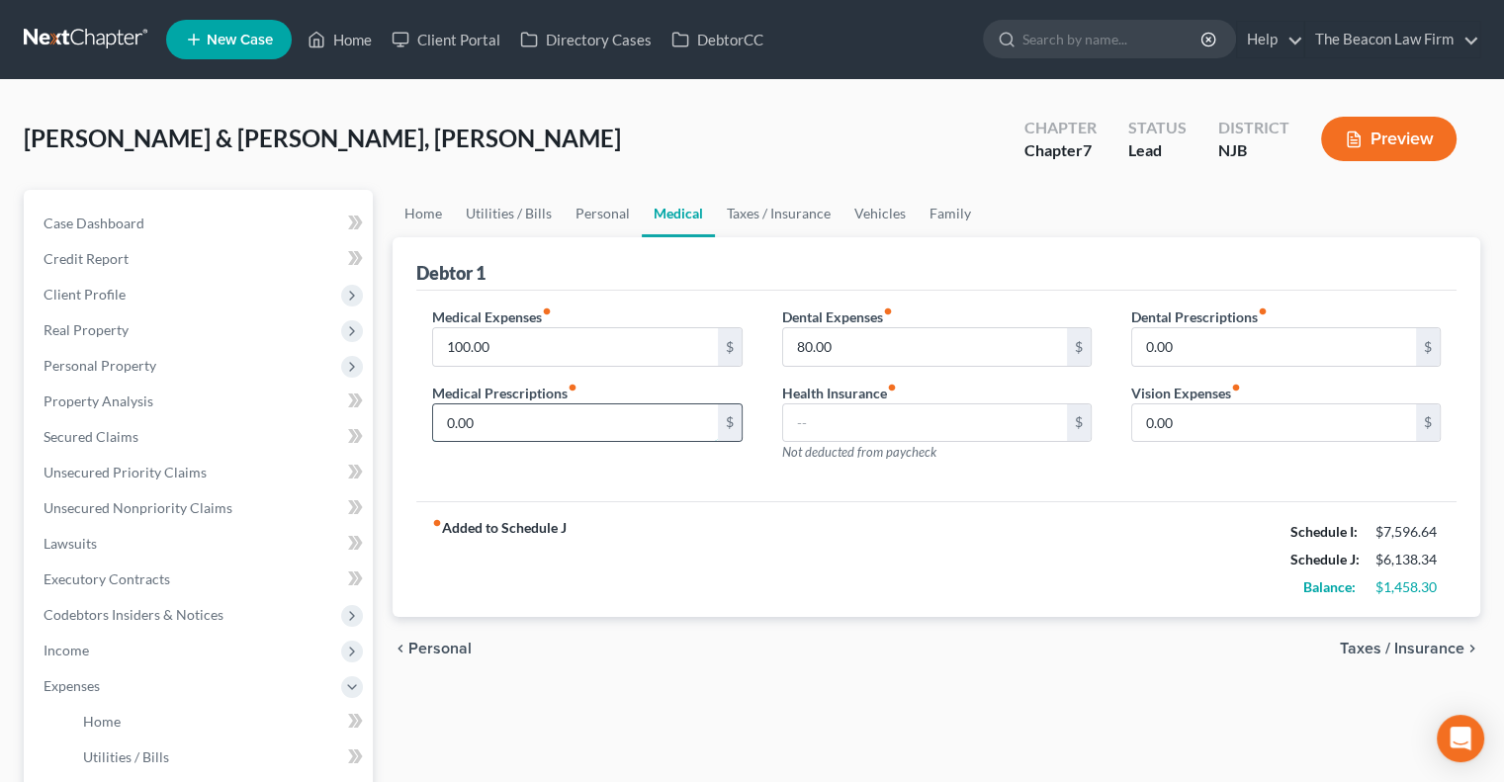
click at [565, 418] on input "0.00" at bounding box center [575, 423] width 284 height 38
type input "2"
type input "60"
type input "6"
type input "4"
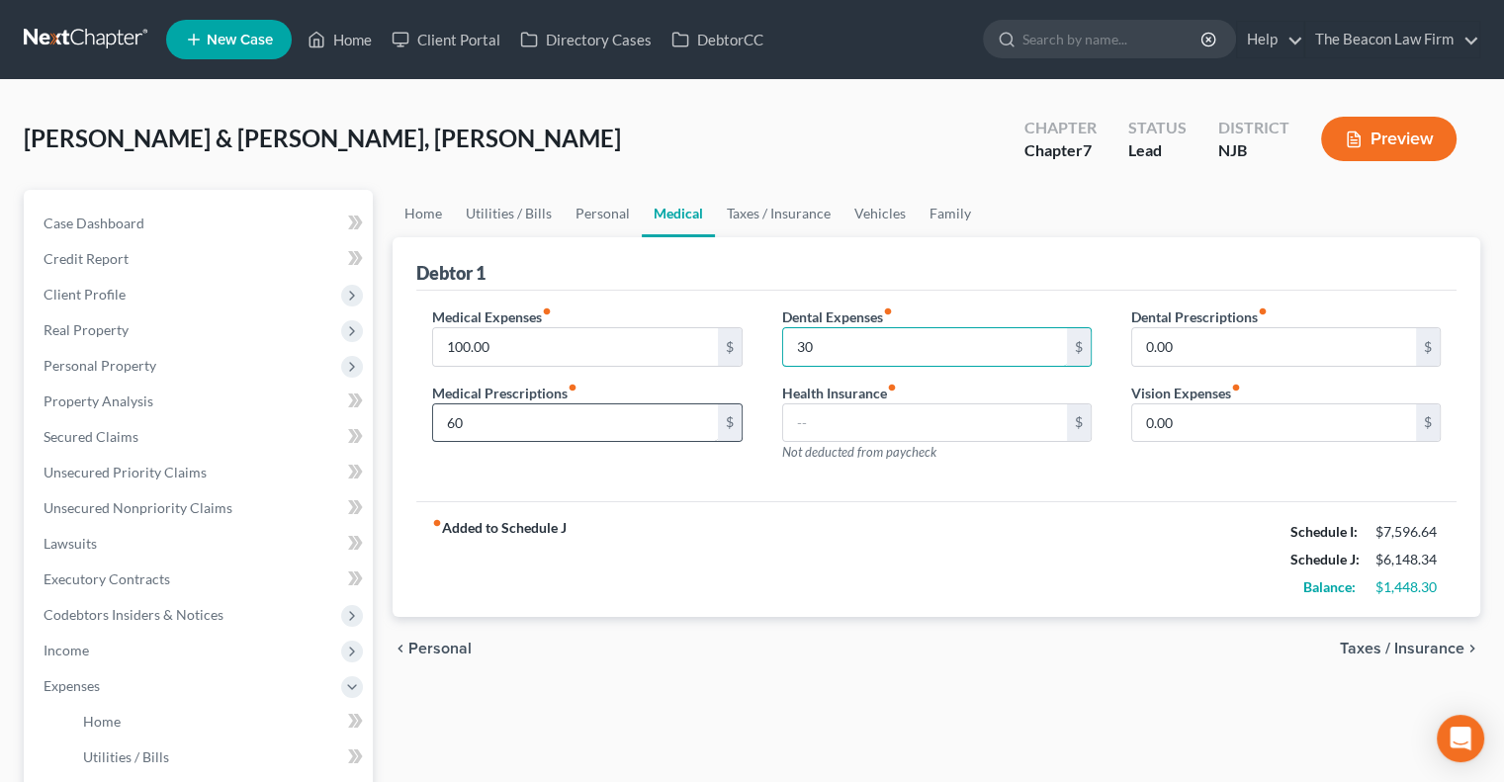
type input "30"
click at [767, 231] on link "Taxes / Insurance" at bounding box center [779, 213] width 128 height 47
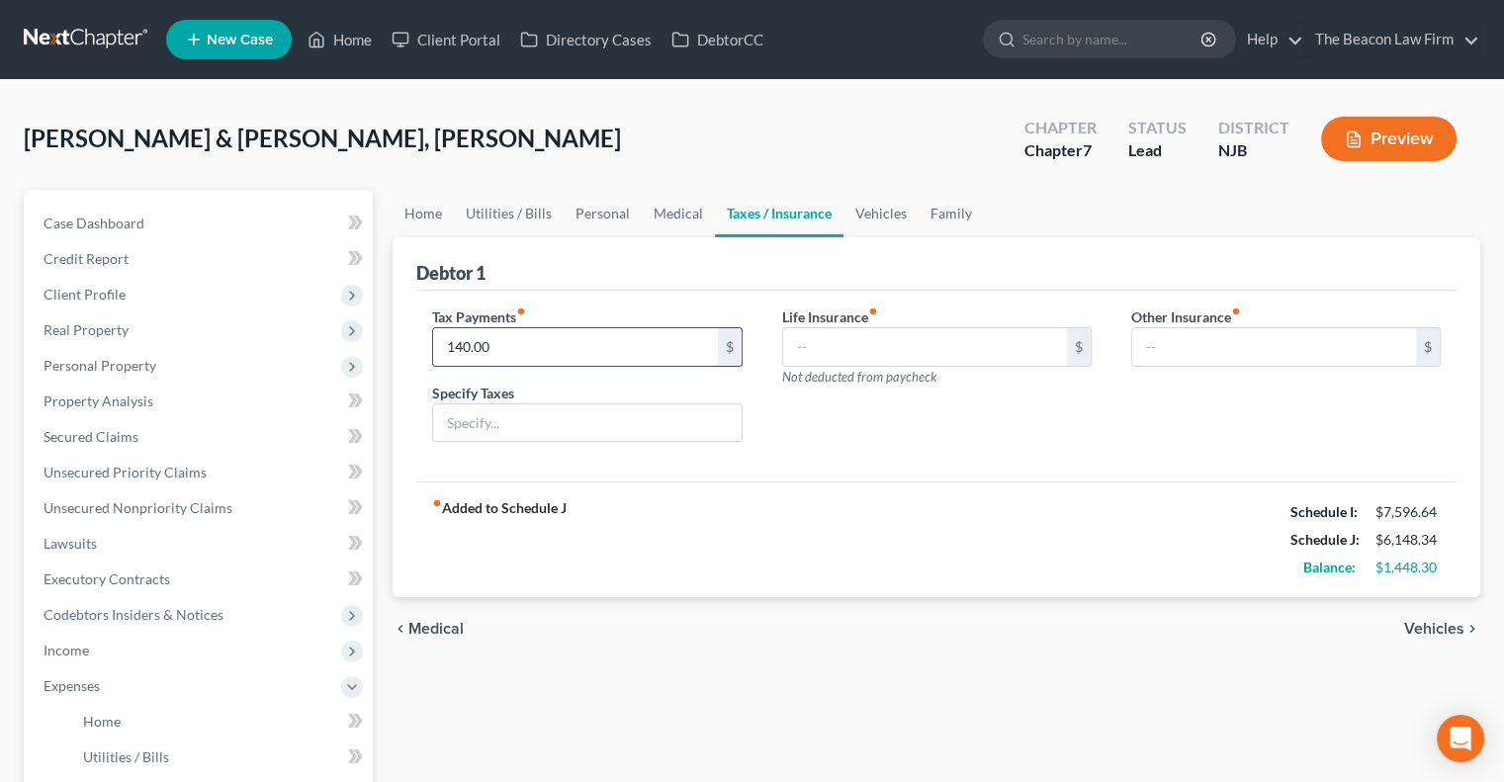
click at [553, 345] on input "140.00" at bounding box center [575, 347] width 284 height 38
click at [885, 223] on link "Vehicles" at bounding box center [881, 213] width 75 height 47
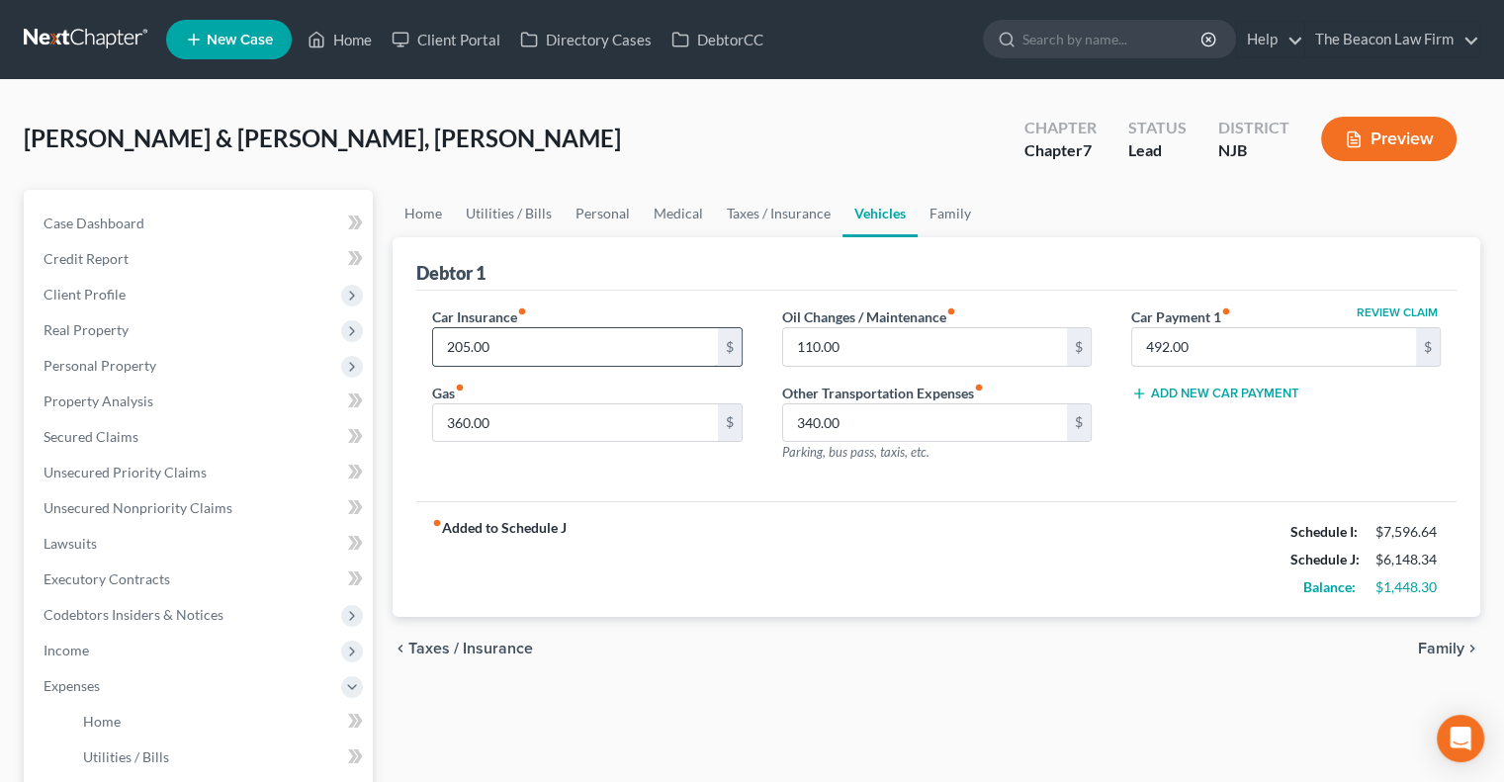
click at [627, 360] on input "205.00" at bounding box center [575, 347] width 284 height 38
click at [951, 216] on link "Family" at bounding box center [950, 213] width 65 height 47
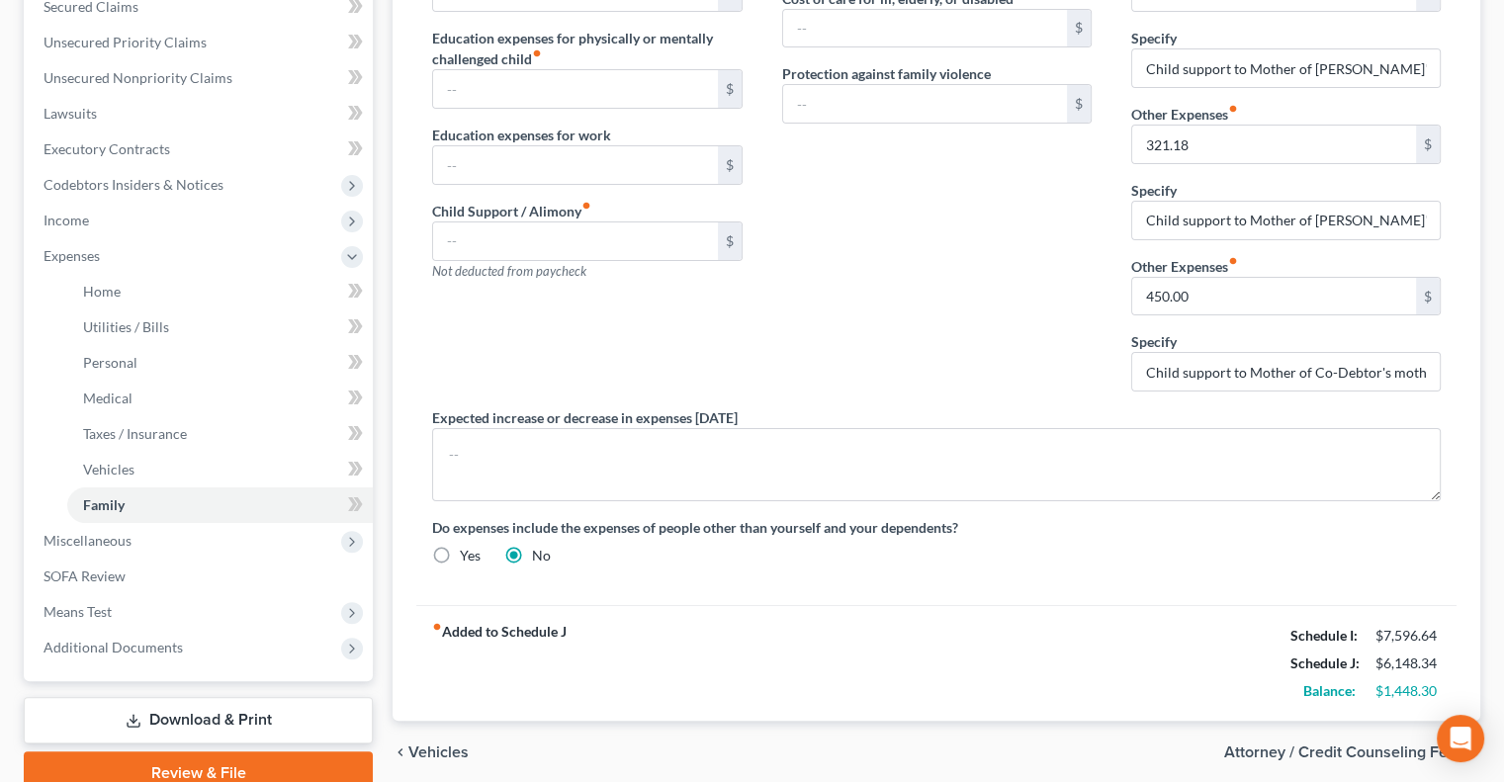
scroll to position [516, 0]
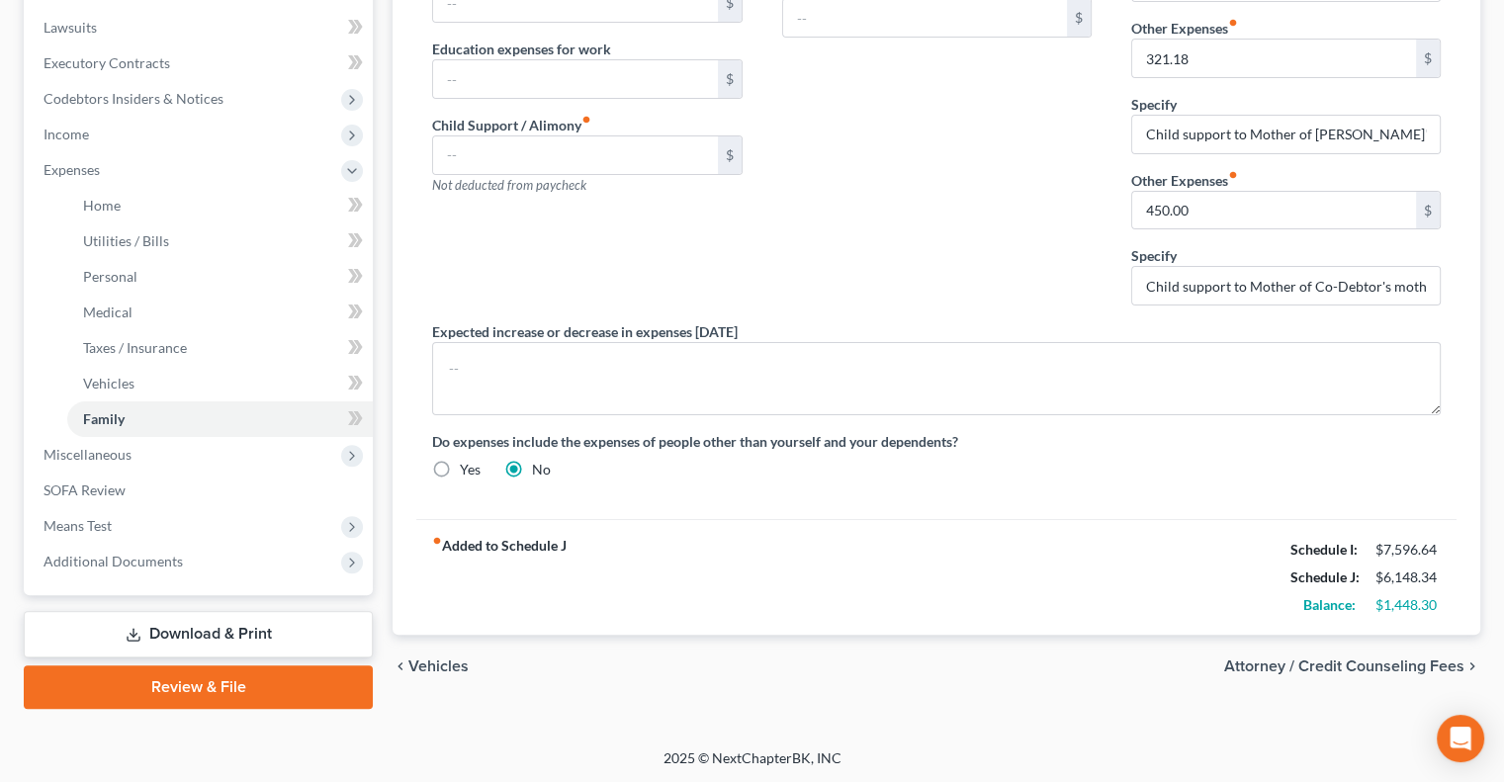
click at [184, 632] on link "Download & Print" at bounding box center [198, 634] width 349 height 46
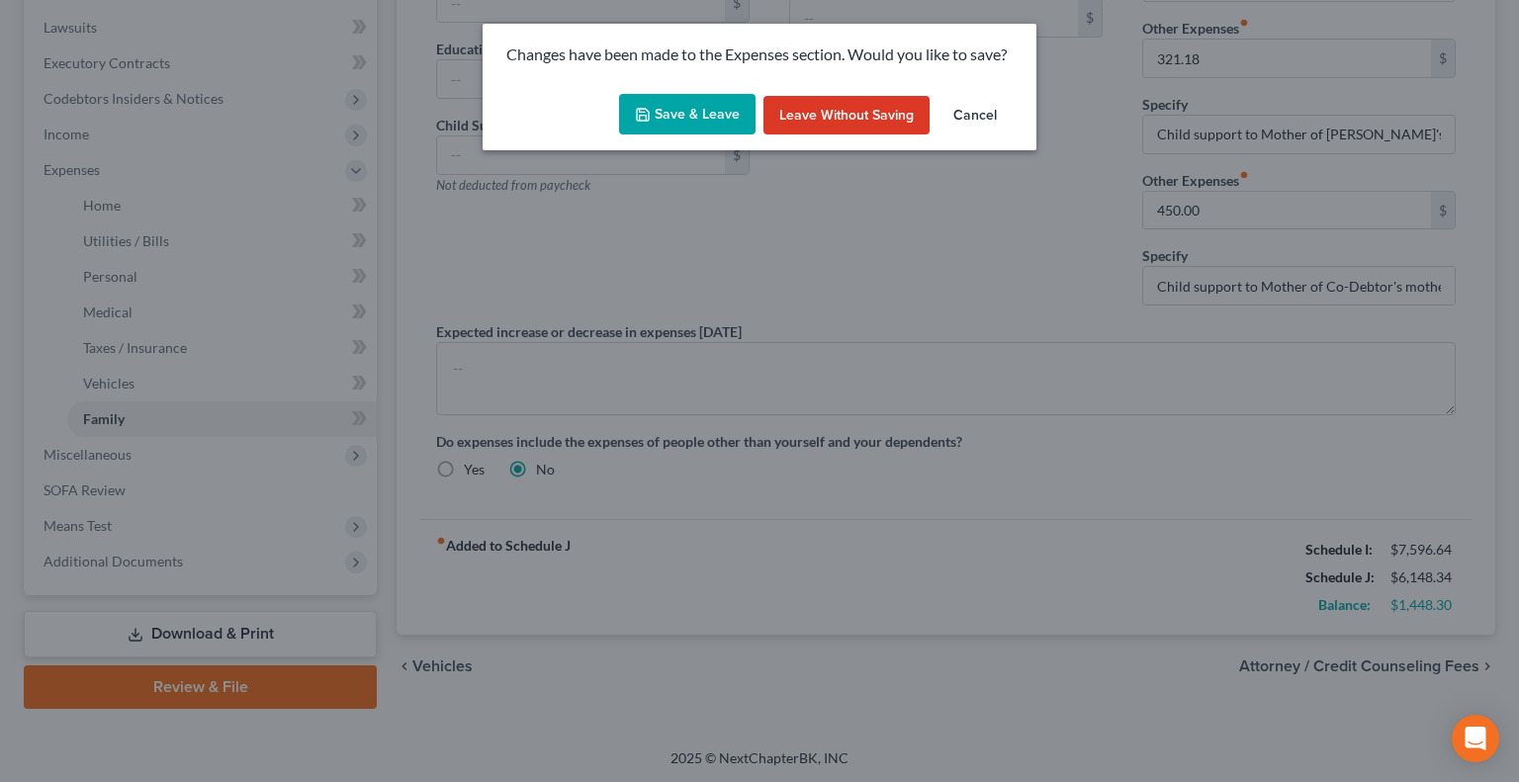
click at [700, 115] on button "Save & Leave" at bounding box center [687, 115] width 136 height 42
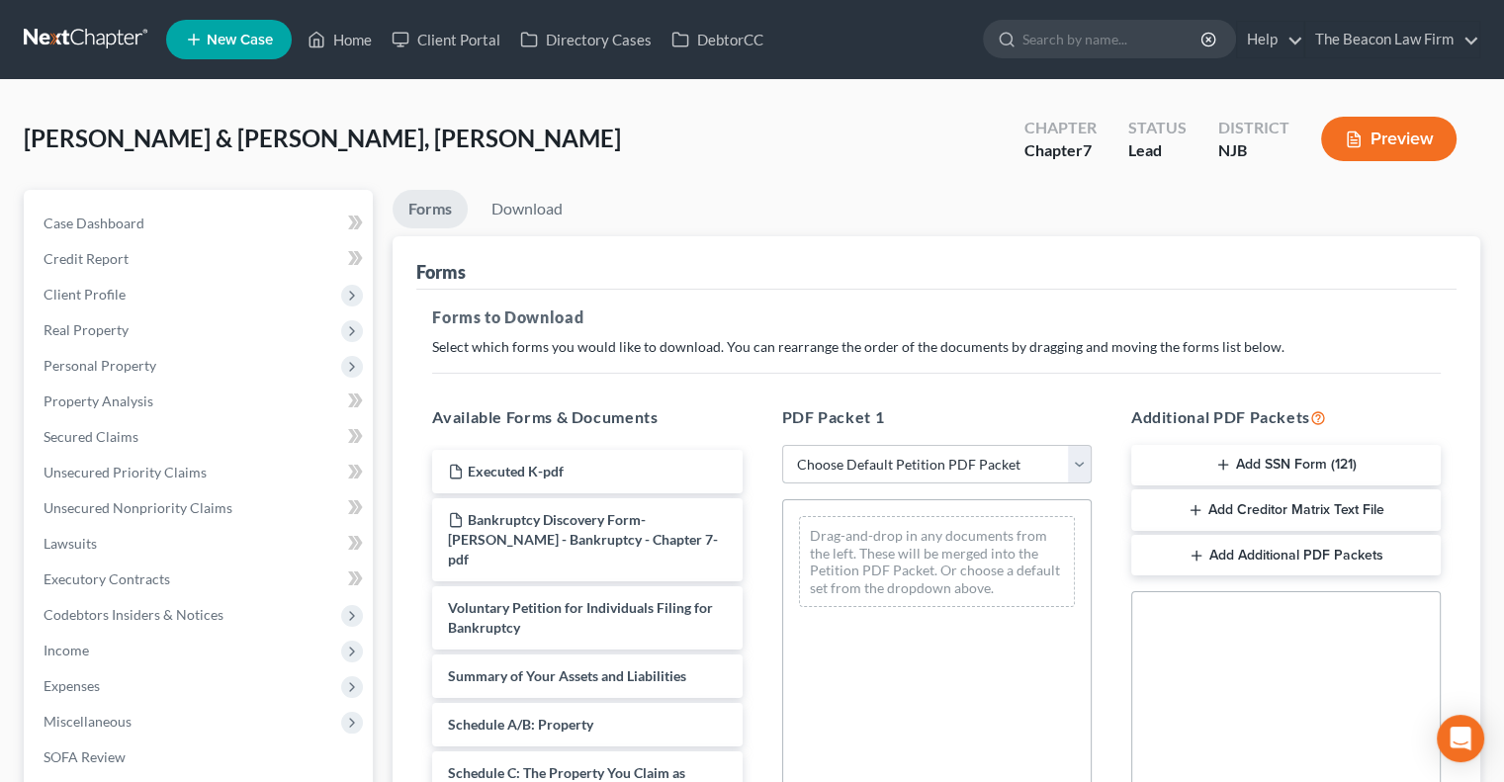
click at [918, 455] on select "Choose Default Petition PDF Packet Complete Bankruptcy Petition (all forms and …" at bounding box center [937, 465] width 310 height 40
select select "0"
click at [782, 445] on select "Choose Default Petition PDF Packet Complete Bankruptcy Petition (all forms and …" at bounding box center [937, 465] width 310 height 40
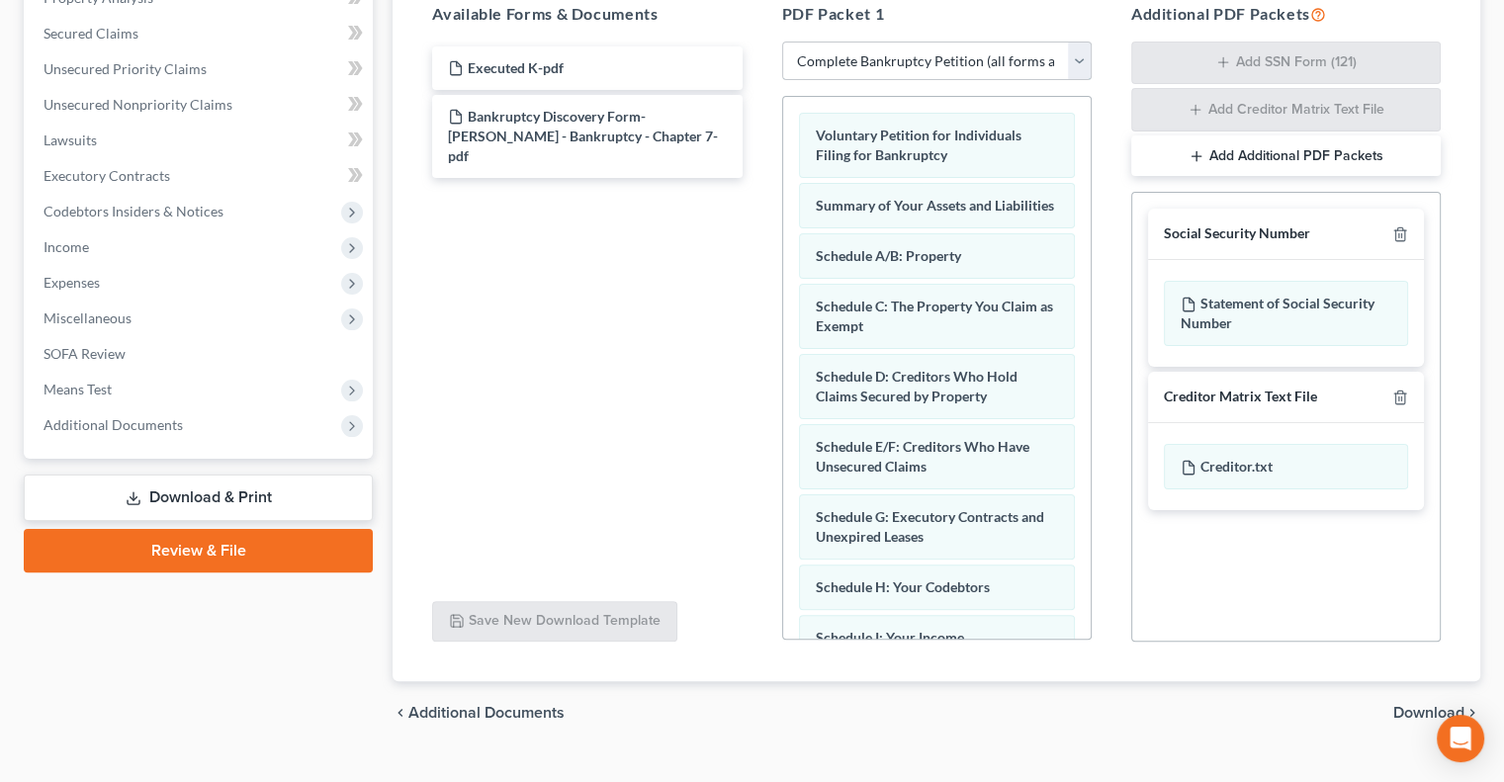
scroll to position [439, 0]
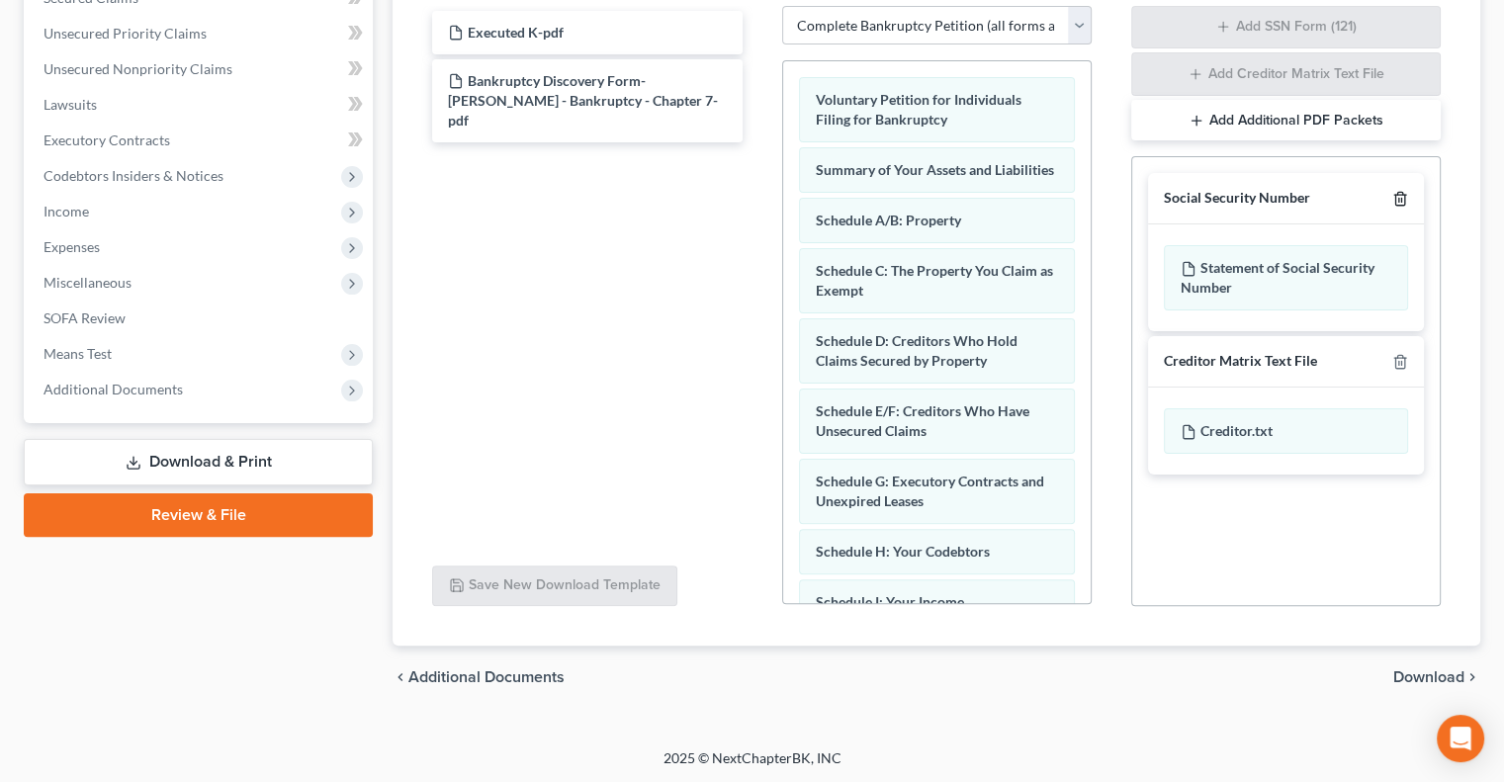
click at [1394, 197] on icon "button" at bounding box center [1400, 199] width 16 height 16
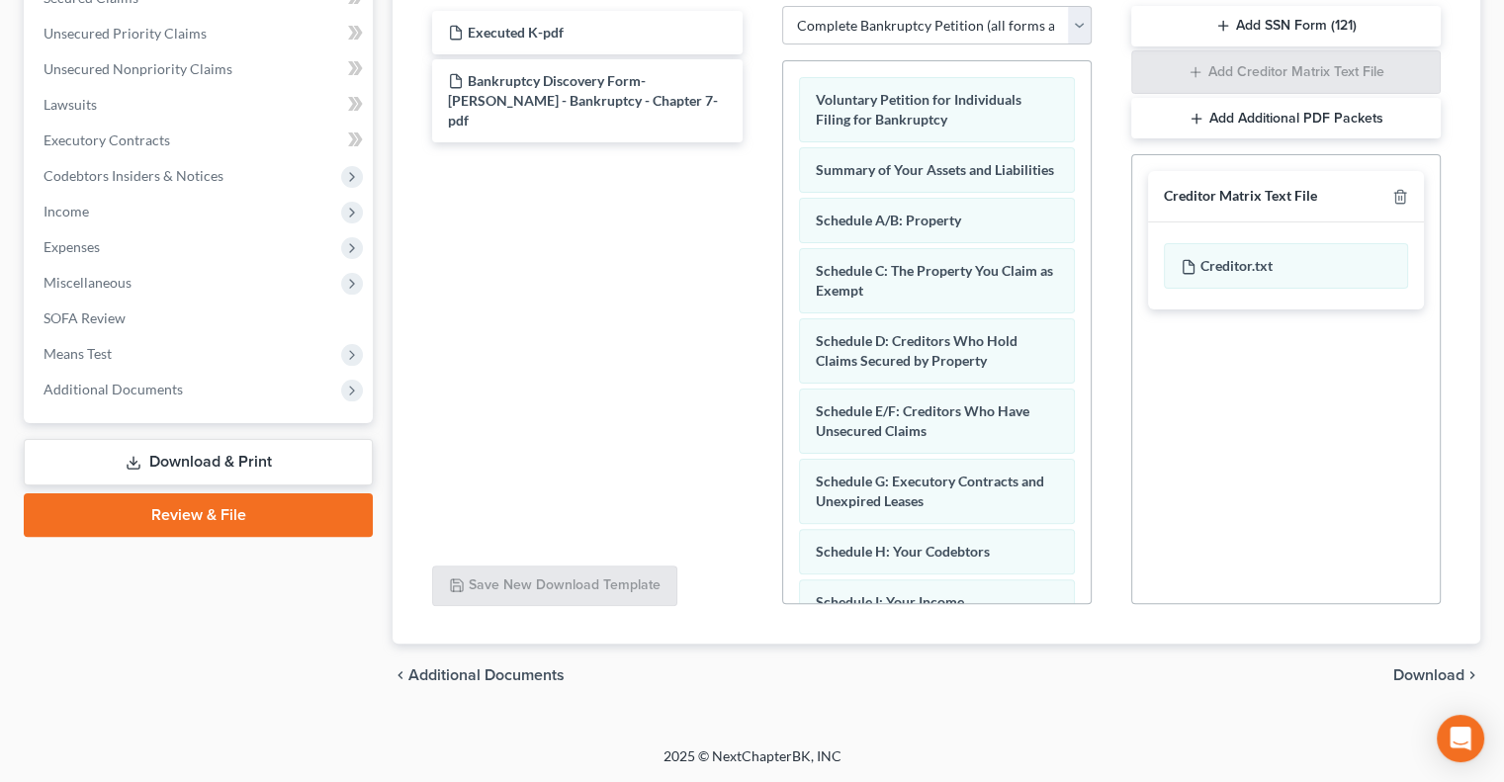
scroll to position [437, 0]
click at [1394, 197] on icon "button" at bounding box center [1400, 199] width 16 height 16
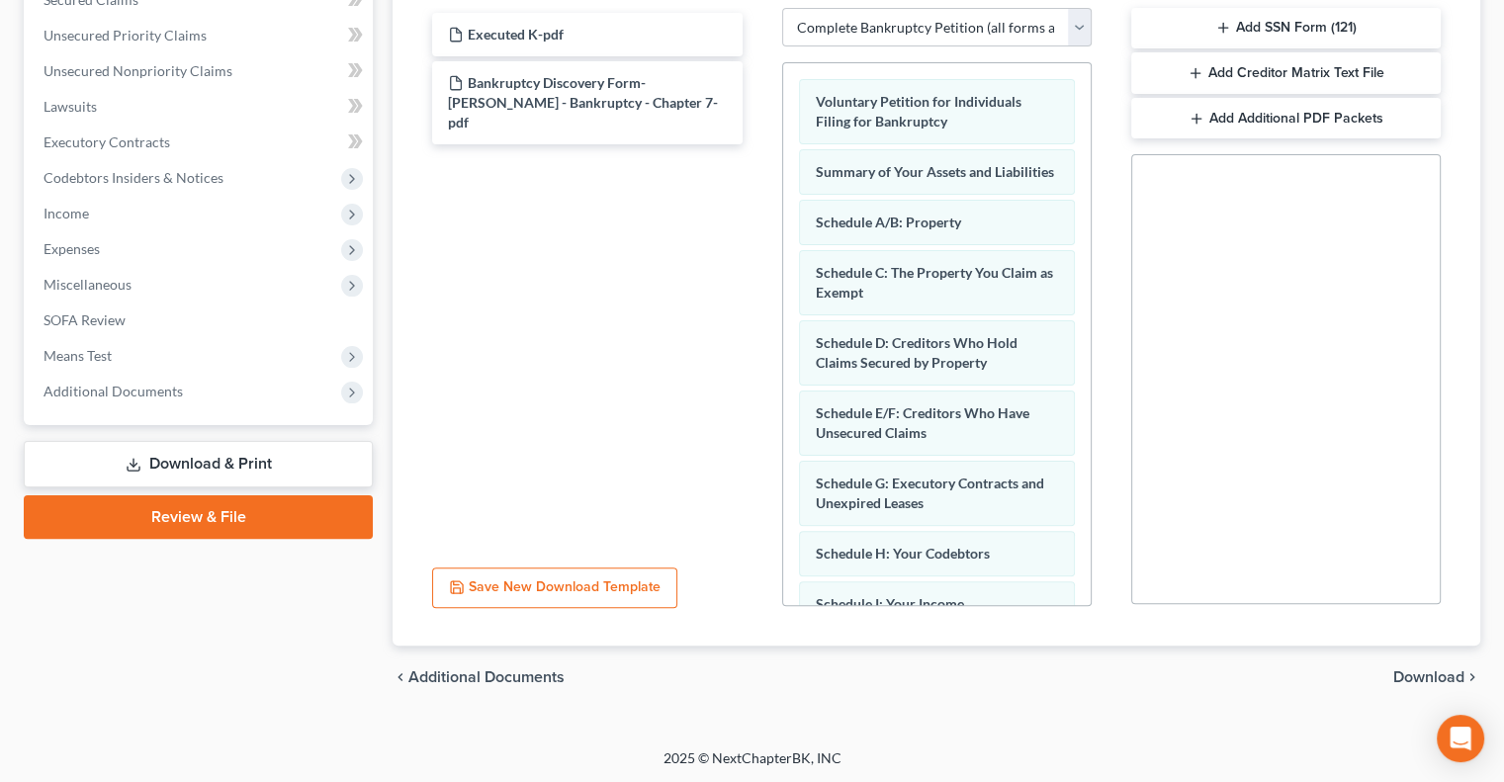
click at [1418, 675] on span "Download" at bounding box center [1428, 678] width 71 height 16
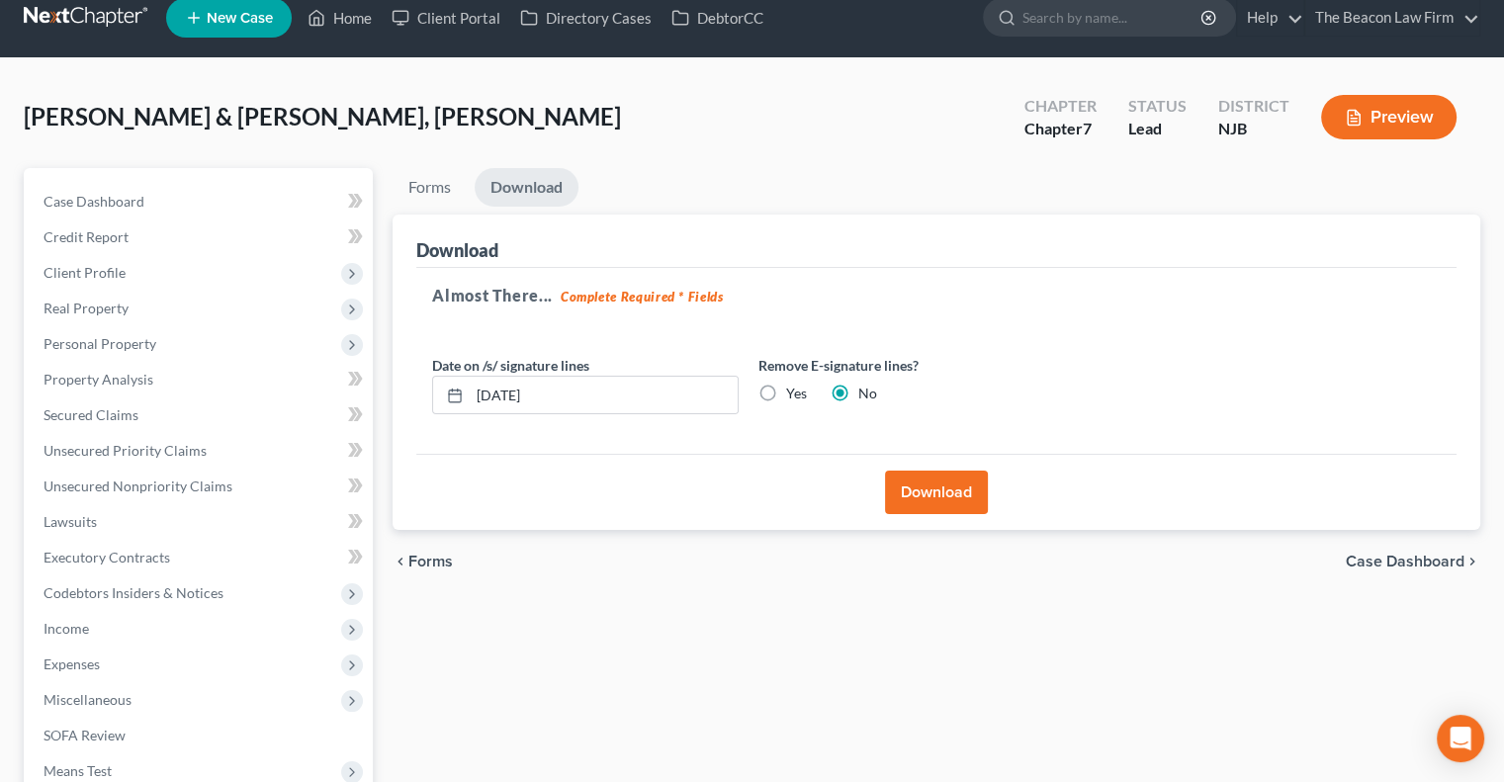
scroll to position [0, 0]
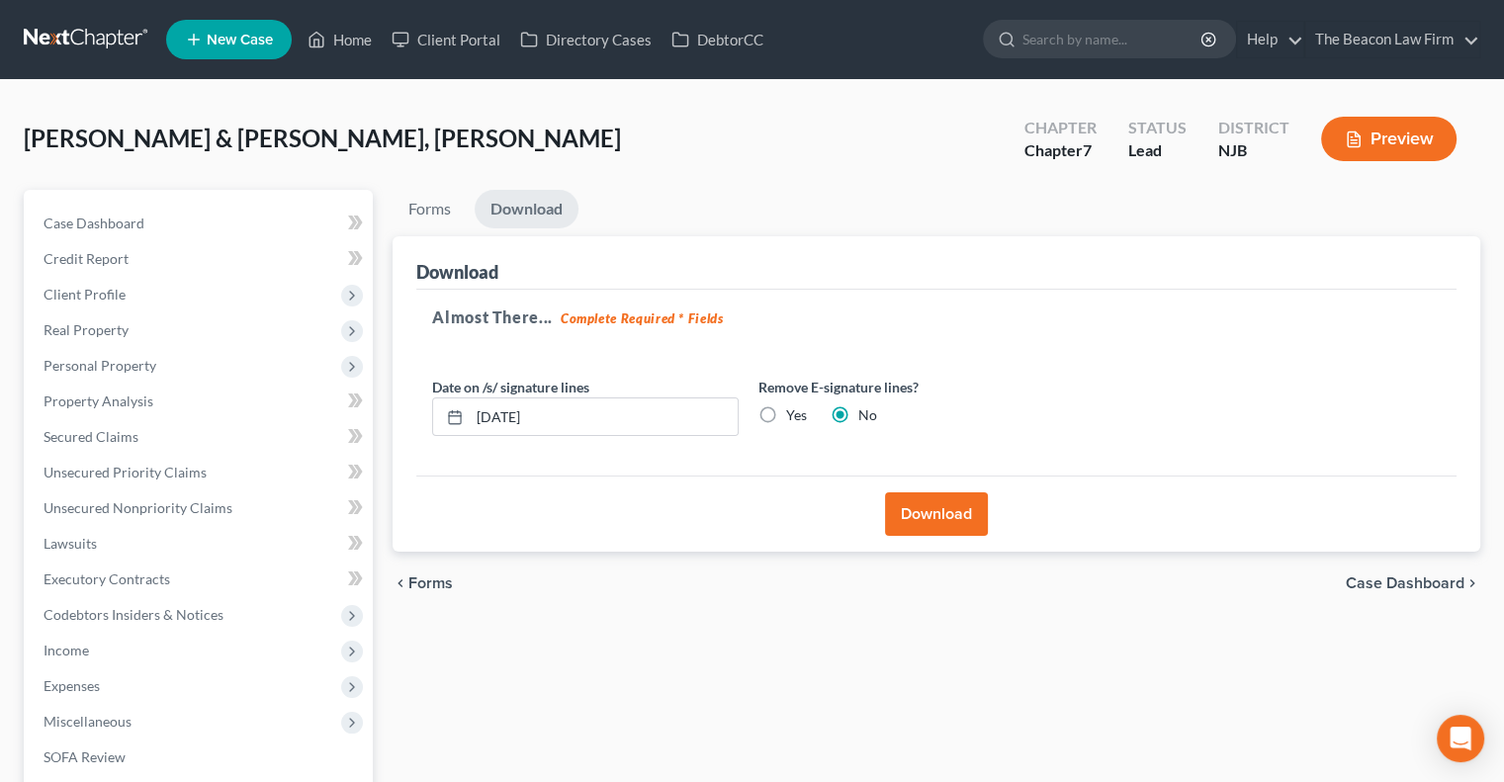
click at [918, 518] on button "Download" at bounding box center [936, 514] width 103 height 44
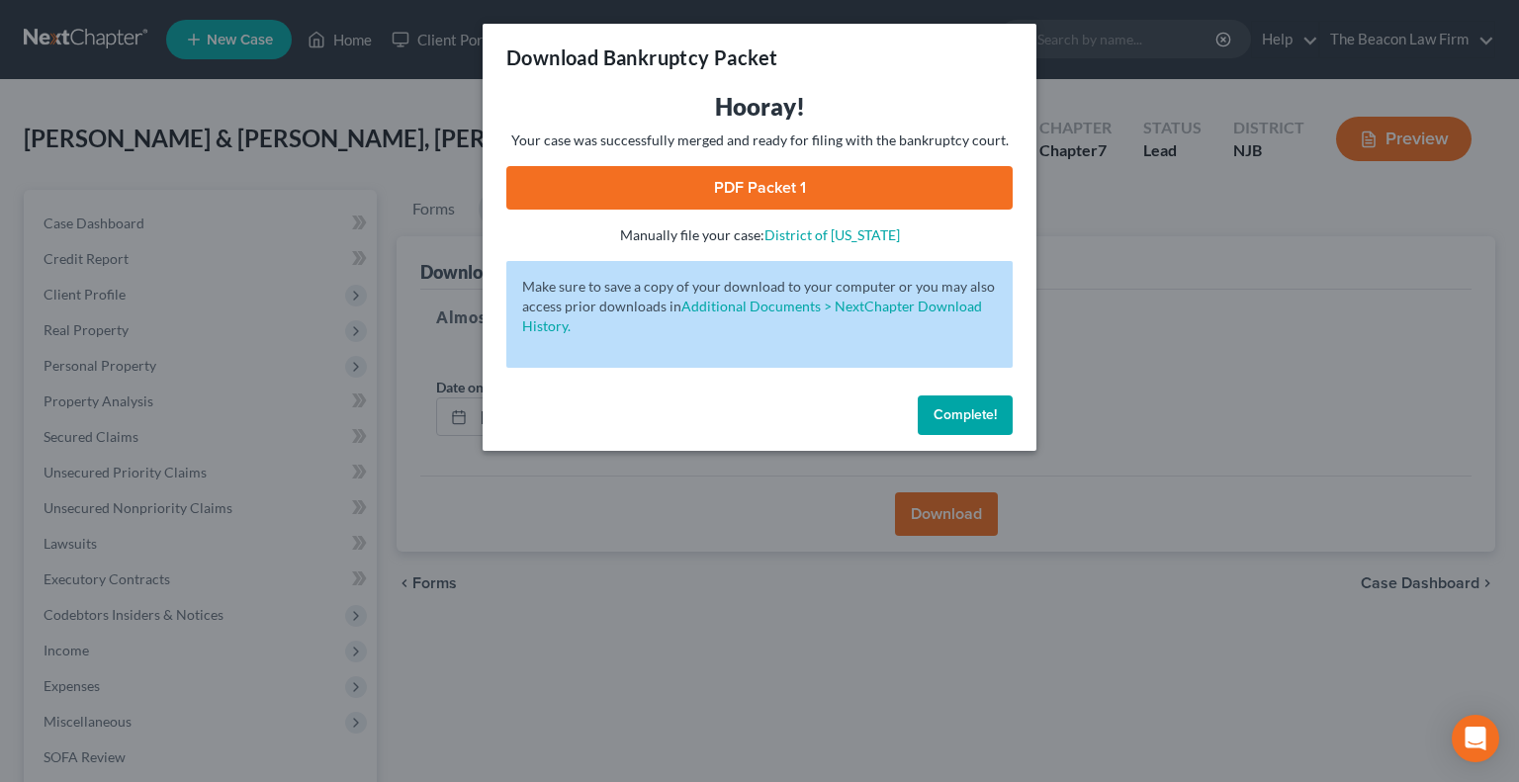
click at [770, 203] on link "PDF Packet 1" at bounding box center [759, 188] width 506 height 44
click at [956, 423] on button "Complete!" at bounding box center [965, 416] width 95 height 40
